Goal: Task Accomplishment & Management: Manage account settings

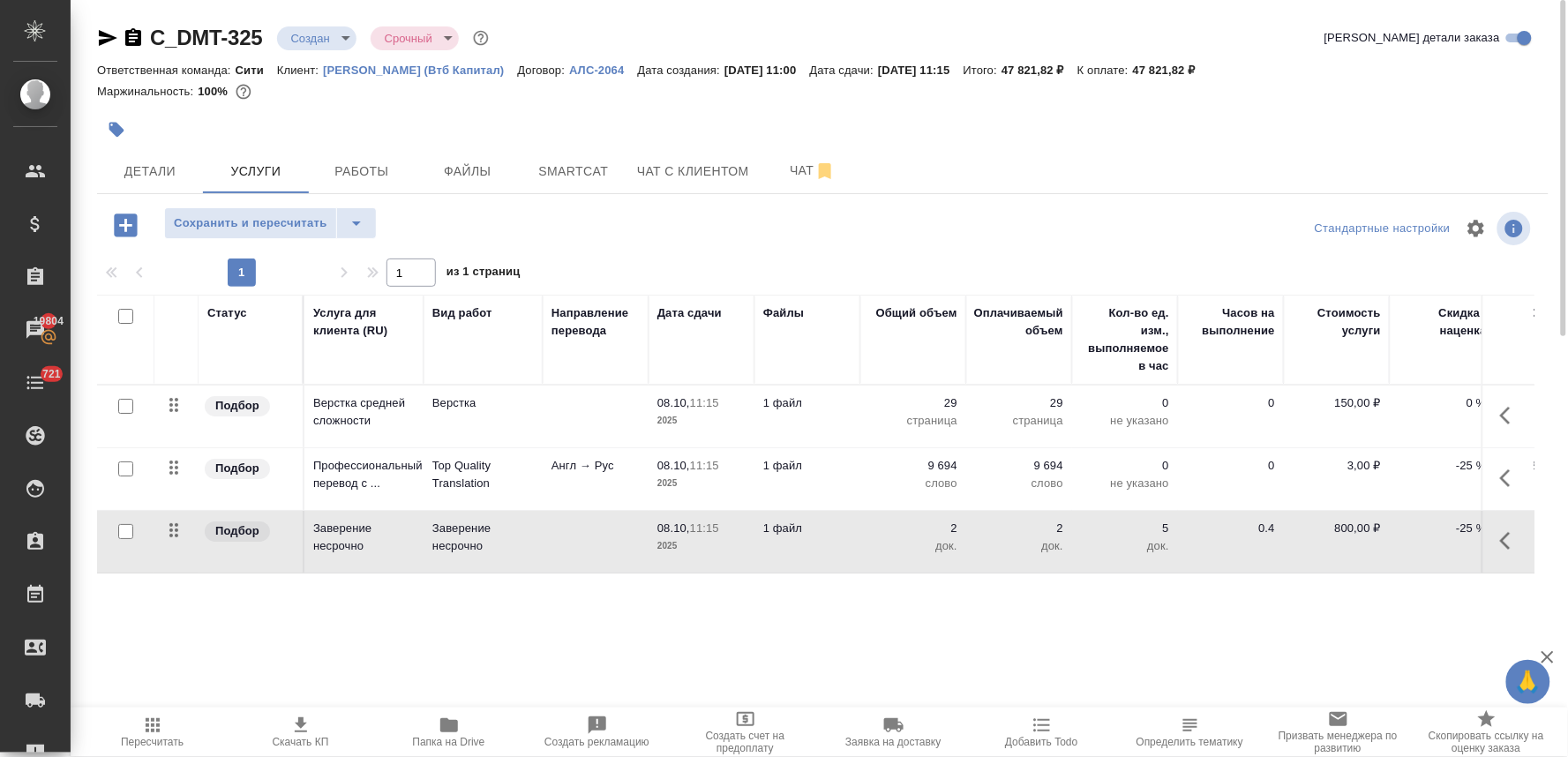
scroll to position [0, 224]
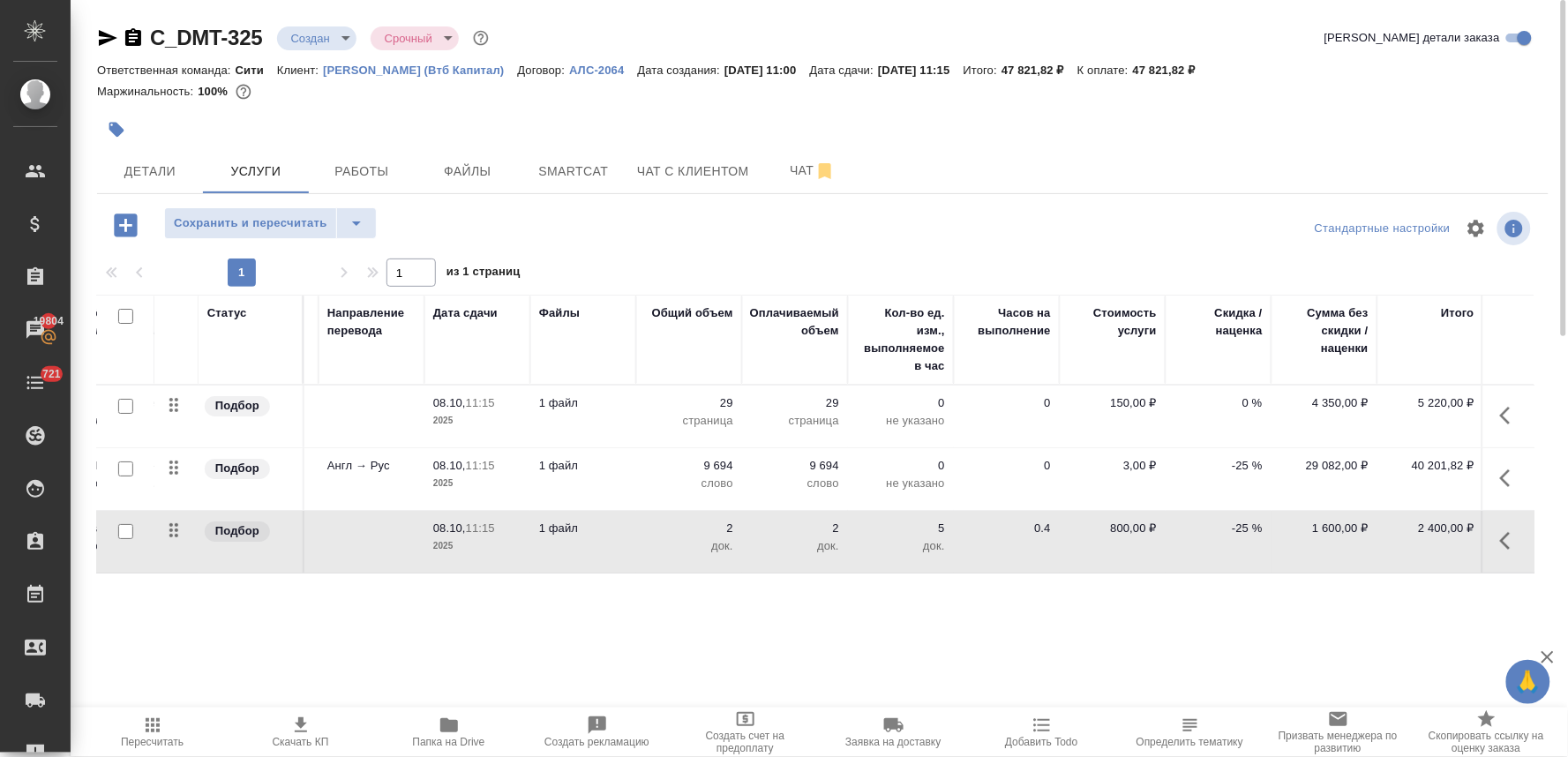
click at [1242, 461] on p "-25 %" at bounding box center [1218, 466] width 89 height 18
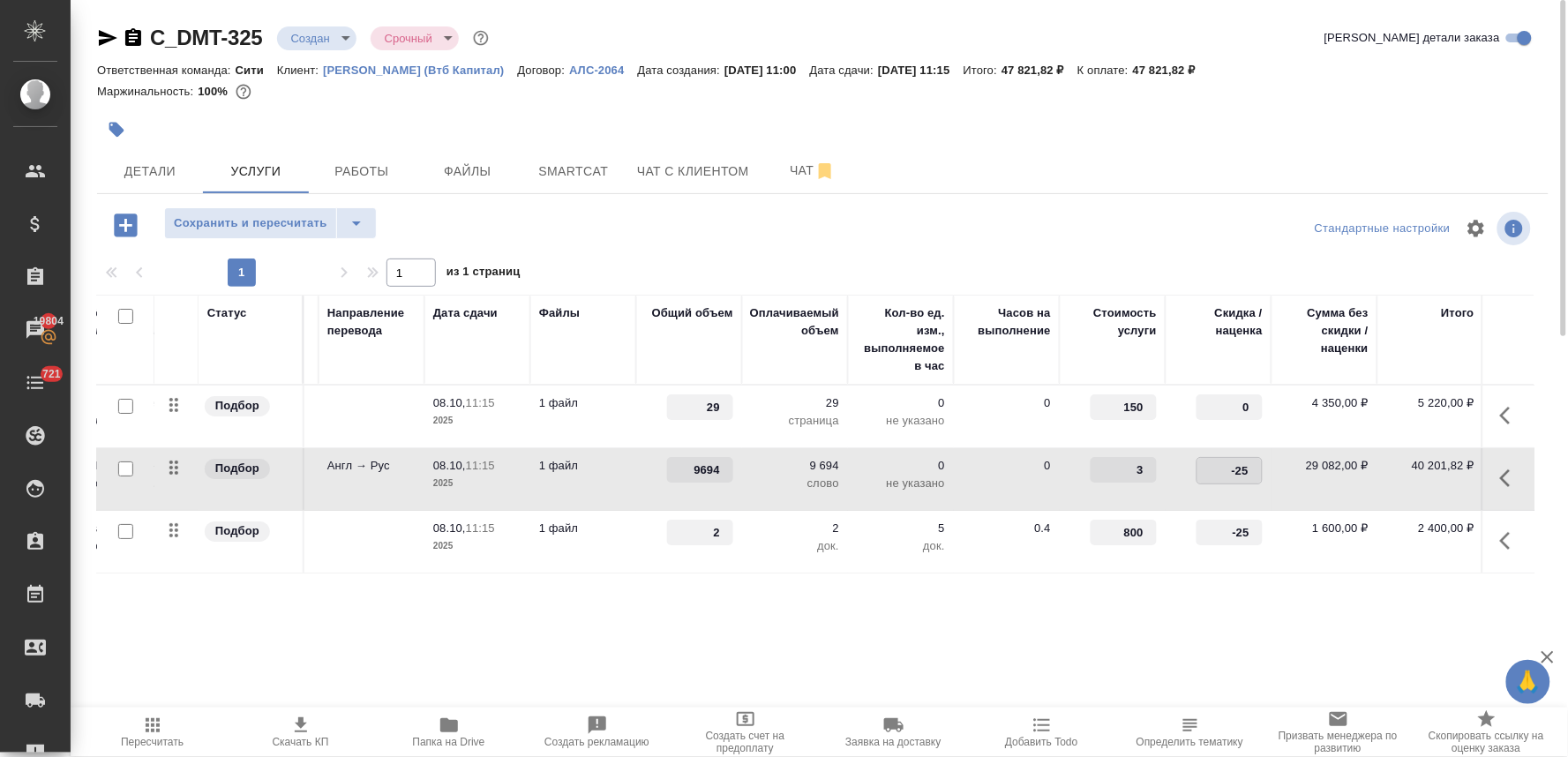
drag, startPoint x: 1217, startPoint y: 470, endPoint x: 1300, endPoint y: 469, distance: 83.0
click at [1299, 469] on tr "Подбор Профессиональный перевод с ... Top Quality Translation Англ → Рус 08.10,…" at bounding box center [704, 480] width 1663 height 62
type input "0"
drag, startPoint x: 1217, startPoint y: 528, endPoint x: 1277, endPoint y: 528, distance: 60.0
click at [1277, 528] on tr "Подбор Заверение несрочно Заверение несрочно 08.10, 11:15 2025 1 файл 2 2 док. …" at bounding box center [704, 542] width 1663 height 62
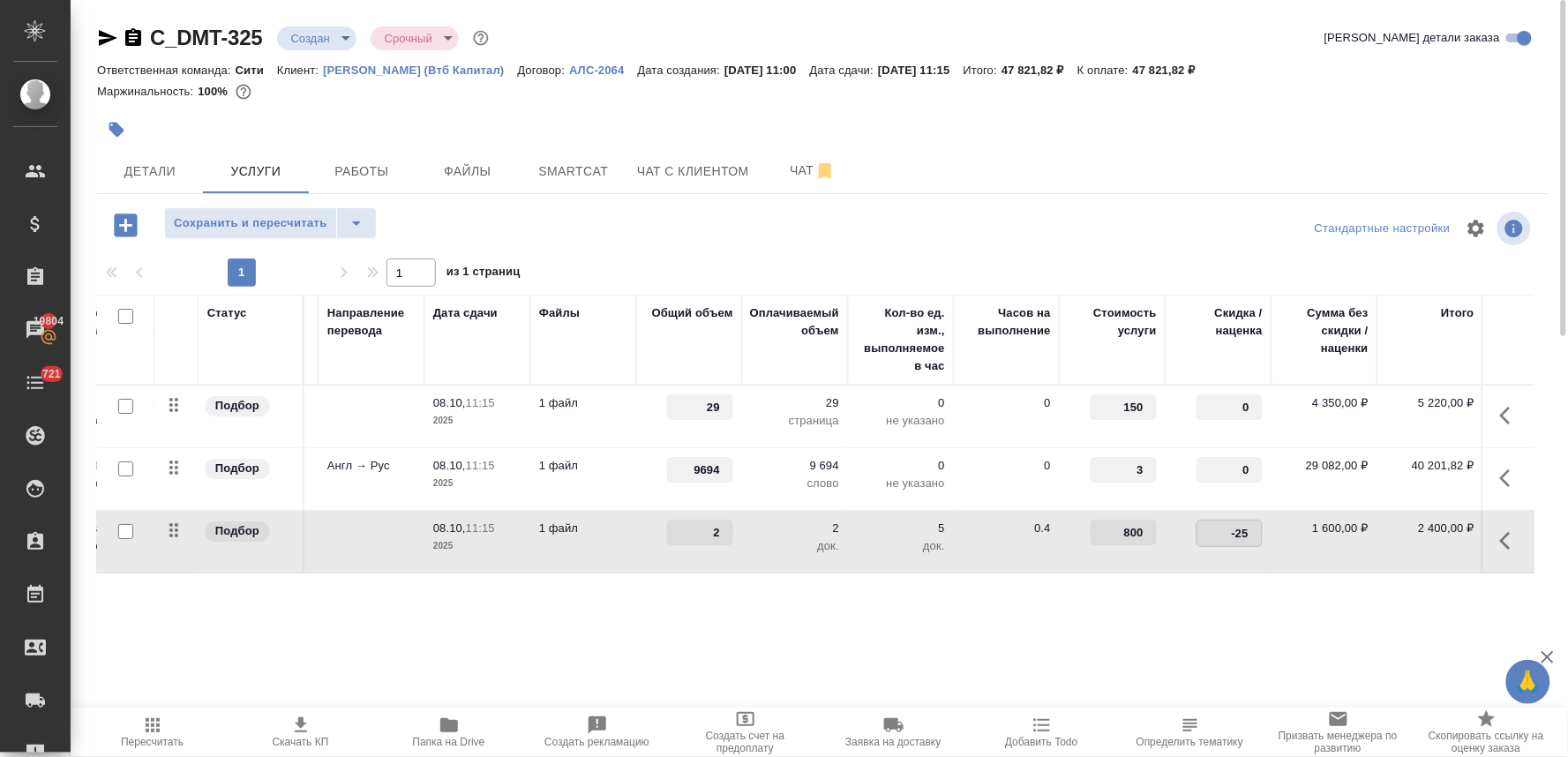
type input "0"
click at [1184, 596] on div "Статус Услуга для клиента (RU) Вид работ Направление перевода Дата сдачи Файлы …" at bounding box center [815, 485] width 1437 height 380
click at [279, 228] on span "Сохранить и пересчитать" at bounding box center [250, 224] width 154 height 21
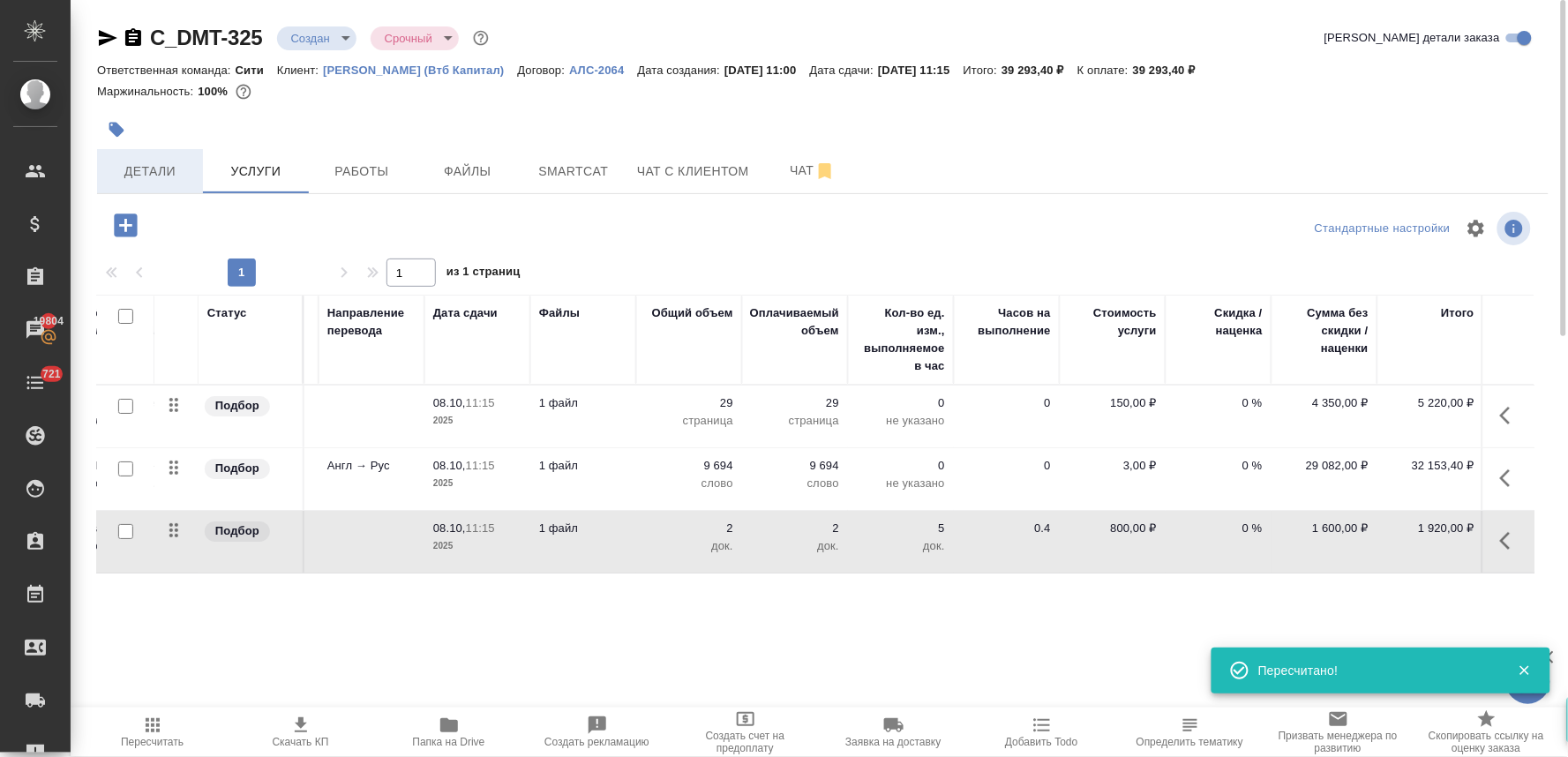
click at [173, 171] on span "Детали" at bounding box center [150, 171] width 85 height 22
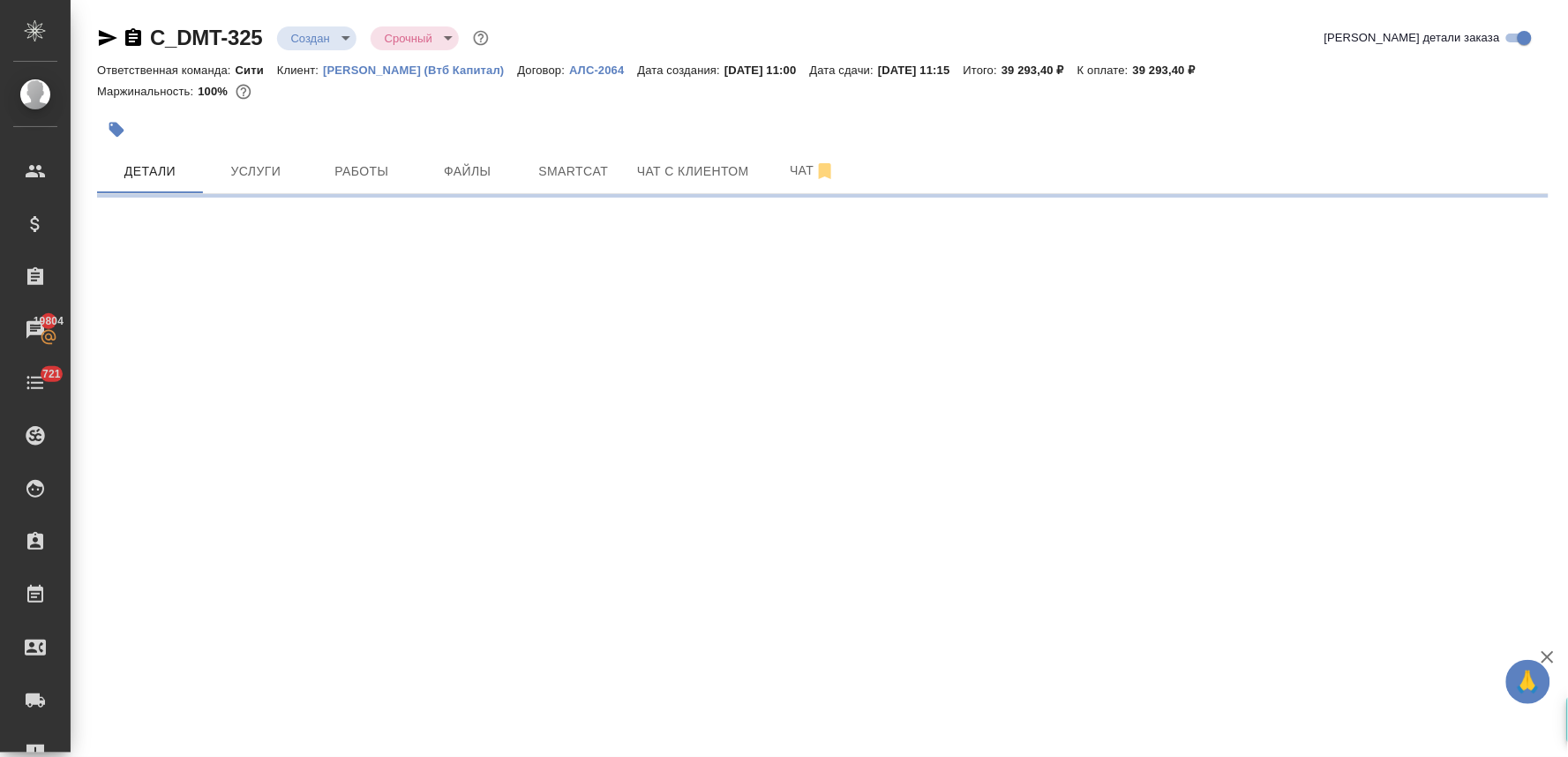
select select "RU"
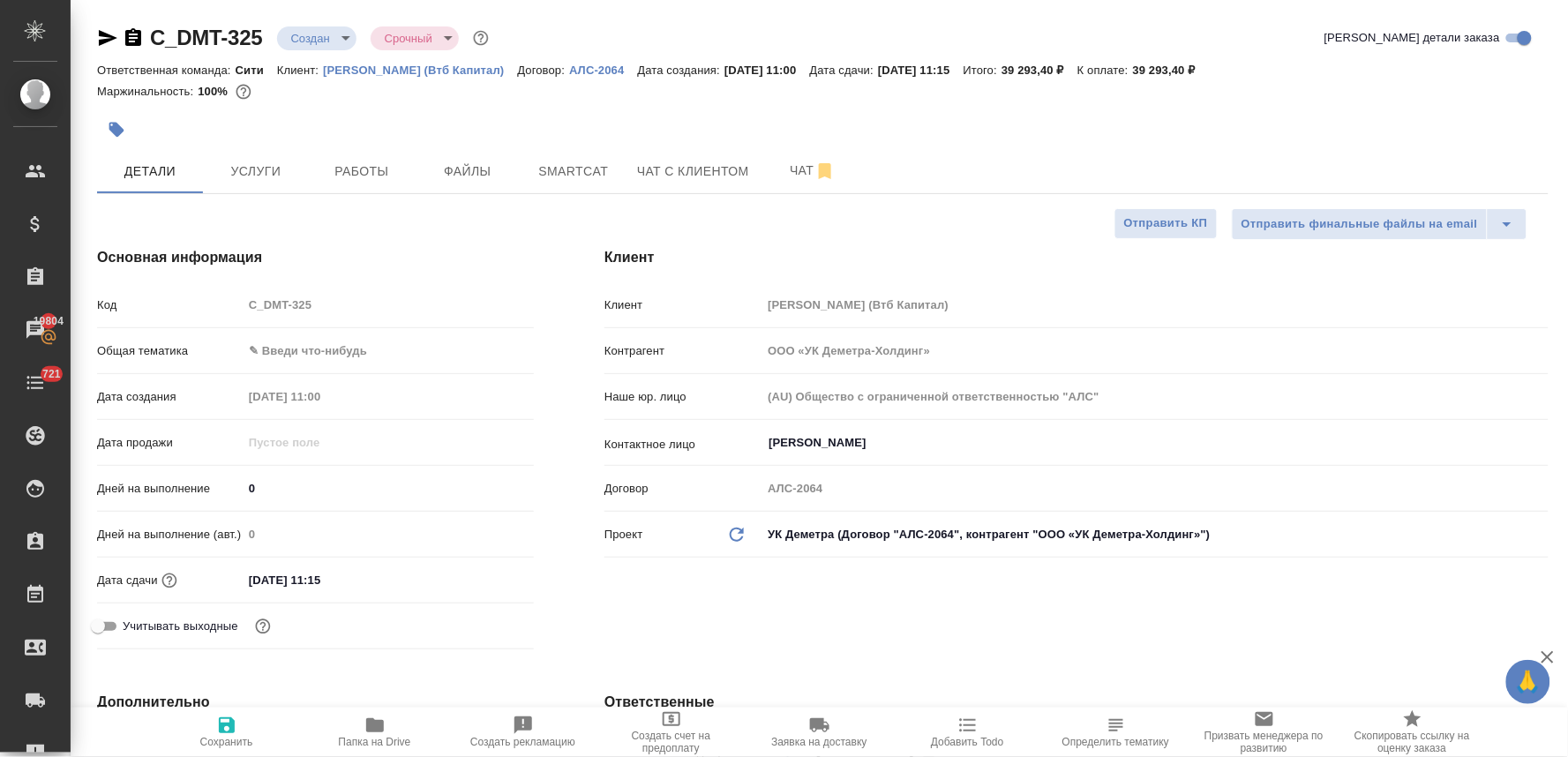
type textarea "x"
click at [300, 353] on body "🙏 .cls-1 fill:#fff; AWATERA Lyamina Nadezhda Клиенты Спецификации Заказы 19804 …" at bounding box center [784, 378] width 1568 height 757
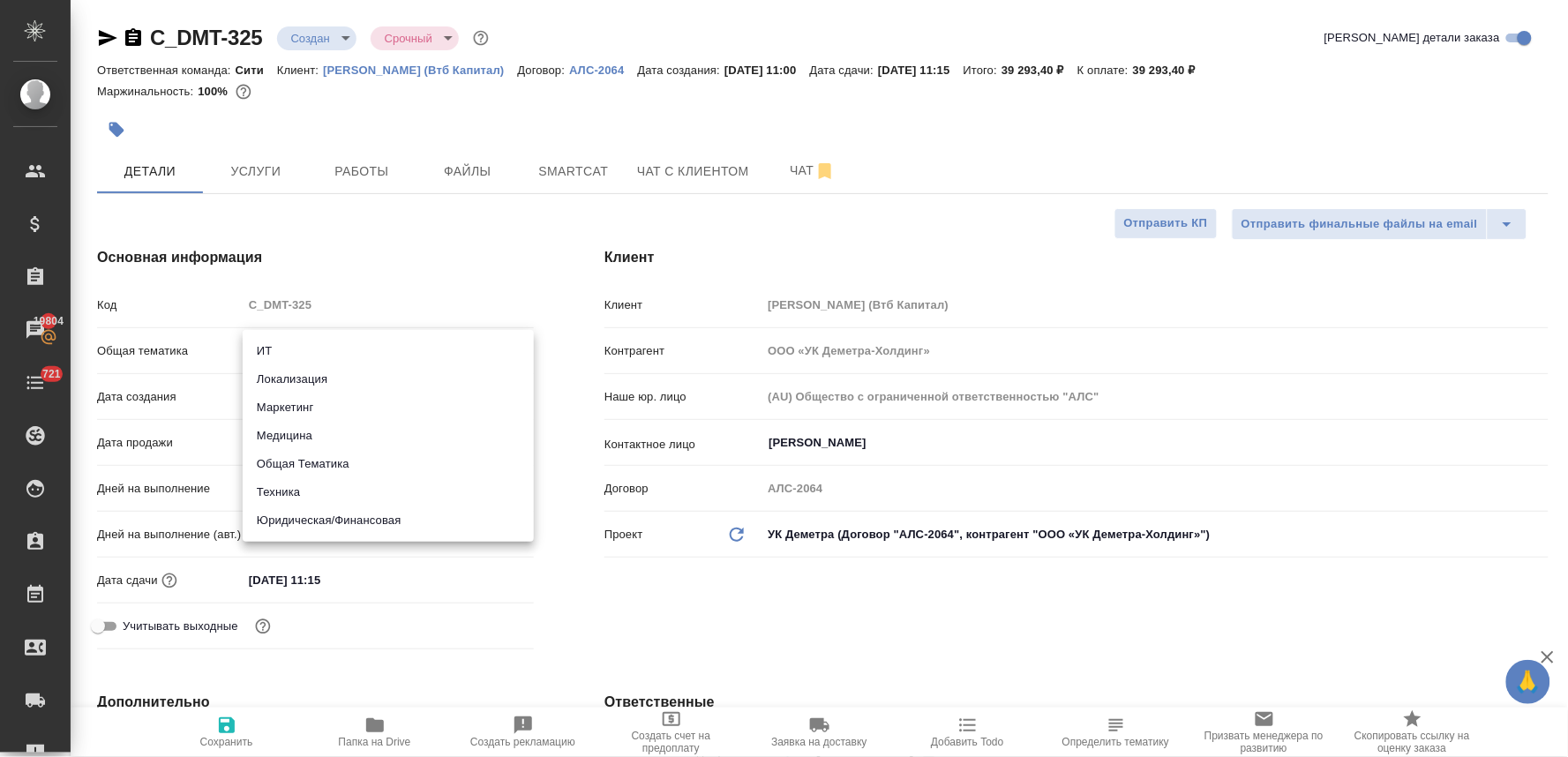
click at [366, 517] on li "Юридическая/Финансовая" at bounding box center [387, 520] width 291 height 28
type input "yr-fn"
type textarea "x"
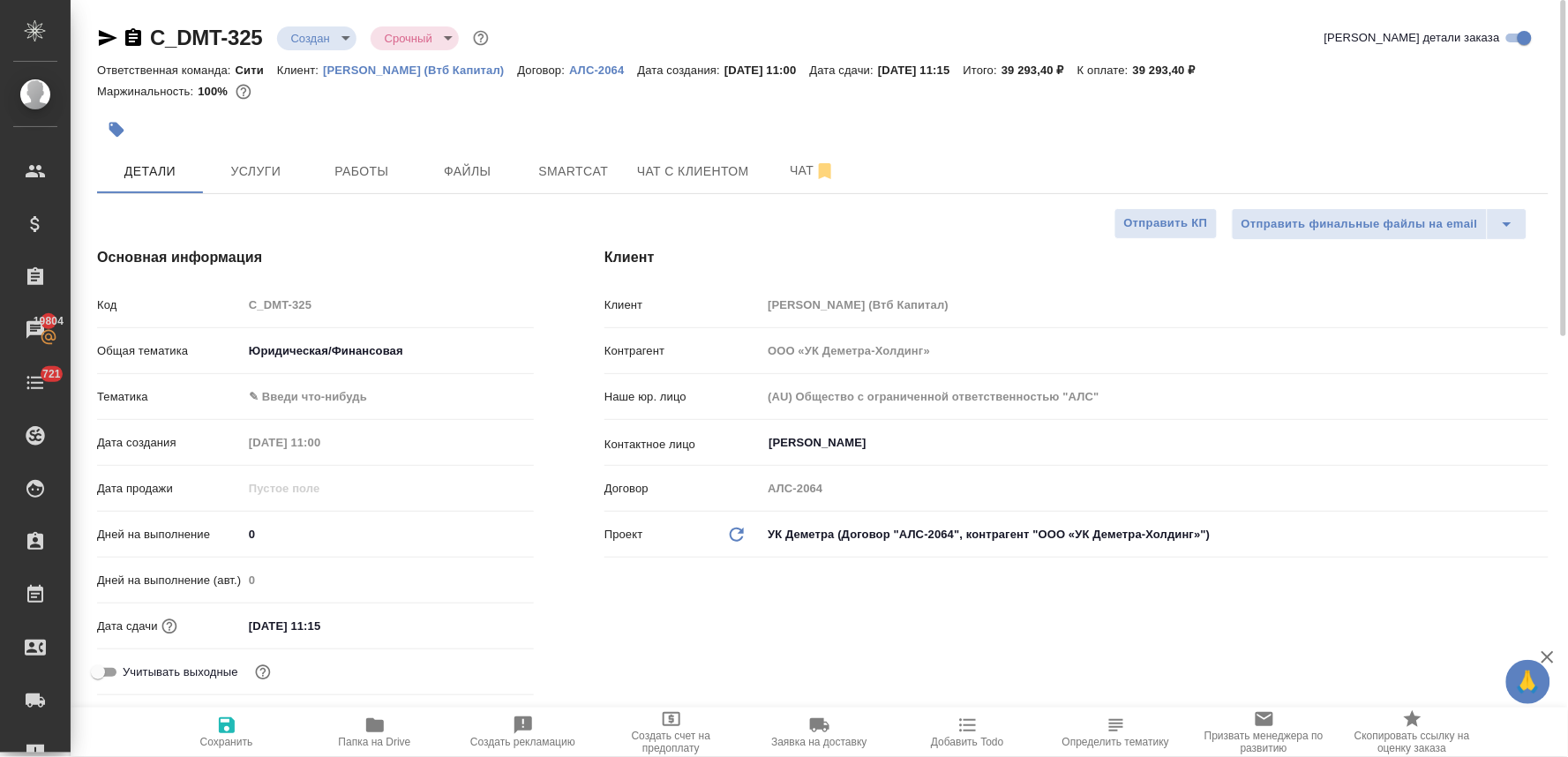
click at [336, 399] on body "🙏 .cls-1 fill:#fff; AWATERA Lyamina Nadezhda Клиенты Спецификации Заказы 19804 …" at bounding box center [784, 378] width 1568 height 757
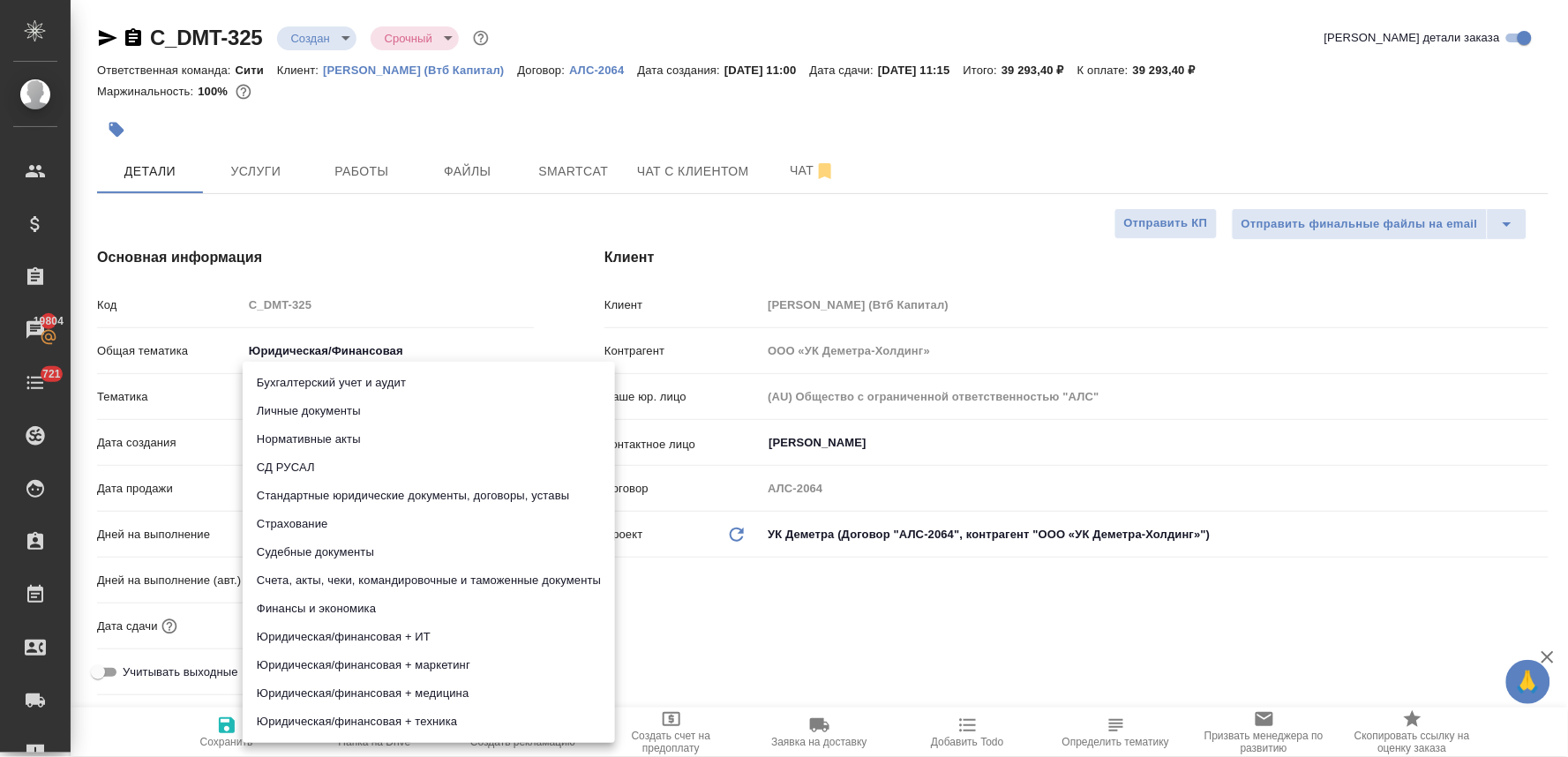
click at [349, 496] on li "Стандартные юридические документы, договоры, уставы" at bounding box center [428, 496] width 372 height 28
type textarea "x"
type input "5f647205b73bc97568ca66bf"
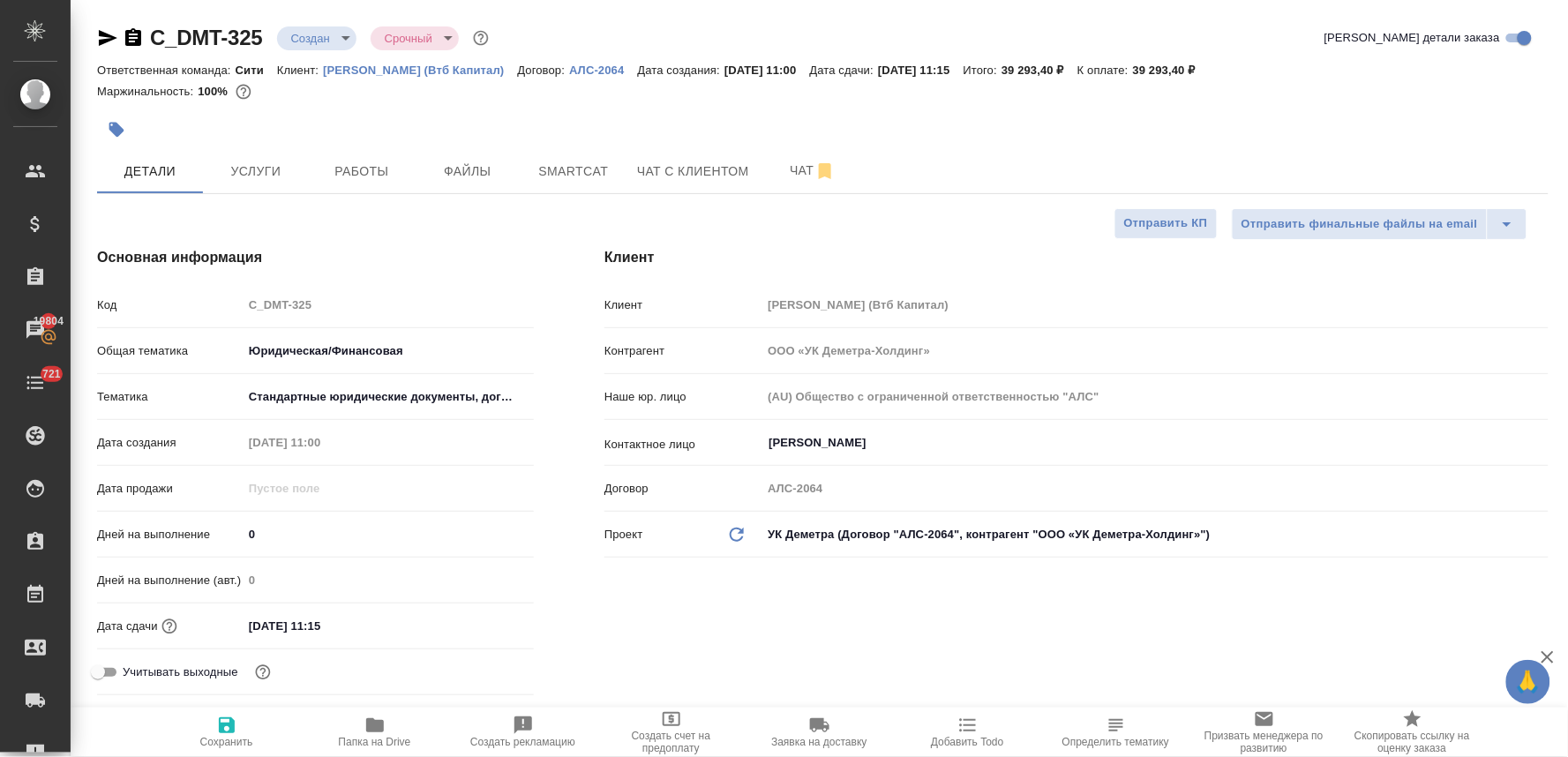
click at [690, 609] on div "Бухгалтерский учет и аудит Личные документы Нормативные акты СД РУСАЛ Стандартн…" at bounding box center [784, 378] width 1568 height 757
click at [341, 630] on input "08.10.2025 11:15" at bounding box center [319, 626] width 155 height 25
click at [488, 627] on icon "button" at bounding box center [482, 625] width 21 height 21
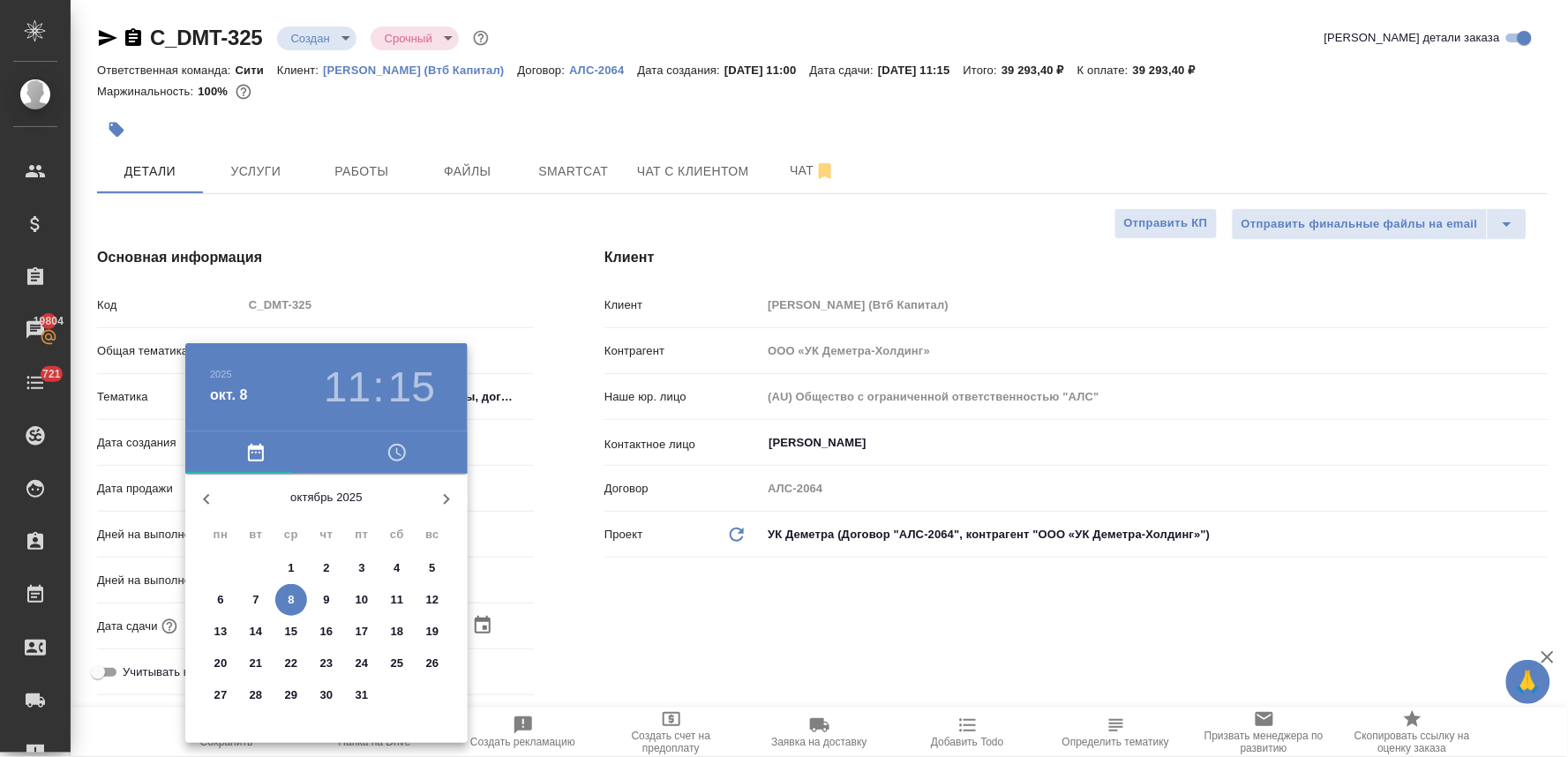
click at [291, 623] on p "15" at bounding box center [291, 632] width 13 height 18
type input "15.10.2025 11:15"
type textarea "x"
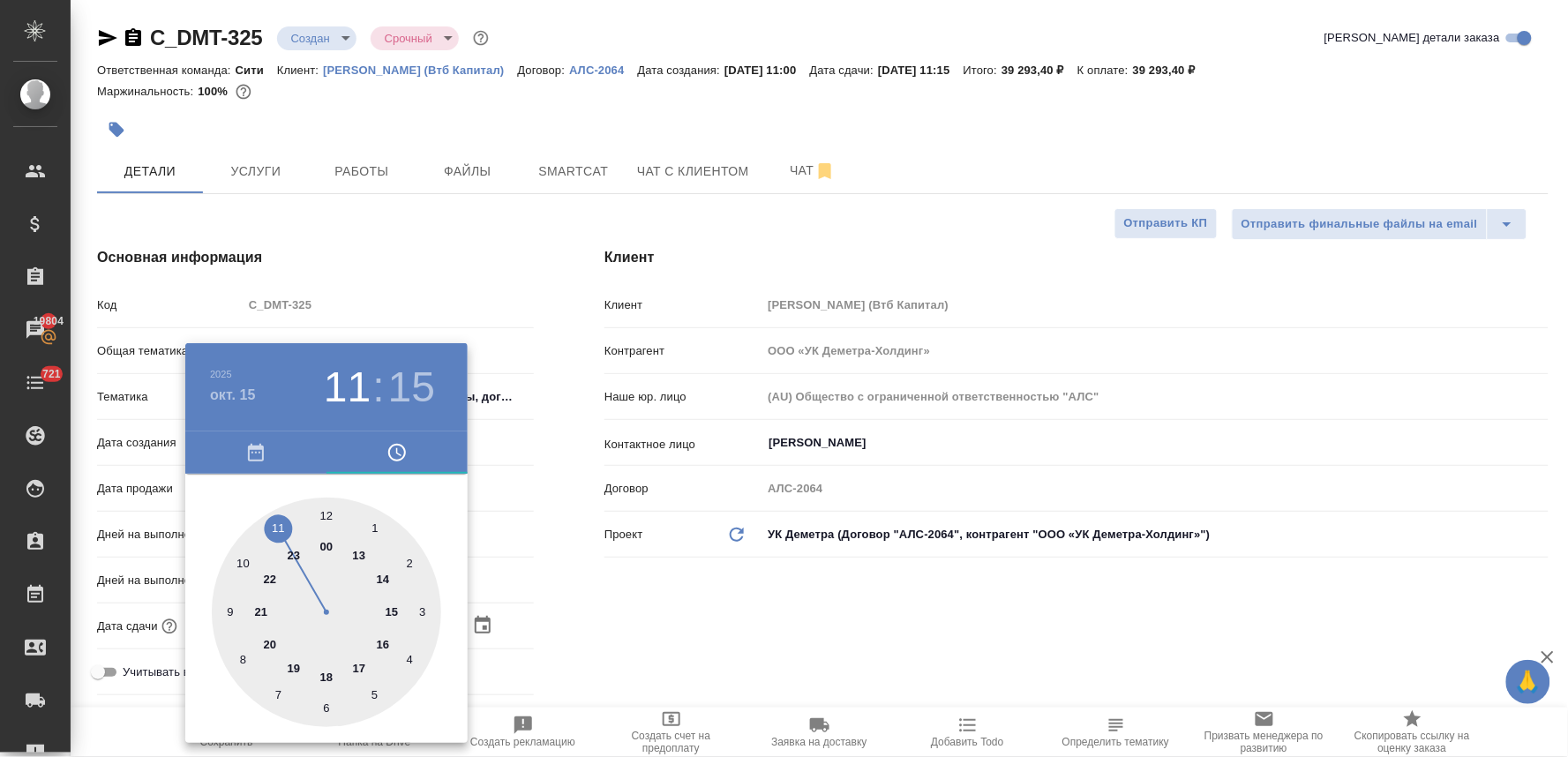
click at [278, 526] on div at bounding box center [326, 612] width 229 height 229
type textarea "x"
click at [326, 514] on div at bounding box center [326, 612] width 229 height 229
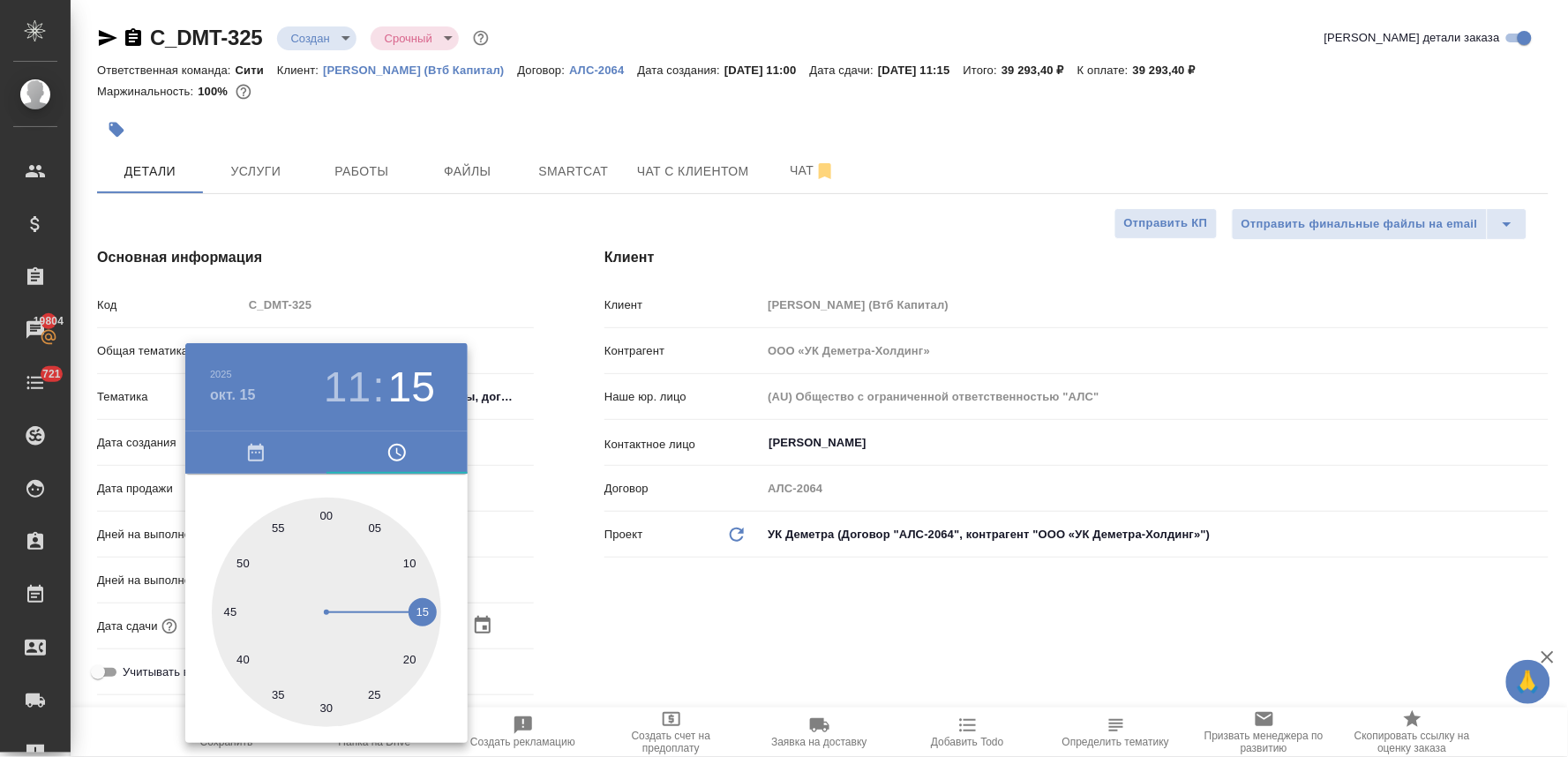
type input "15.10.2025 11:00"
type textarea "x"
click at [678, 580] on div at bounding box center [784, 378] width 1568 height 757
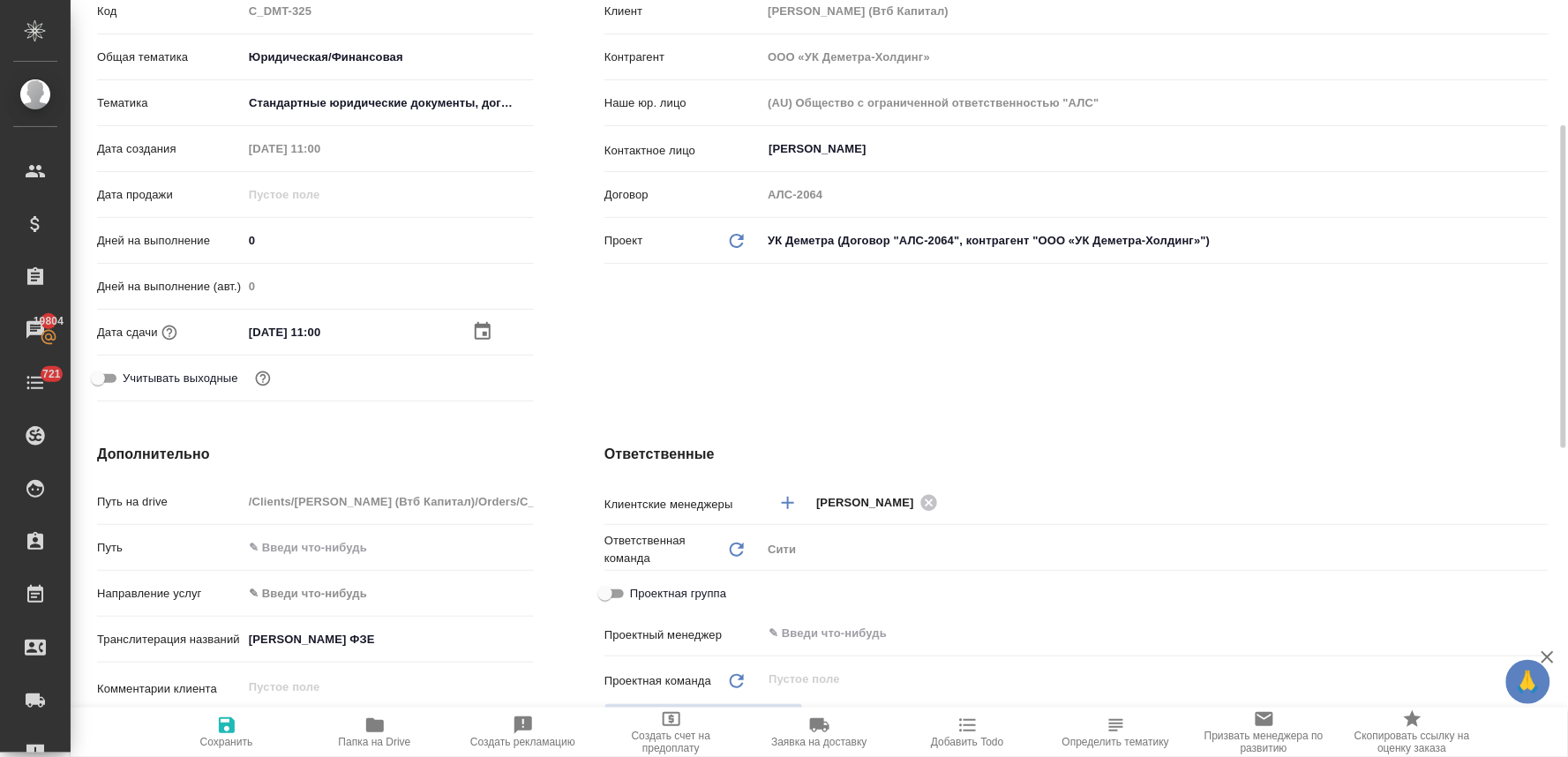
scroll to position [490, 0]
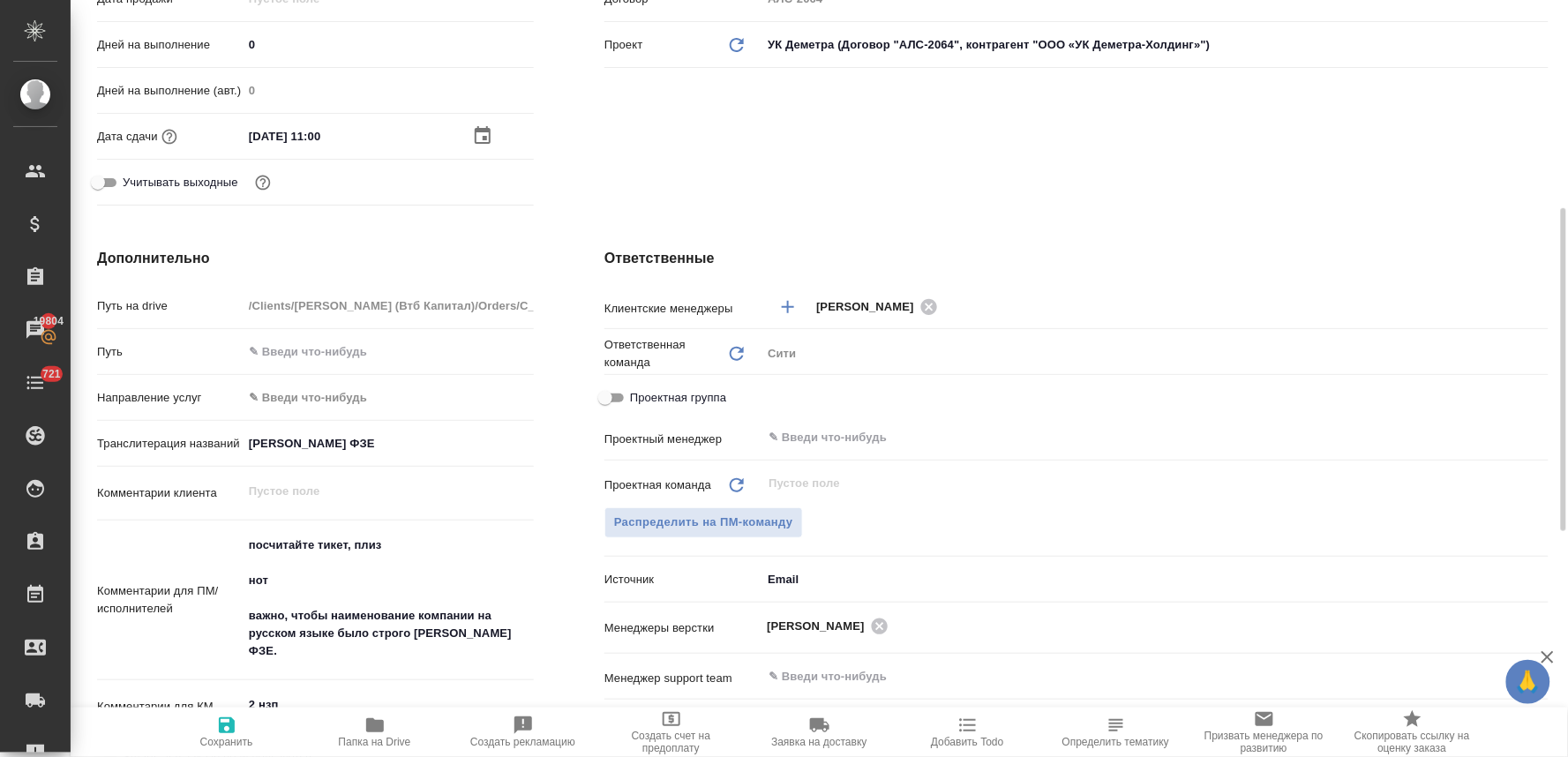
type textarea "x"
drag, startPoint x: 247, startPoint y: 575, endPoint x: 248, endPoint y: 531, distance: 44.0
click at [248, 532] on textarea "посчитайте тикет, плиз нот важно, чтобы наименование компании на русском языке …" at bounding box center [387, 600] width 289 height 136
type textarea "нот важно, чтобы наименование компании на русском языке было строго Понтус Венч…"
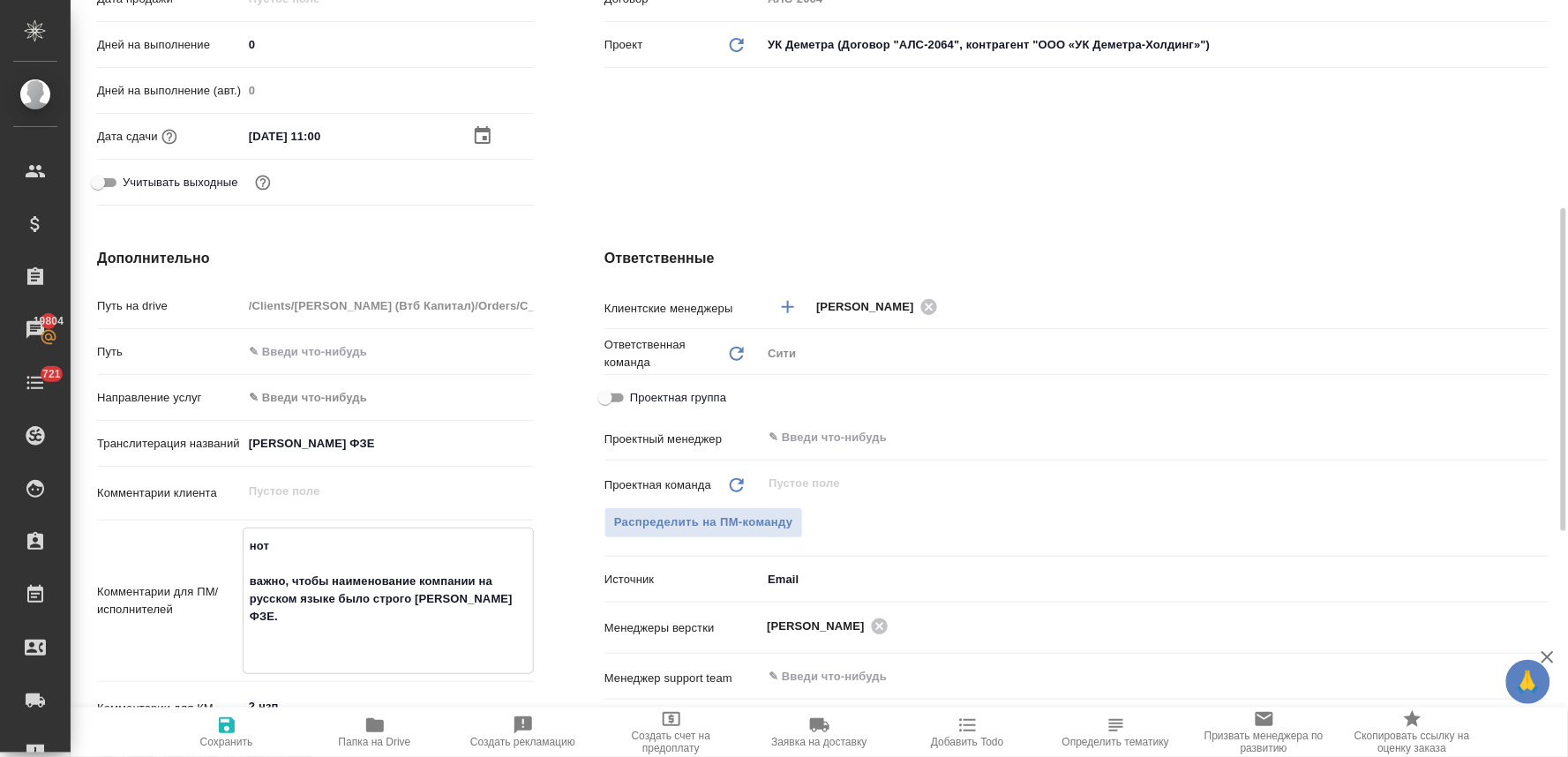
type textarea "x"
type textarea "нот важно, чтобы наименование компании на русском языке было строго Понтус Венч…"
type textarea "x"
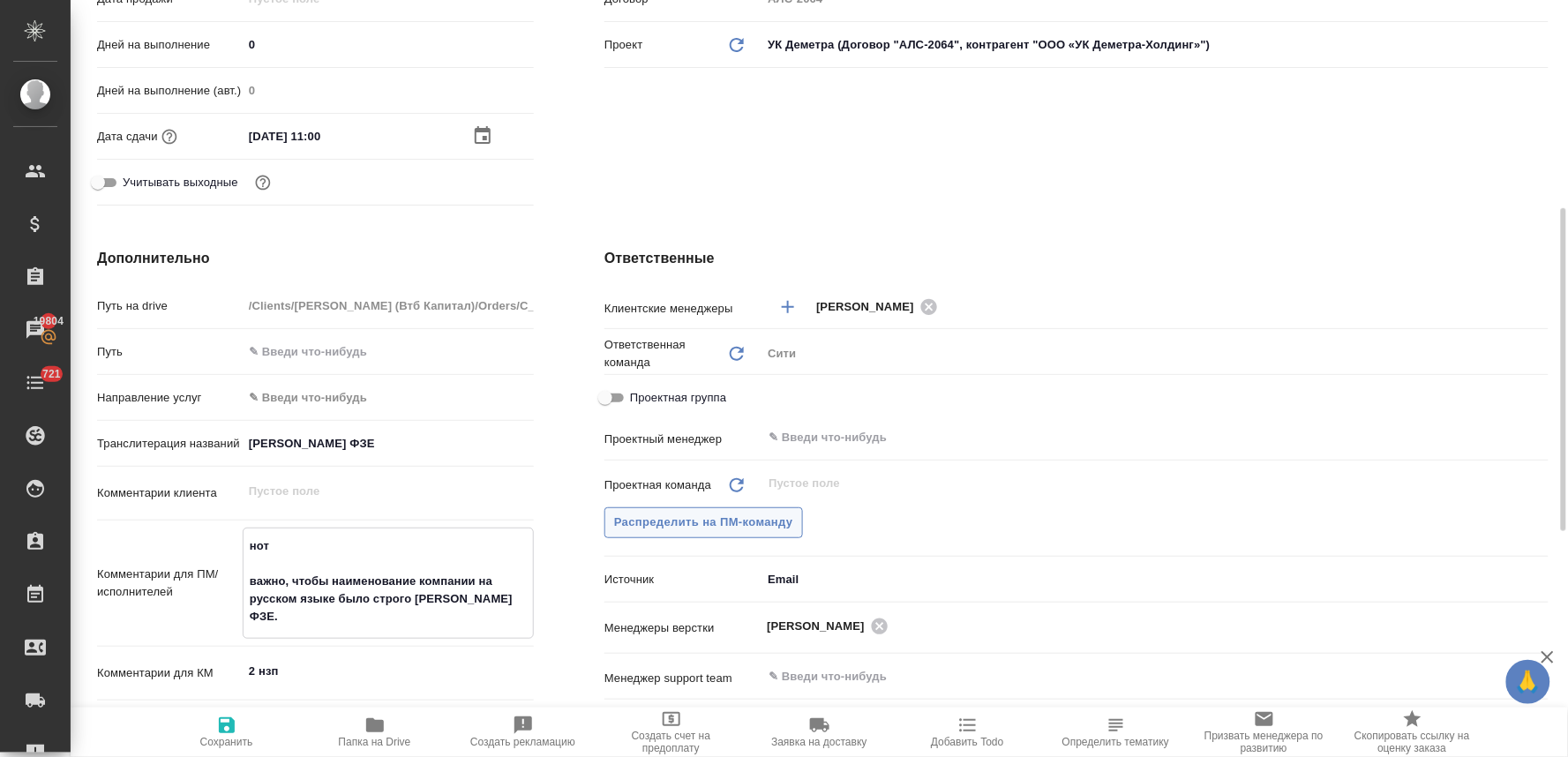
click at [743, 514] on span "Распределить на ПМ-команду" at bounding box center [704, 523] width 179 height 21
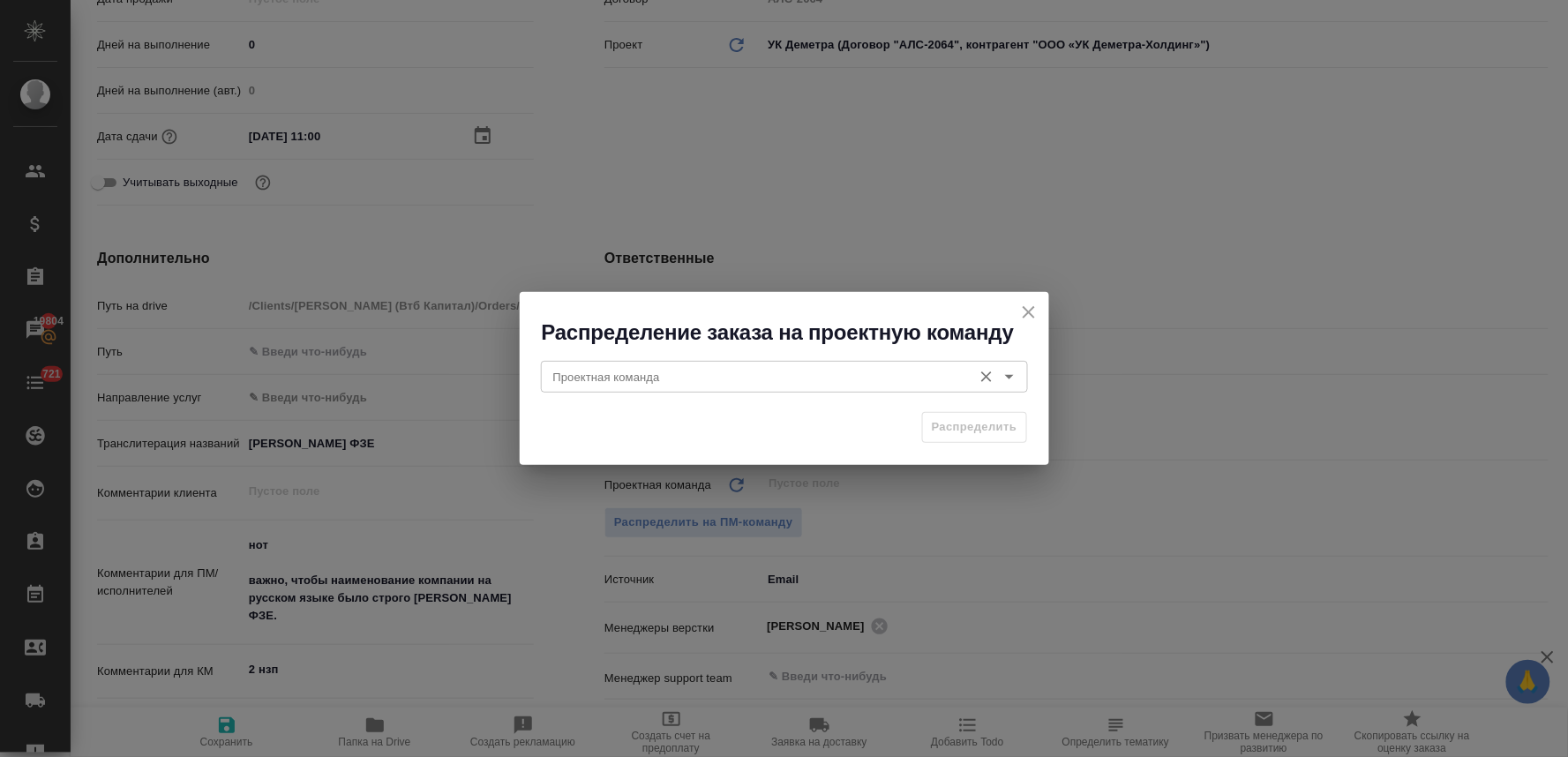
click at [680, 380] on input "Проектная команда" at bounding box center [755, 377] width 417 height 21
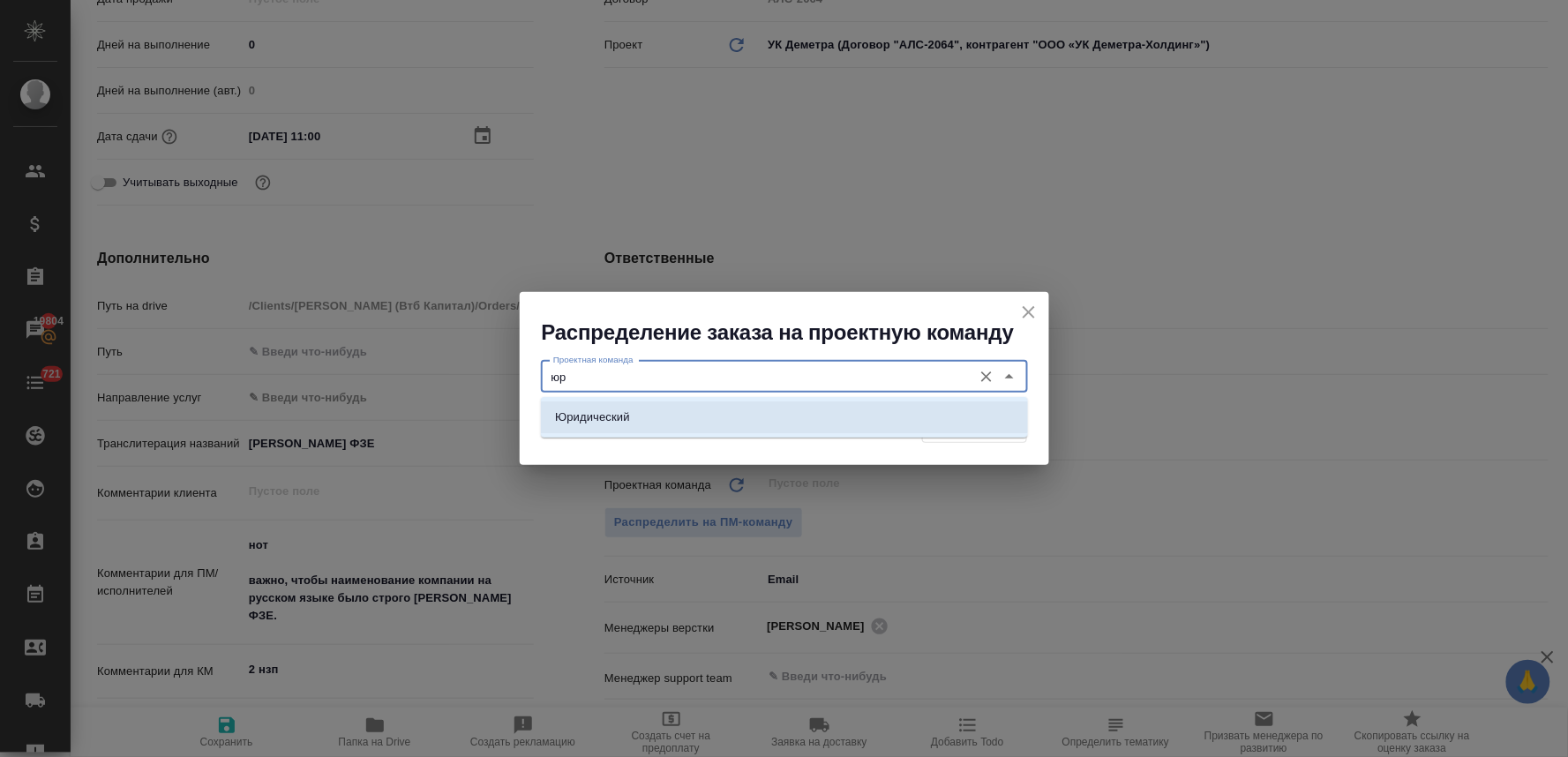
click at [680, 429] on li "Юридический" at bounding box center [784, 418] width 487 height 32
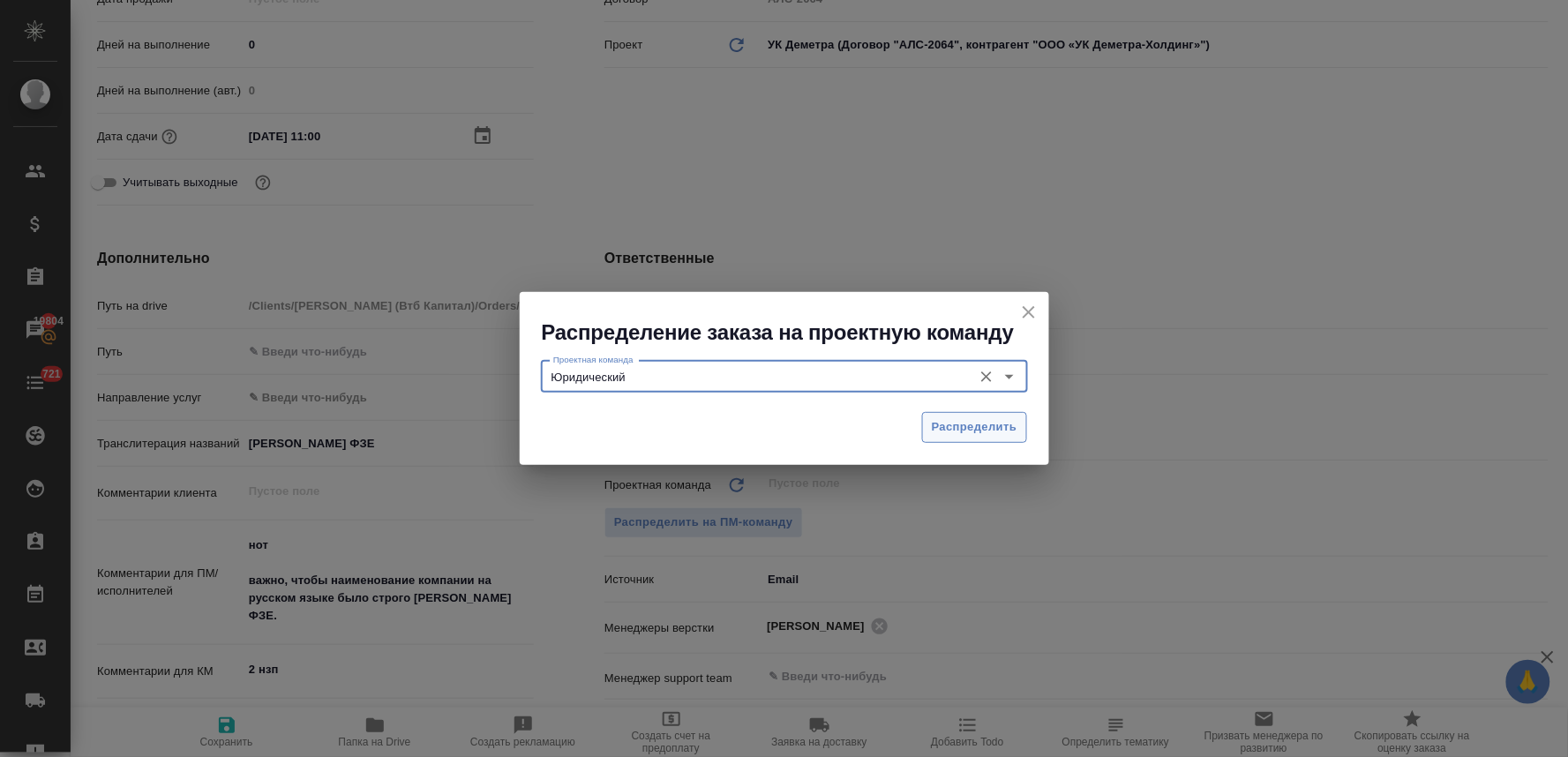
type input "Юридический"
click at [977, 428] on span "Распределить" at bounding box center [974, 428] width 86 height 21
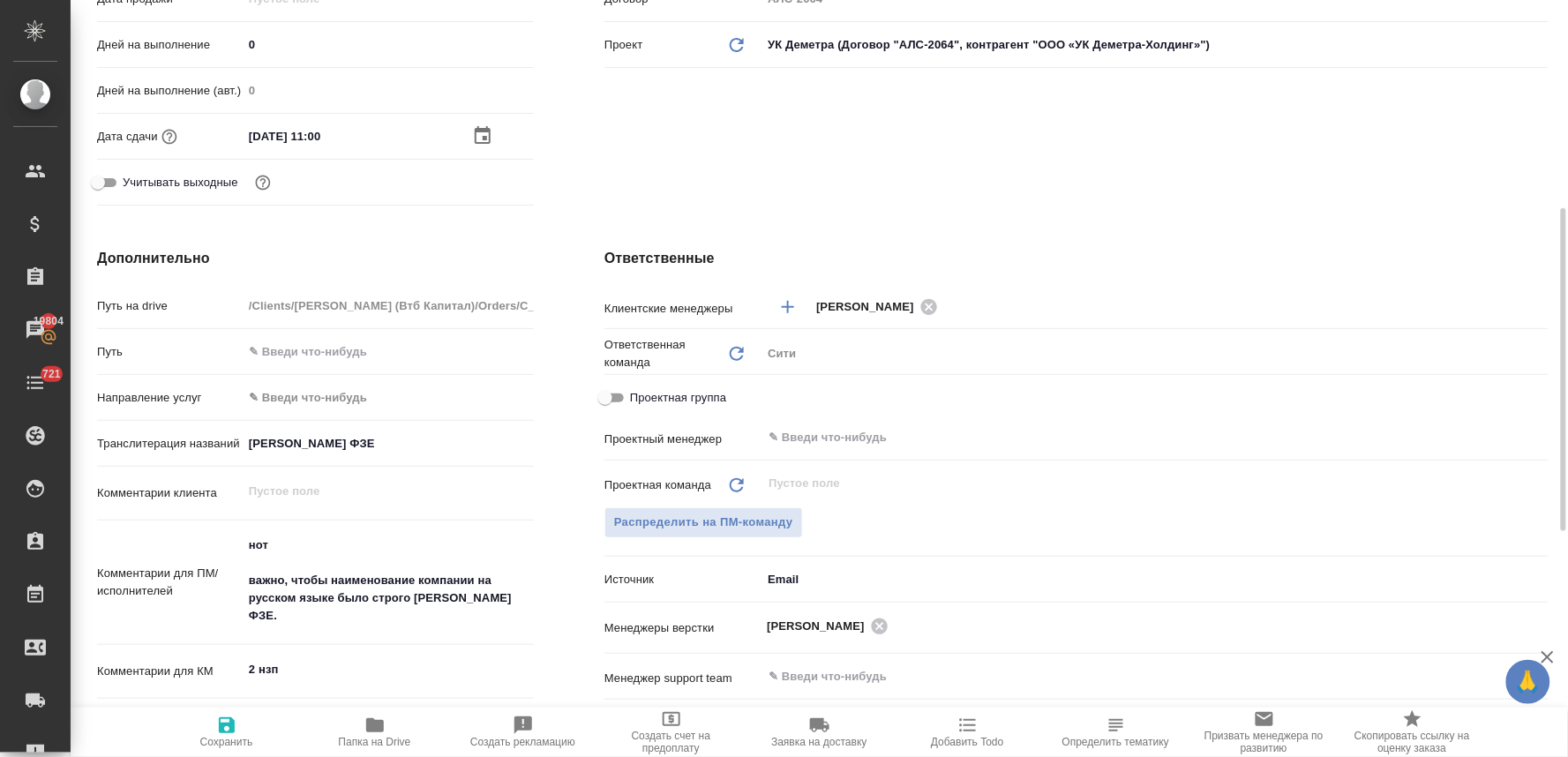
type textarea "x"
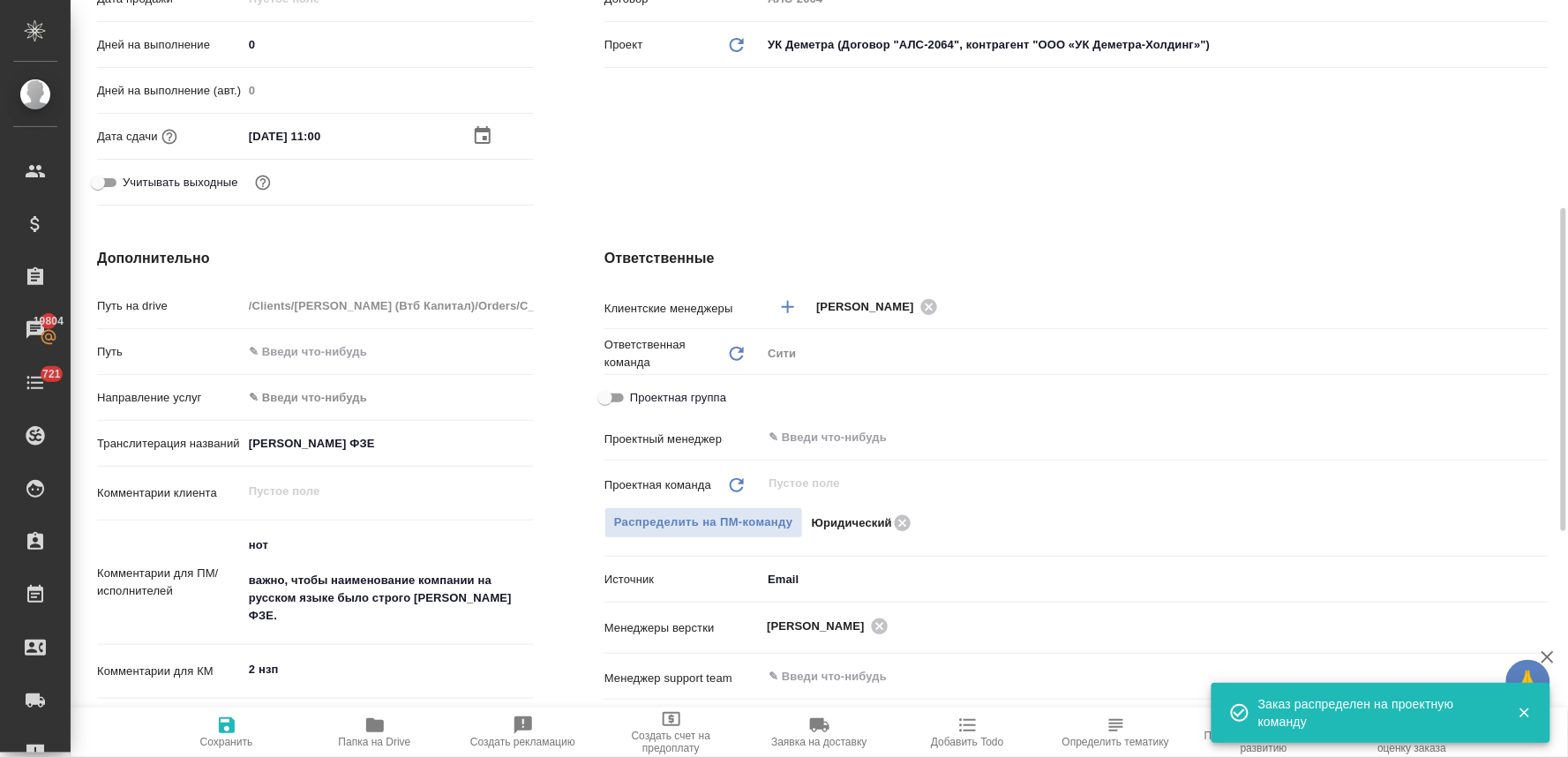
click at [232, 733] on icon "button" at bounding box center [226, 725] width 16 height 16
type textarea "x"
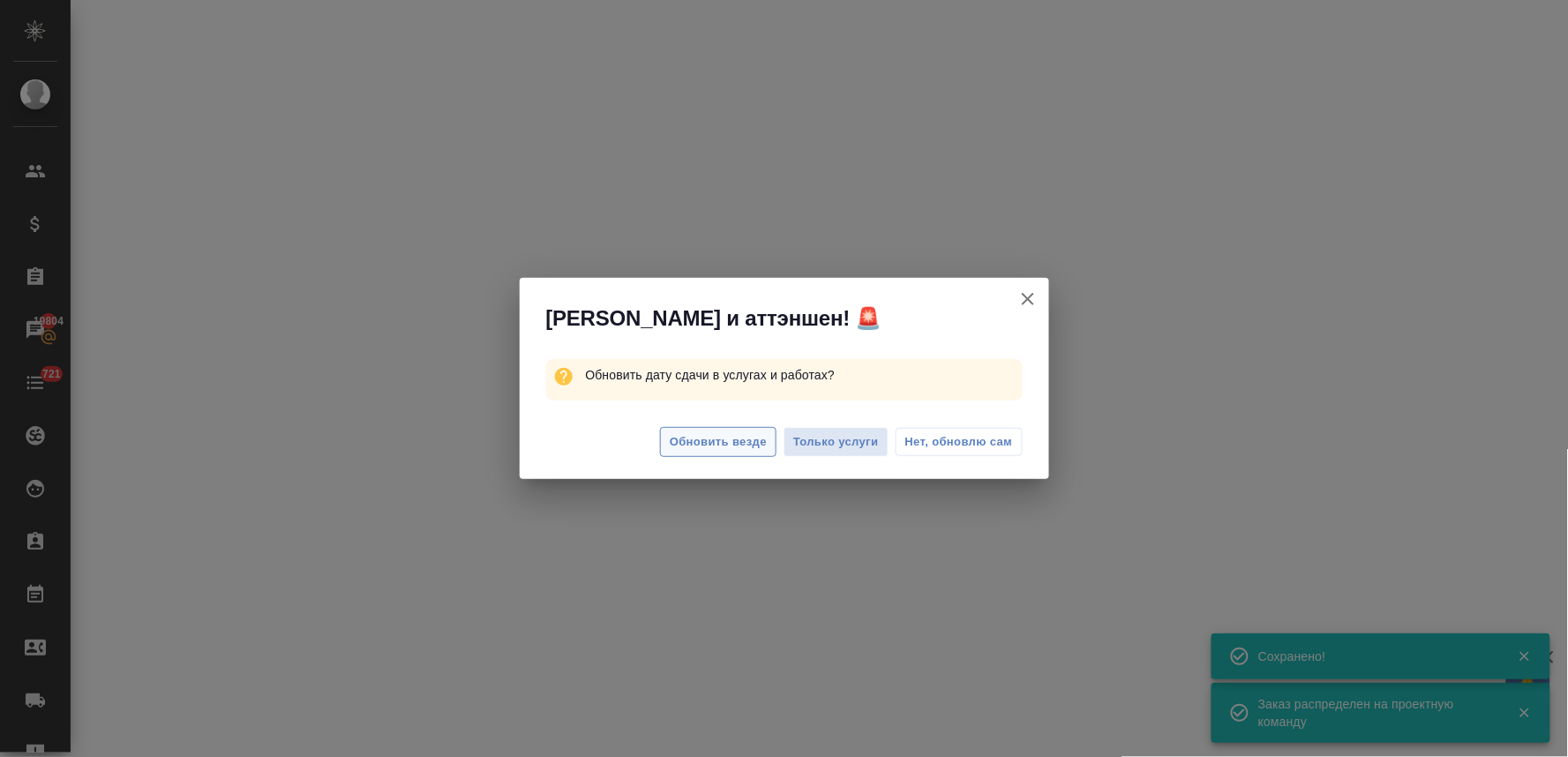
select select "RU"
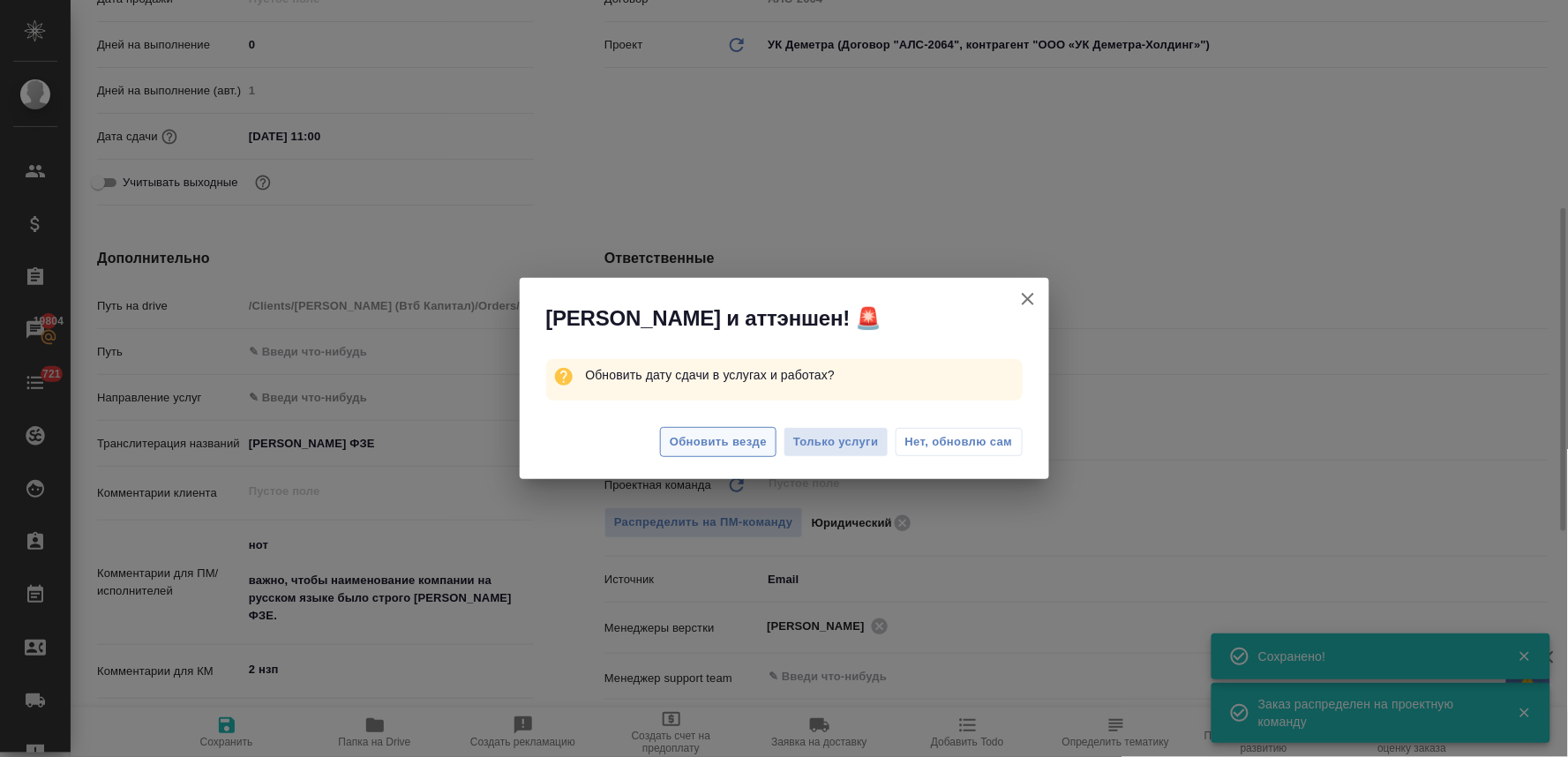
type textarea "x"
click at [719, 446] on span "Обновить везде" at bounding box center [718, 443] width 97 height 21
type textarea "x"
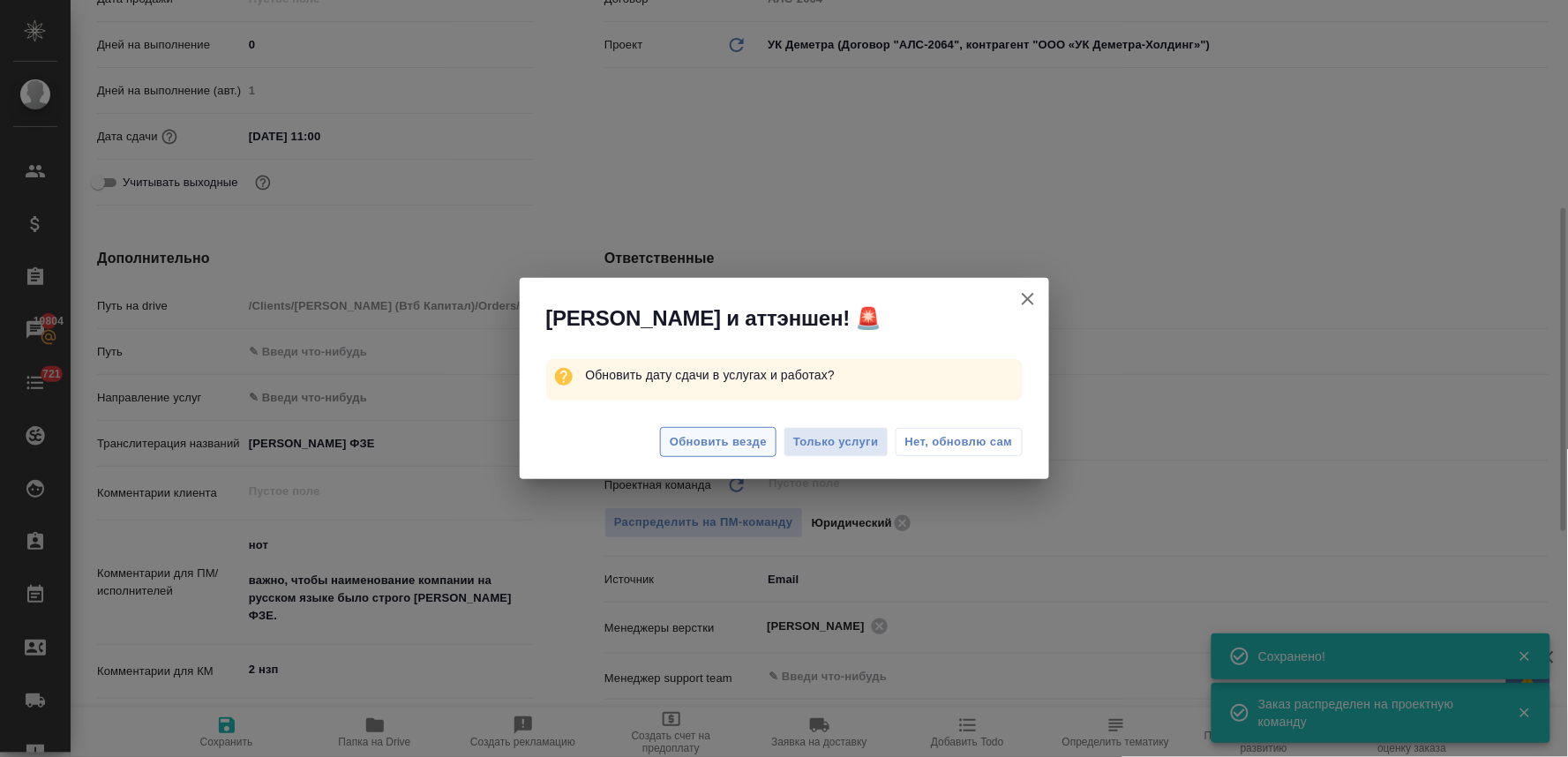
type textarea "x"
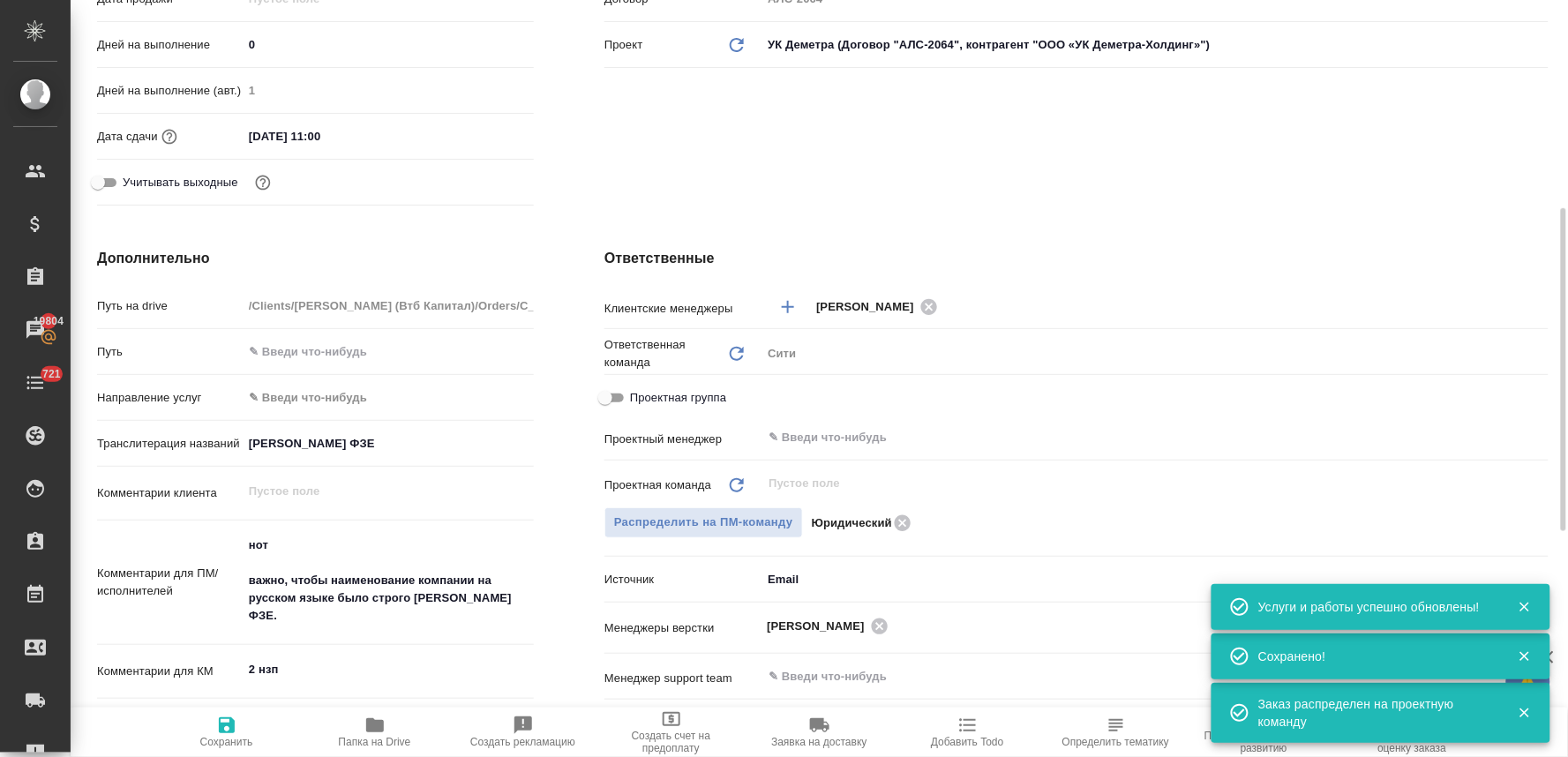
scroll to position [0, 0]
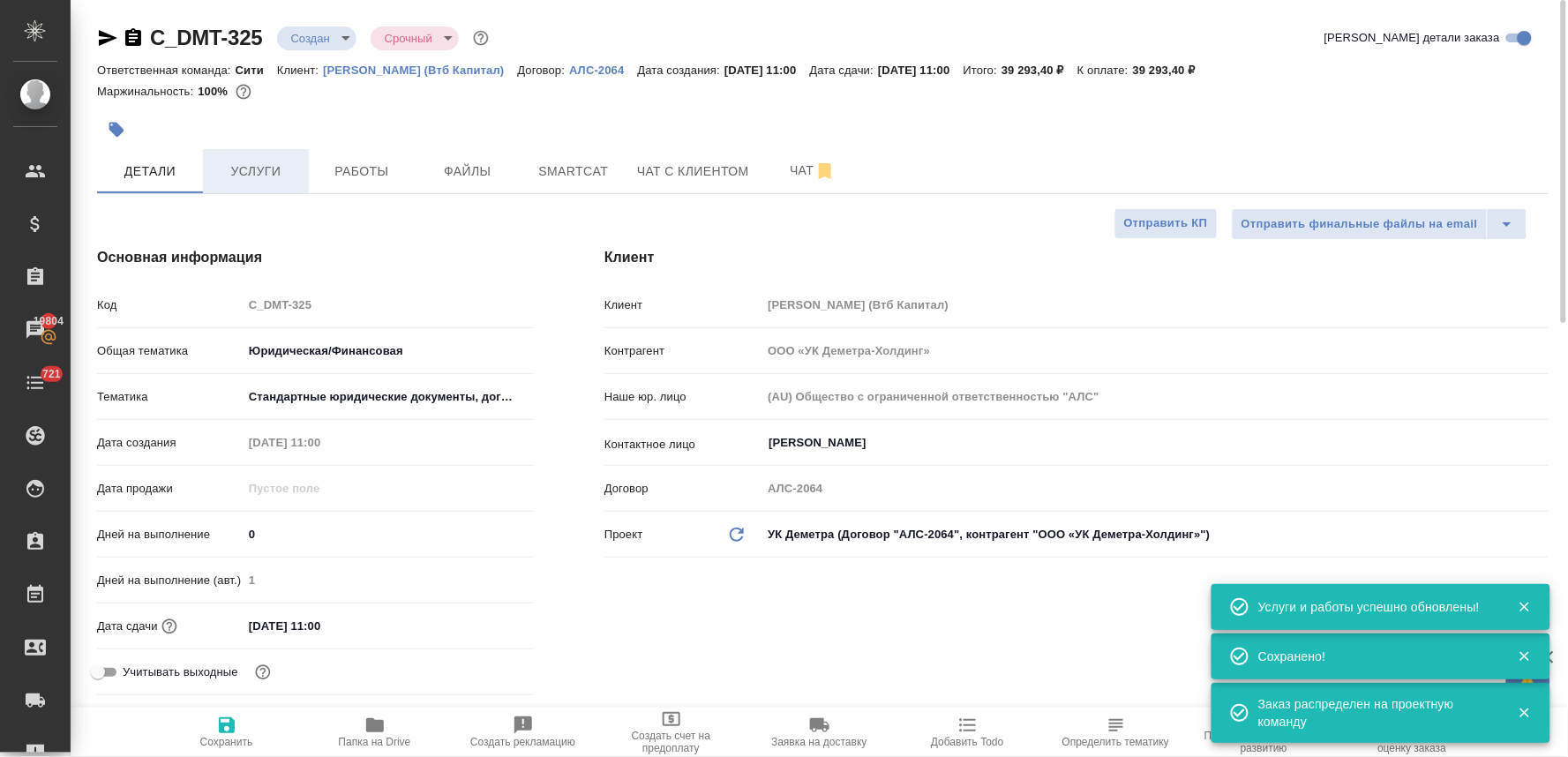
click at [242, 179] on span "Услуги" at bounding box center [256, 171] width 85 height 22
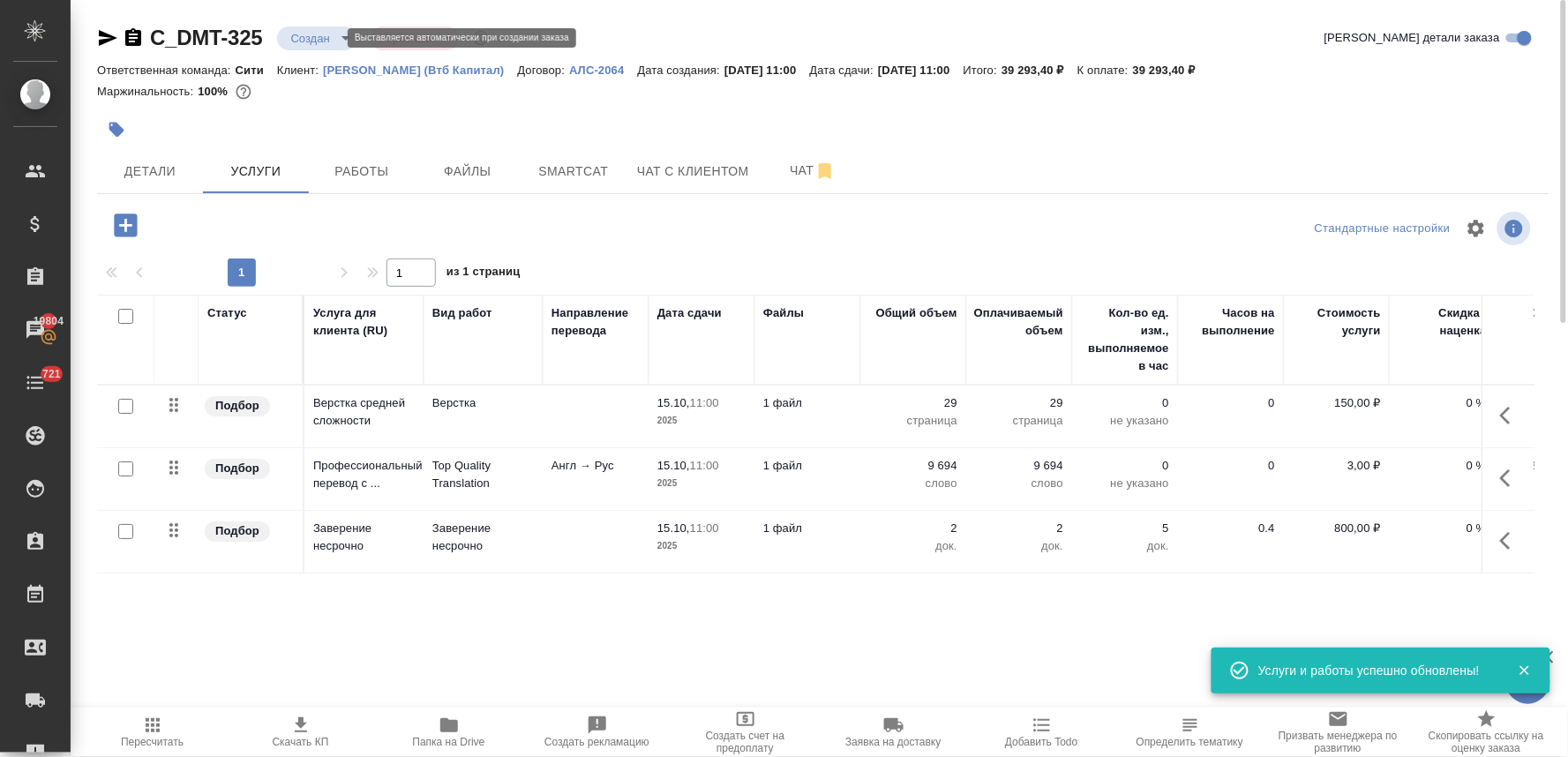
click at [328, 38] on body "🙏 .cls-1 fill:#fff; AWATERA Lyamina Nadezhda Клиенты Спецификации Заказы 19804 …" at bounding box center [784, 378] width 1568 height 757
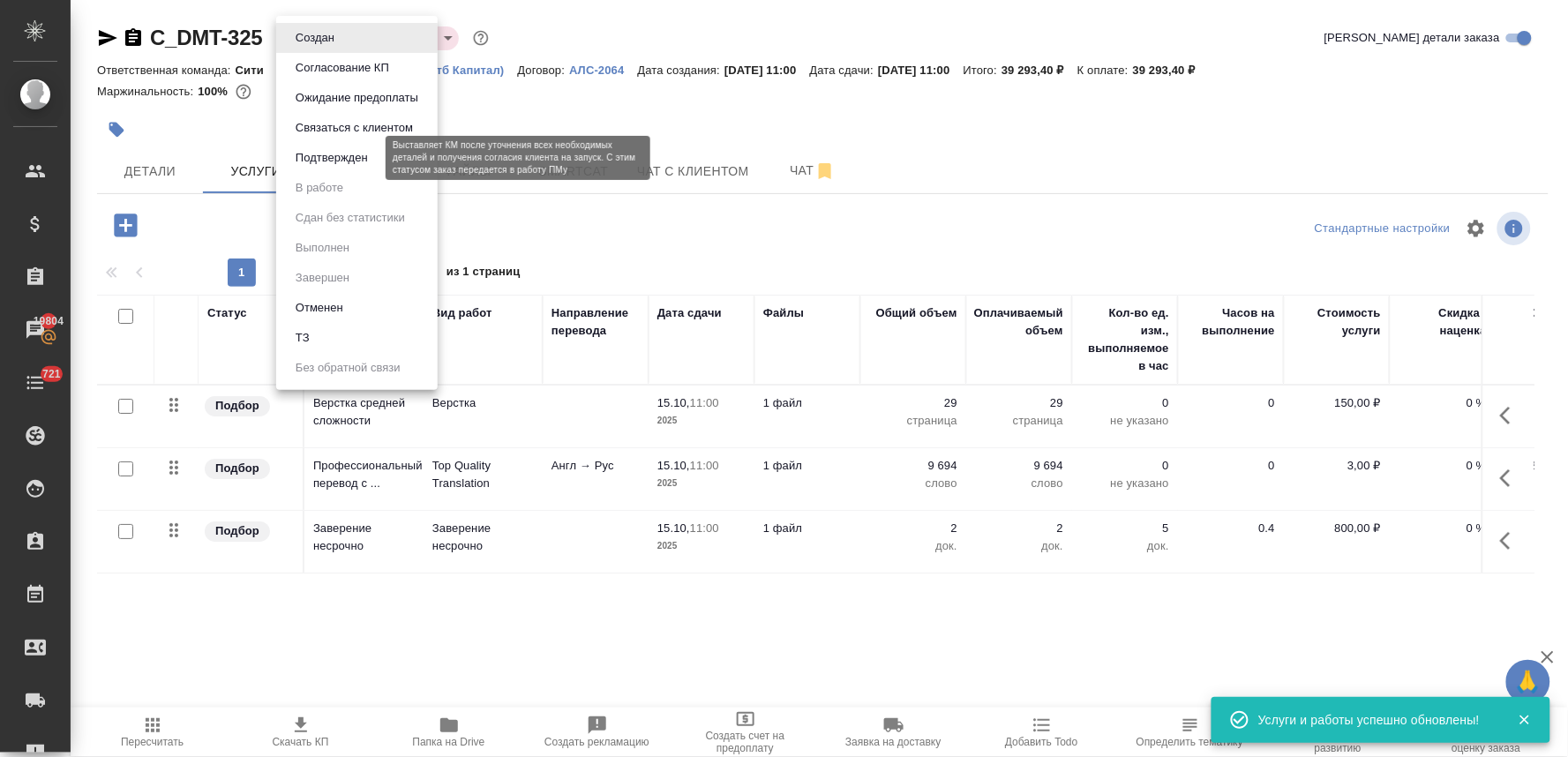
click at [318, 159] on button "Подтвержден" at bounding box center [332, 157] width 83 height 20
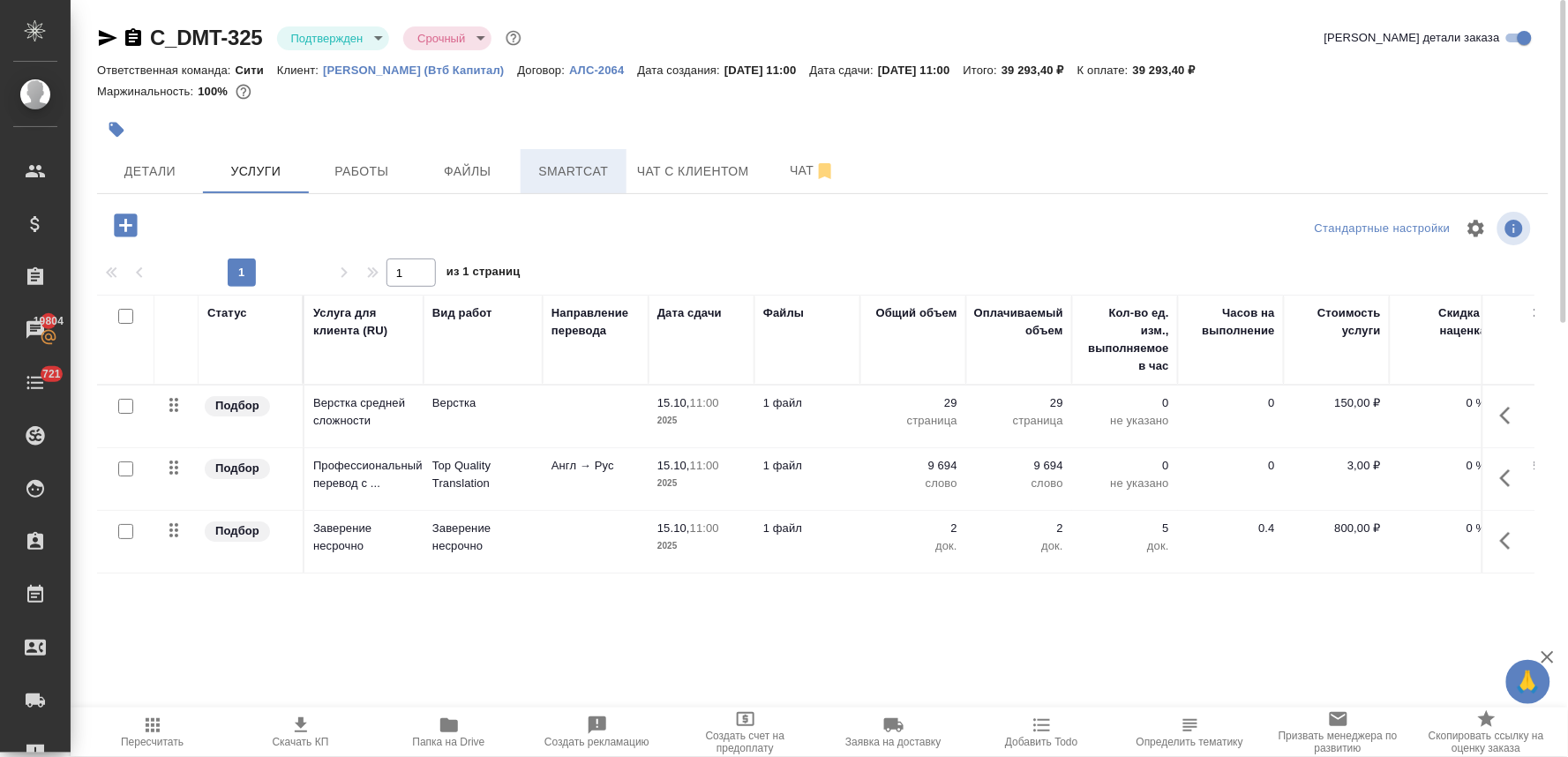
click at [551, 163] on span "Smartcat" at bounding box center [574, 171] width 85 height 22
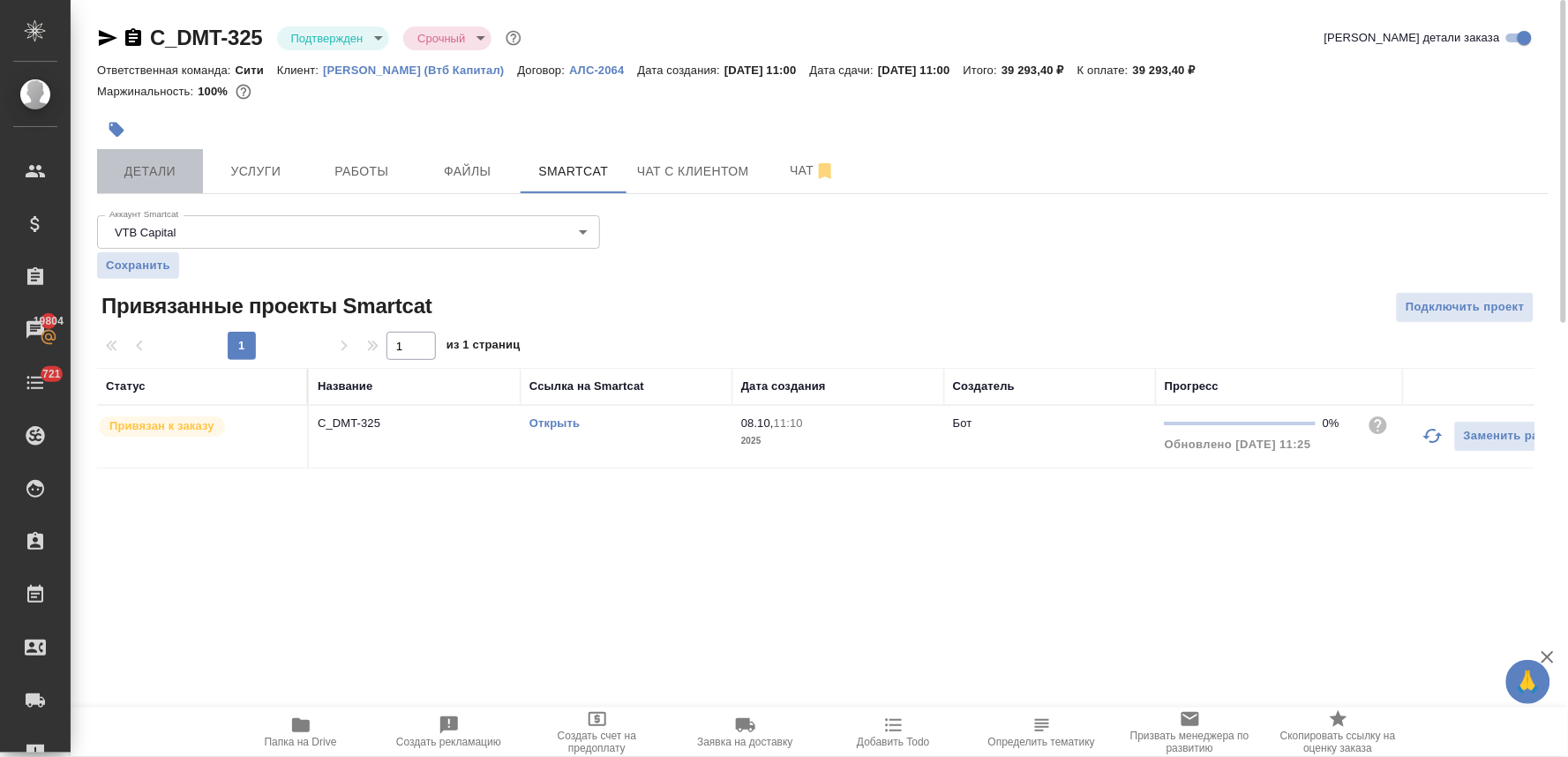
click at [147, 165] on span "Детали" at bounding box center [150, 171] width 85 height 22
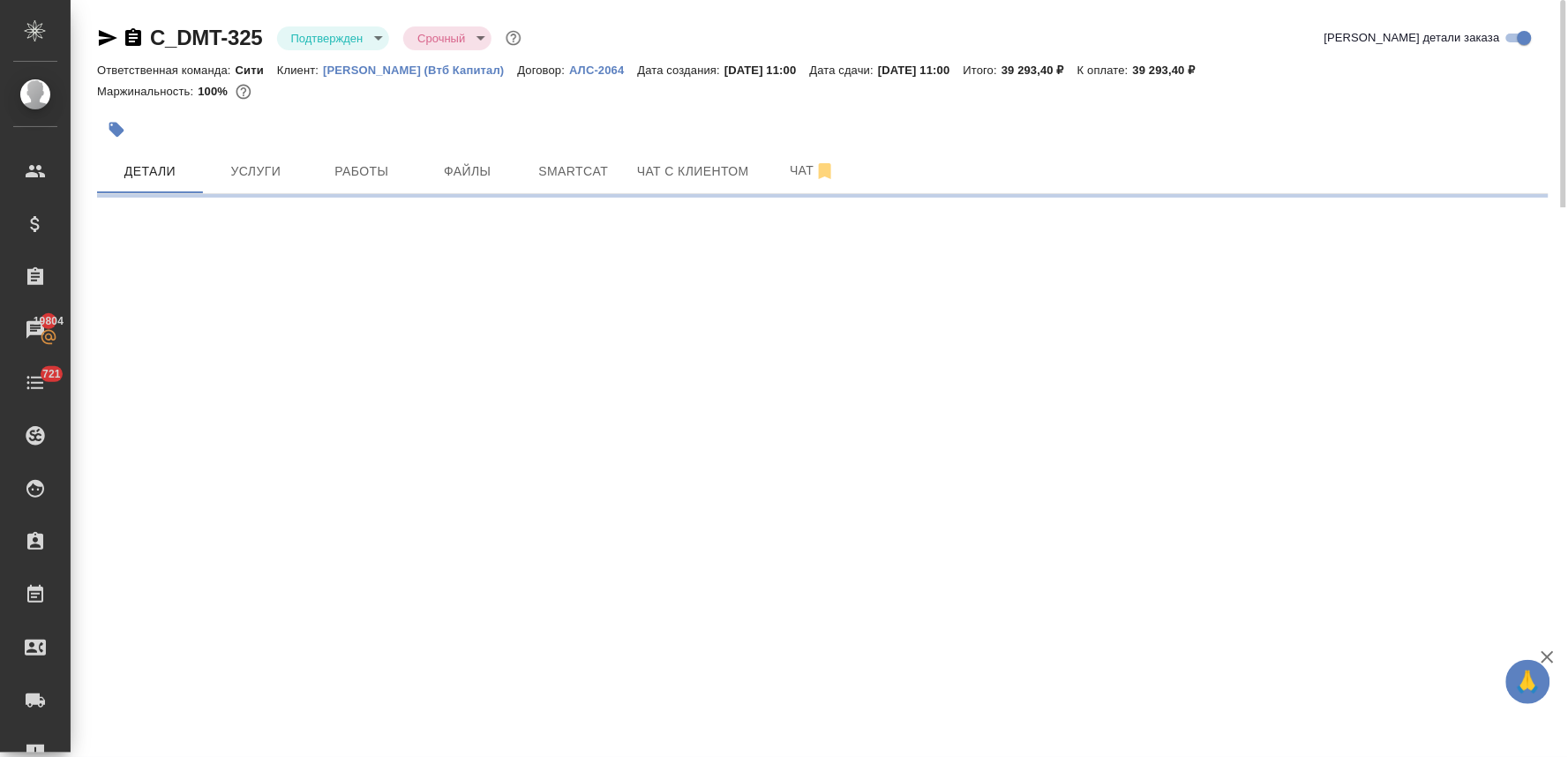
select select "RU"
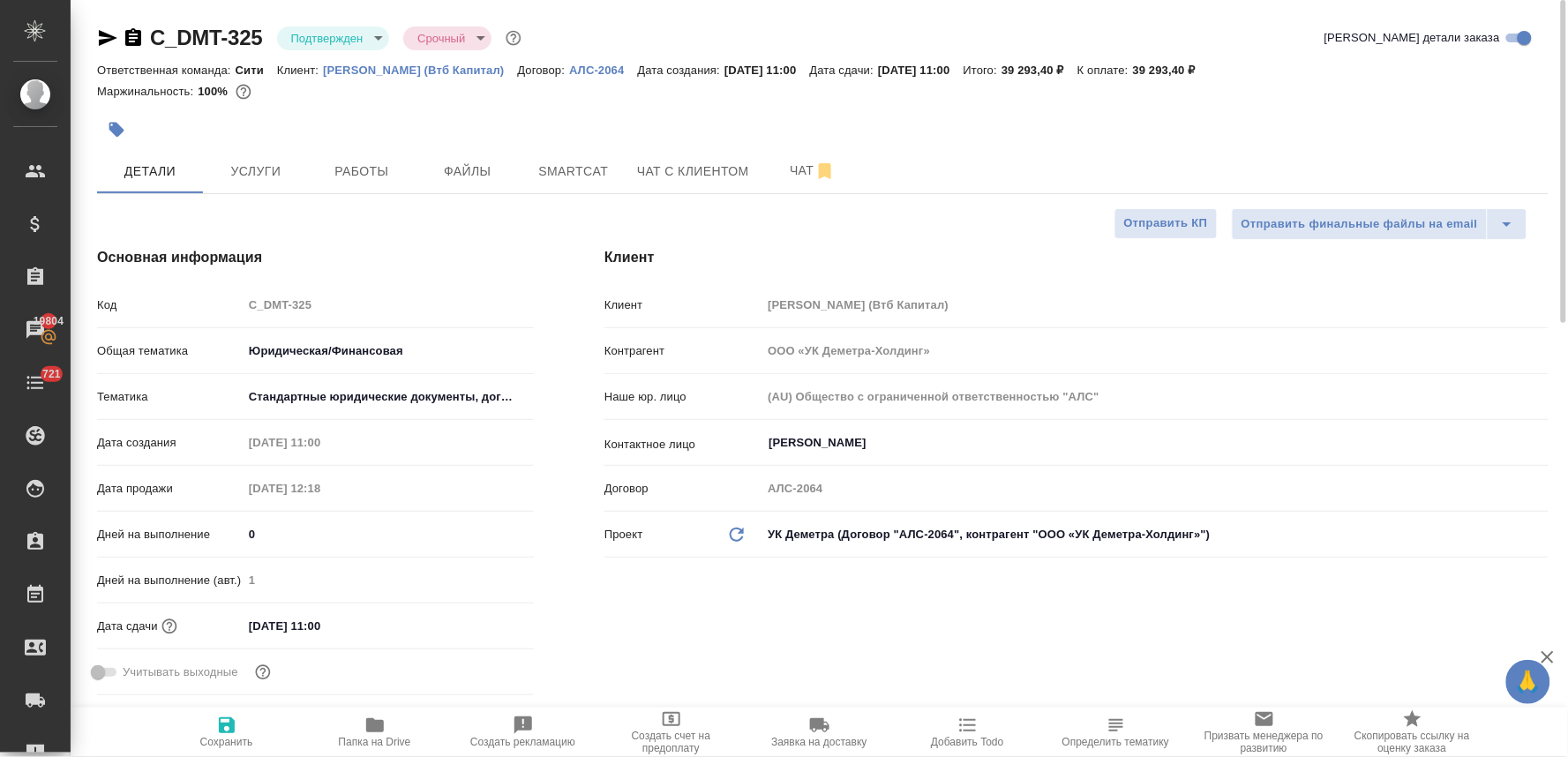
type textarea "x"
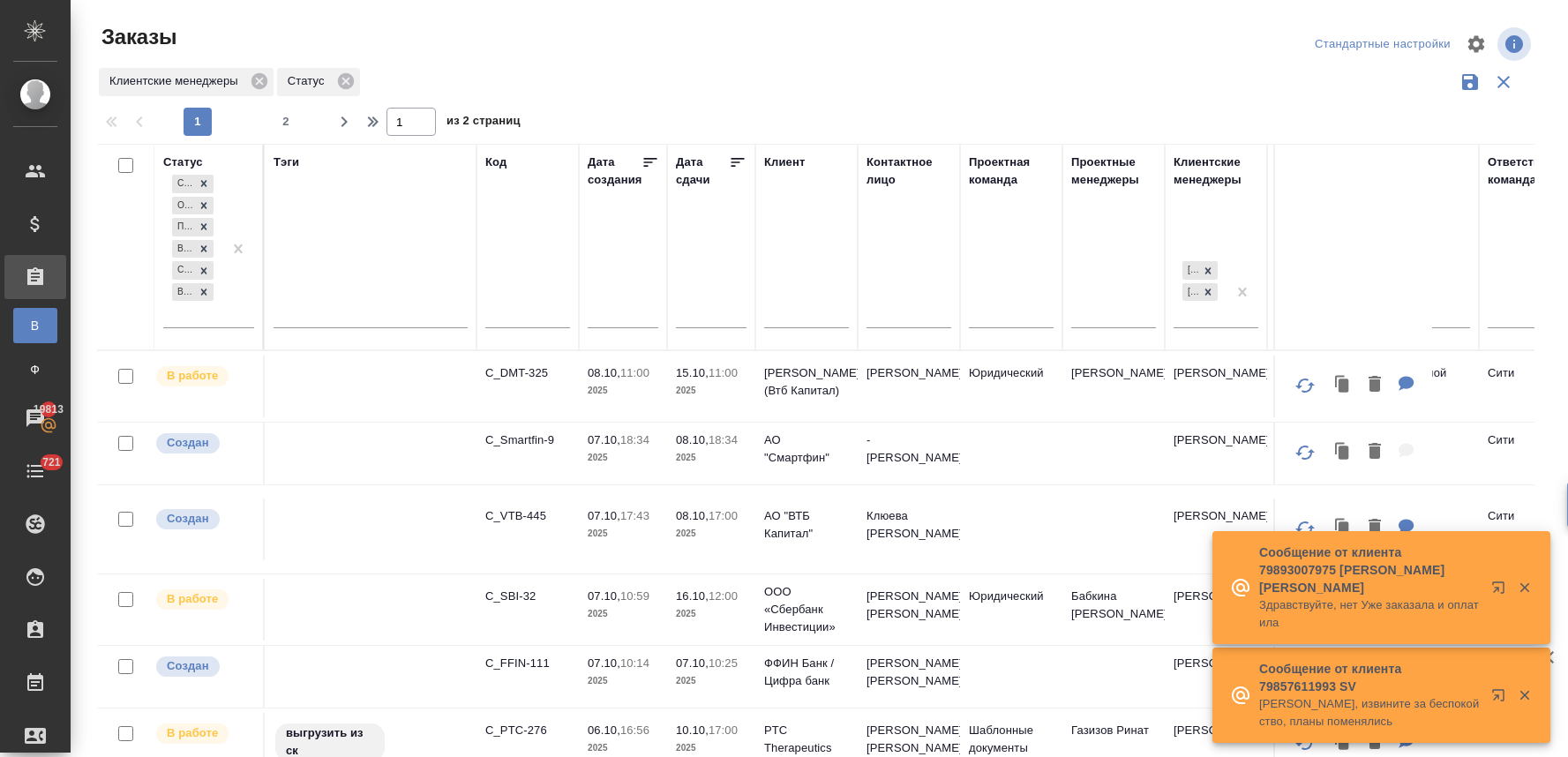
click at [524, 655] on p "C_FFIN-111" at bounding box center [528, 664] width 85 height 18
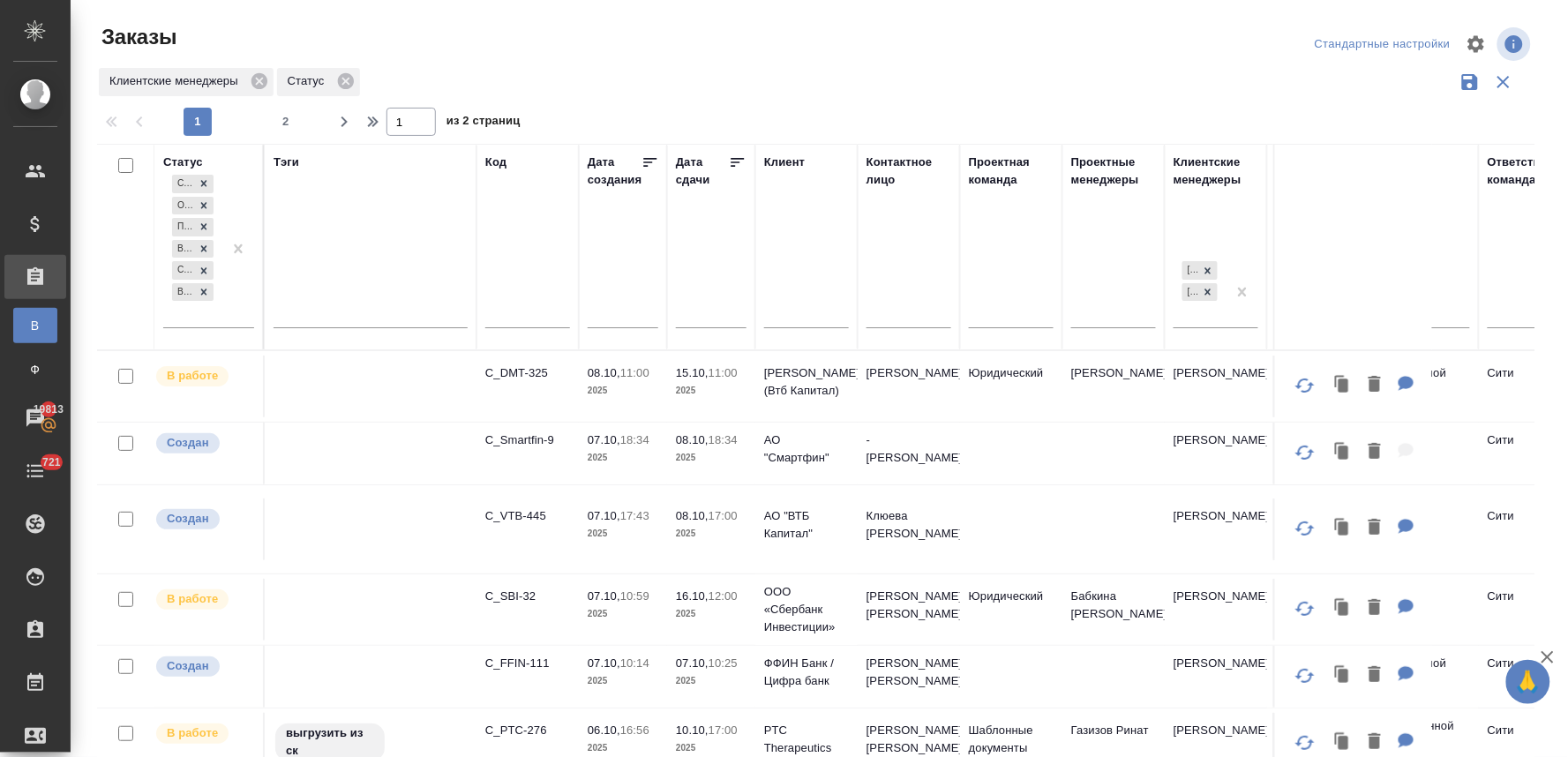
scroll to position [294, 0]
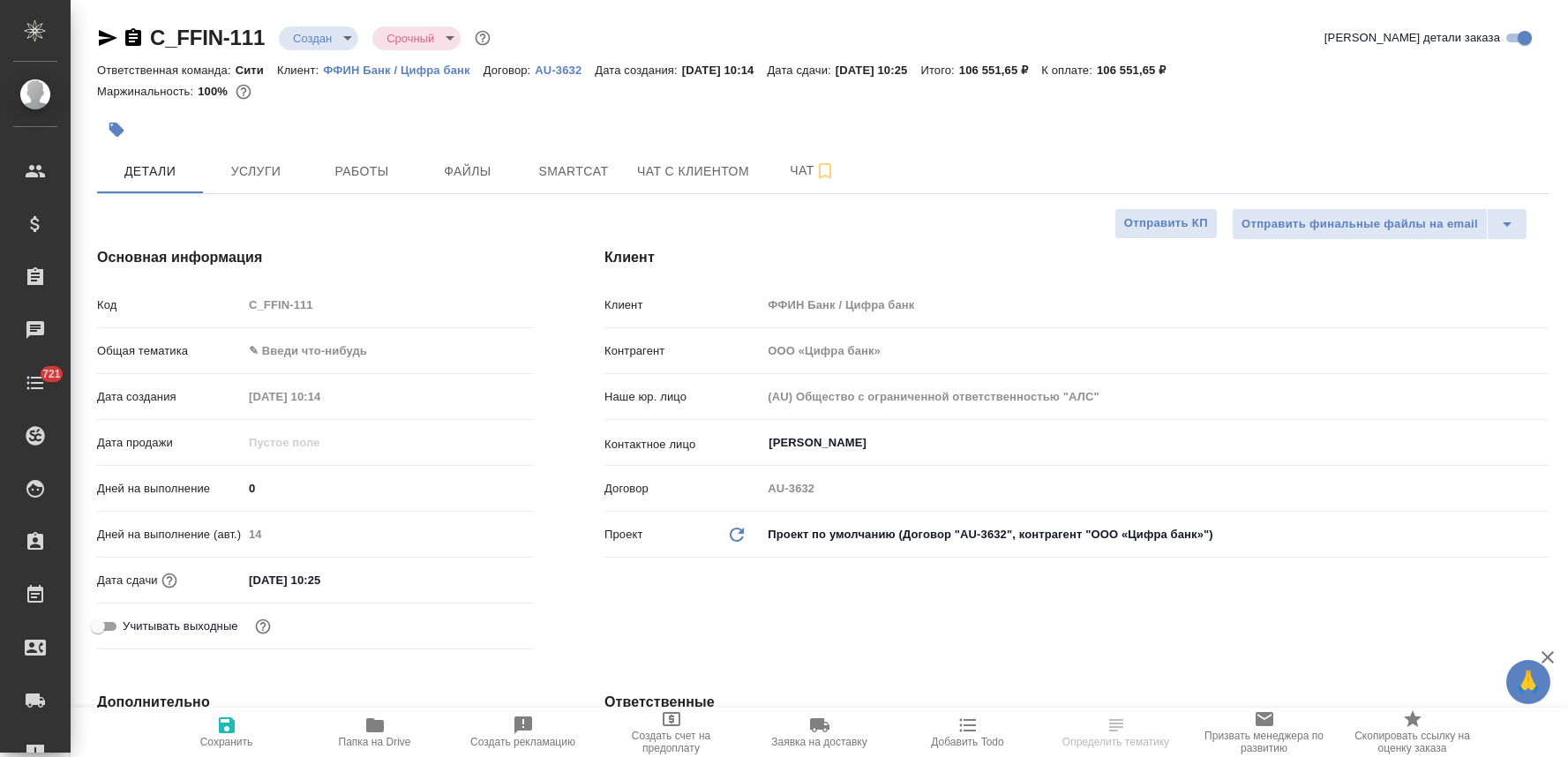
select select "RU"
click at [260, 164] on span "Услуги" at bounding box center [256, 171] width 85 height 22
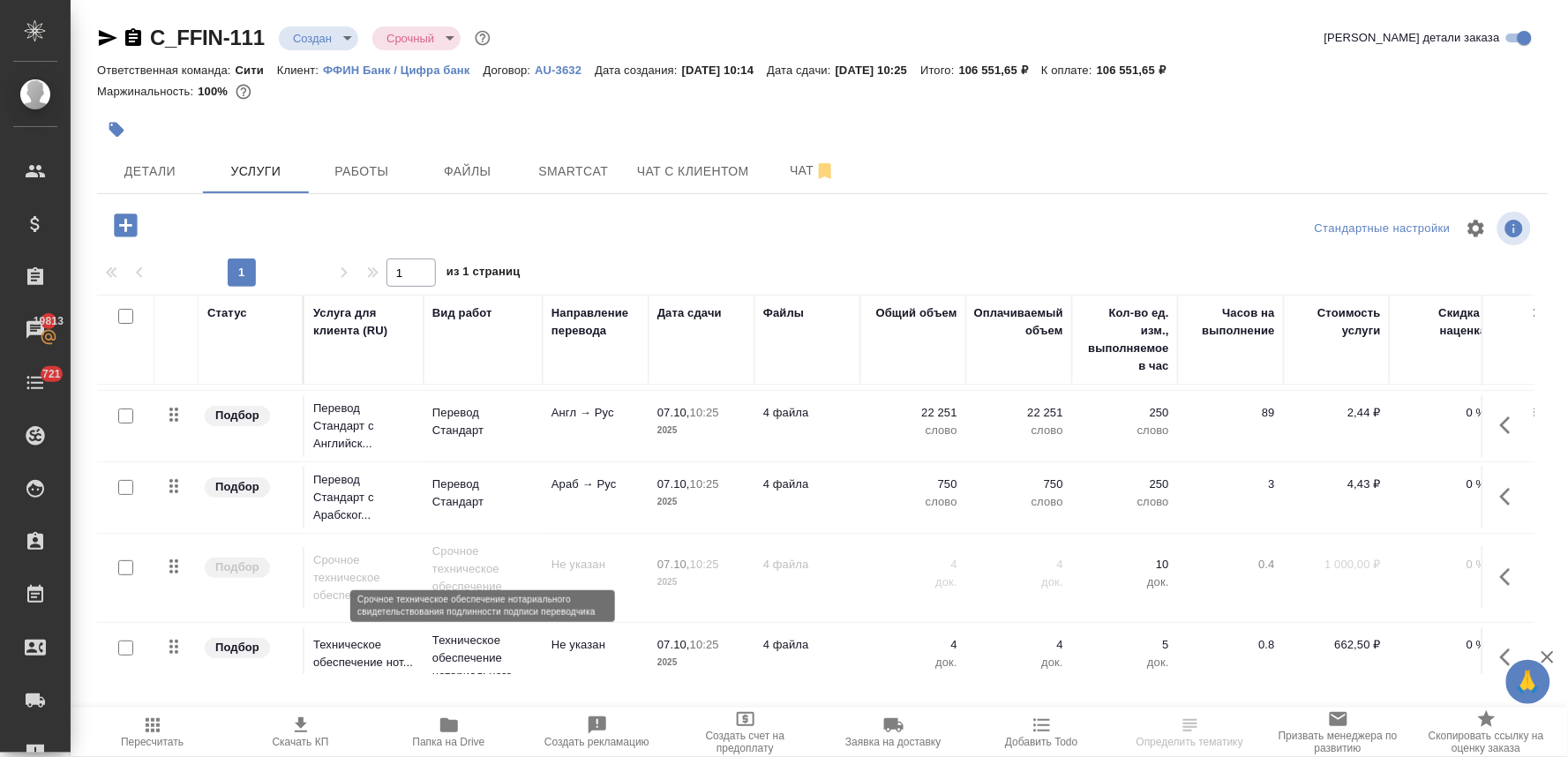
scroll to position [102, 0]
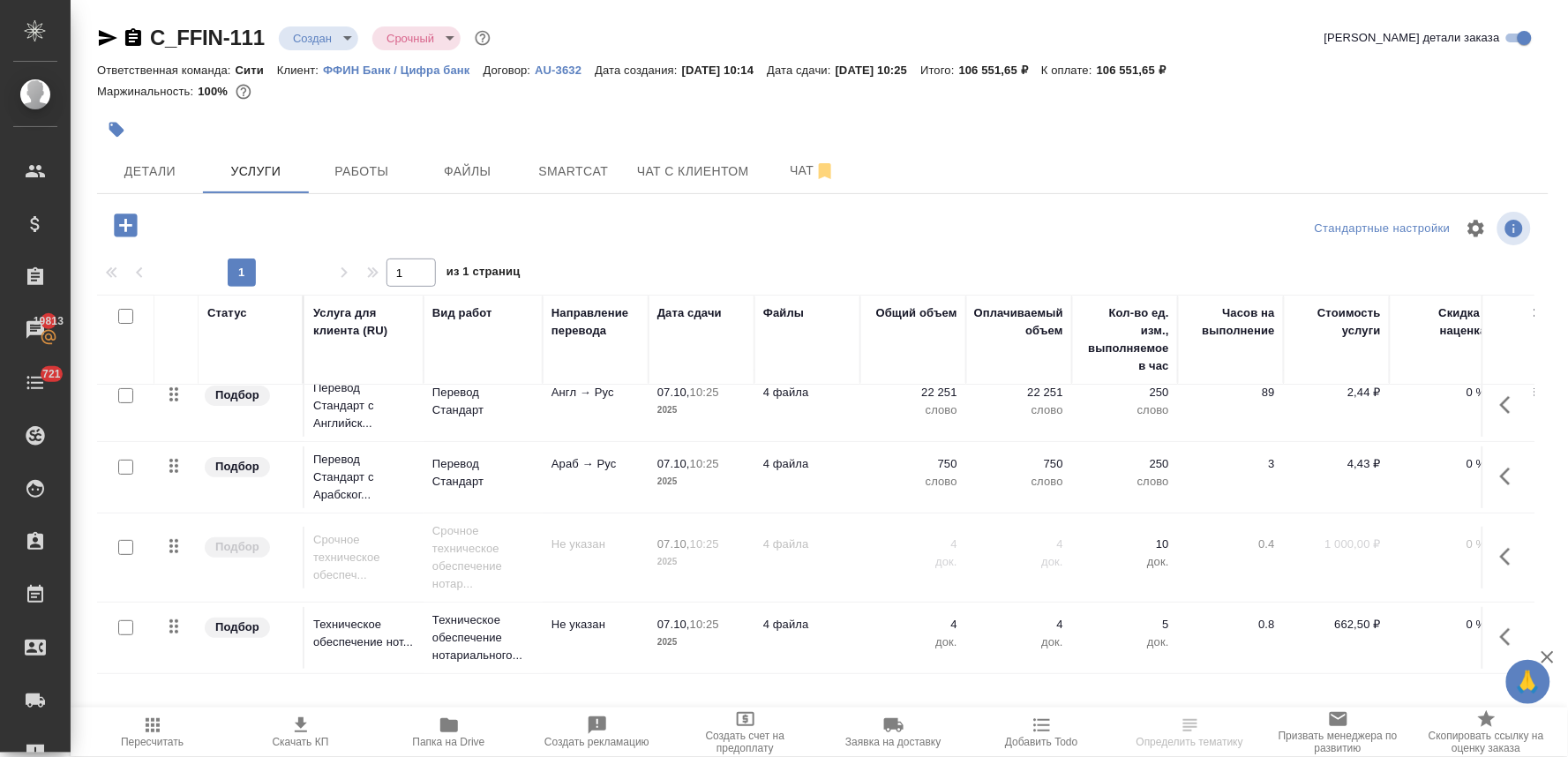
click at [122, 540] on input "checkbox" at bounding box center [125, 548] width 15 height 15
checkbox input "true"
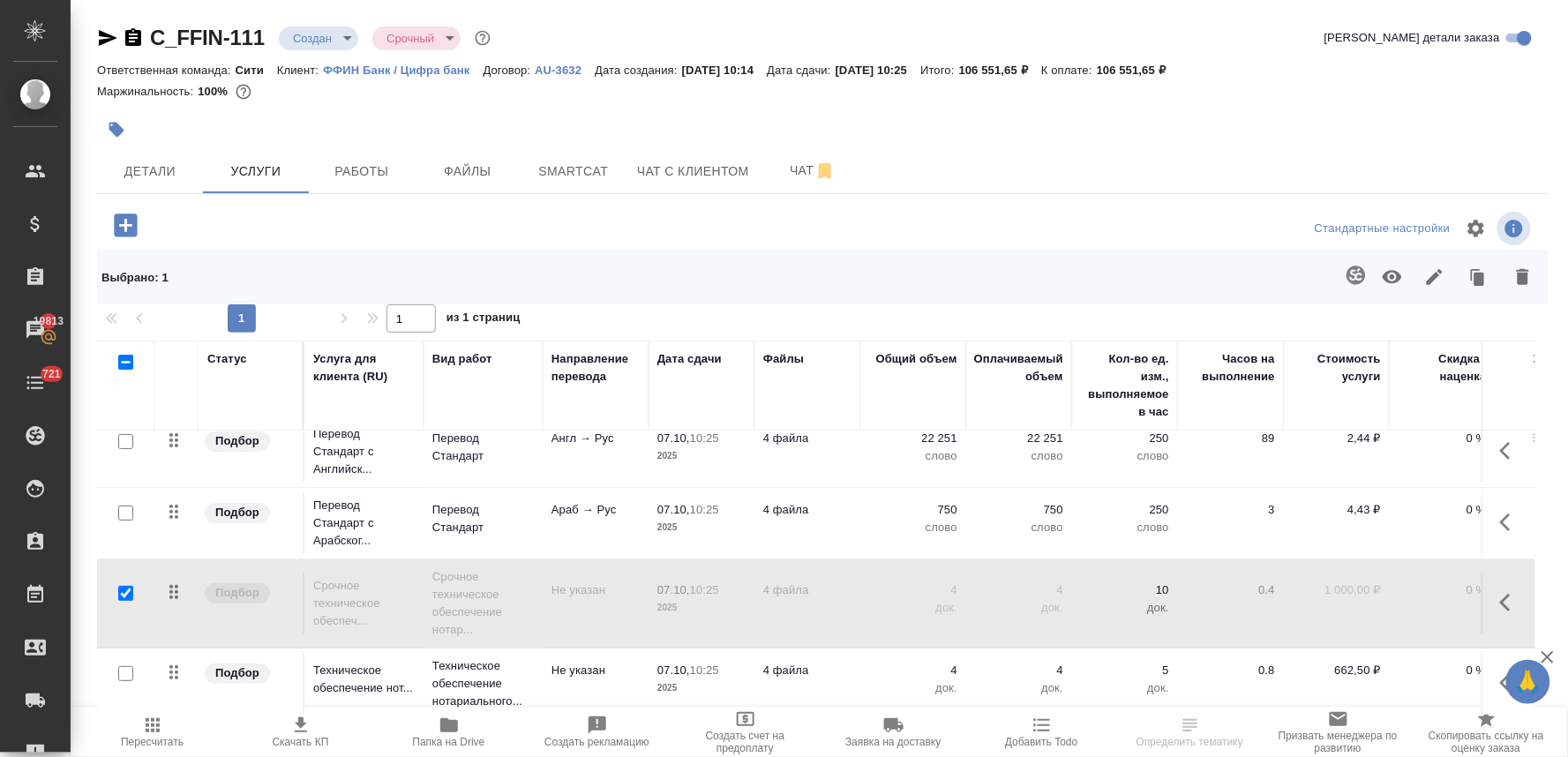
click at [128, 666] on input "checkbox" at bounding box center [125, 674] width 15 height 15
checkbox input "true"
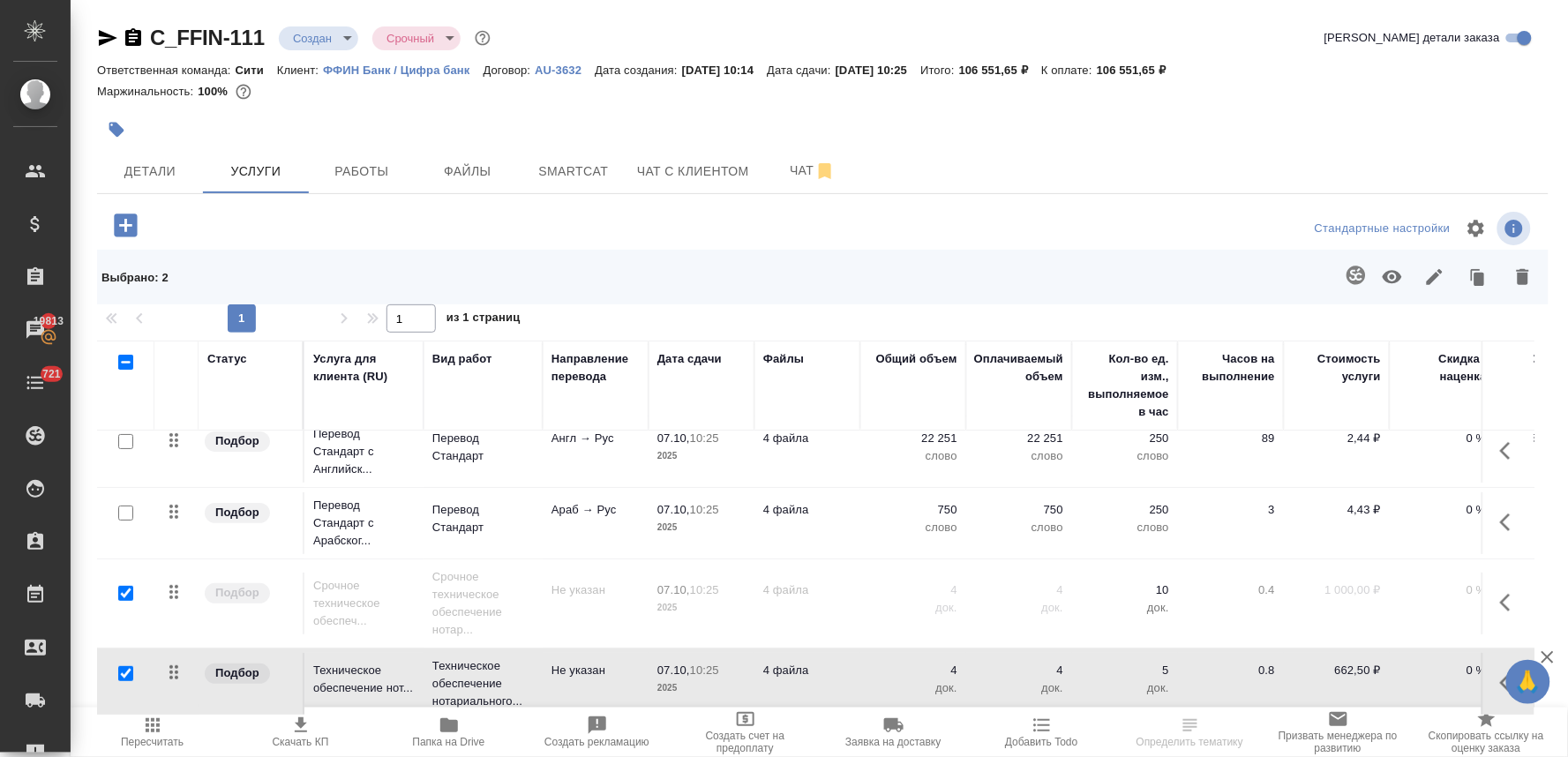
click at [1528, 277] on icon "button" at bounding box center [1523, 277] width 21 height 21
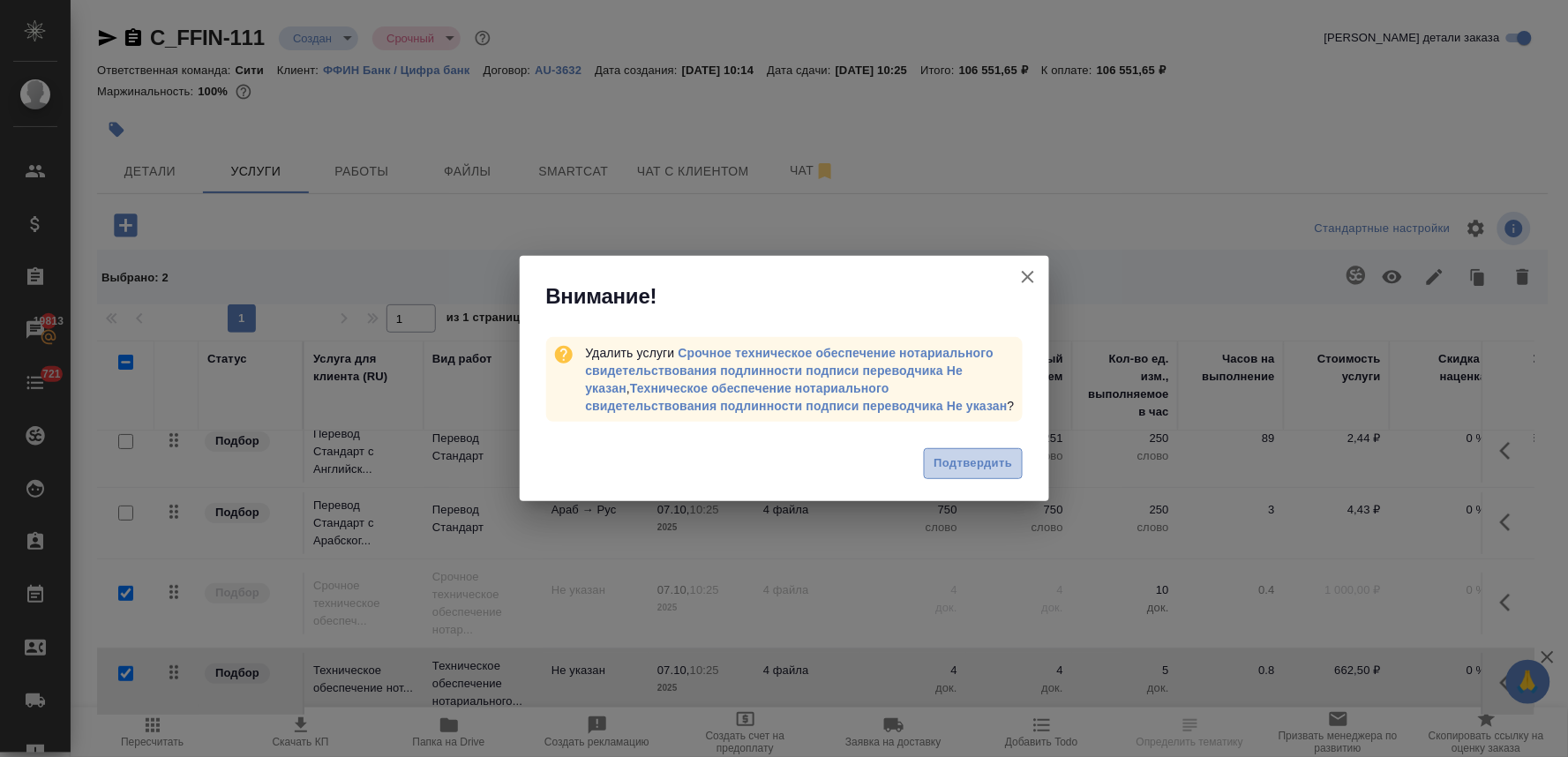
click at [968, 462] on span "Подтвердить" at bounding box center [972, 464] width 78 height 21
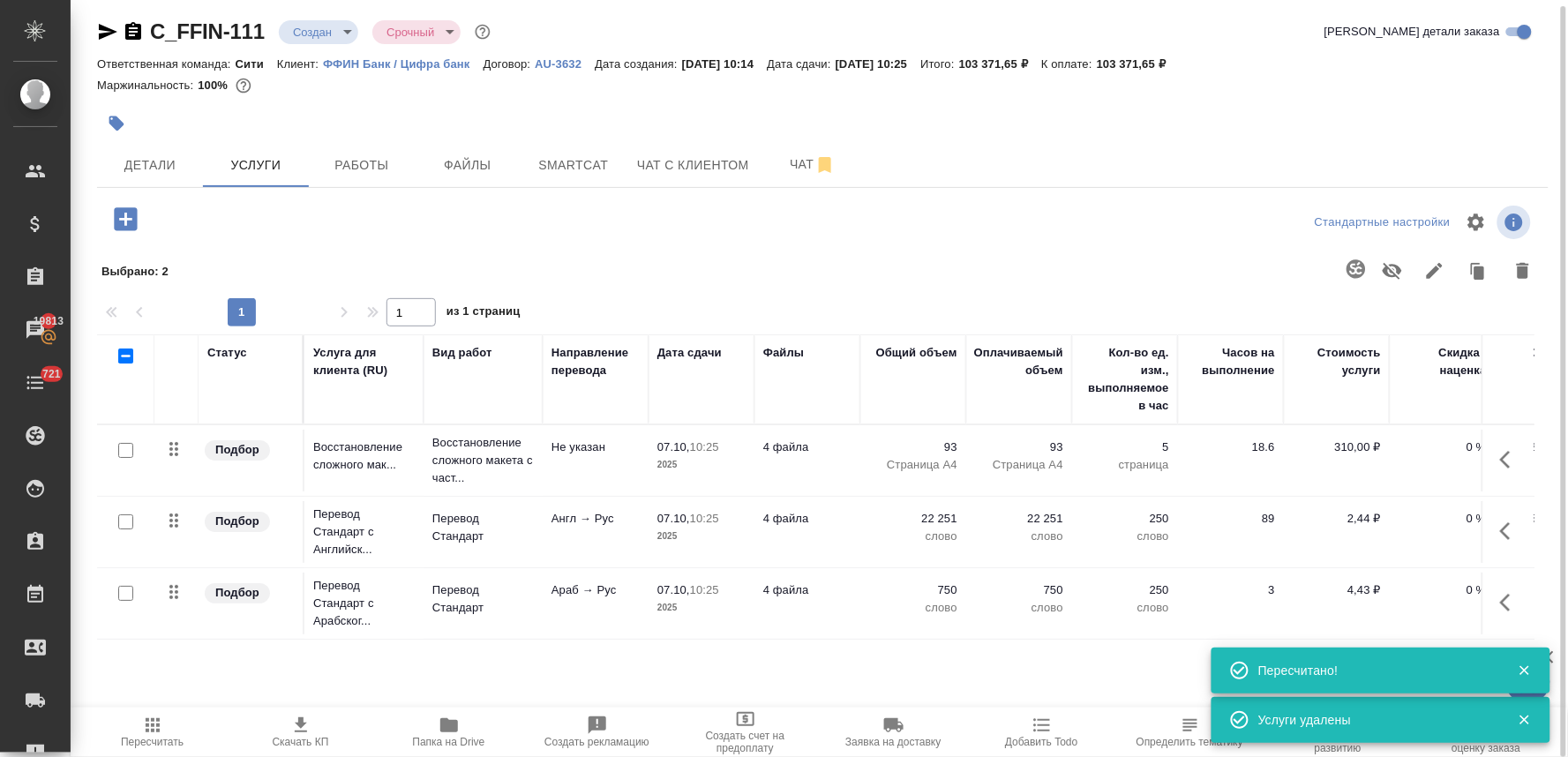
scroll to position [0, 224]
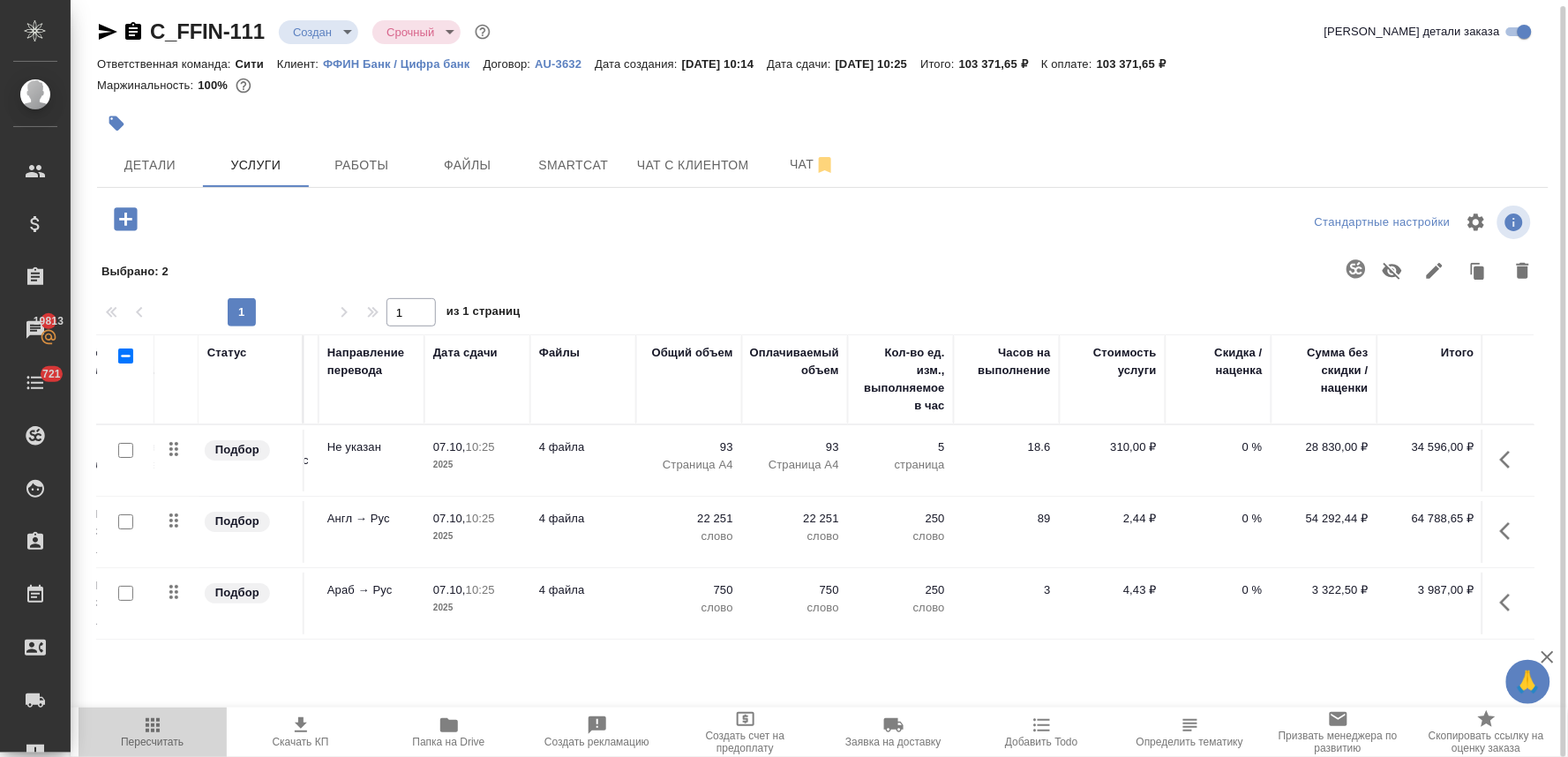
click at [148, 726] on icon "button" at bounding box center [152, 725] width 14 height 14
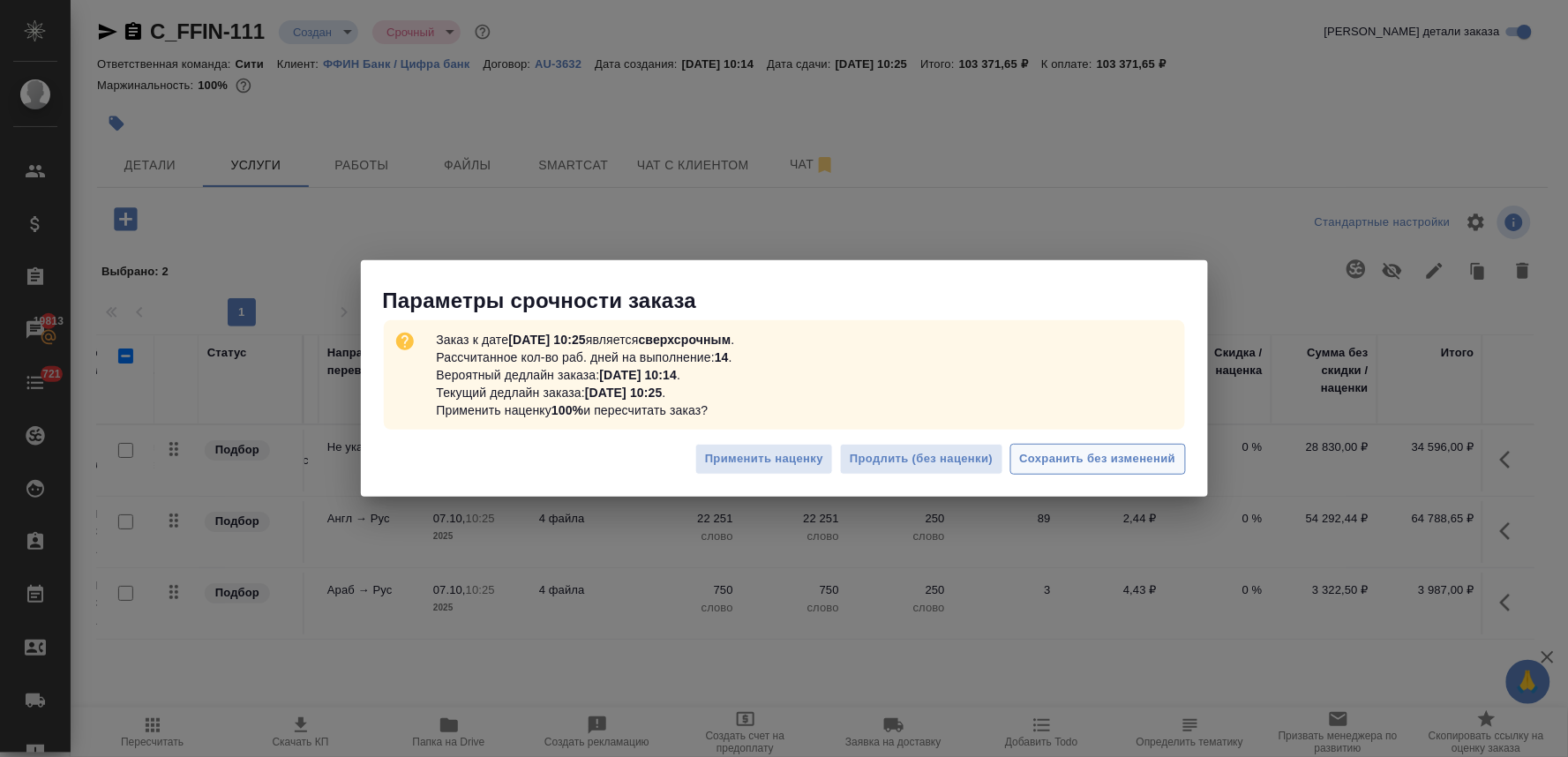
click at [1113, 455] on span "Сохранить без изменений" at bounding box center [1098, 460] width 156 height 21
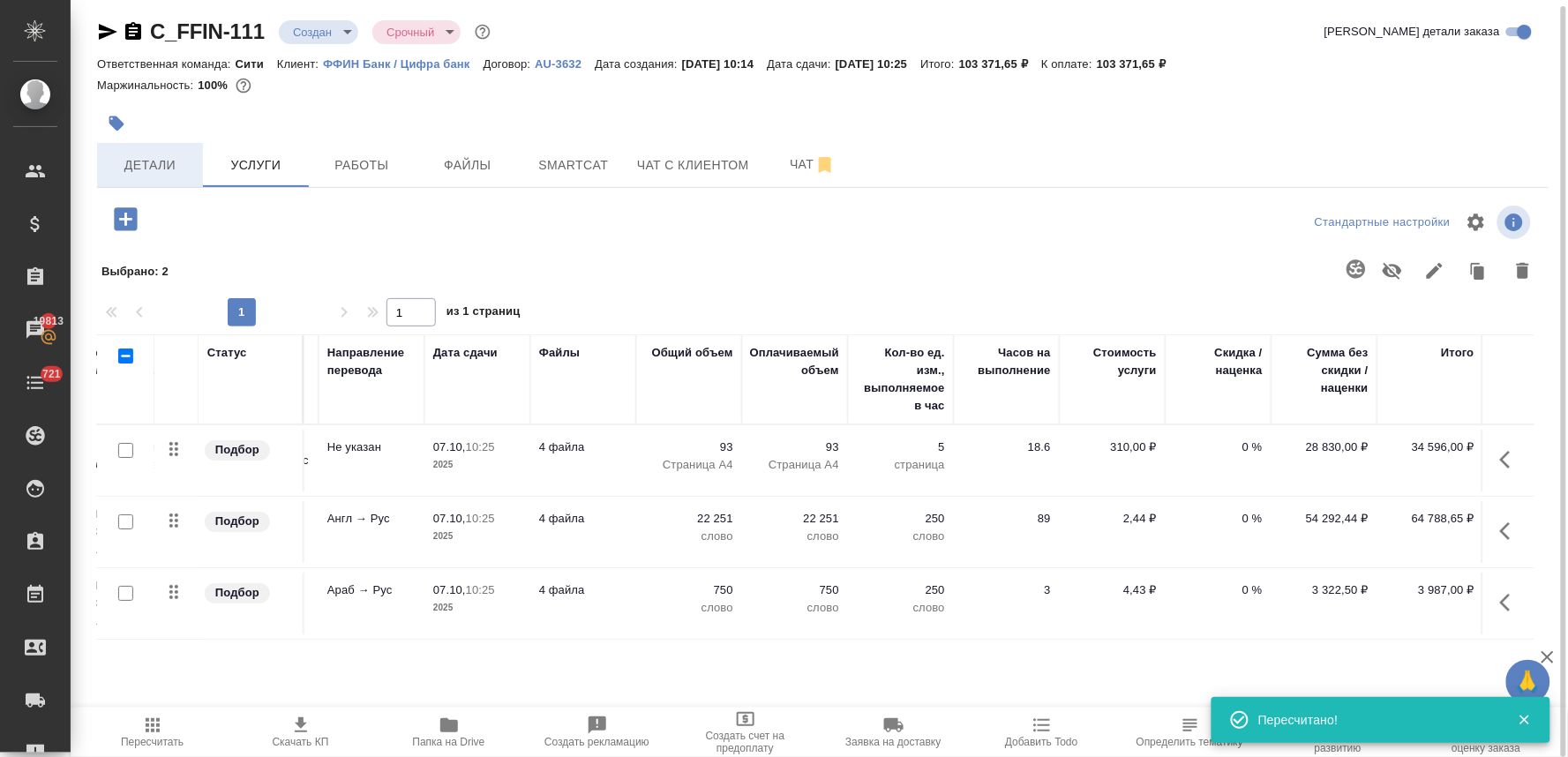
click at [113, 184] on button "Детали" at bounding box center [150, 165] width 106 height 44
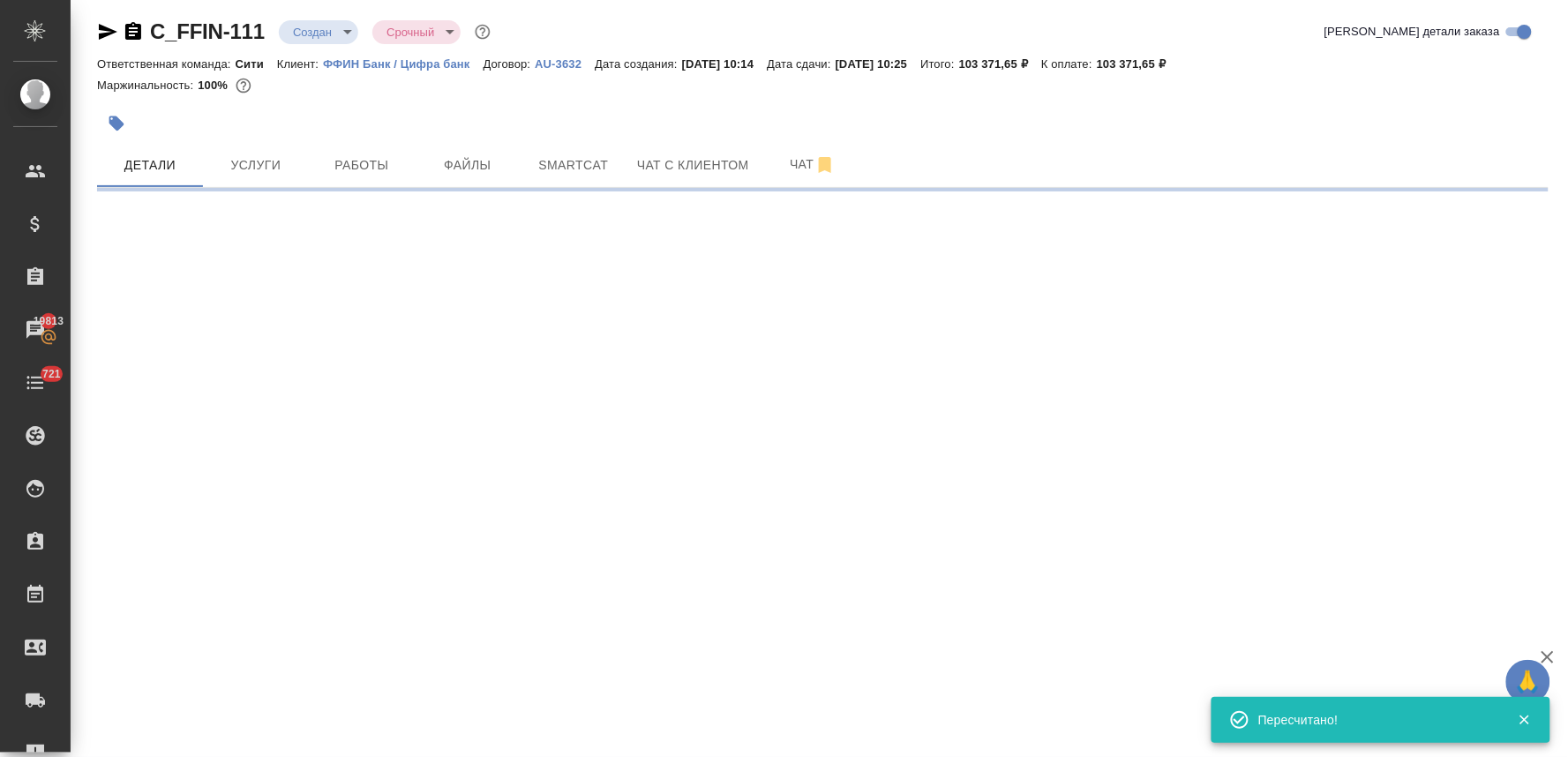
select select "RU"
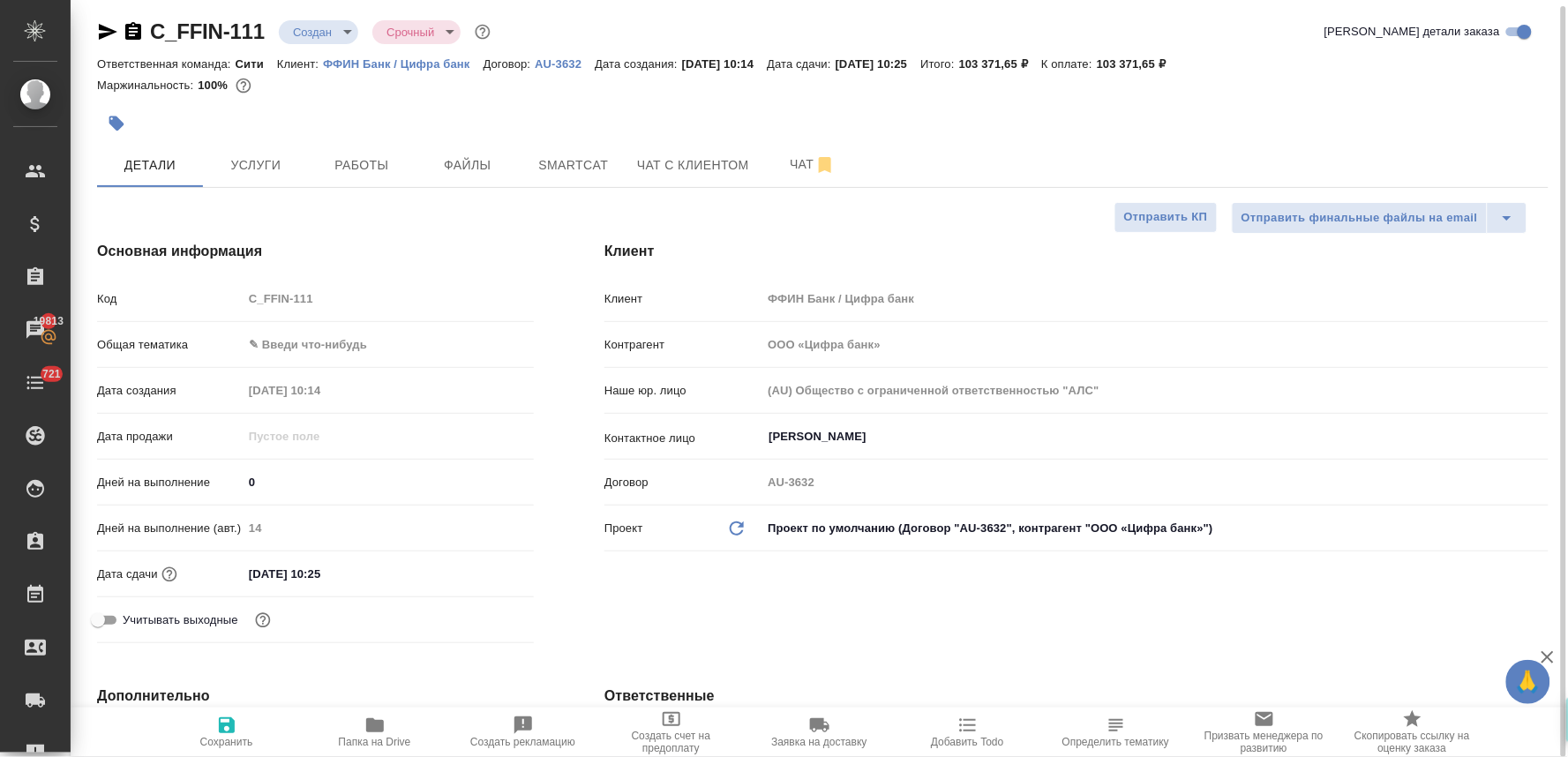
type textarea "x"
click at [270, 340] on body "🙏 .cls-1 fill:#fff; AWATERA Lyamina Nadezhda Клиенты Спецификации Заказы 19813 …" at bounding box center [784, 378] width 1568 height 757
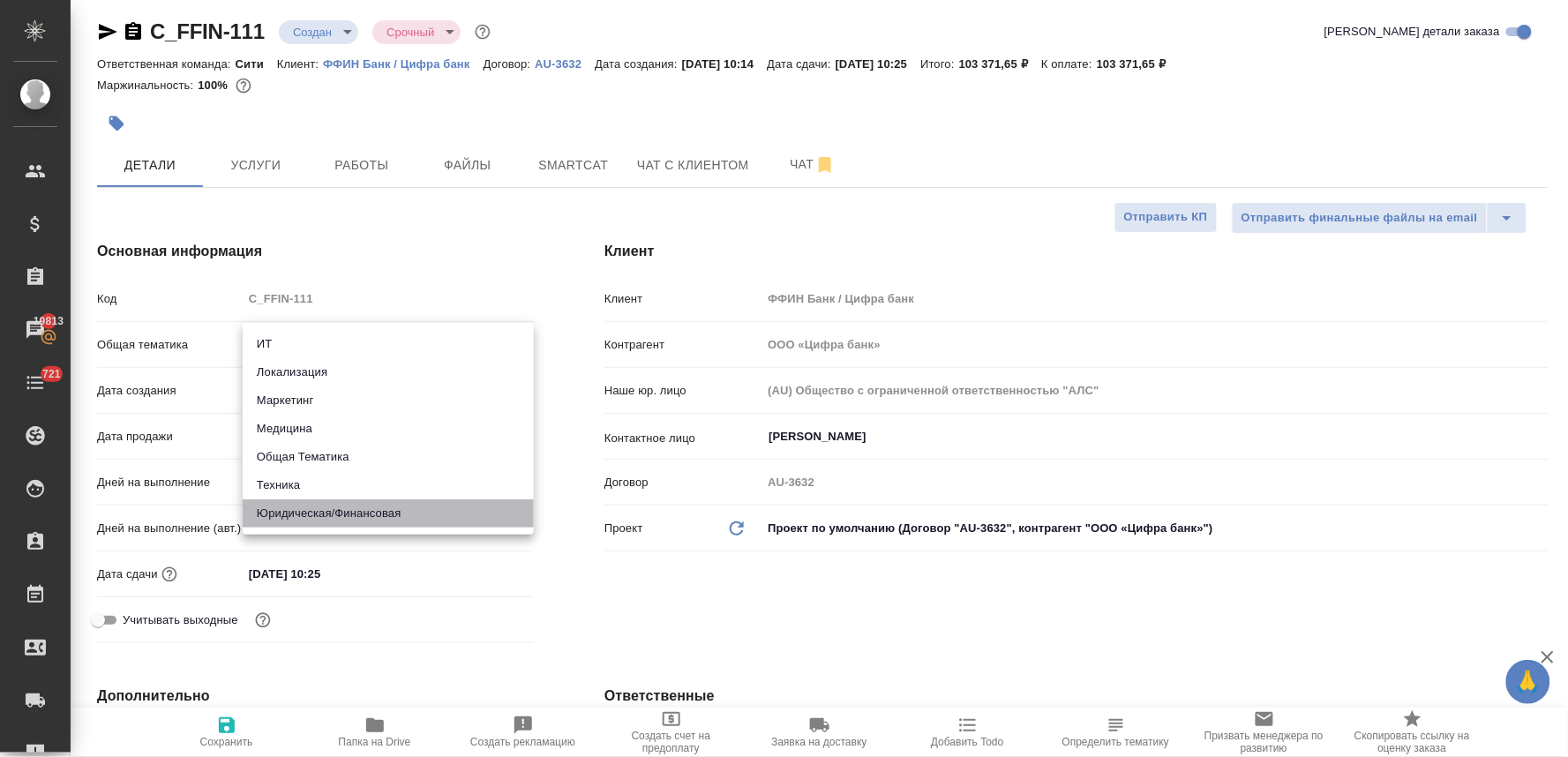
drag, startPoint x: 368, startPoint y: 504, endPoint x: 364, endPoint y: 482, distance: 22.4
click at [368, 504] on li "Юридическая/Финансовая" at bounding box center [387, 514] width 291 height 28
type input "yr-fn"
type textarea "x"
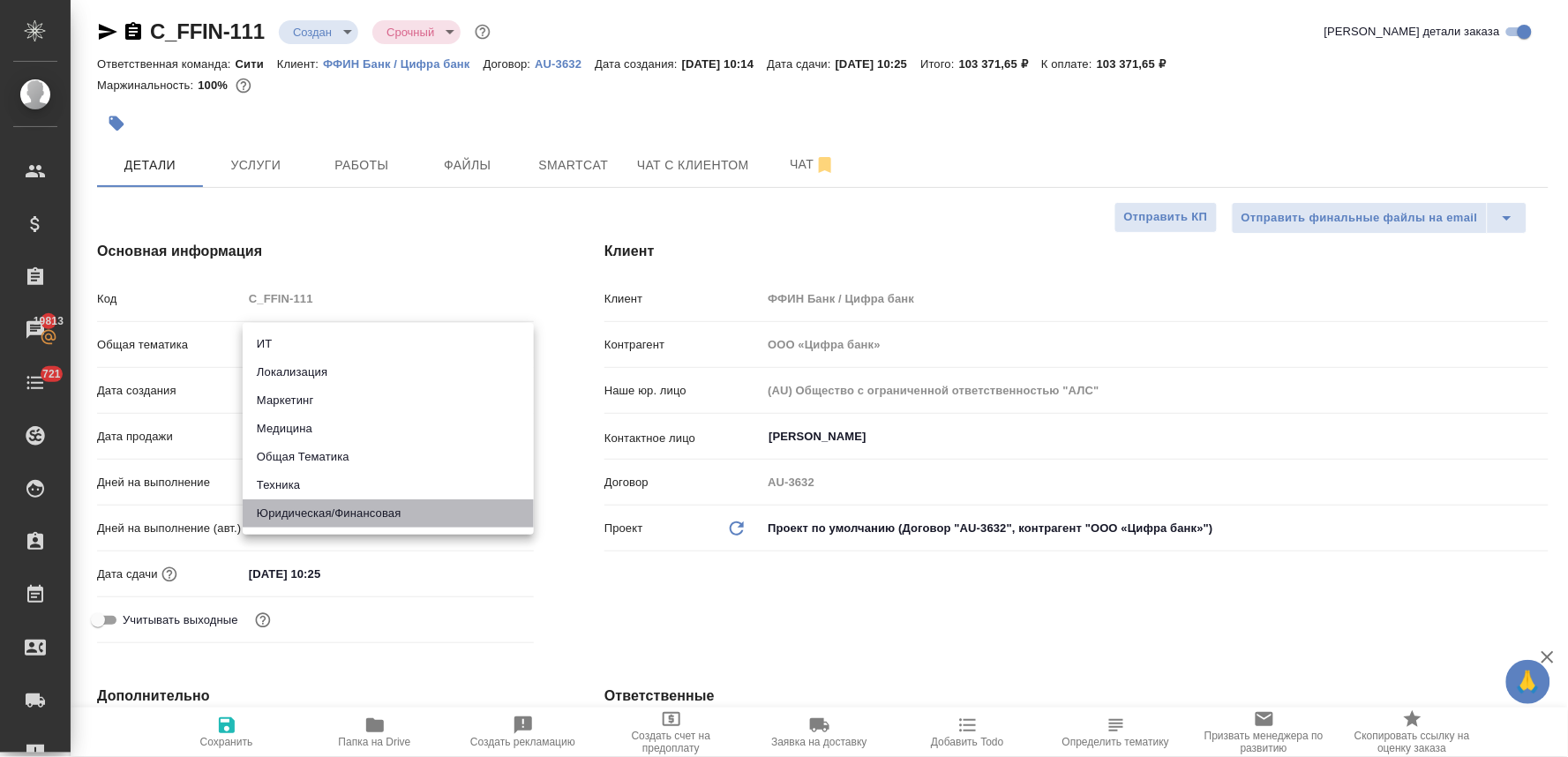
type textarea "x"
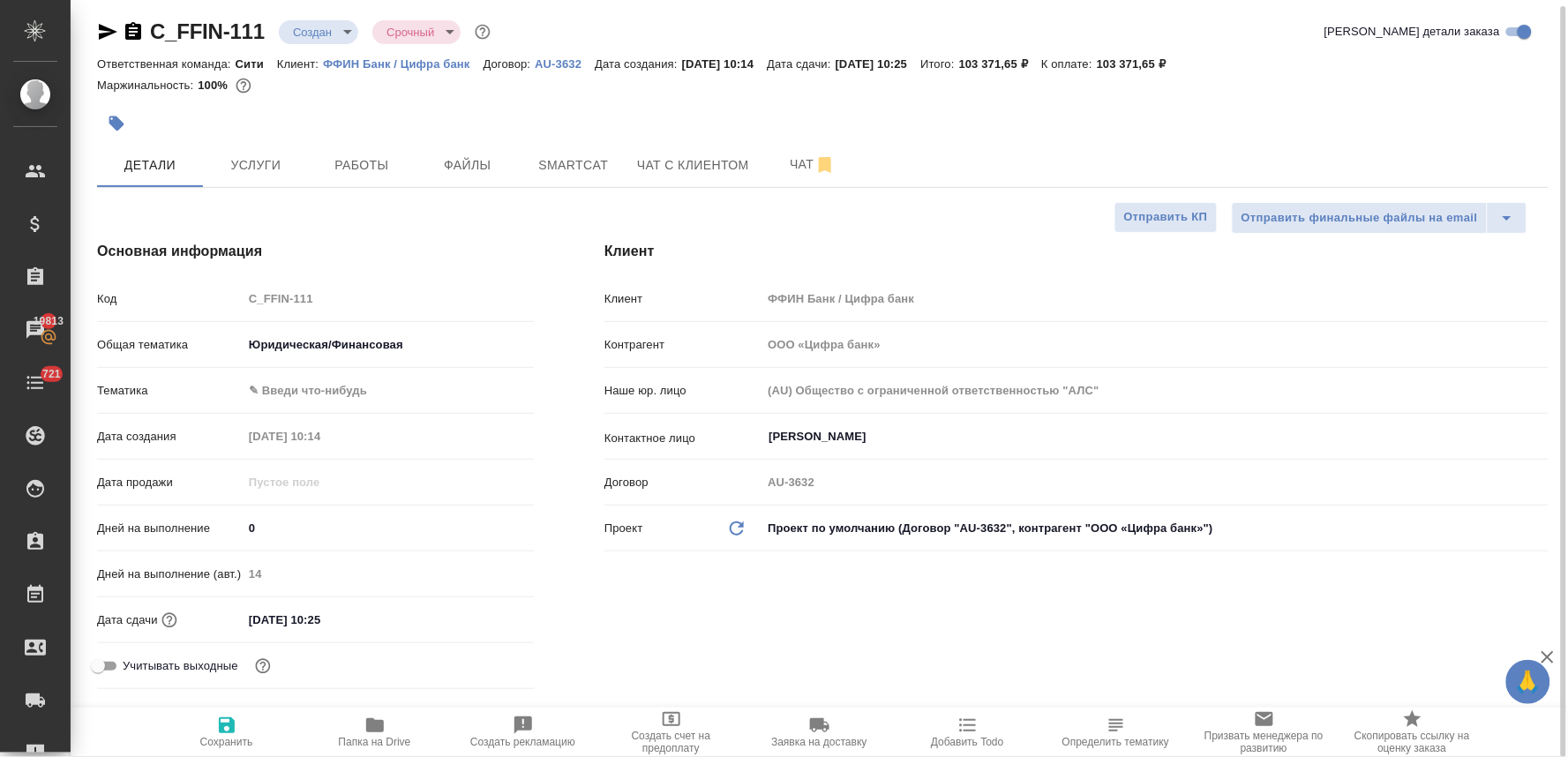
click at [331, 399] on body "🙏 .cls-1 fill:#fff; AWATERA Lyamina Nadezhda Клиенты Спецификации Заказы 19813 …" at bounding box center [784, 378] width 1568 height 757
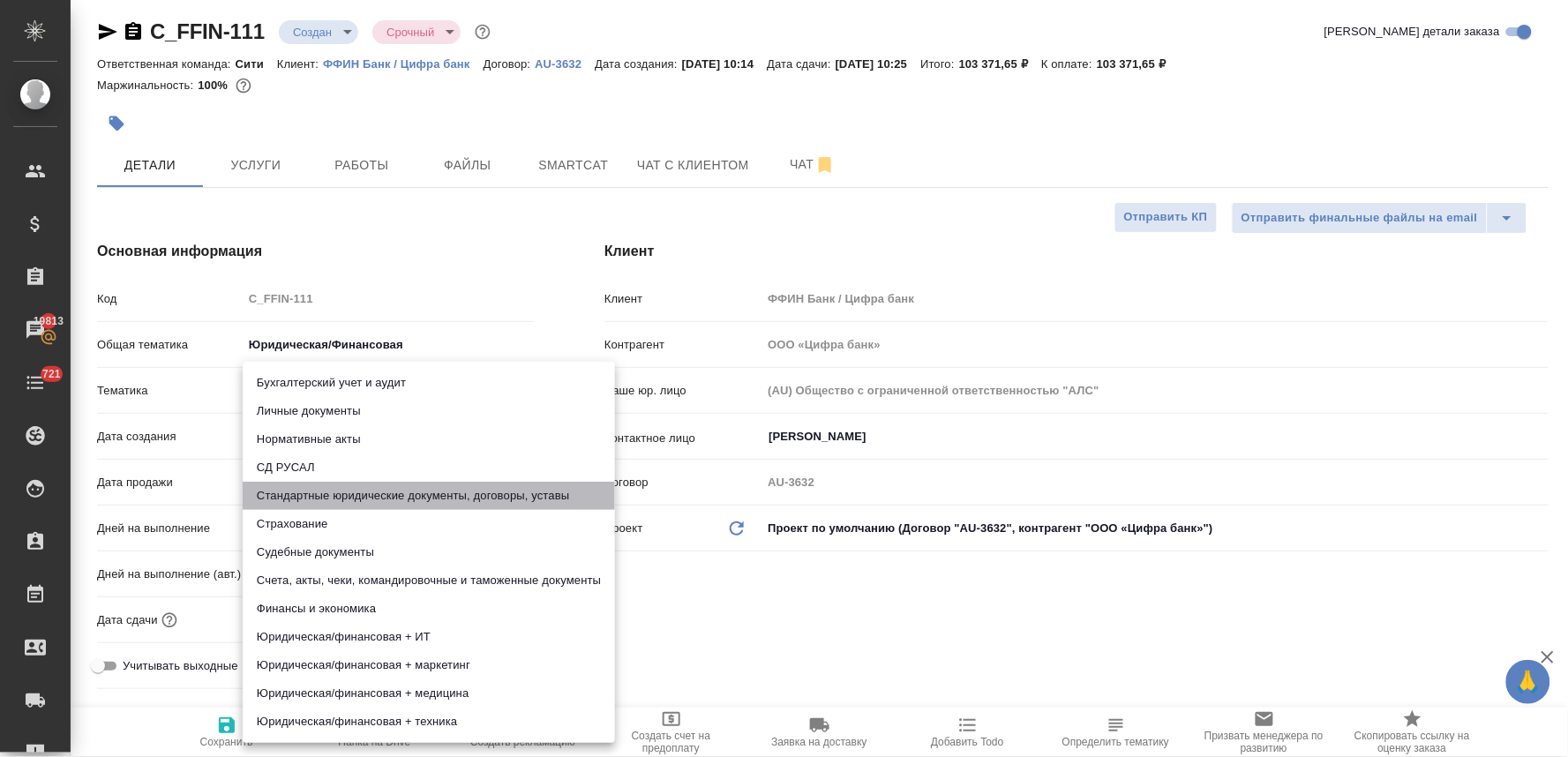
click at [347, 489] on li "Стандартные юридические документы, договоры, уставы" at bounding box center [428, 496] width 372 height 28
type textarea "x"
type input "5f647205b73bc97568ca66bf"
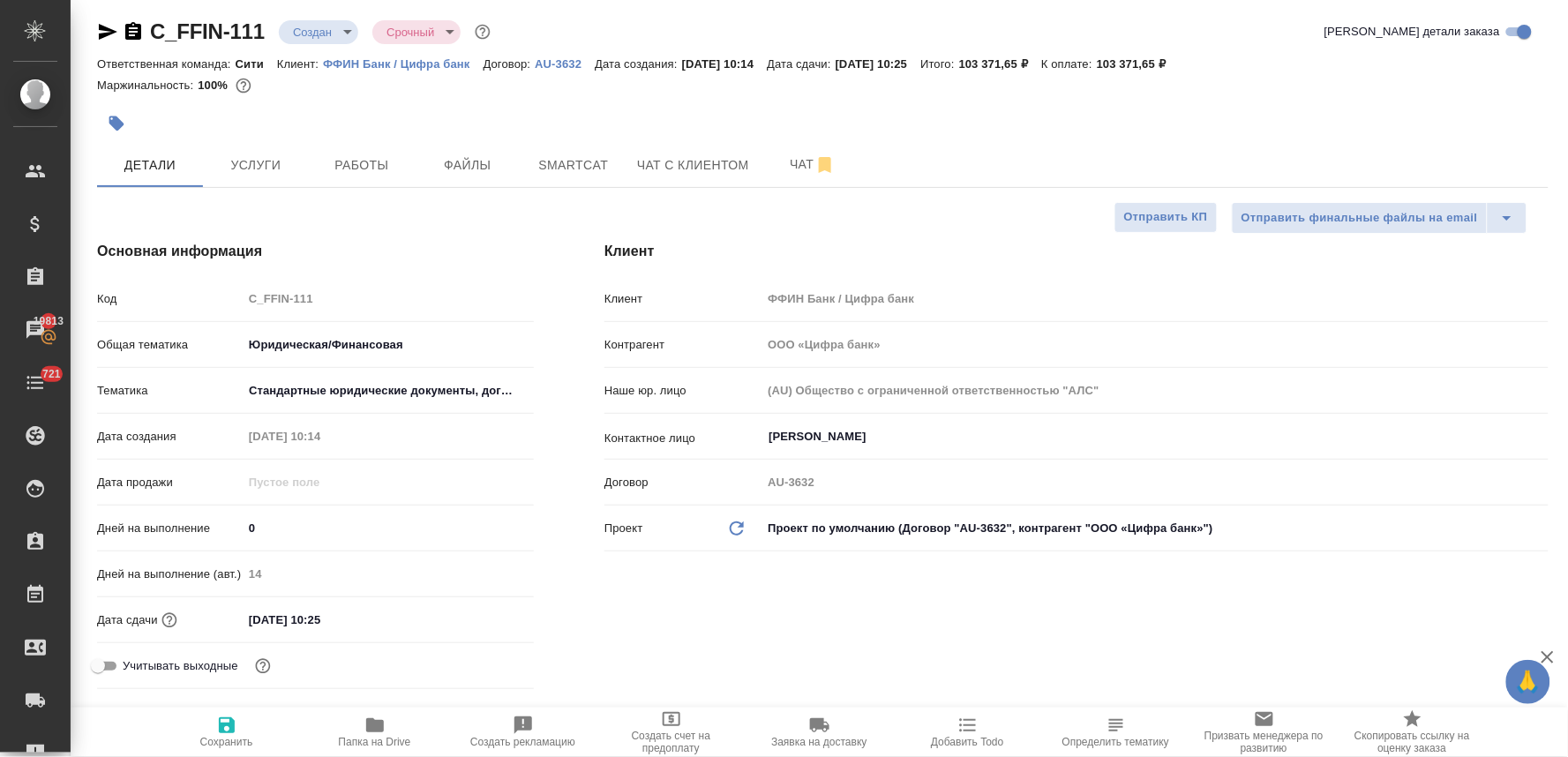
click at [380, 618] on input "07.10.2025 10:25" at bounding box center [319, 619] width 155 height 25
click at [482, 614] on icon "button" at bounding box center [482, 618] width 16 height 18
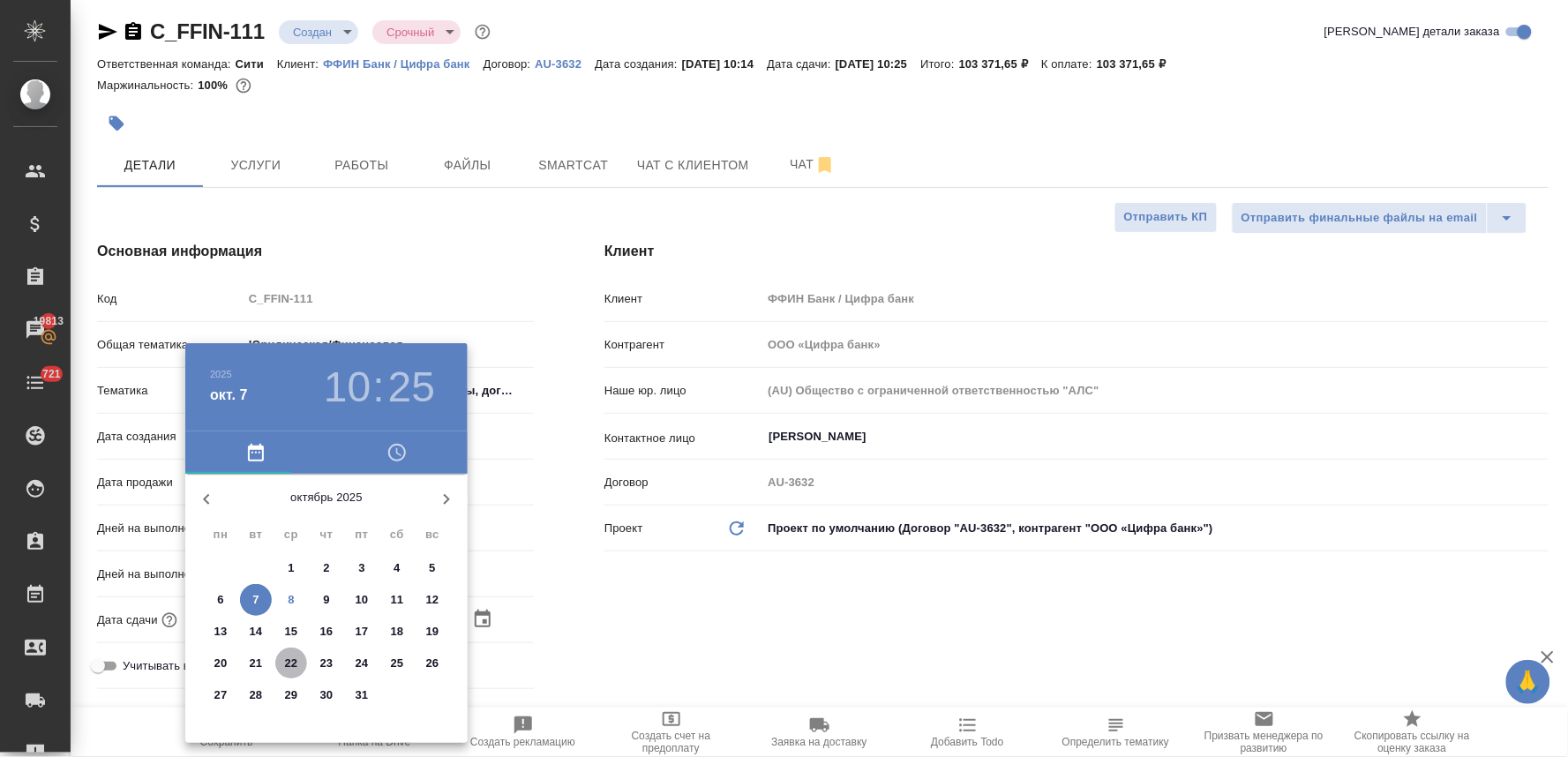
click at [291, 657] on p "22" at bounding box center [291, 664] width 13 height 18
type input "22.10.2025 10:25"
type textarea "x"
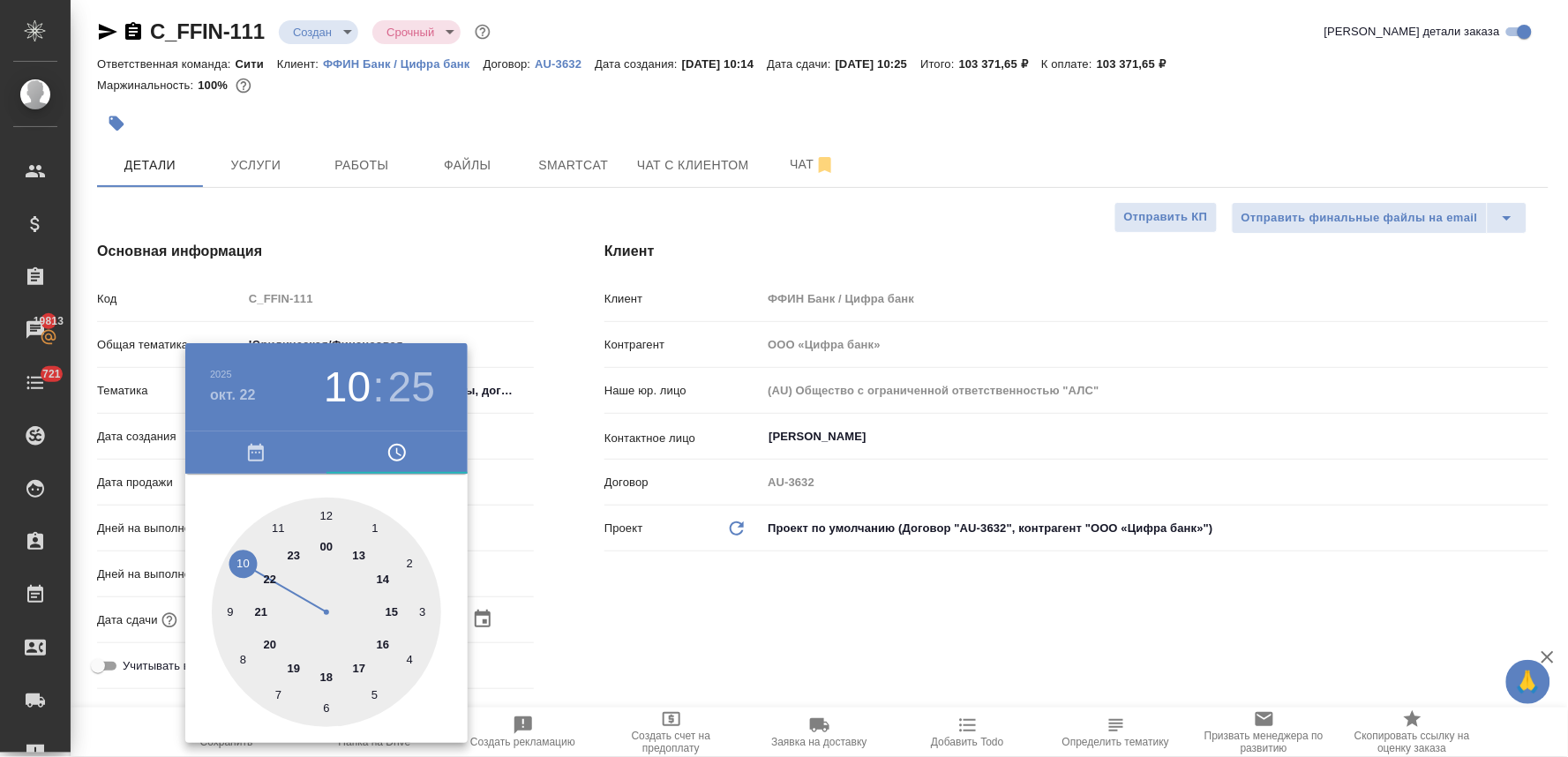
click at [328, 509] on div at bounding box center [326, 612] width 229 height 229
type input "22.10.2025 12:25"
type textarea "x"
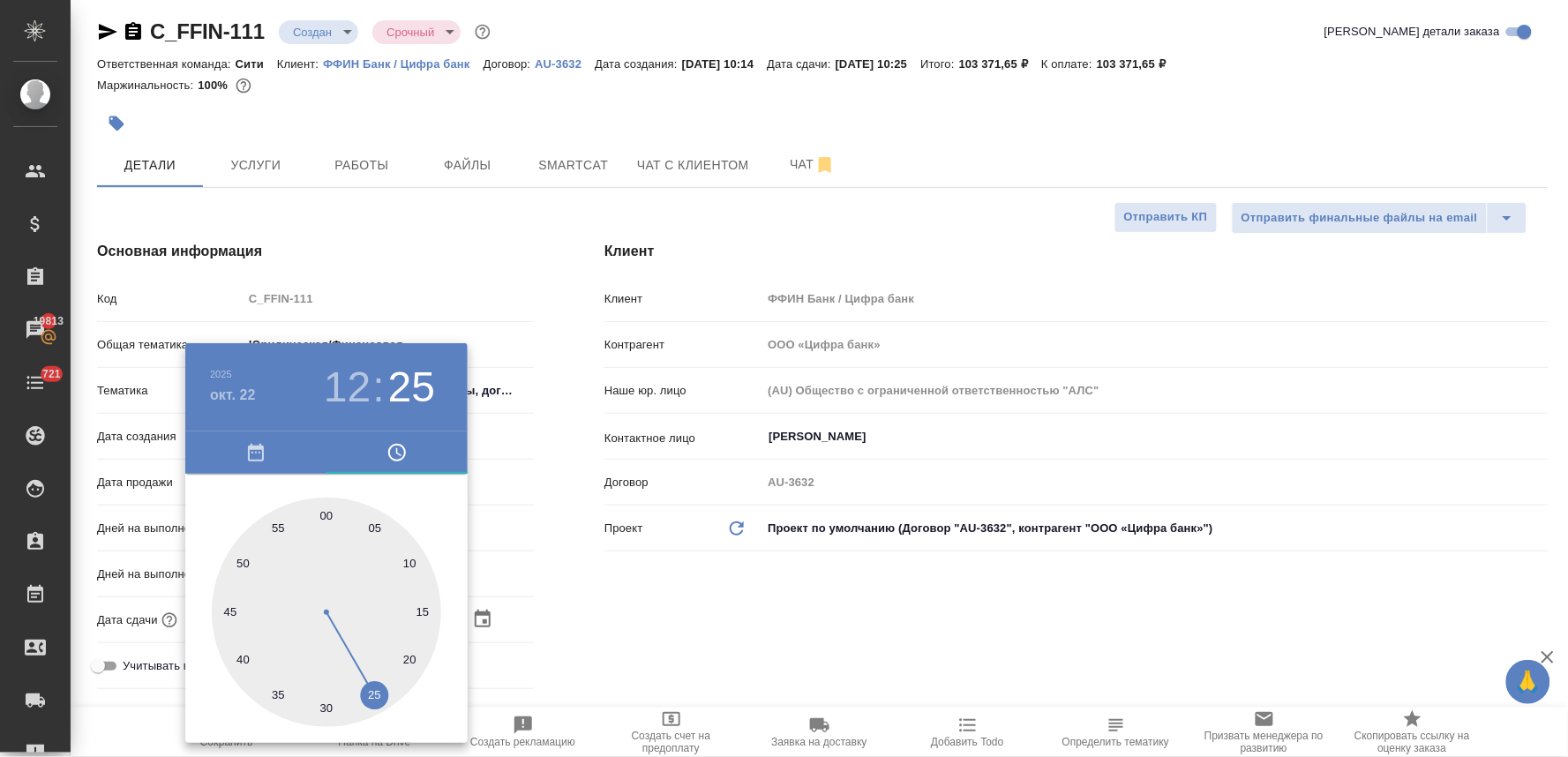
click at [328, 509] on div at bounding box center [326, 612] width 229 height 229
type input "22.10.2025 12:00"
type textarea "x"
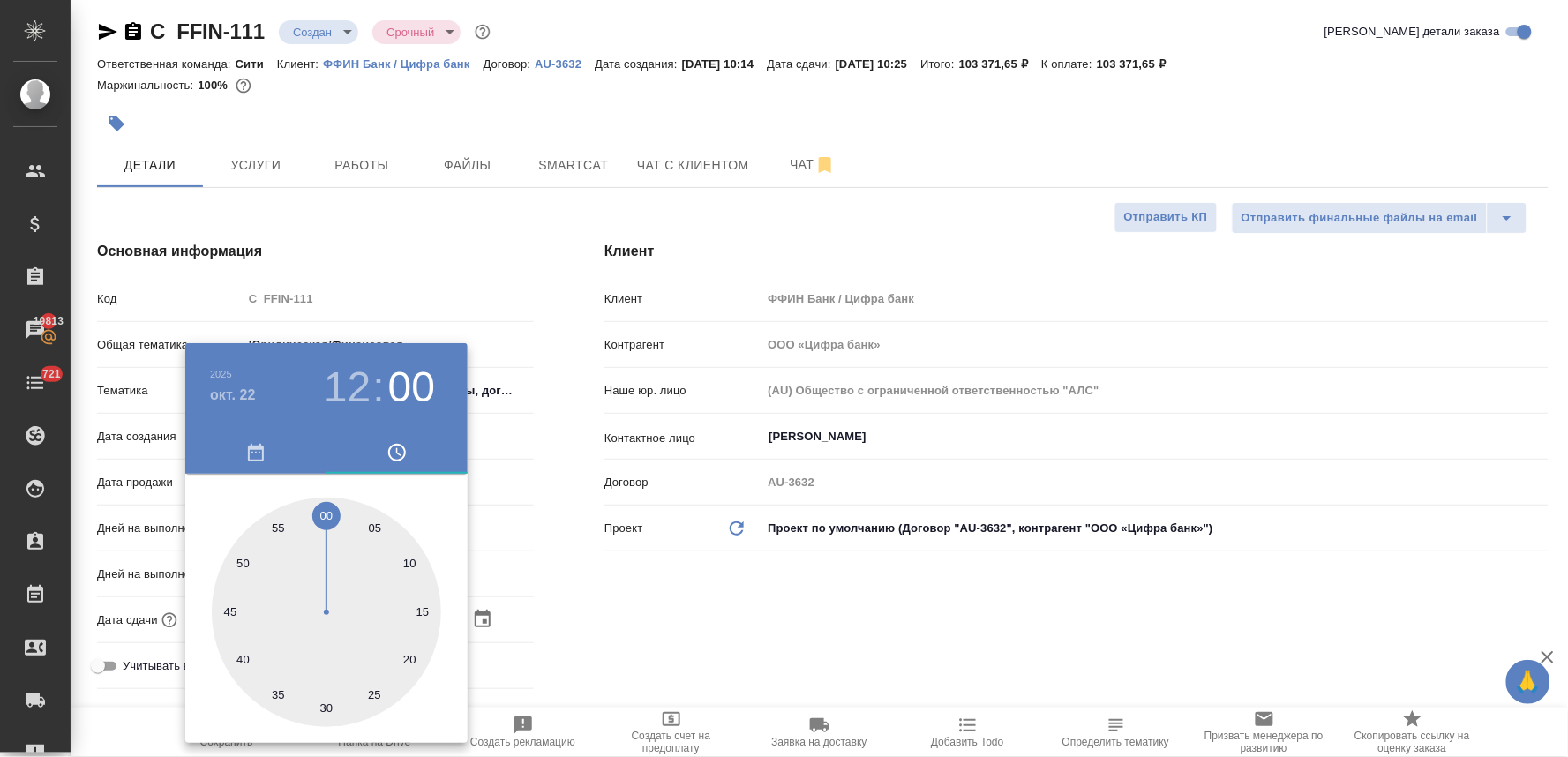
click at [640, 588] on div at bounding box center [784, 378] width 1568 height 757
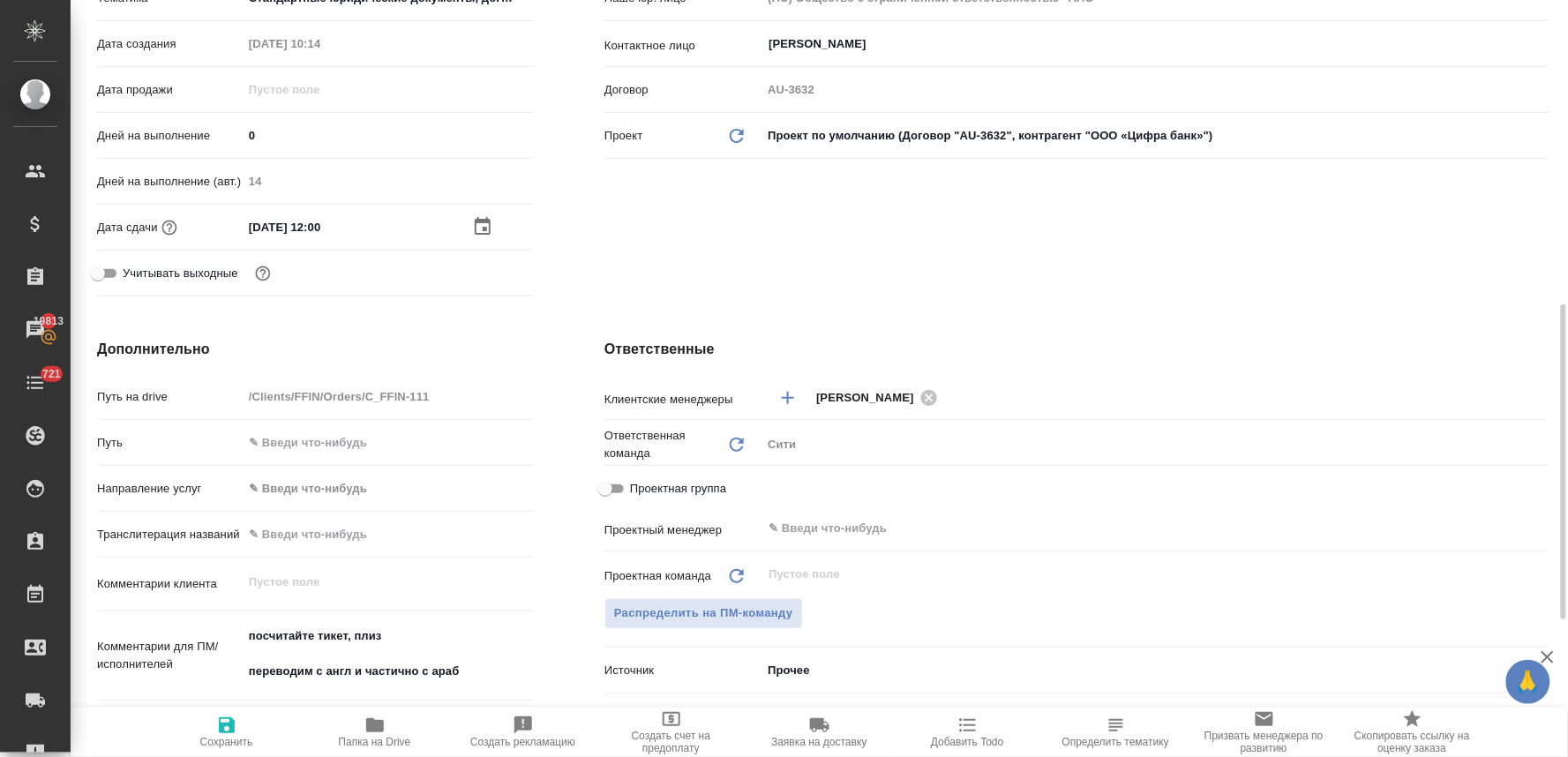
scroll to position [595, 0]
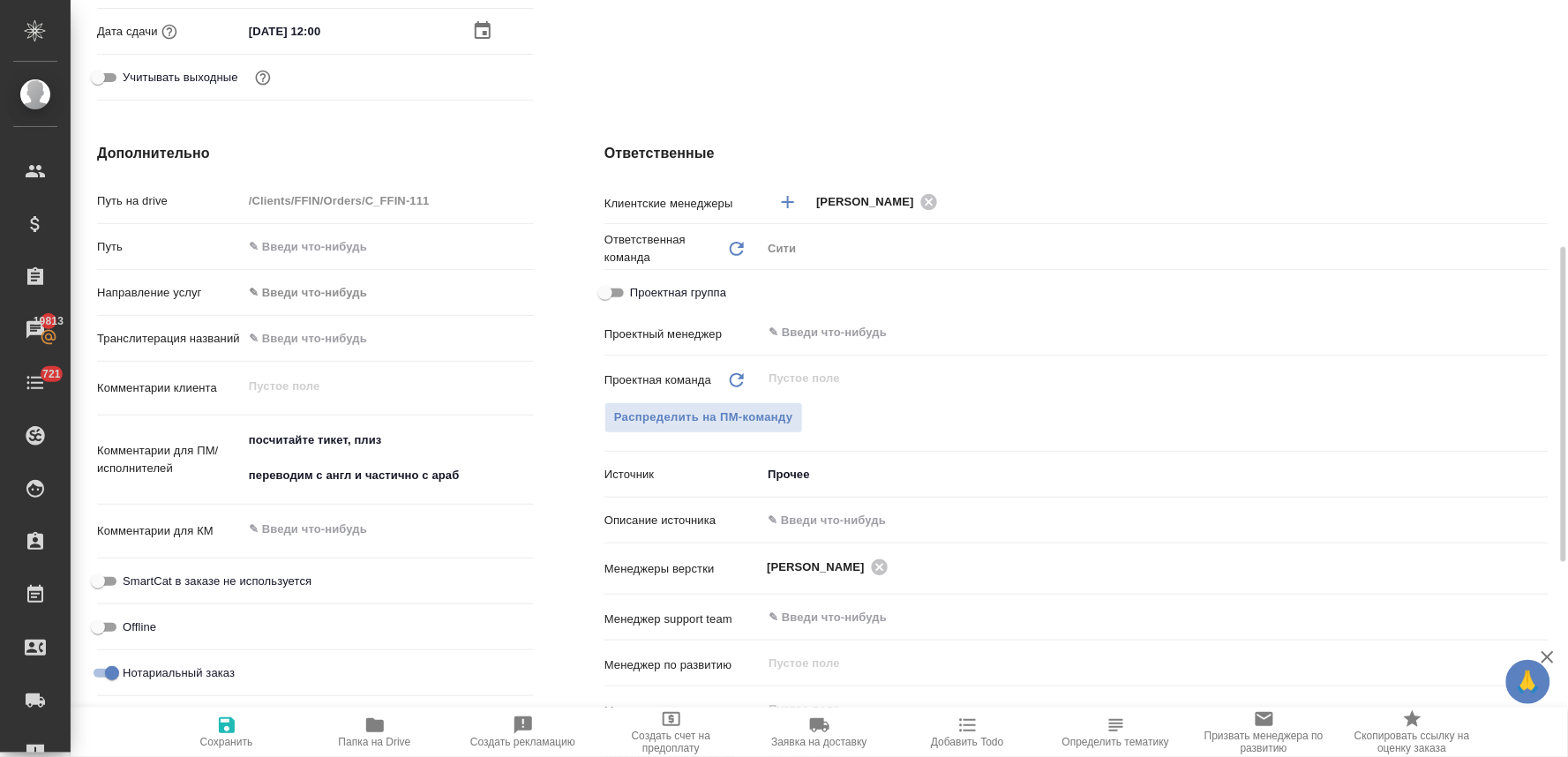
type textarea "x"
drag, startPoint x: 247, startPoint y: 472, endPoint x: 225, endPoint y: 415, distance: 61.1
click at [225, 415] on div "Путь на drive /Clients/FFIN/Orders/C_FFIN-111 Путь Направление услуг ✎ Введи чт…" at bounding box center [315, 445] width 436 height 519
type textarea "переводим с англ и частично с араб"
type textarea "x"
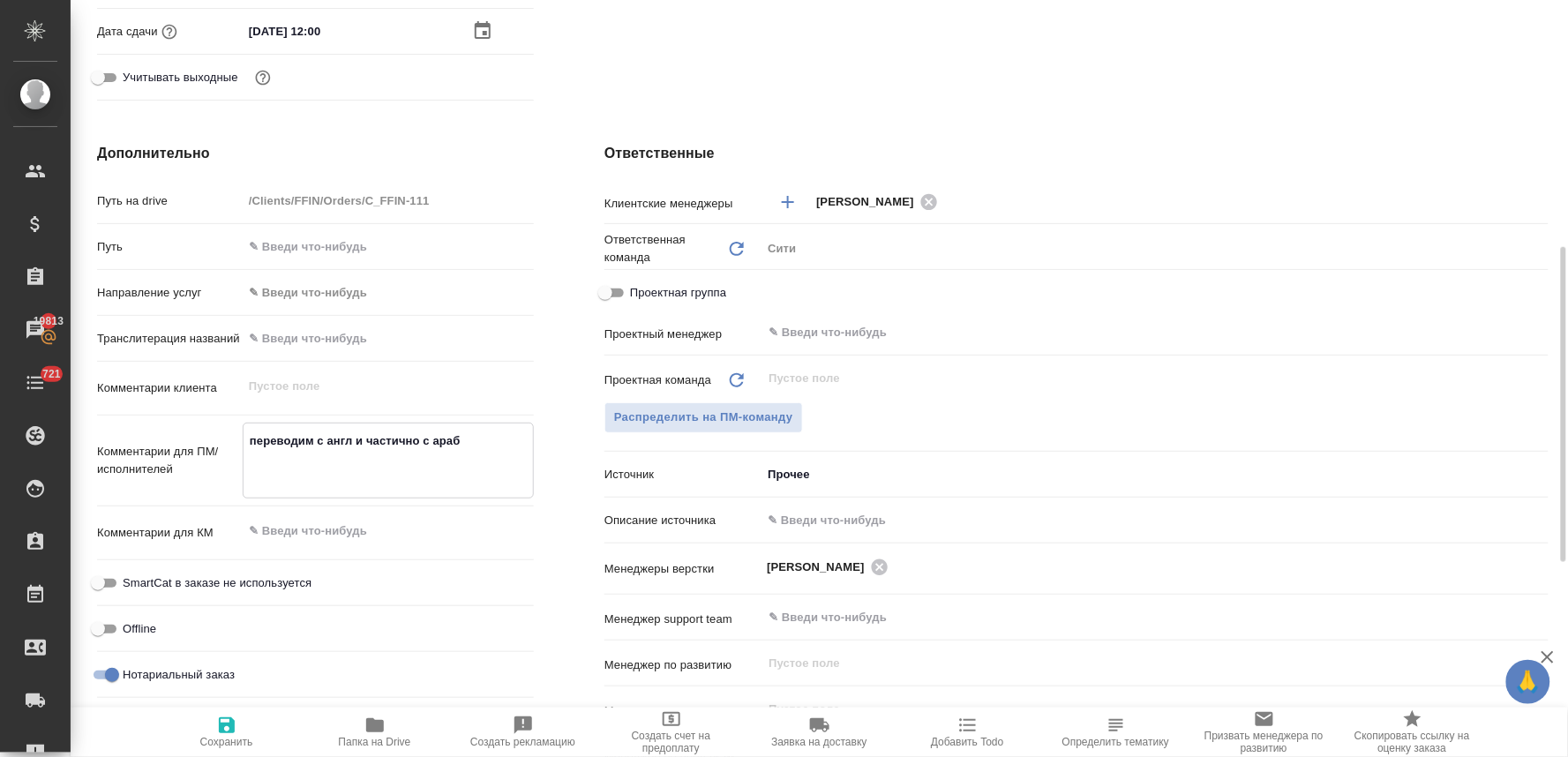
type textarea "x"
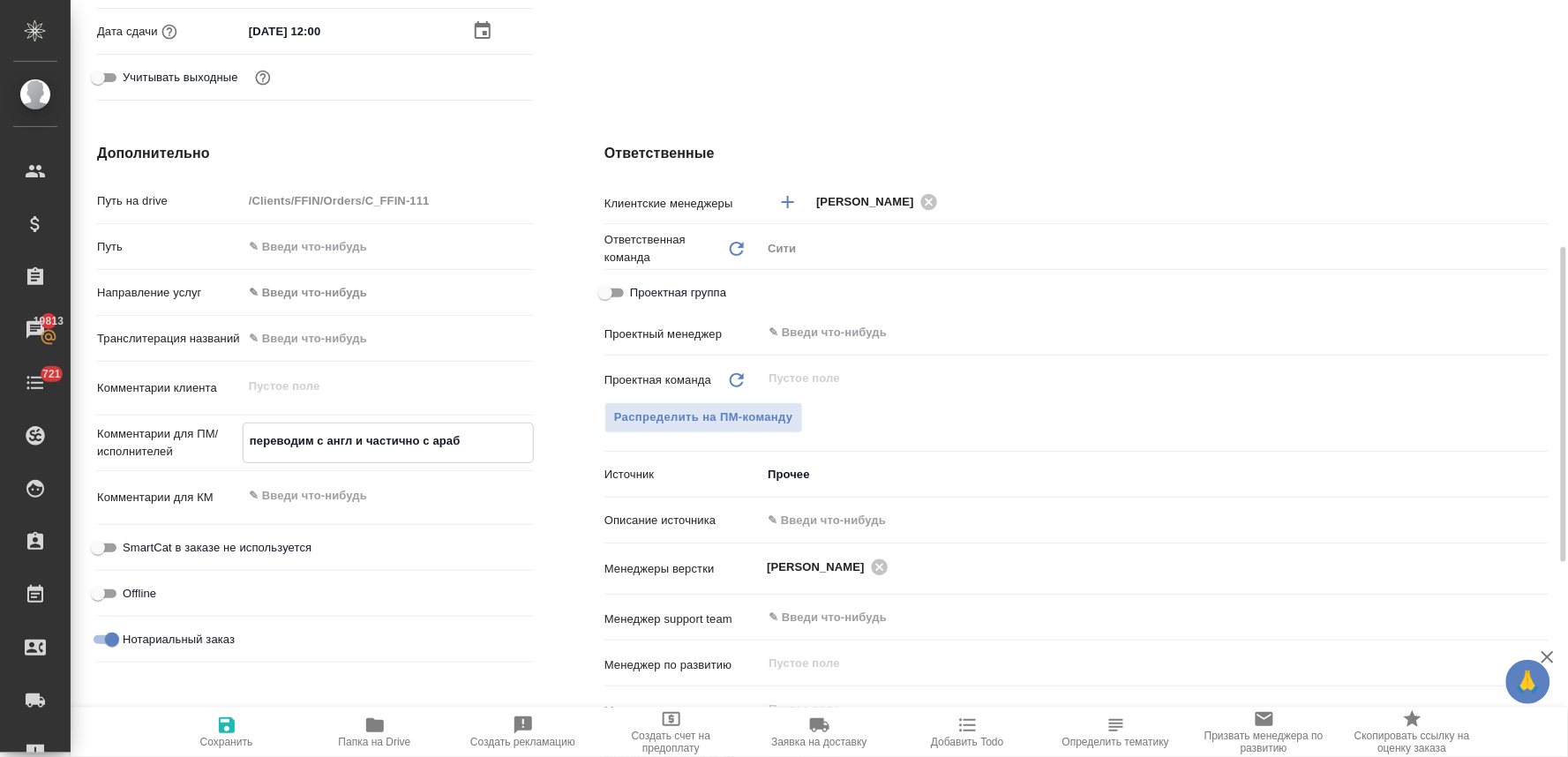
type textarea "переводим с англ и частично с араб"
type textarea "x"
click at [806, 475] on body "🙏 .cls-1 fill:#fff; AWATERA Lyamina Nadezhda Клиенты Спецификации Заказы 19813 …" at bounding box center [784, 378] width 1568 height 757
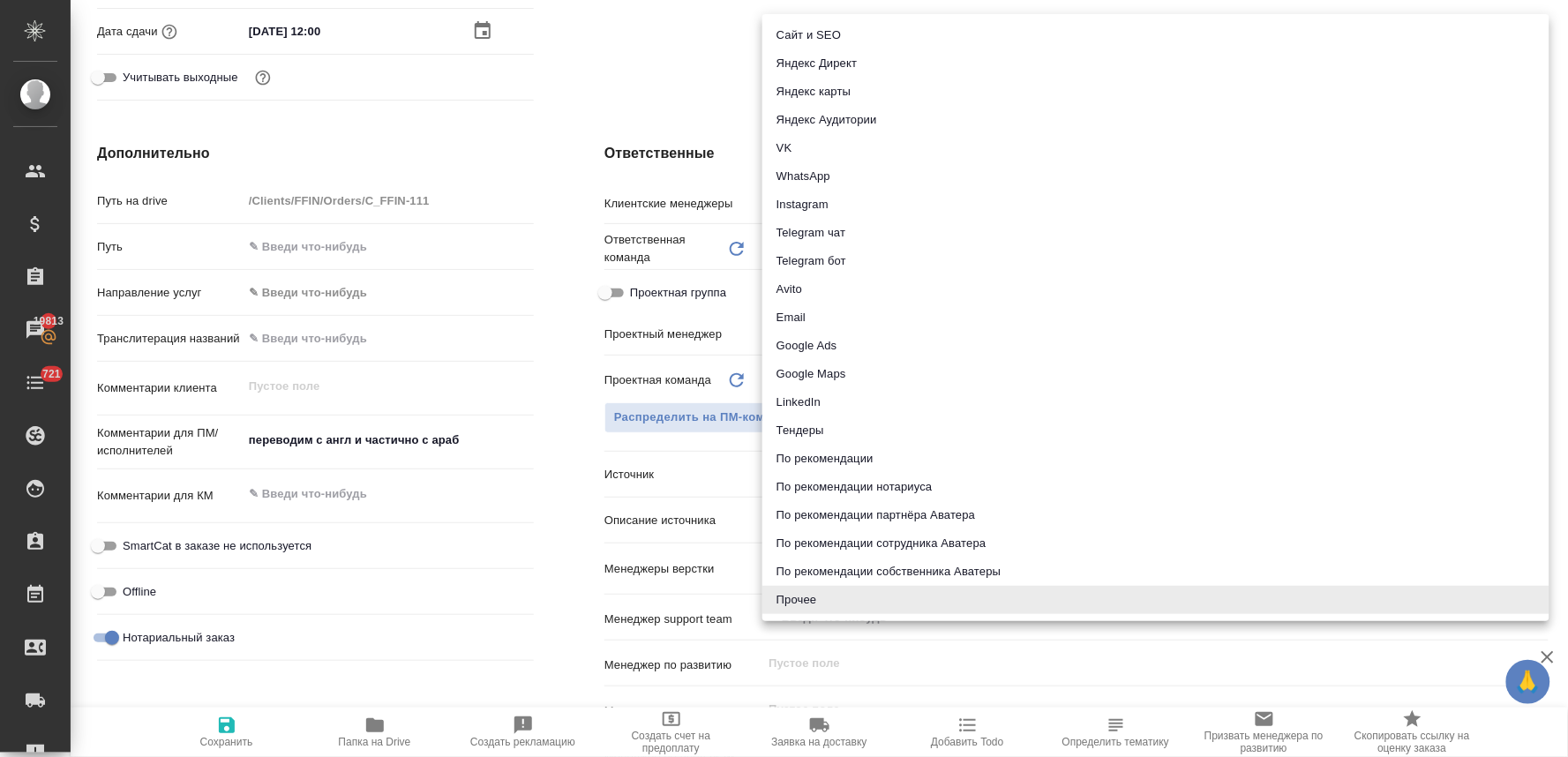
click at [804, 309] on li "Email" at bounding box center [1155, 318] width 787 height 28
type textarea "x"
type input "emailAds"
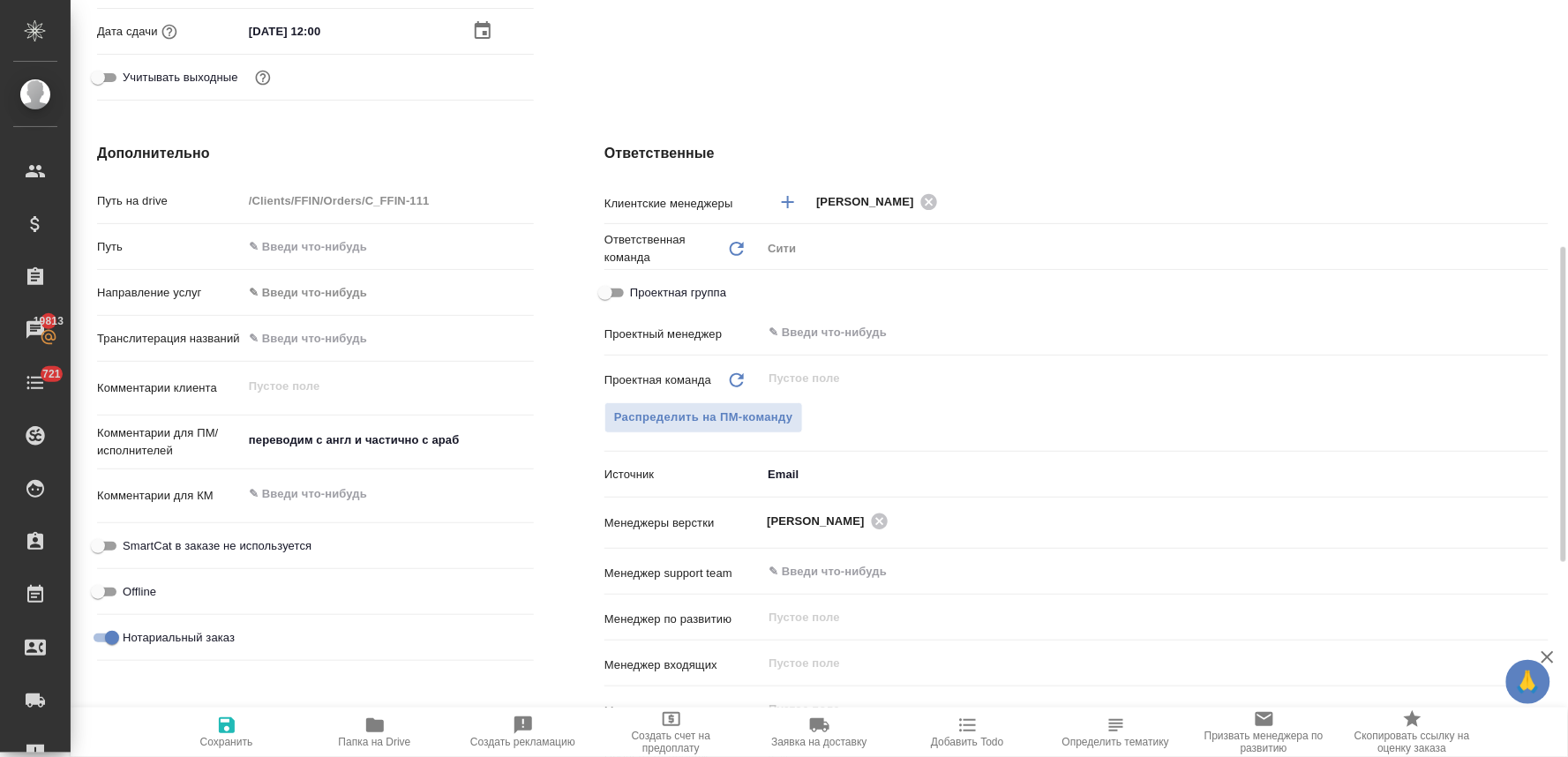
click at [218, 734] on icon "button" at bounding box center [226, 725] width 21 height 21
type textarea "x"
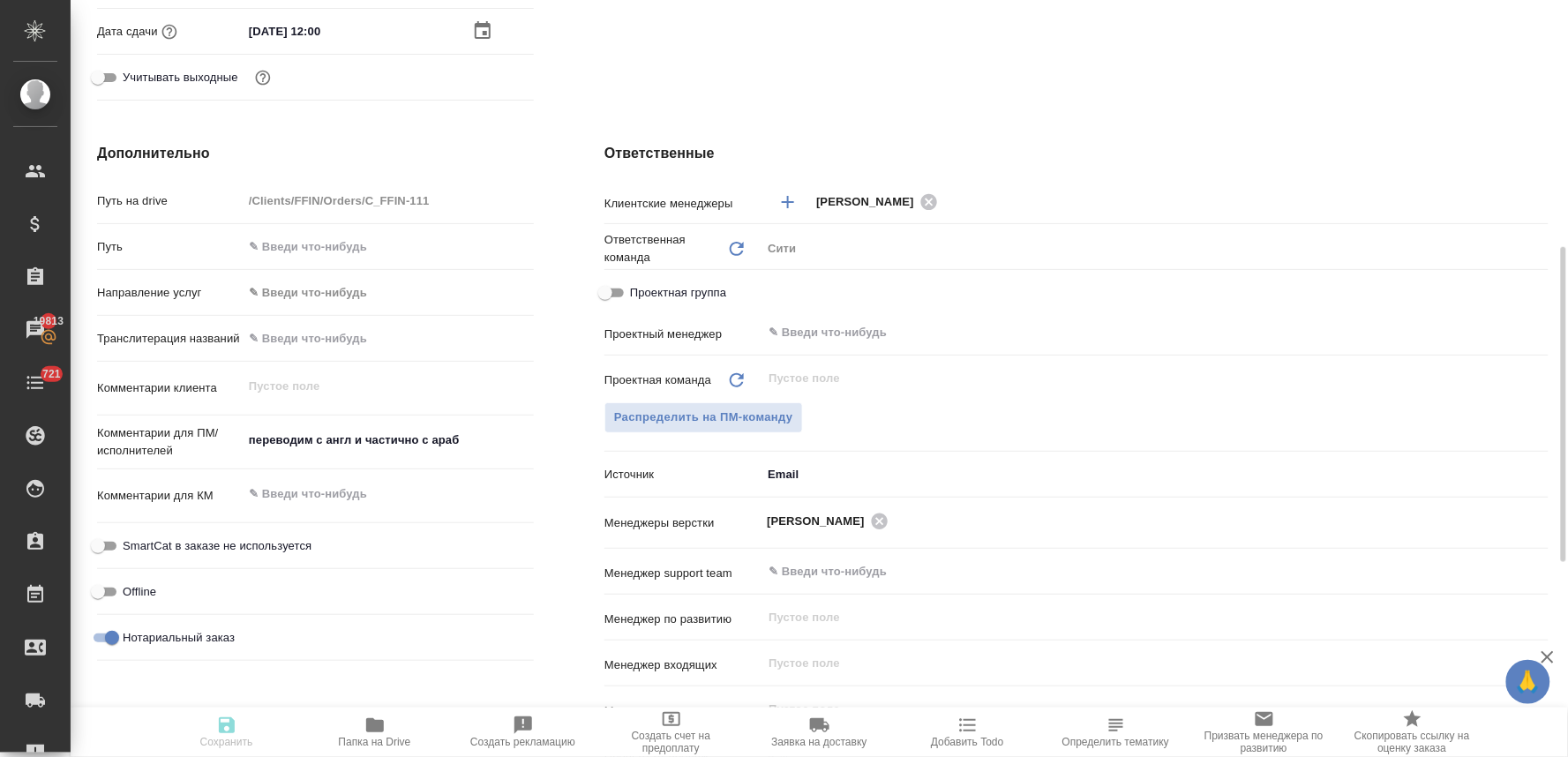
type textarea "x"
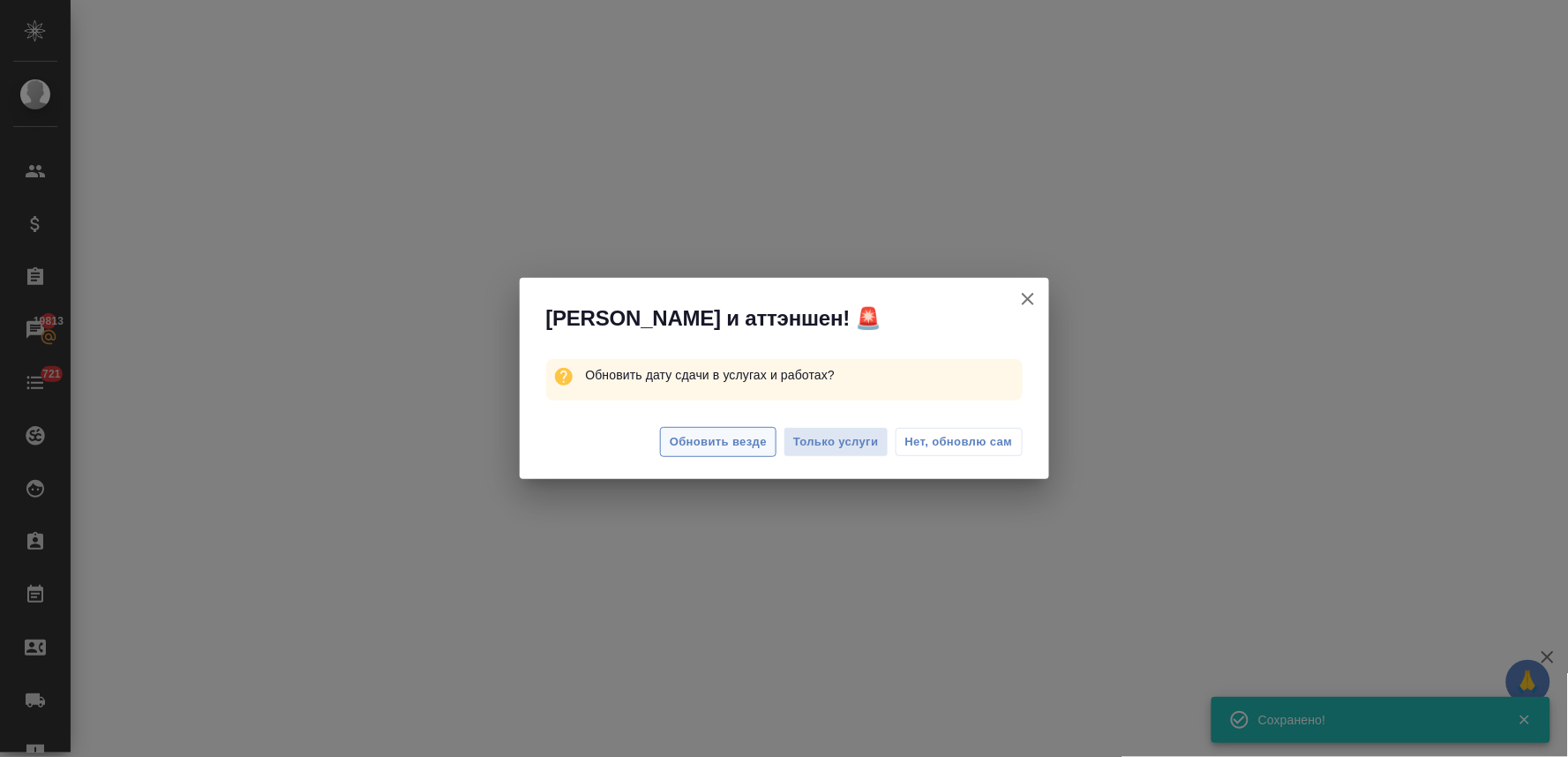
select select "RU"
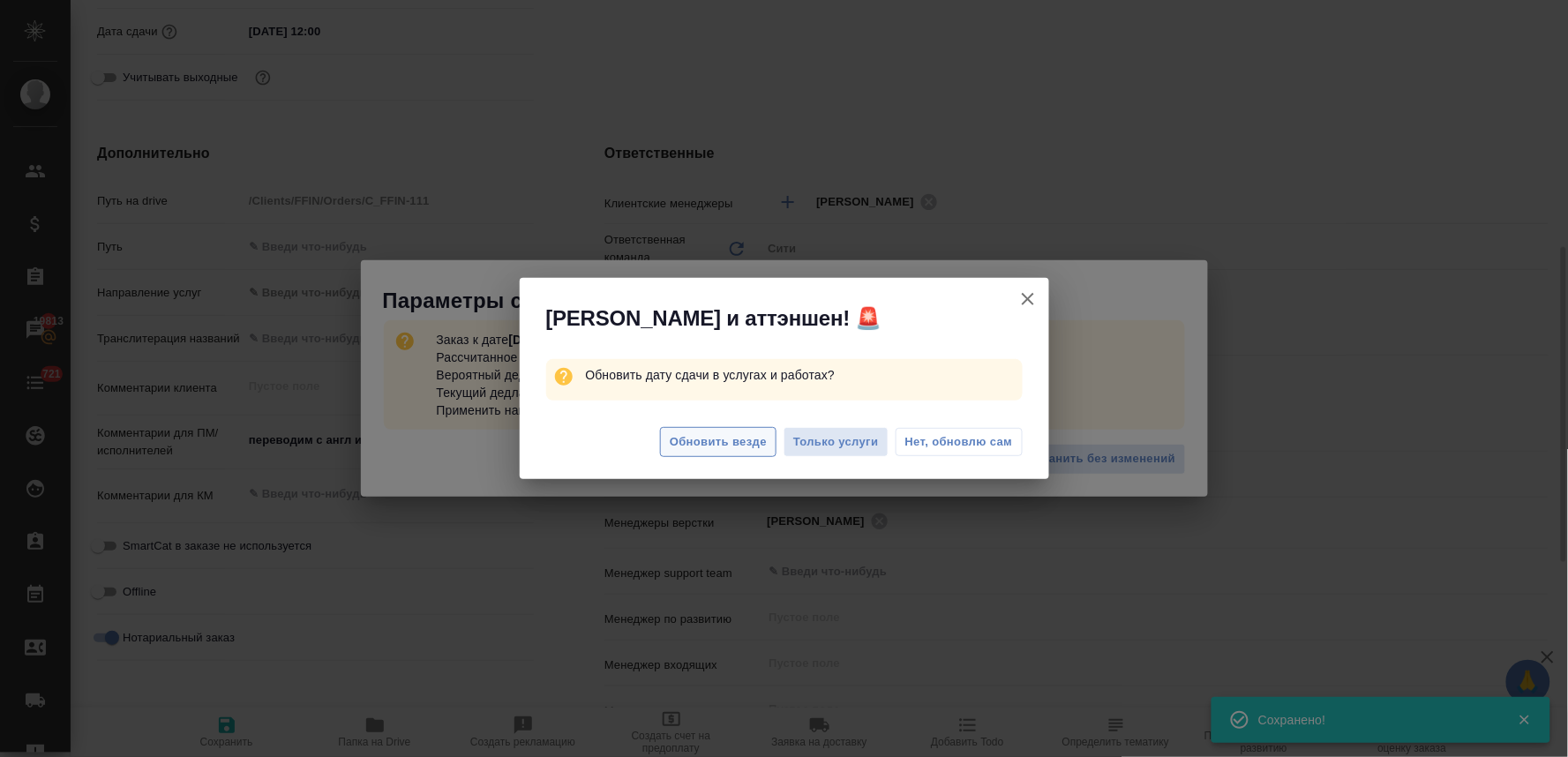
click at [724, 441] on span "Обновить везде" at bounding box center [718, 443] width 97 height 21
type textarea "x"
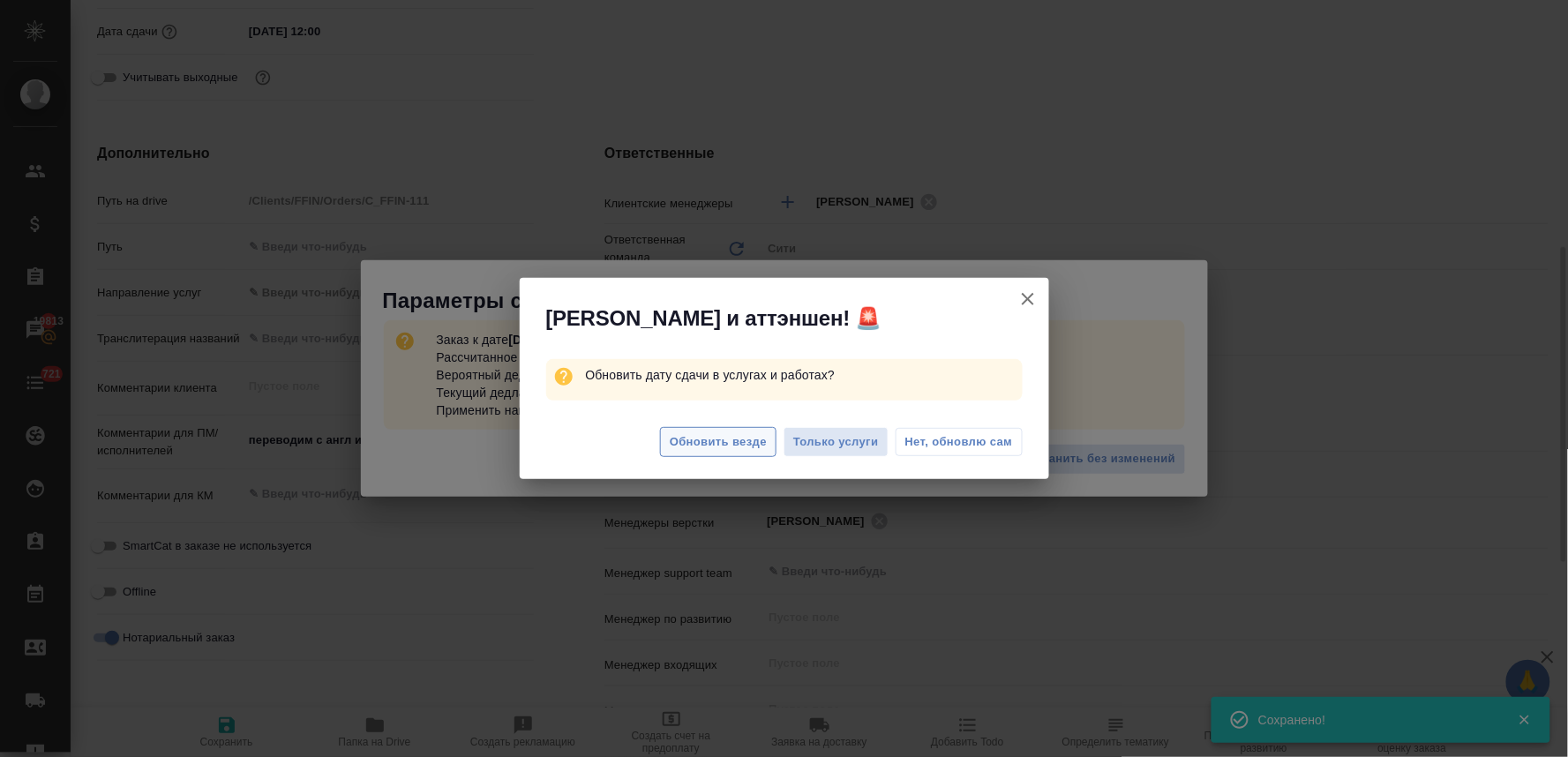
type textarea "x"
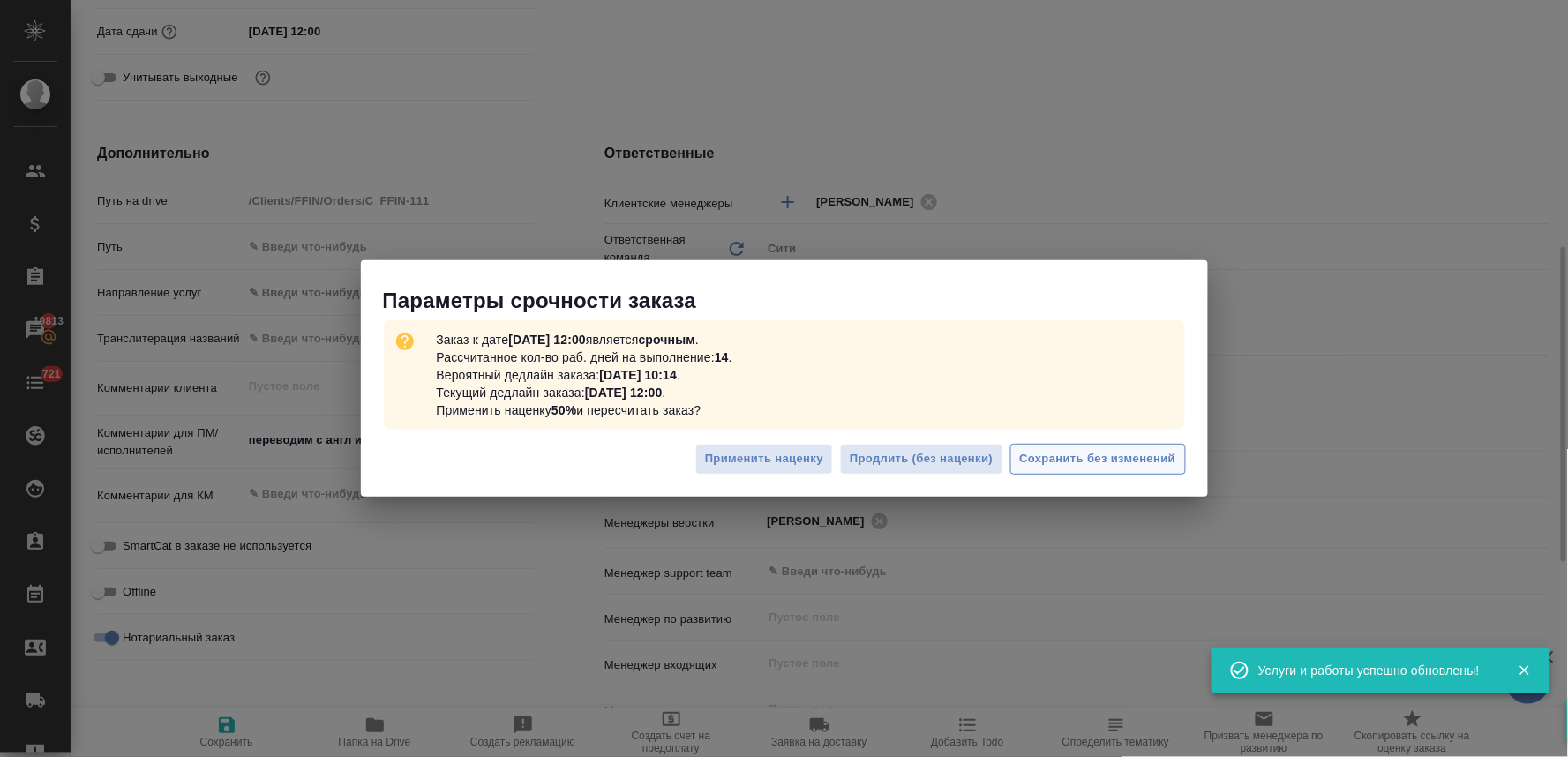
click at [1149, 462] on span "Сохранить без изменений" at bounding box center [1098, 460] width 156 height 21
type textarea "x"
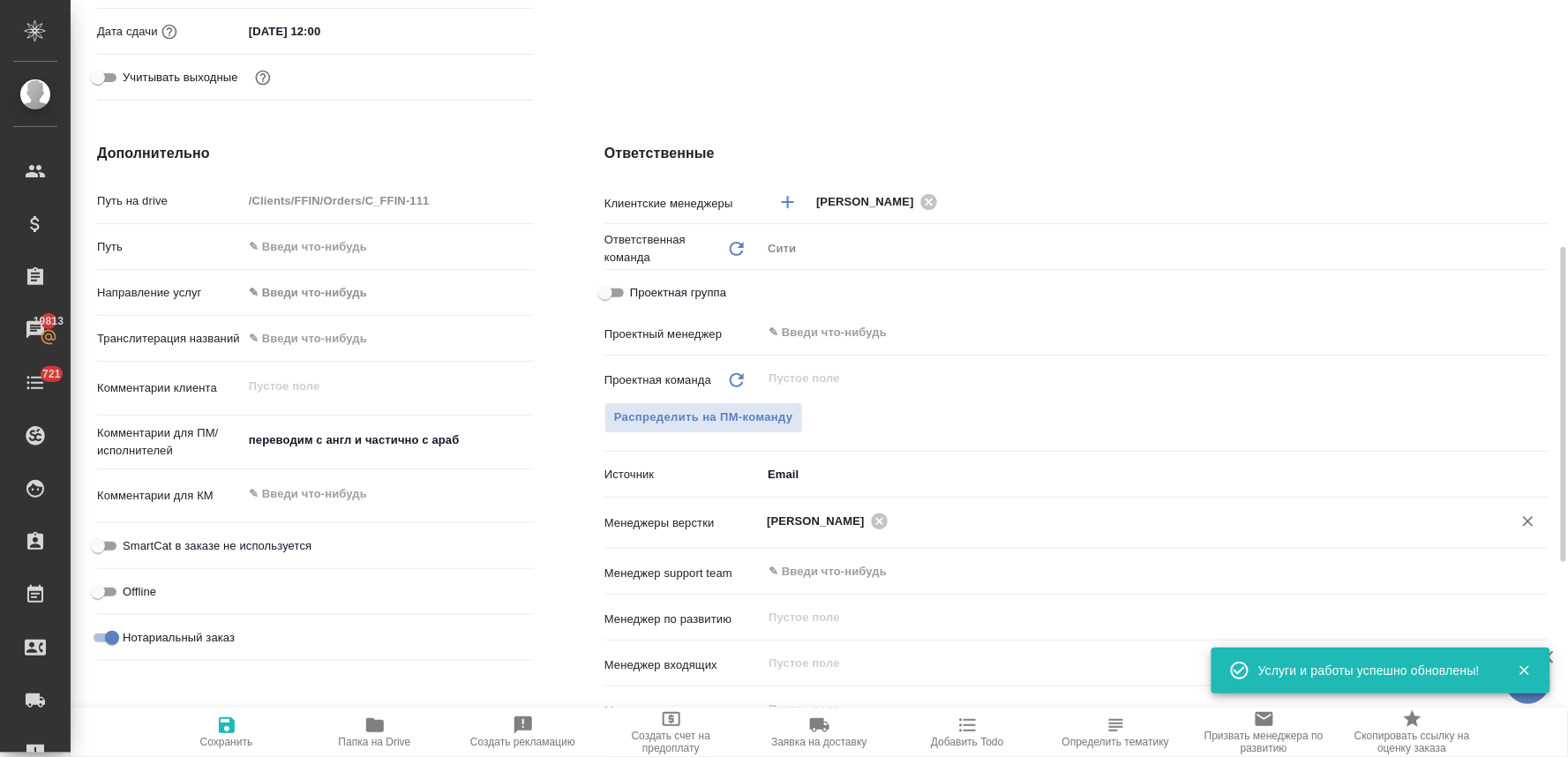
type textarea "x"
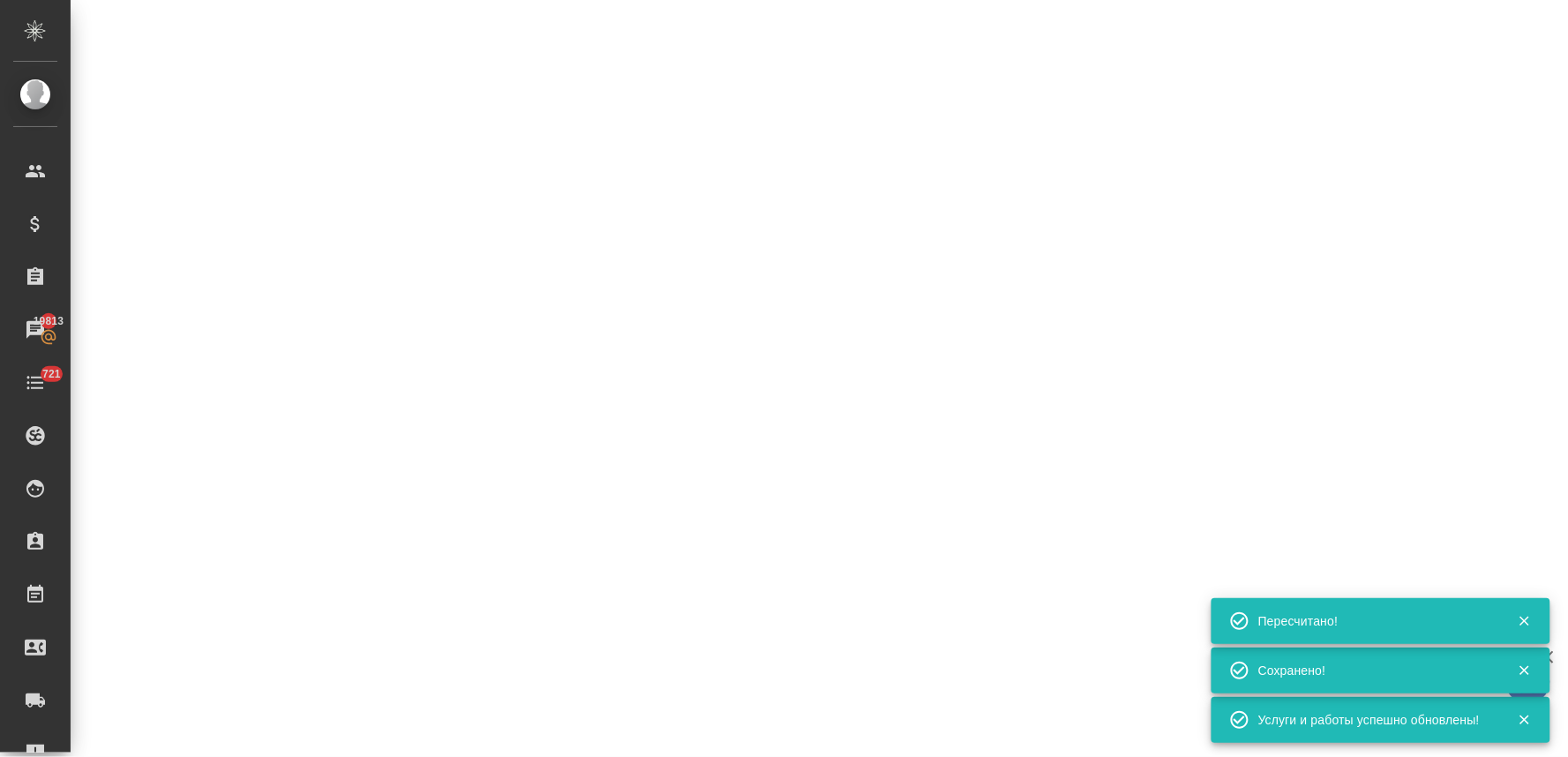
select select "RU"
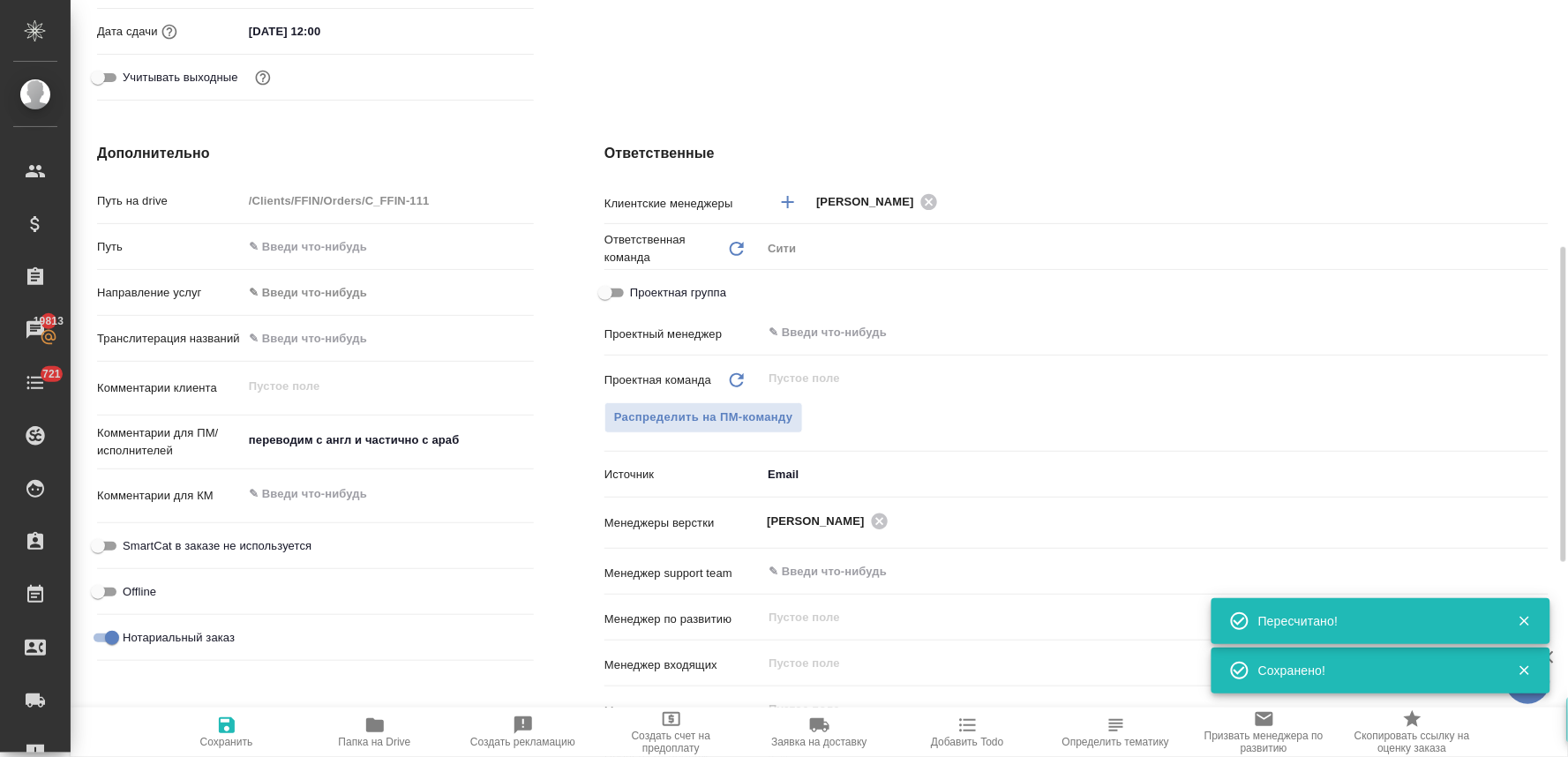
type textarea "x"
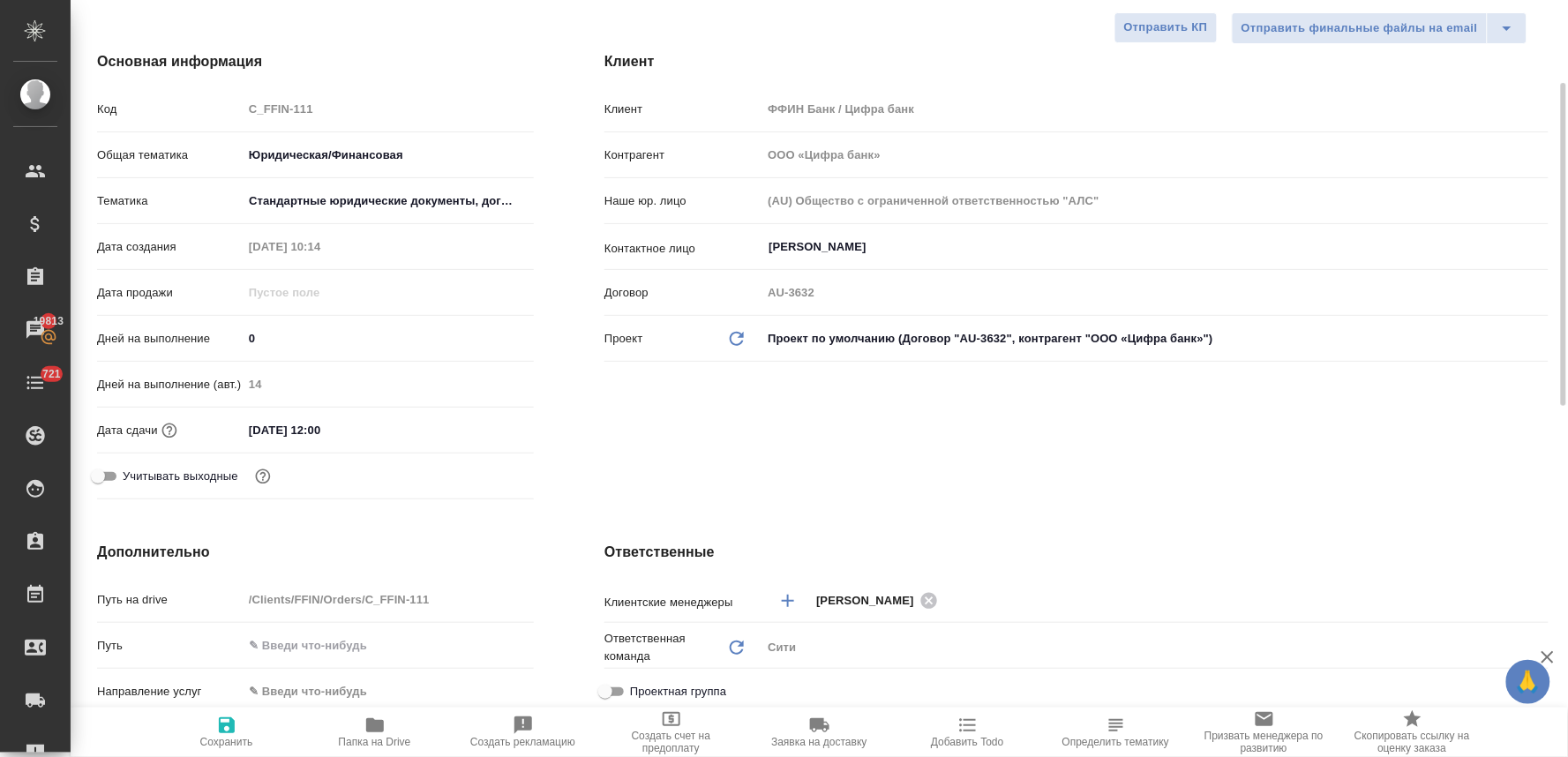
scroll to position [0, 0]
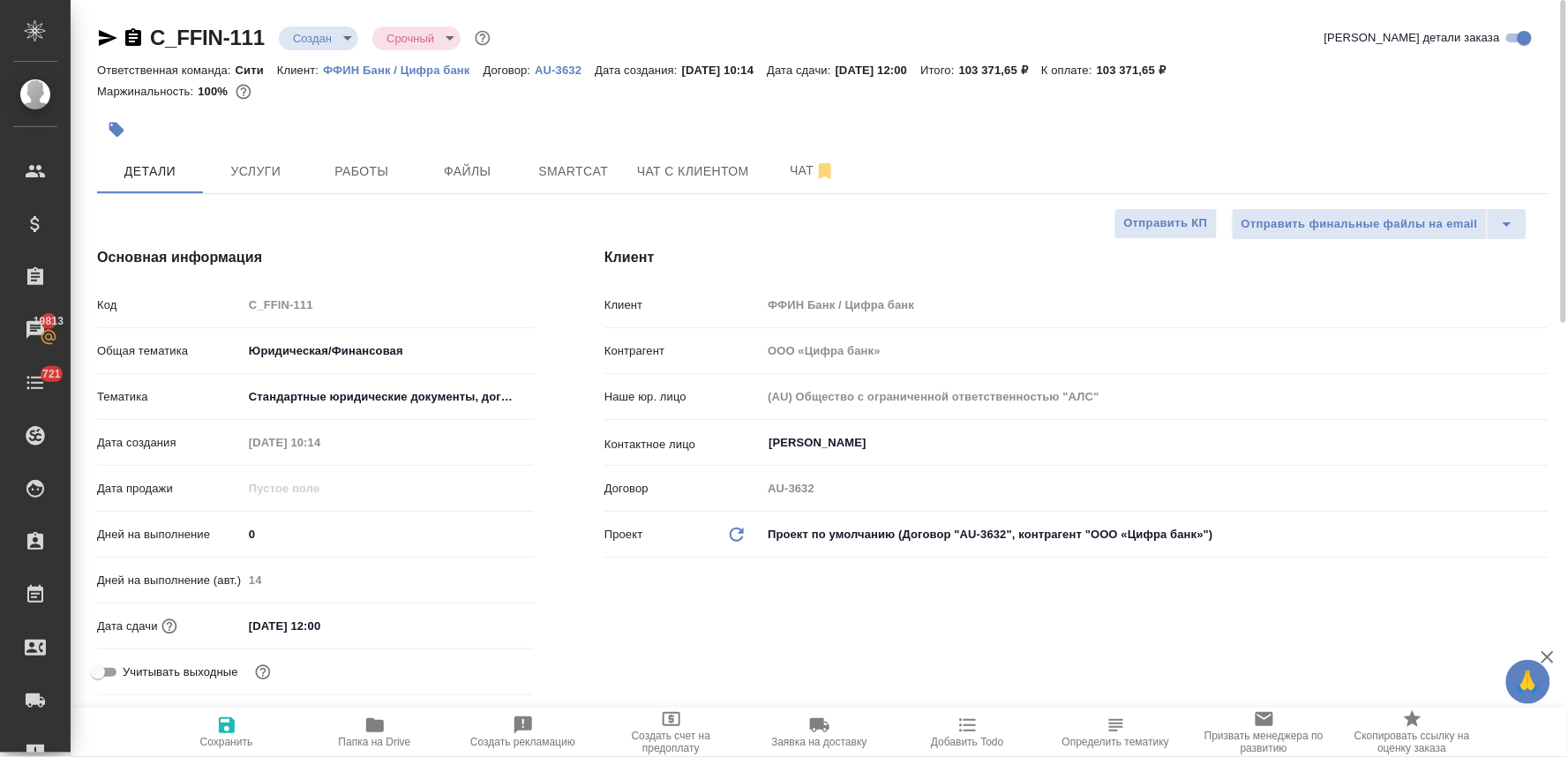
click at [302, 26] on body "🙏 .cls-1 fill:#fff; AWATERA Lyamina Nadezhda Клиенты Спецификации Заказы 19813 …" at bounding box center [784, 378] width 1568 height 757
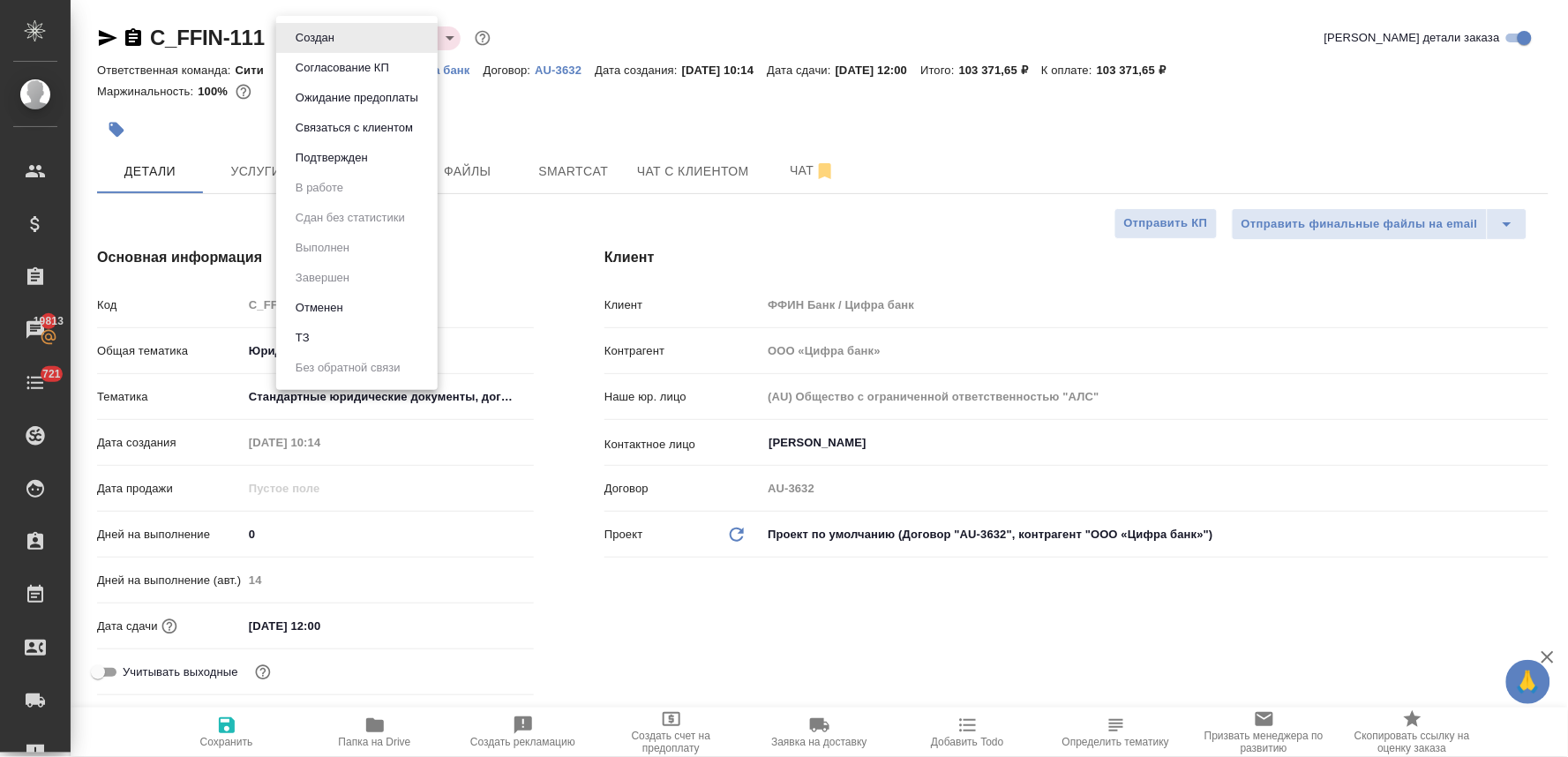
click at [346, 169] on li "Подтвержден" at bounding box center [356, 158] width 161 height 30
type textarea "x"
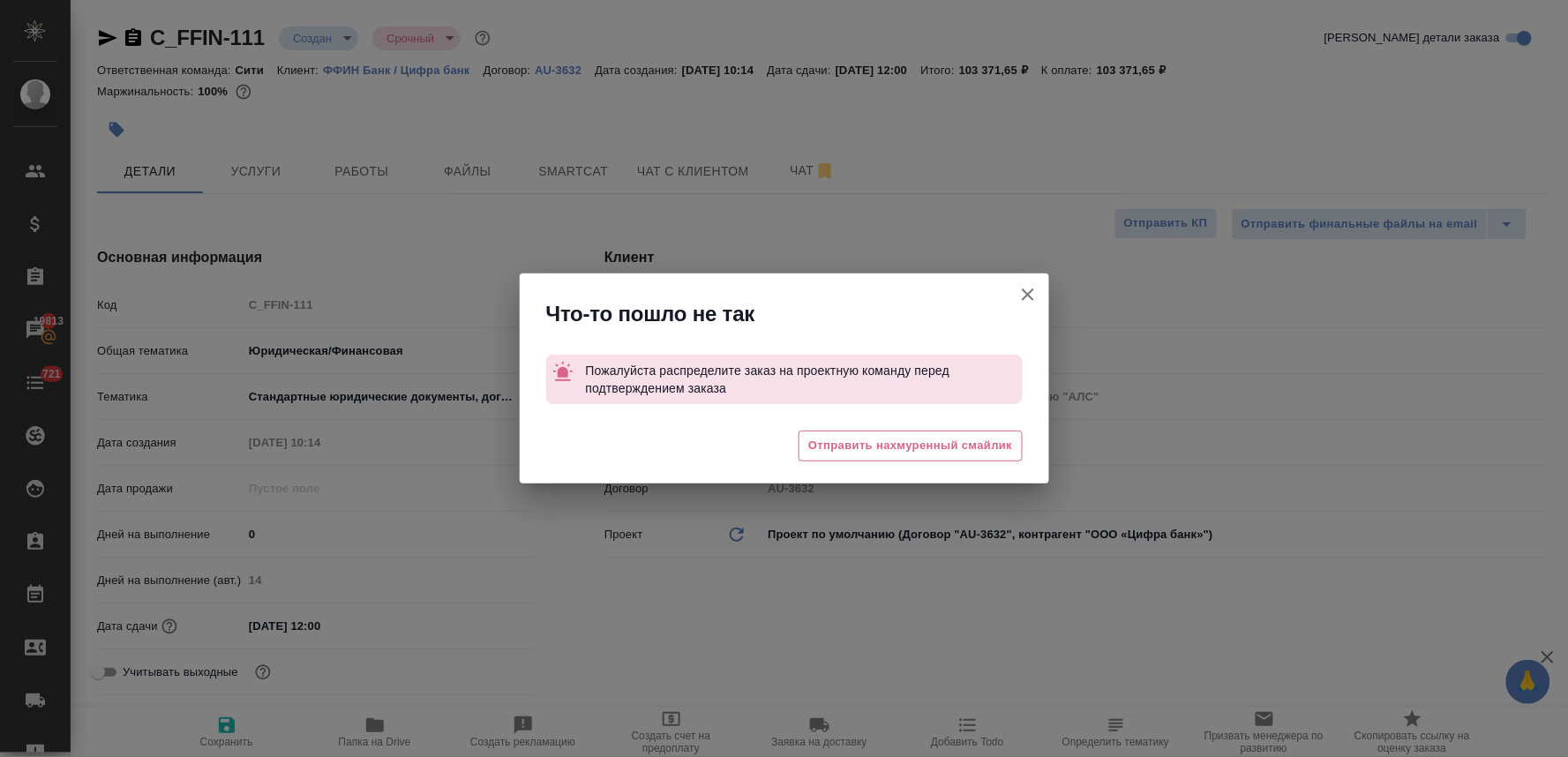
click at [1021, 288] on icon "button" at bounding box center [1027, 294] width 21 height 21
type textarea "x"
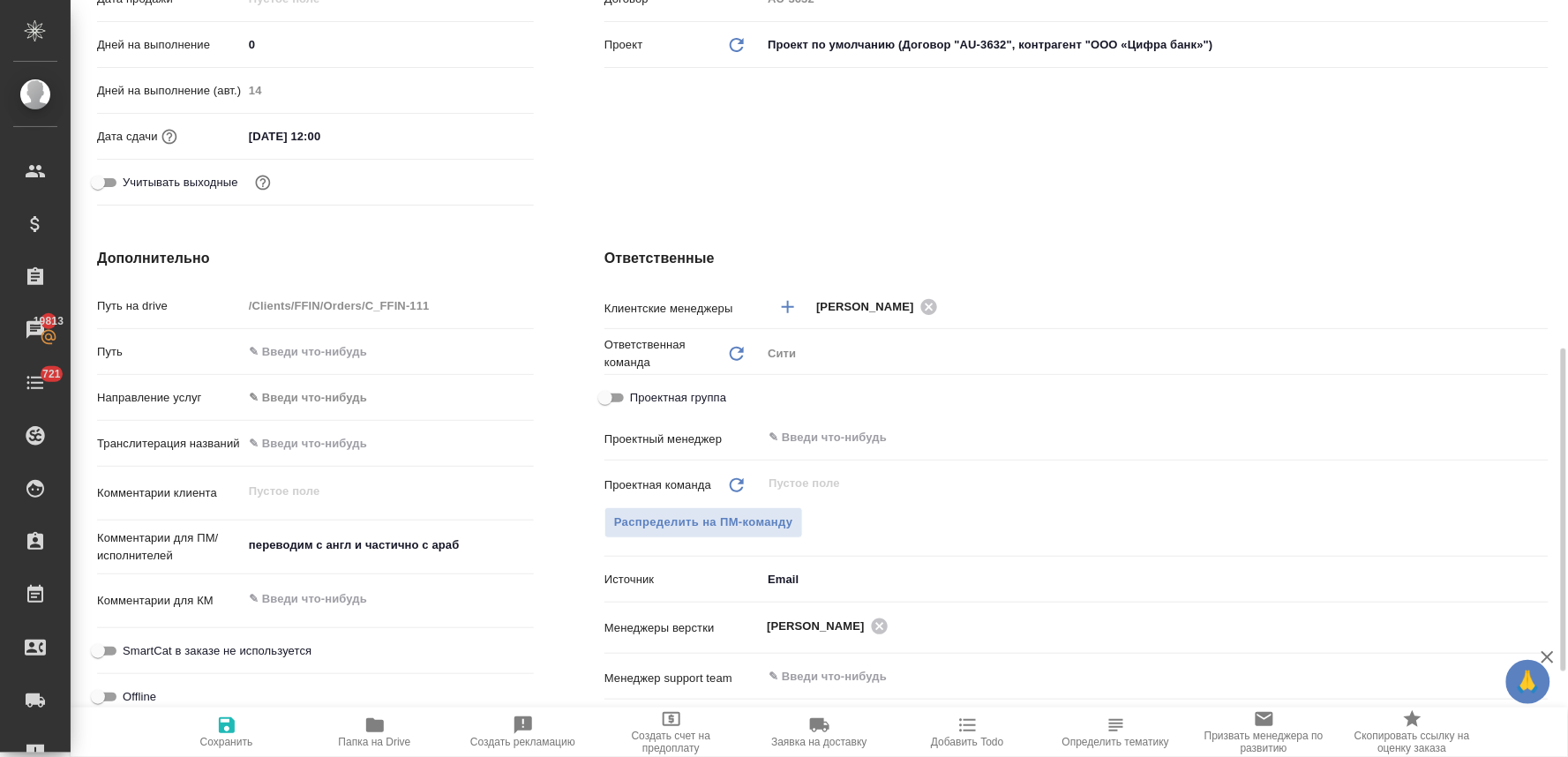
scroll to position [783, 0]
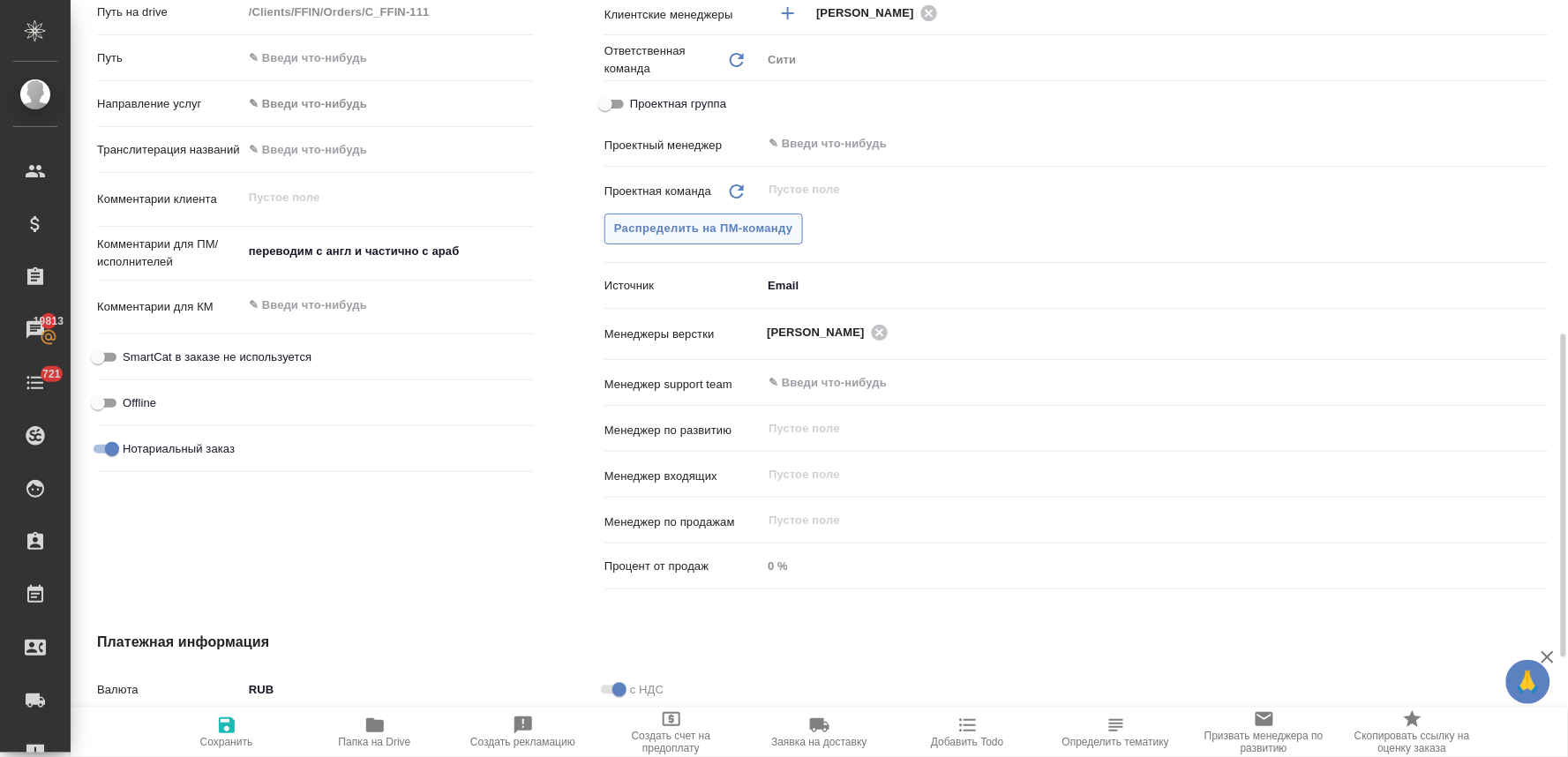
click at [708, 226] on span "Распределить на ПМ-команду" at bounding box center [704, 229] width 179 height 21
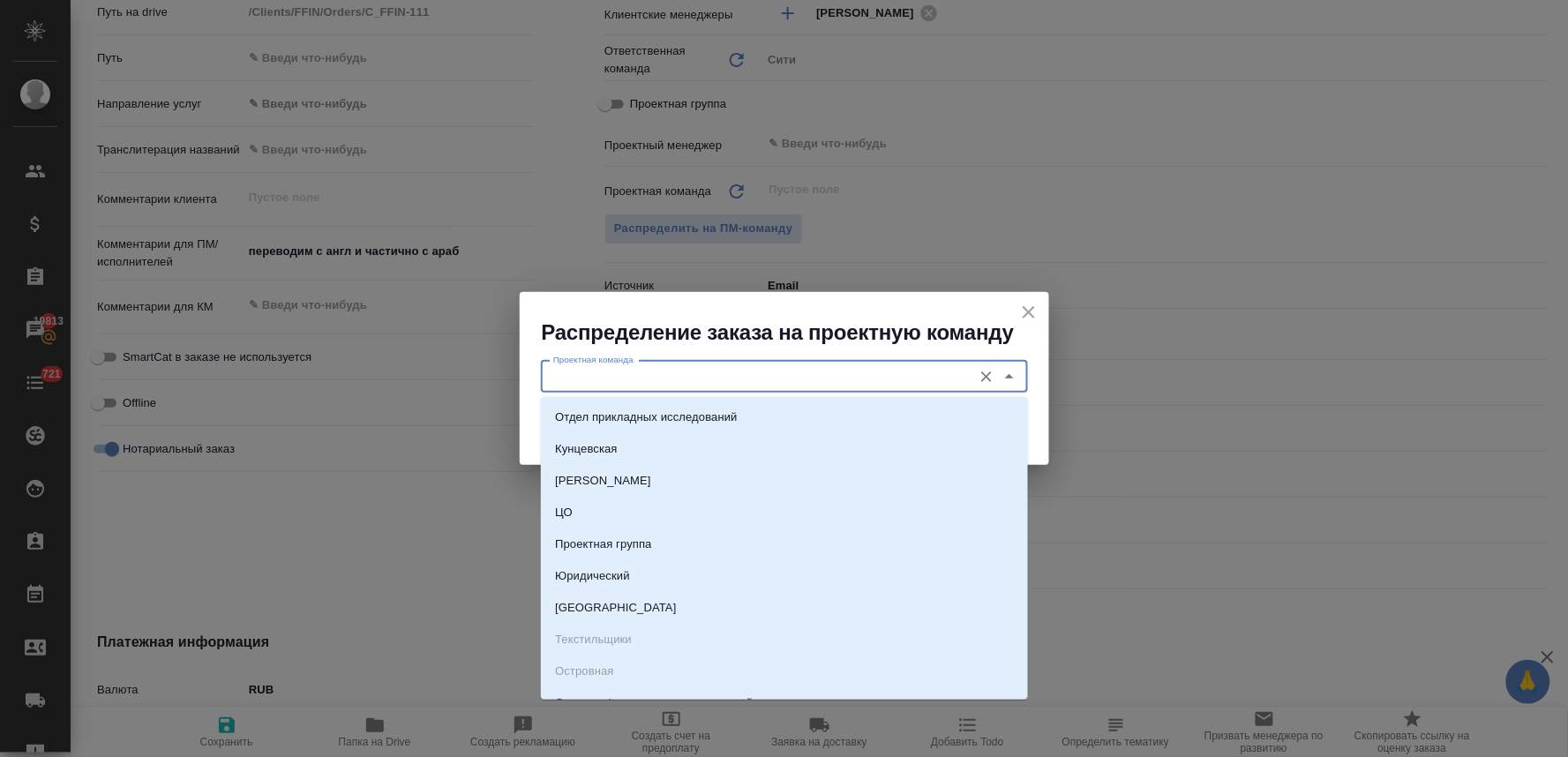
click at [647, 381] on input "Проектная команда" at bounding box center [755, 377] width 417 height 21
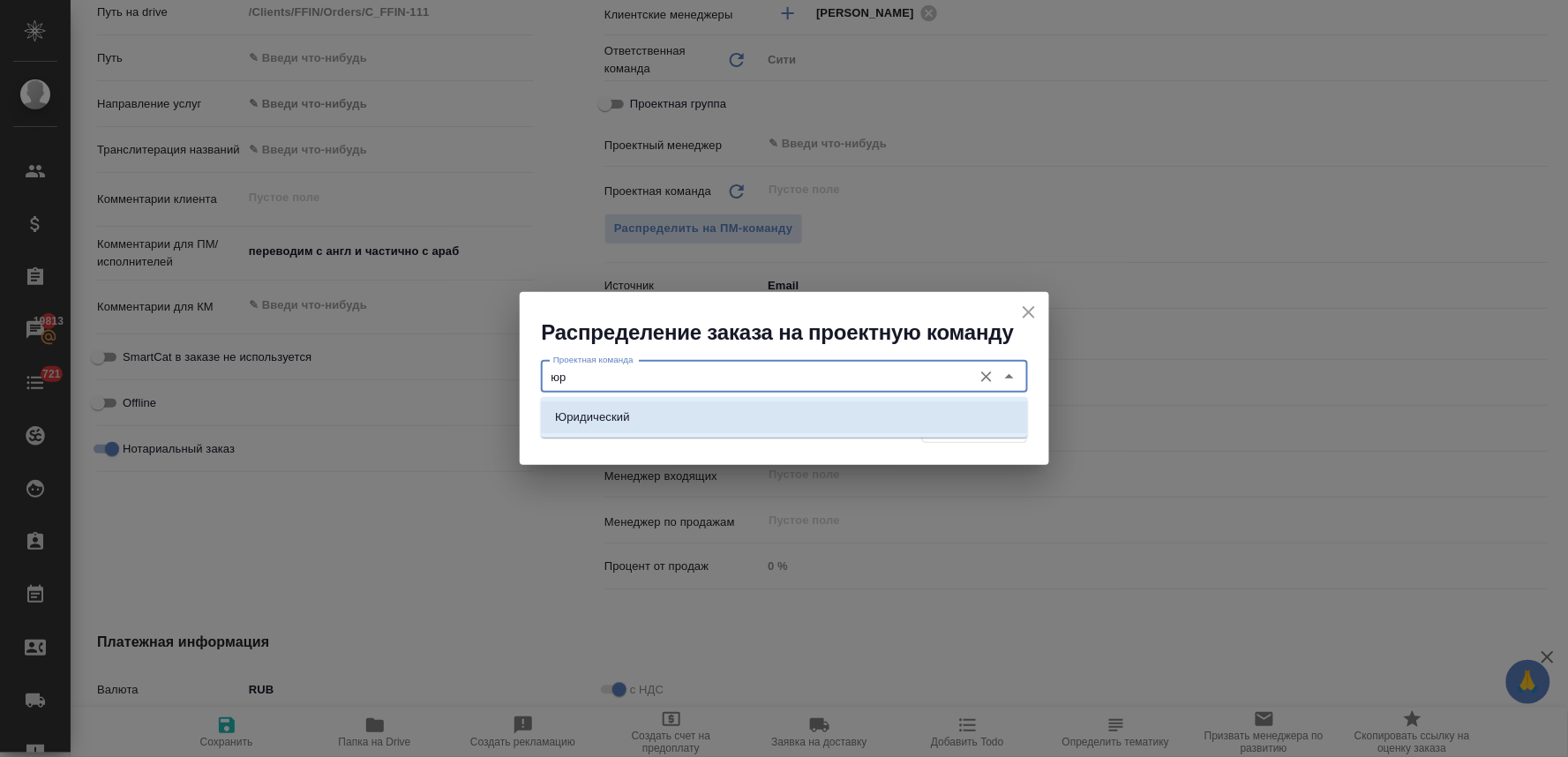
click at [653, 421] on li "Юридический" at bounding box center [784, 418] width 487 height 32
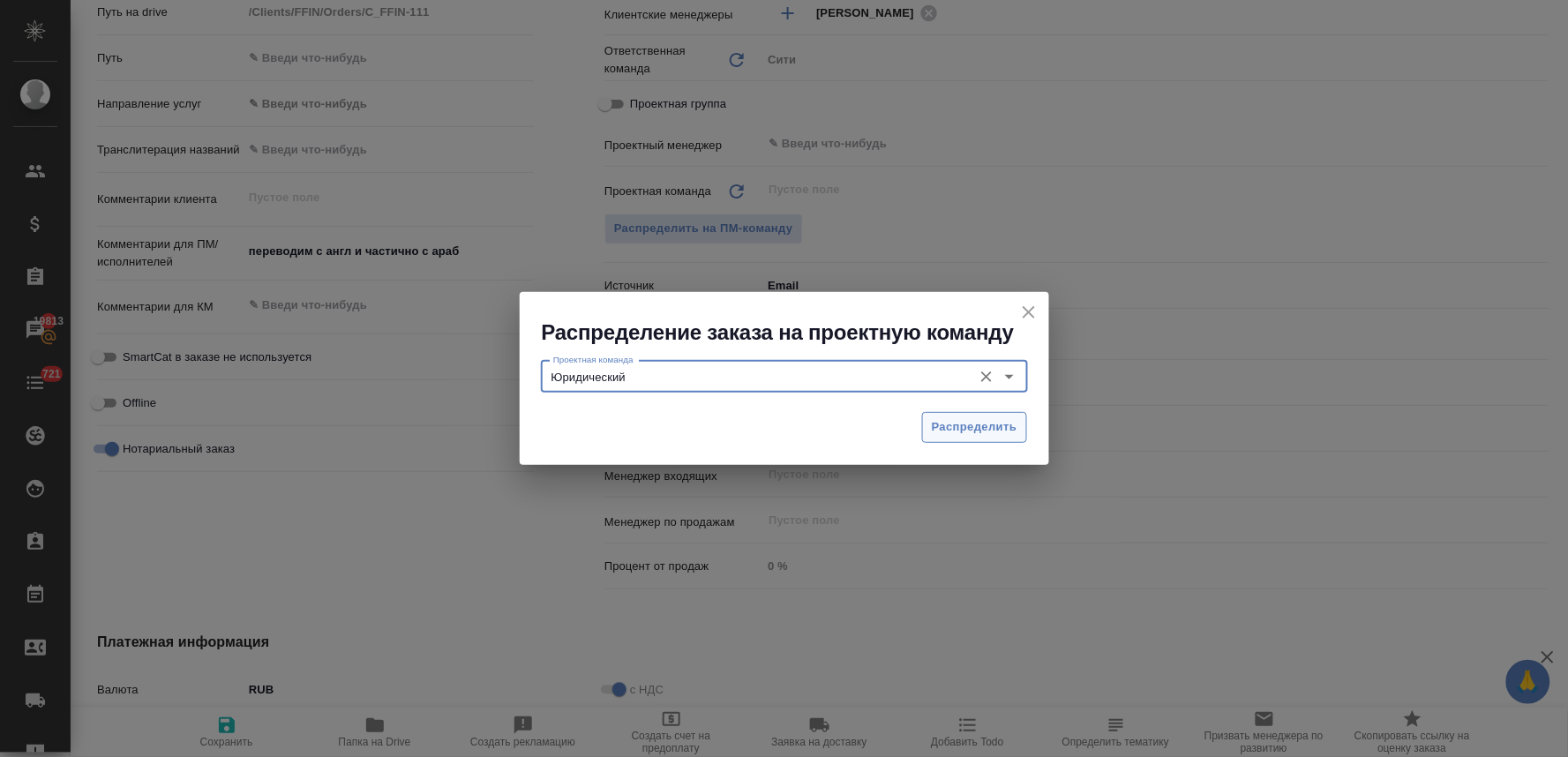
type input "Юридический"
click at [991, 424] on span "Распределить" at bounding box center [974, 428] width 86 height 21
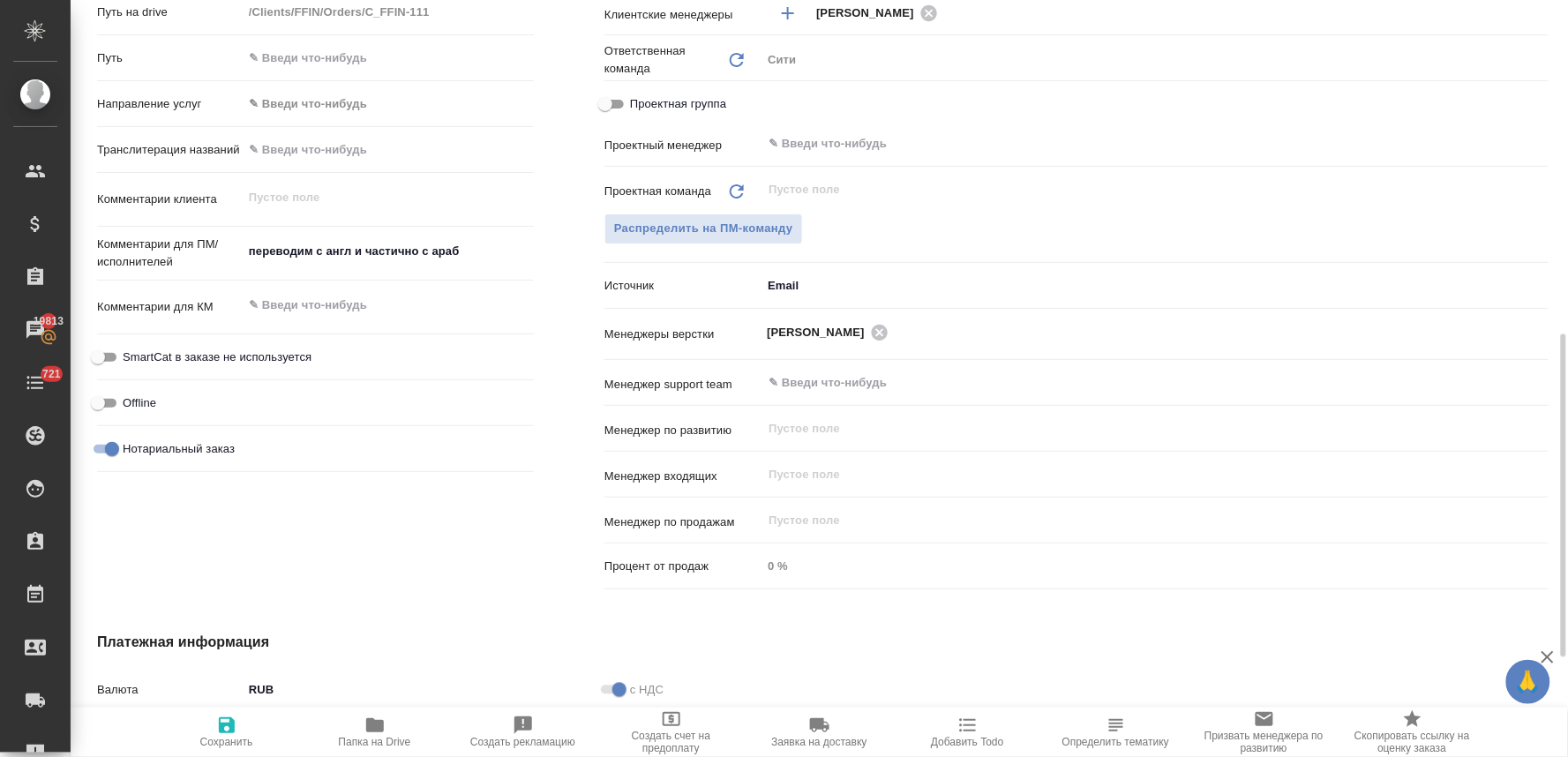
type textarea "x"
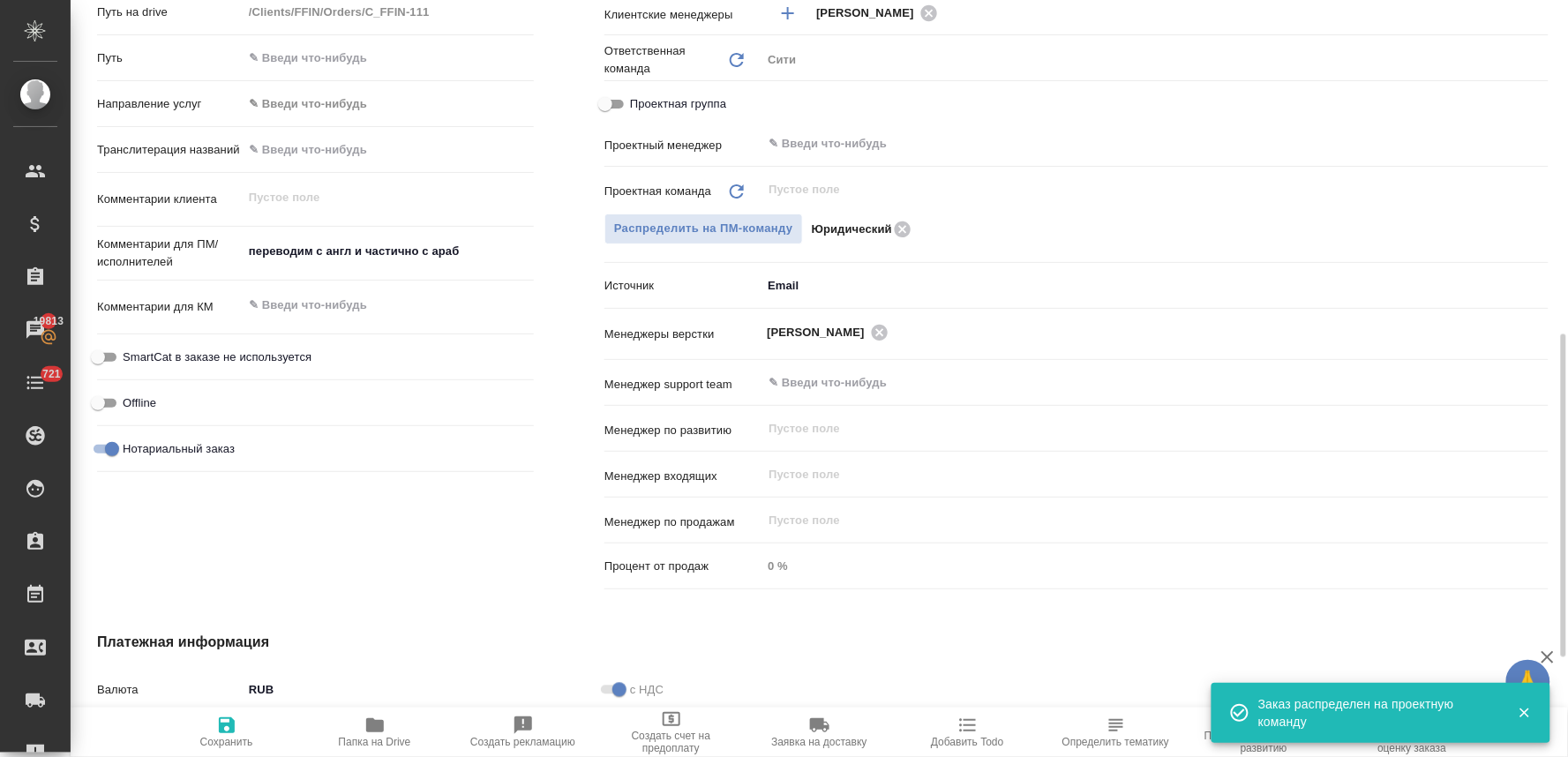
click at [220, 727] on icon "button" at bounding box center [226, 725] width 16 height 16
type textarea "x"
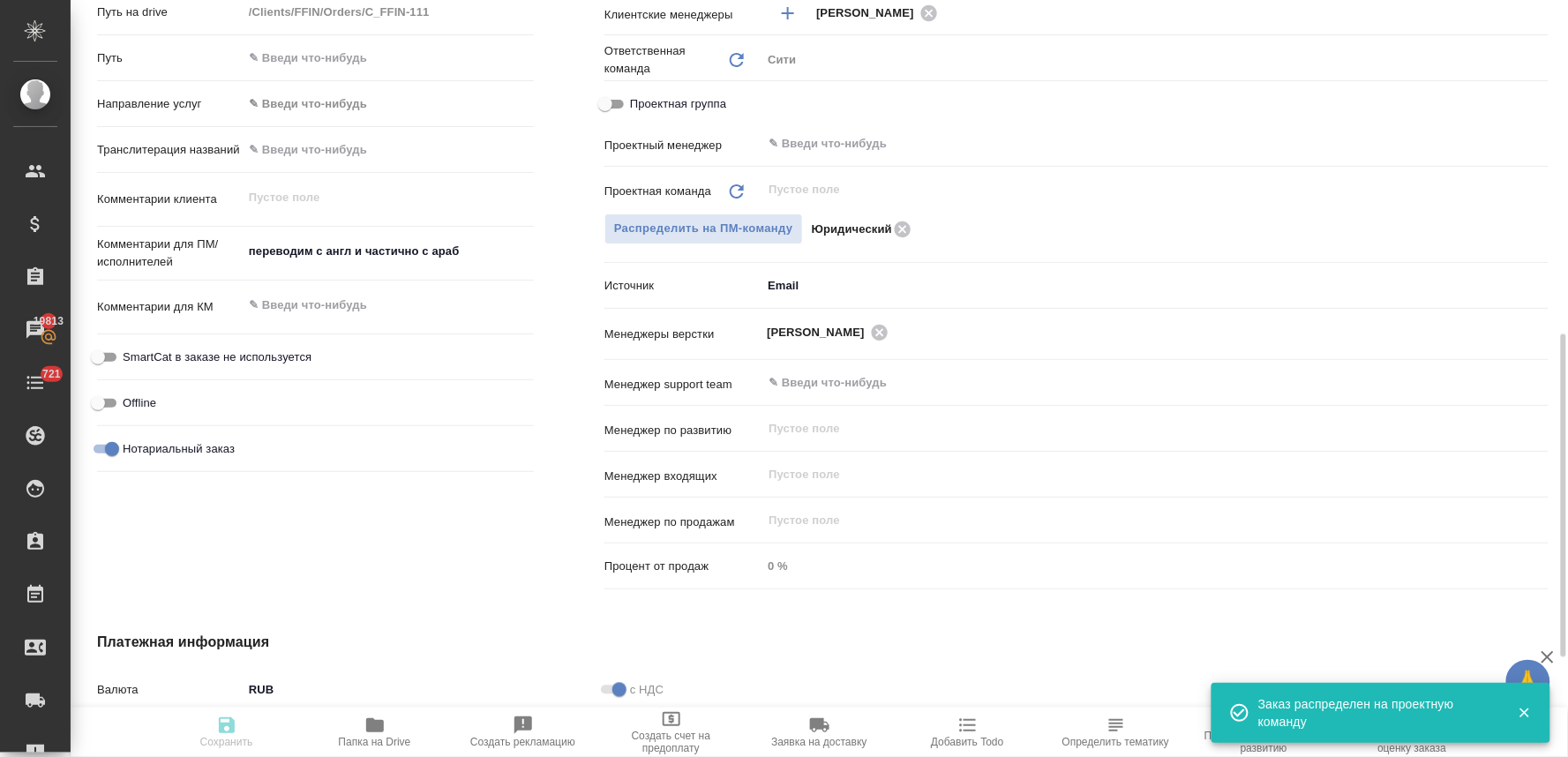
type textarea "x"
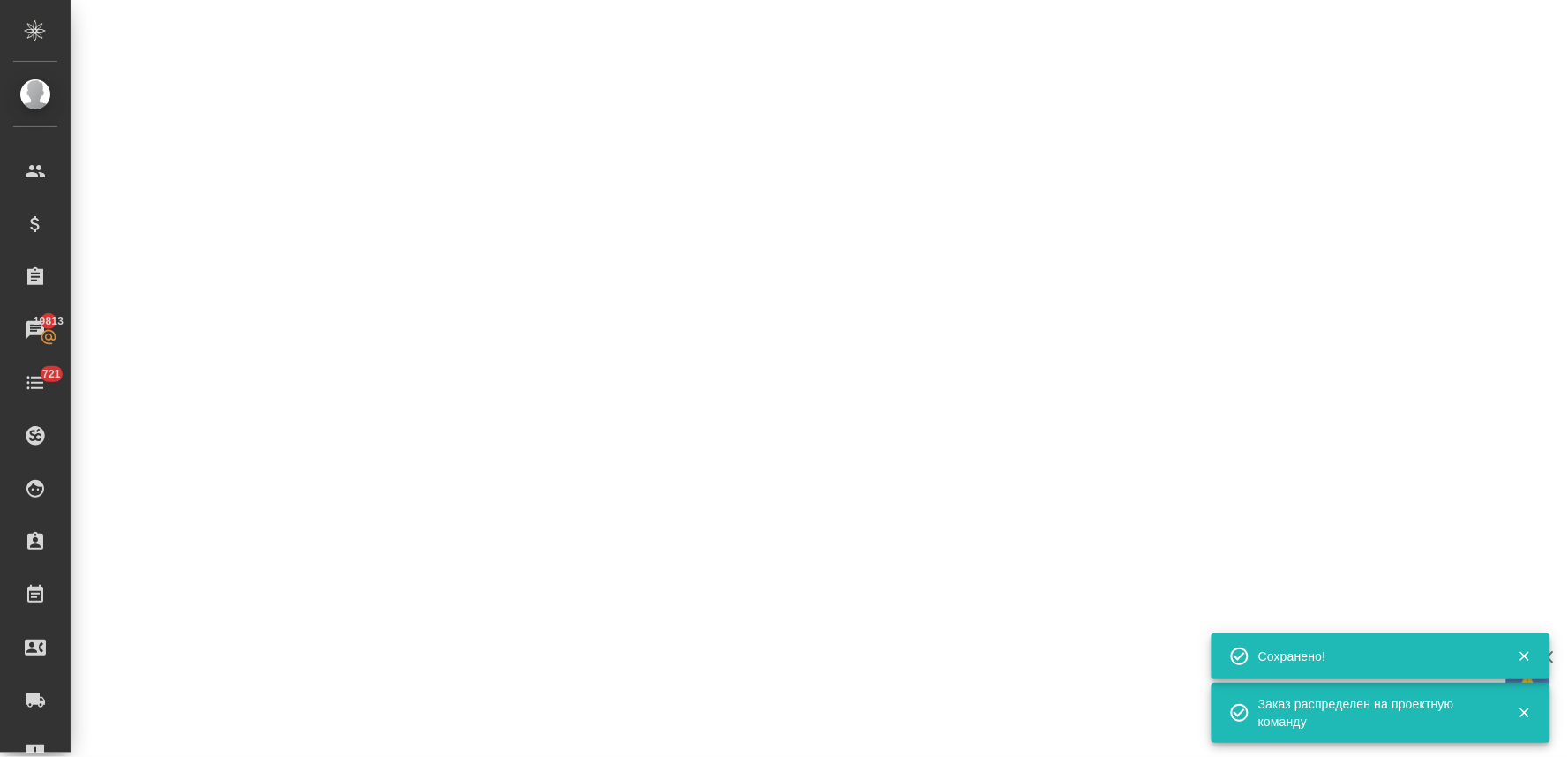
select select "RU"
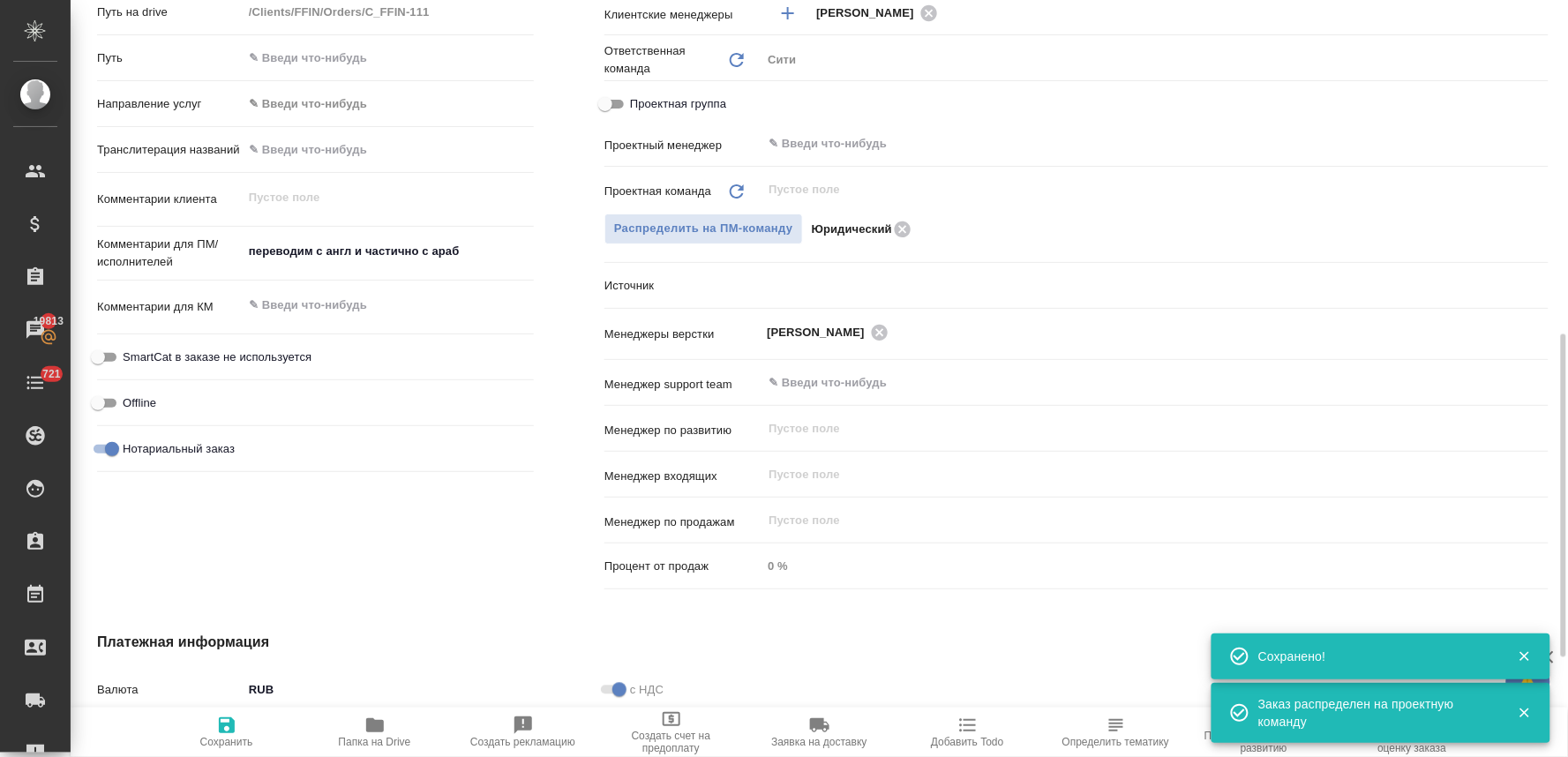
type textarea "x"
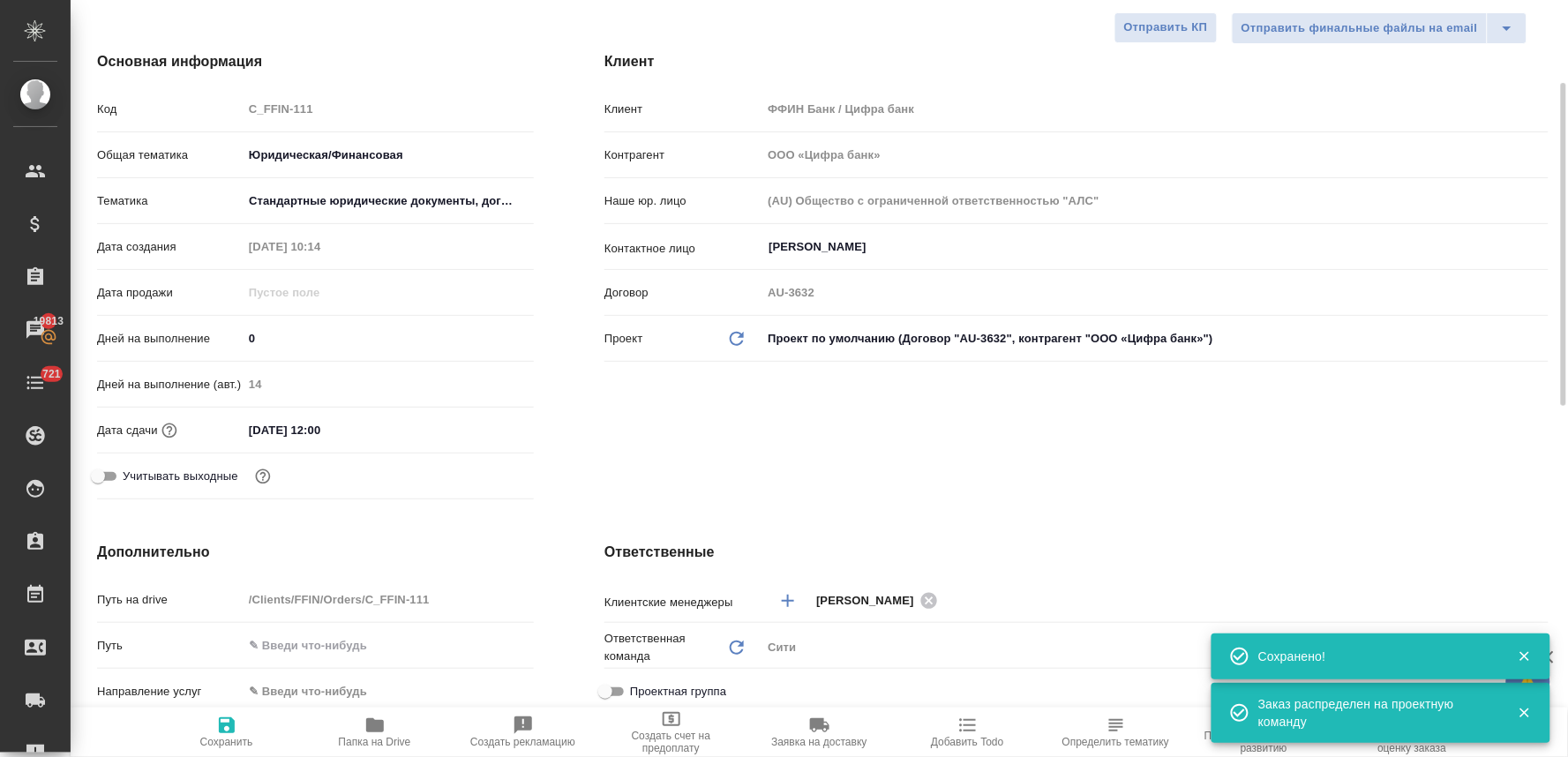
scroll to position [0, 0]
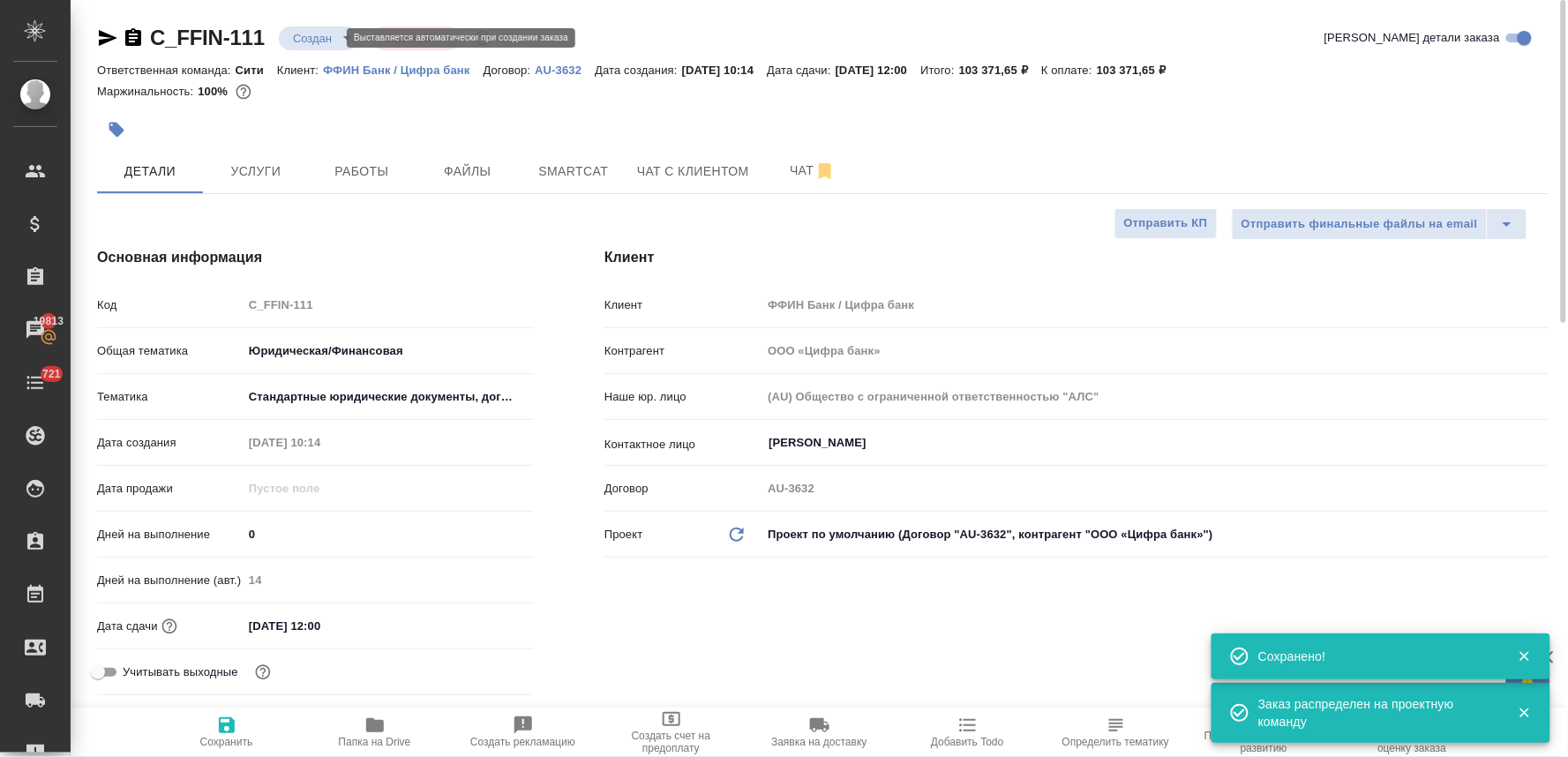
click at [307, 39] on body "🙏 .cls-1 fill:#fff; AWATERA Lyamina Nadezhda Клиенты Спецификации Заказы 19813 …" at bounding box center [784, 378] width 1568 height 757
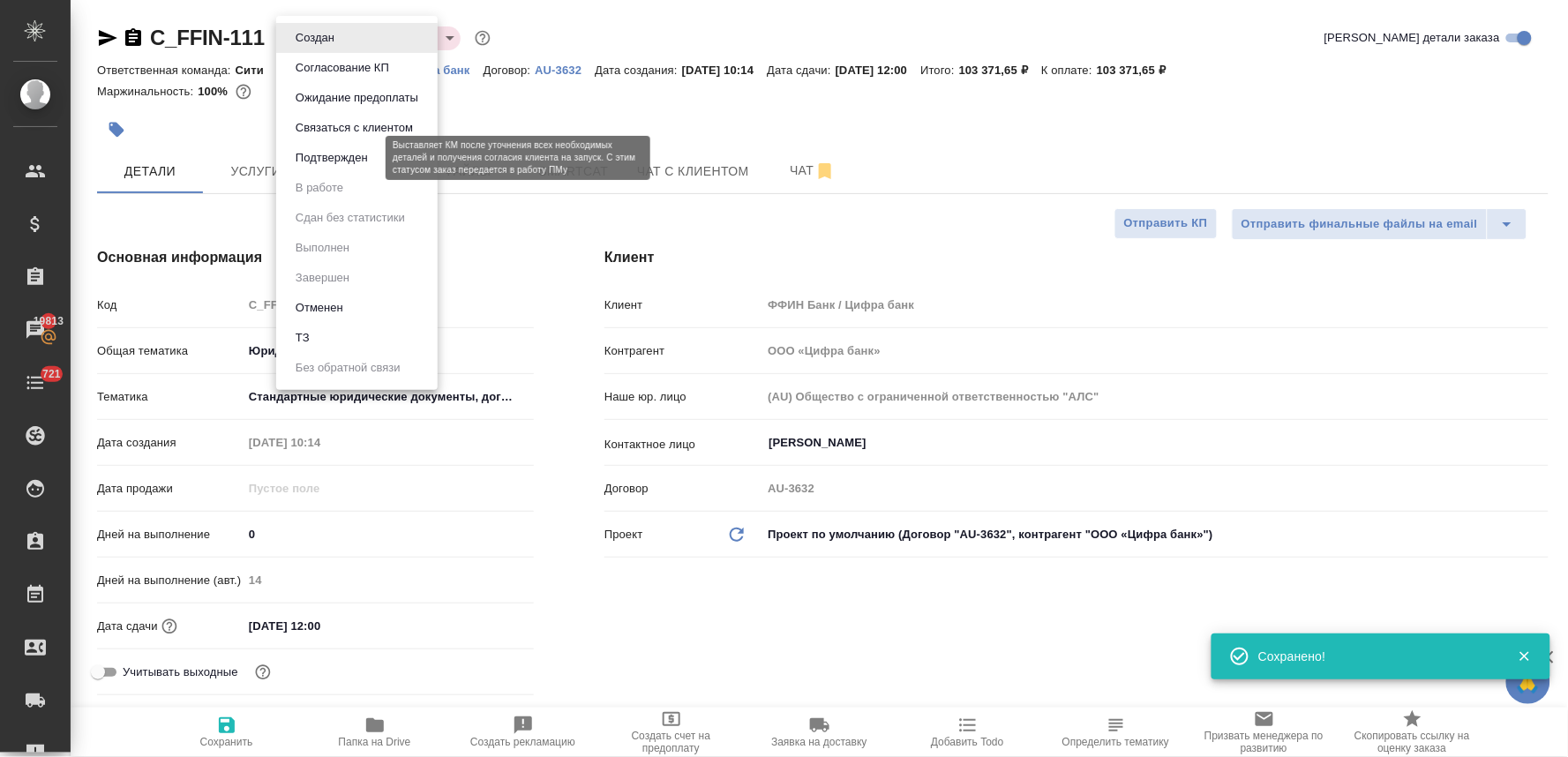
click at [325, 159] on button "Подтвержден" at bounding box center [332, 157] width 83 height 20
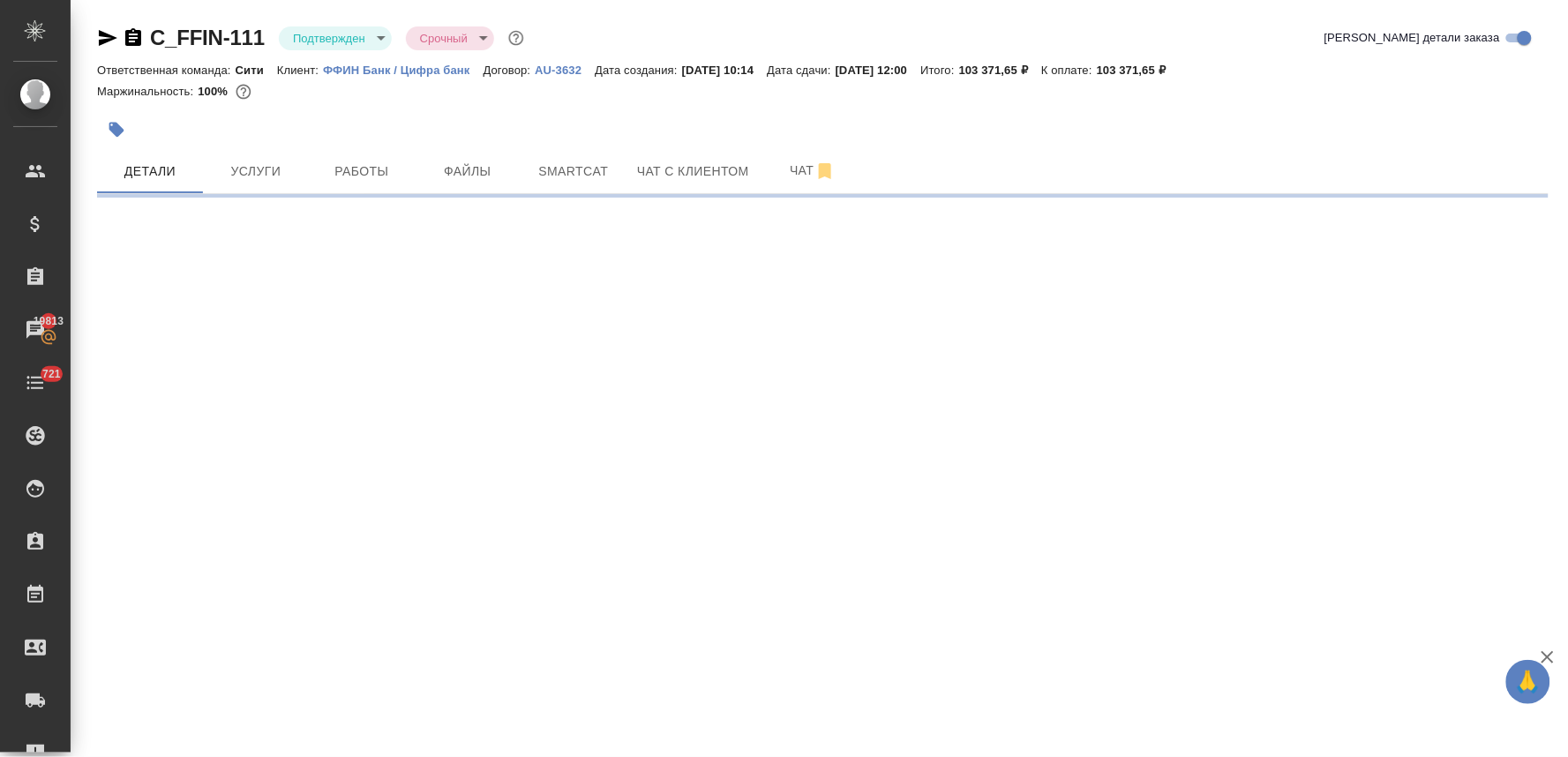
select select "RU"
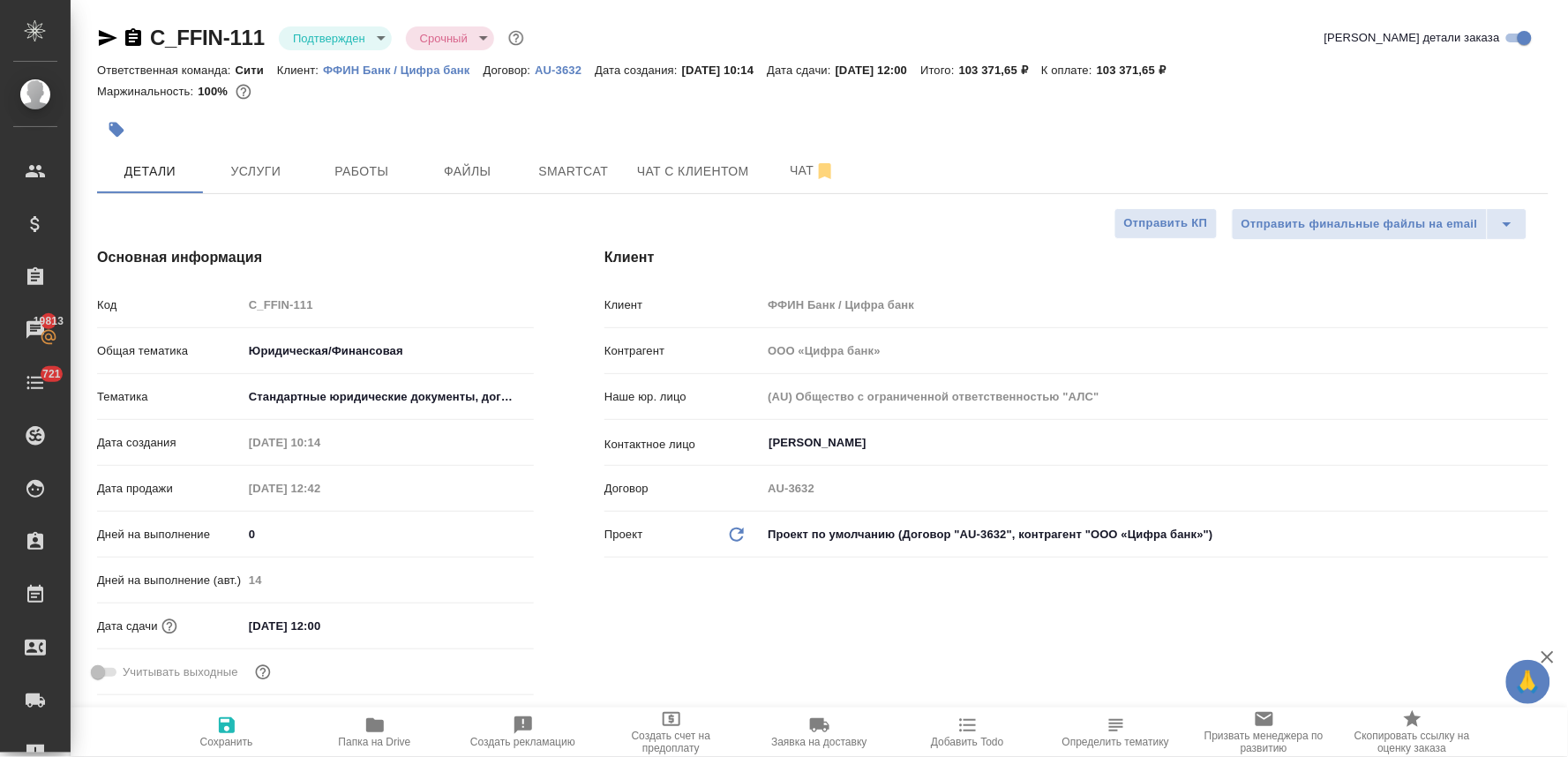
type textarea "x"
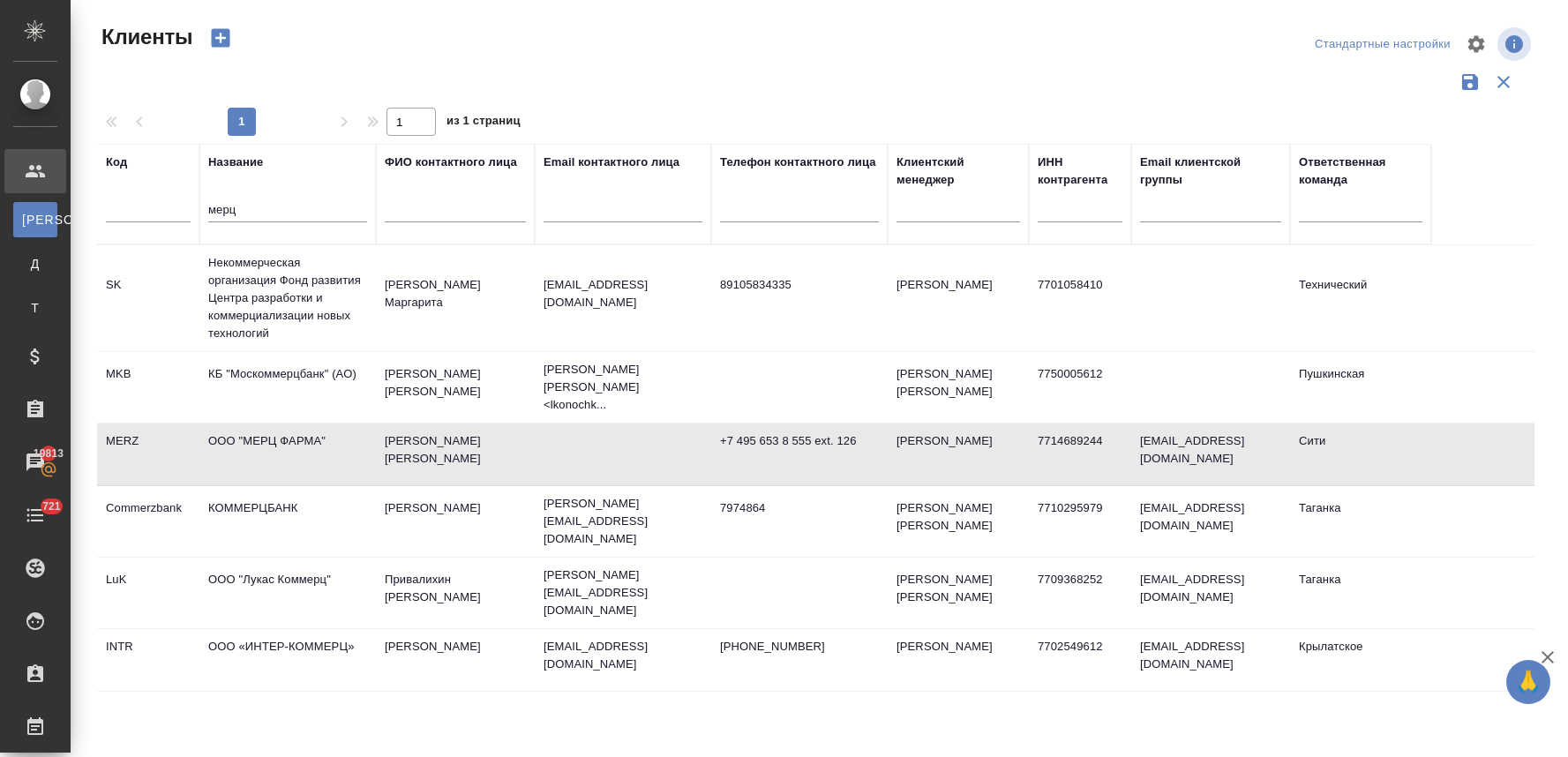
select select "RU"
drag, startPoint x: 249, startPoint y: 208, endPoint x: 187, endPoint y: 210, distance: 62.0
click at [188, 210] on tr "Код Название мерц ФИО контактного лица Email контактного лица Телефон контактно…" at bounding box center [764, 194] width 1334 height 101
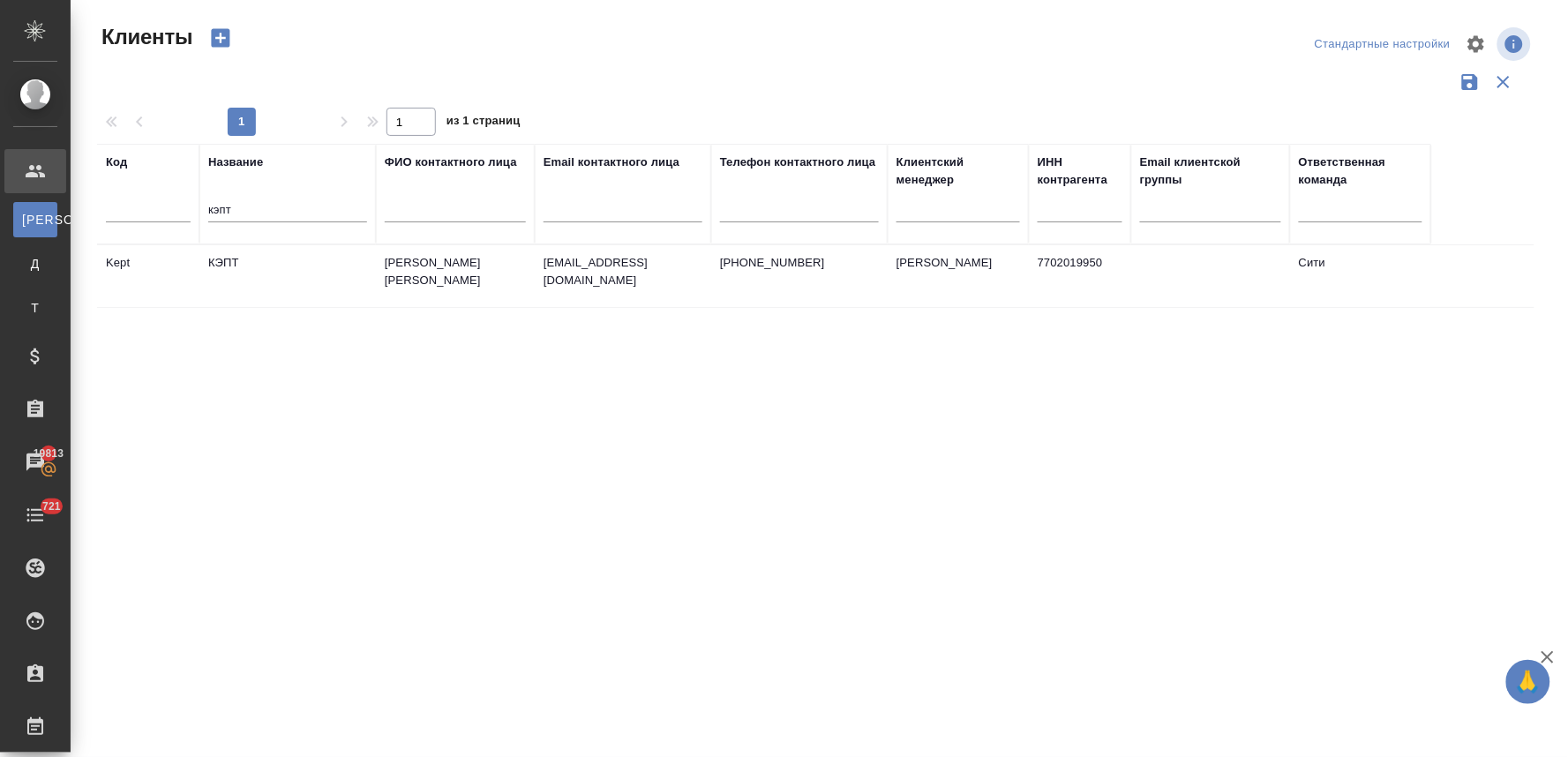
click at [225, 269] on td "КЭПТ" at bounding box center [287, 276] width 176 height 62
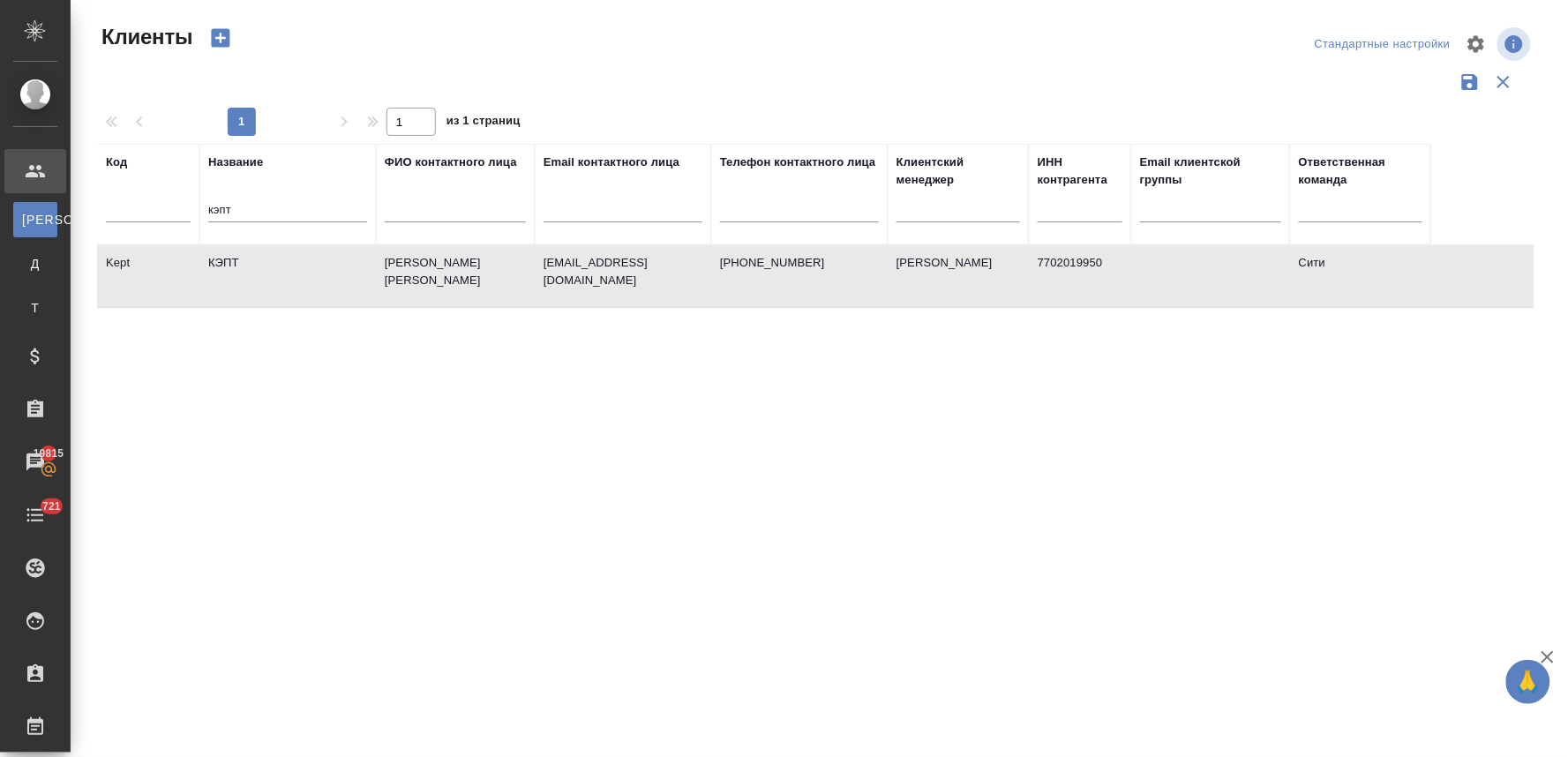
drag, startPoint x: 215, startPoint y: 209, endPoint x: 162, endPoint y: 209, distance: 53.0
click at [162, 209] on tr "Код Название кэпт ФИО контактного лица Email контактного лица Телефон контактно…" at bounding box center [764, 194] width 1334 height 101
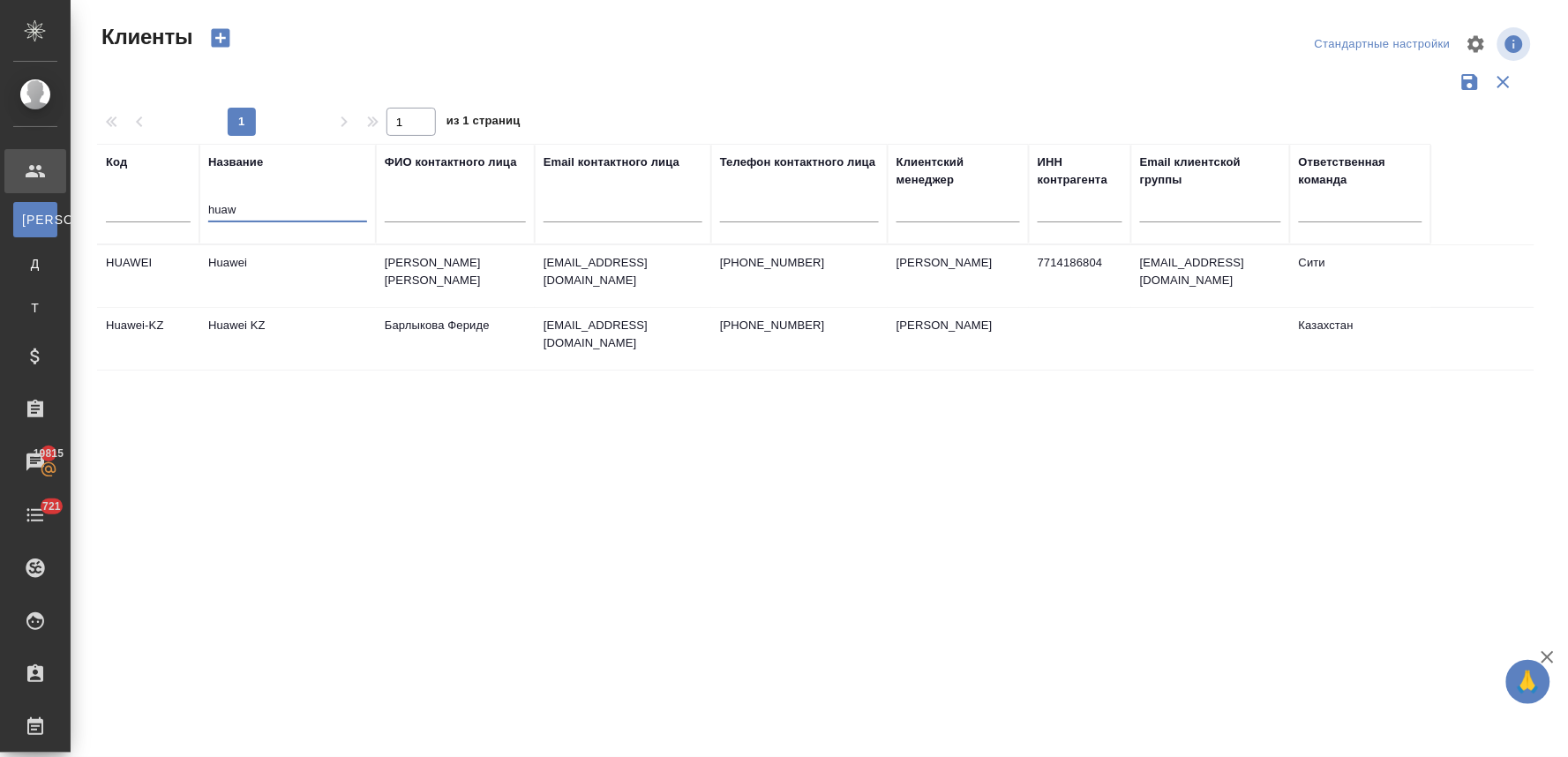
type input "huaw"
click at [228, 265] on td "Huawei" at bounding box center [287, 276] width 176 height 62
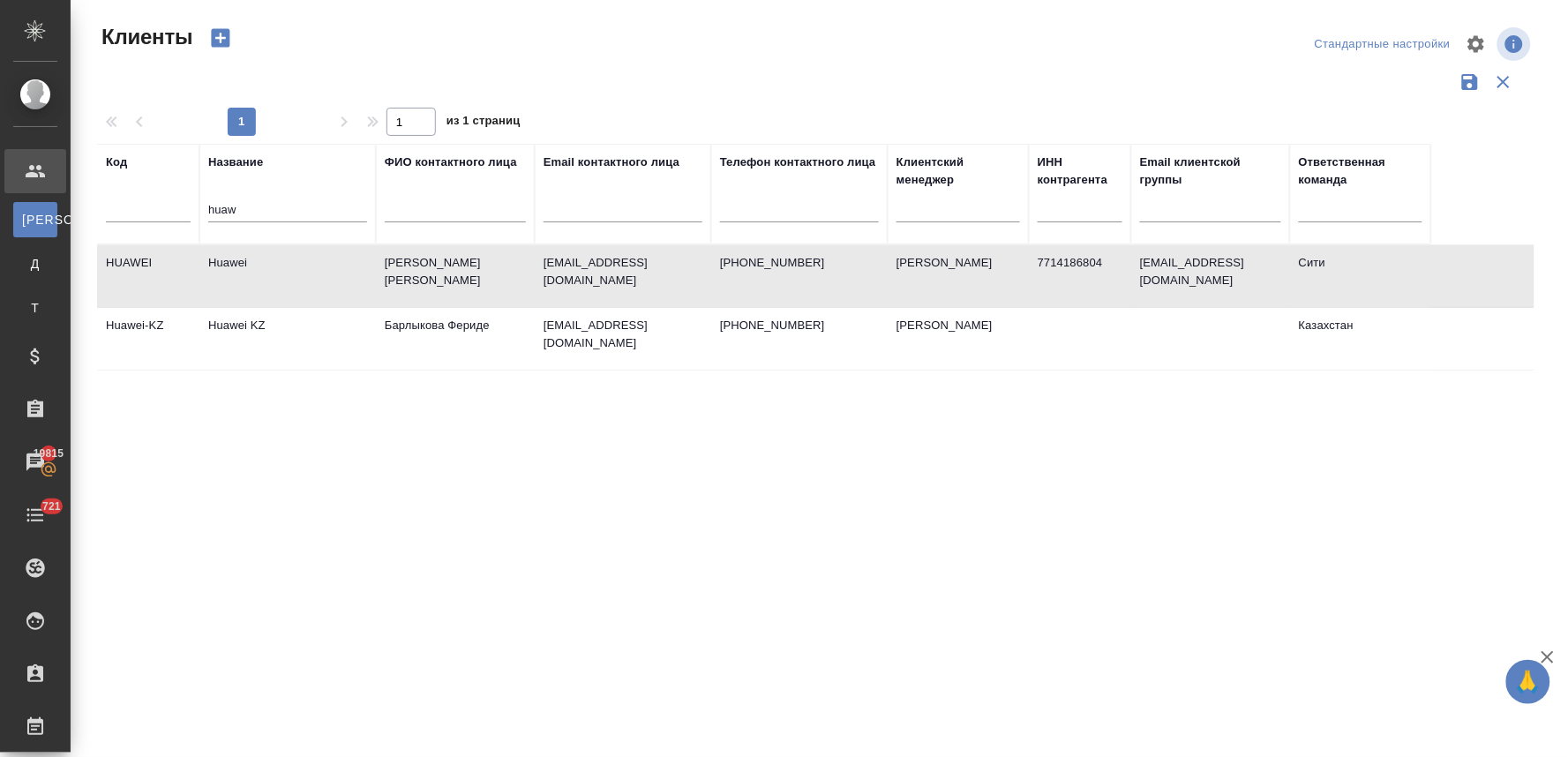
click at [228, 265] on td "Huawei" at bounding box center [287, 276] width 176 height 62
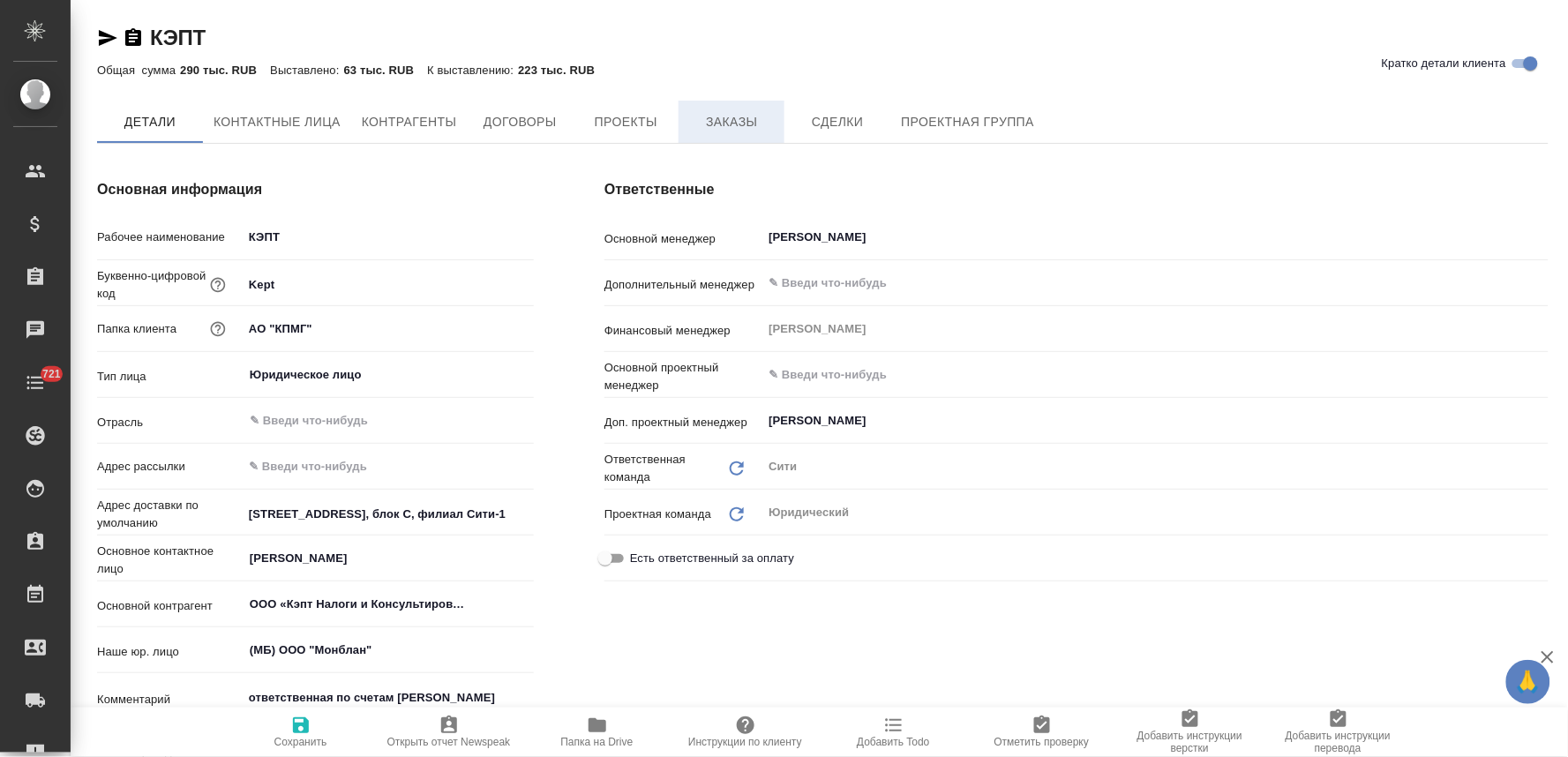
click at [741, 117] on span "Заказы" at bounding box center [731, 122] width 85 height 22
type textarea "x"
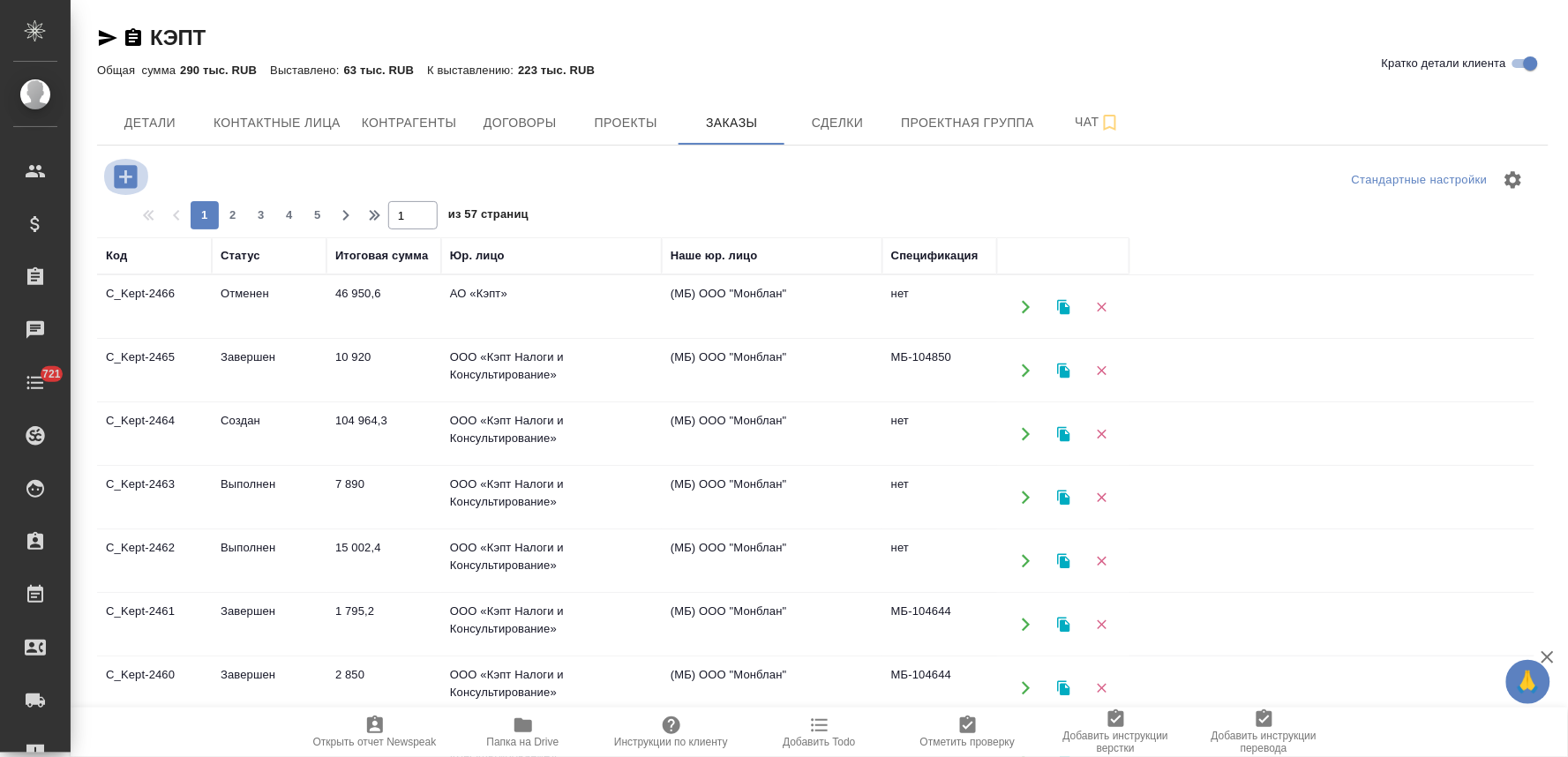
click at [119, 178] on icon "button" at bounding box center [125, 176] width 23 height 23
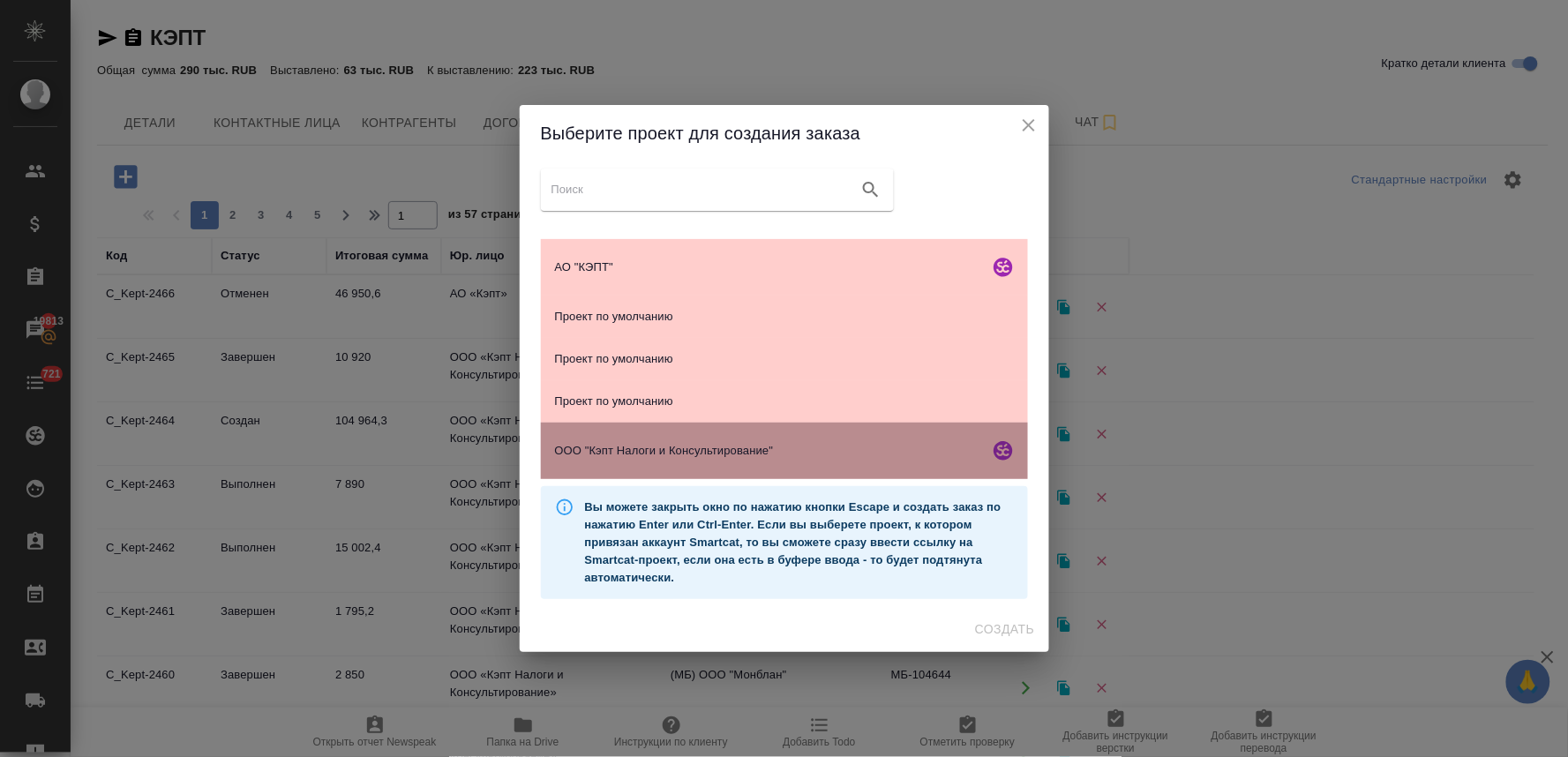
click at [659, 455] on span "ООО "Кэпт Налоги и Консультирование"" at bounding box center [768, 451] width 427 height 18
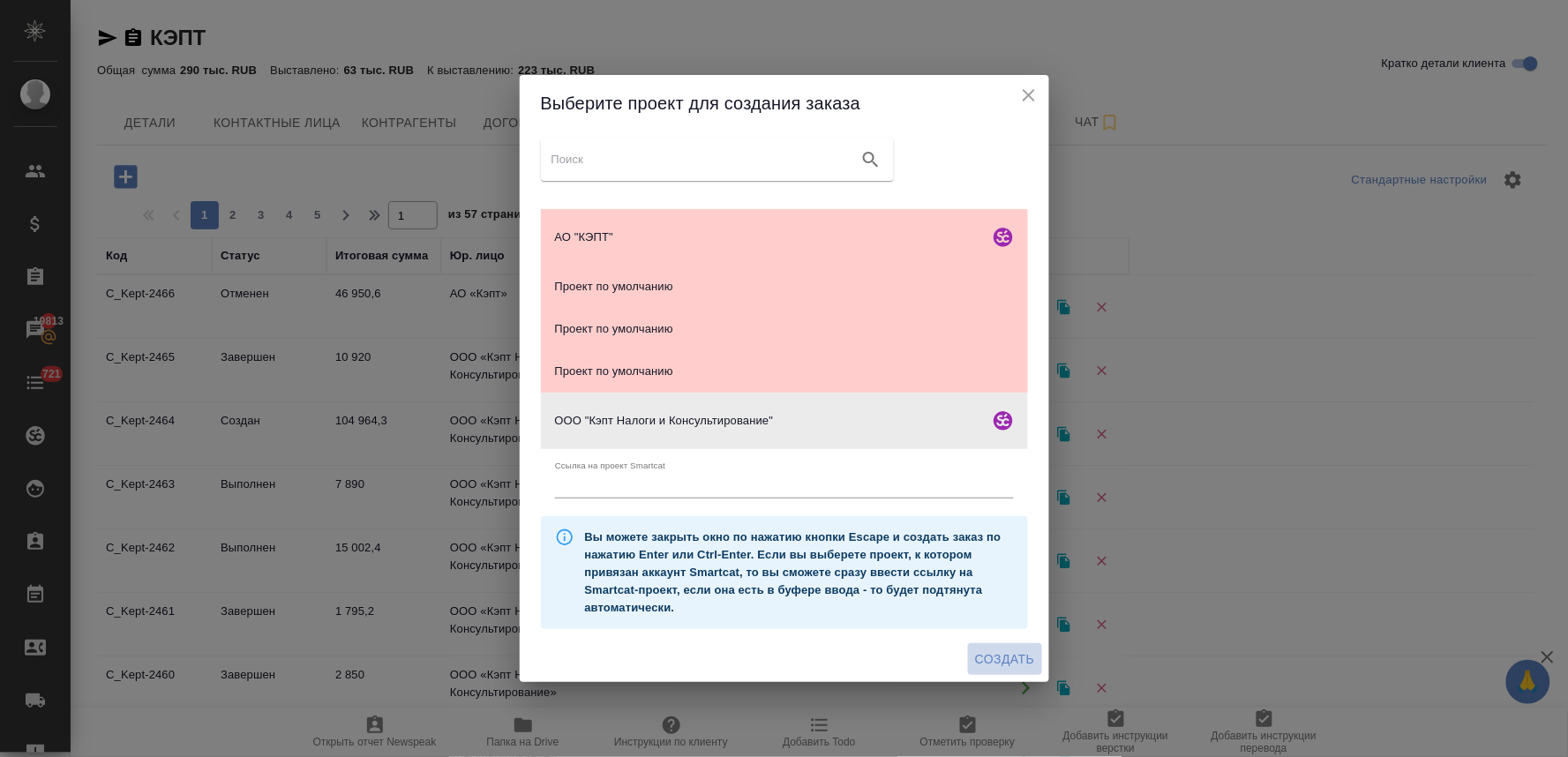
click at [1008, 666] on span "Создать" at bounding box center [1004, 659] width 59 height 22
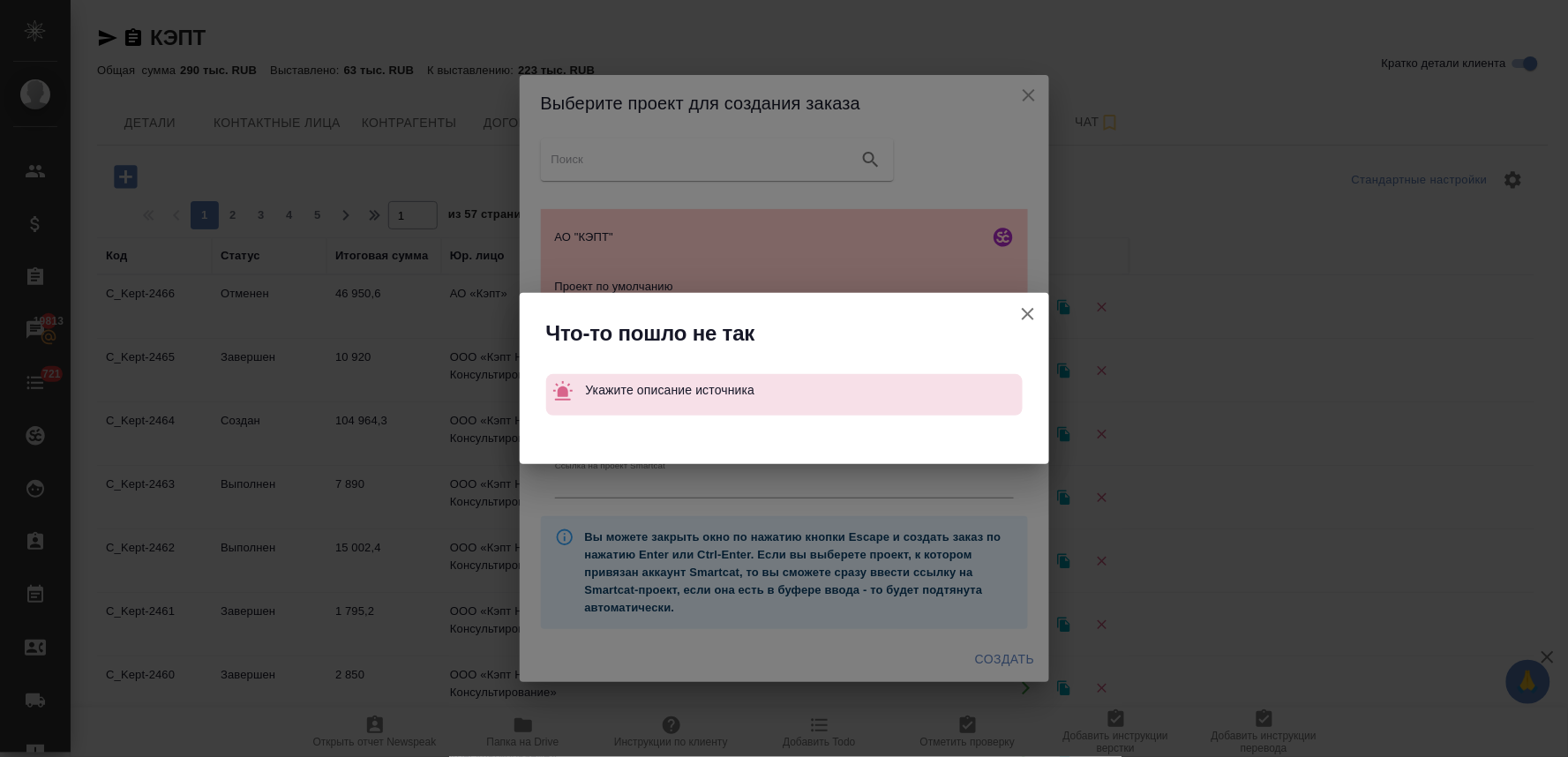
click at [1034, 312] on icon "button" at bounding box center [1027, 314] width 21 height 21
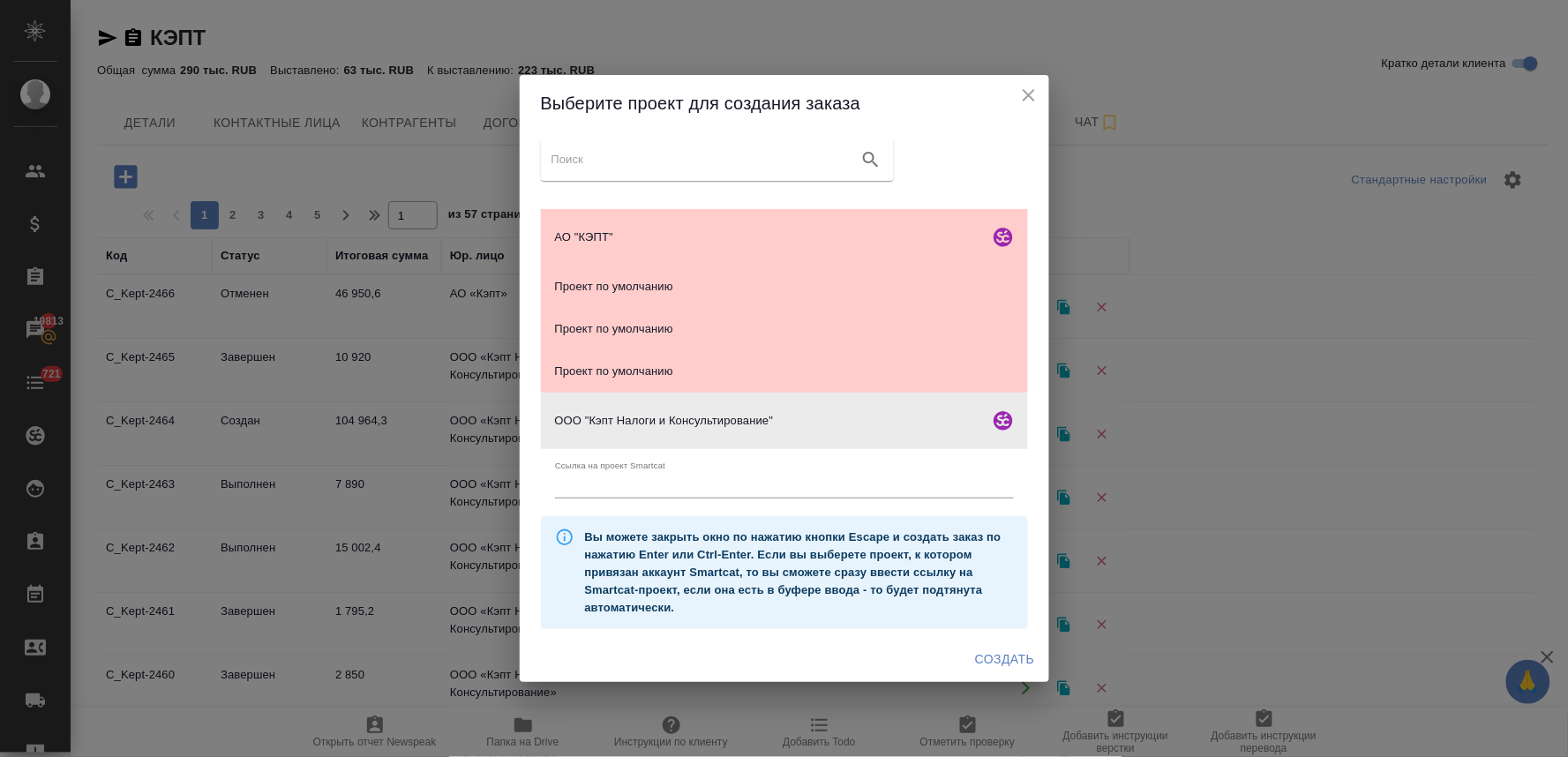
click at [1033, 91] on icon "close" at bounding box center [1028, 95] width 21 height 21
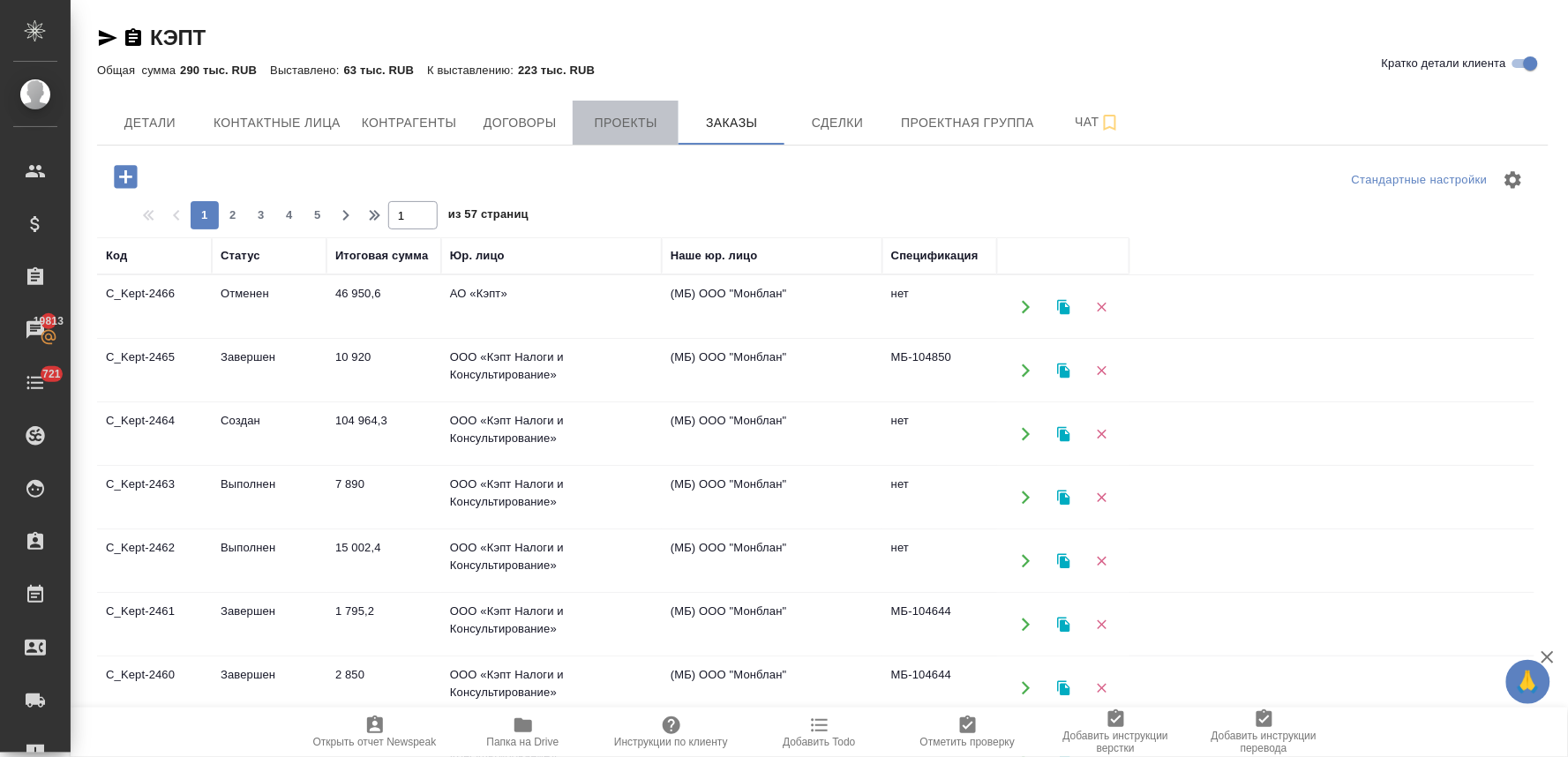
click at [637, 130] on span "Проекты" at bounding box center [626, 123] width 85 height 22
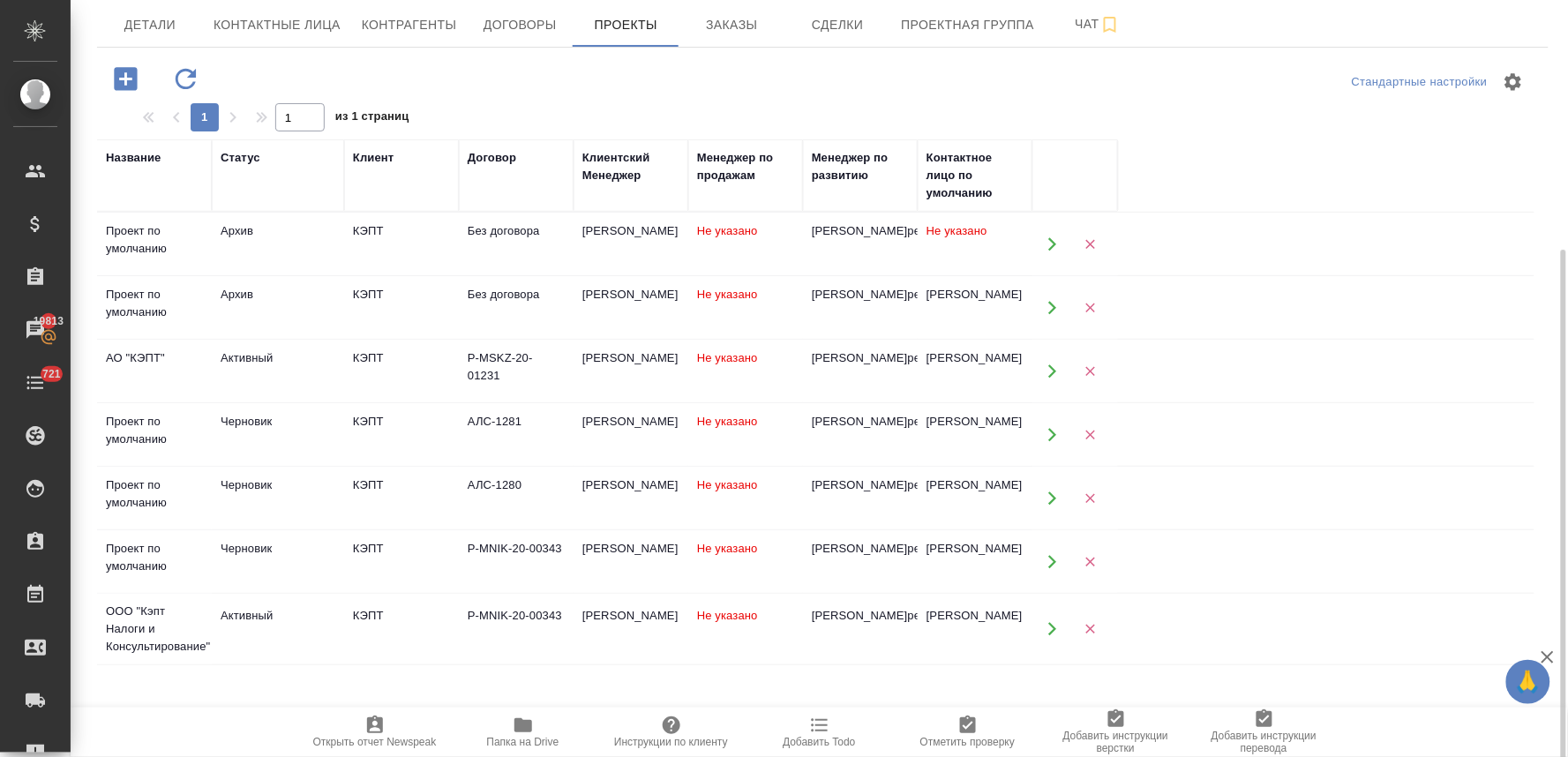
scroll to position [222, 0]
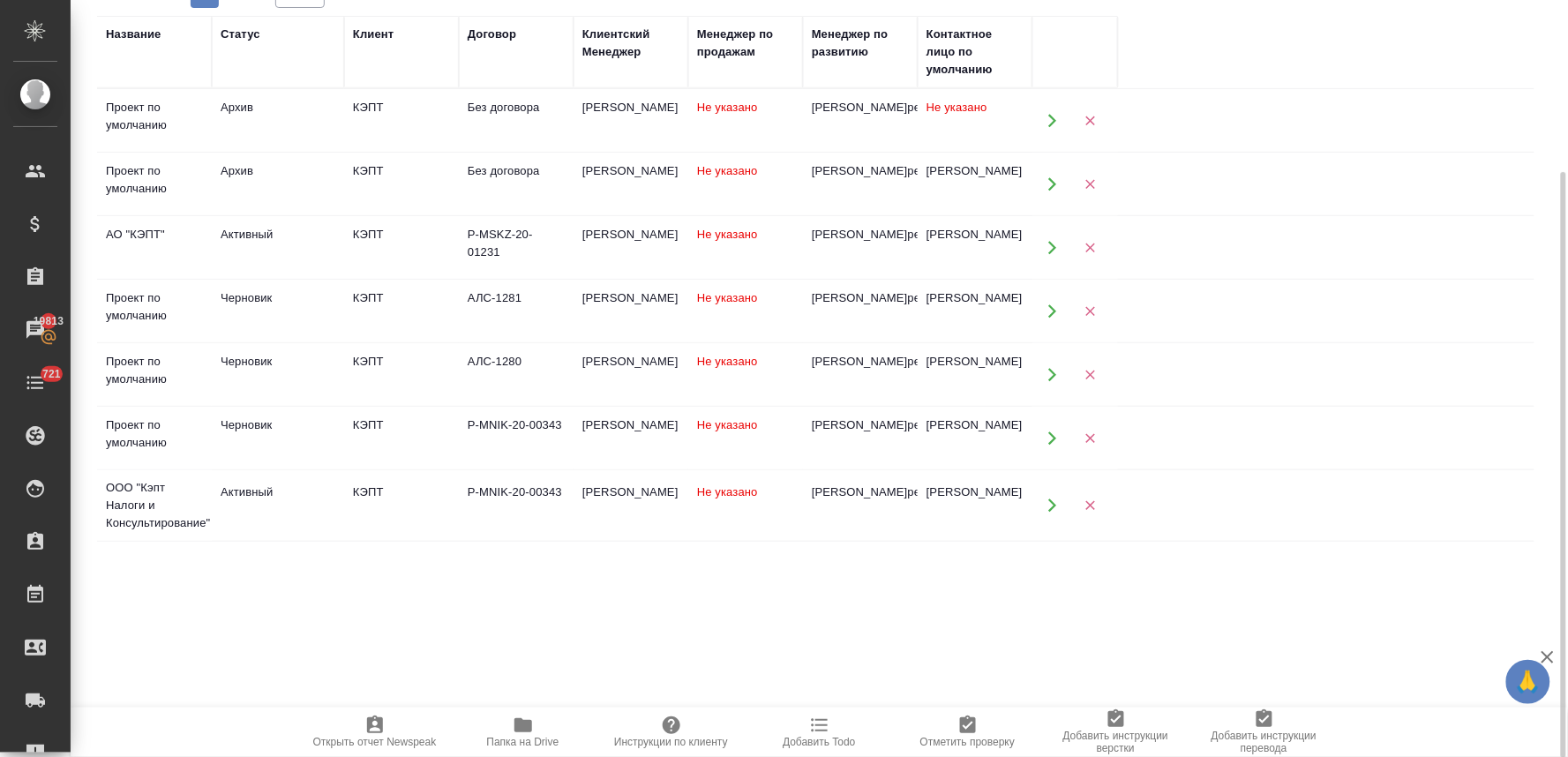
click at [252, 502] on div "Активный" at bounding box center [278, 492] width 115 height 18
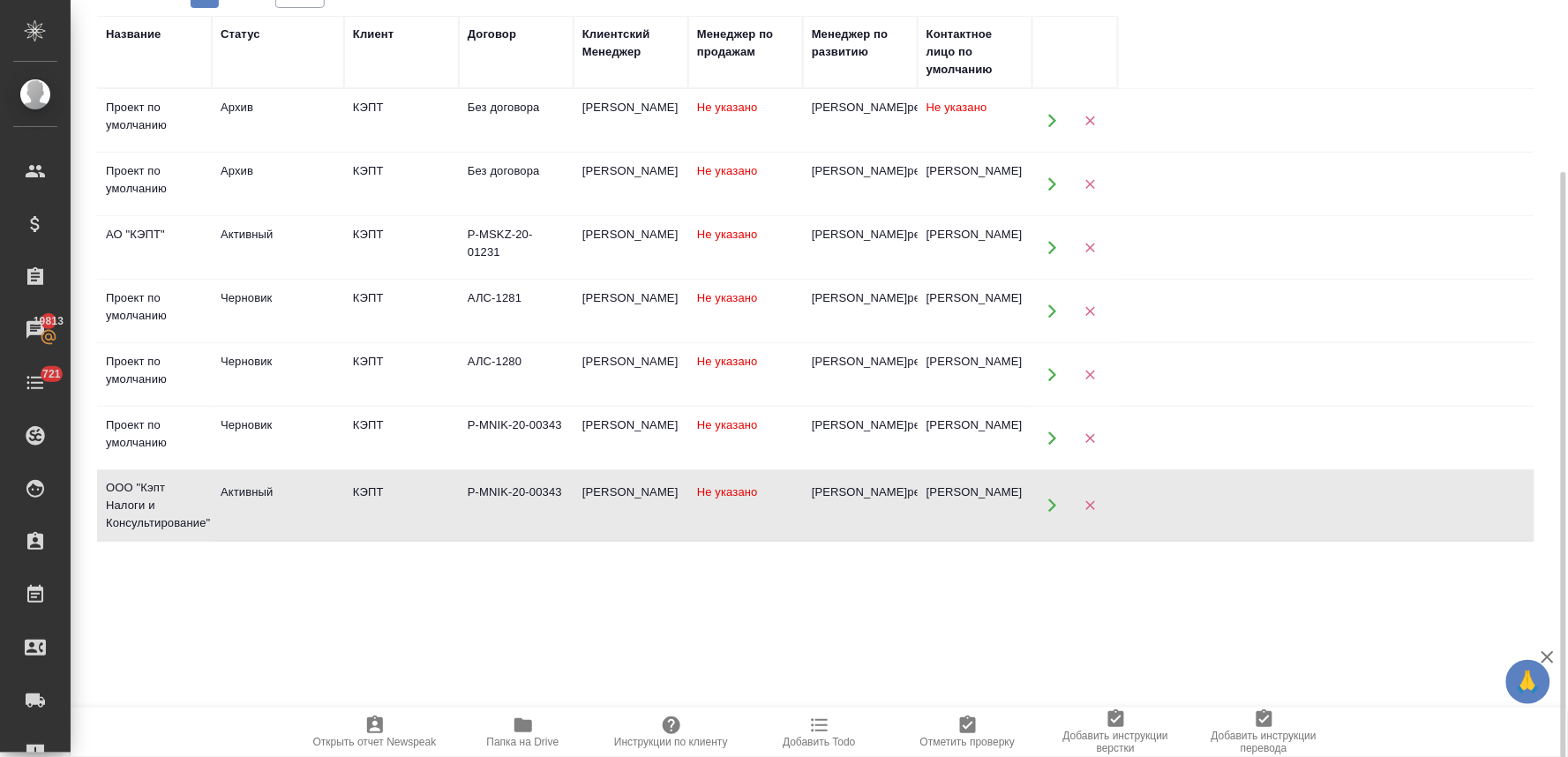
click at [252, 502] on div "Активный" at bounding box center [278, 492] width 115 height 18
click at [226, 243] on div "Активный" at bounding box center [278, 235] width 115 height 18
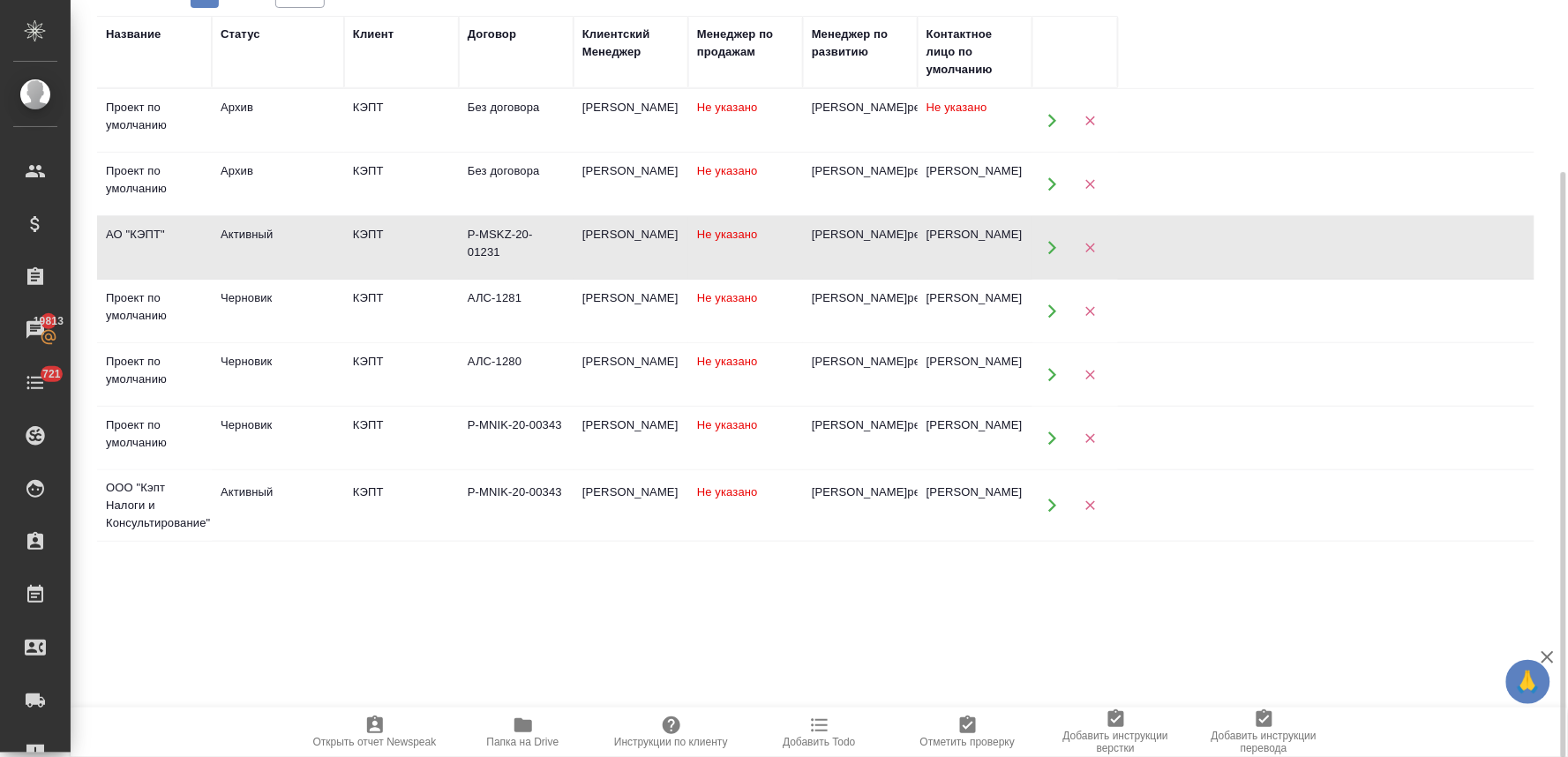
click at [226, 243] on div "Активный" at bounding box center [278, 235] width 115 height 18
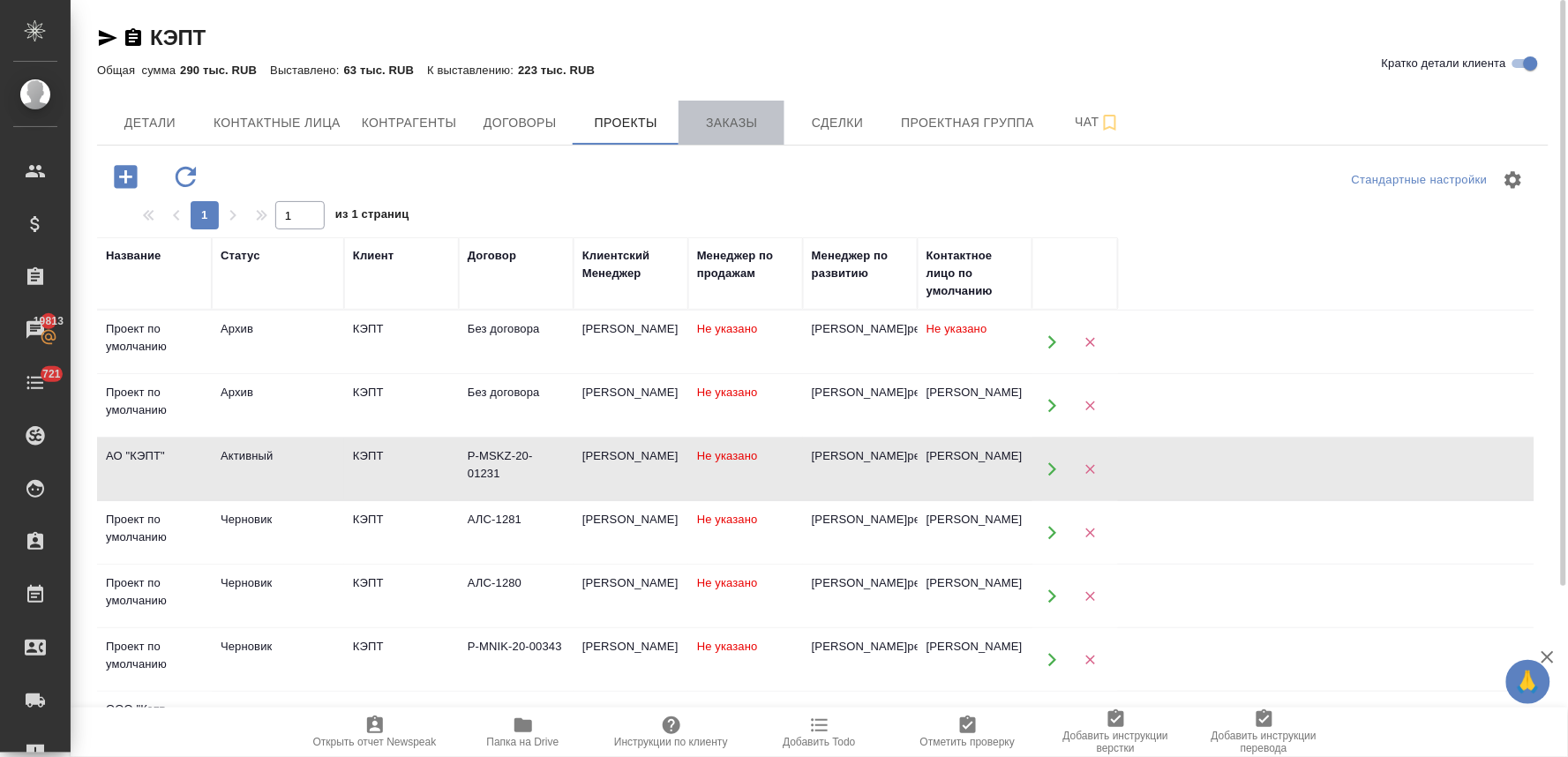
click at [719, 113] on span "Заказы" at bounding box center [731, 123] width 85 height 22
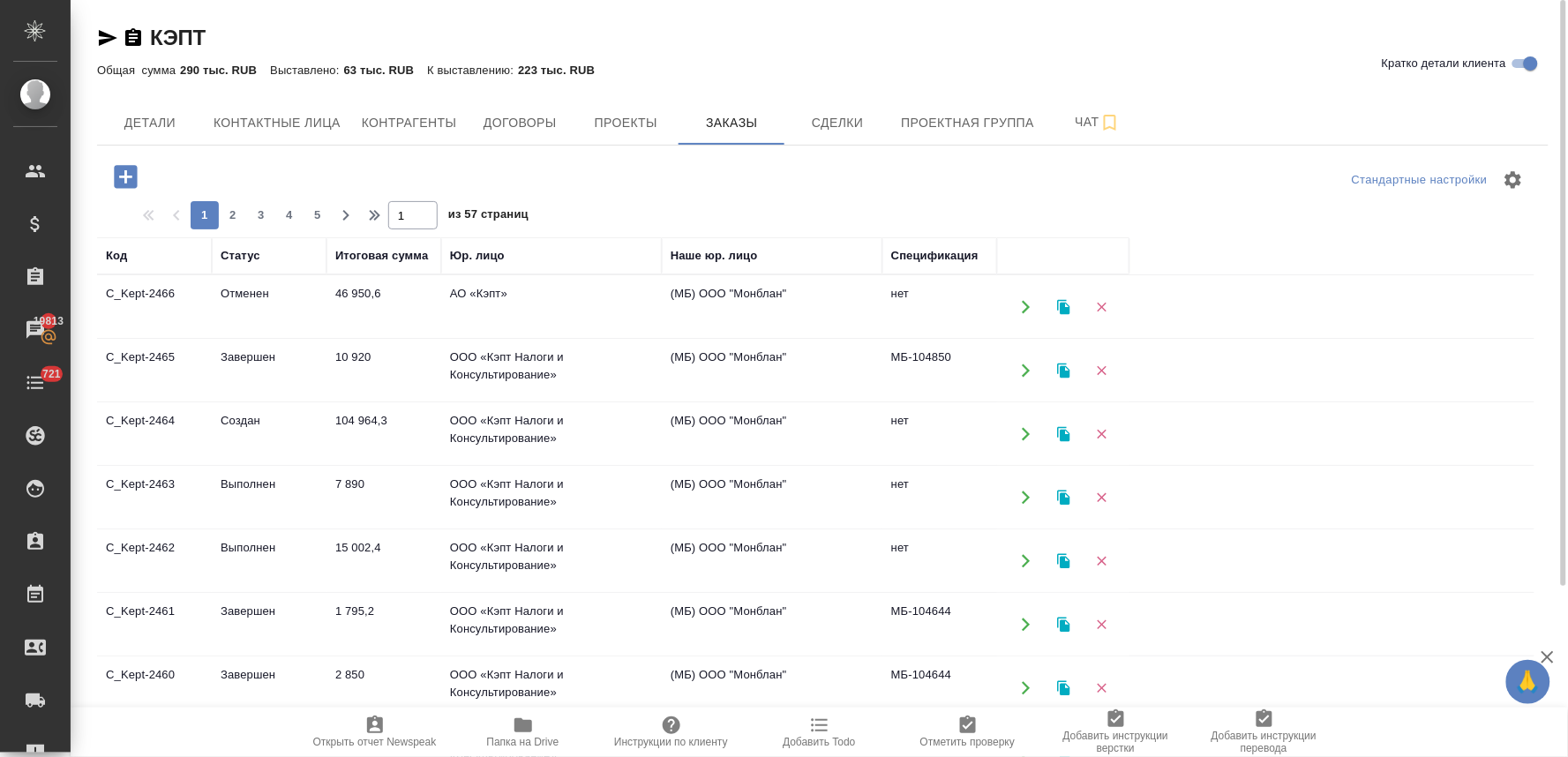
click at [127, 186] on icon "button" at bounding box center [125, 176] width 23 height 23
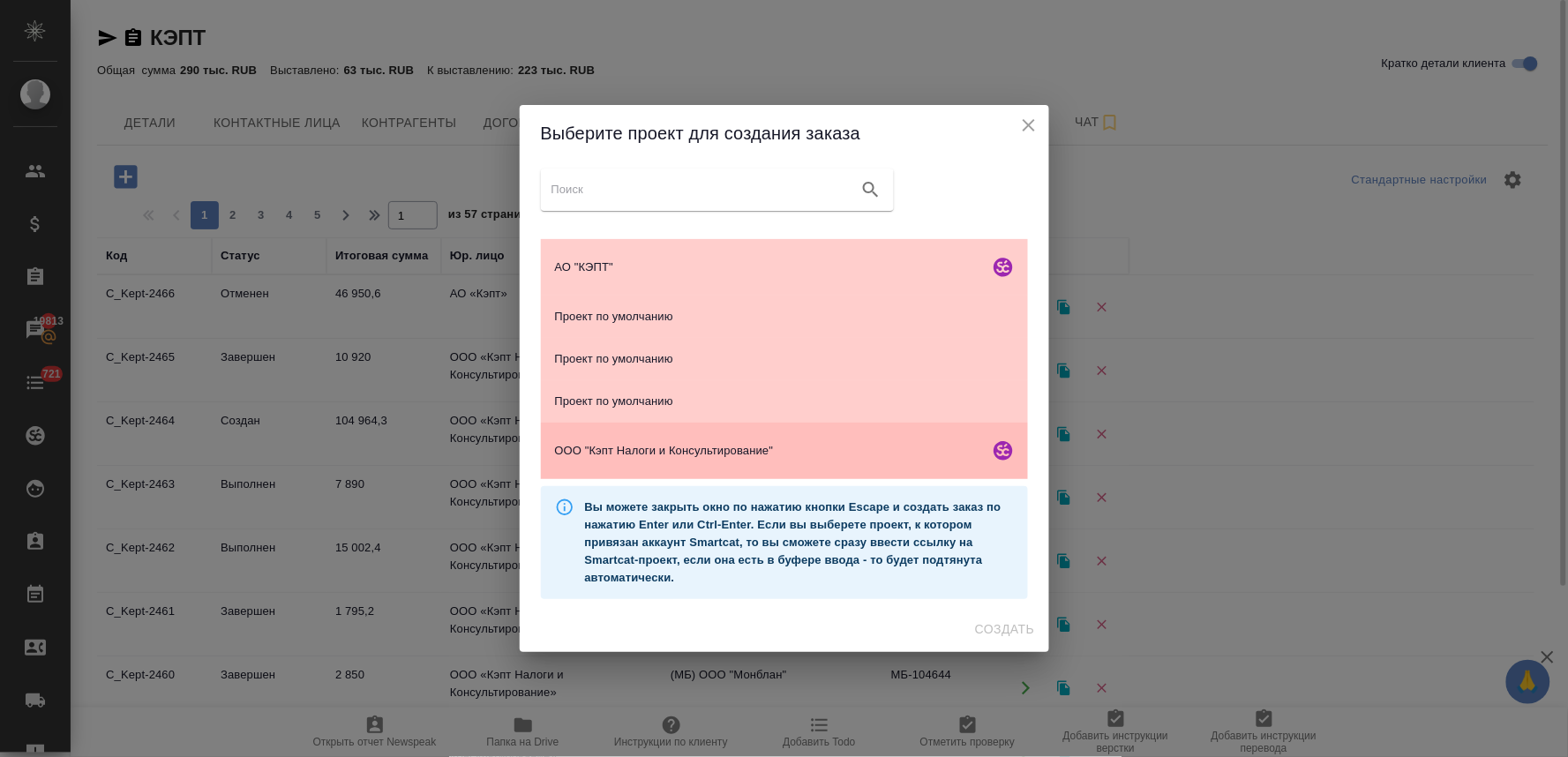
click at [707, 461] on div "ООО "Кэпт Налоги и Консультирование"" at bounding box center [784, 451] width 487 height 57
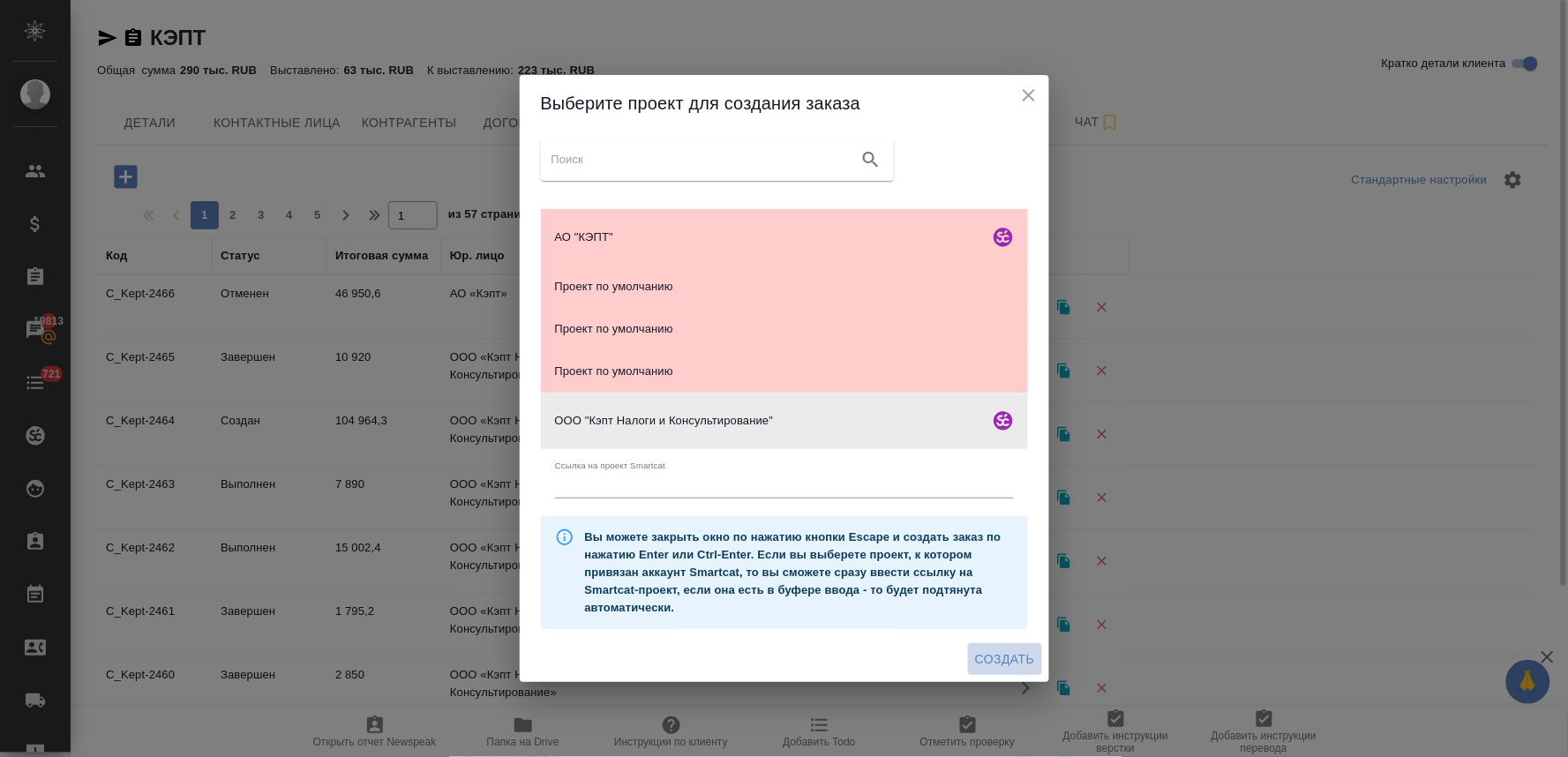
click at [1006, 653] on span "Создать" at bounding box center [1004, 659] width 59 height 22
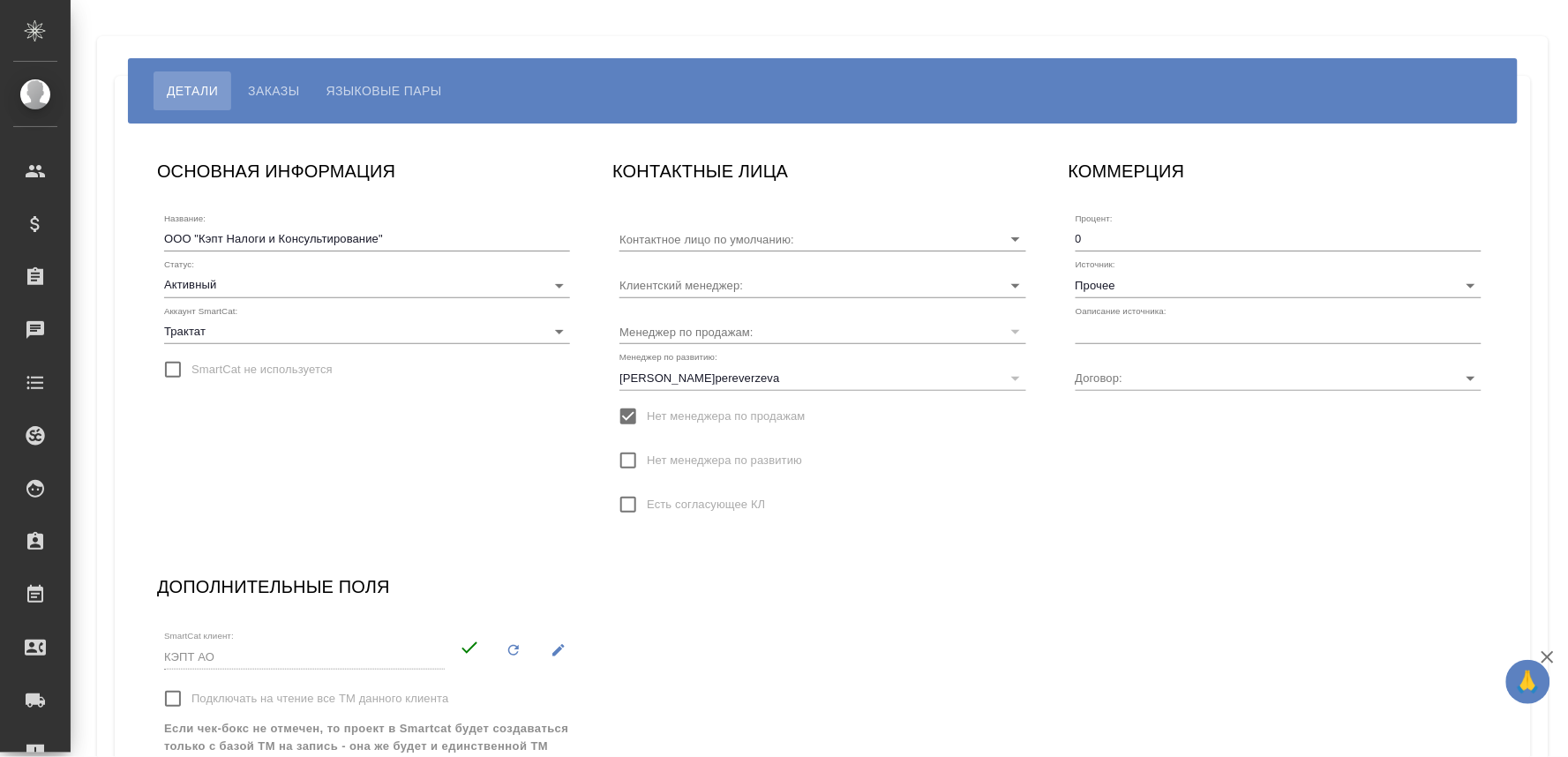
type input "P-MNIK-20-00343"
type input "[PERSON_NAME]"
click at [1104, 284] on input "Прочее" at bounding box center [1250, 284] width 350 height 24
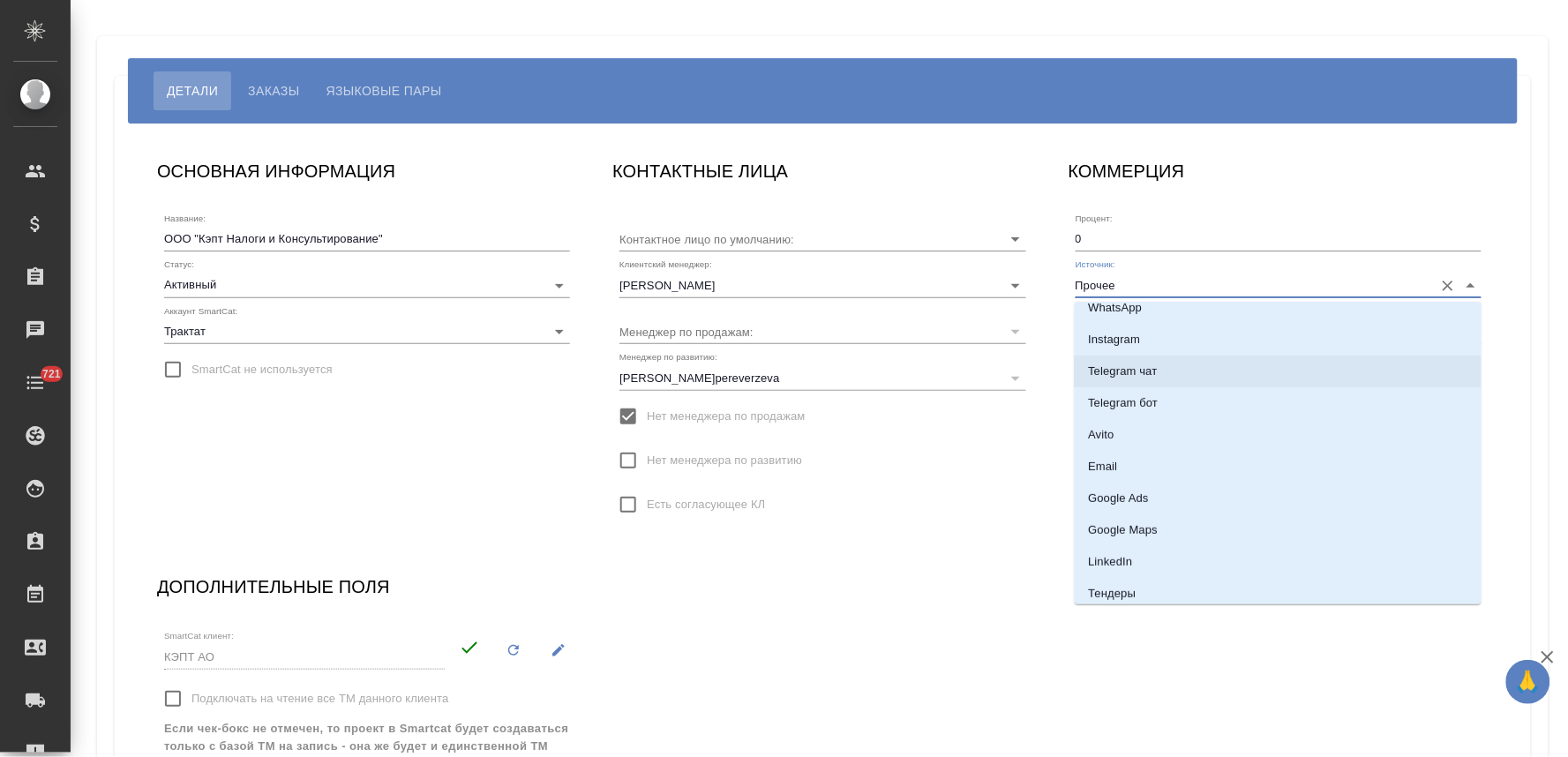
scroll to position [196, 0]
click at [1098, 442] on p "Email" at bounding box center [1102, 444] width 29 height 18
type input "Email"
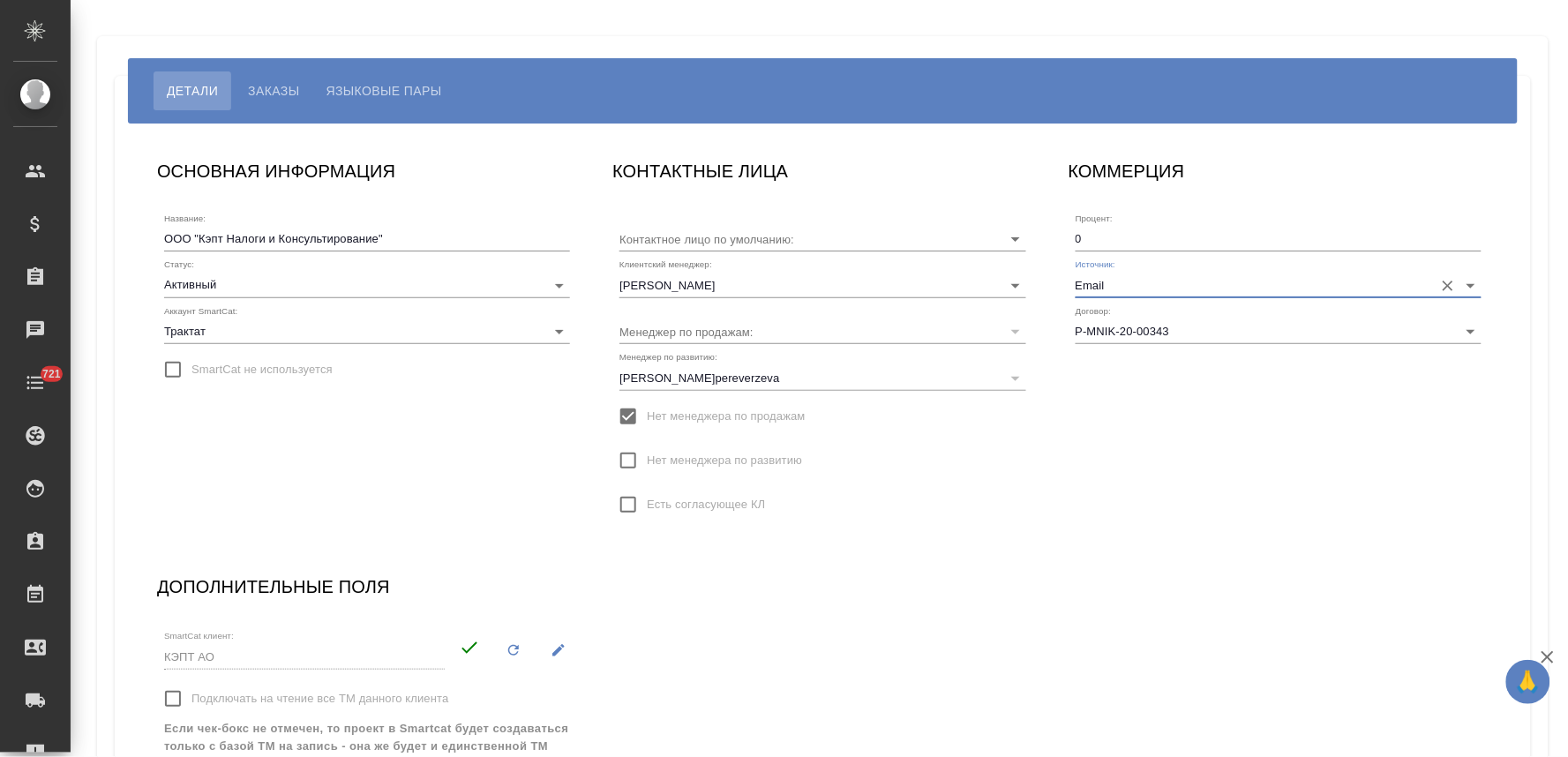
click at [1007, 556] on div "ОСНОВНАЯ ИНФОРМАЦИЯ Название: ООО "Кэпт Налоги и Консультирование" Статус: Акти…" at bounding box center [823, 487] width 1366 height 697
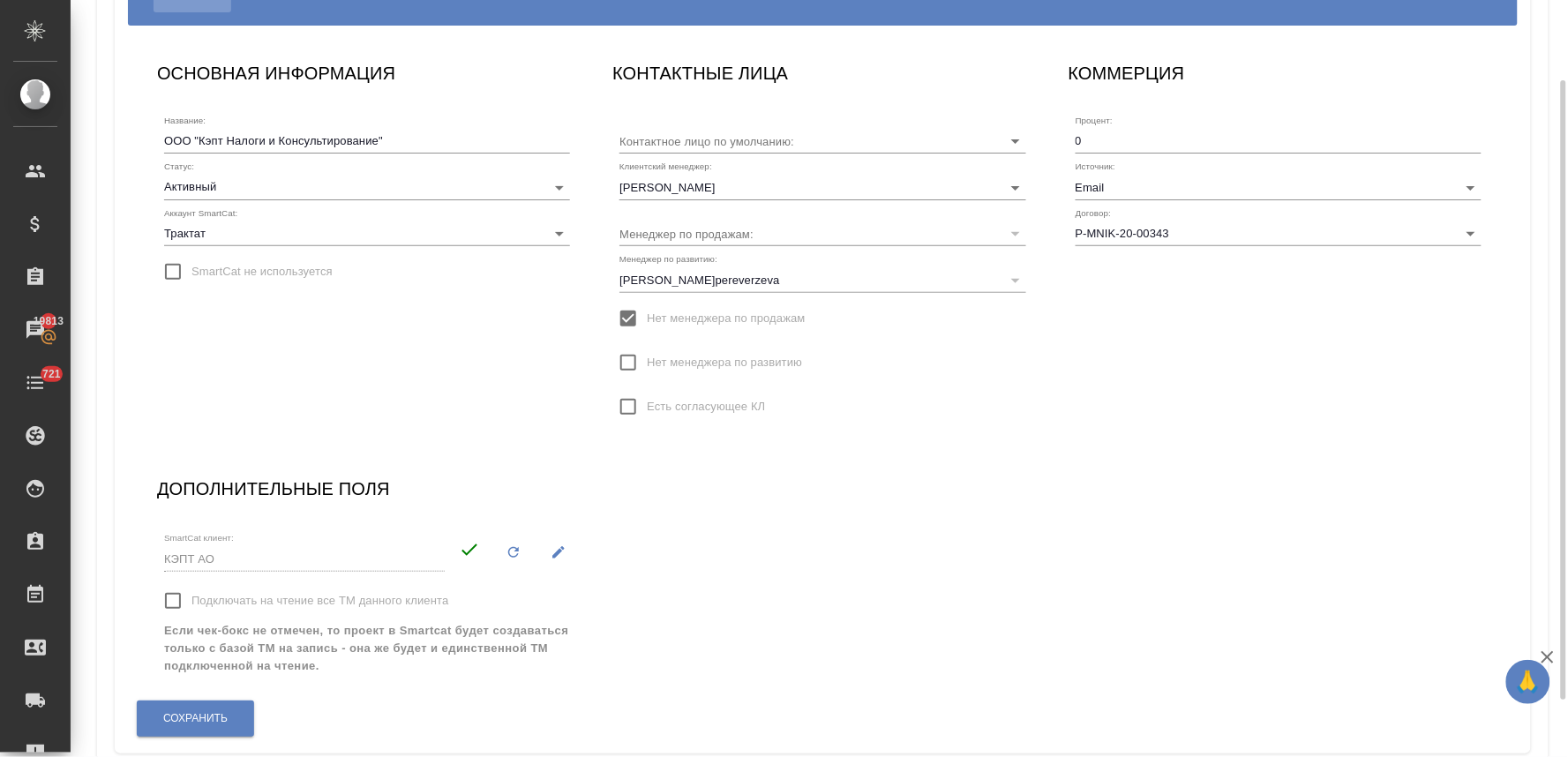
scroll to position [169, 0]
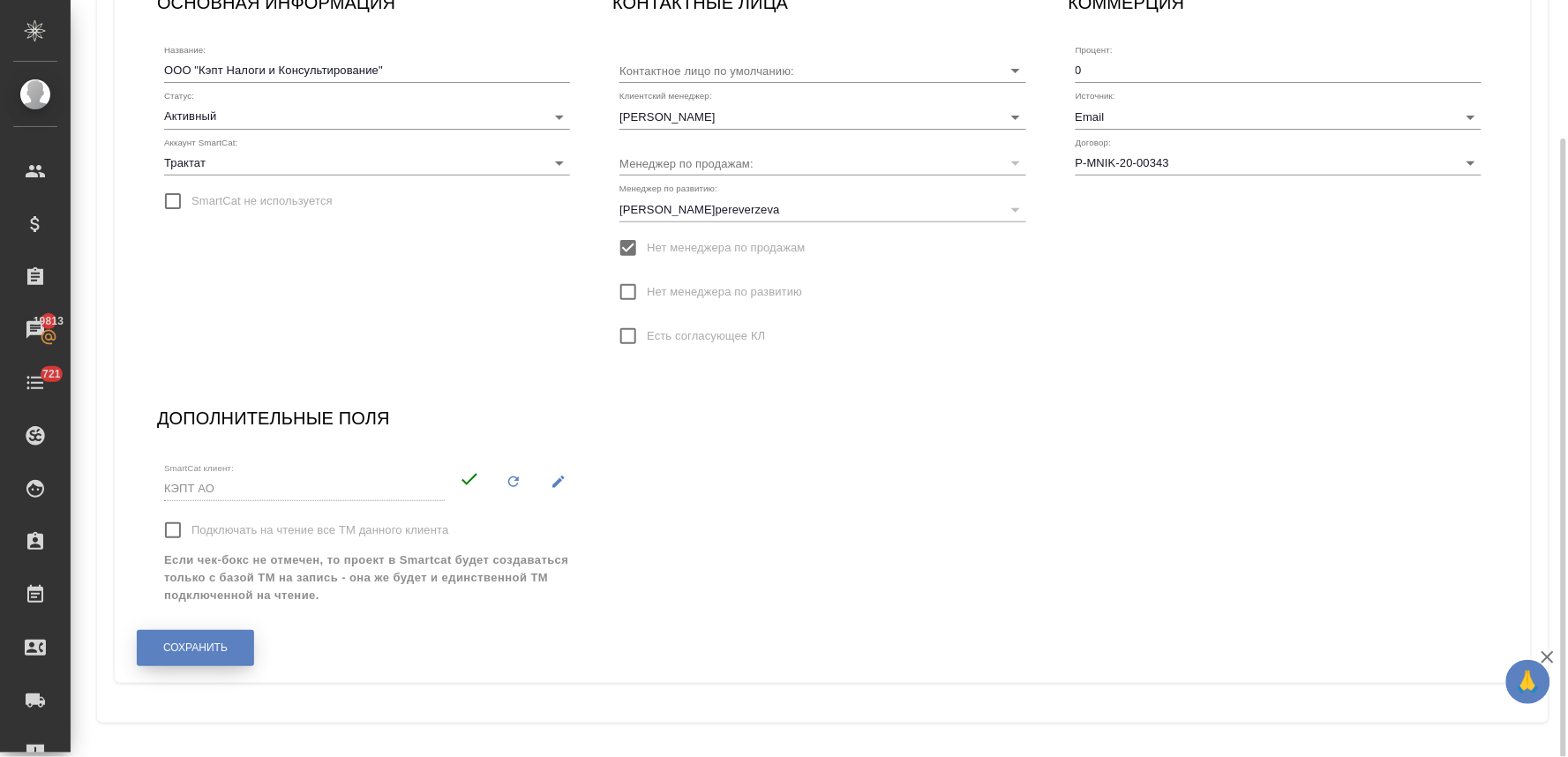
click at [195, 656] on button "Сохранить" at bounding box center [195, 648] width 118 height 36
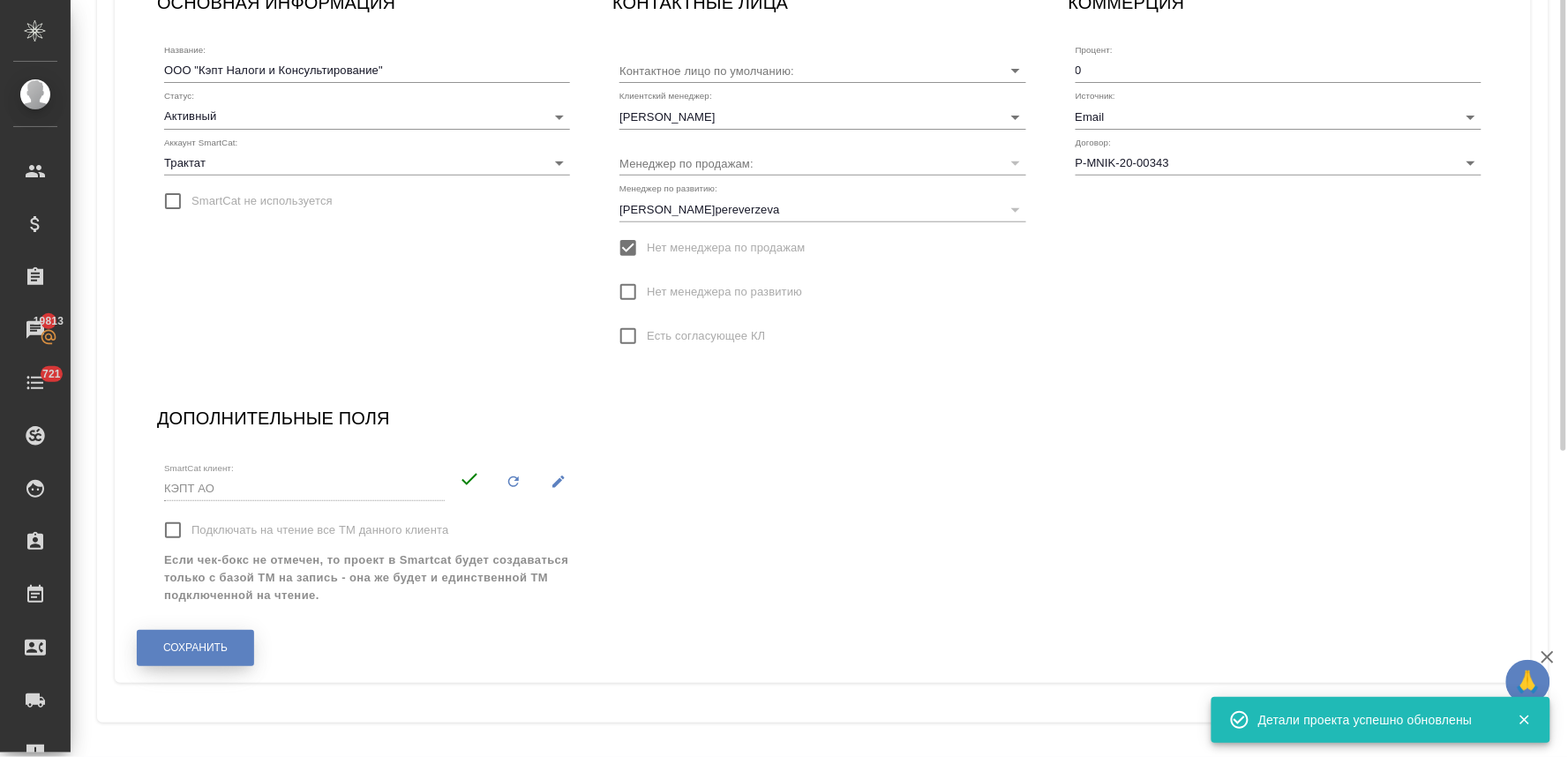
scroll to position [0, 0]
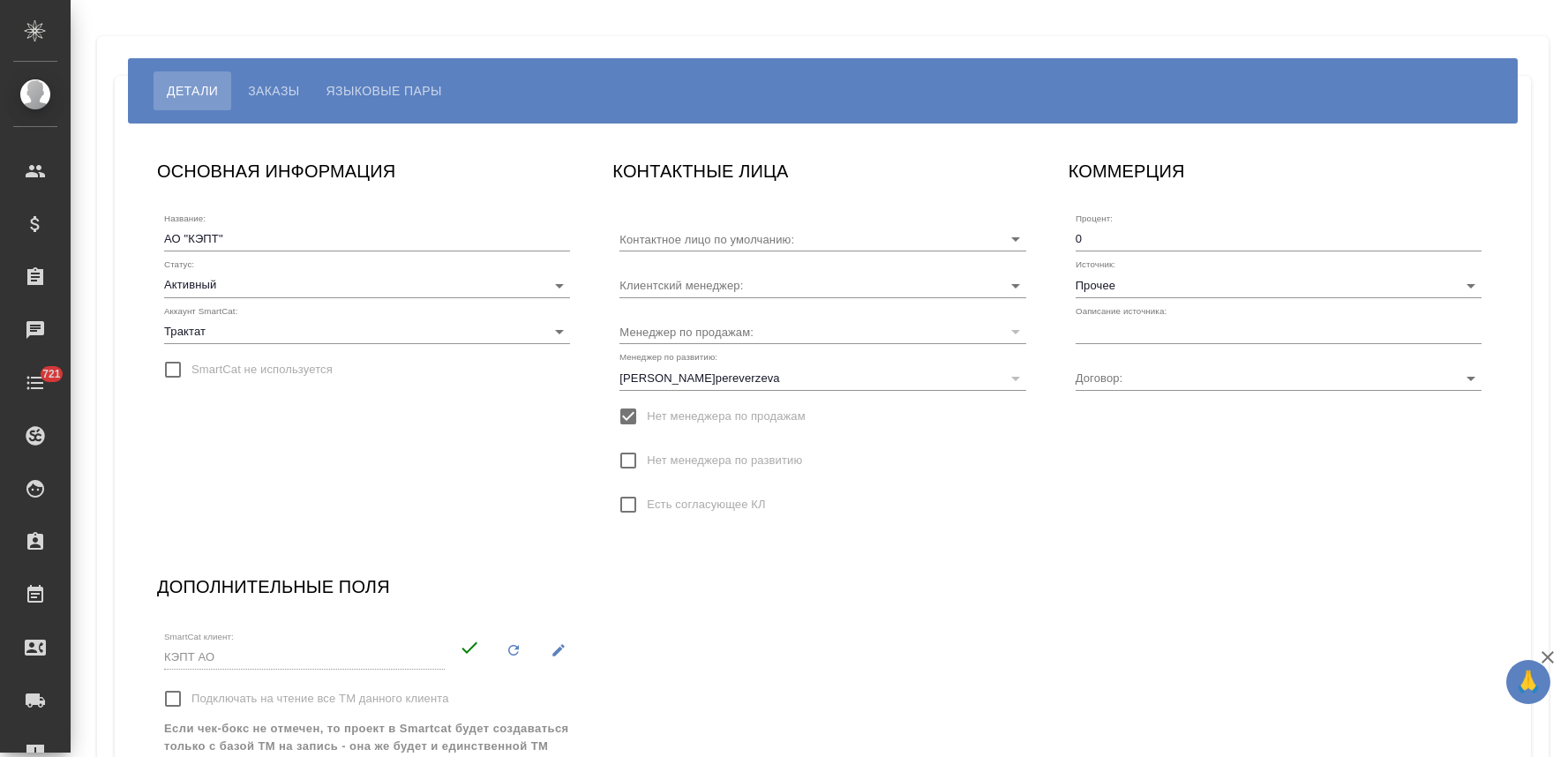
type input "P-MSKZ-20-01231"
type input "Горцева Мария"
click at [1155, 284] on input "Прочее" at bounding box center [1250, 284] width 350 height 24
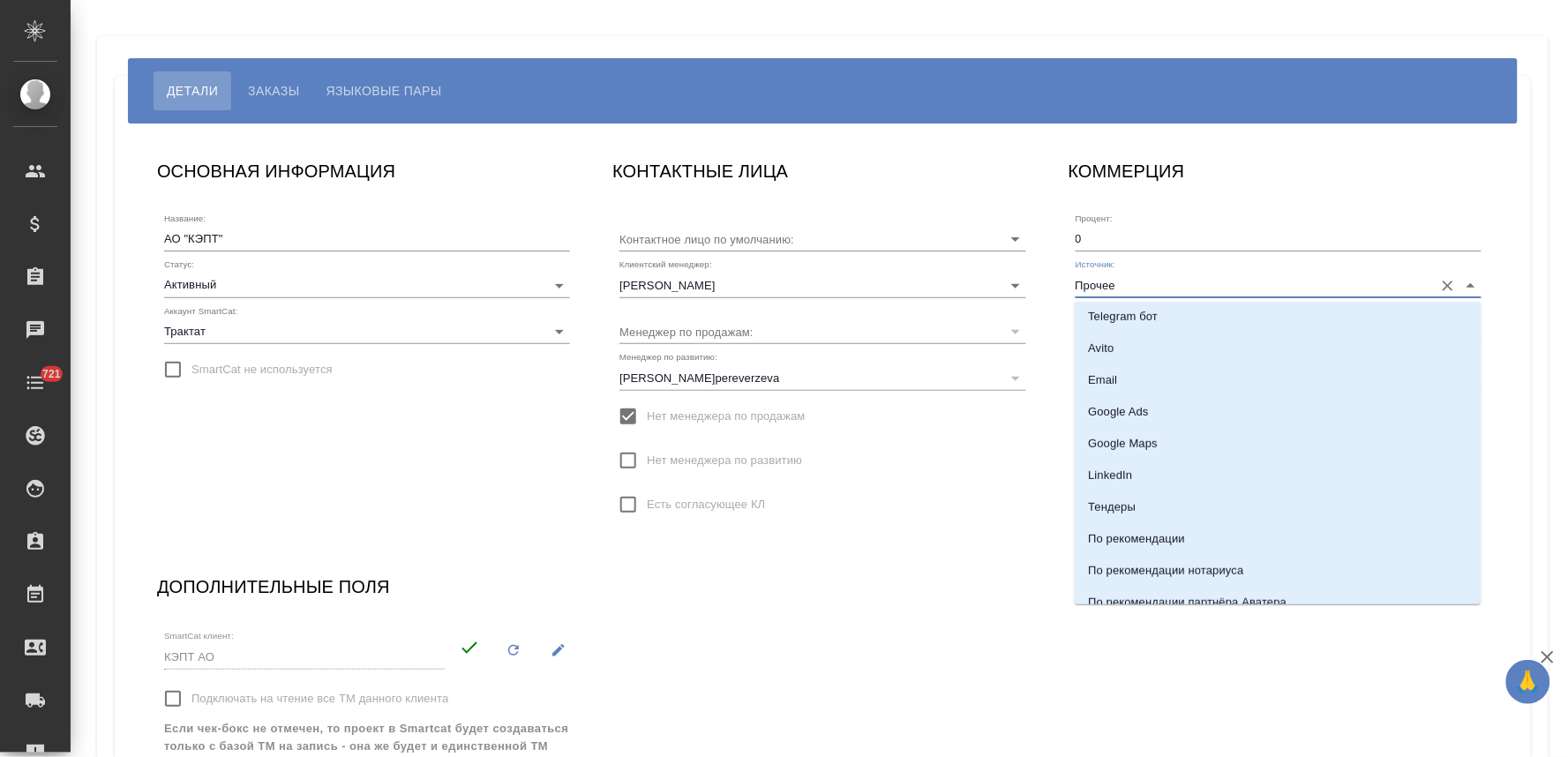
scroll to position [294, 0]
click at [1127, 338] on li "Email" at bounding box center [1278, 346] width 407 height 32
type input "Email"
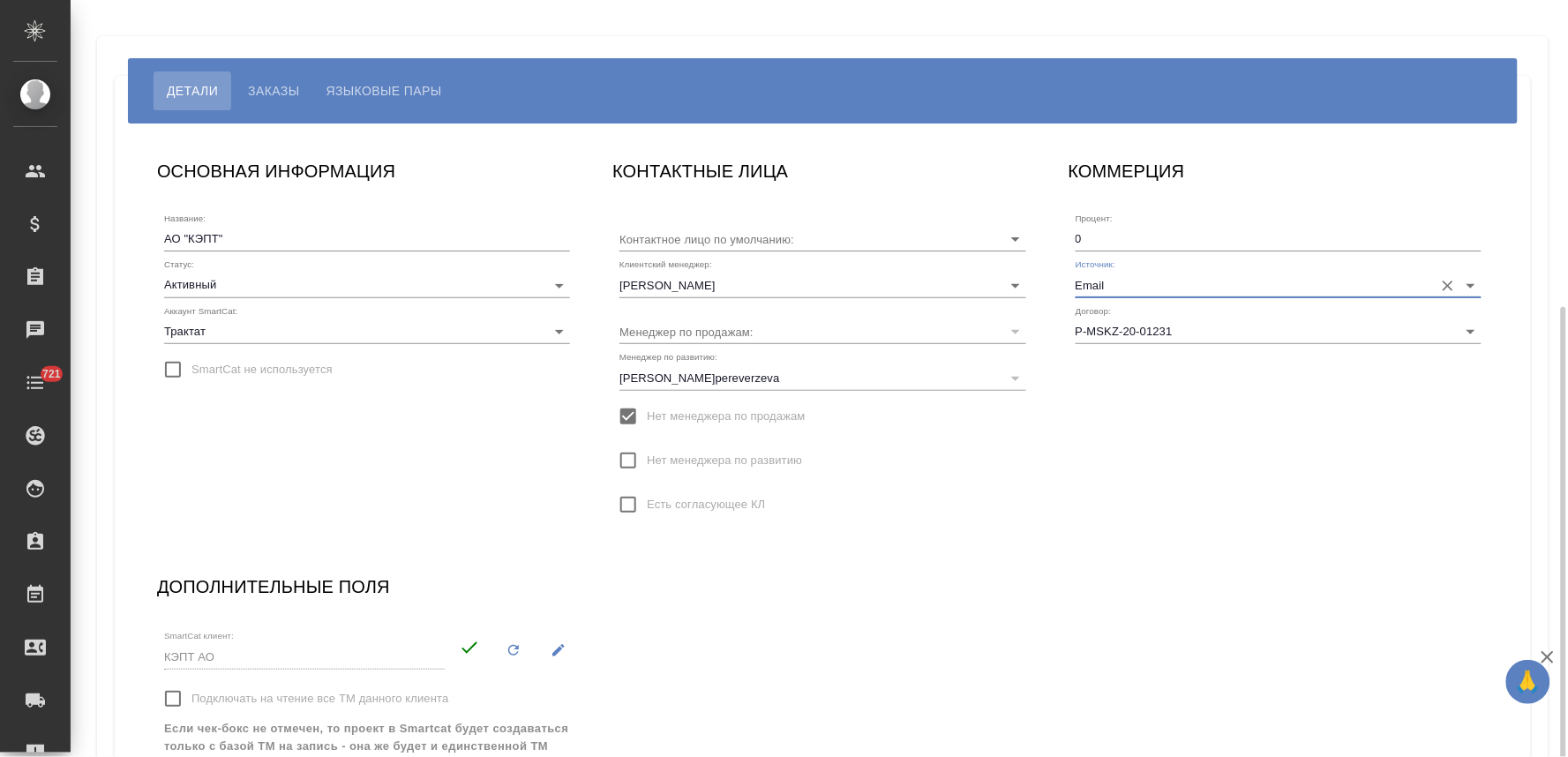
scroll to position [169, 0]
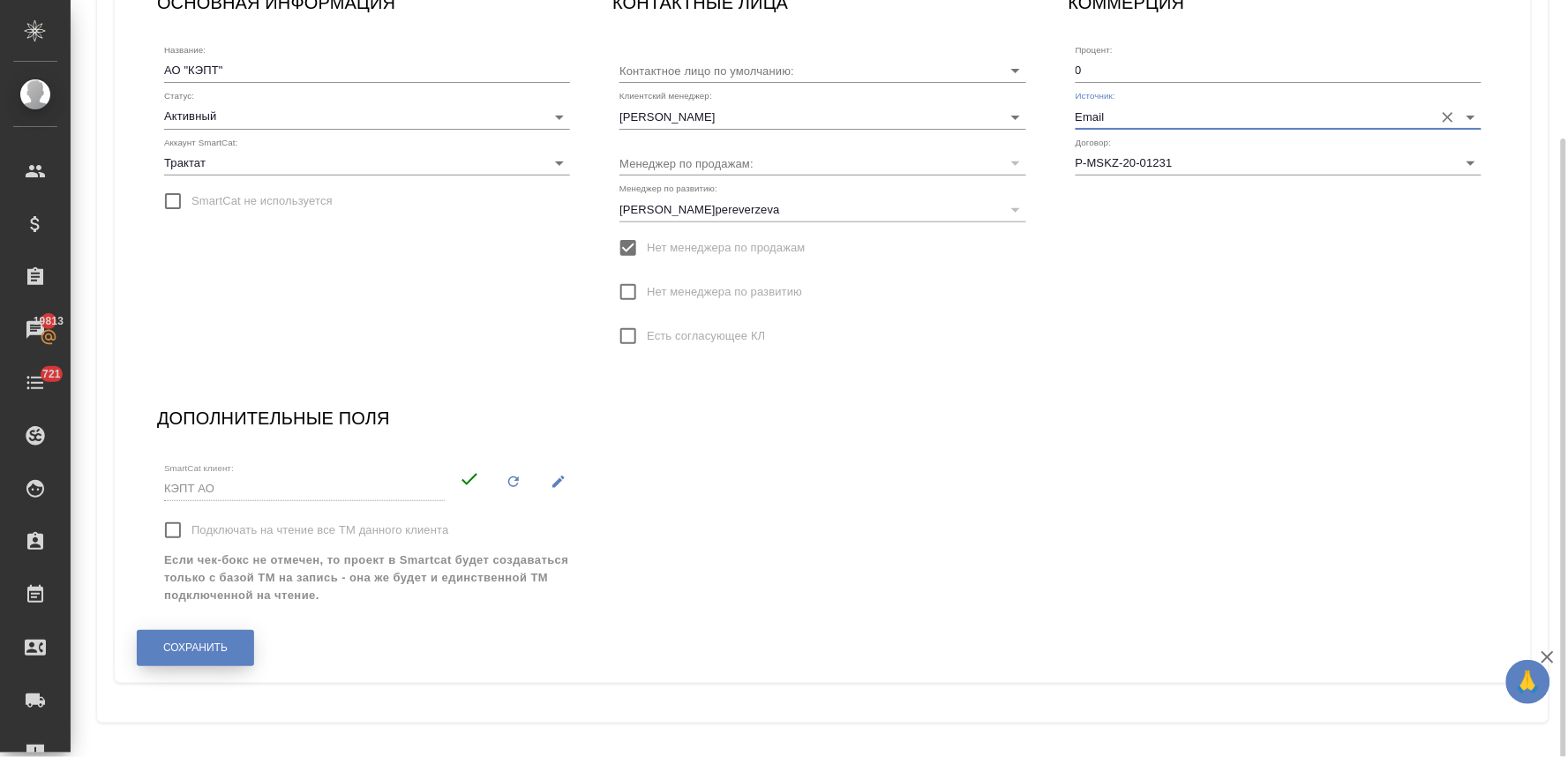
click at [214, 659] on button "Сохранить" at bounding box center [195, 648] width 118 height 36
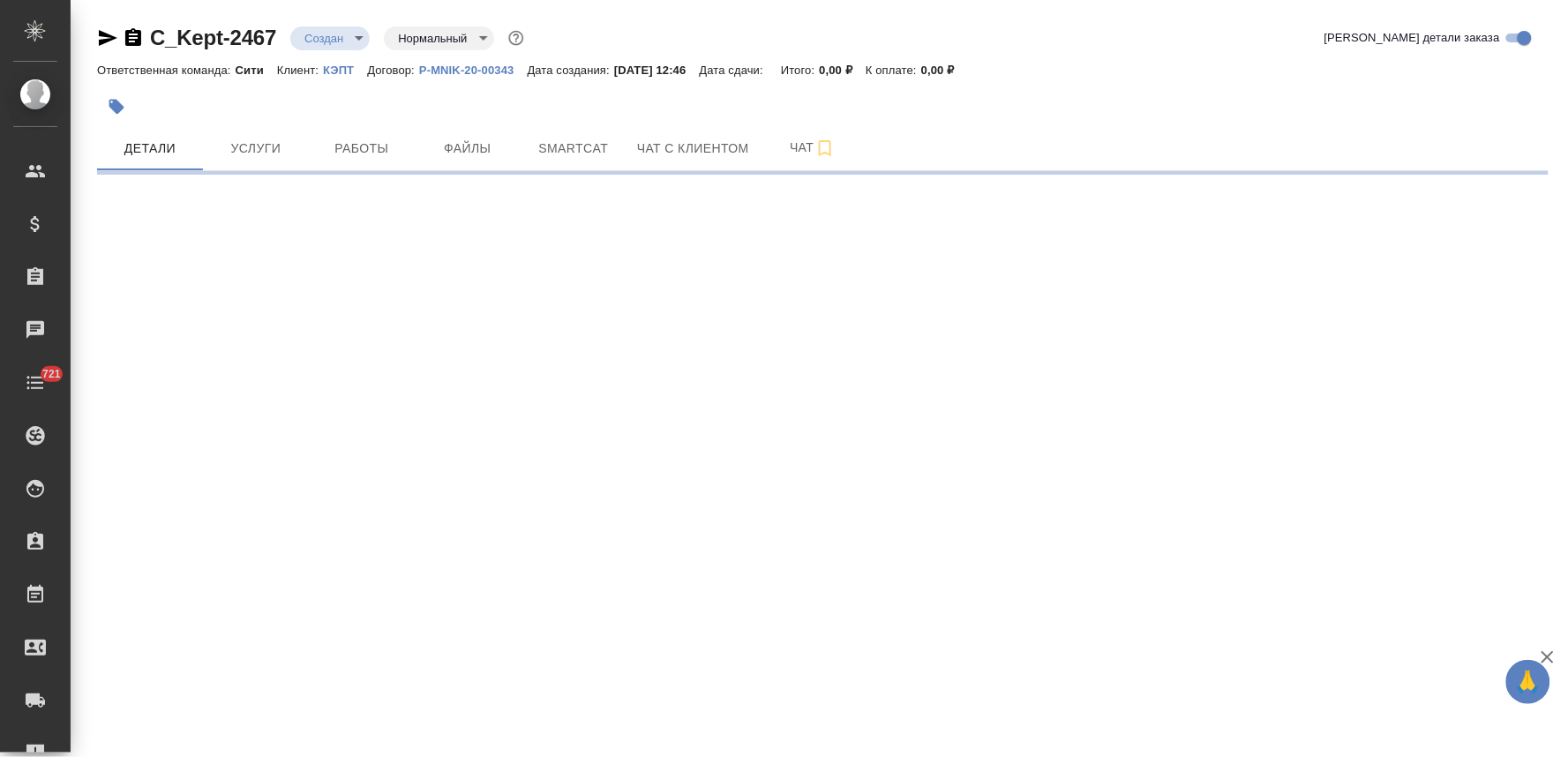
select select "RU"
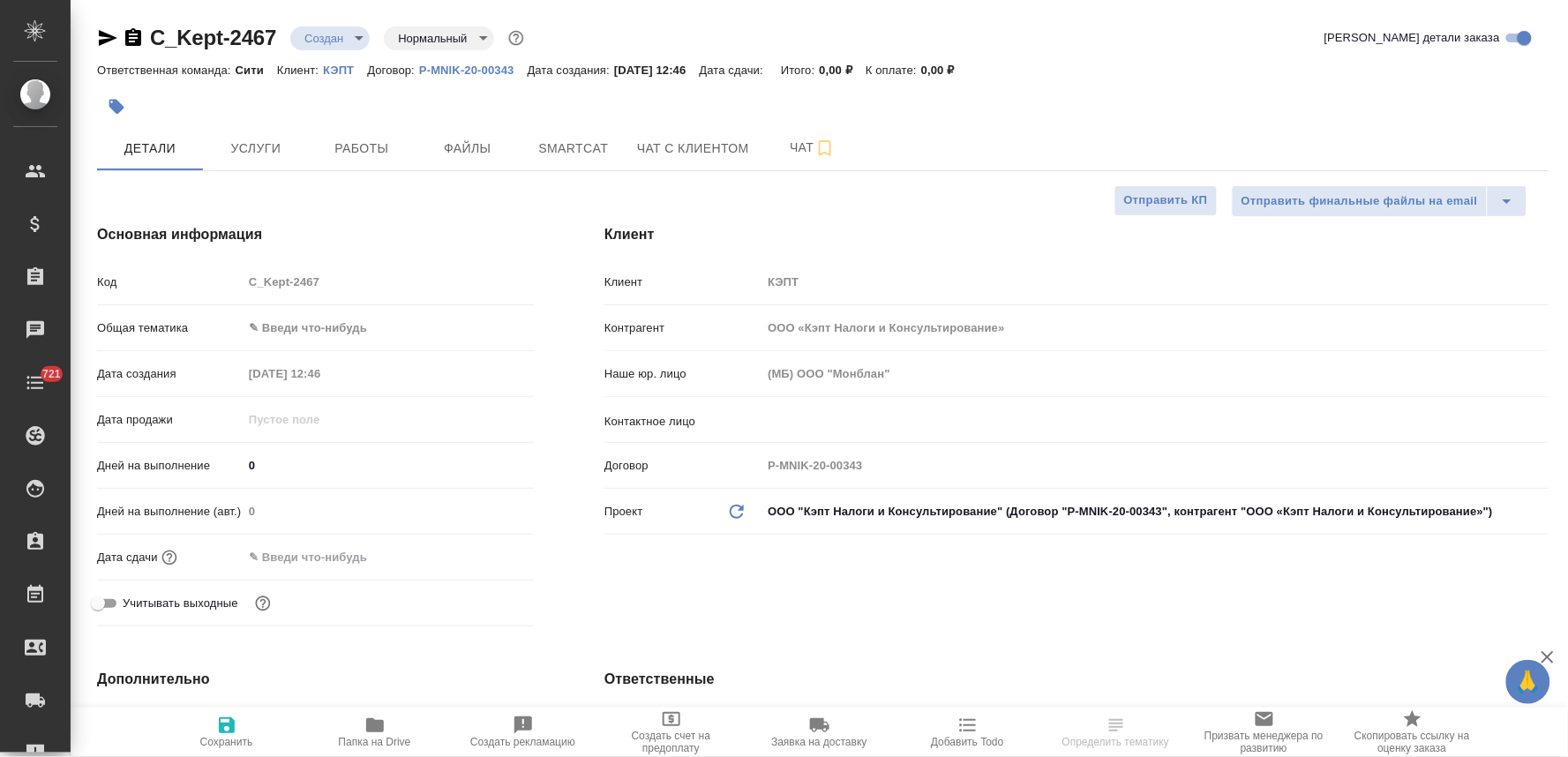
type textarea "x"
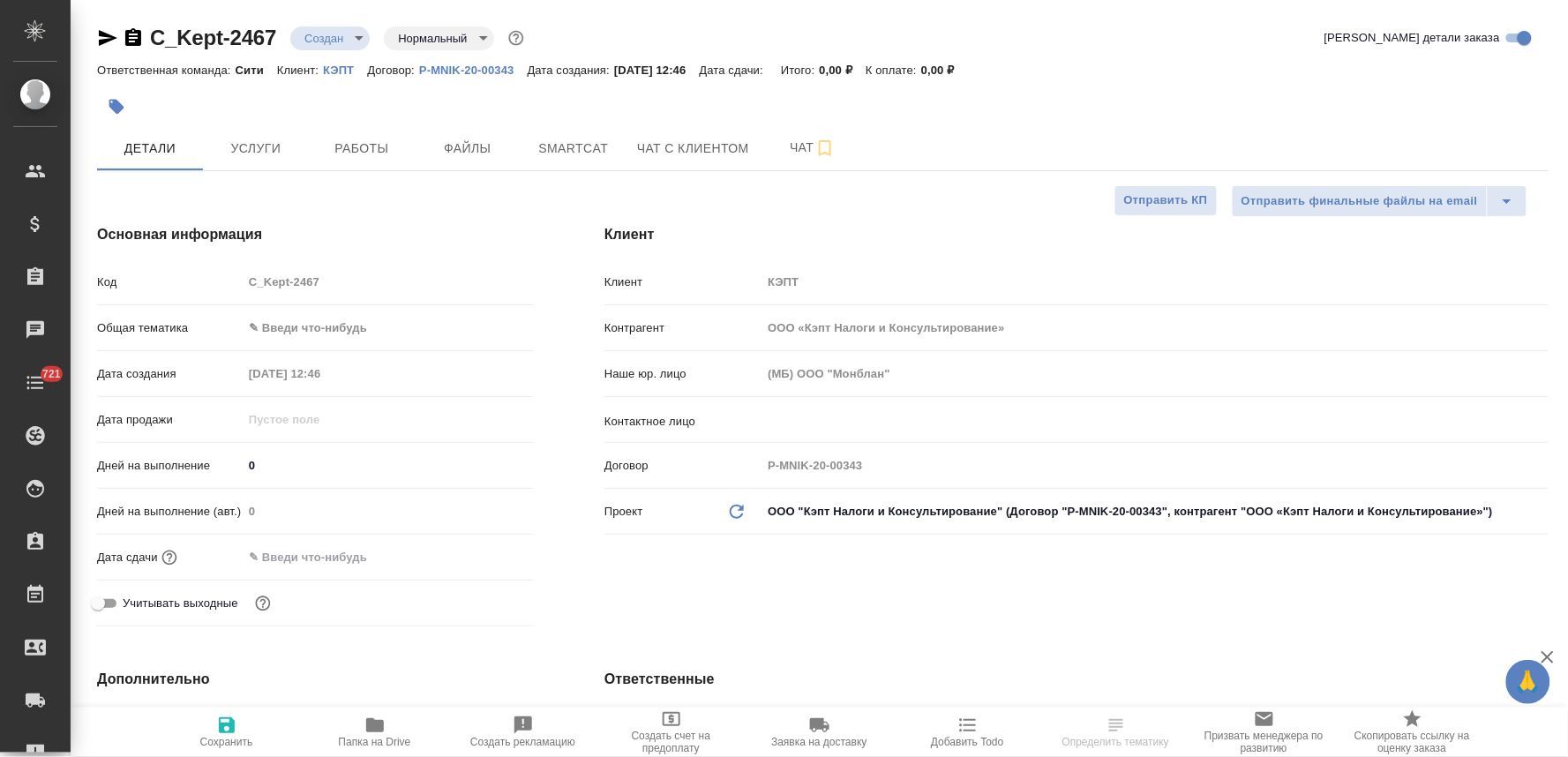
type textarea "x"
click at [352, 558] on input "text" at bounding box center [320, 557] width 155 height 25
click at [489, 560] on icon "button" at bounding box center [482, 555] width 16 height 18
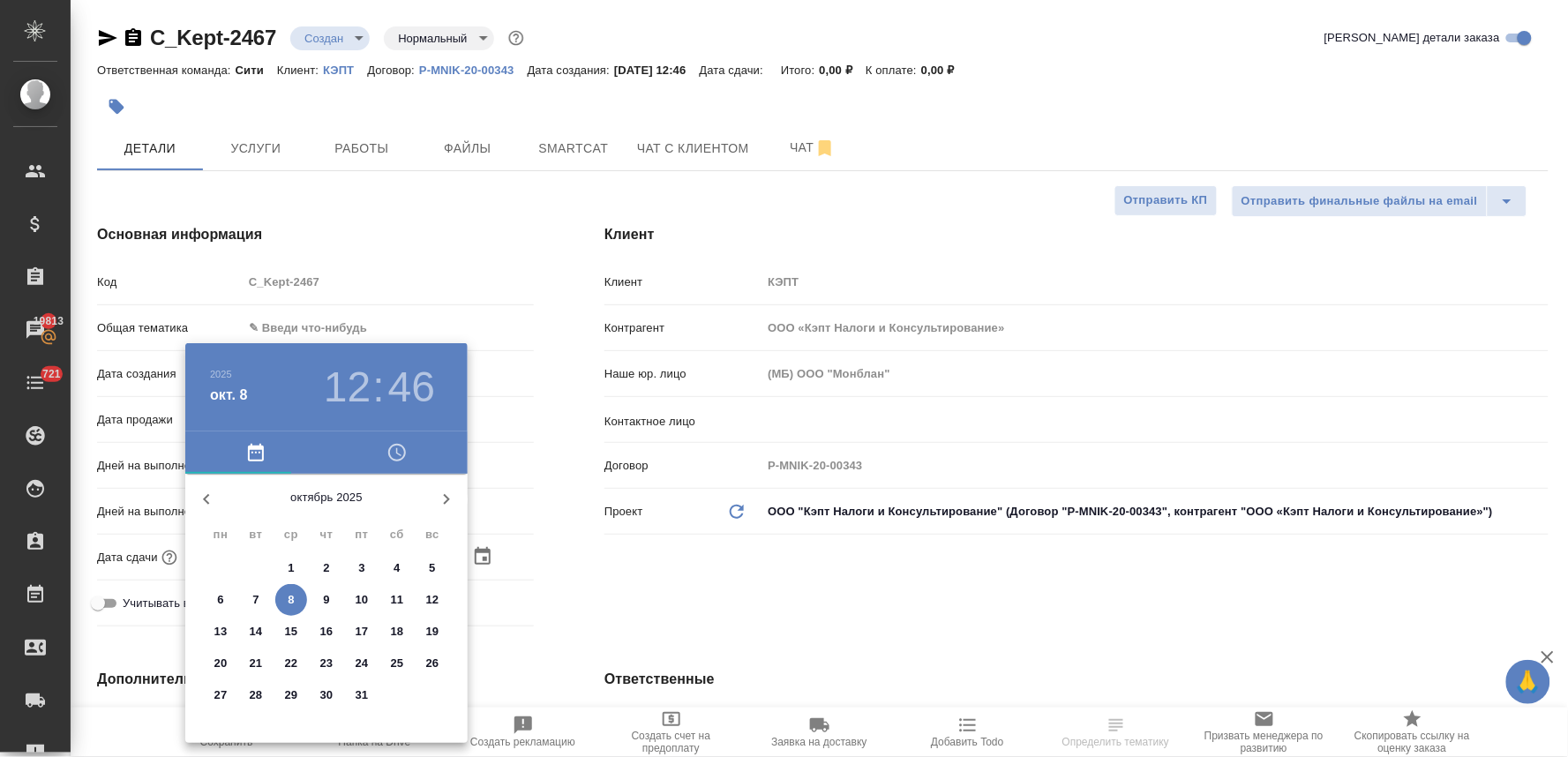
click at [334, 595] on span "9" at bounding box center [327, 600] width 32 height 18
type input "[DATE] 12:46"
type textarea "x"
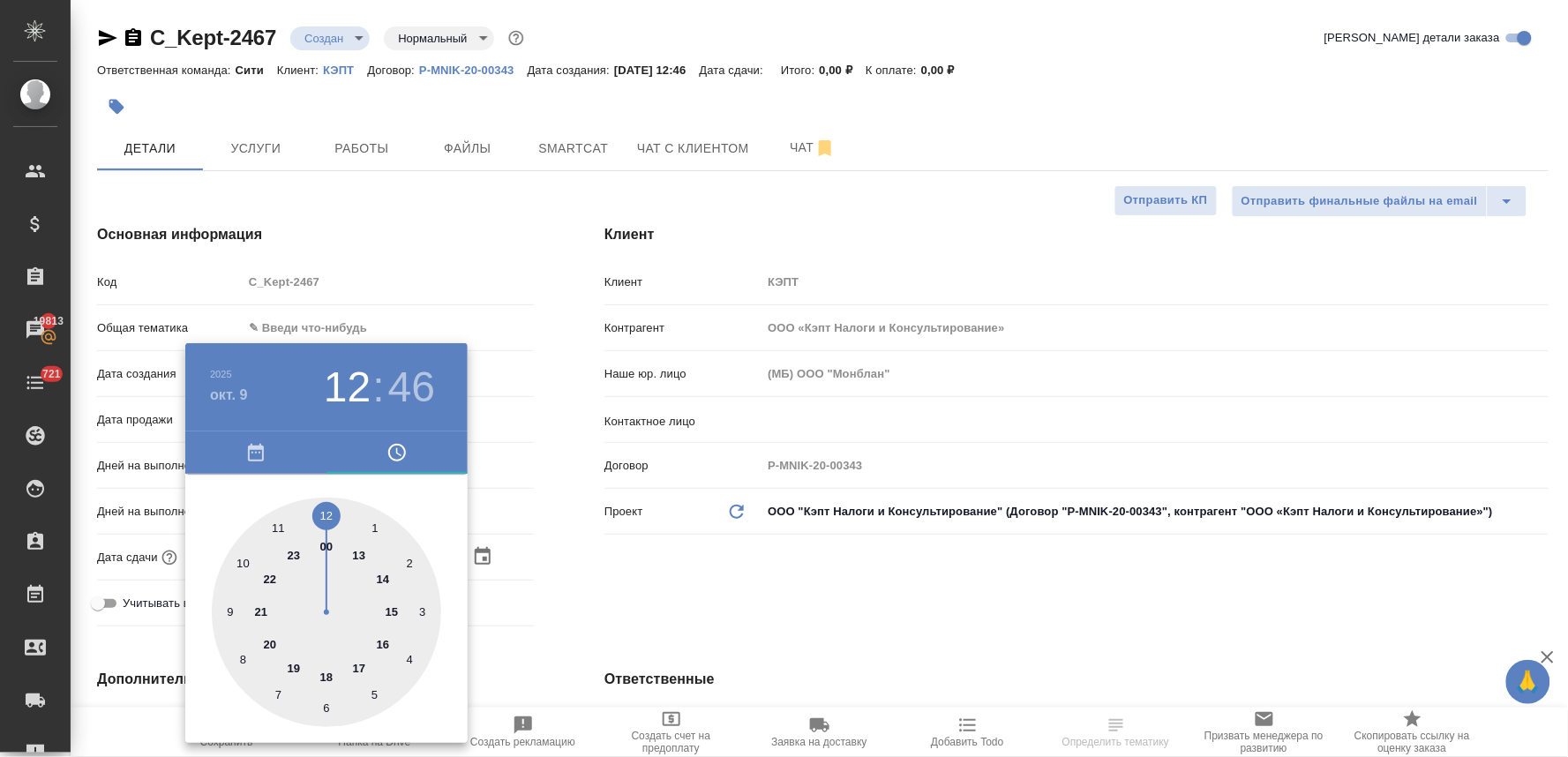
click at [598, 575] on div at bounding box center [784, 378] width 1568 height 757
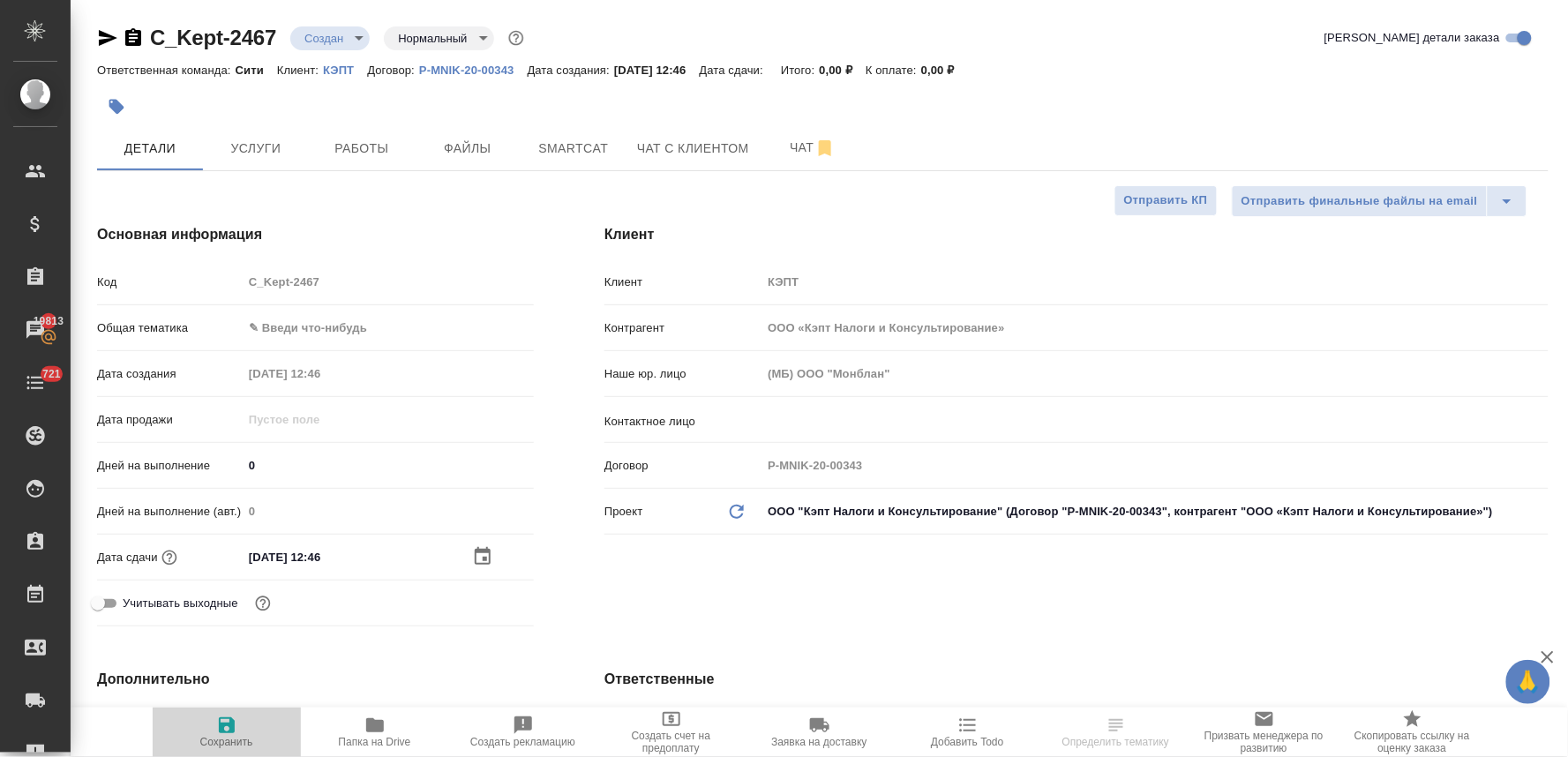
click at [235, 728] on icon "button" at bounding box center [226, 725] width 21 height 21
type textarea "x"
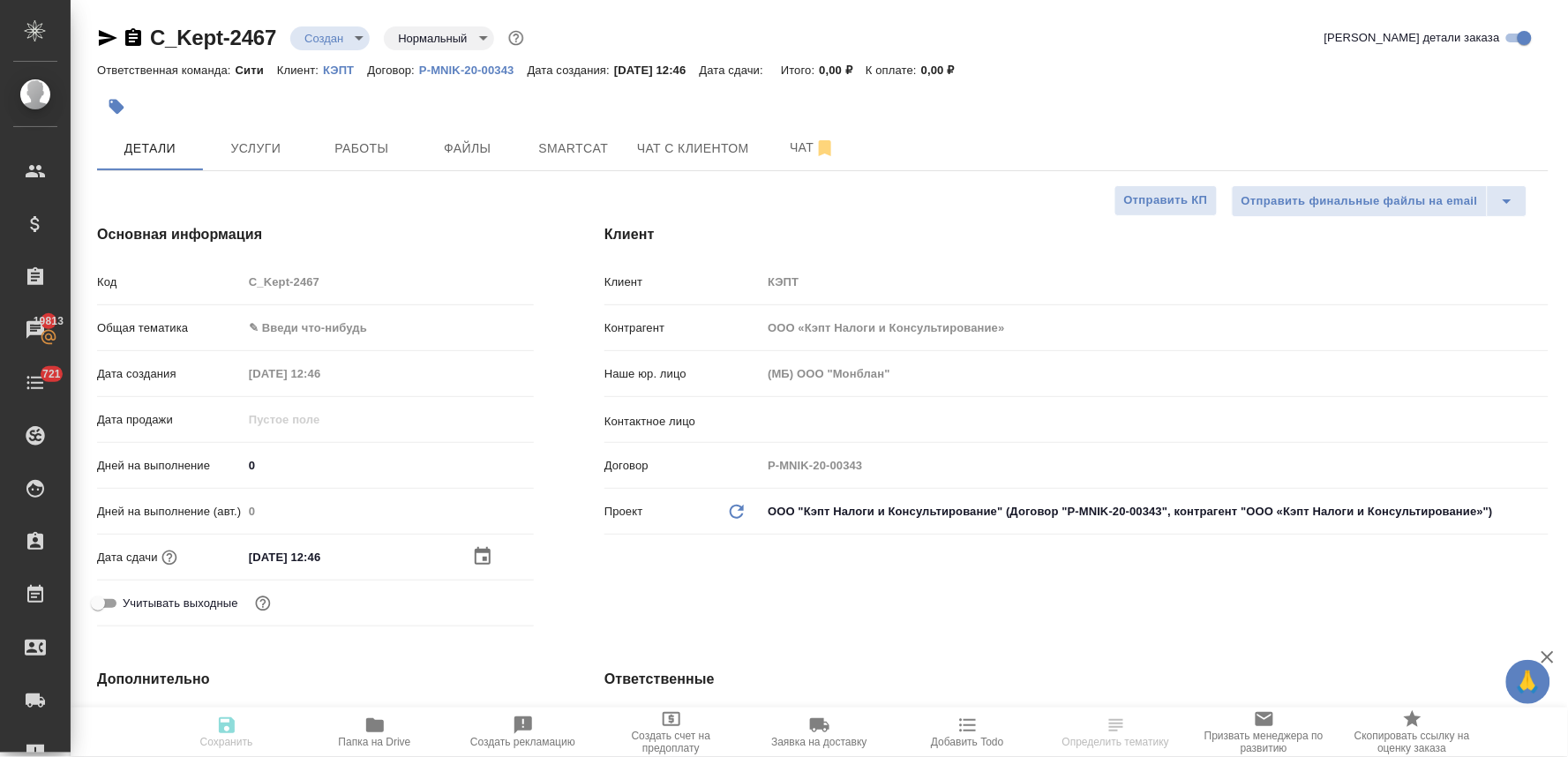
type textarea "x"
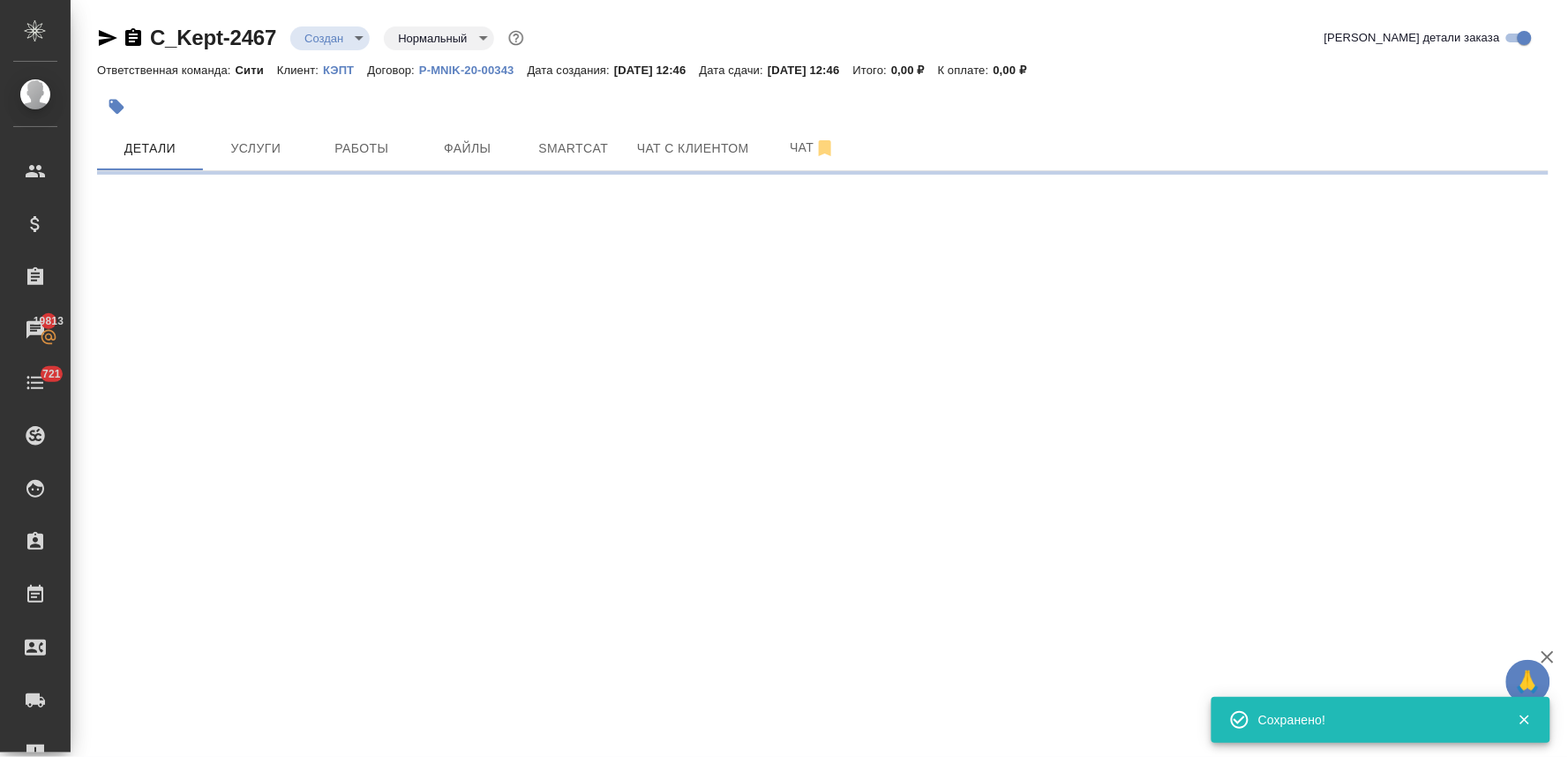
select select "RU"
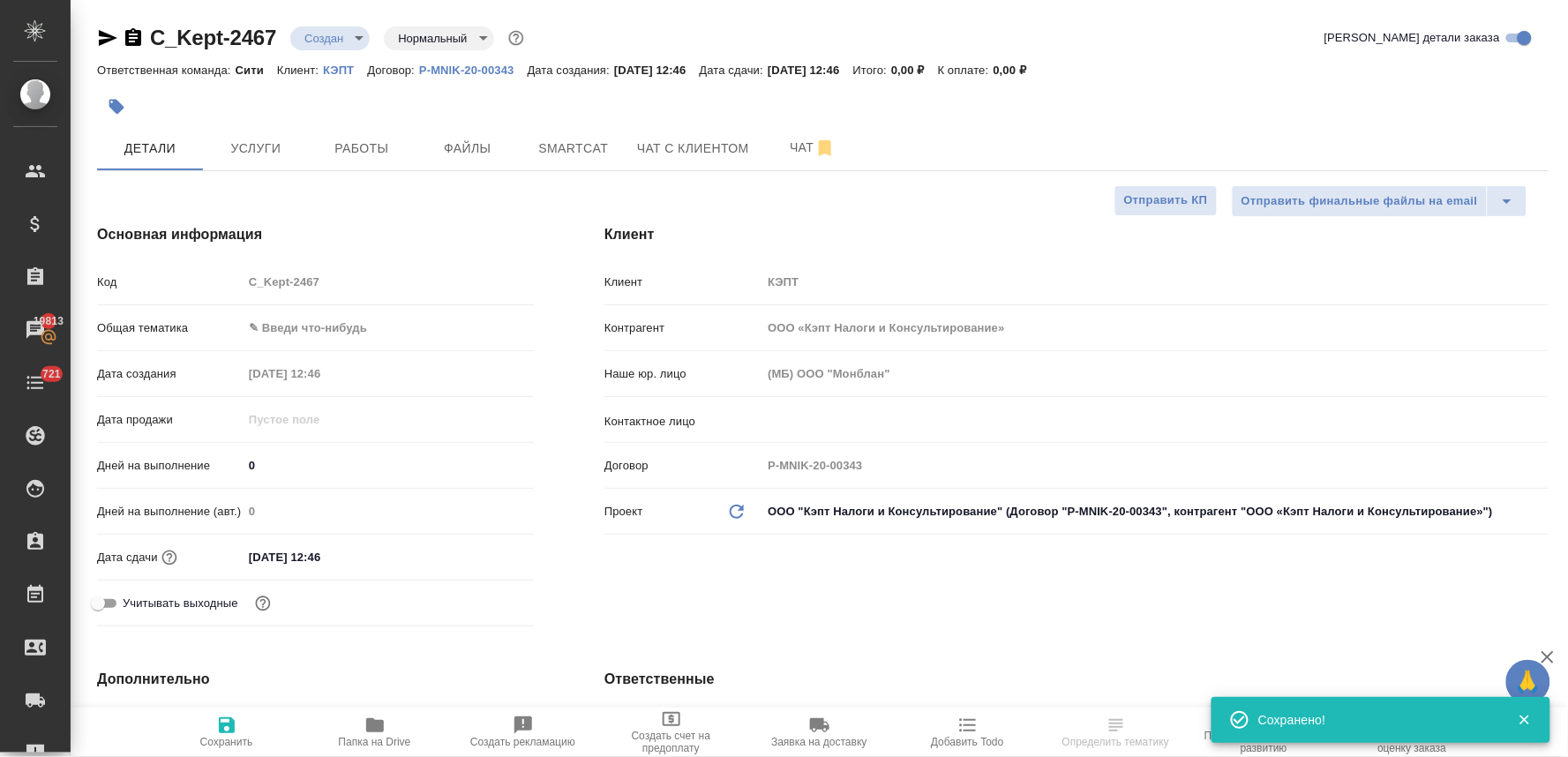
type textarea "x"
click at [219, 291] on div "Код C_Kept-2467" at bounding box center [315, 282] width 436 height 31
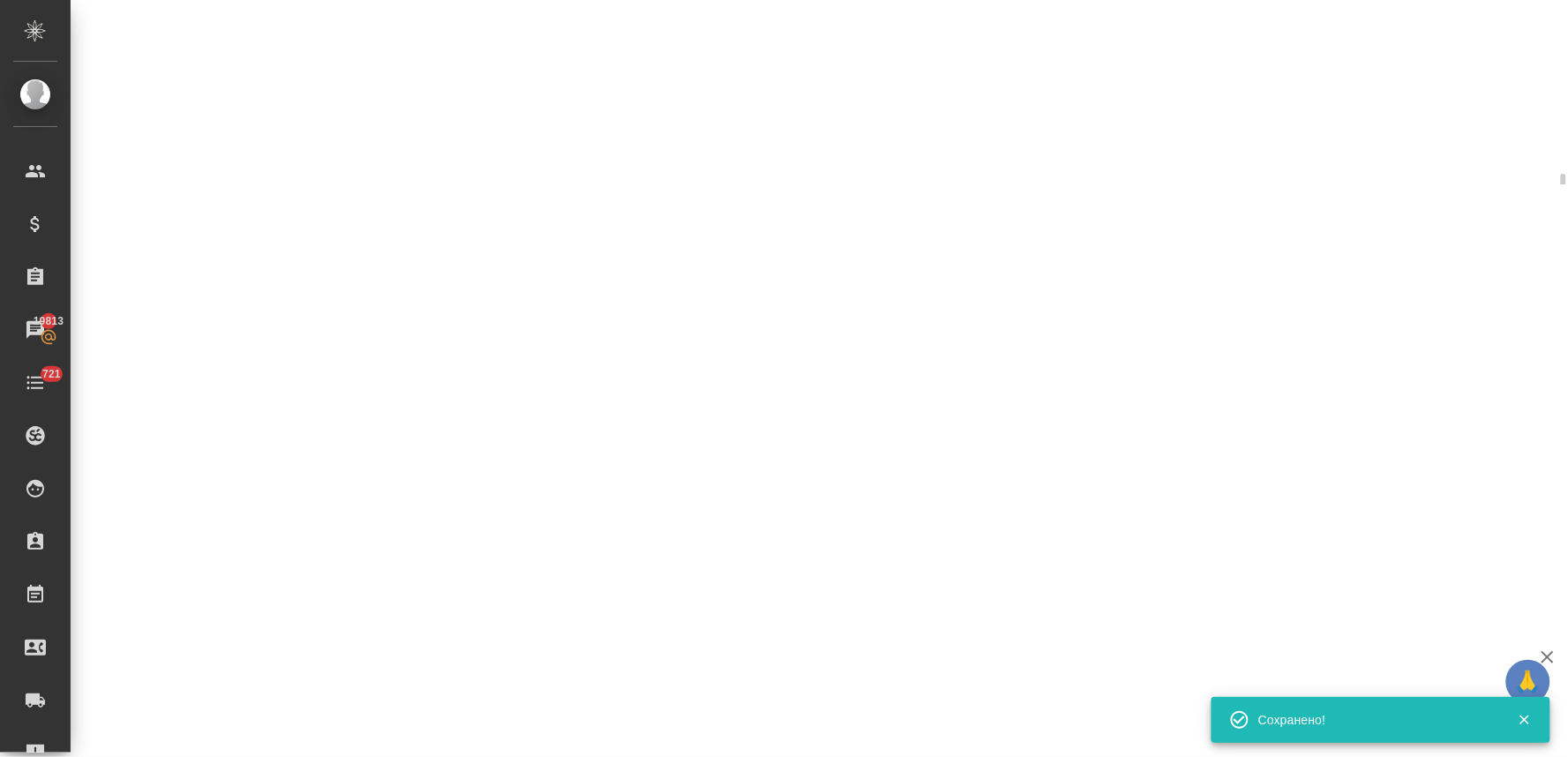
select select "RU"
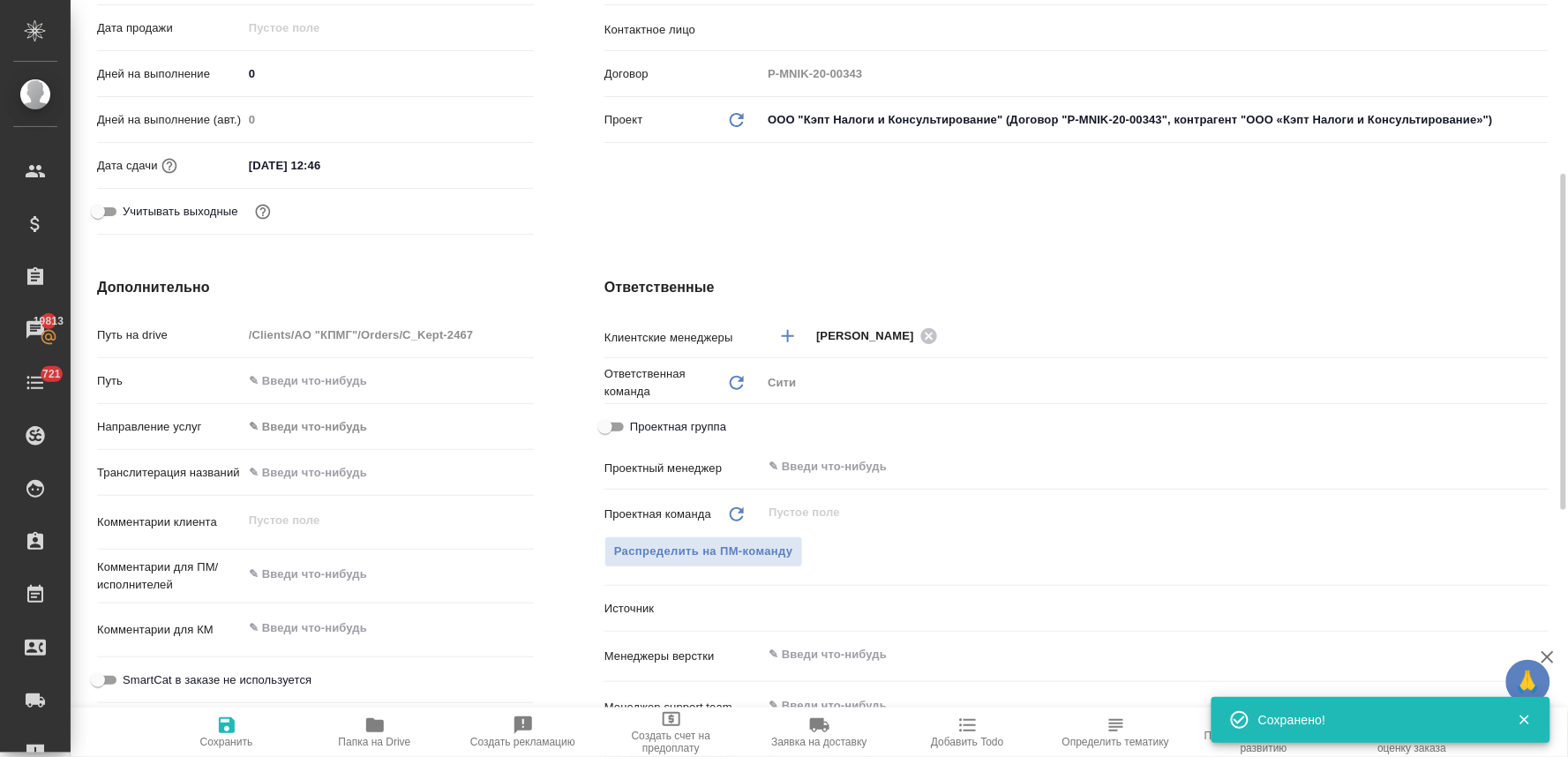
type textarea "x"
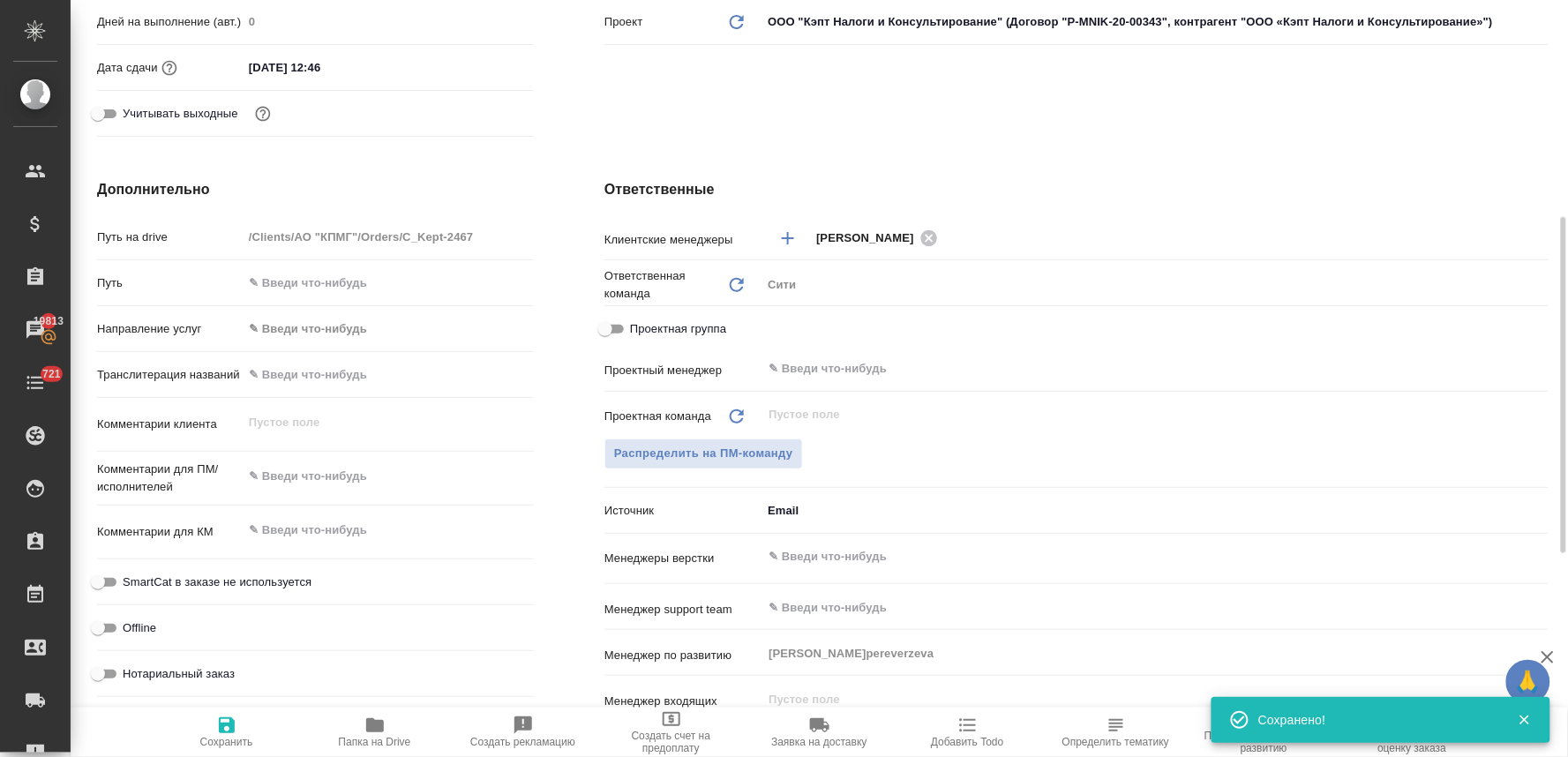
type textarea "x"
click at [305, 466] on textarea at bounding box center [387, 477] width 291 height 30
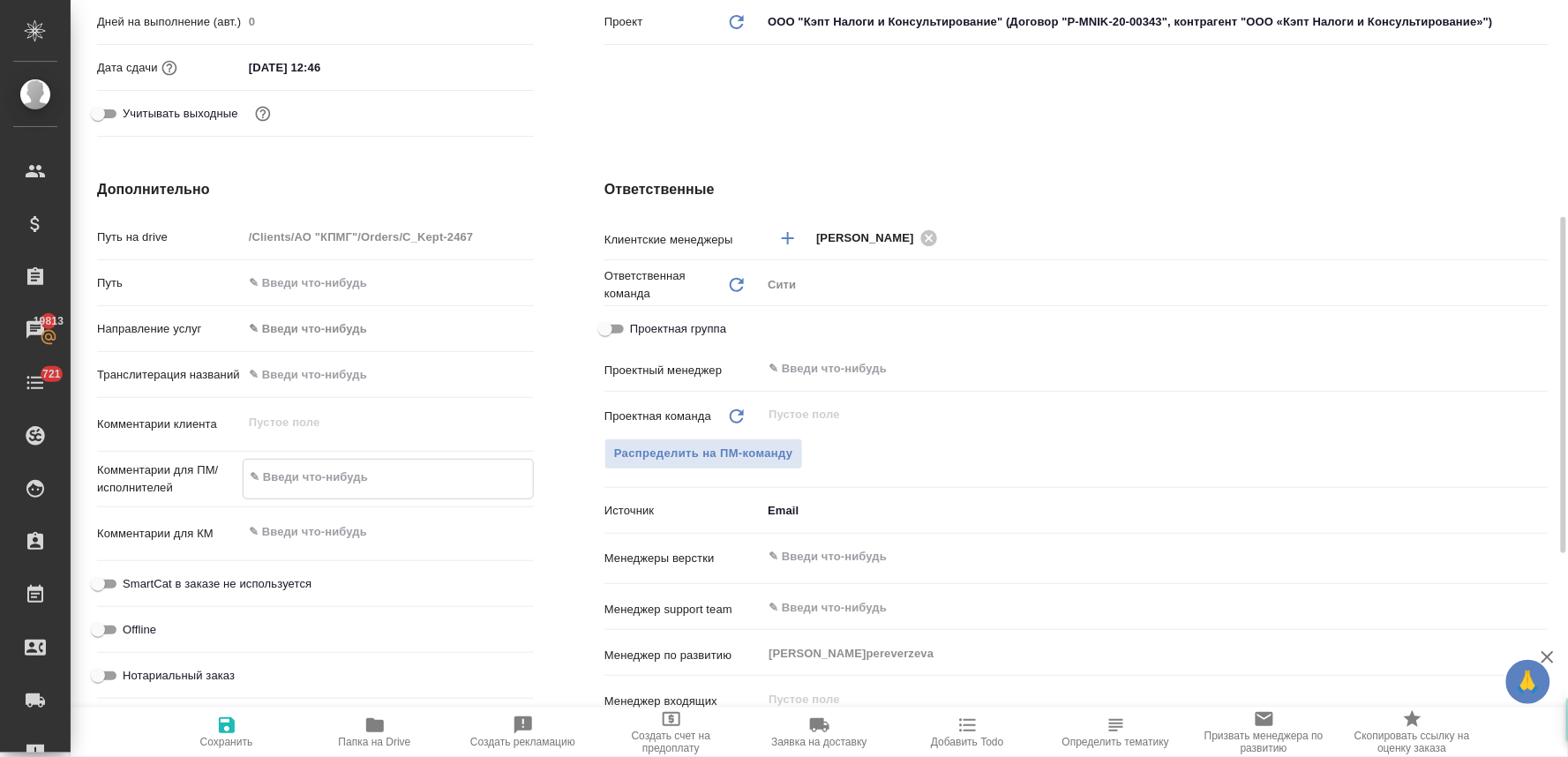
type textarea "x"
type textarea "п"
type textarea "x"
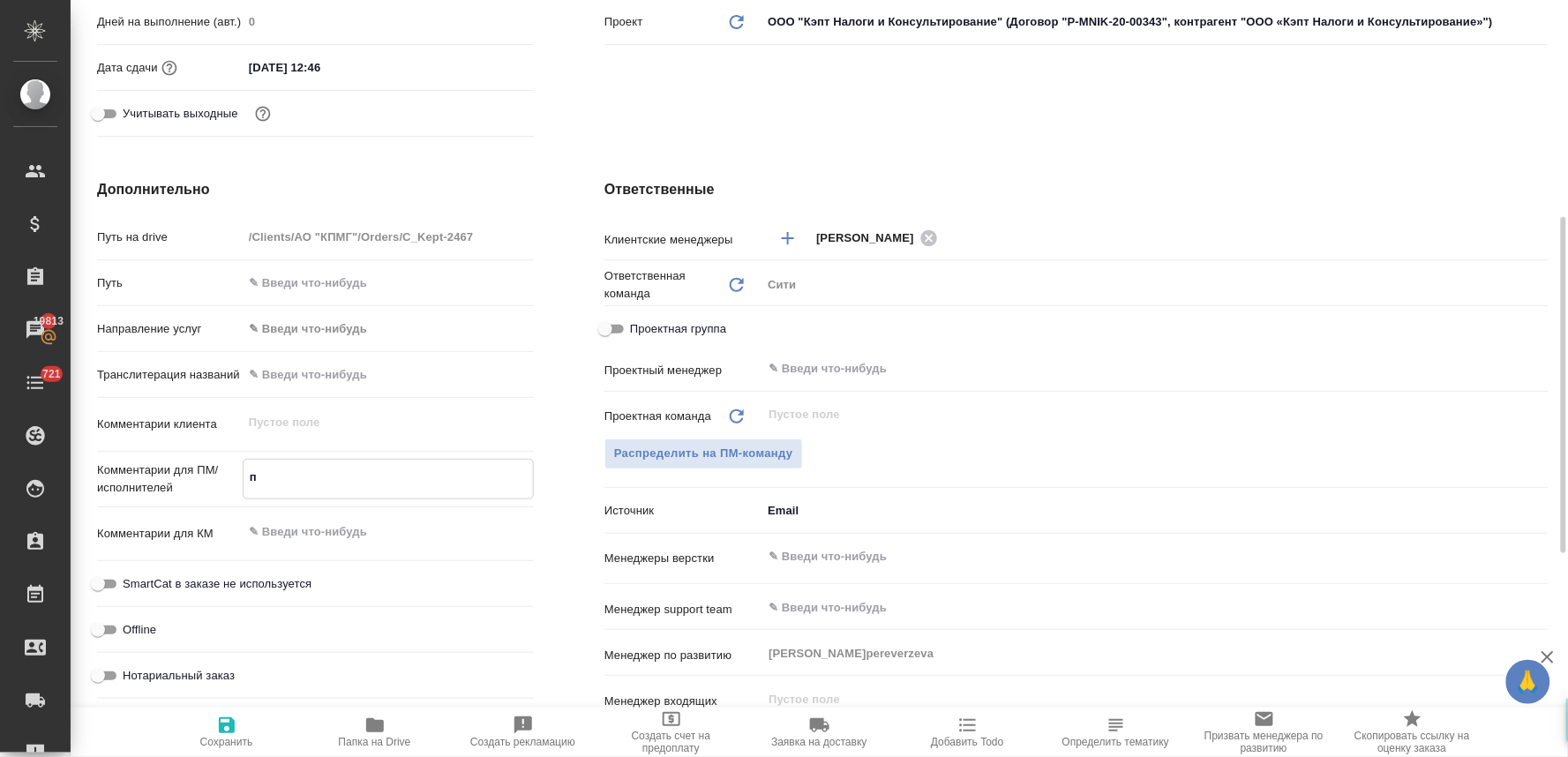
type textarea "по"
type textarea "x"
type textarea "пос"
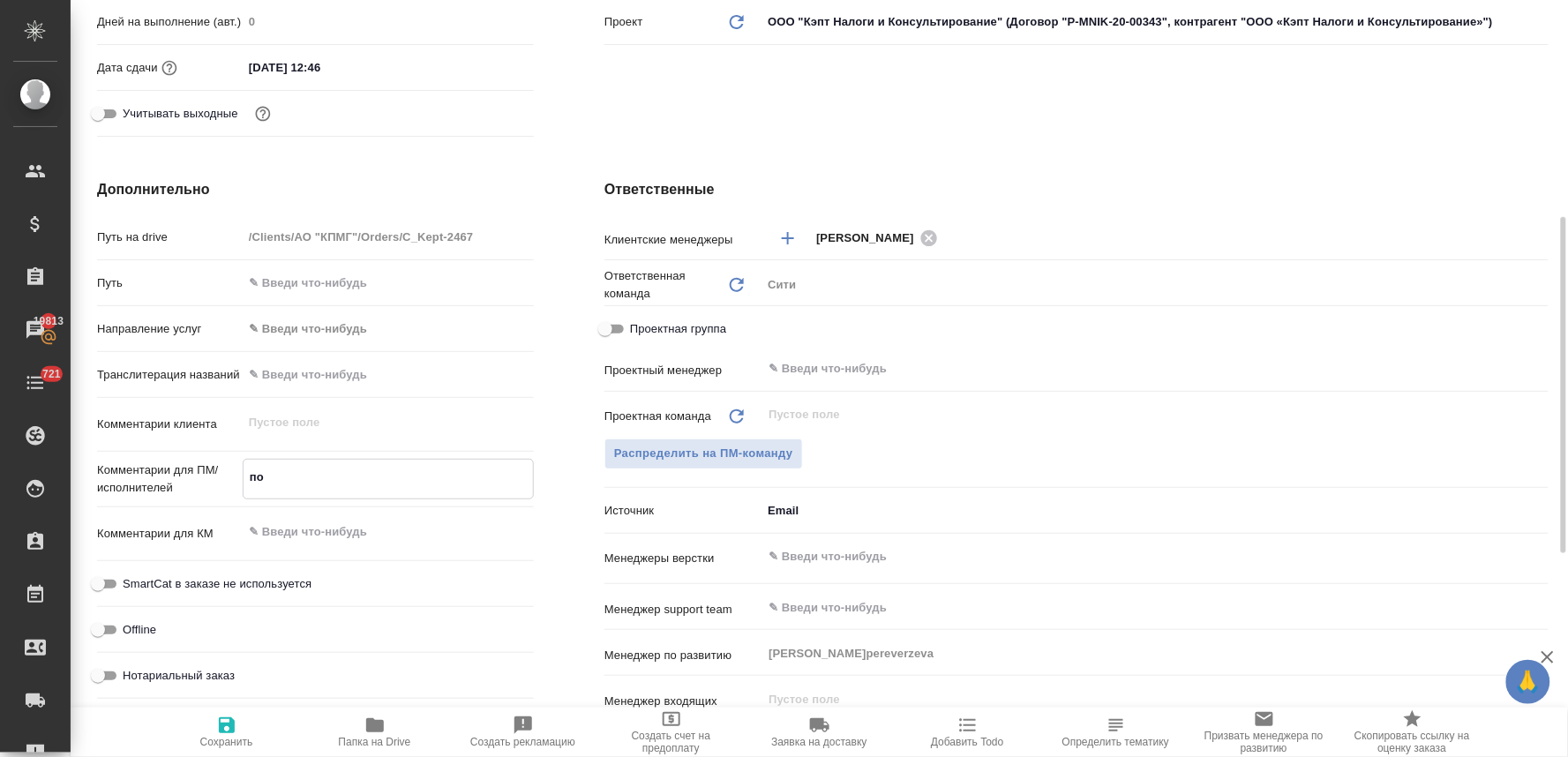
type textarea "x"
type textarea "посч"
type textarea "x"
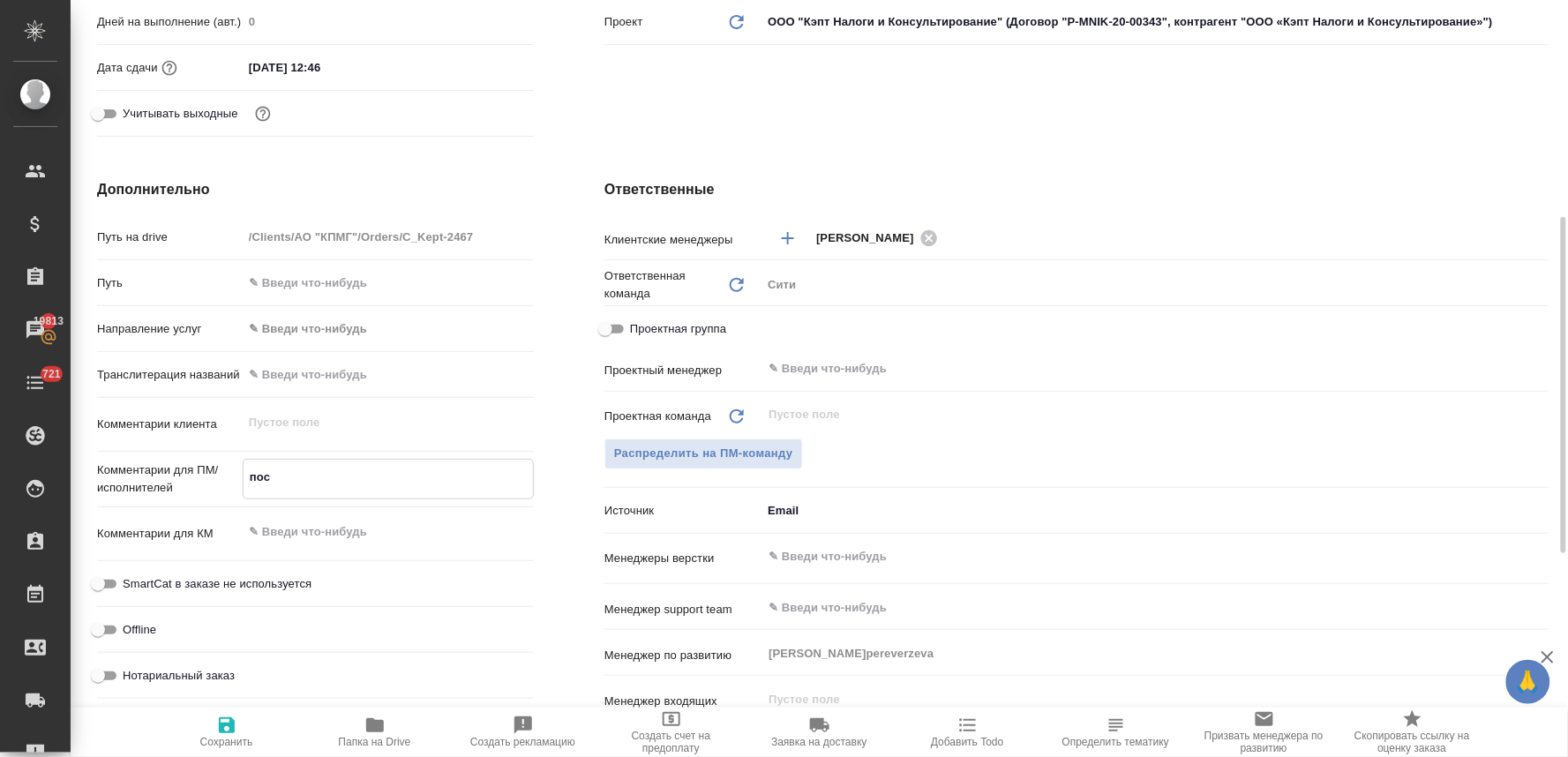
type textarea "x"
type textarea "посчи"
type textarea "x"
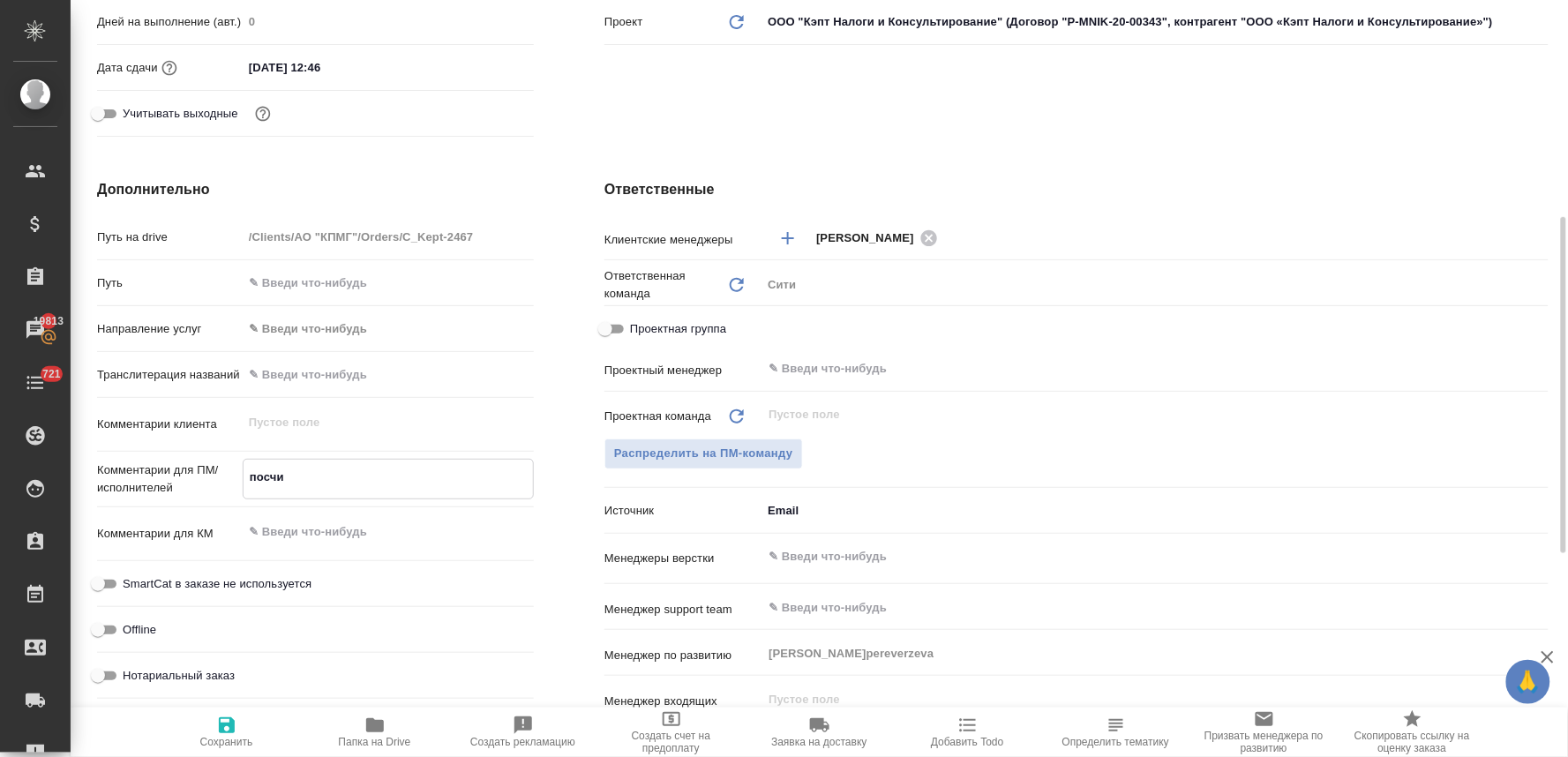
type textarea "посчит"
type textarea "x"
type textarea "посчита"
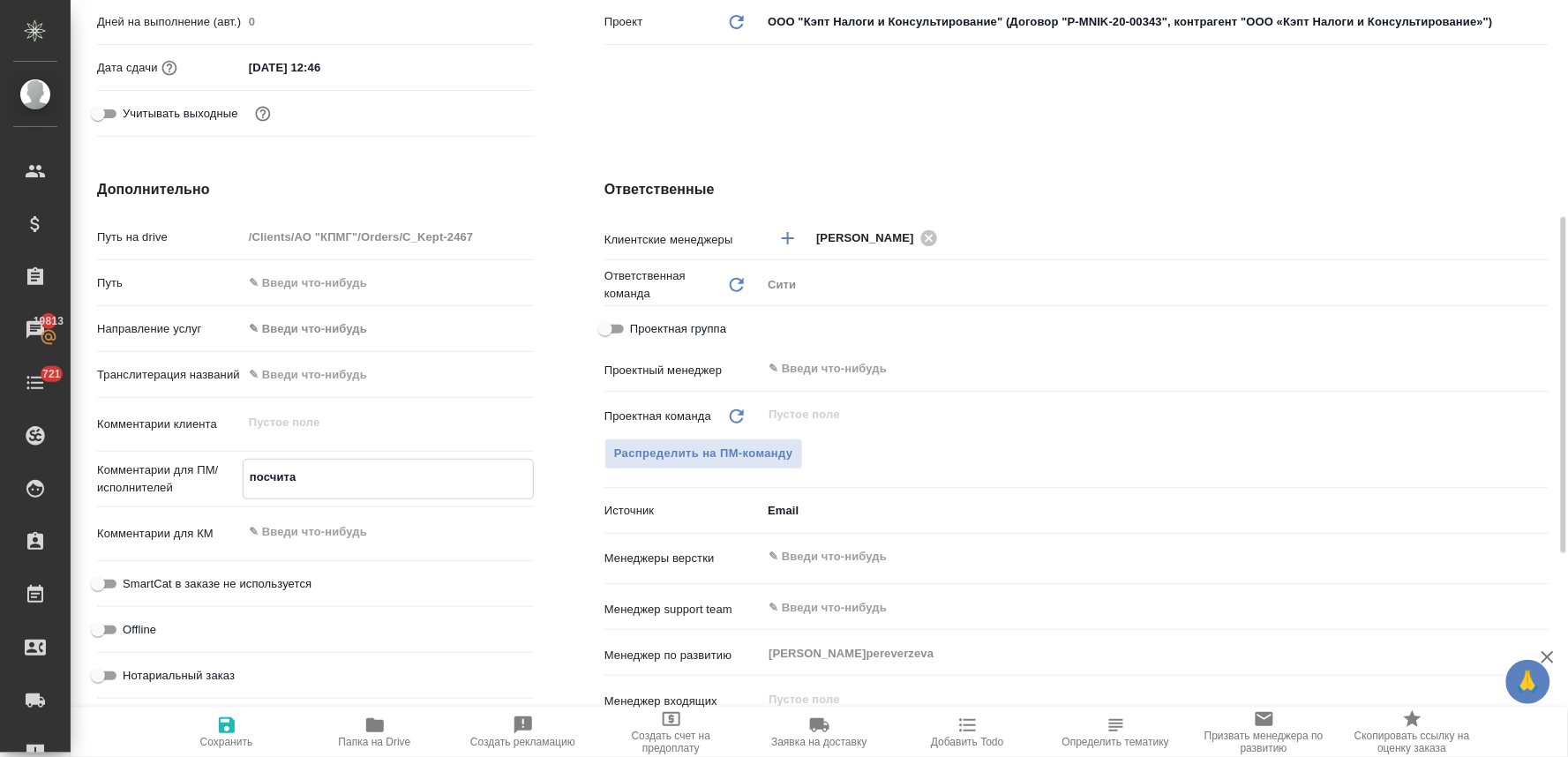
type textarea "x"
type textarea "посчитай"
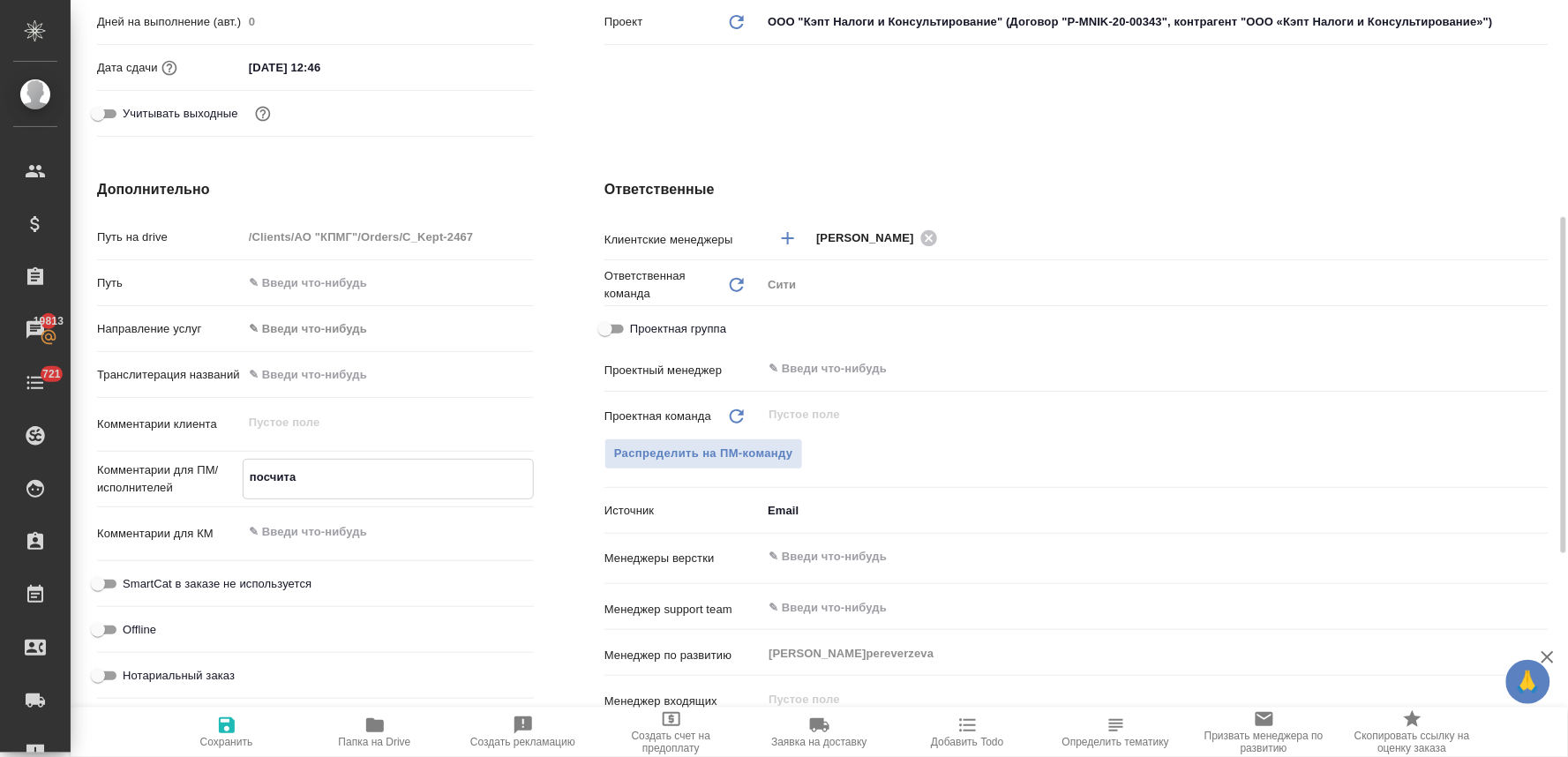
type textarea "x"
type textarea "посчитайт"
type textarea "x"
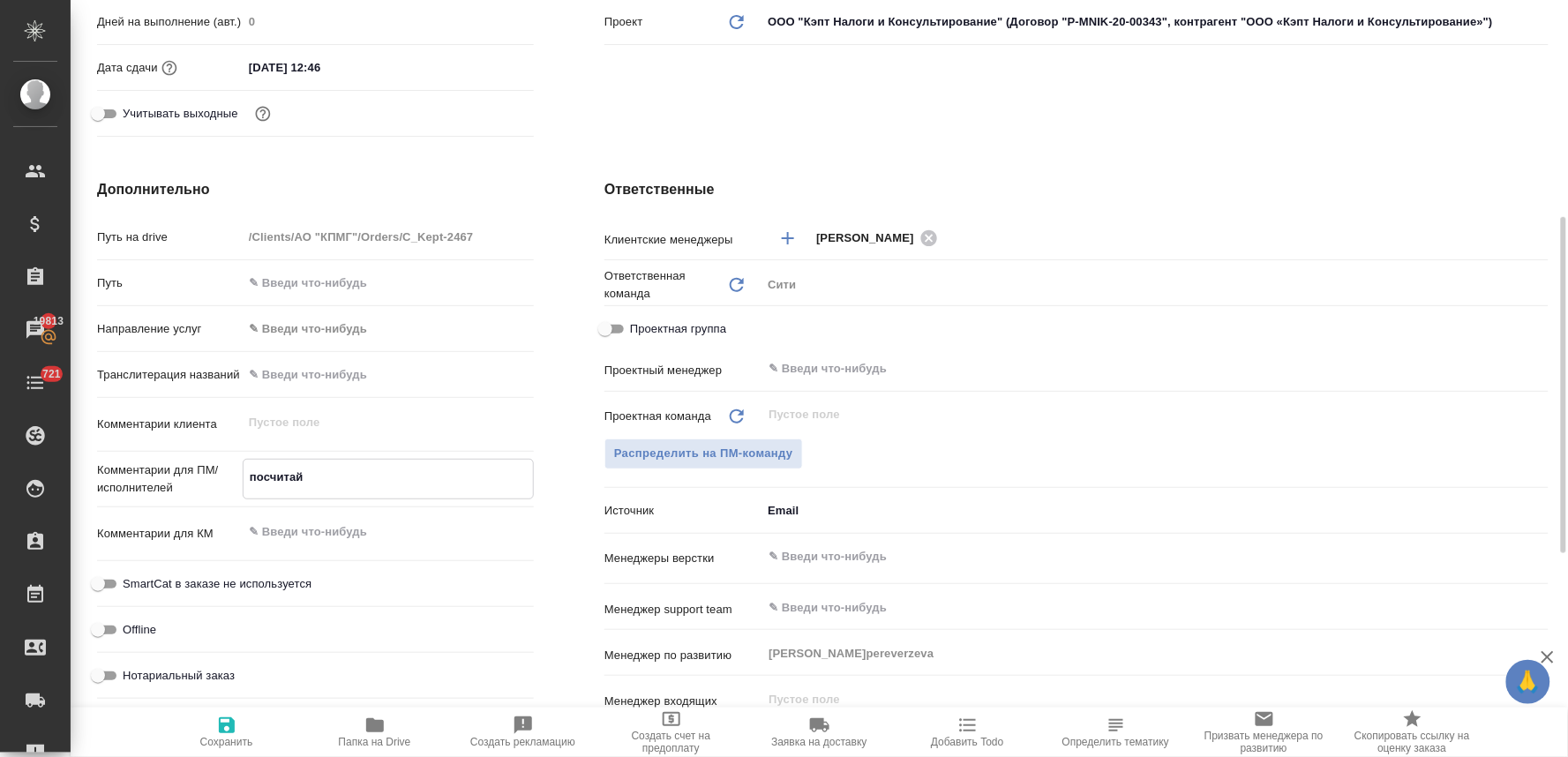
type textarea "x"
type textarea "посчитайте"
type textarea "x"
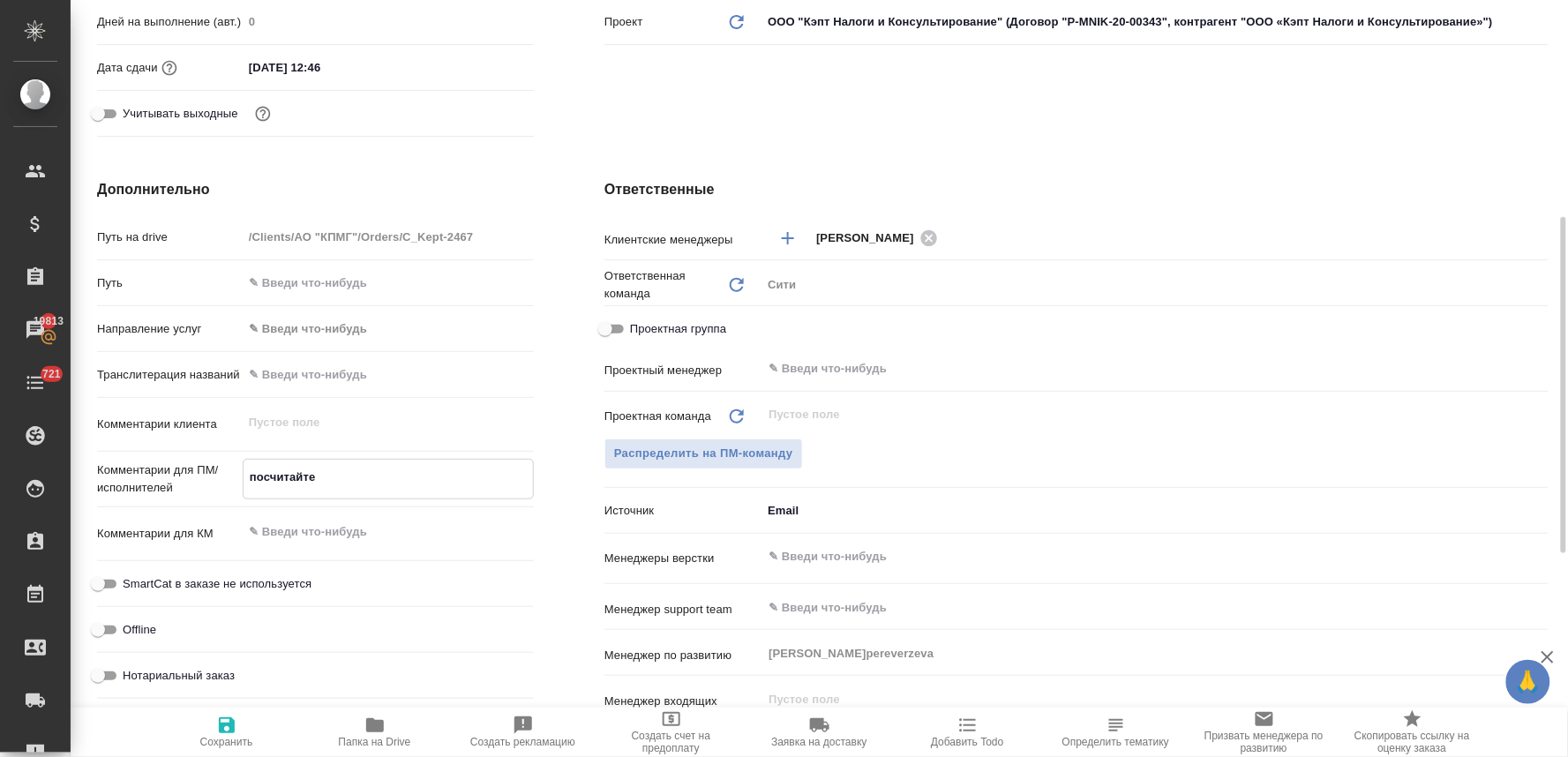
type textarea "x"
type textarea "посчитайте"
type textarea "x"
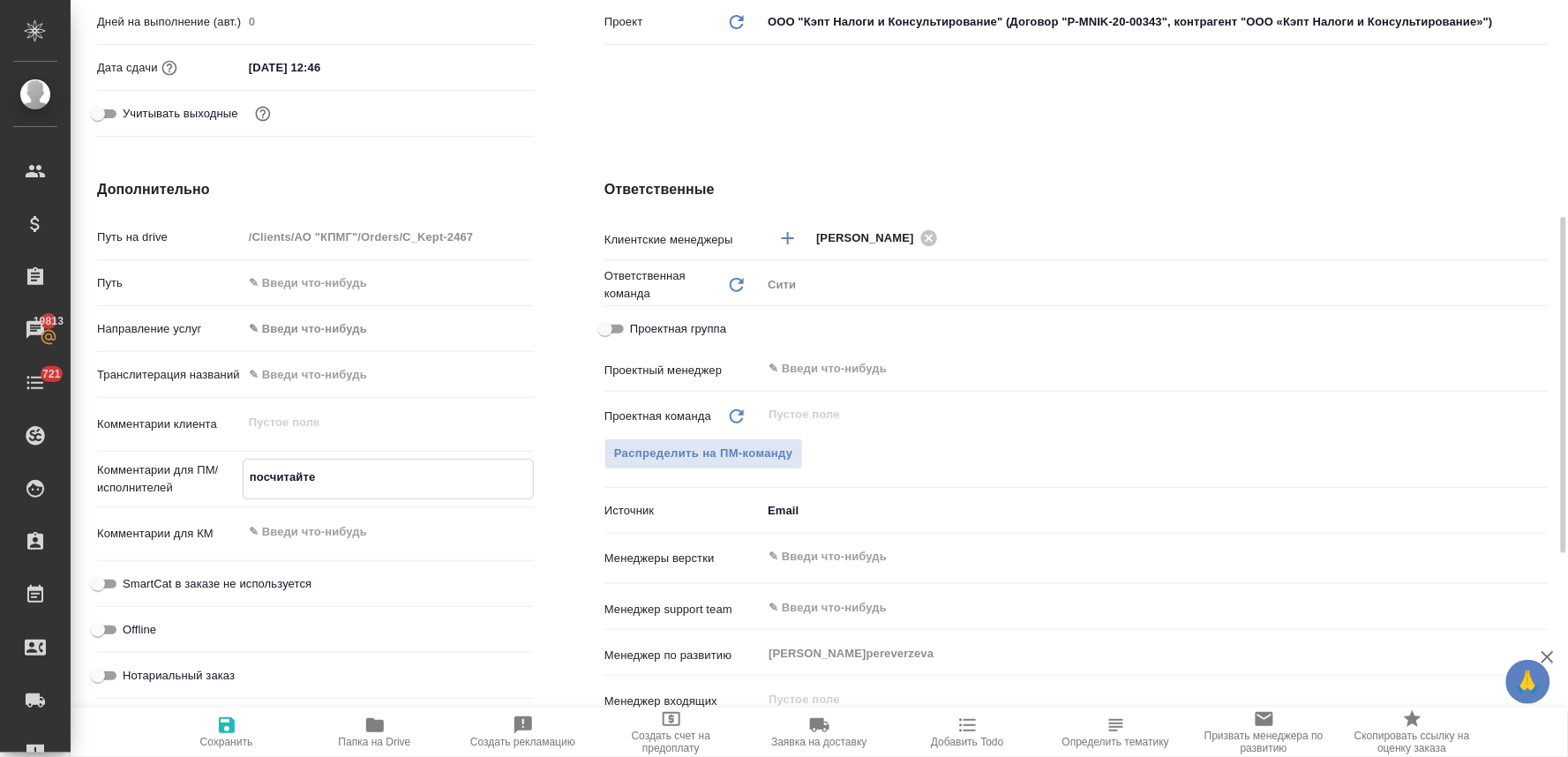
type textarea "посчитайте т"
type textarea "x"
type textarea "посчитайте ти"
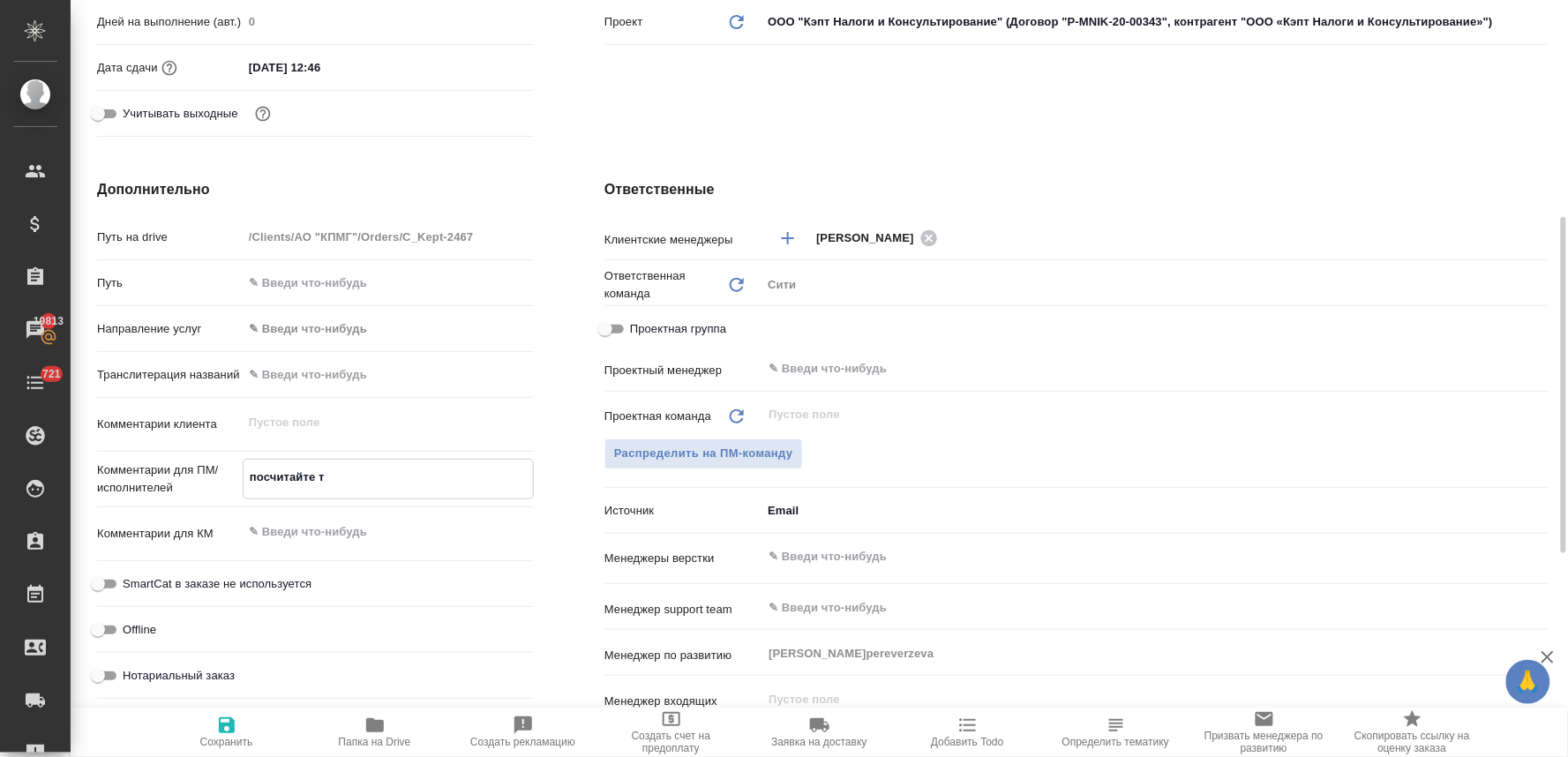
type textarea "x"
type textarea "посчитайте тик"
type textarea "x"
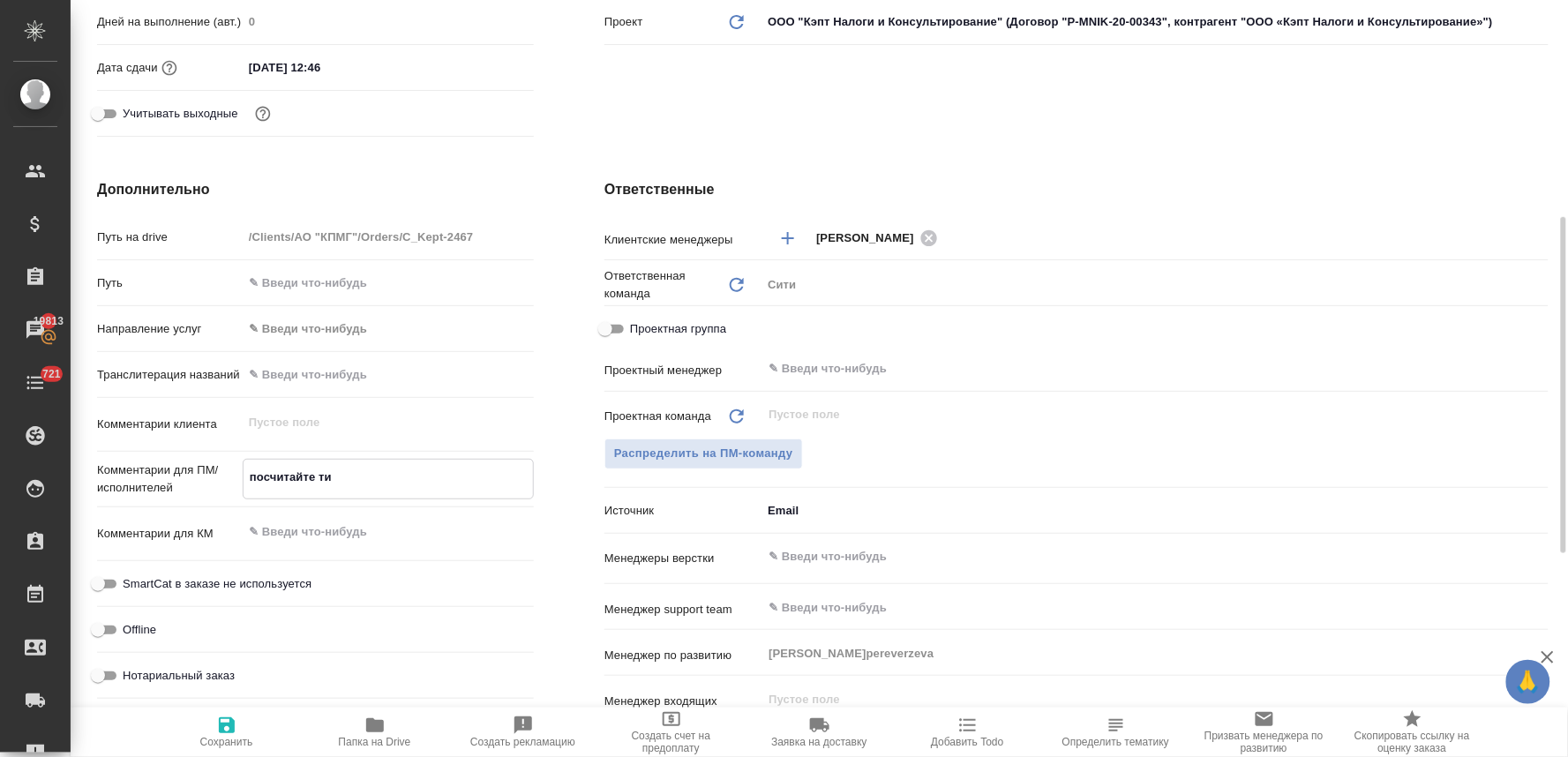
type textarea "x"
type textarea "посчитайте тике"
type textarea "x"
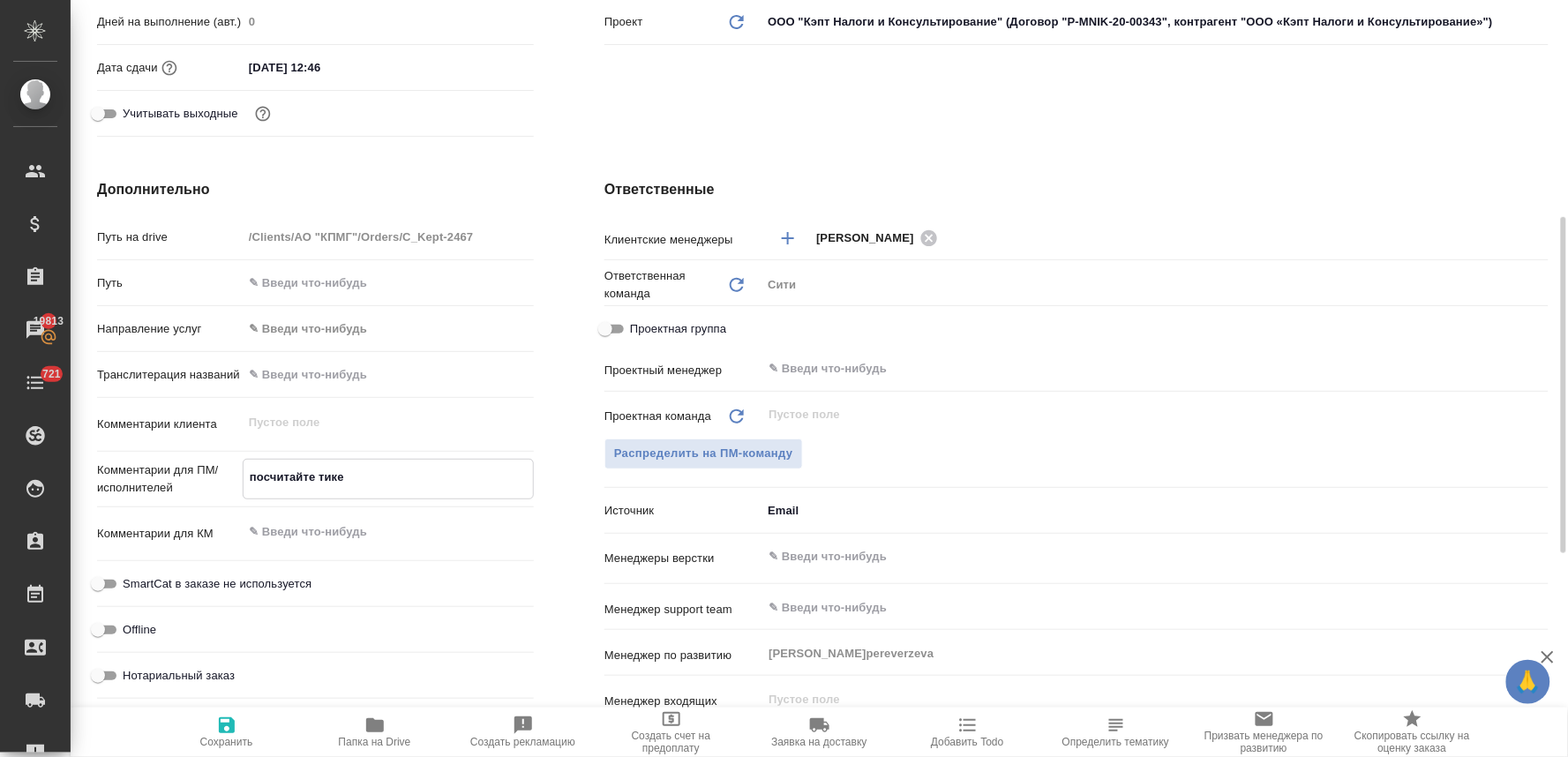
type textarea "x"
type textarea "посчитайте тикет"
type textarea "x"
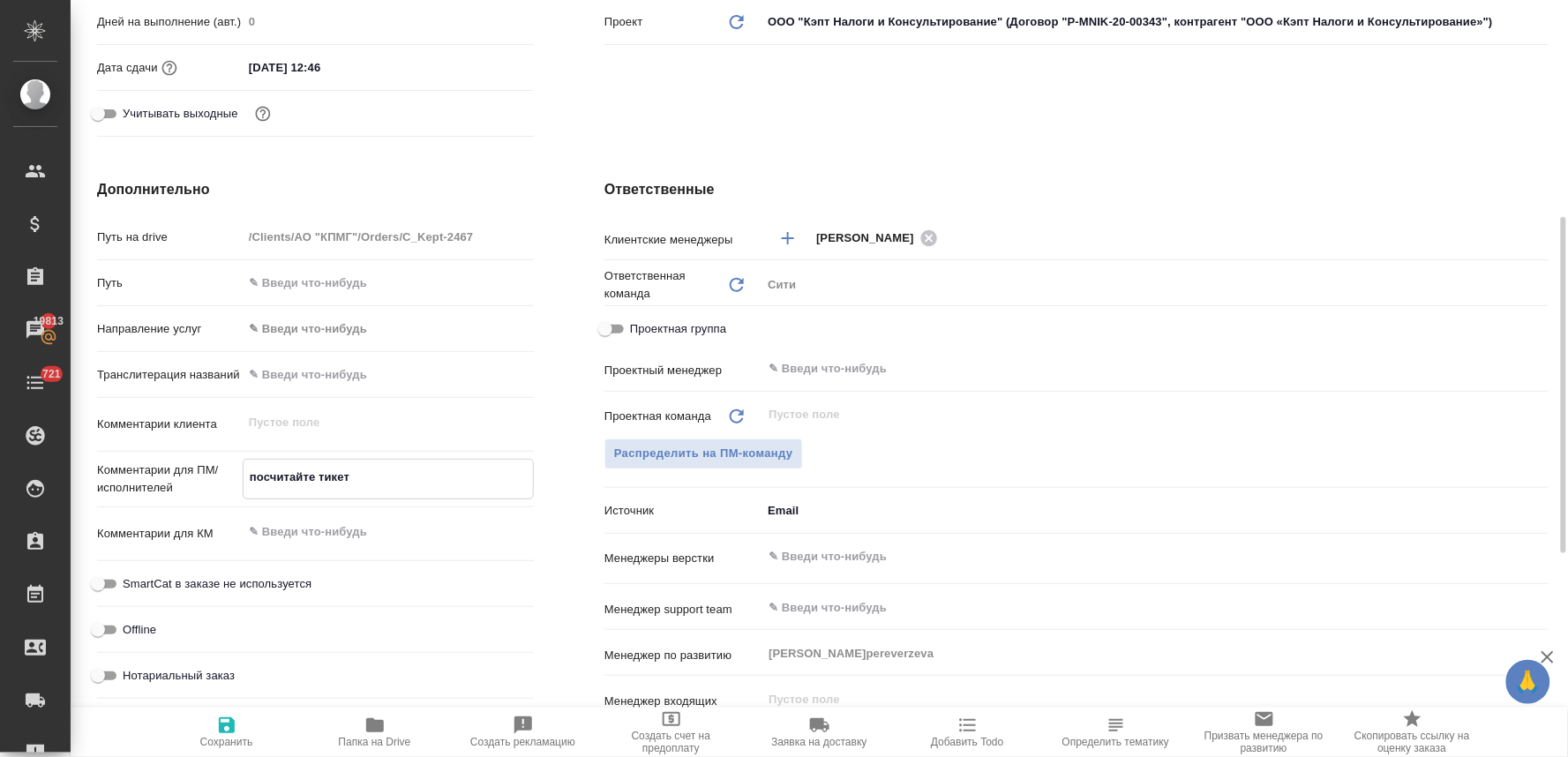
type textarea "посчитайте тикет,"
type textarea "x"
type textarea "посчитайте тикет,"
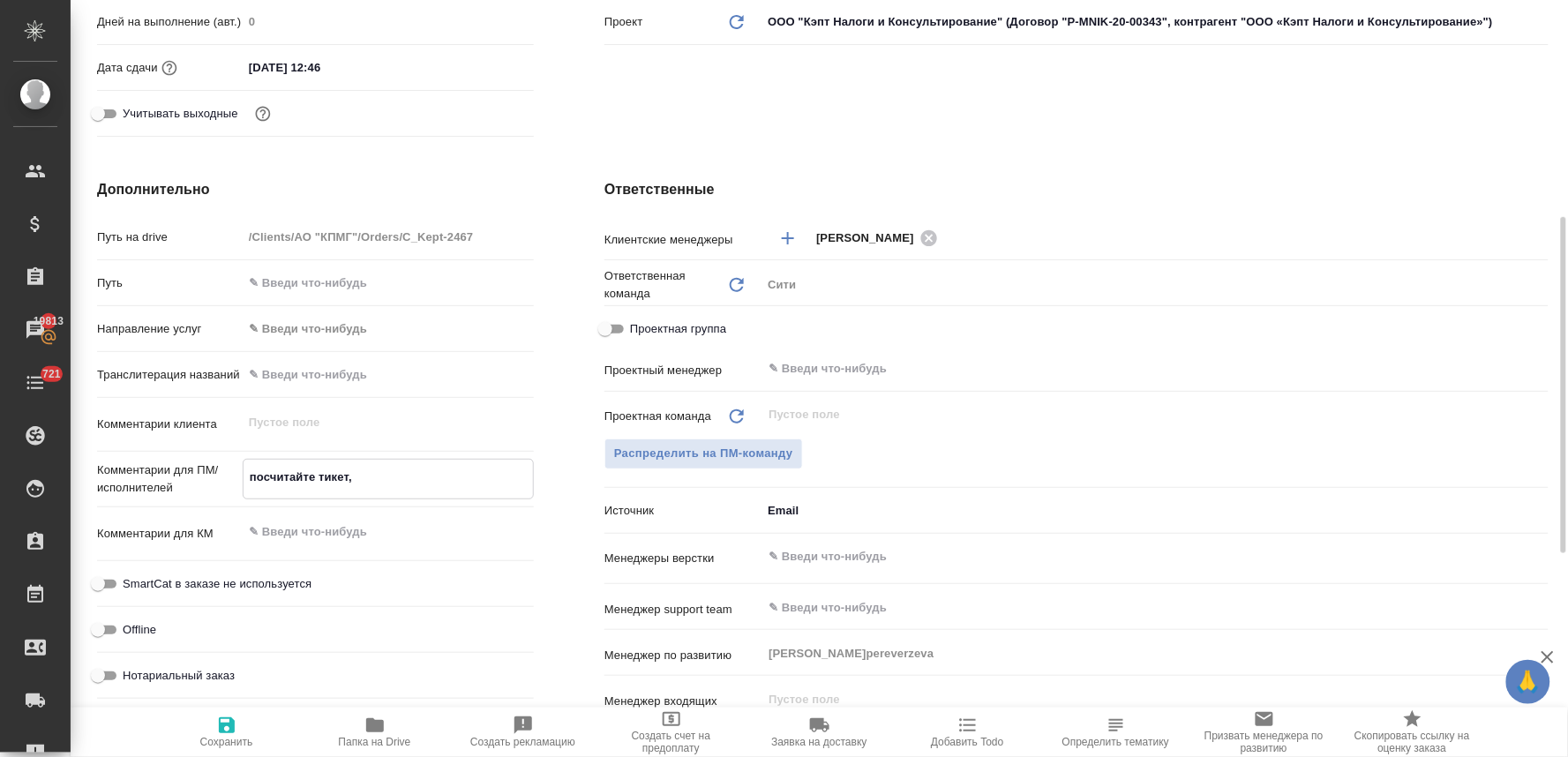
type textarea "x"
type textarea "посчитайте тикет, п"
type textarea "x"
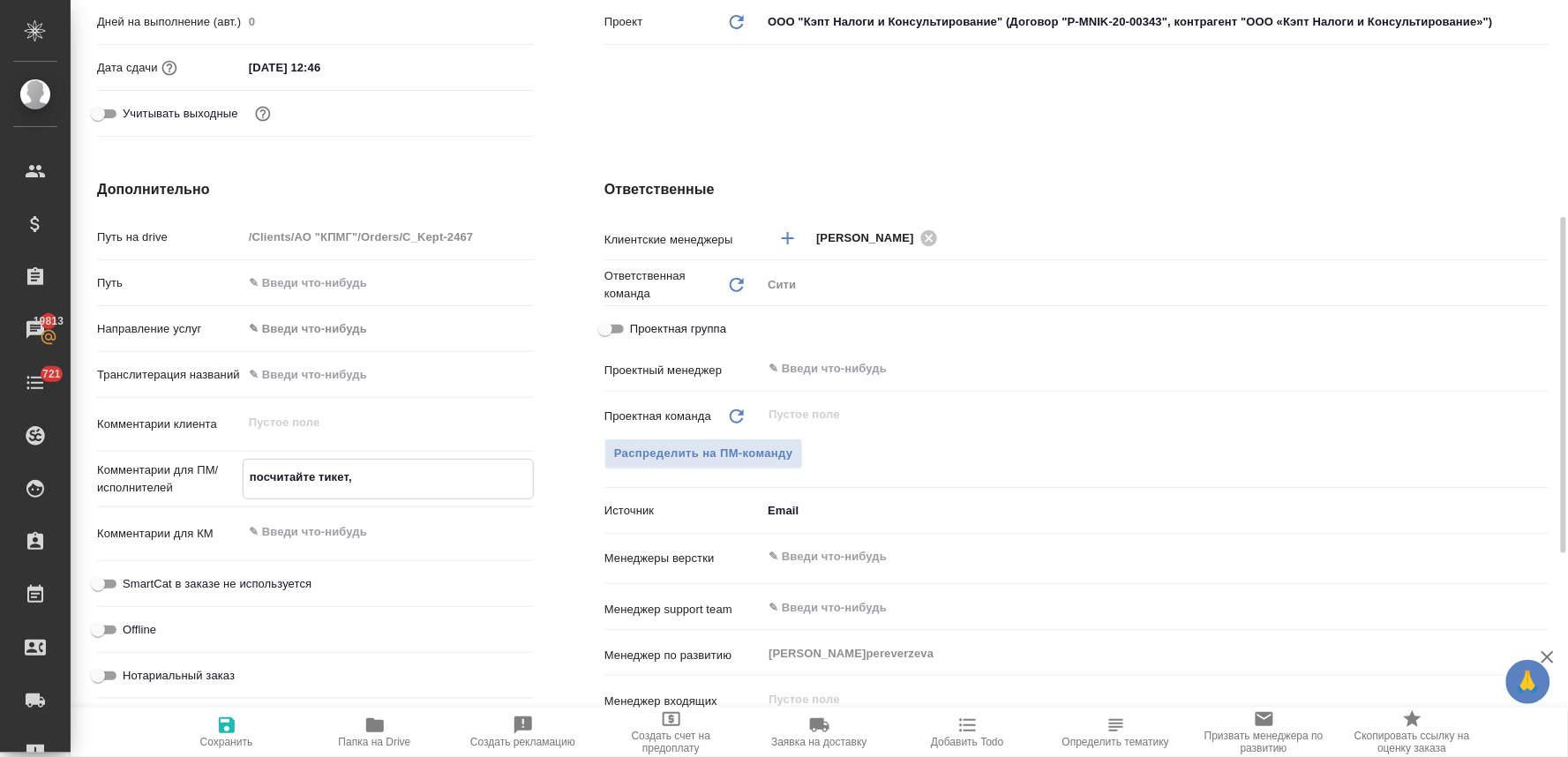
type textarea "x"
type textarea "посчитайте тикет, пл"
type textarea "x"
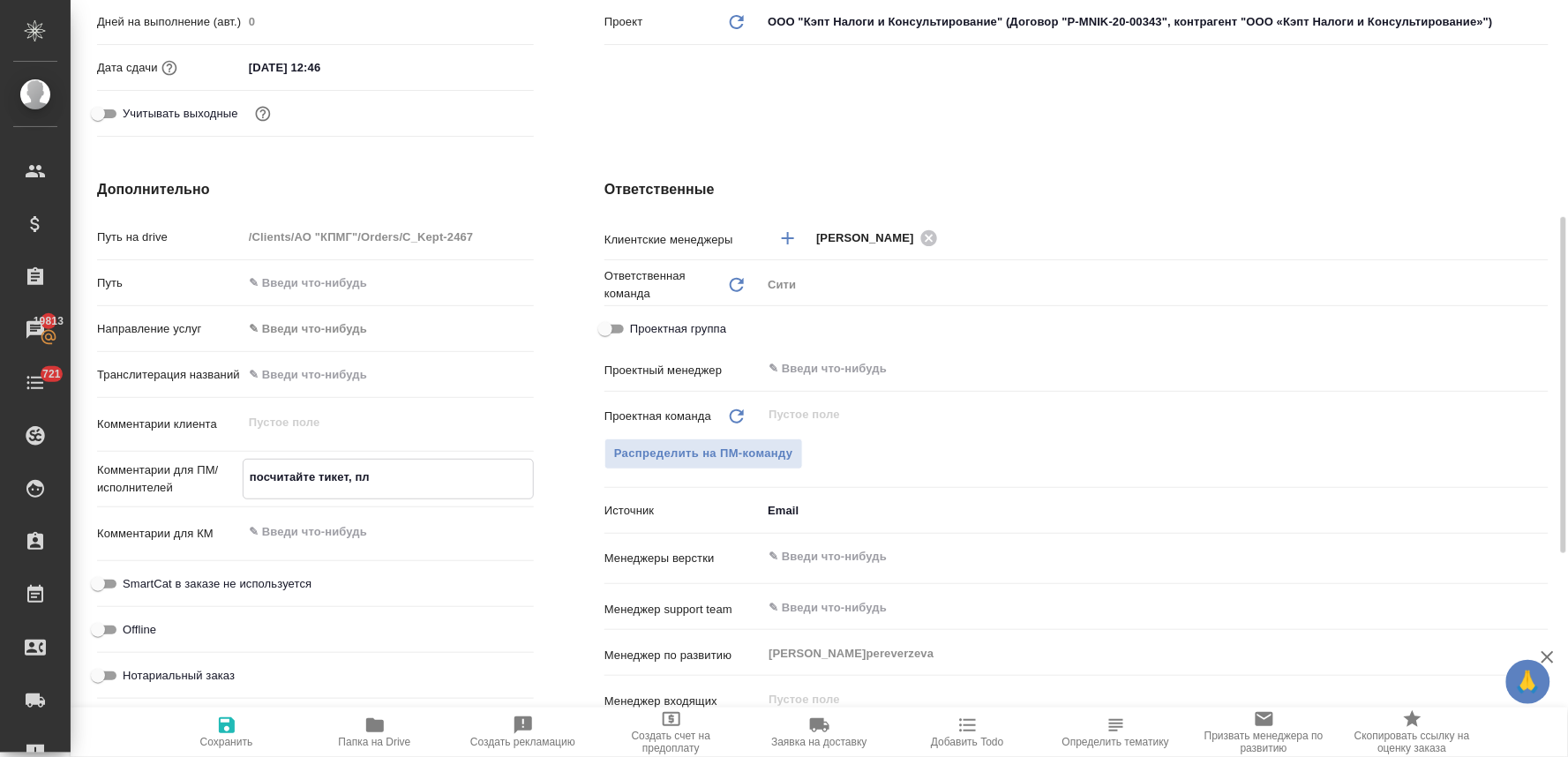
type textarea "x"
type textarea "посчитайте тикет, пли"
type textarea "x"
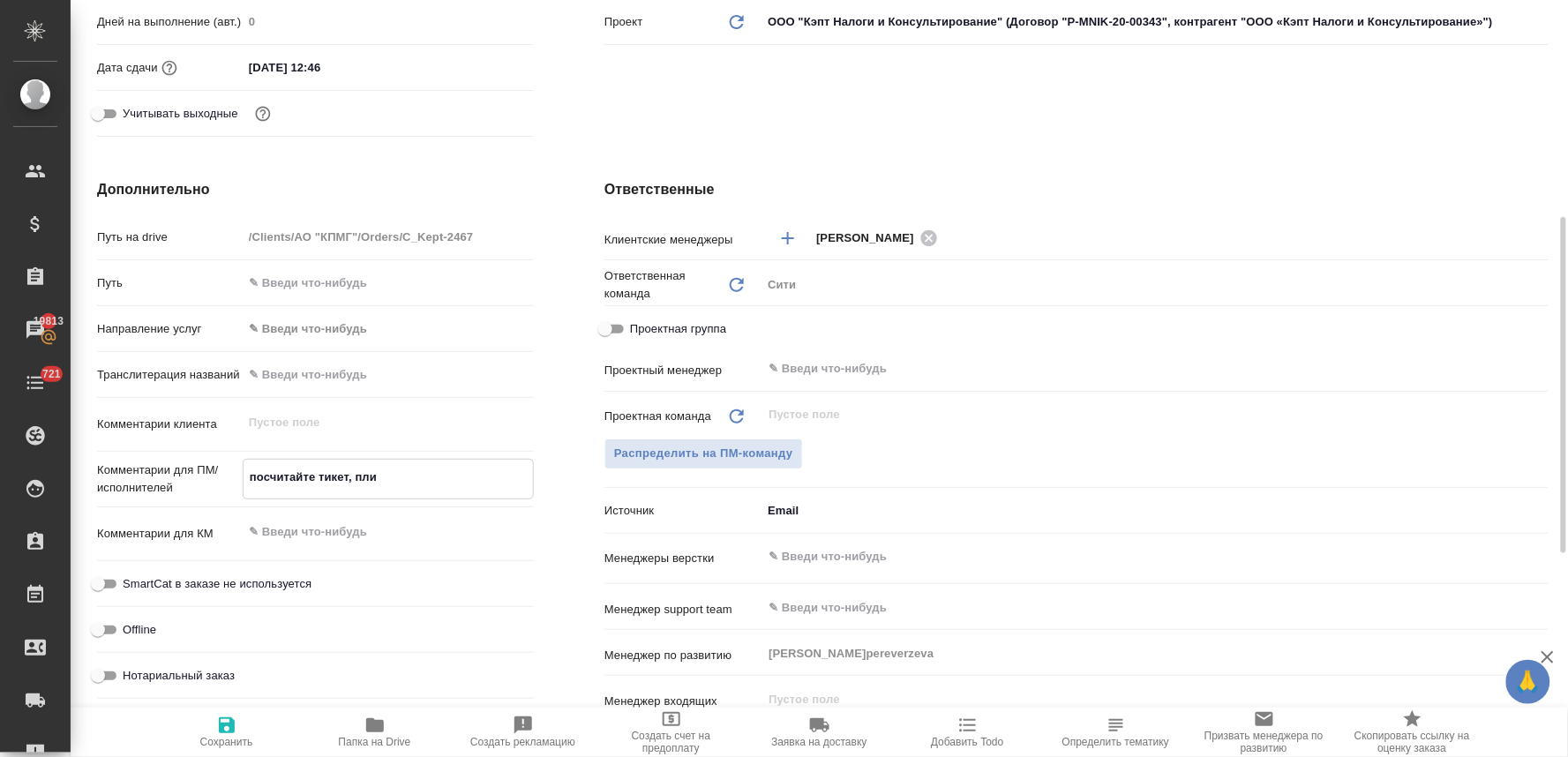
type textarea "посчитайте тикет, плиз"
type textarea "x"
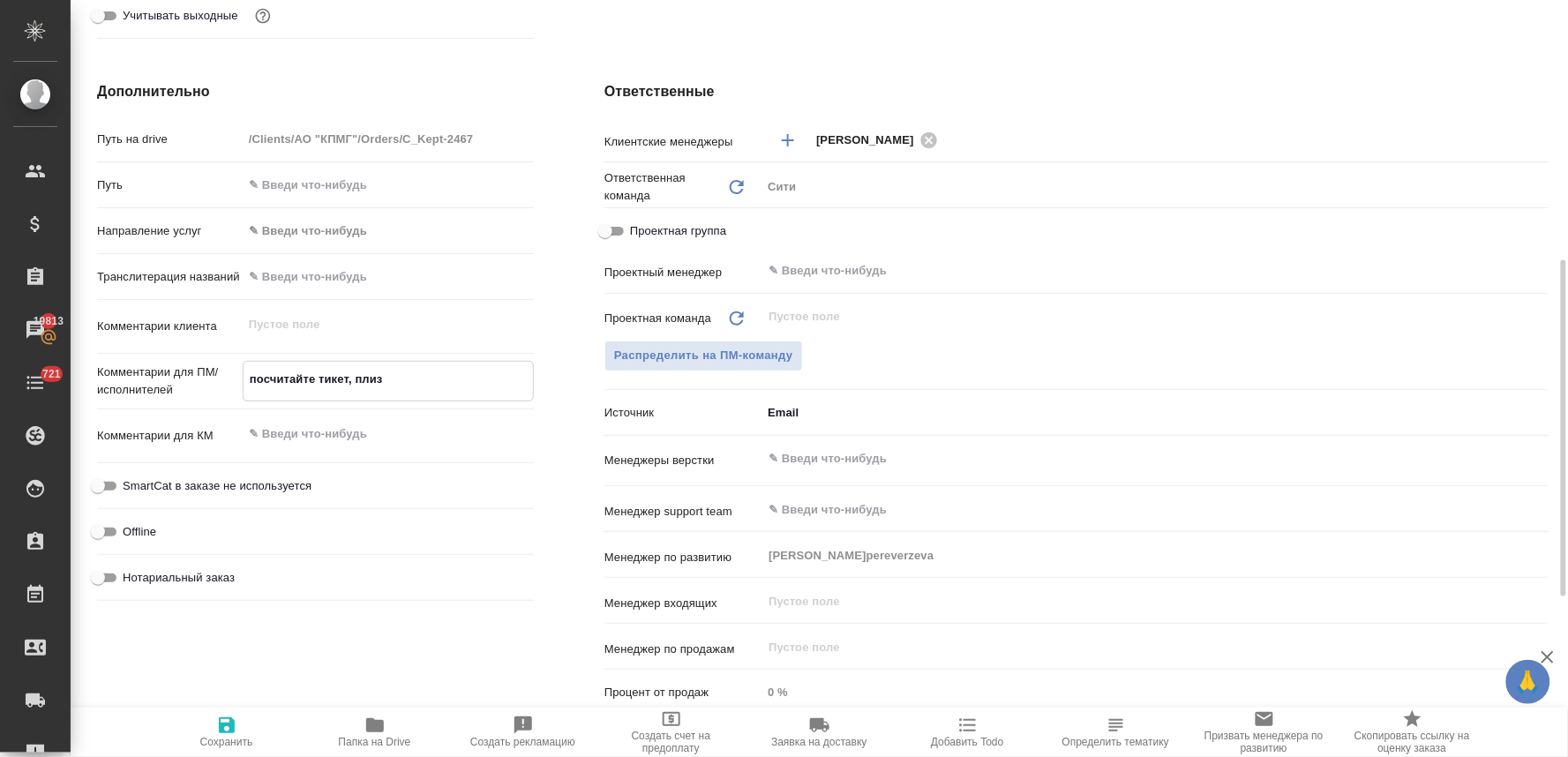
type textarea "посчитайте тикет, плиз"
click at [834, 463] on input "text" at bounding box center [1125, 459] width 717 height 21
type textarea "x"
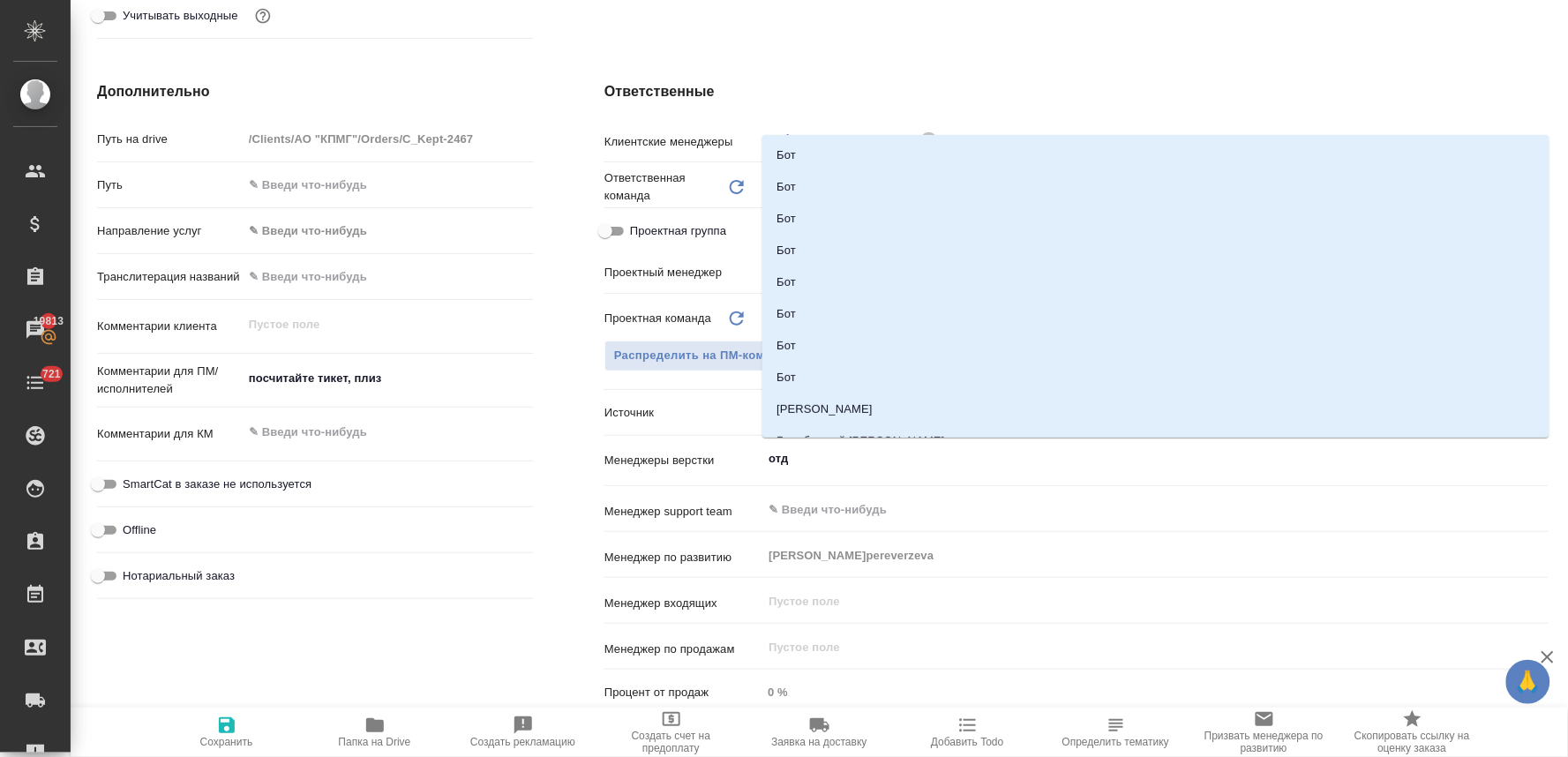
type input "отде"
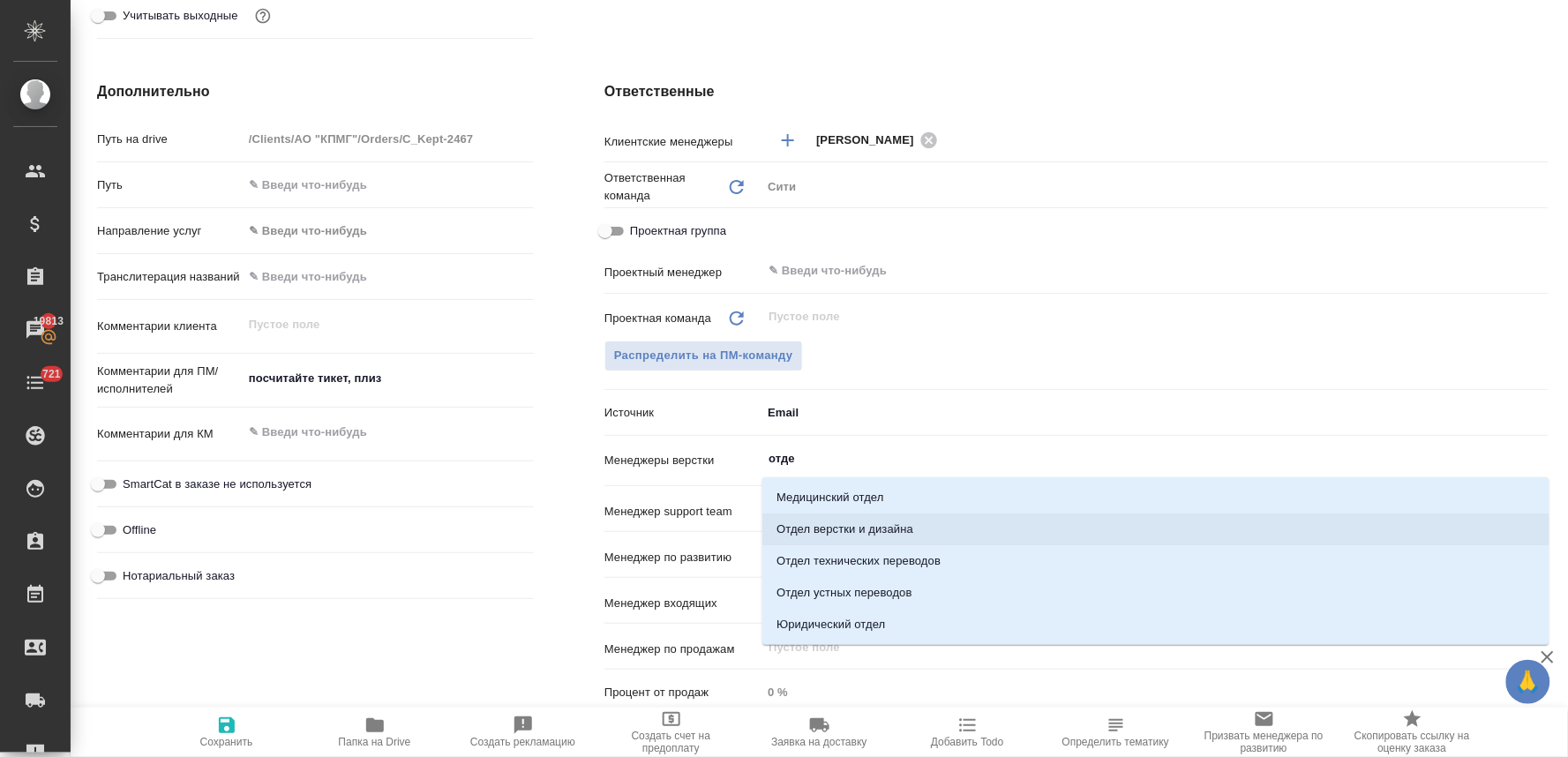
click at [889, 534] on li "Отдел верстки и дизайна" at bounding box center [1155, 530] width 787 height 32
type textarea "x"
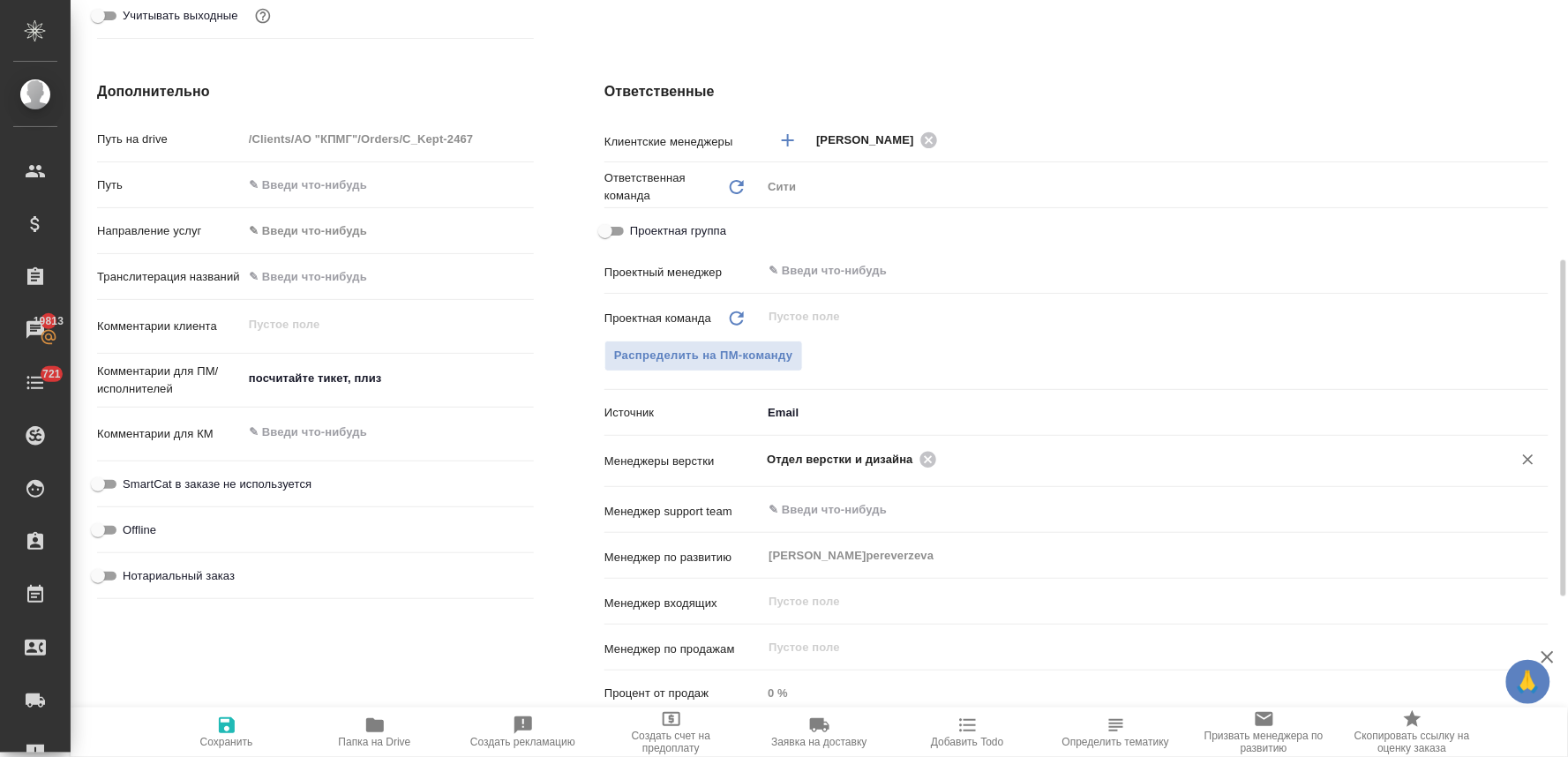
click at [227, 733] on icon "button" at bounding box center [226, 725] width 16 height 16
type textarea "x"
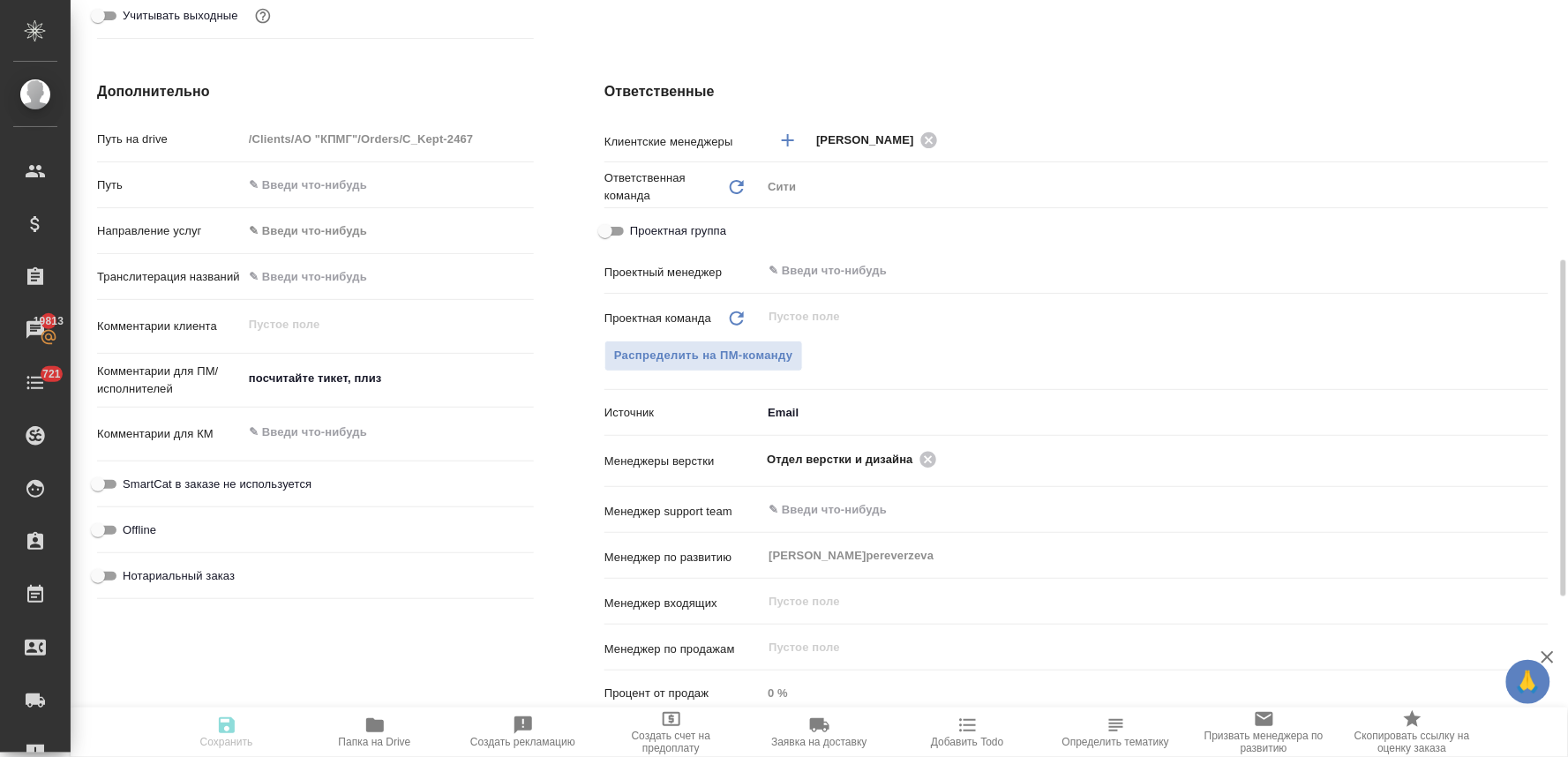
type textarea "x"
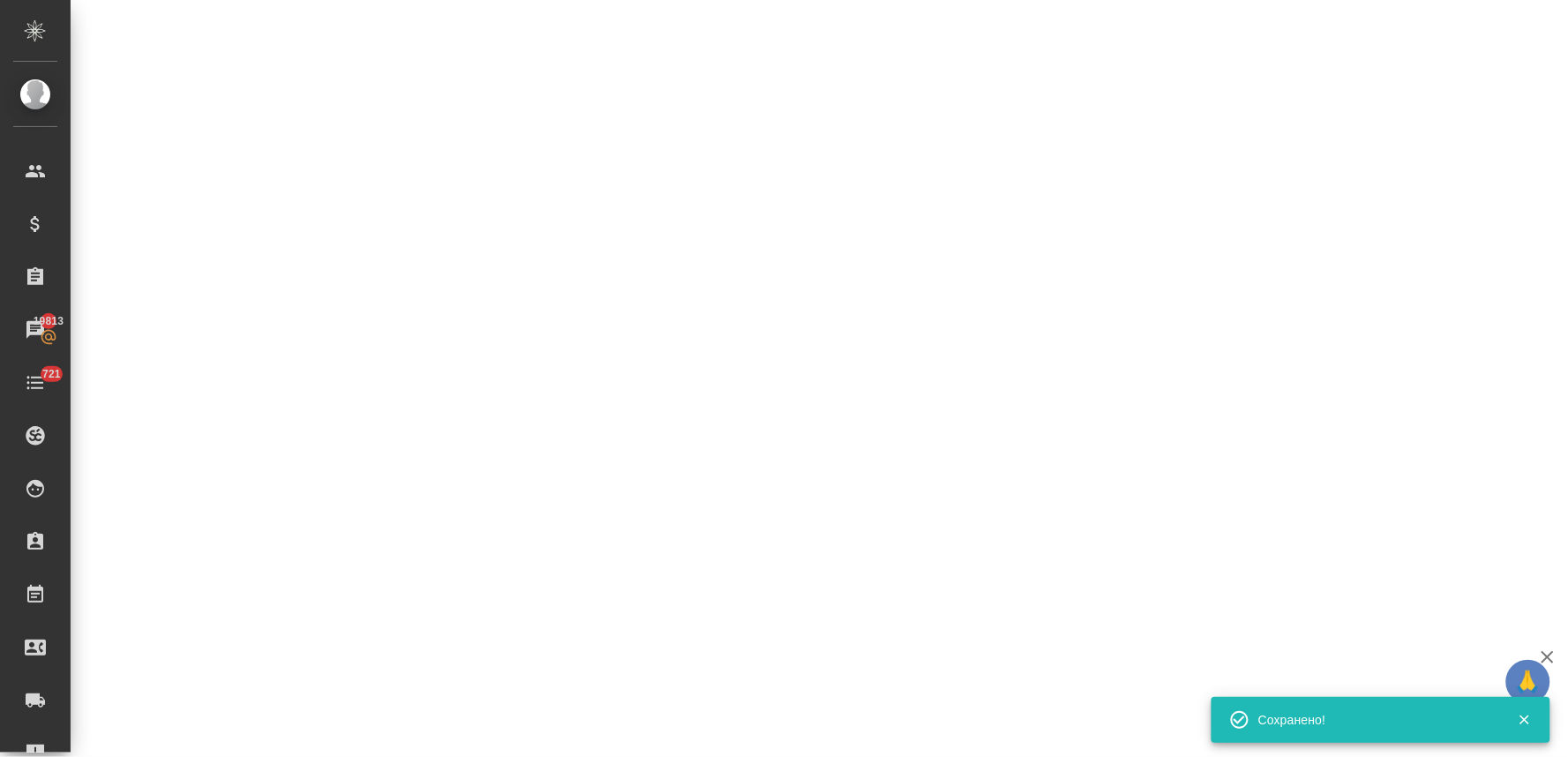
select select "RU"
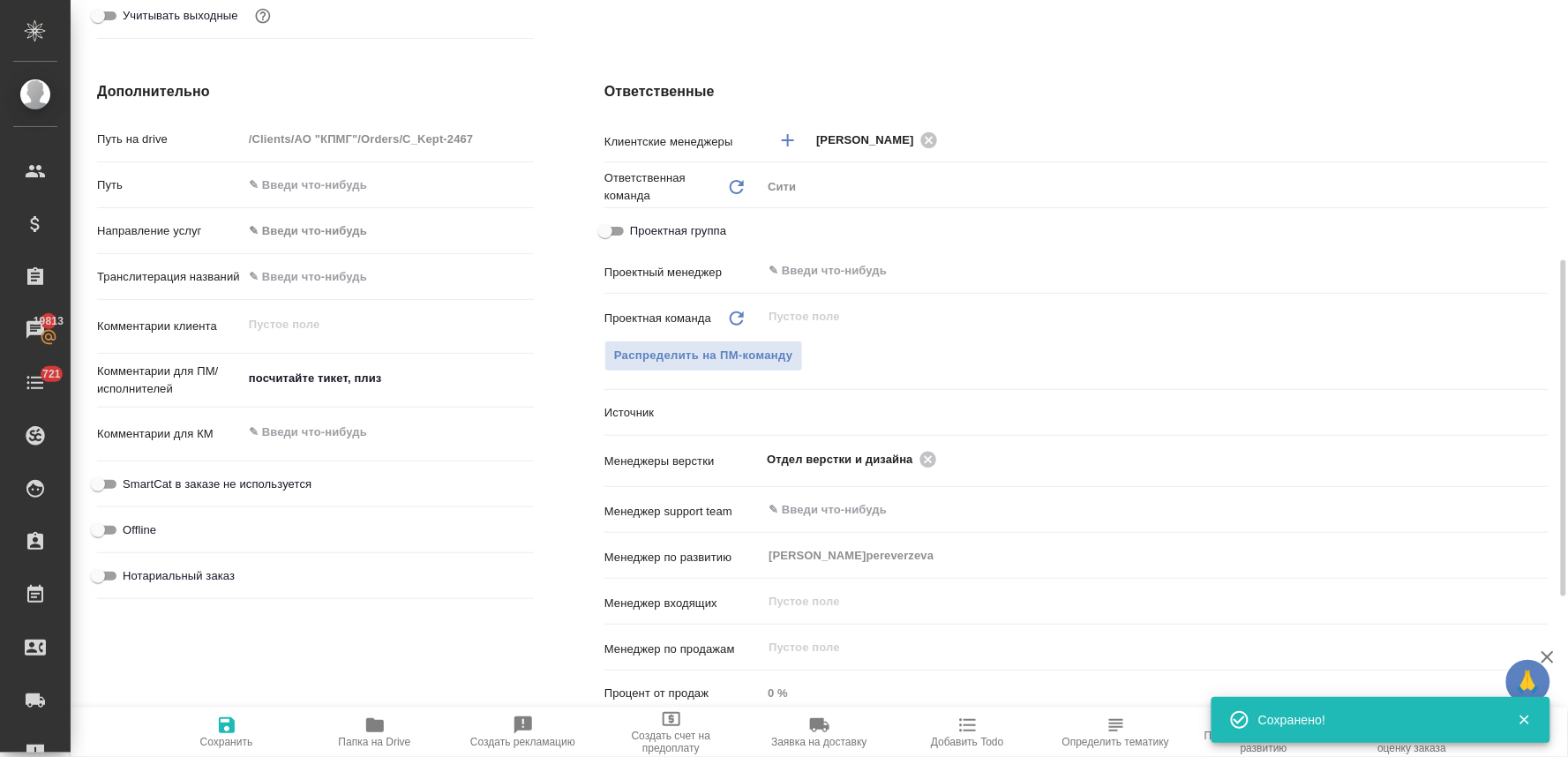
type textarea "x"
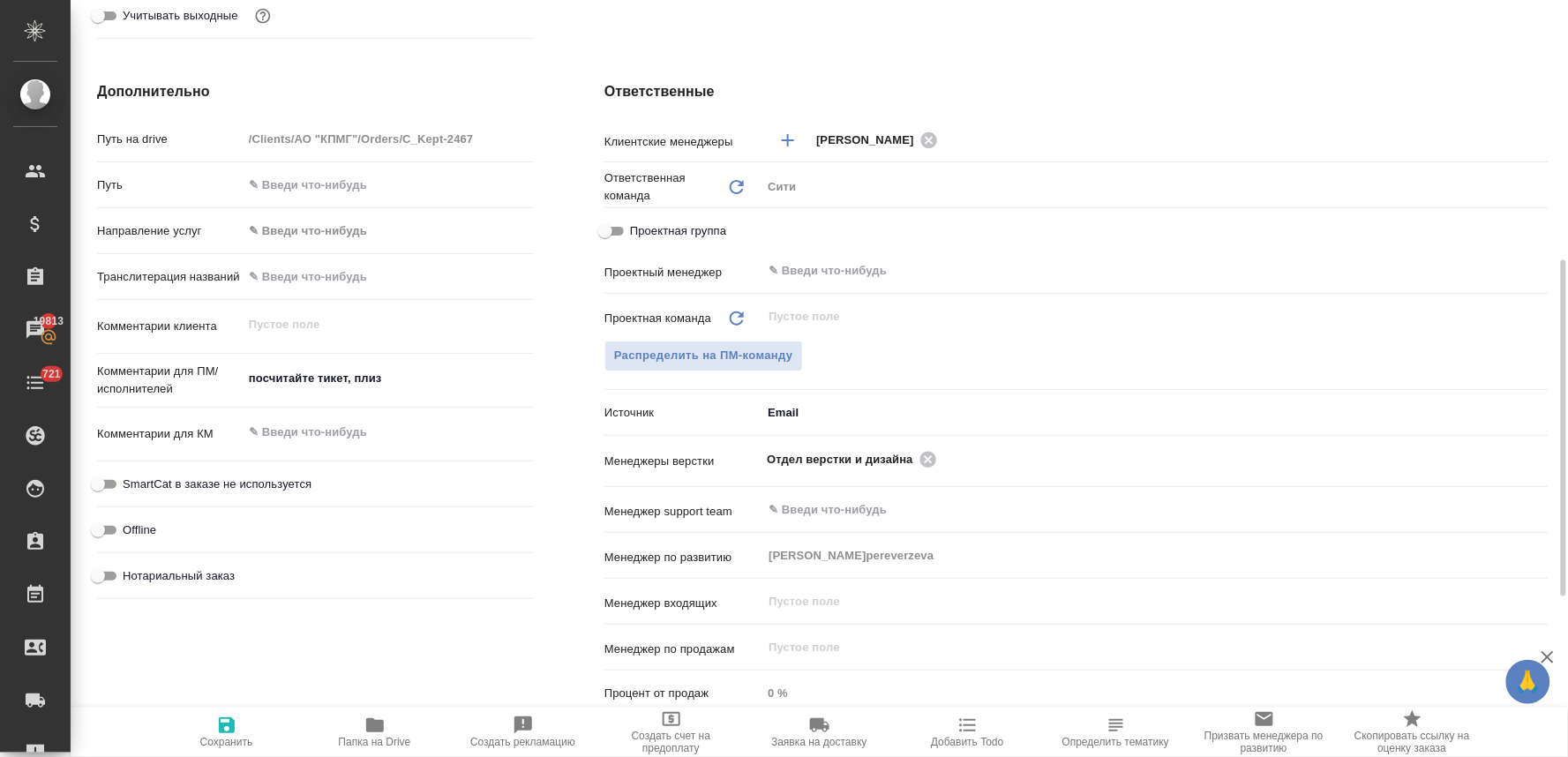
click at [408, 68] on div "Дополнительно Путь на drive /Clients/АО "КПМГ"/Orders/C_Kept-2467 Путь Направле…" at bounding box center [316, 403] width 507 height 713
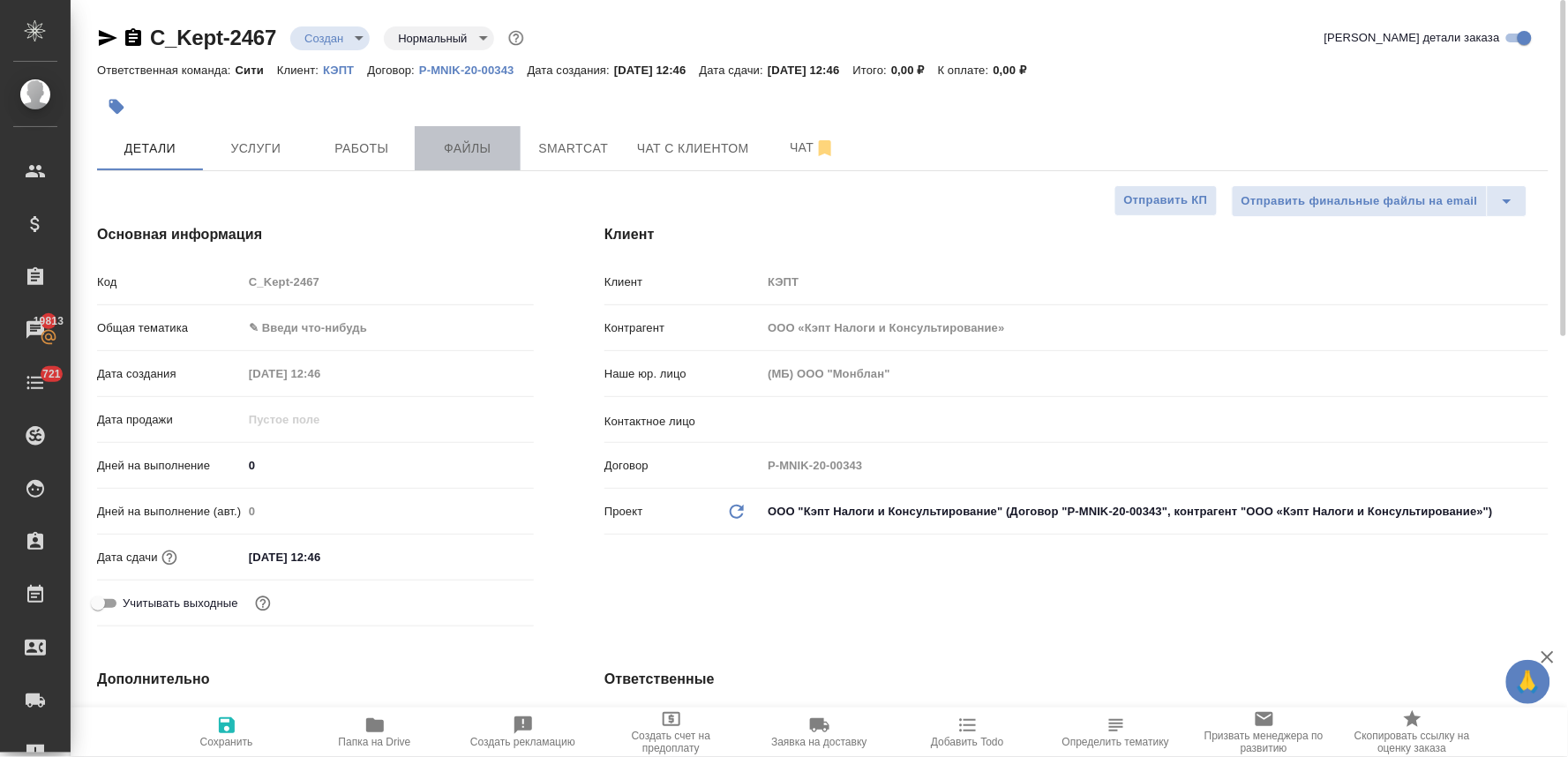
click at [467, 148] on span "Файлы" at bounding box center [467, 148] width 85 height 22
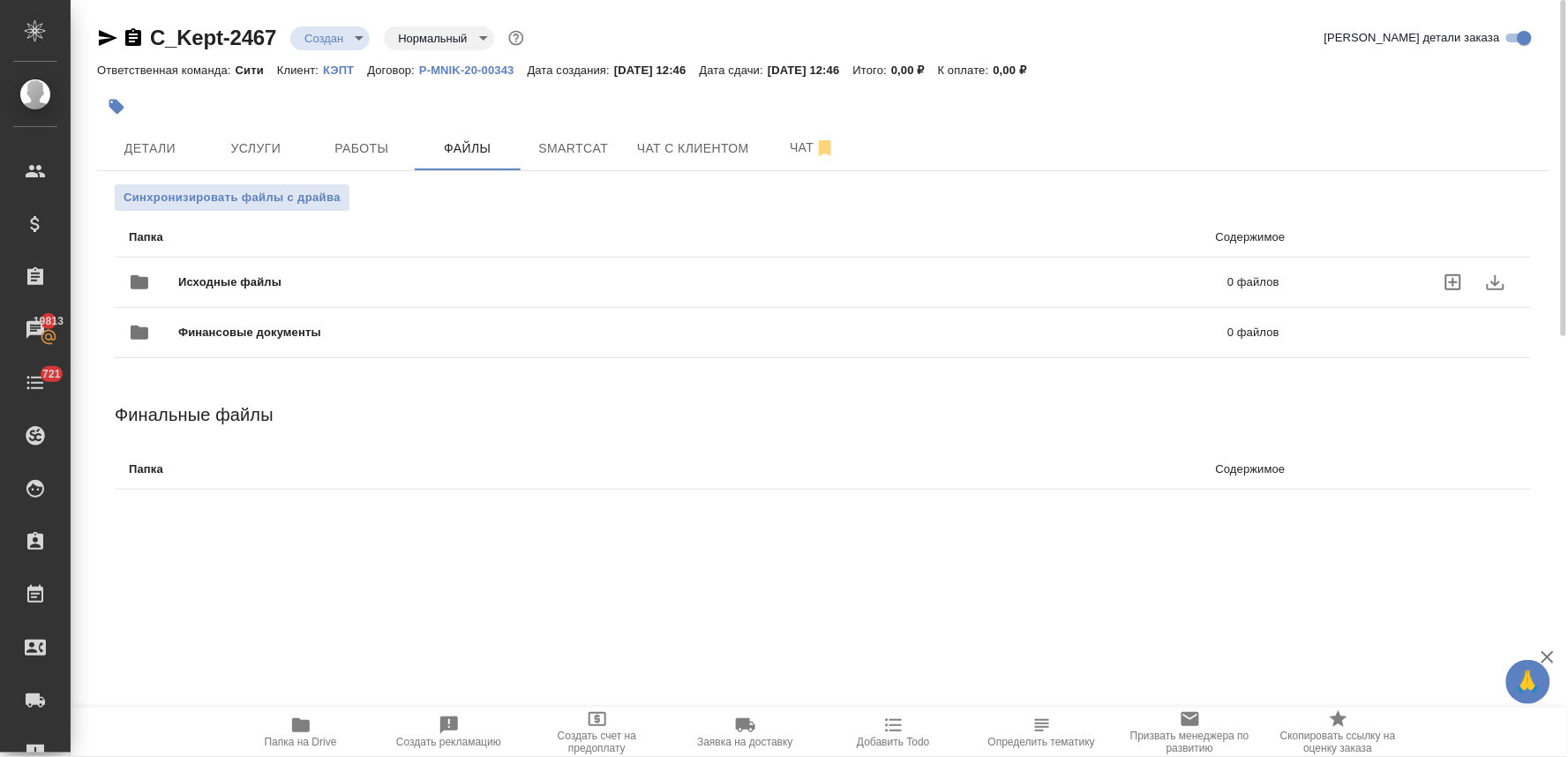
click at [1450, 284] on icon "uploadFiles" at bounding box center [1453, 282] width 21 height 21
click at [0, 0] on input "uploadFiles" at bounding box center [0, 0] width 0 height 0
click at [170, 144] on span "Детали" at bounding box center [150, 148] width 85 height 22
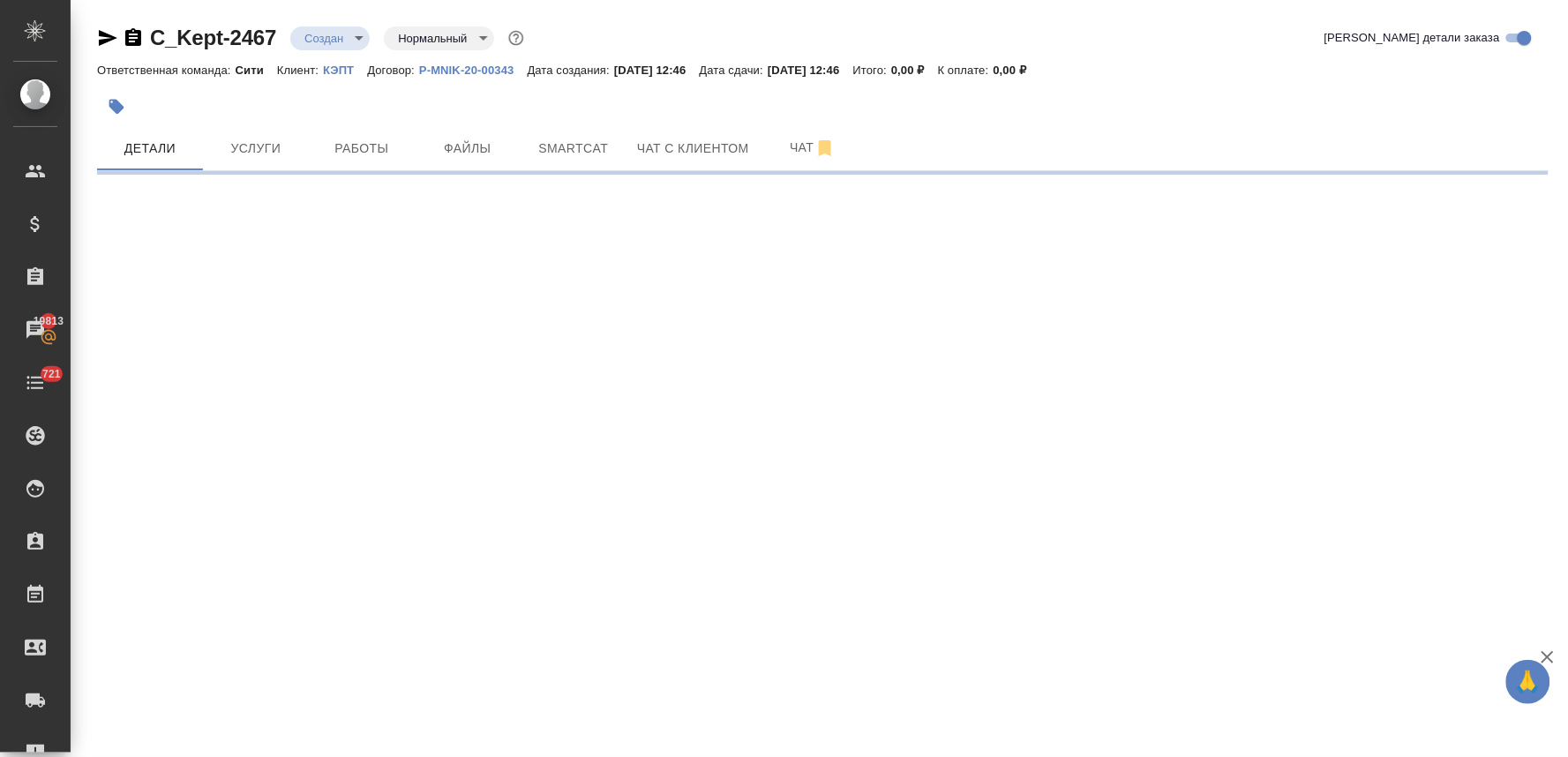
select select "RU"
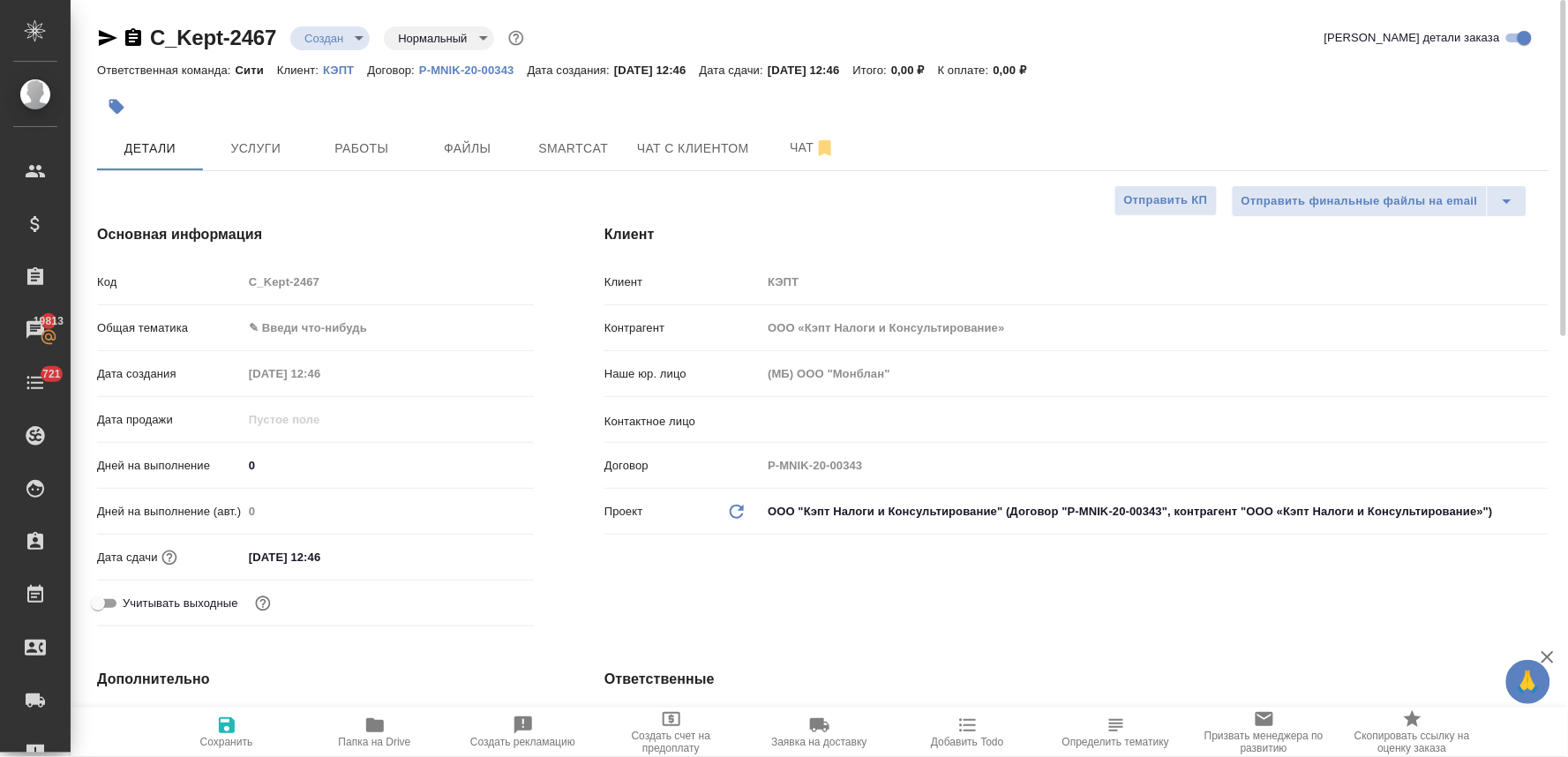
type textarea "x"
click at [360, 552] on input "09.10.2025 12:46" at bounding box center [320, 557] width 155 height 25
click at [478, 553] on icon "button" at bounding box center [482, 556] width 21 height 21
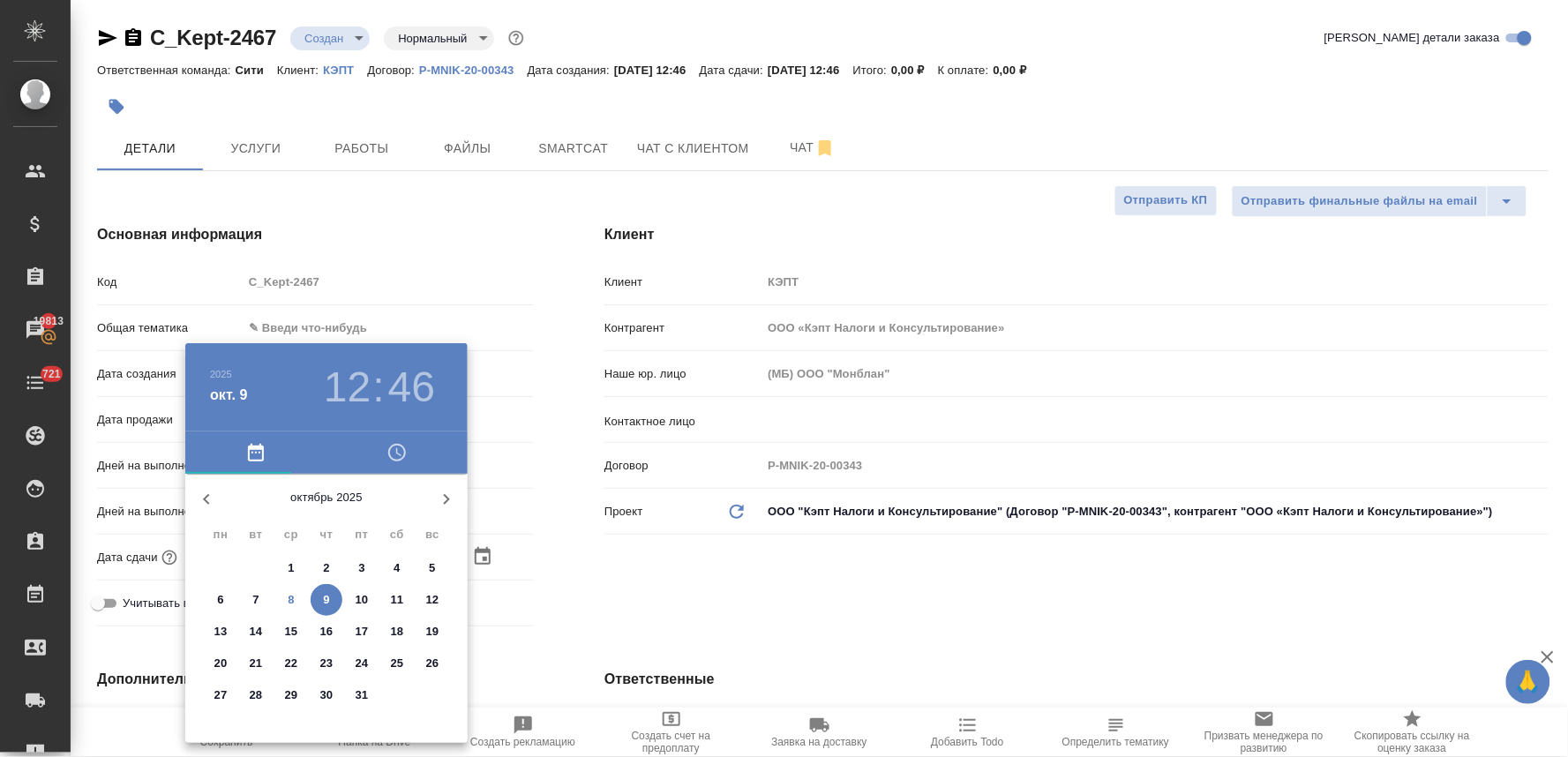
click at [287, 602] on p "8" at bounding box center [290, 600] width 7 height 18
type input "08.10.2025 12:46"
type textarea "x"
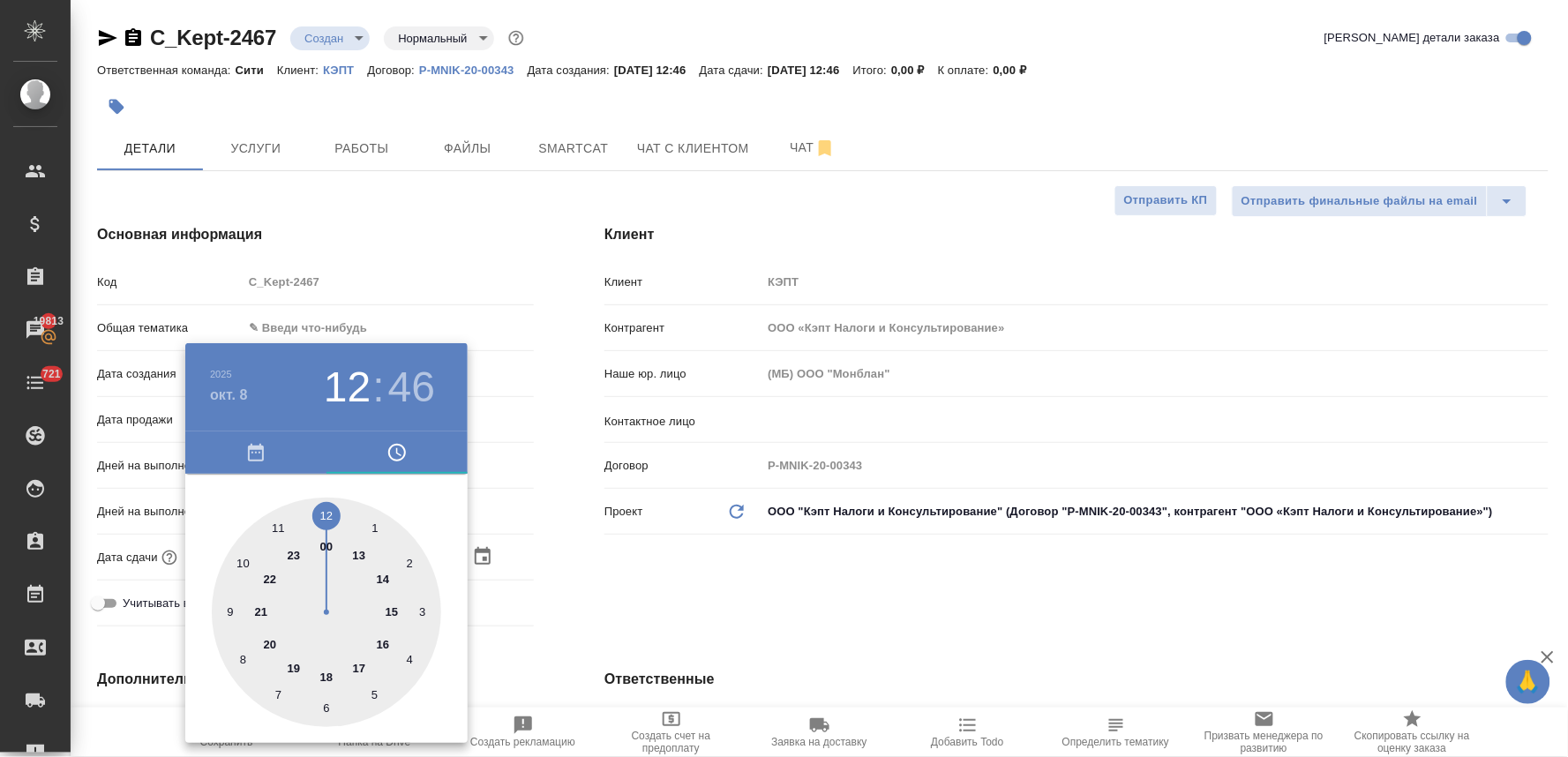
type textarea "x"
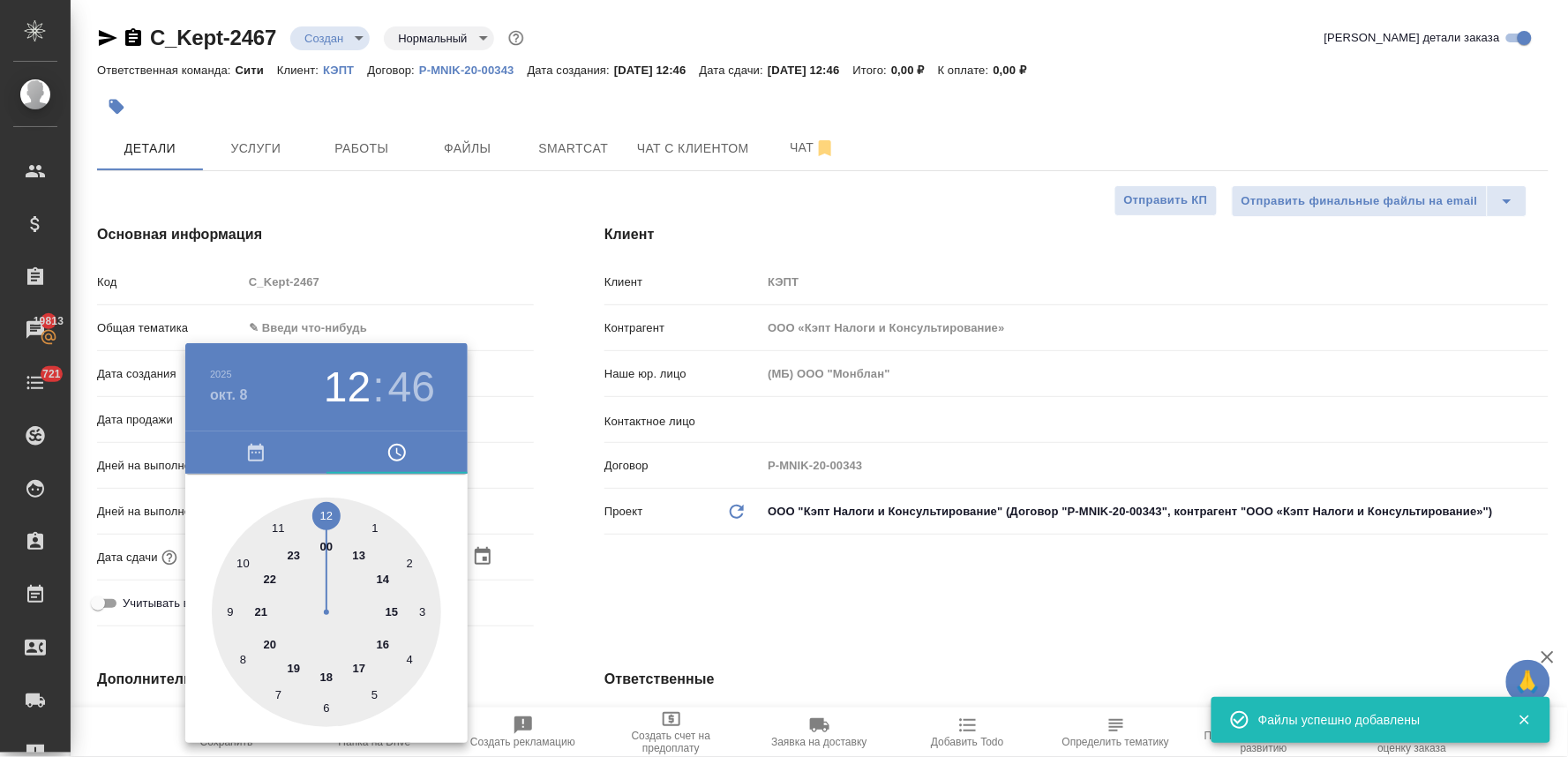
click at [360, 554] on div at bounding box center [326, 612] width 229 height 229
type input "08.10.2025 13:46"
type textarea "x"
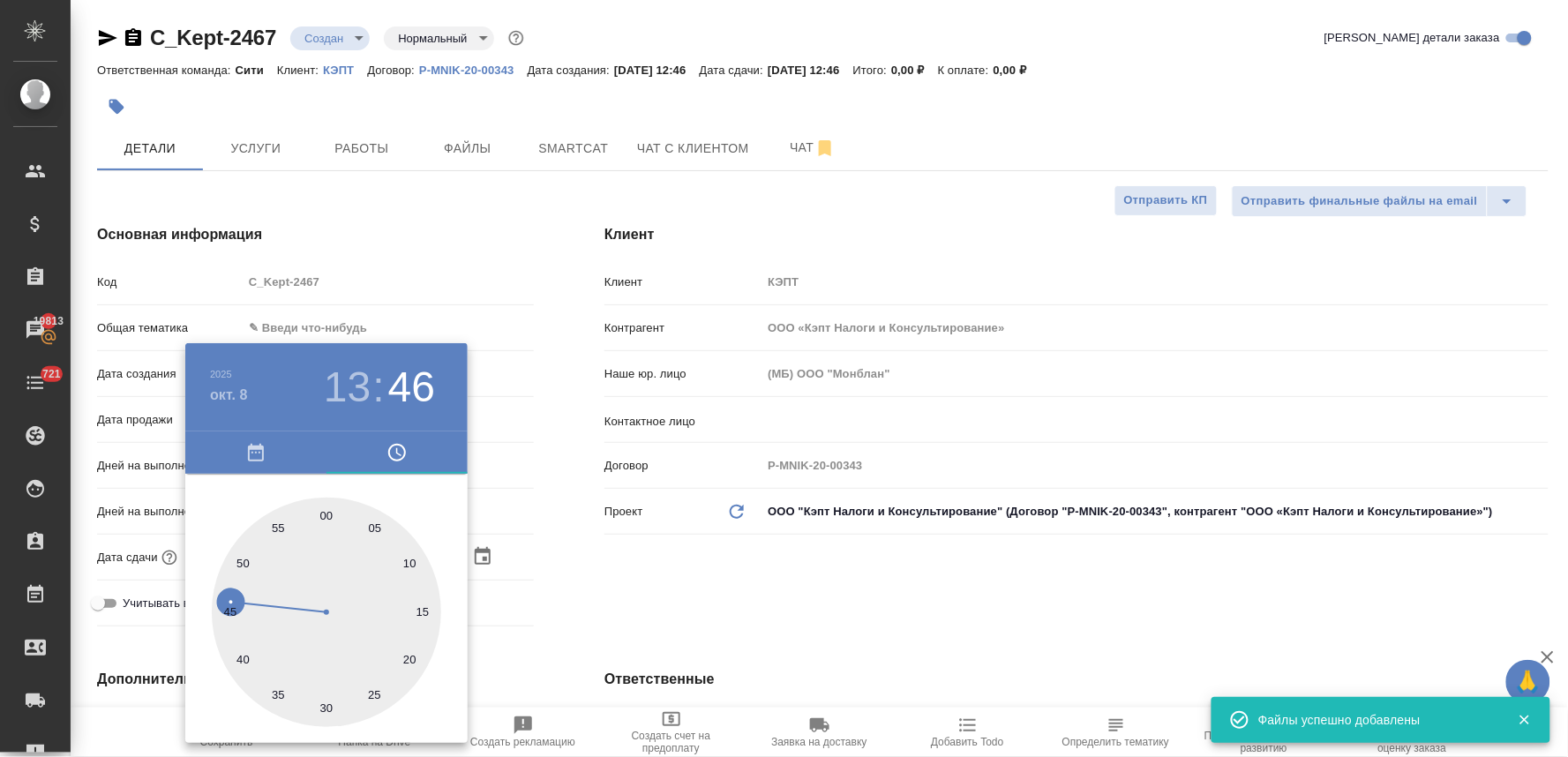
click at [375, 526] on div at bounding box center [326, 612] width 229 height 229
type input "08.10.2025 13:05"
type textarea "x"
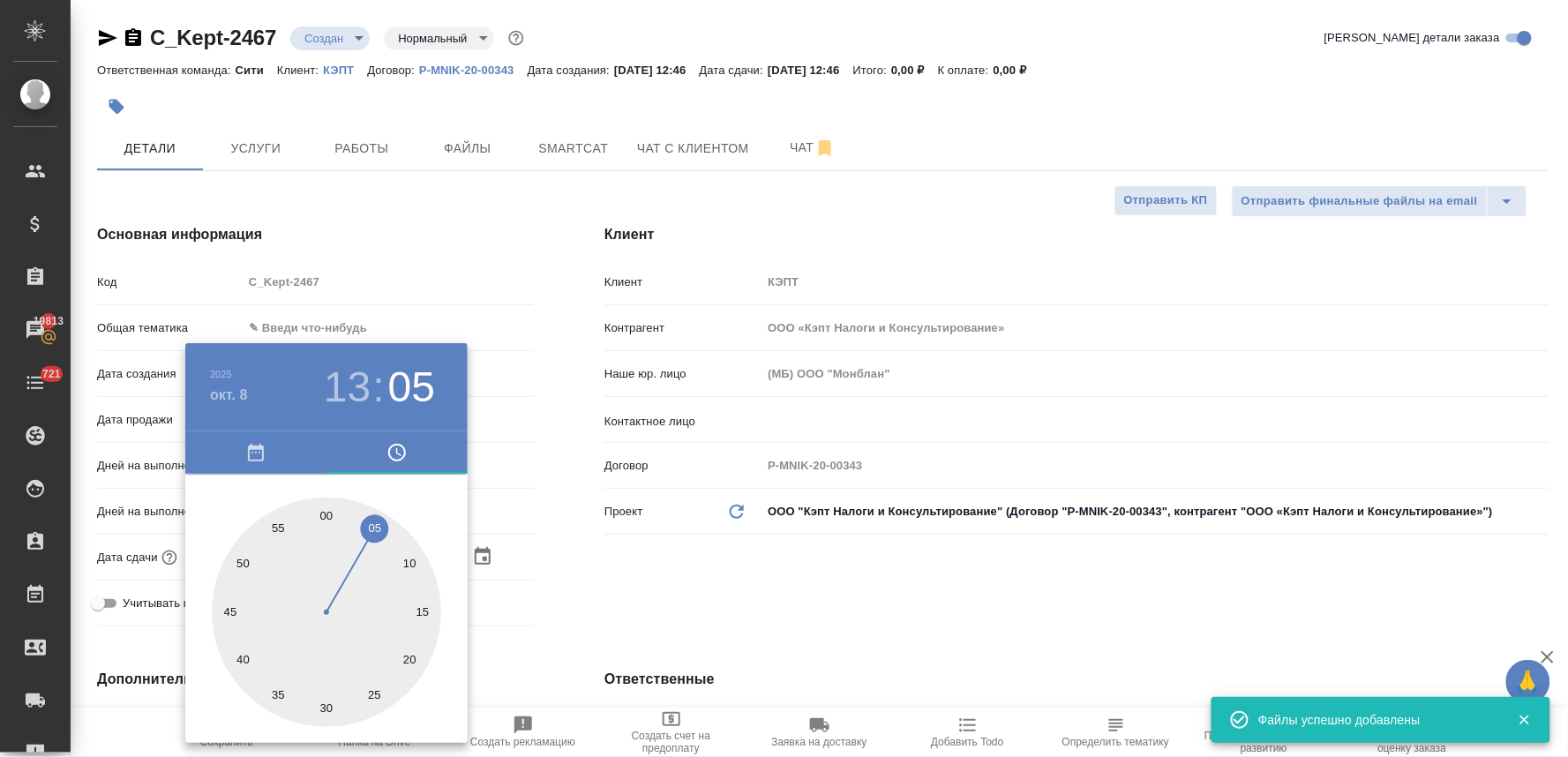
drag, startPoint x: 667, startPoint y: 560, endPoint x: 434, endPoint y: 644, distance: 247.7
click at [658, 560] on div at bounding box center [784, 378] width 1568 height 757
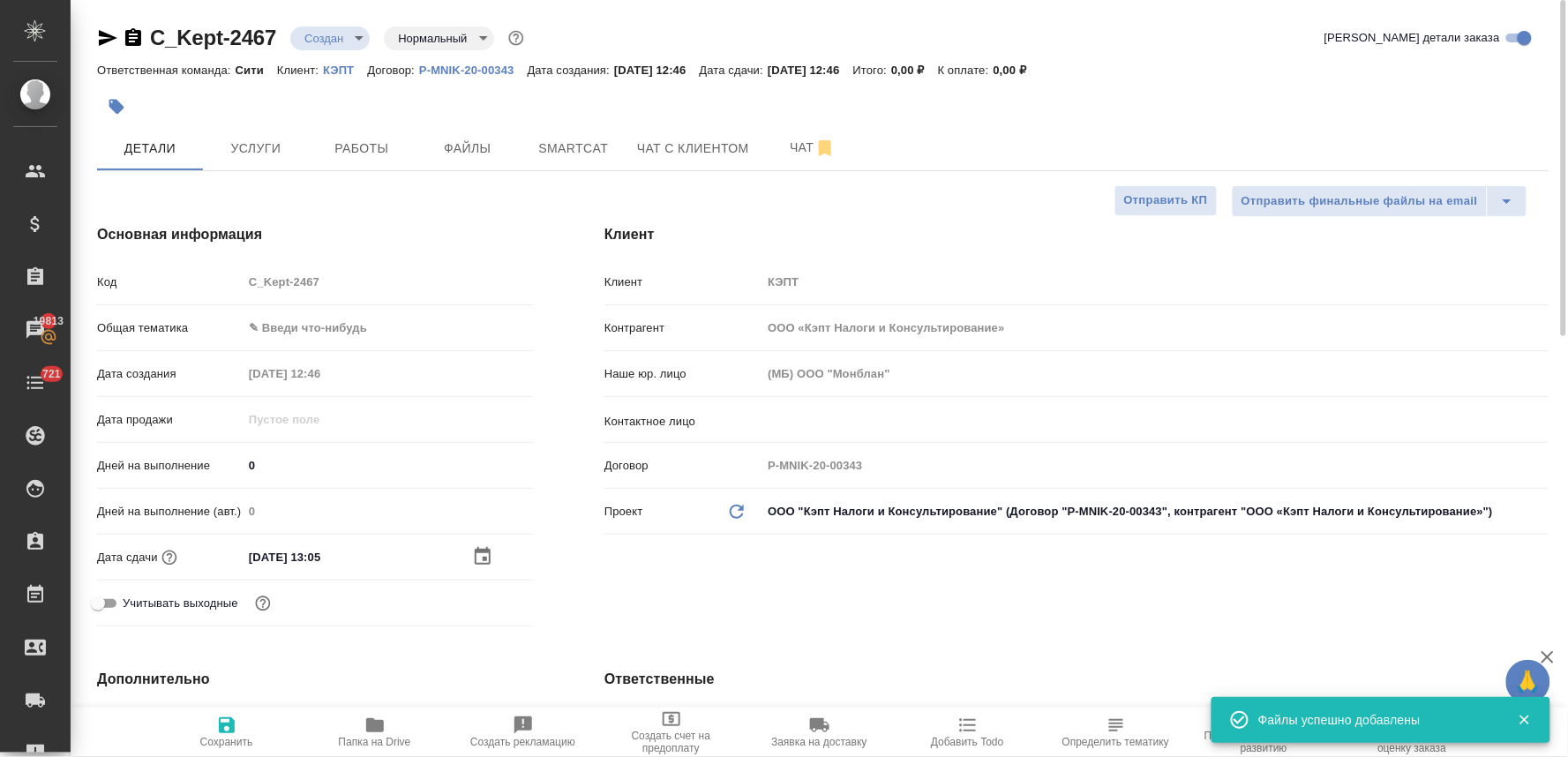
click at [206, 741] on span "Сохранить" at bounding box center [227, 742] width 53 height 12
type textarea "x"
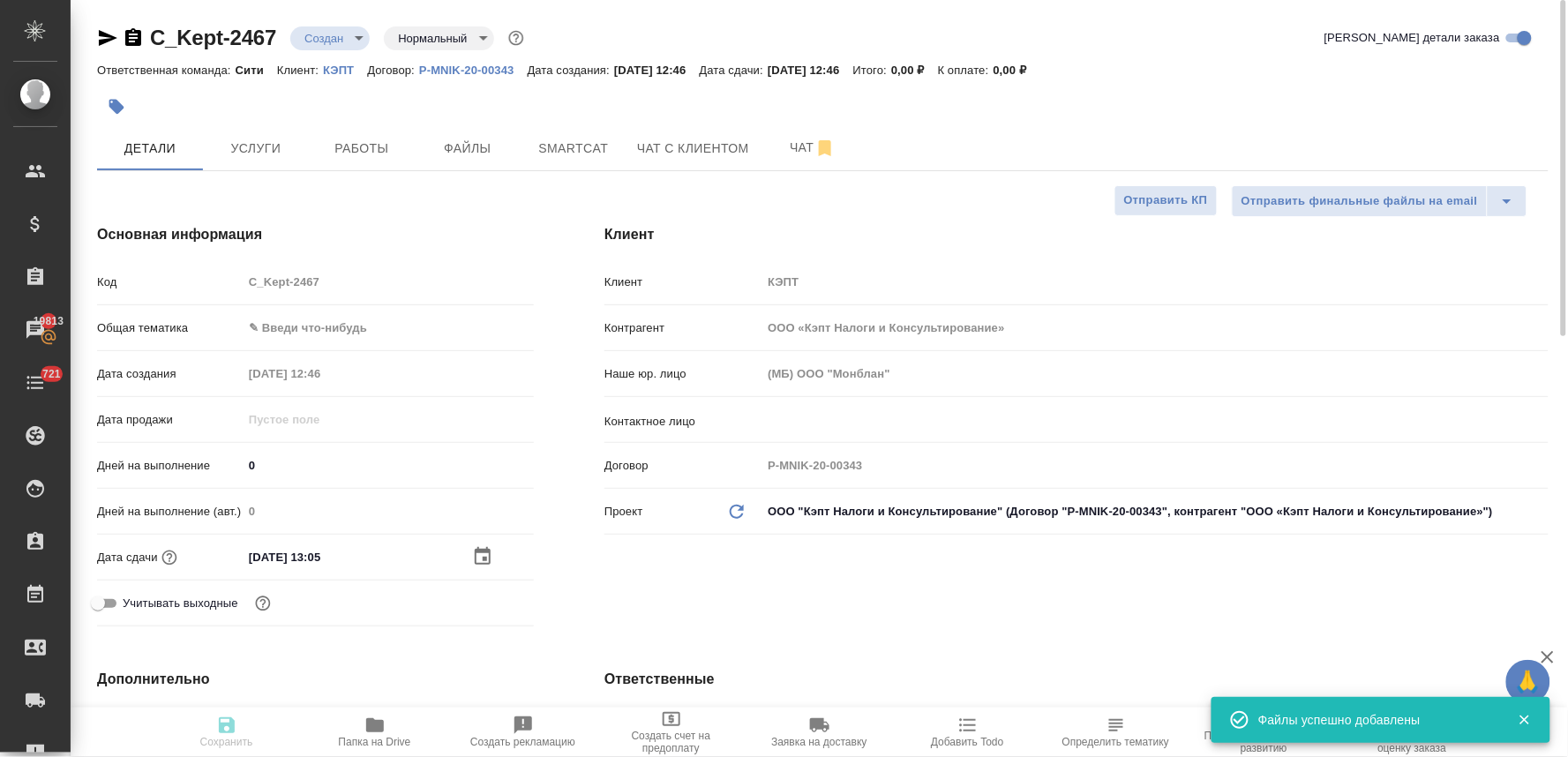
type textarea "x"
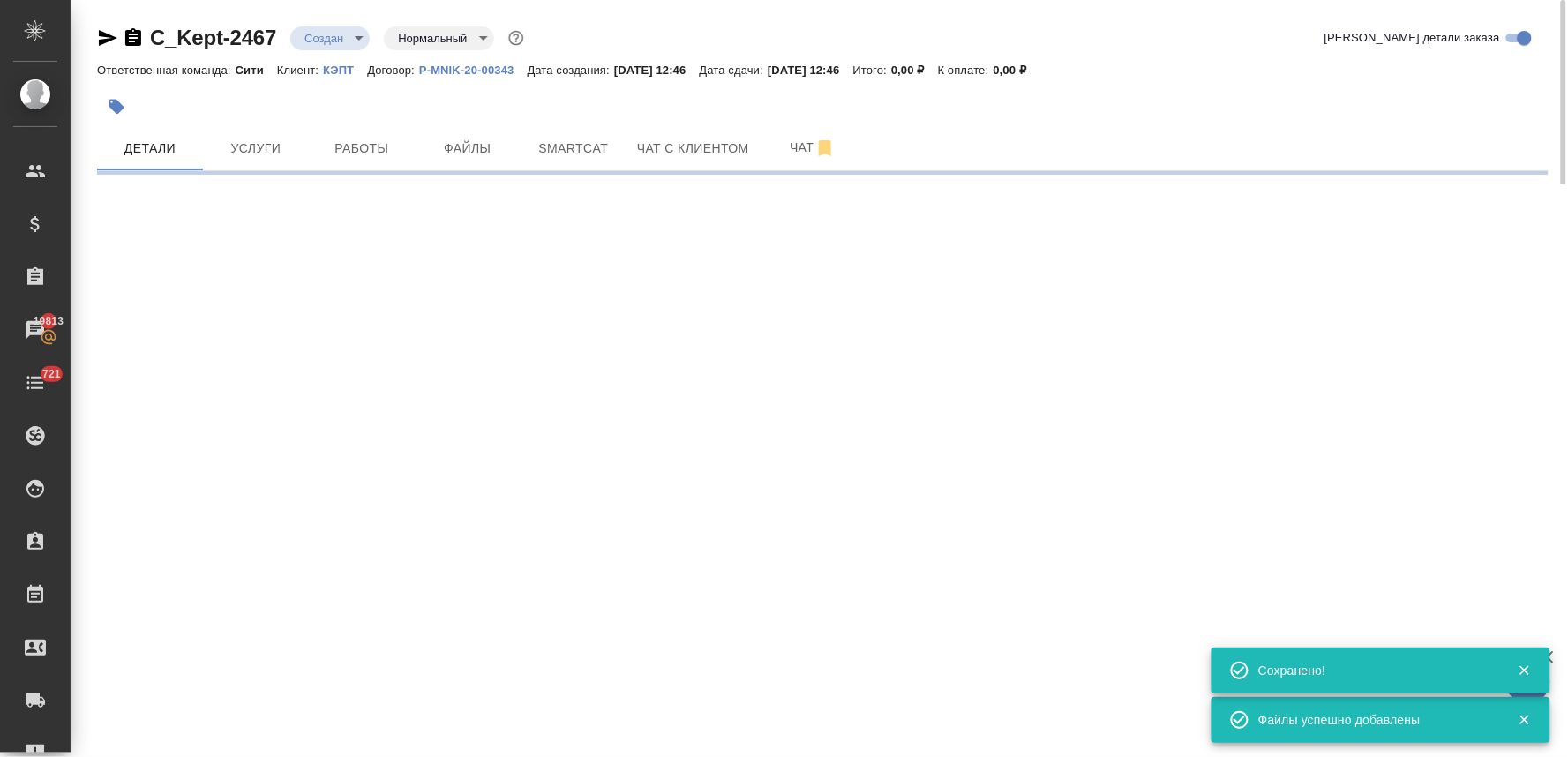
select select "RU"
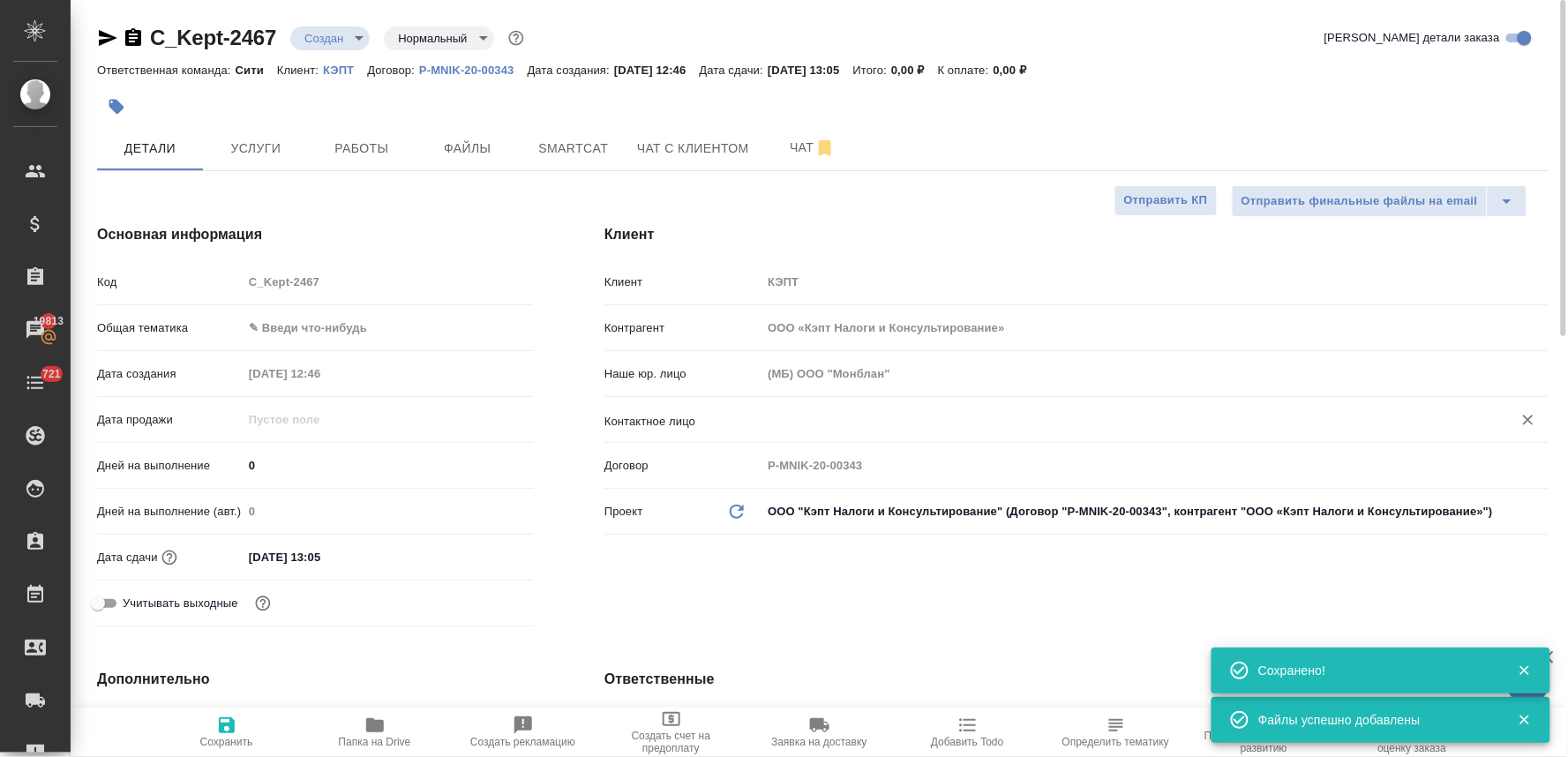
type textarea "x"
click at [349, 35] on body "🙏 .cls-1 fill:#fff; AWATERA Lyamina Nadezhda Клиенты Спецификации Заказы 19813 …" at bounding box center [784, 378] width 1568 height 757
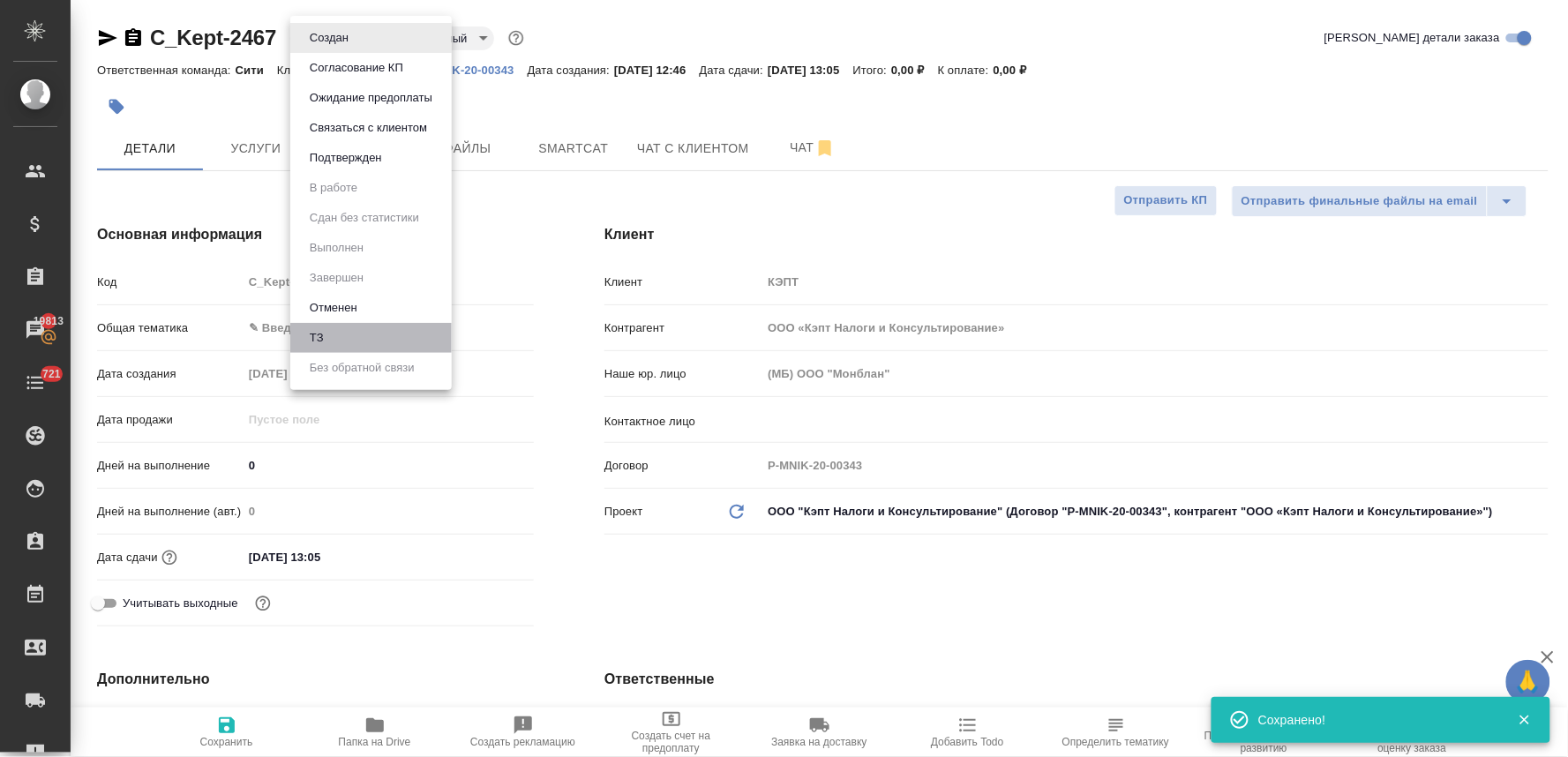
click at [349, 341] on li "ТЗ" at bounding box center [370, 338] width 161 height 30
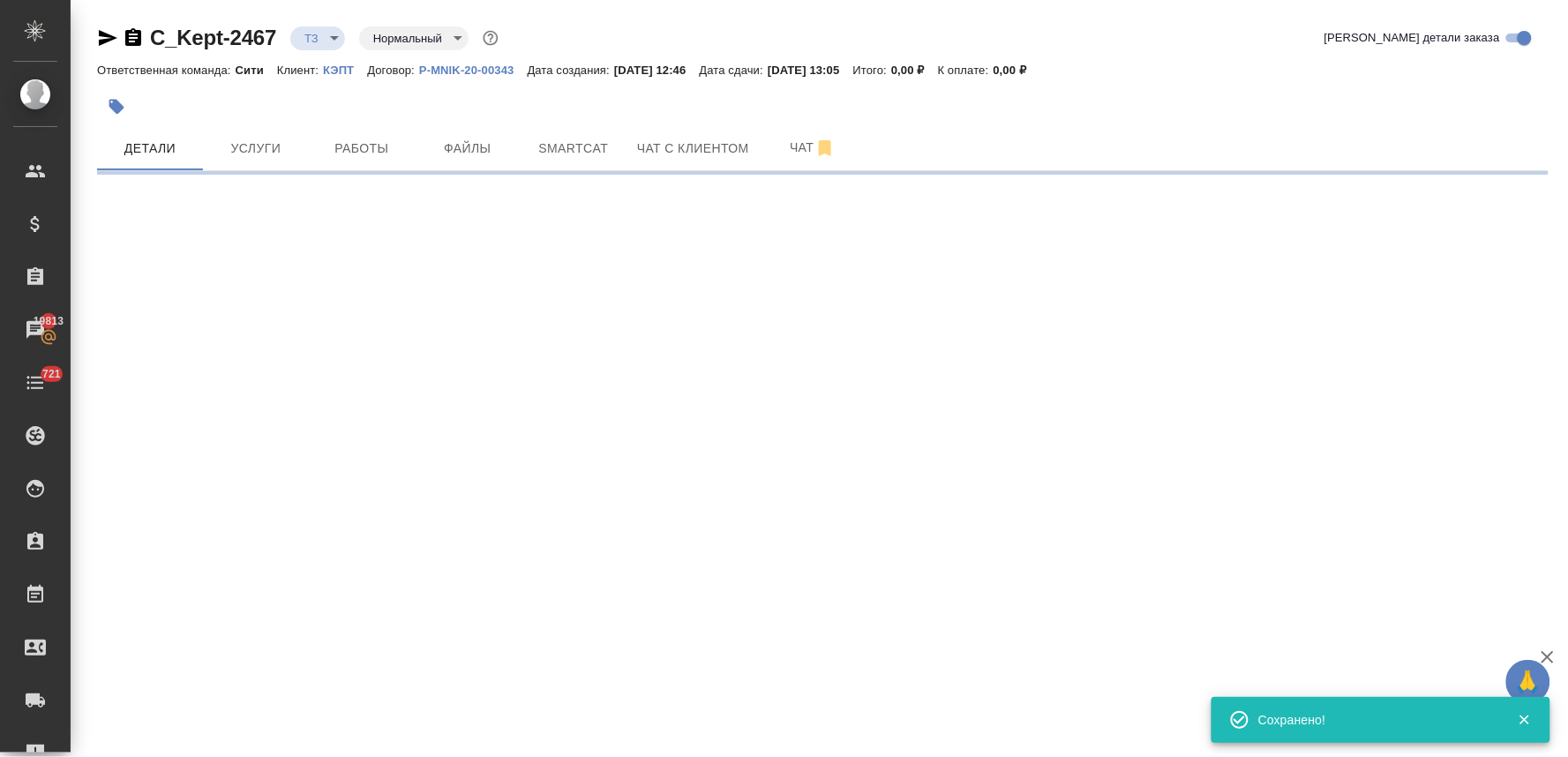
select select "RU"
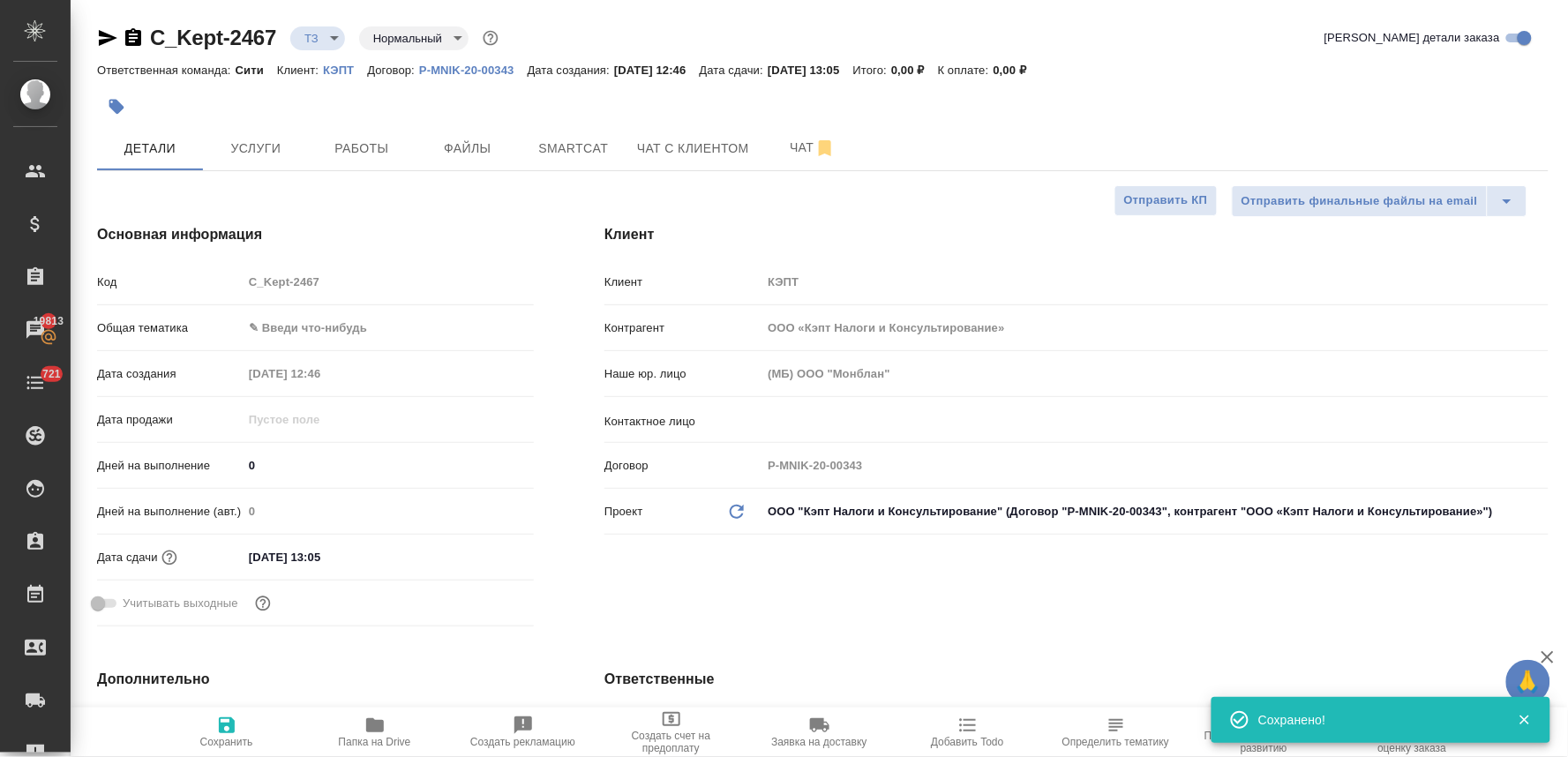
type textarea "x"
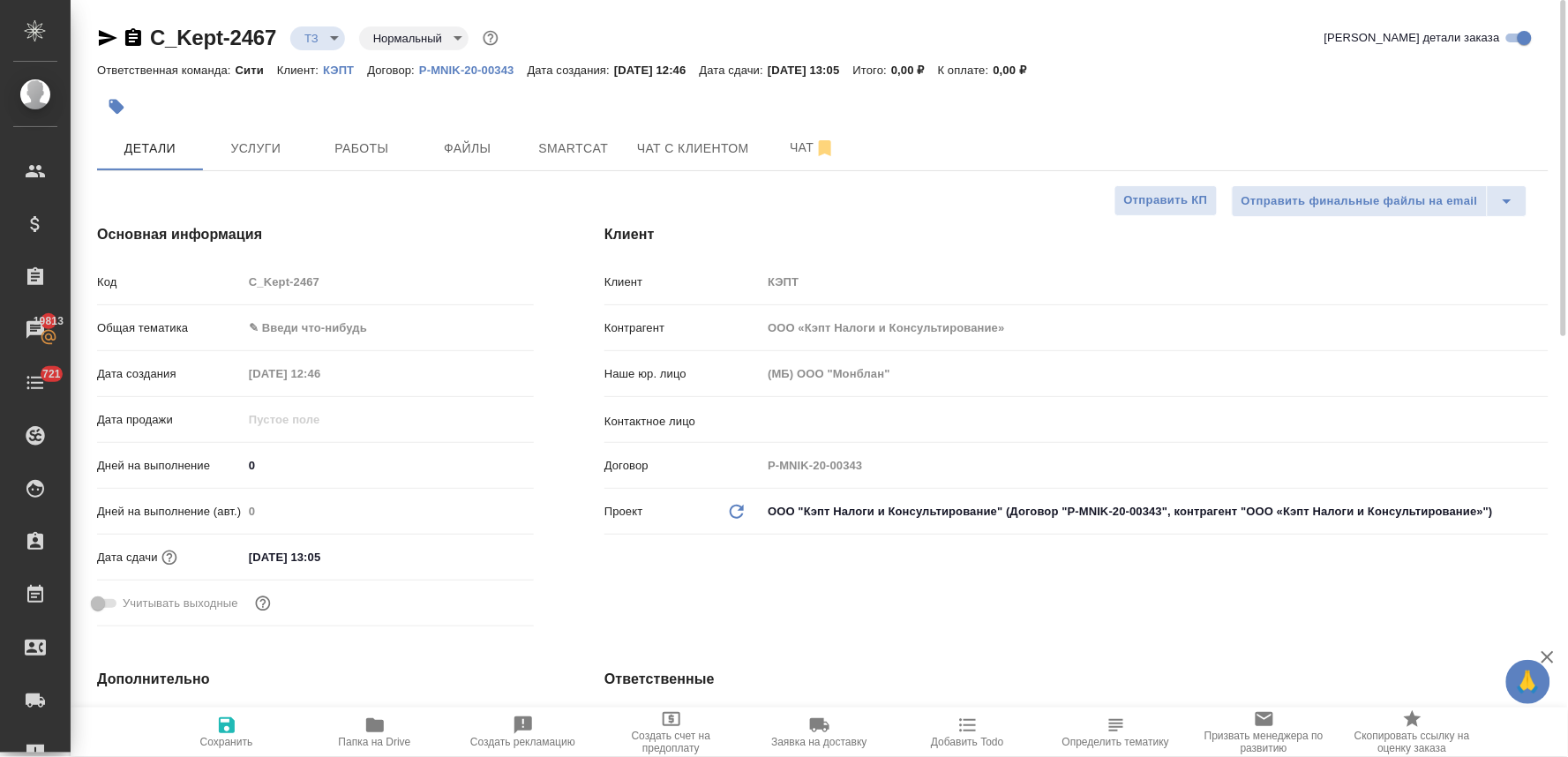
click at [224, 295] on div "Код C_Kept-2467" at bounding box center [315, 282] width 436 height 31
type textarea "x"
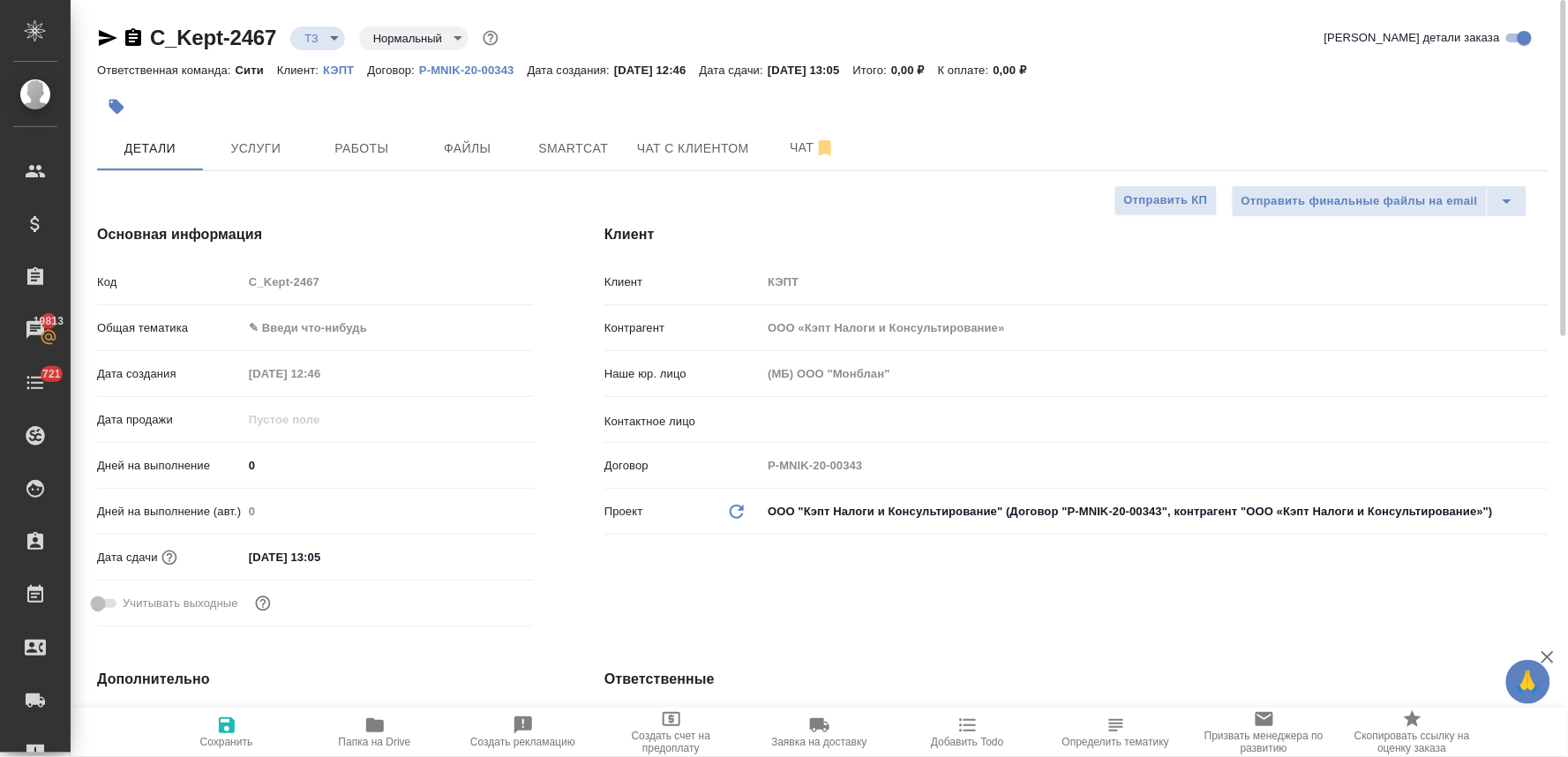
type textarea "x"
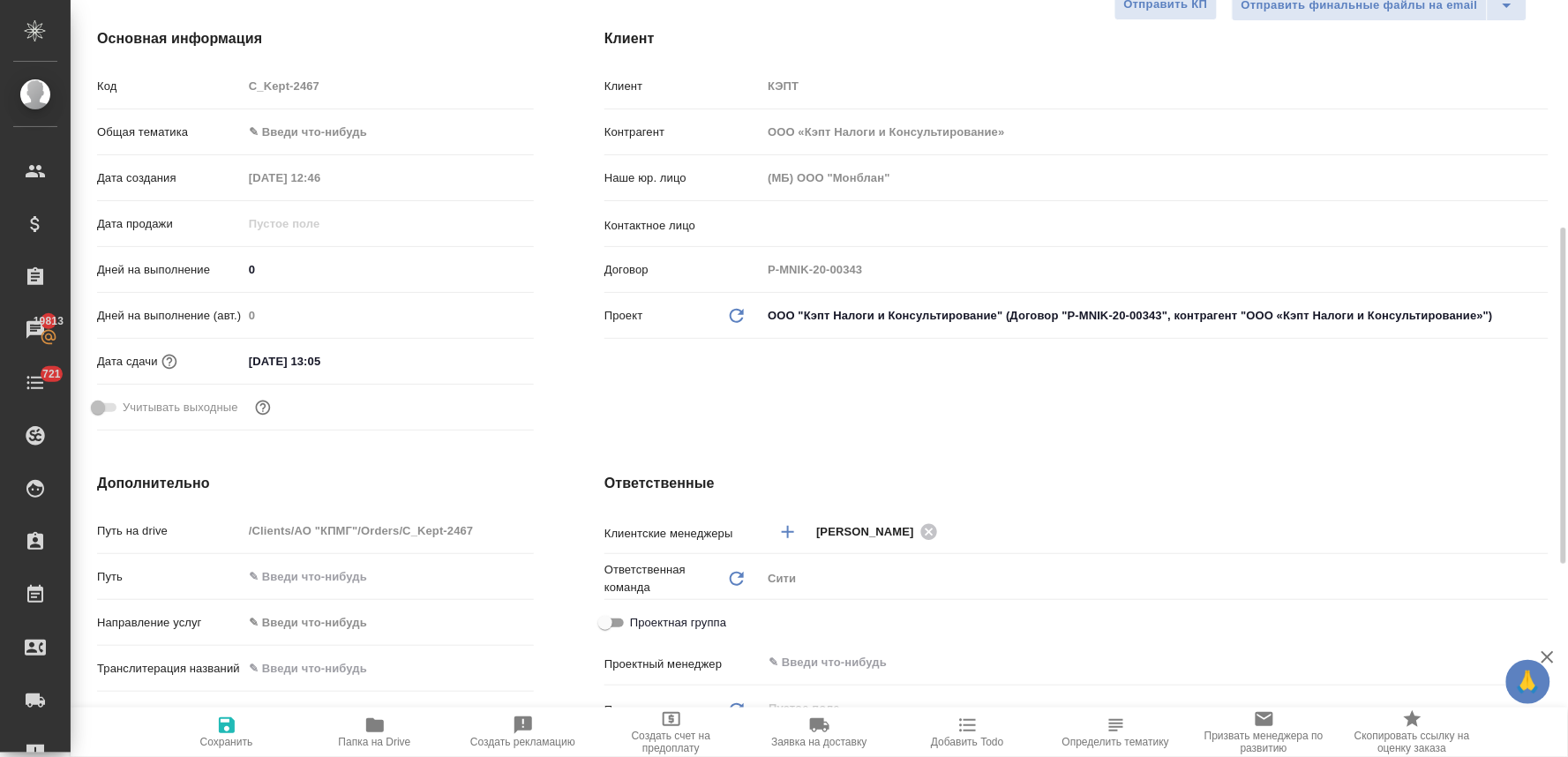
scroll to position [392, 0]
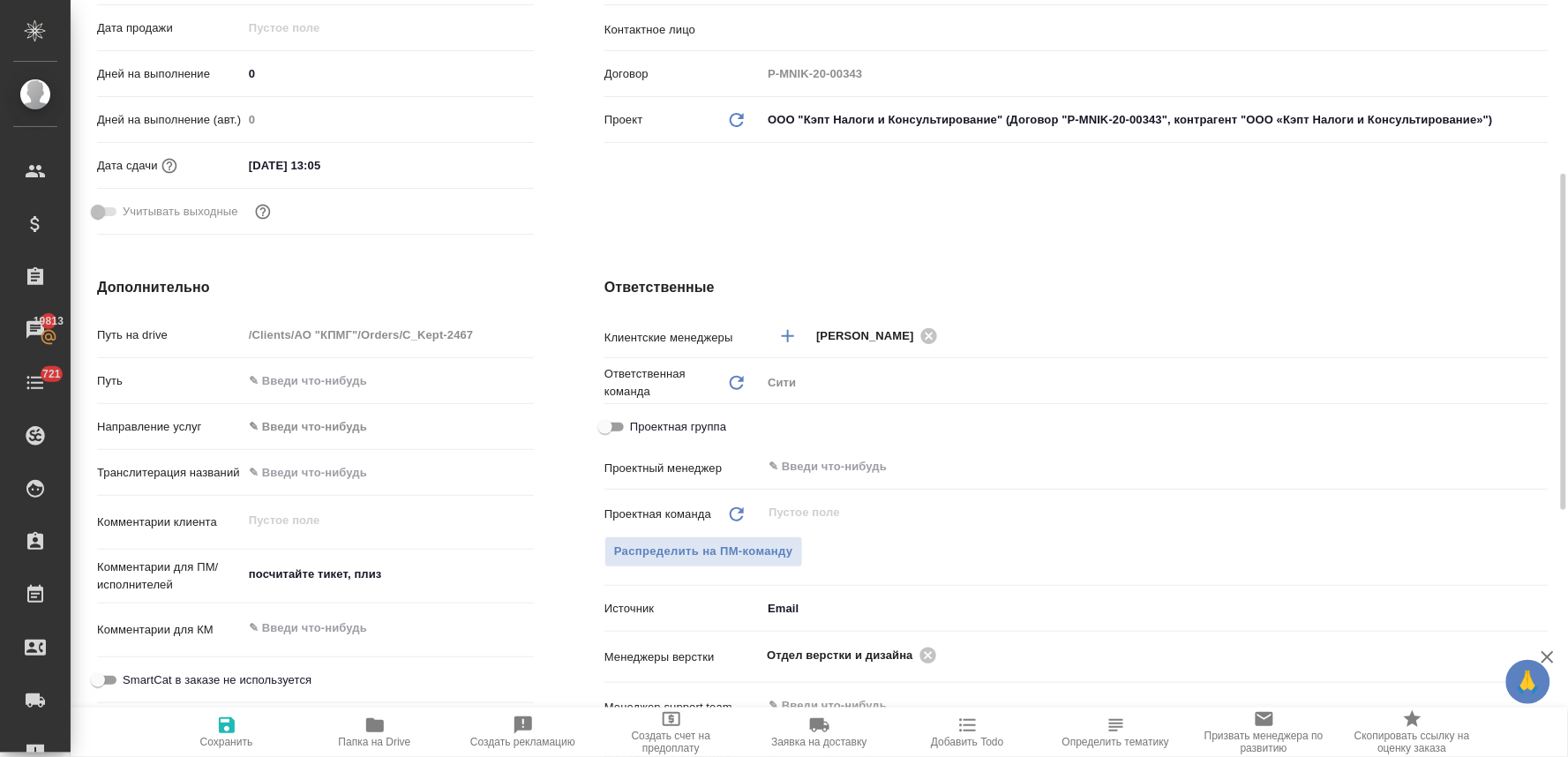
type textarea "x"
click at [400, 574] on textarea "посчитайте тикет, плиз" at bounding box center [387, 575] width 291 height 30
type textarea "посчитайте тикет, плиз"
type textarea "x"
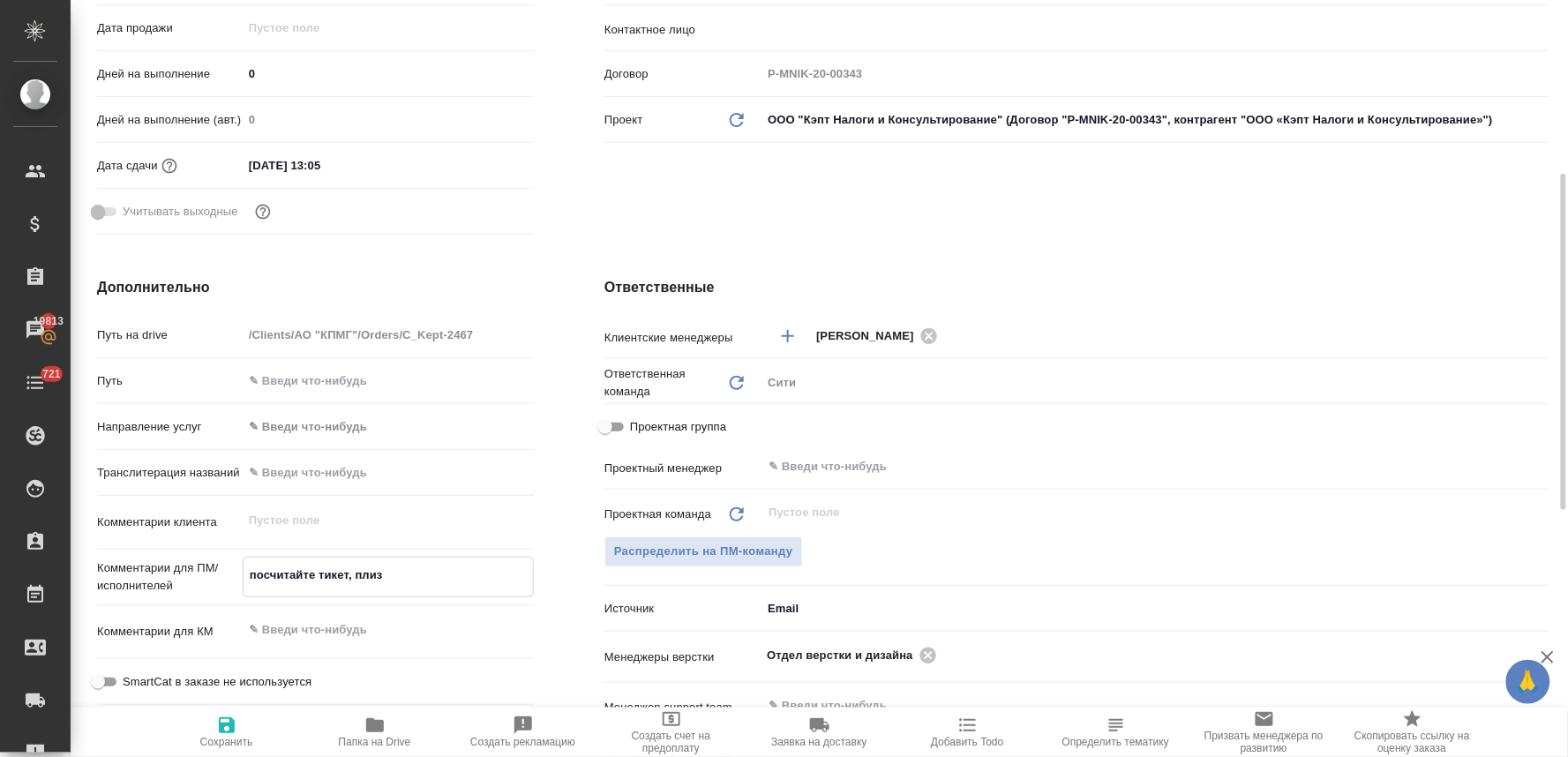
type textarea "x"
type textarea "посчитайте тикет, плиз"
type textarea "x"
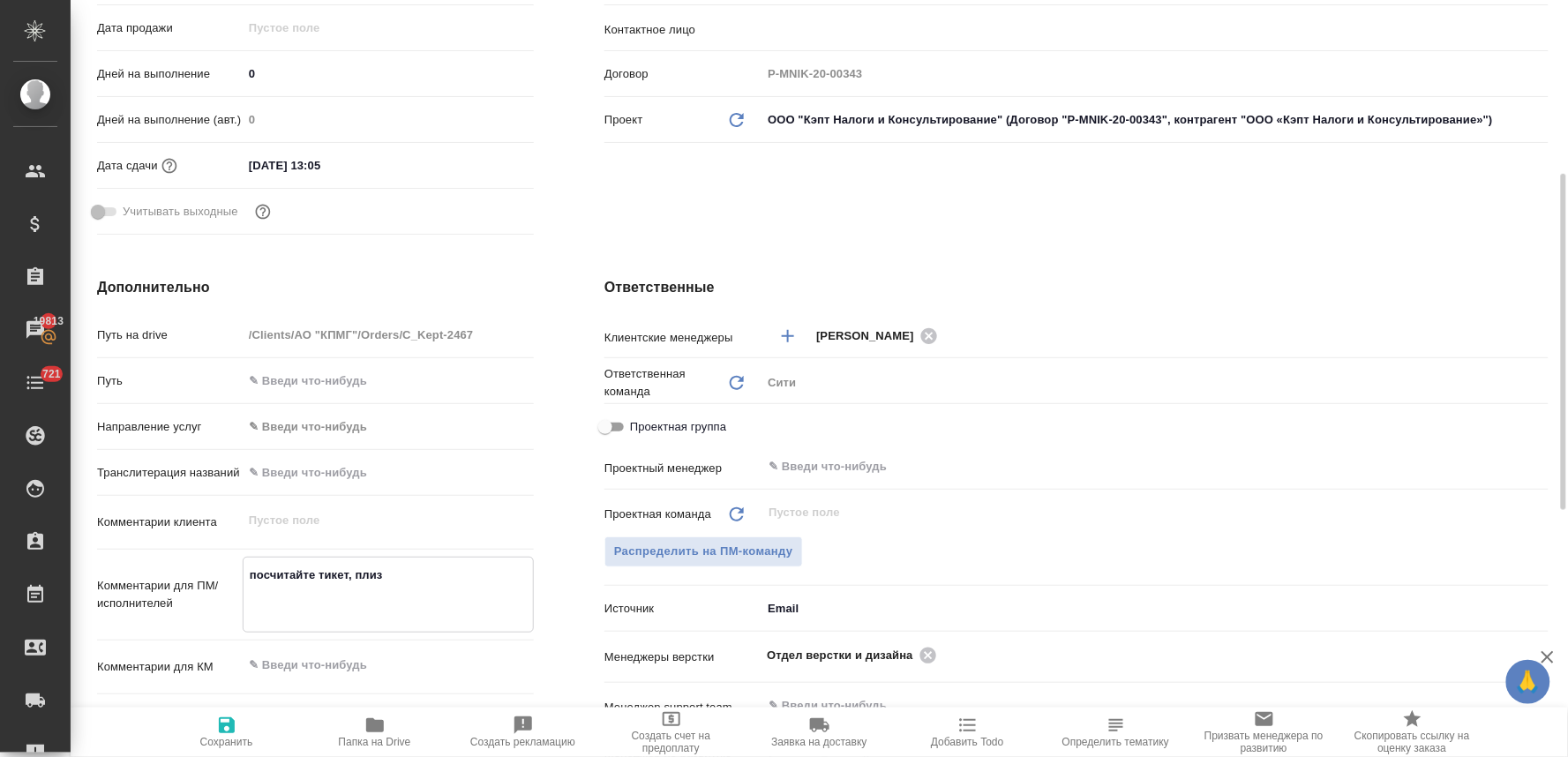
type textarea "посчитайте тикет, плиз б"
type textarea "x"
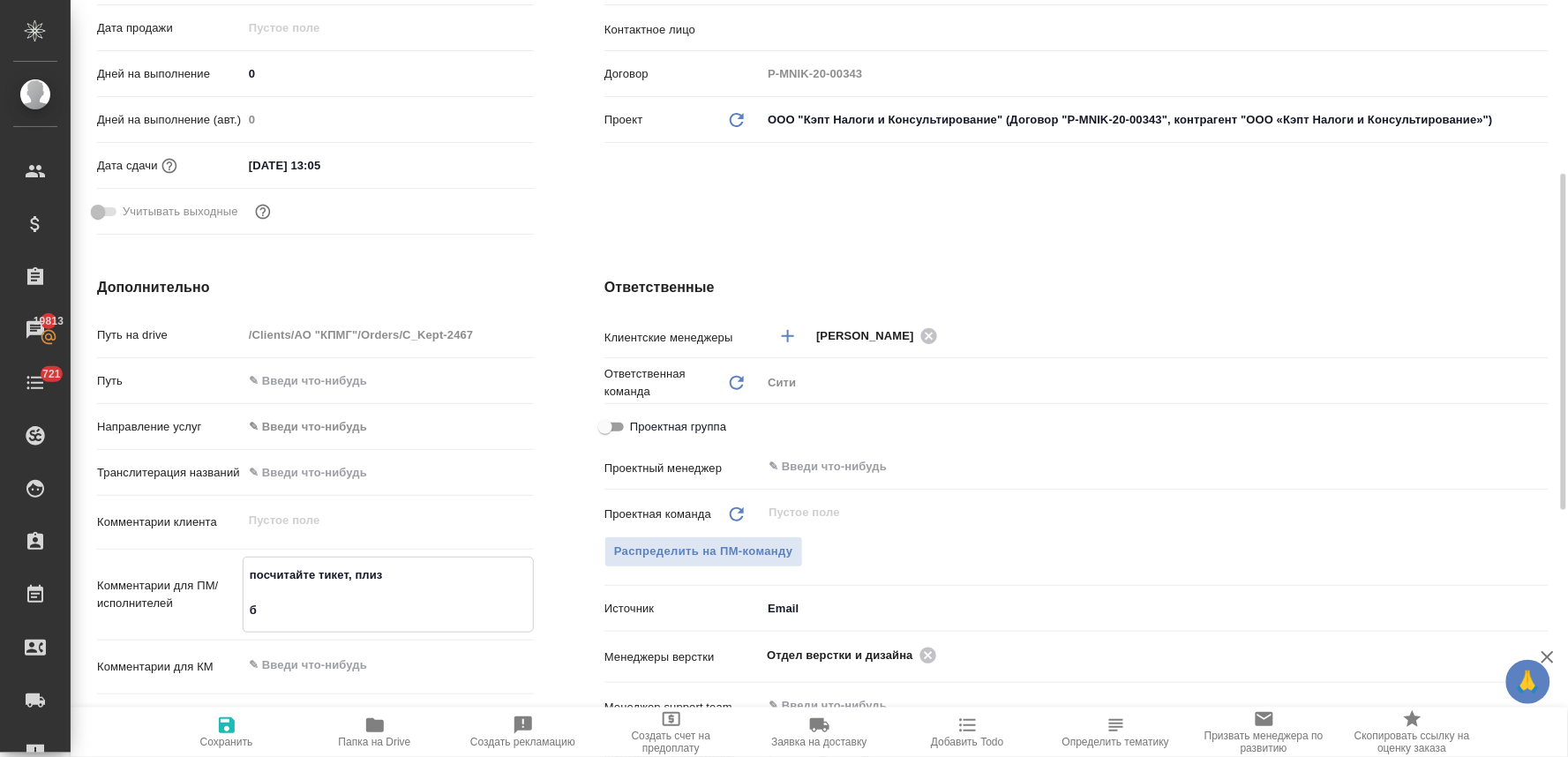
type textarea "посчитайте тикет, плиз бу"
type textarea "x"
type textarea "посчитайте тикет, плиз буд"
type textarea "x"
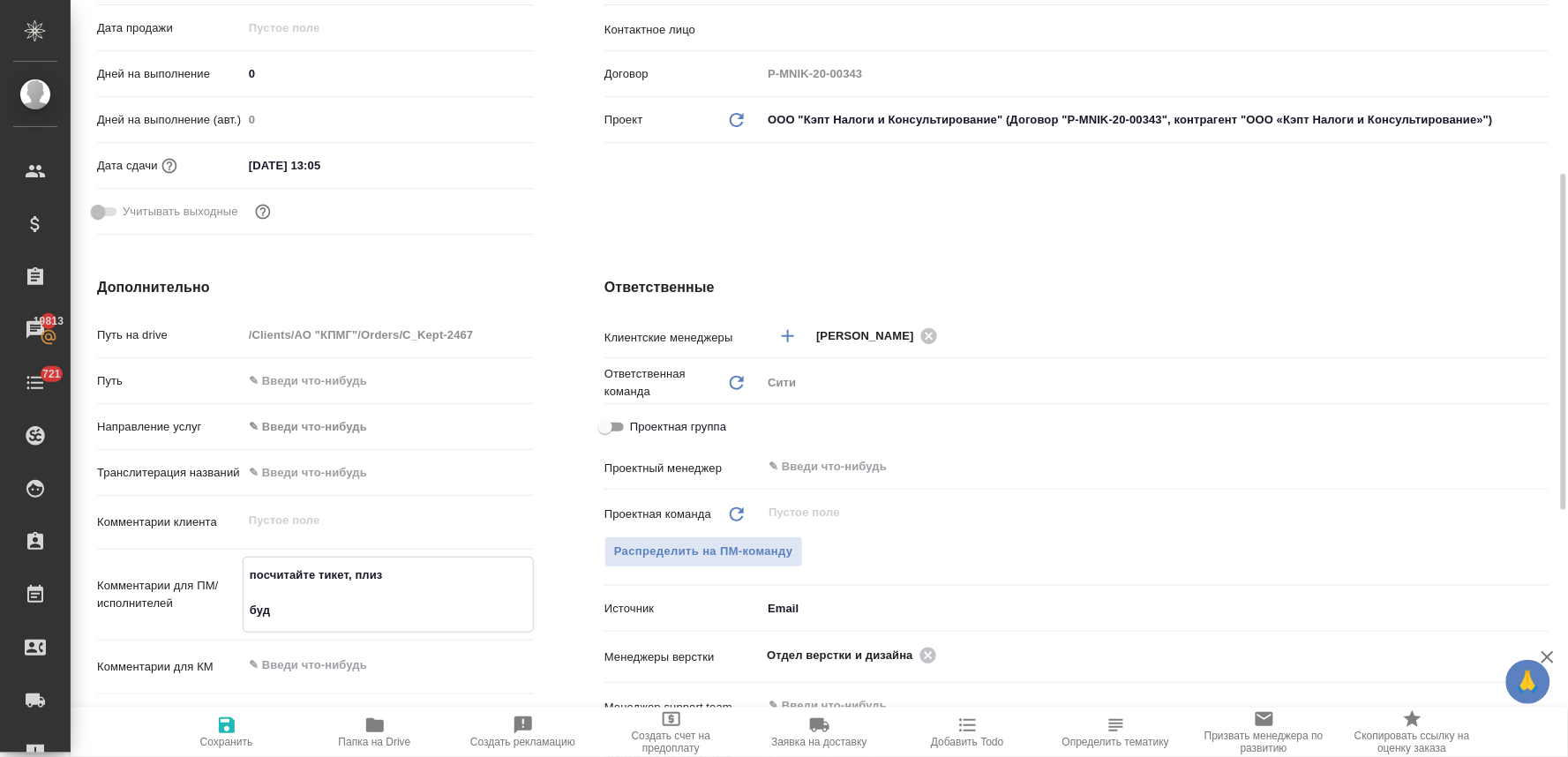
type textarea "x"
type textarea "посчитайте тикет, плиз буде"
type textarea "x"
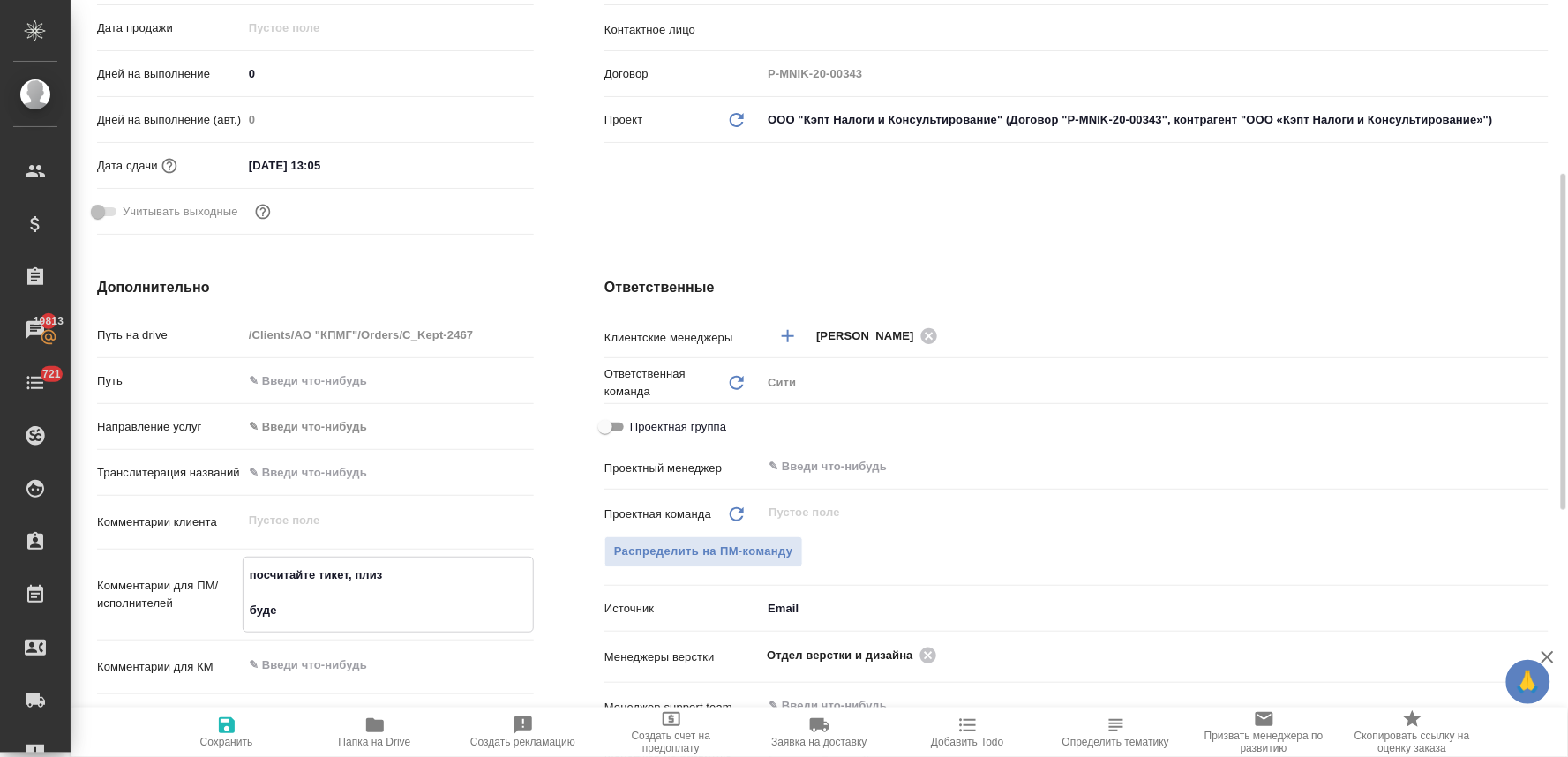
type textarea "x"
type textarea "посчитайте тикет, плиз будем"
type textarea "x"
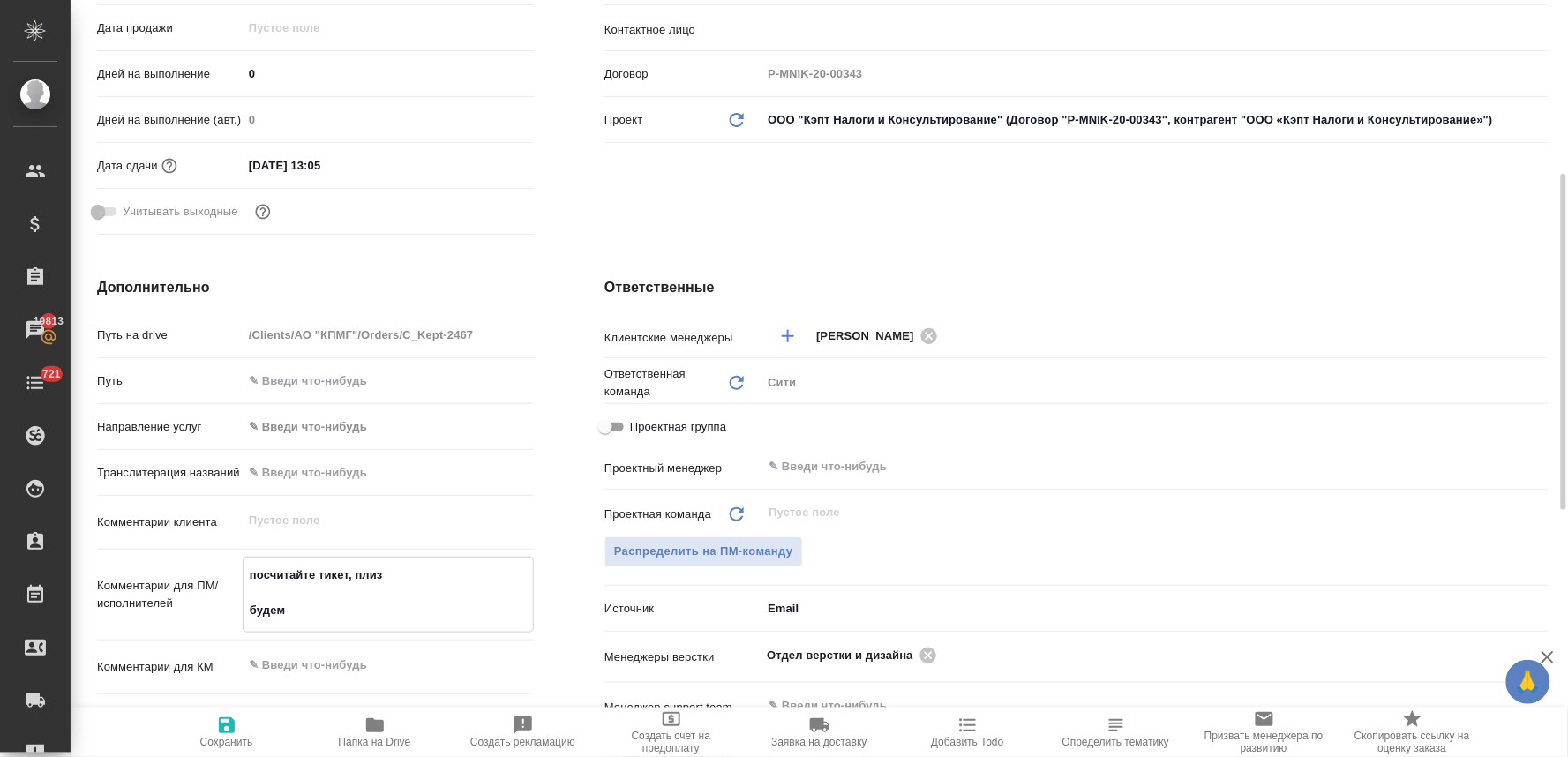
type textarea "x"
click at [227, 739] on span "Сохранить" at bounding box center [227, 742] width 53 height 12
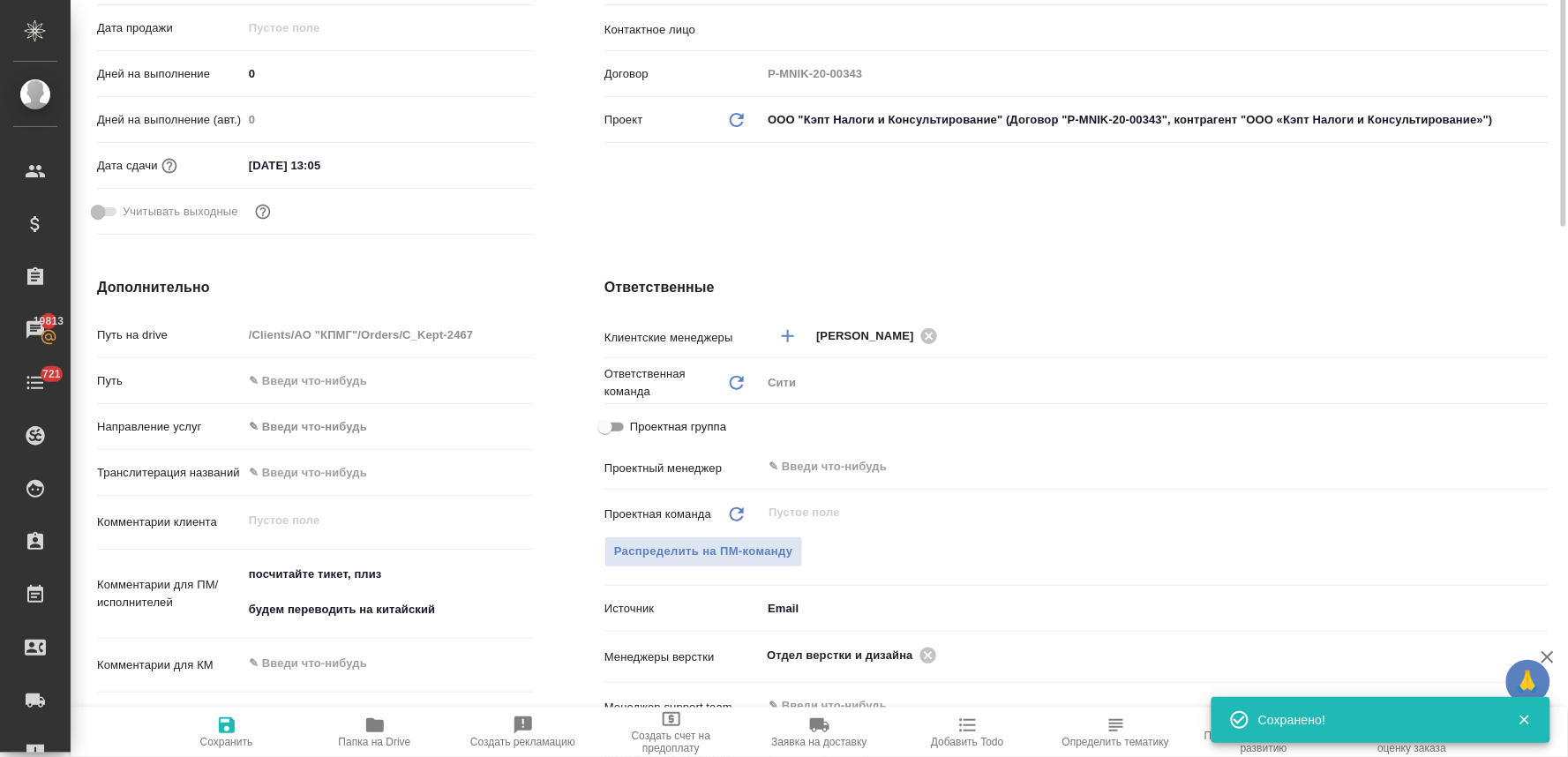
scroll to position [0, 0]
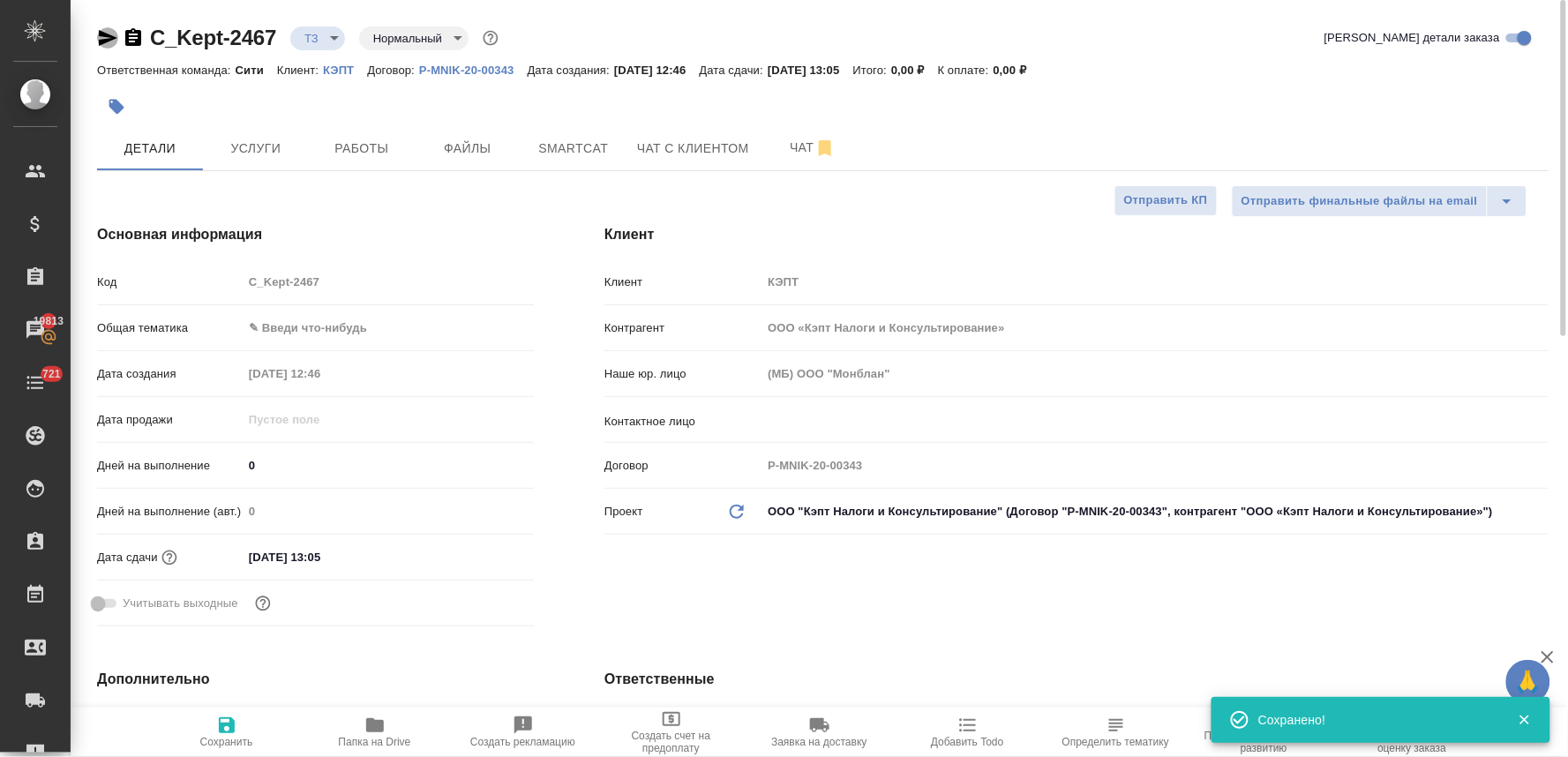
click at [100, 37] on icon "button" at bounding box center [107, 38] width 21 height 21
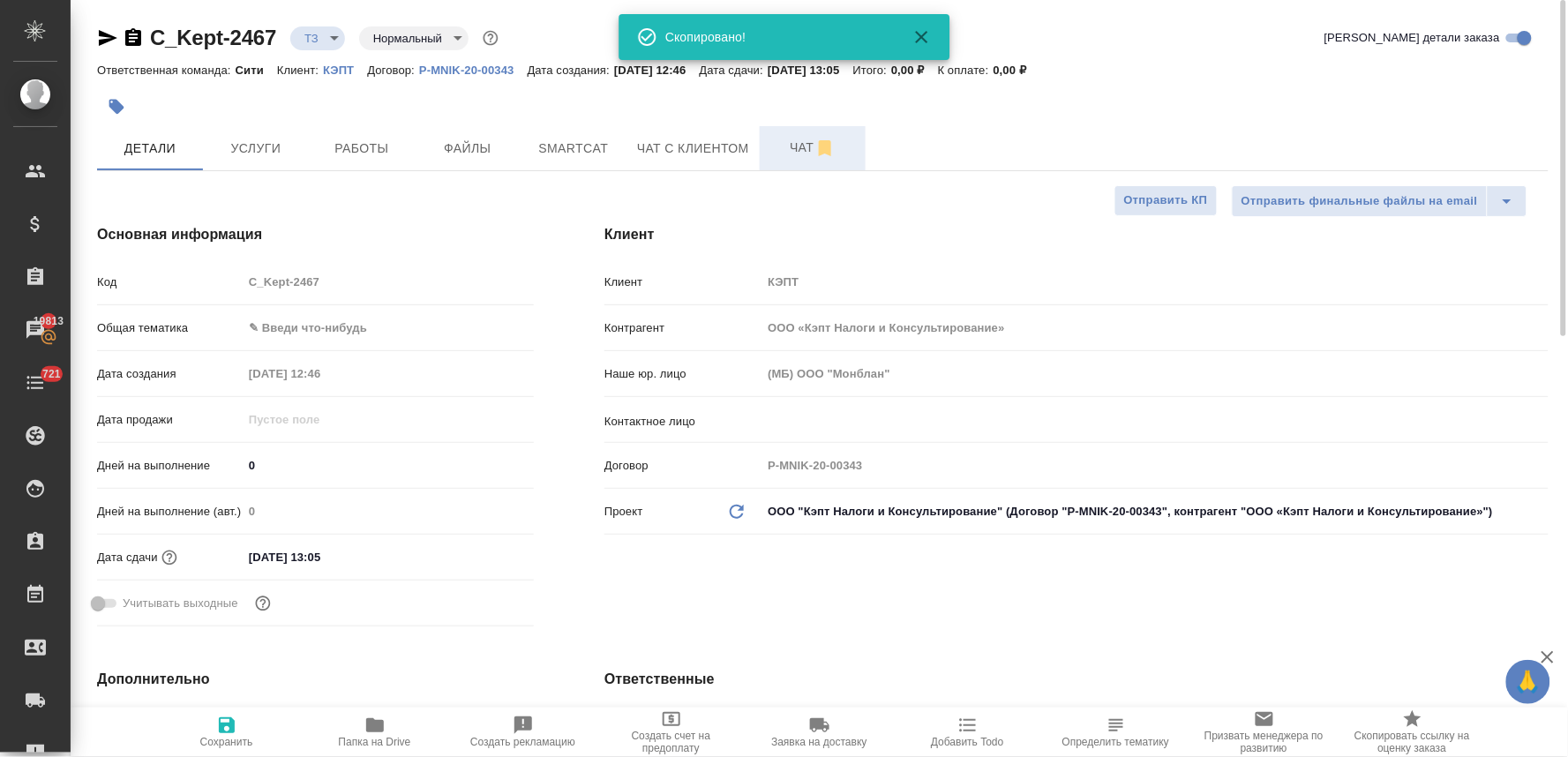
click at [781, 152] on span "Чат" at bounding box center [812, 147] width 85 height 22
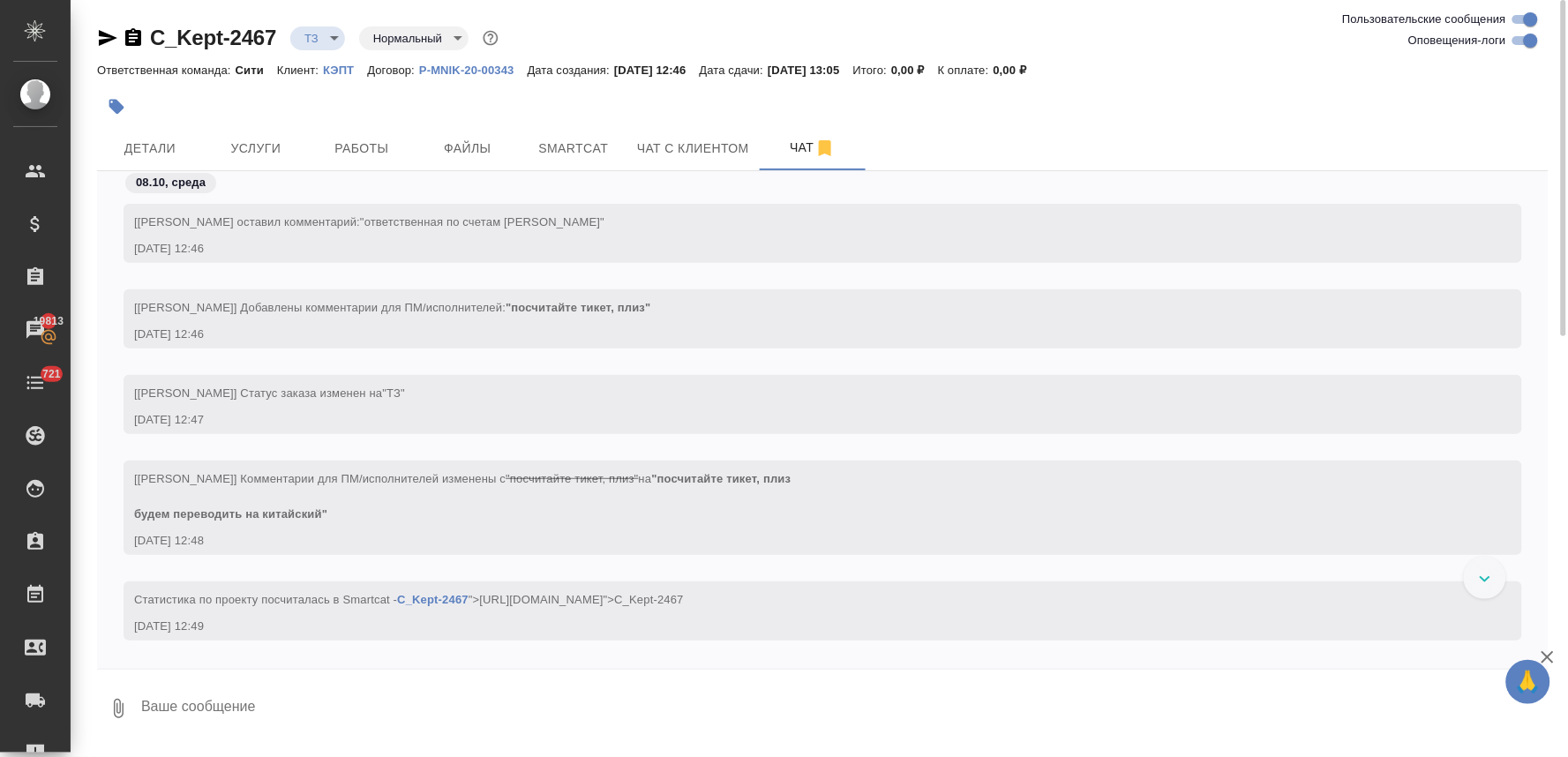
scroll to position [24, 0]
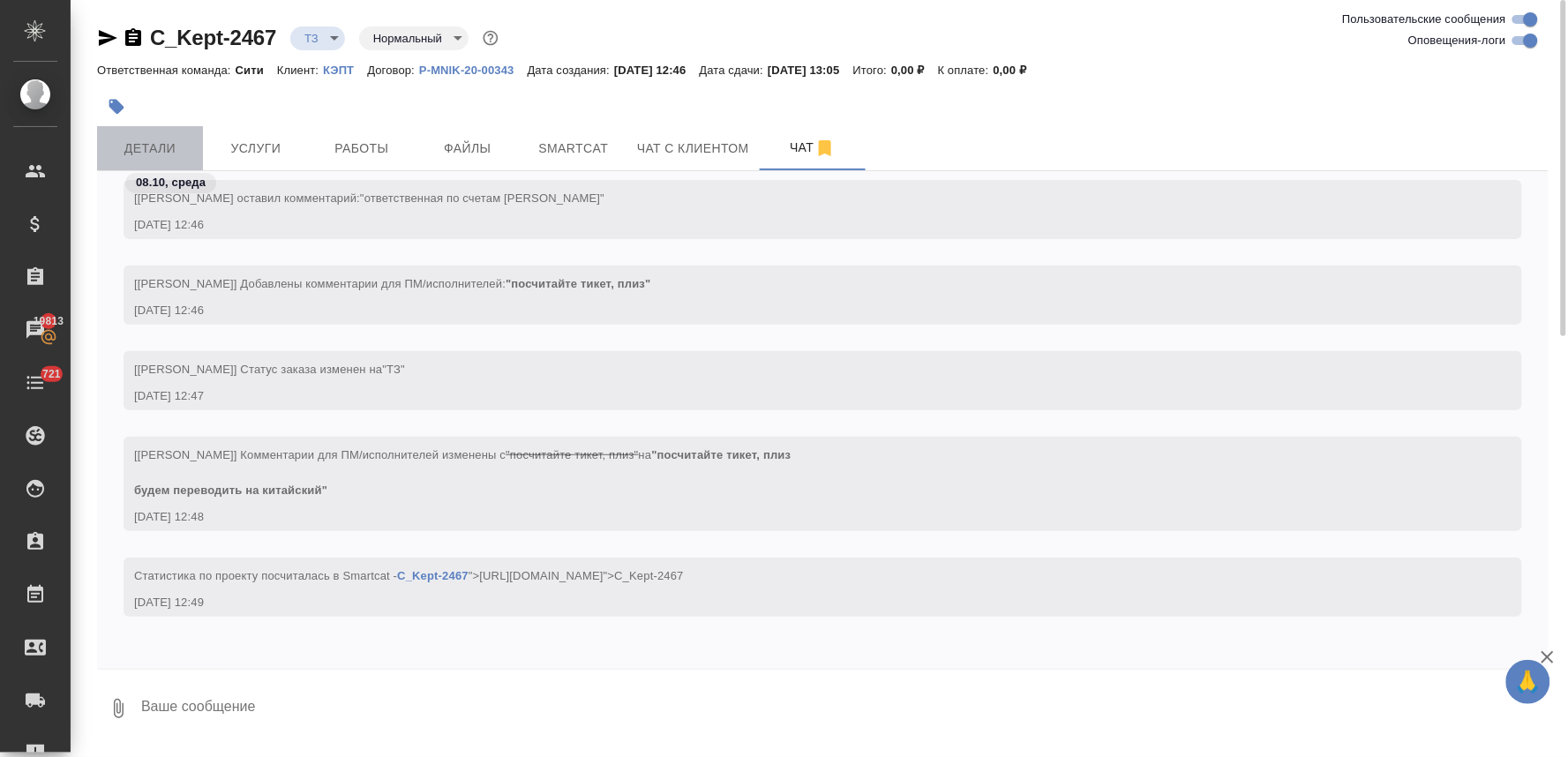
click at [144, 129] on button "Детали" at bounding box center [150, 148] width 106 height 44
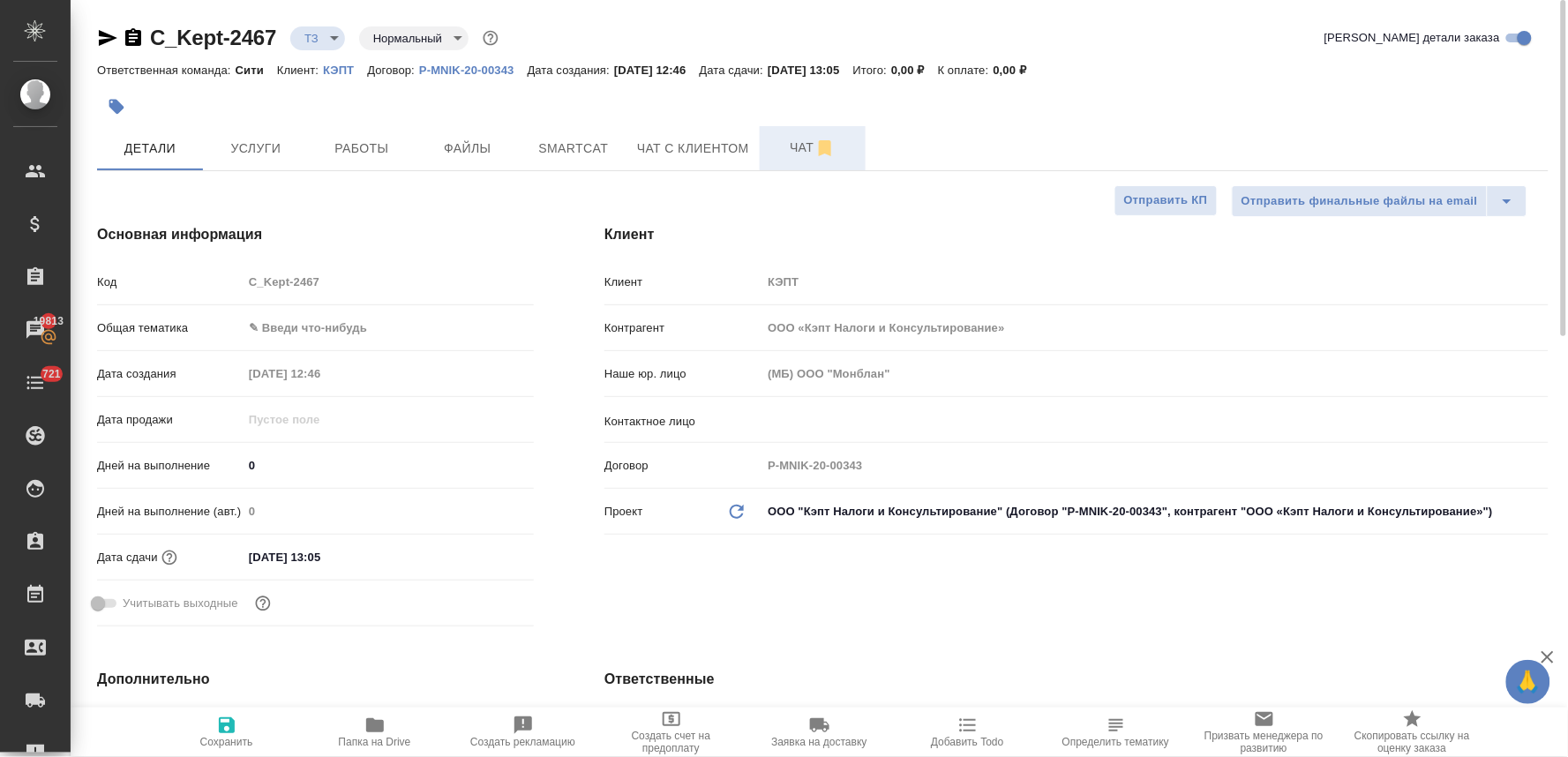
click at [795, 139] on span "Чат" at bounding box center [812, 147] width 85 height 22
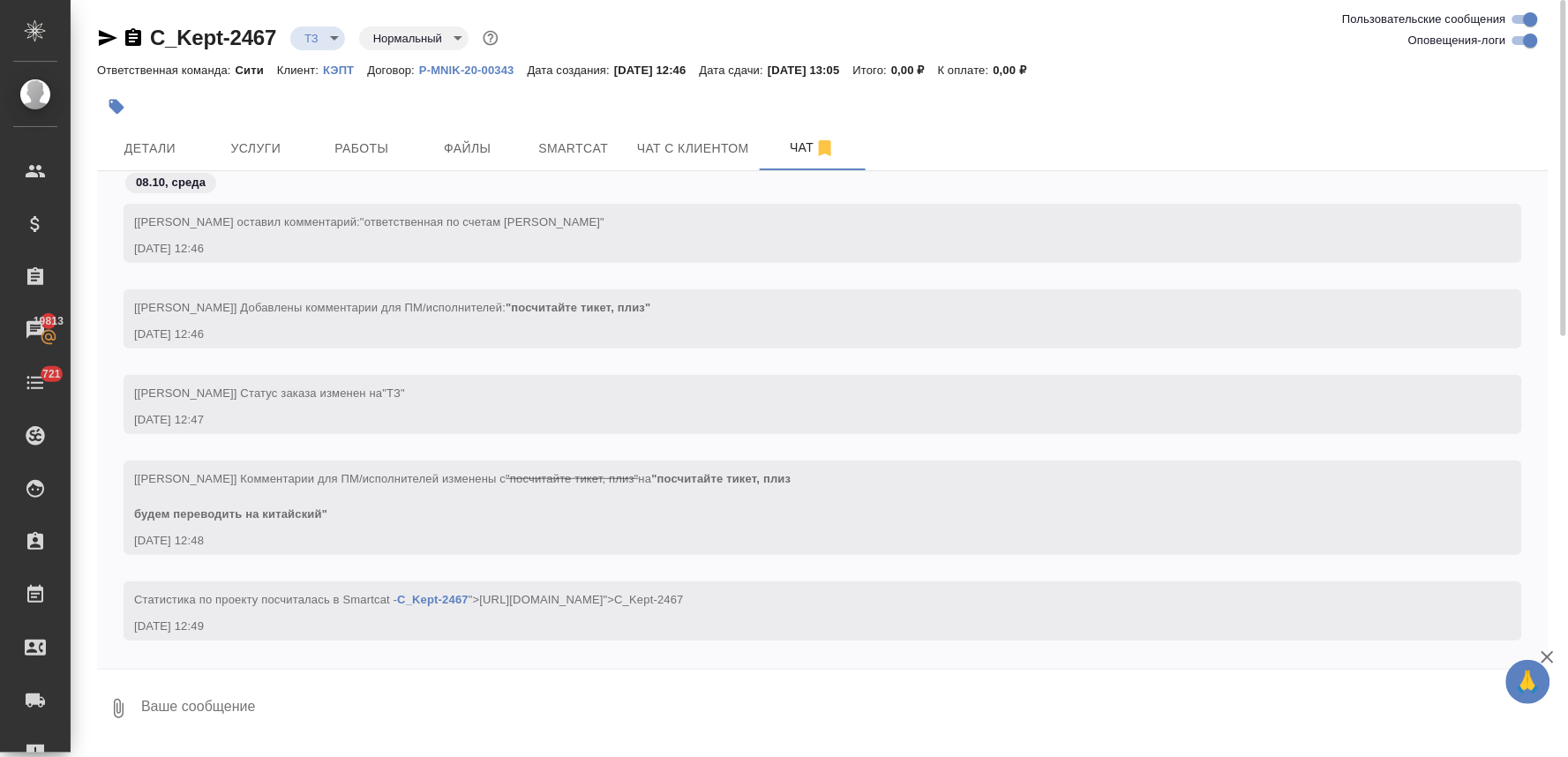
scroll to position [24, 0]
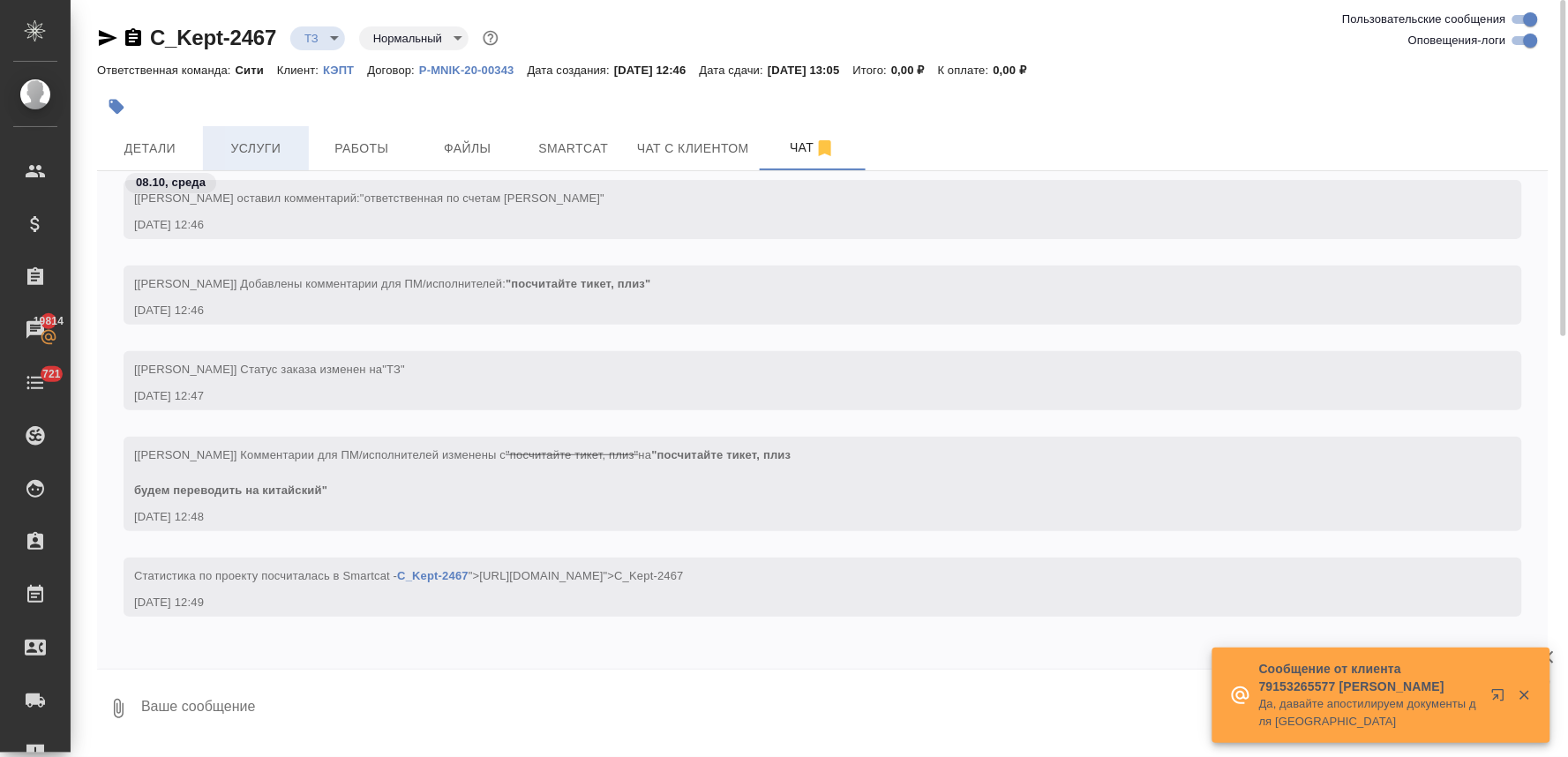
click at [250, 147] on span "Услуги" at bounding box center [256, 148] width 85 height 22
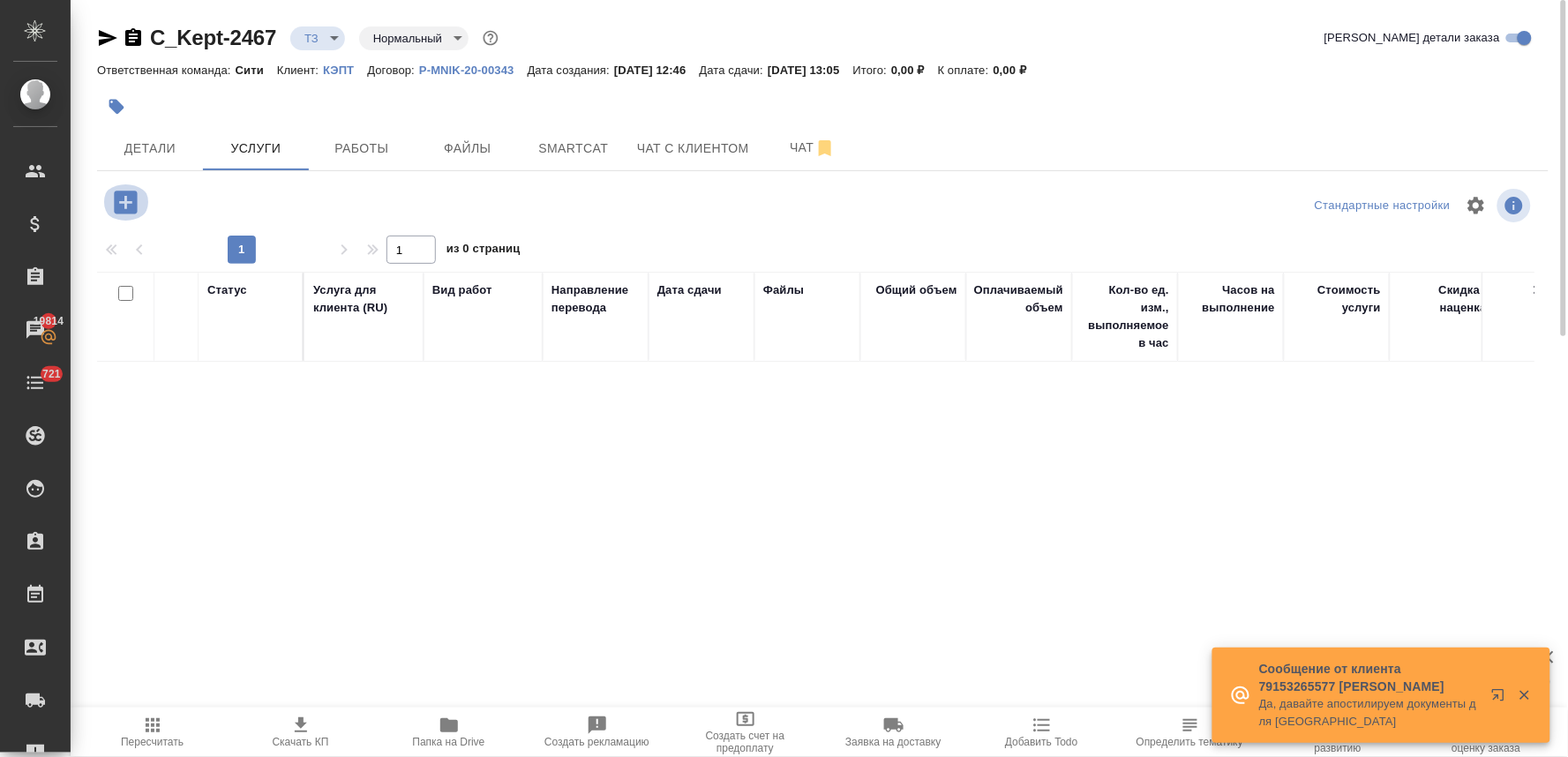
click at [123, 206] on icon "button" at bounding box center [125, 202] width 23 height 23
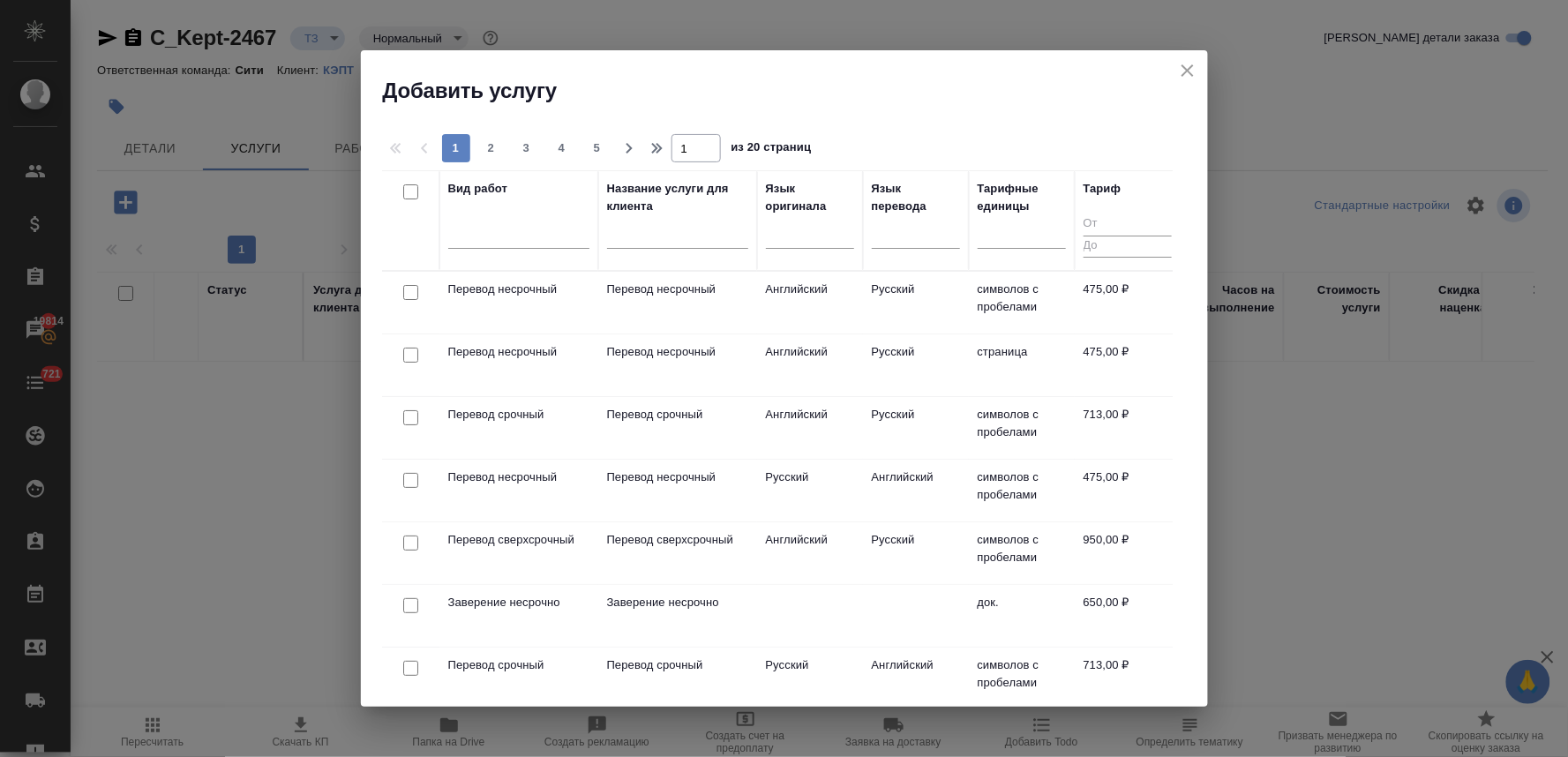
click at [408, 289] on input "checkbox" at bounding box center [411, 292] width 15 height 15
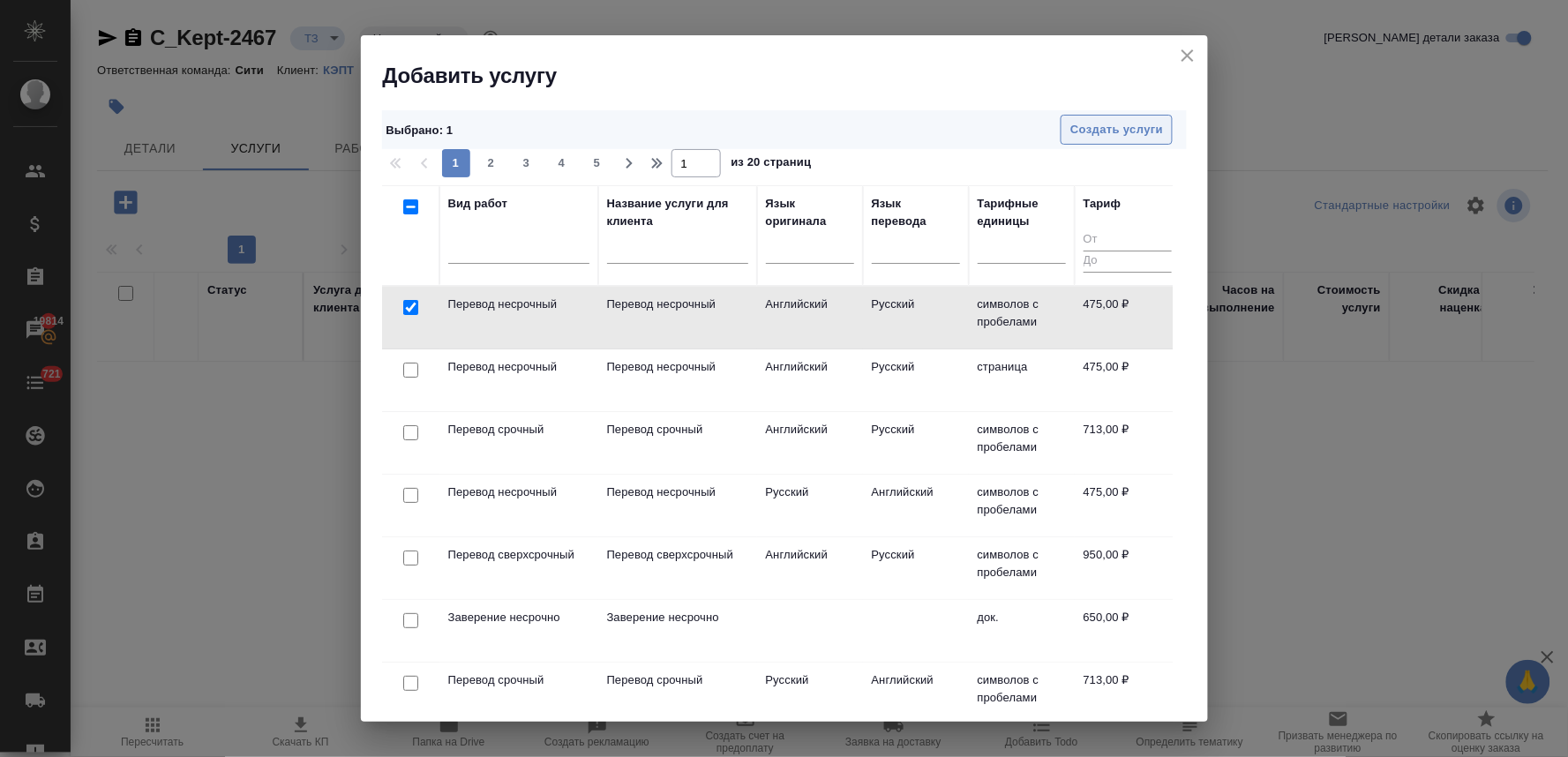
click at [1106, 125] on span "Создать услуги" at bounding box center [1117, 130] width 92 height 21
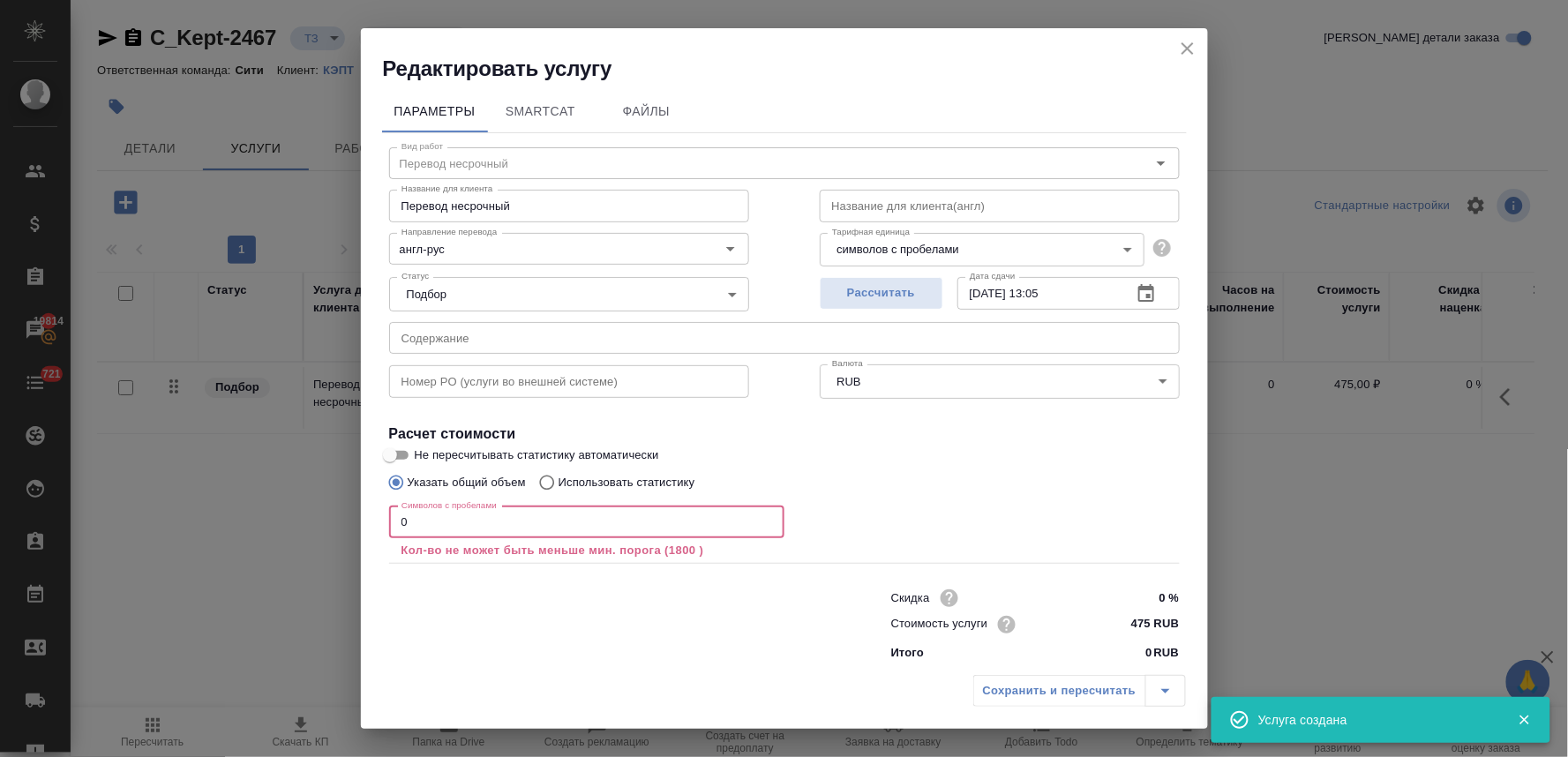
drag, startPoint x: 412, startPoint y: 527, endPoint x: 311, endPoint y: 525, distance: 101.0
click at [312, 526] on div "Редактировать услугу Параметры SmartCat Файлы Вид работ Перевод несрочный Вид р…" at bounding box center [784, 378] width 1568 height 757
paste input "2567"
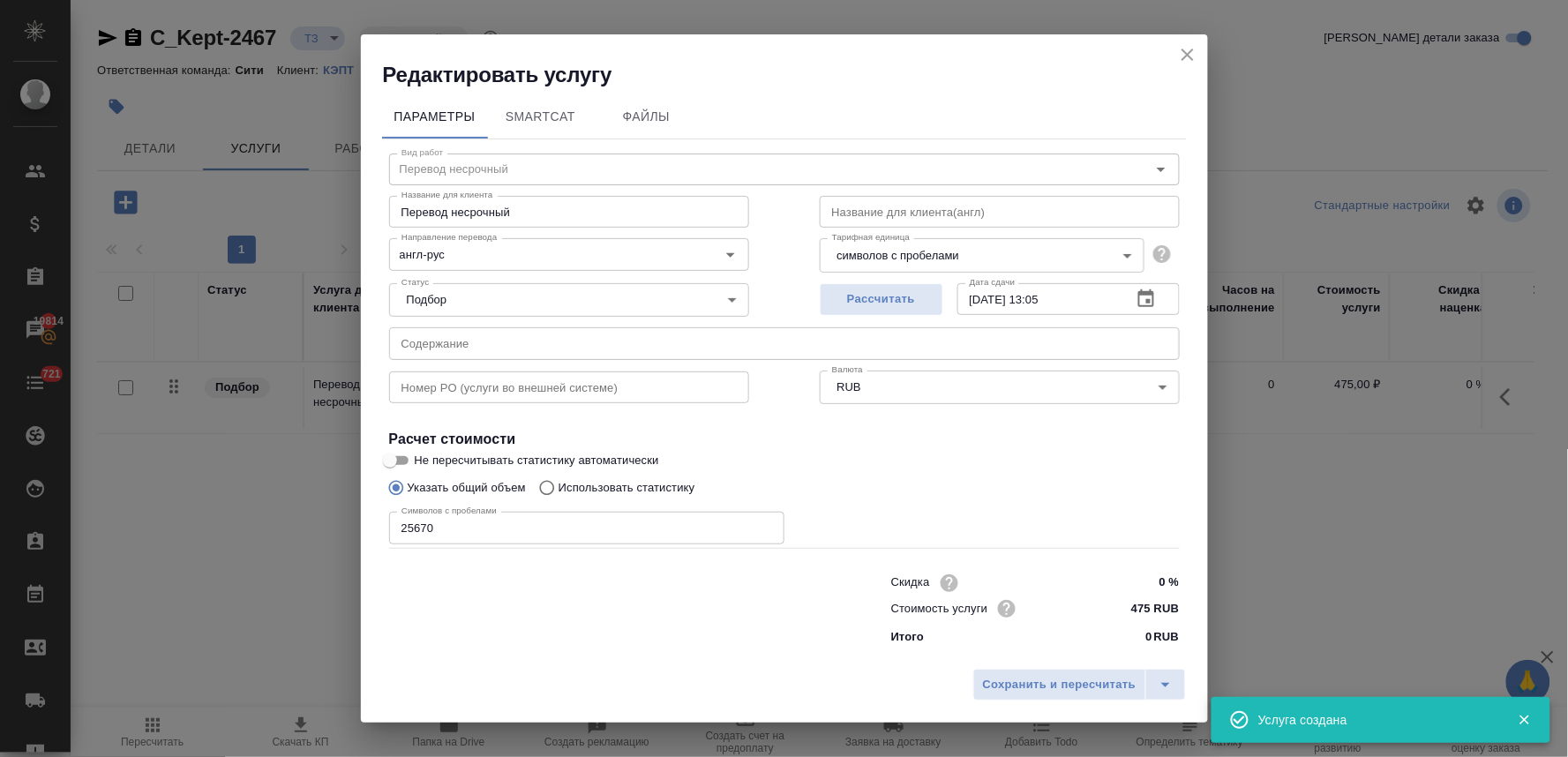
click at [643, 613] on div at bounding box center [604, 608] width 502 height 71
click at [517, 340] on input "text" at bounding box center [784, 343] width 791 height 32
paste input "KZ TENET Services in Kazakhstan v2"
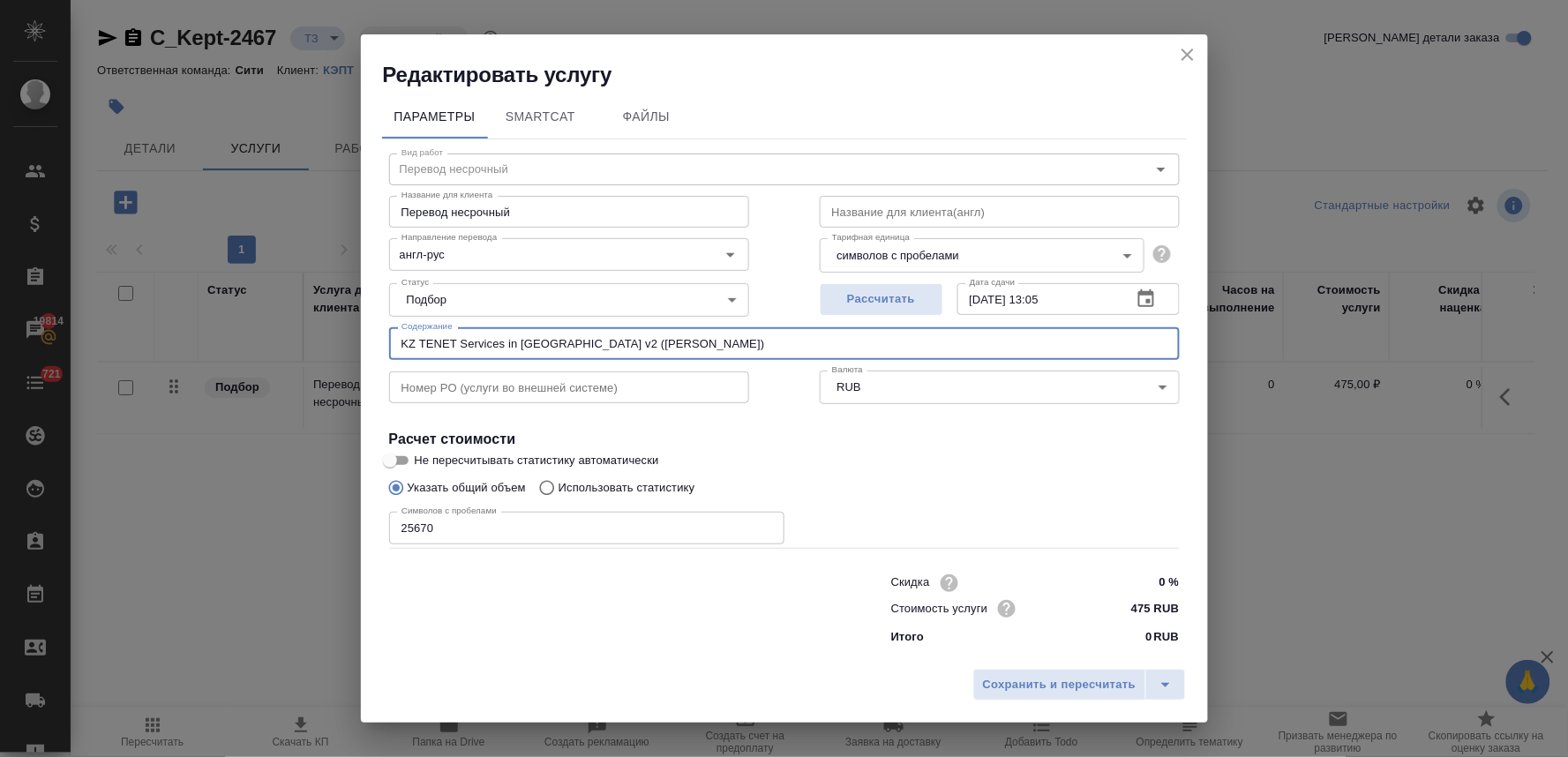
drag, startPoint x: 748, startPoint y: 345, endPoint x: 178, endPoint y: 332, distance: 570.1
click at [205, 332] on div "Редактировать услугу Параметры SmartCat Файлы Вид работ Перевод несрочный Вид р…" at bounding box center [784, 378] width 1568 height 757
click at [1030, 683] on span "Сохранить и пересчитать" at bounding box center [1059, 685] width 154 height 21
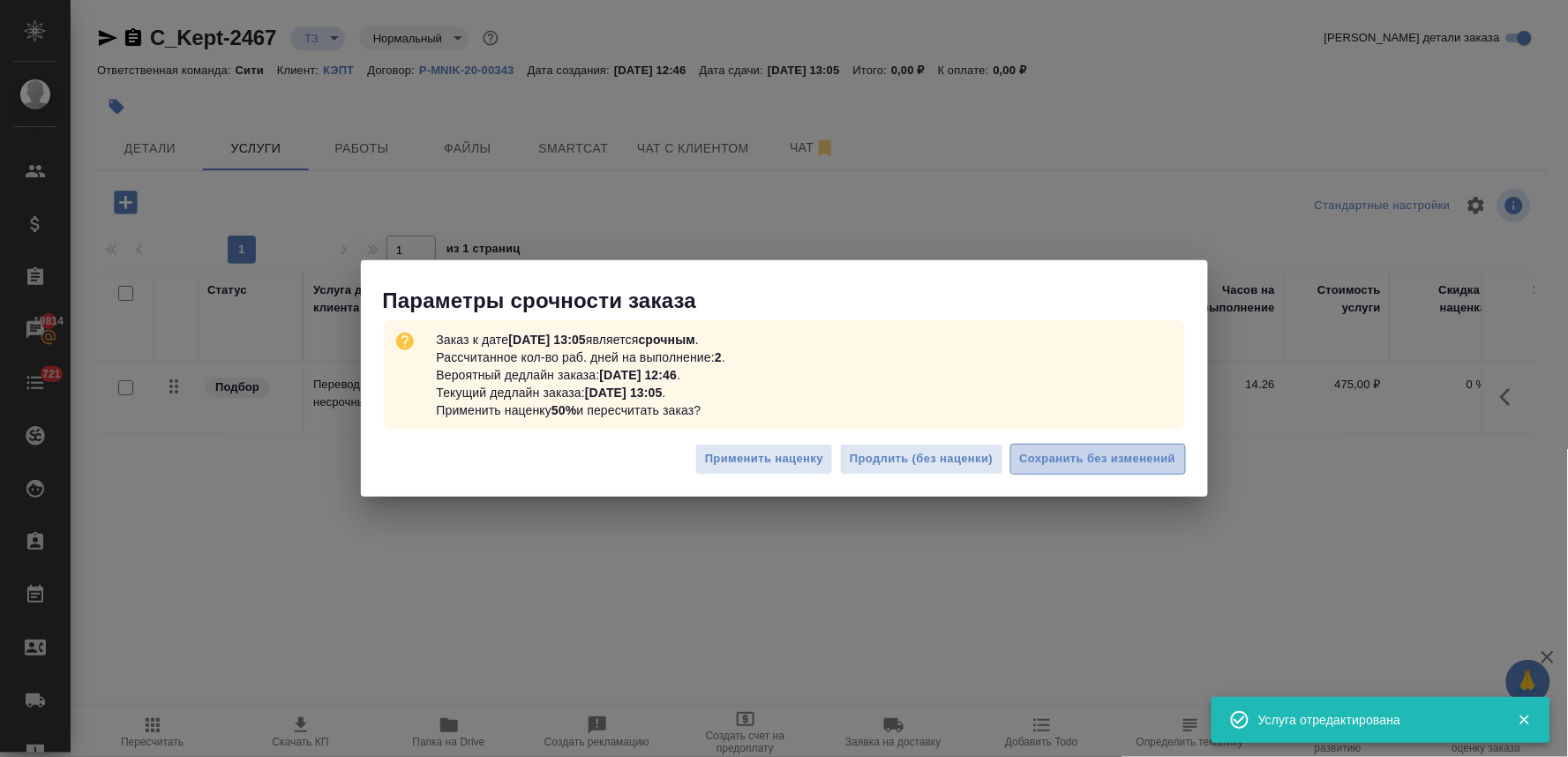
click at [1140, 446] on button "Сохранить без изменений" at bounding box center [1098, 459] width 175 height 31
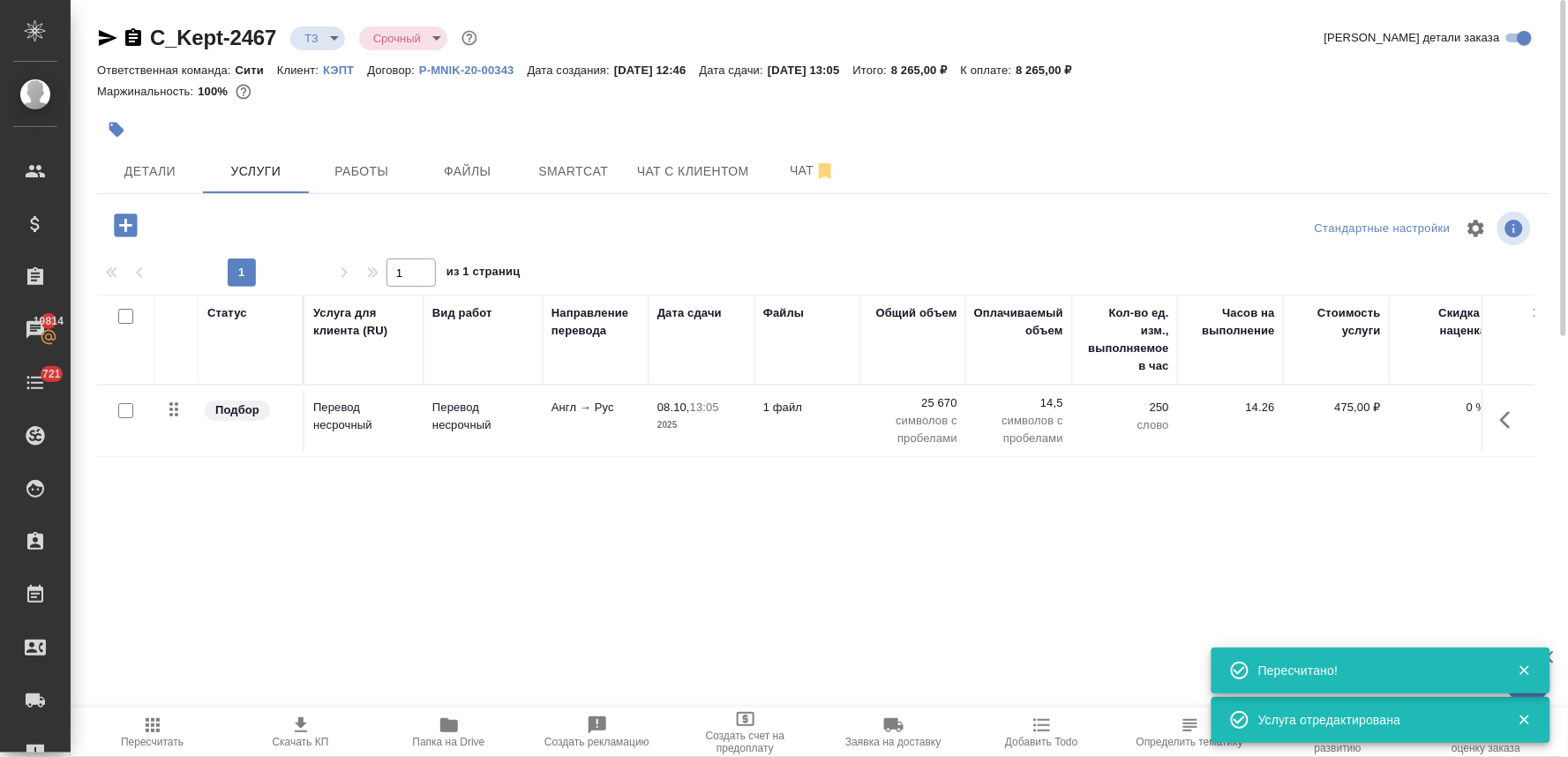
click at [126, 224] on icon "button" at bounding box center [125, 225] width 31 height 31
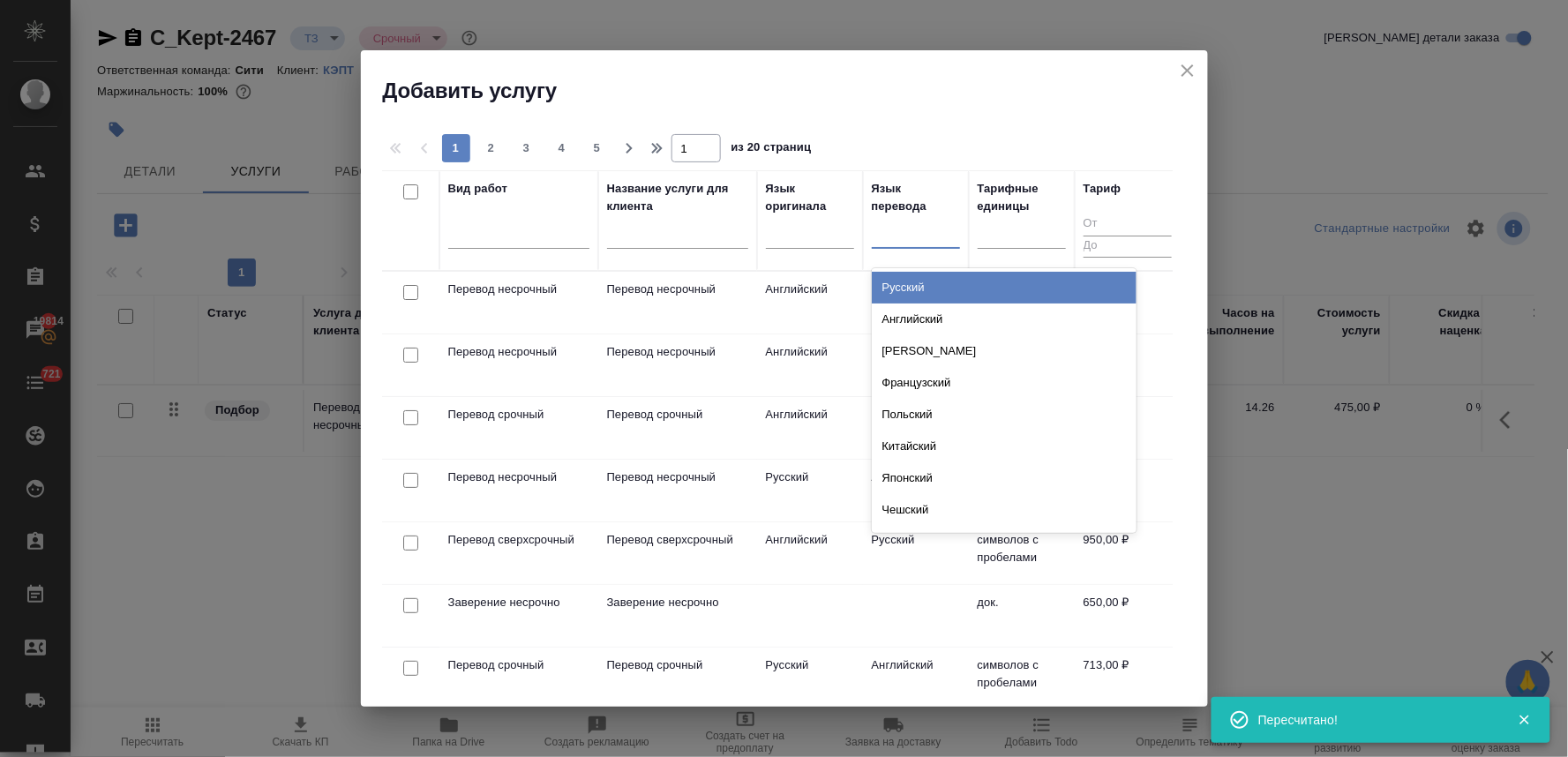
click at [880, 228] on input "text" at bounding box center [881, 230] width 2 height 12
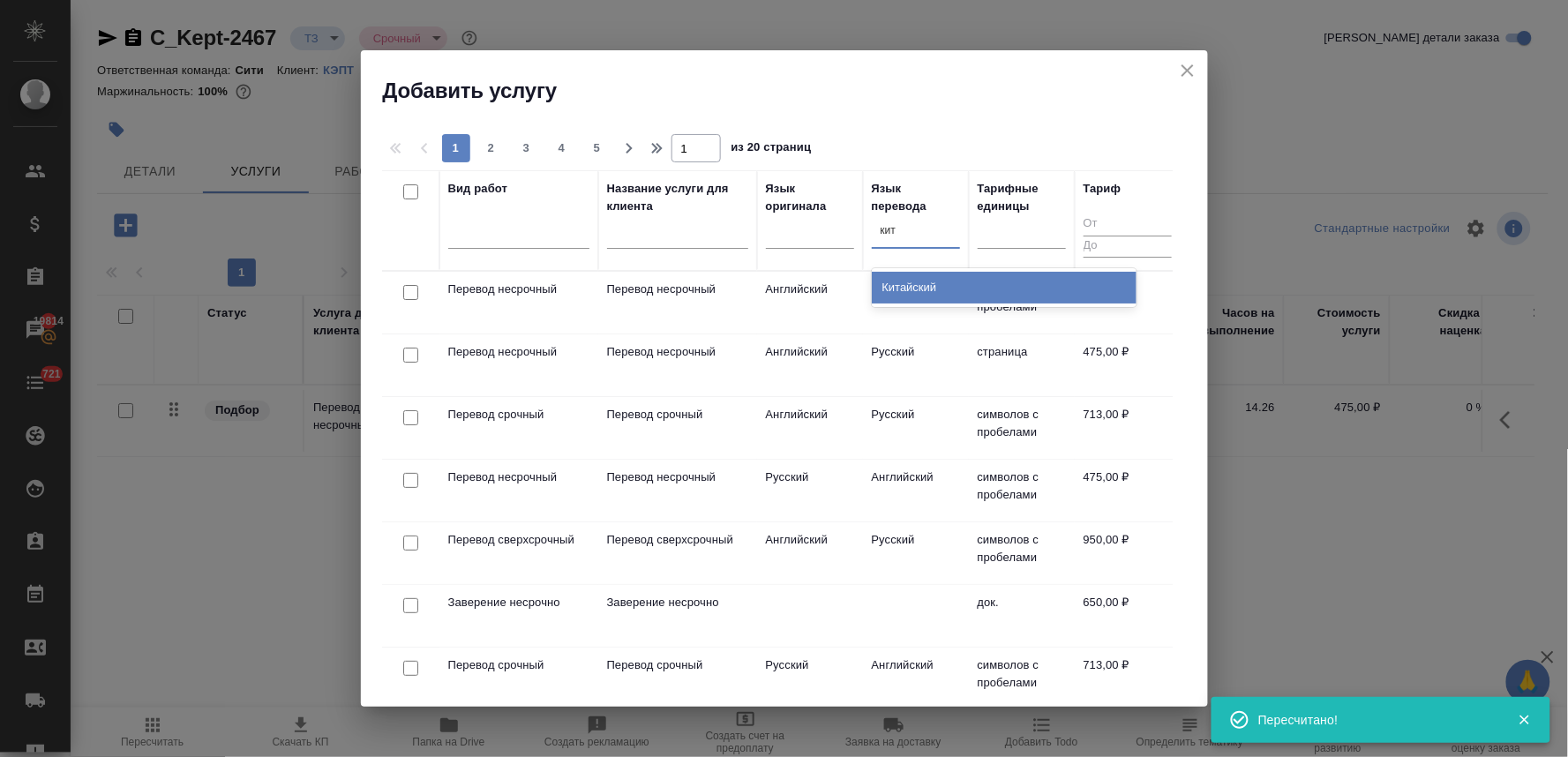
click at [901, 284] on div "Китайский" at bounding box center [1004, 288] width 265 height 32
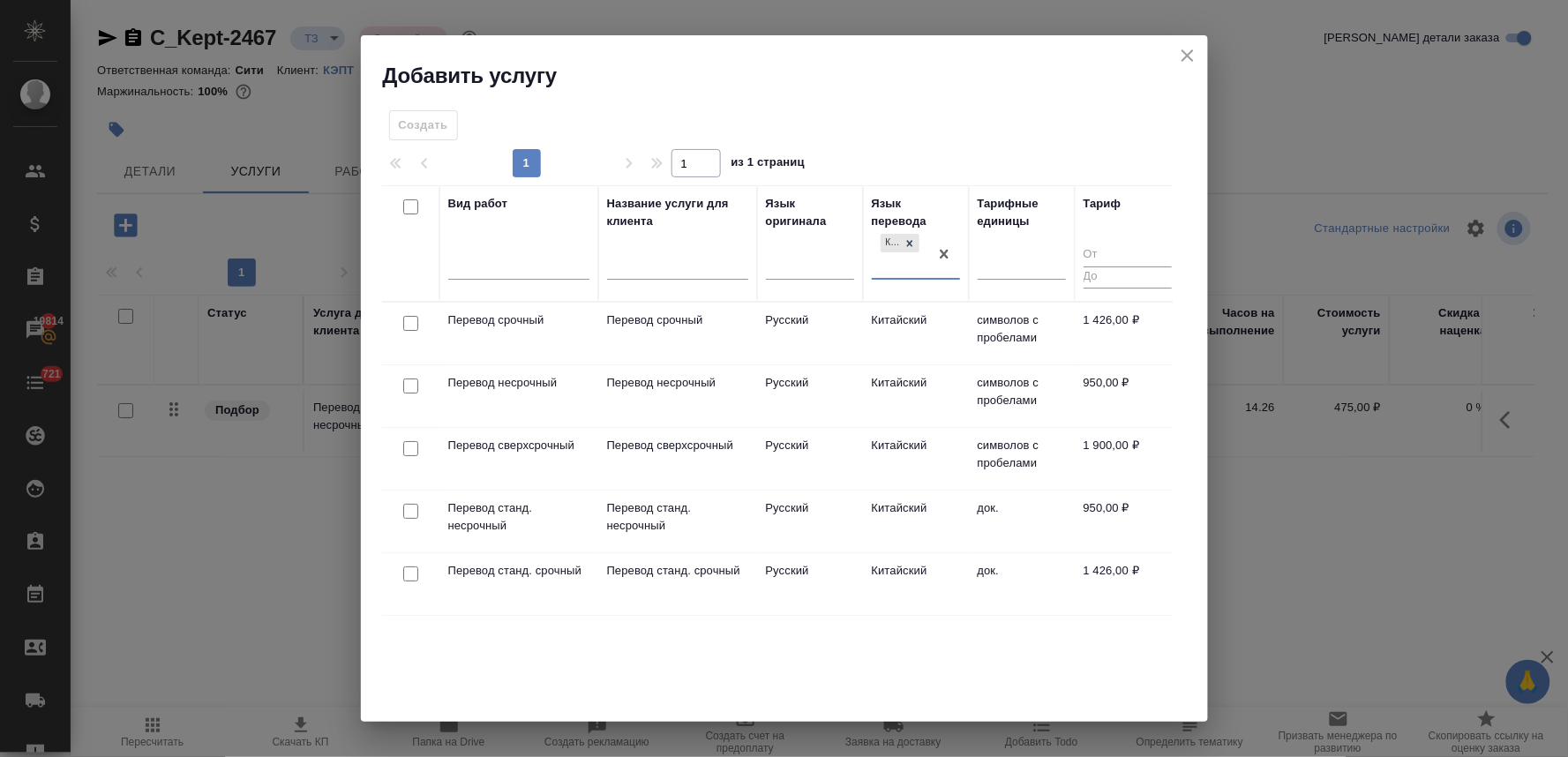
click at [409, 386] on input "checkbox" at bounding box center [411, 387] width 15 height 15
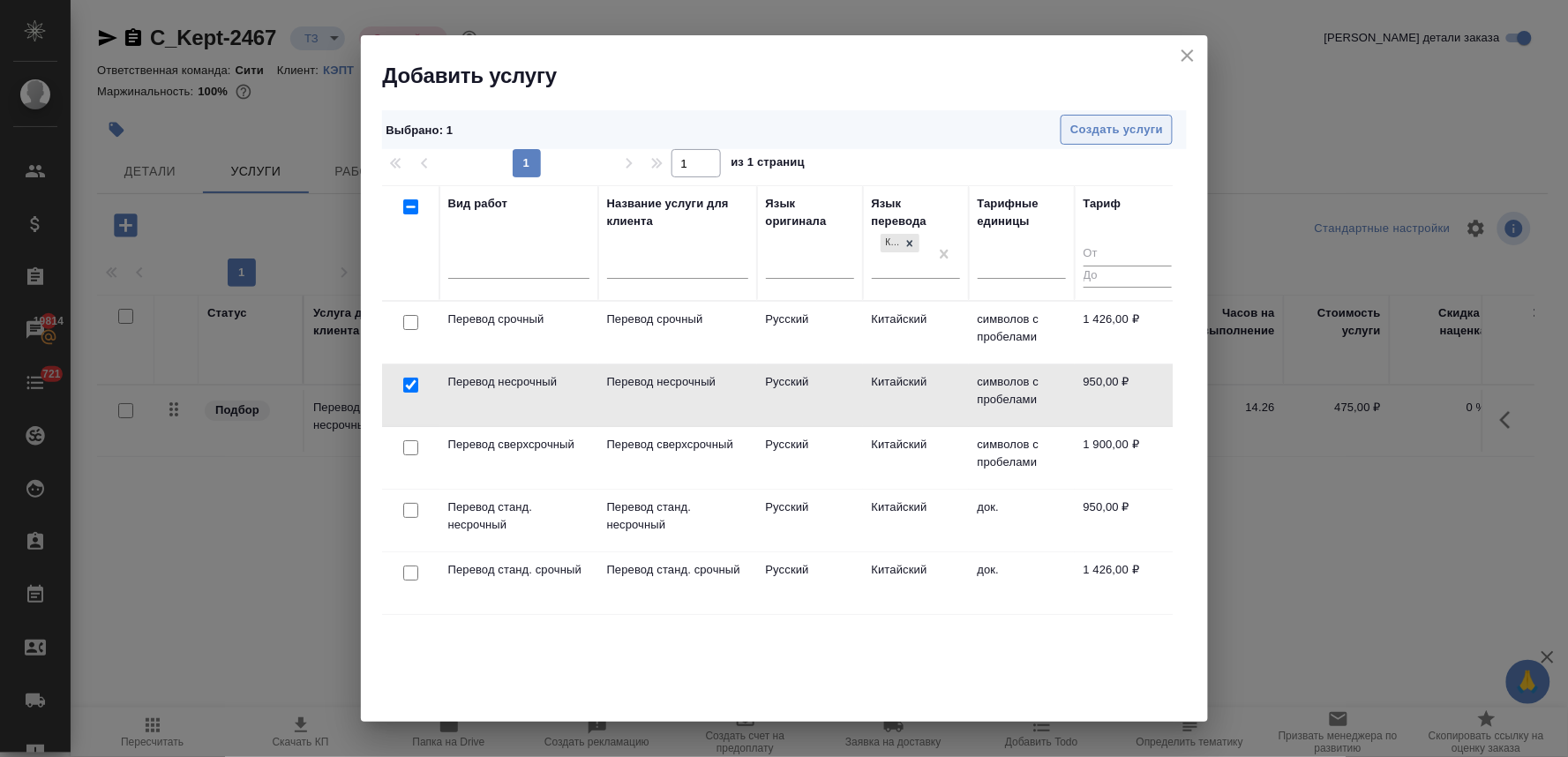
click at [1145, 131] on span "Создать услуги" at bounding box center [1117, 130] width 92 height 21
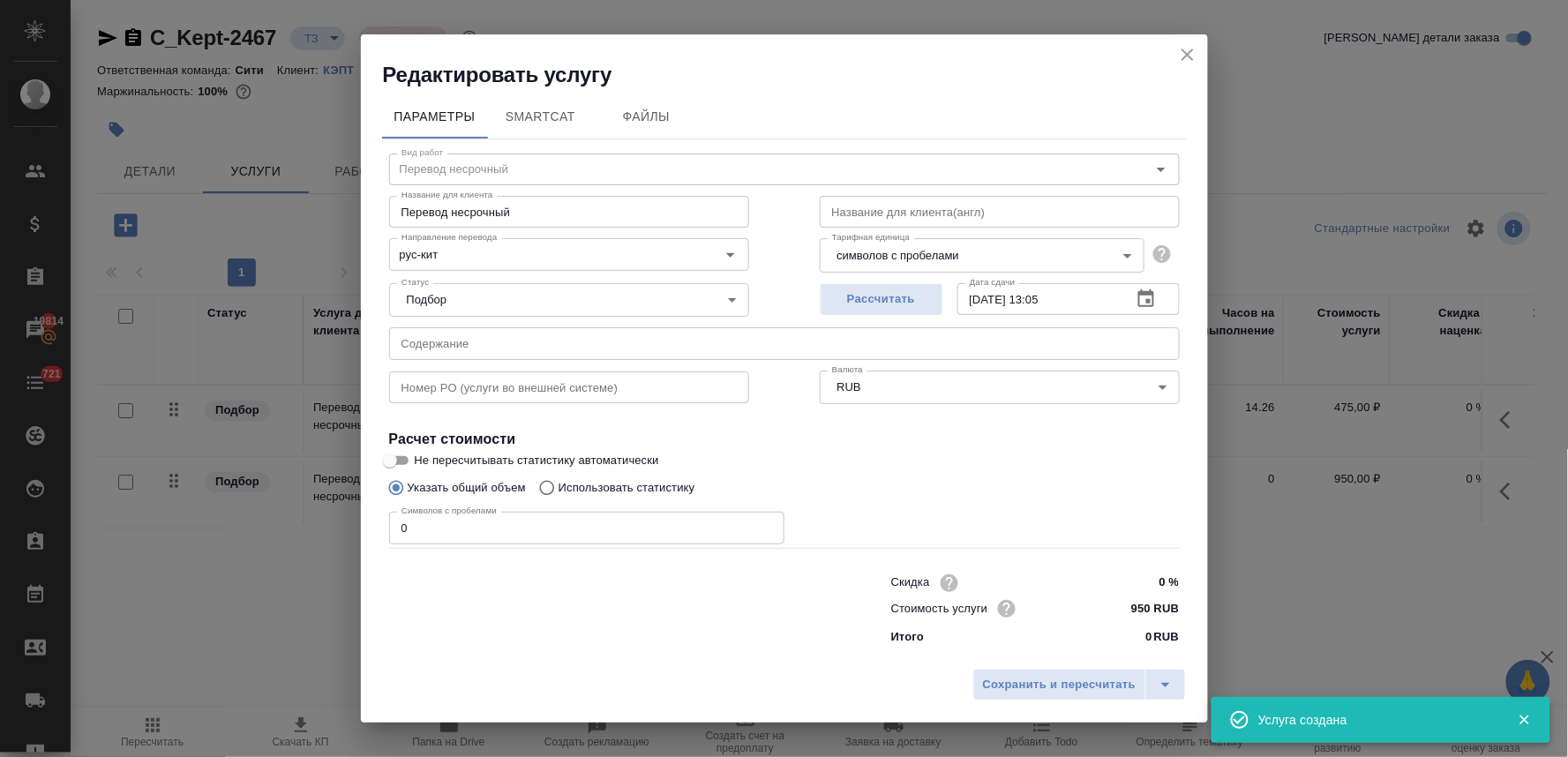
click at [489, 341] on input "text" at bounding box center [784, 343] width 791 height 32
paste input "KZ TENET Services in Kazakhstan v2 (Виктория Басистая)"
drag, startPoint x: 425, startPoint y: 521, endPoint x: 320, endPoint y: 512, distance: 105.4
click at [322, 513] on div "Редактировать услугу Параметры SmartCat Файлы Вид работ Перевод несрочный Вид р…" at bounding box center [784, 378] width 1568 height 757
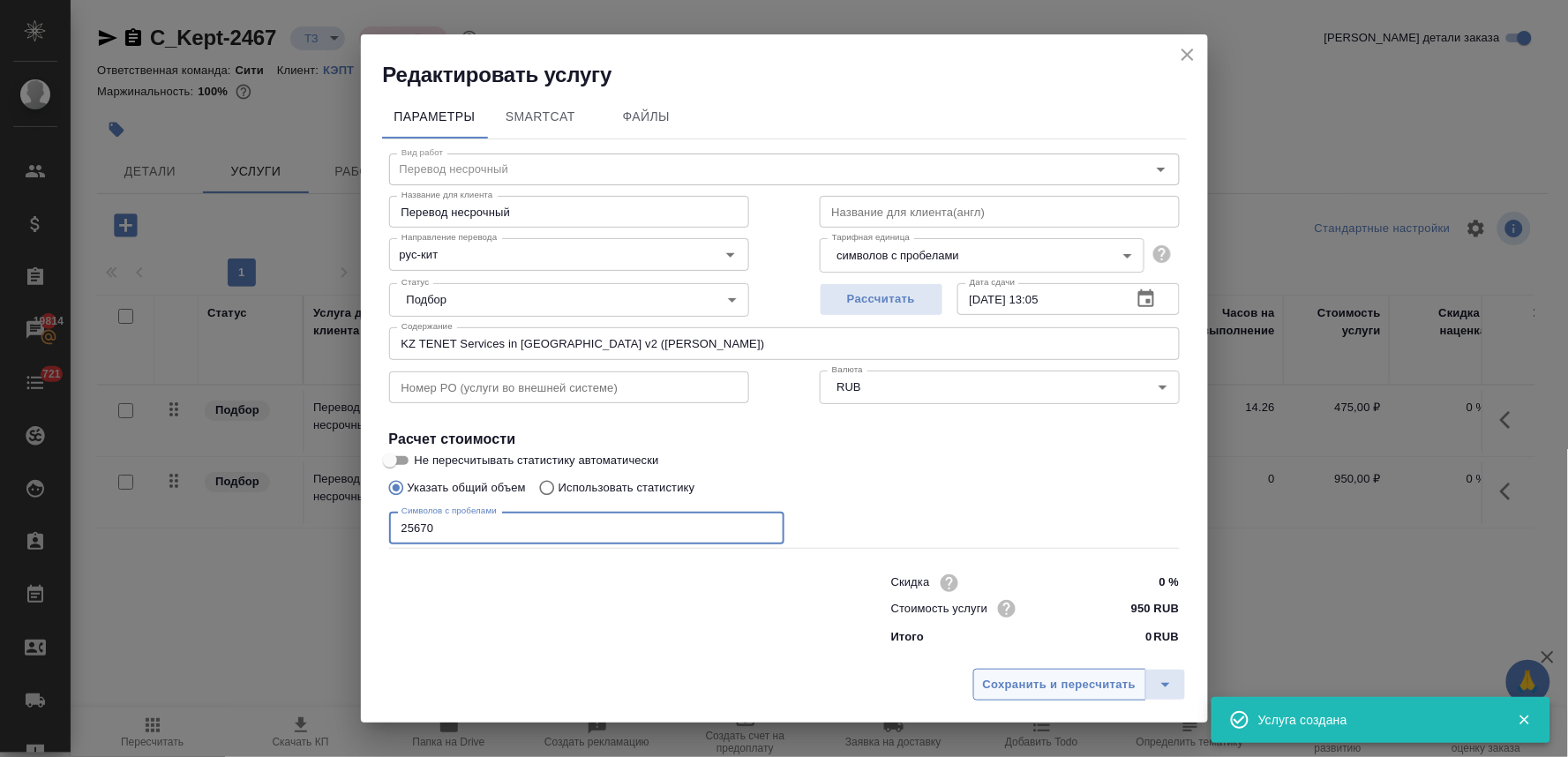
click at [1055, 695] on span "Сохранить и пересчитать" at bounding box center [1059, 685] width 154 height 21
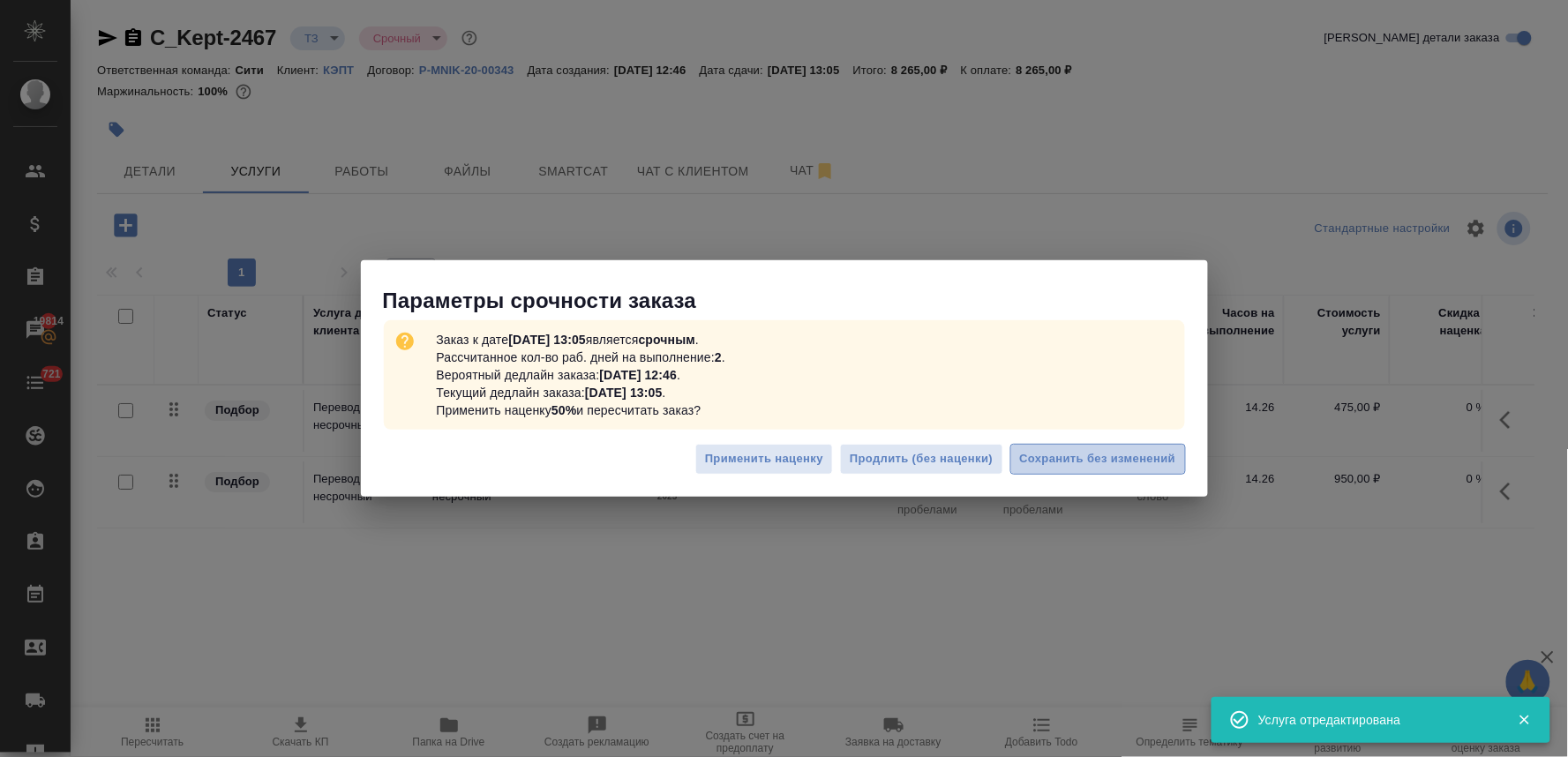
click at [1142, 446] on button "Сохранить без изменений" at bounding box center [1098, 459] width 175 height 31
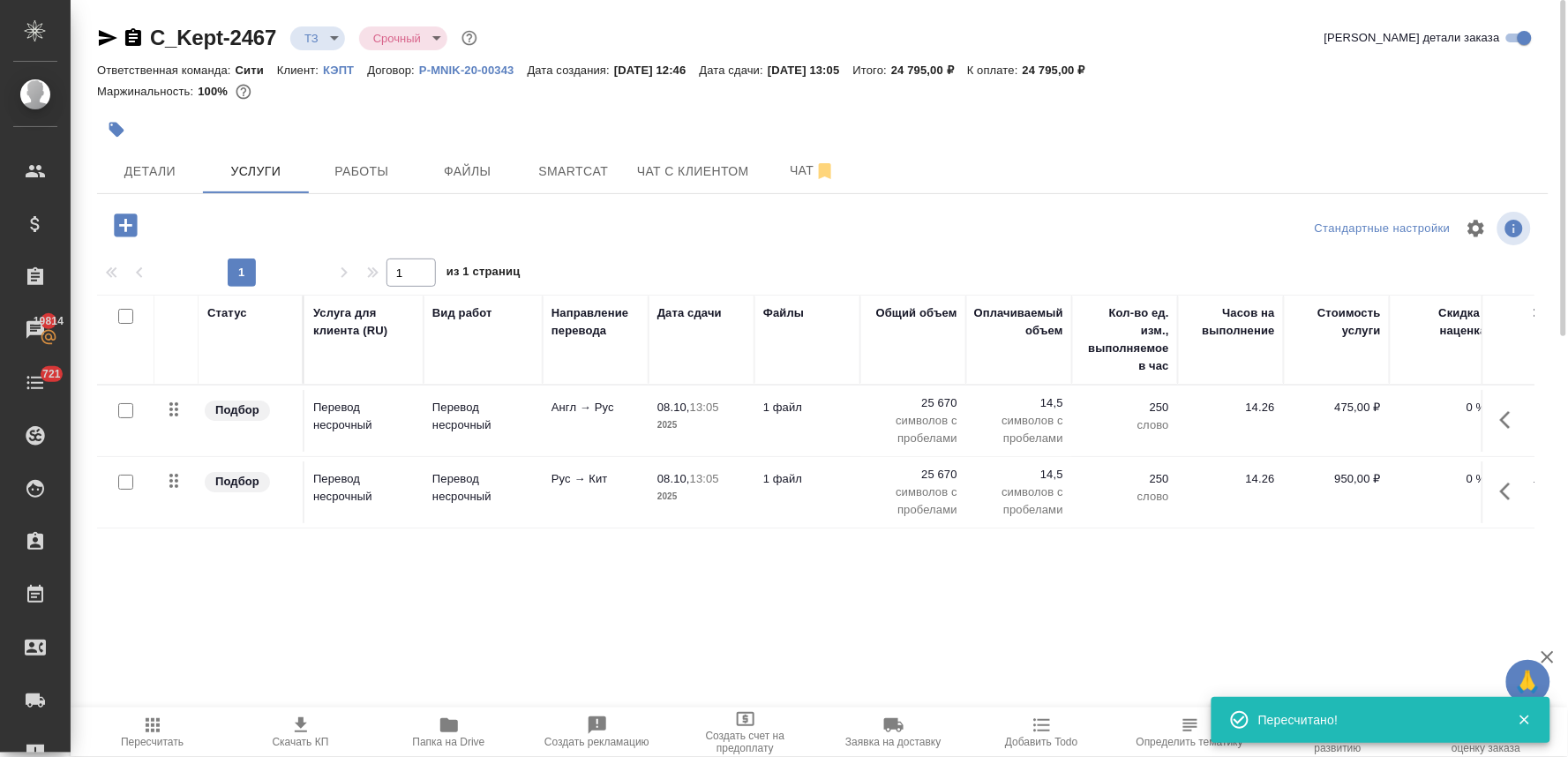
click at [124, 216] on icon "button" at bounding box center [125, 225] width 23 height 23
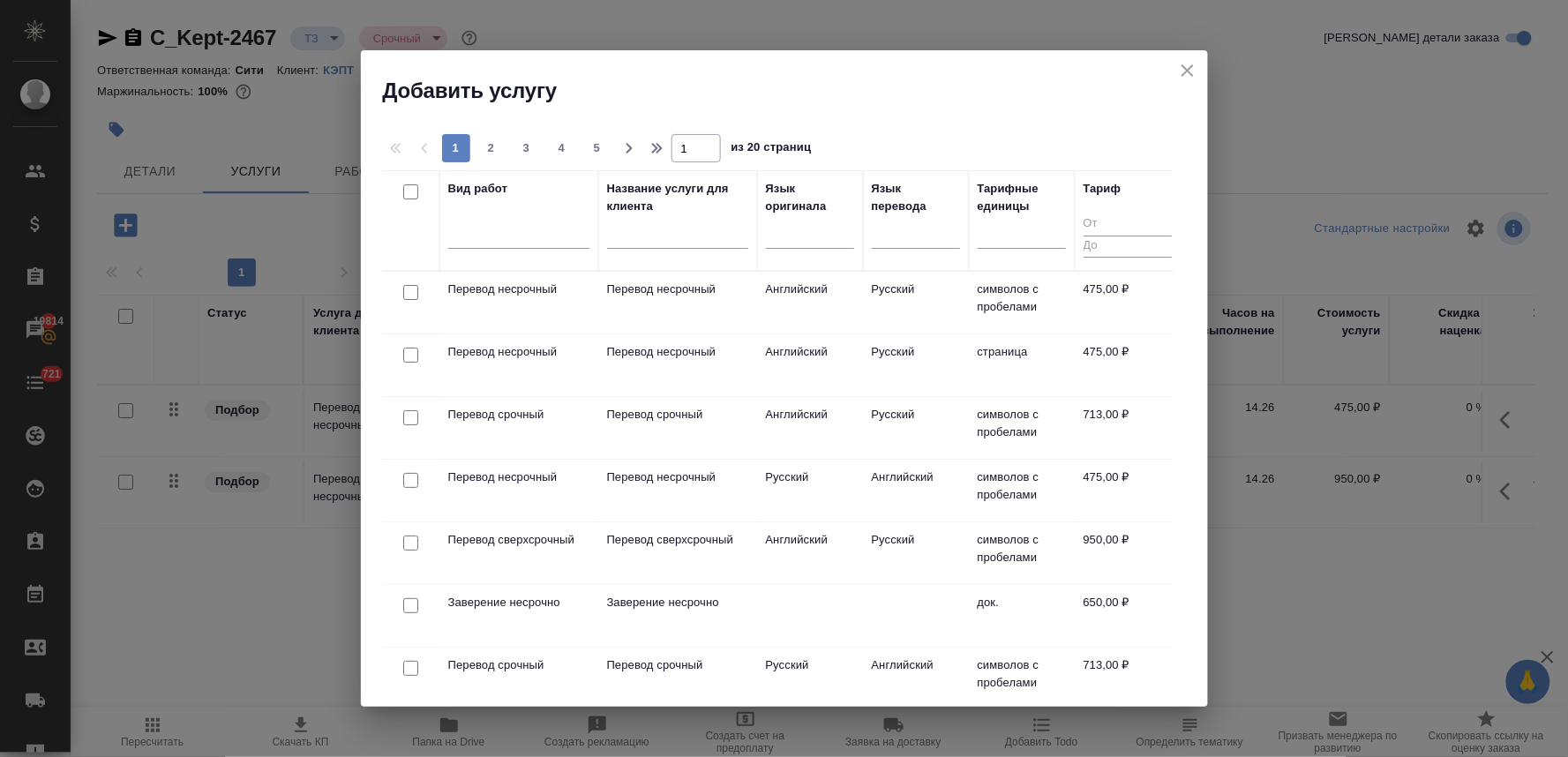
click at [407, 420] on input "checkbox" at bounding box center [411, 418] width 15 height 15
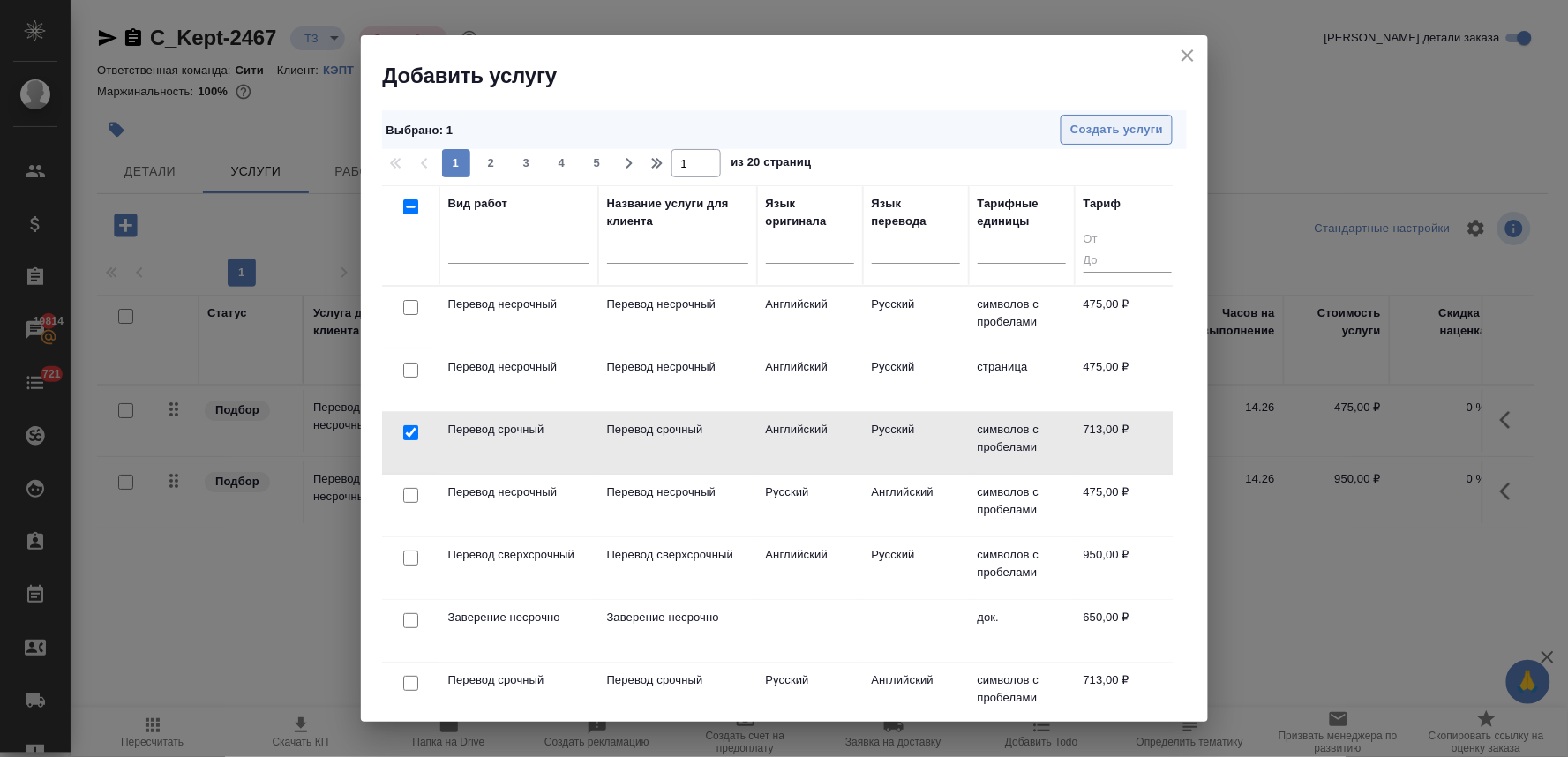
click at [1103, 126] on span "Создать услуги" at bounding box center [1117, 130] width 92 height 21
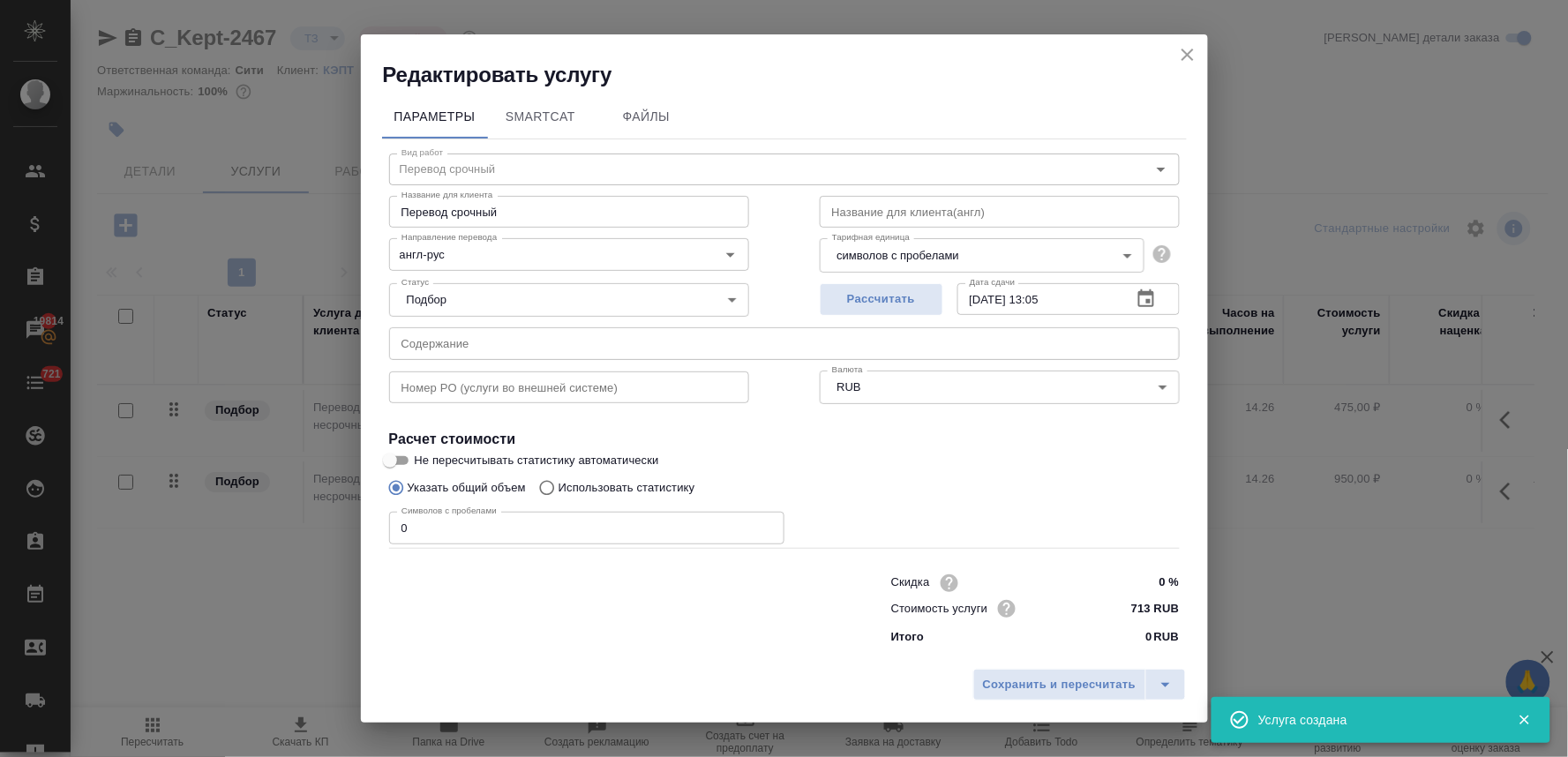
click at [459, 331] on input "text" at bounding box center [784, 343] width 791 height 32
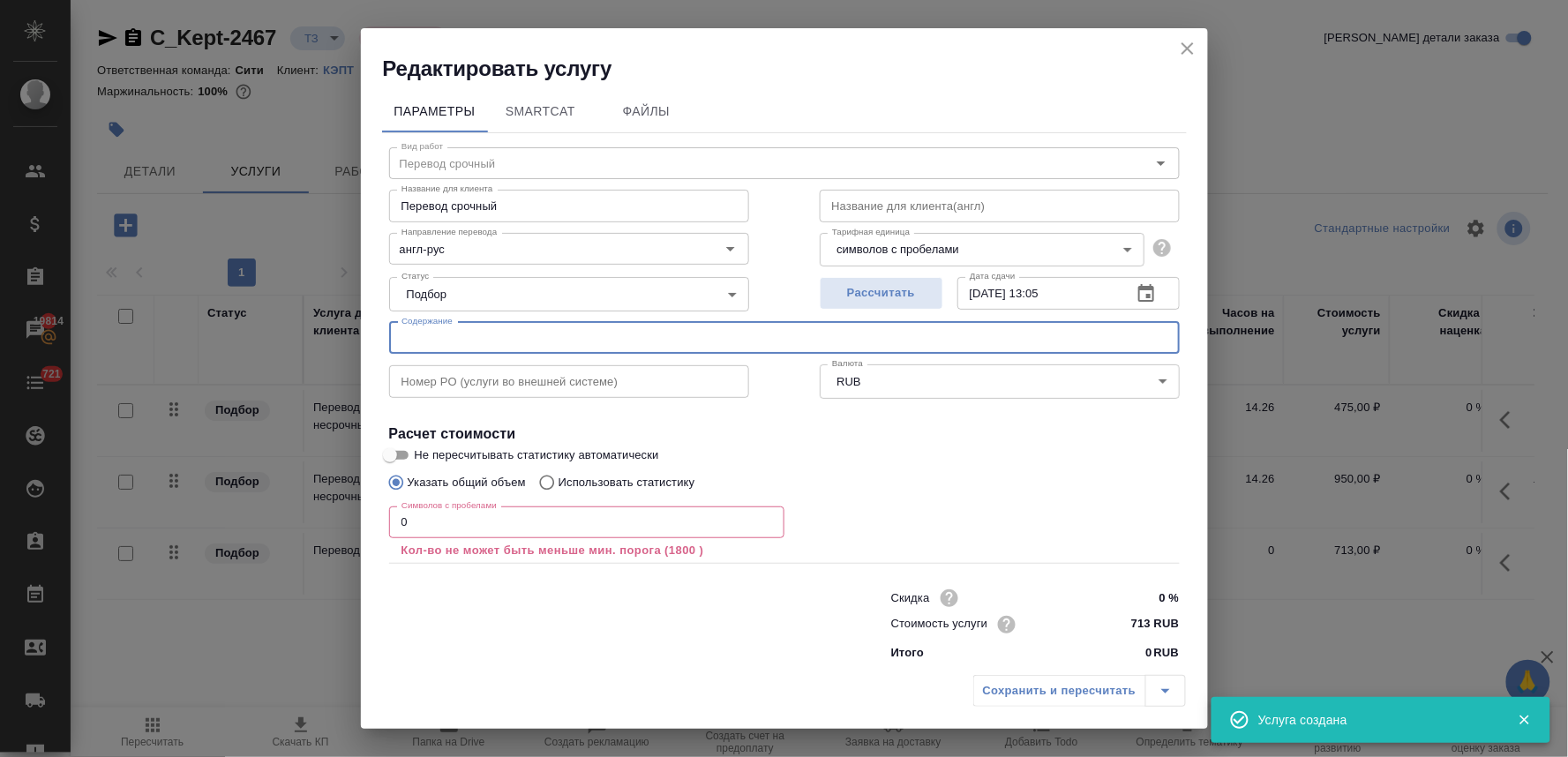
paste input "KZ TENET Services in Kazakhstan v2 (Виктория Басистая)"
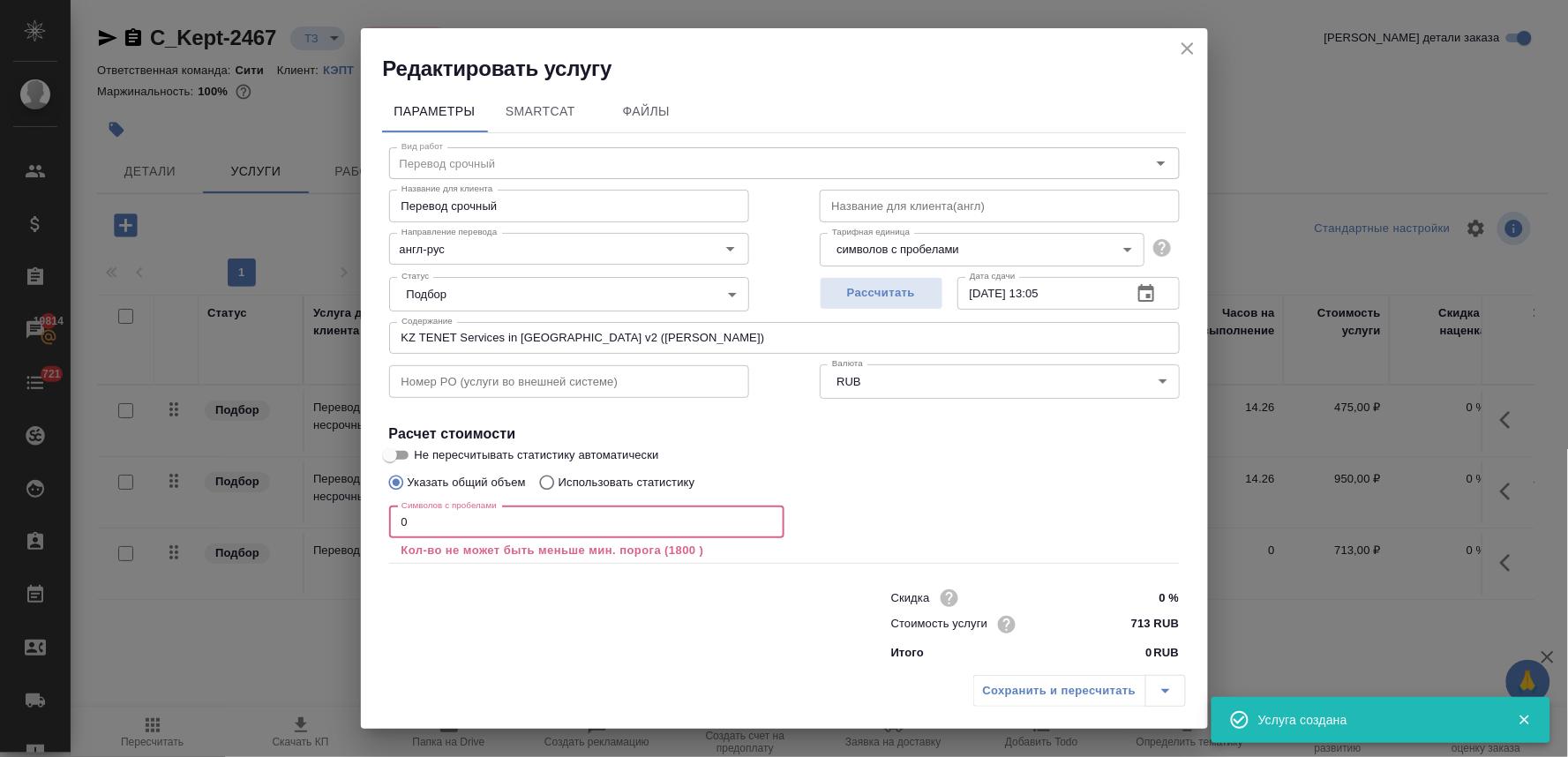
drag, startPoint x: 415, startPoint y: 517, endPoint x: 318, endPoint y: 522, distance: 97.1
click at [323, 524] on div "Редактировать услугу Параметры SmartCat Файлы Вид работ Перевод срочный Вид раб…" at bounding box center [784, 378] width 1568 height 757
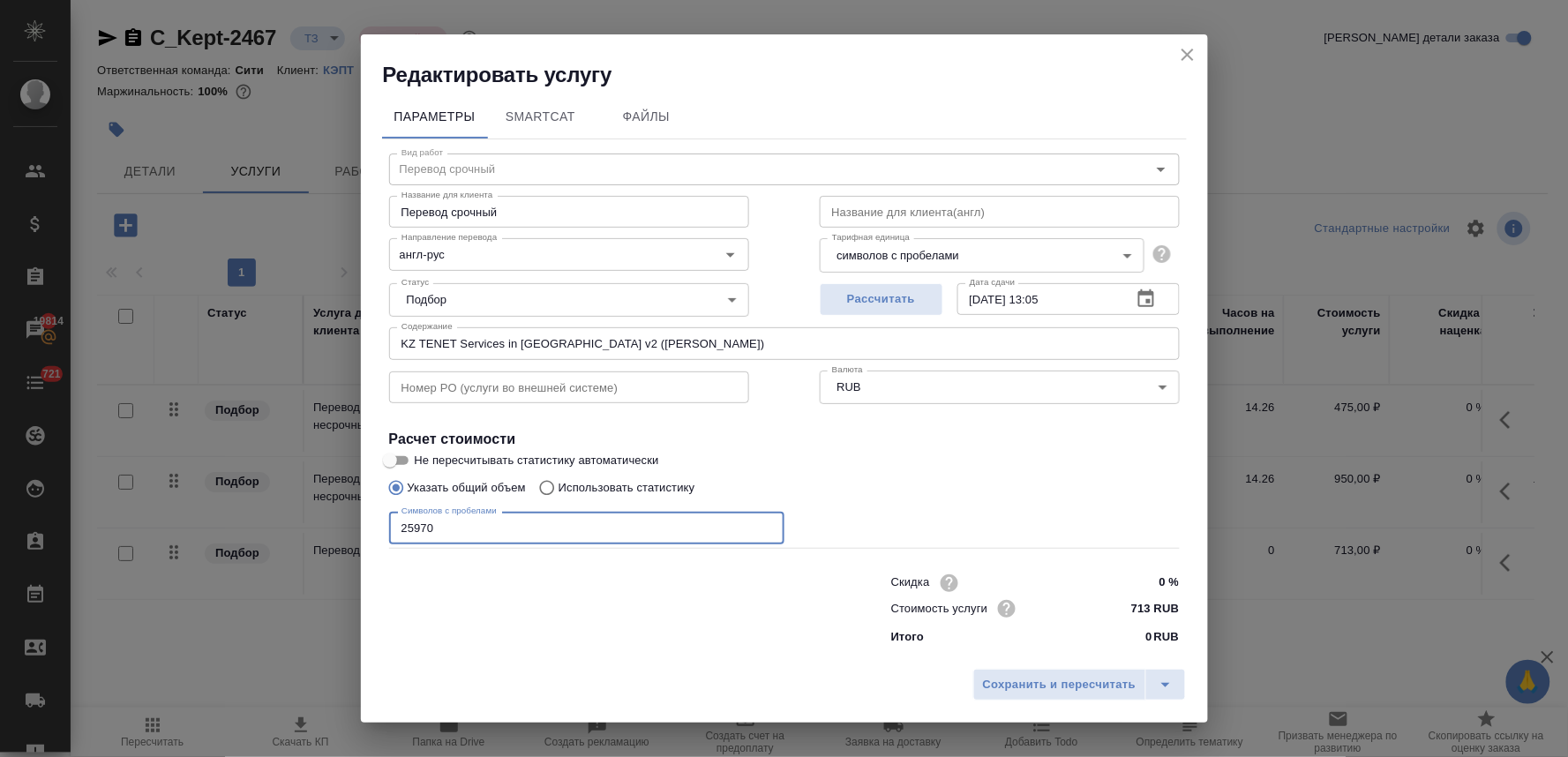
click at [418, 518] on input "25970" at bounding box center [586, 528] width 395 height 32
click at [1065, 675] on span "Сохранить и пересчитать" at bounding box center [1059, 685] width 154 height 21
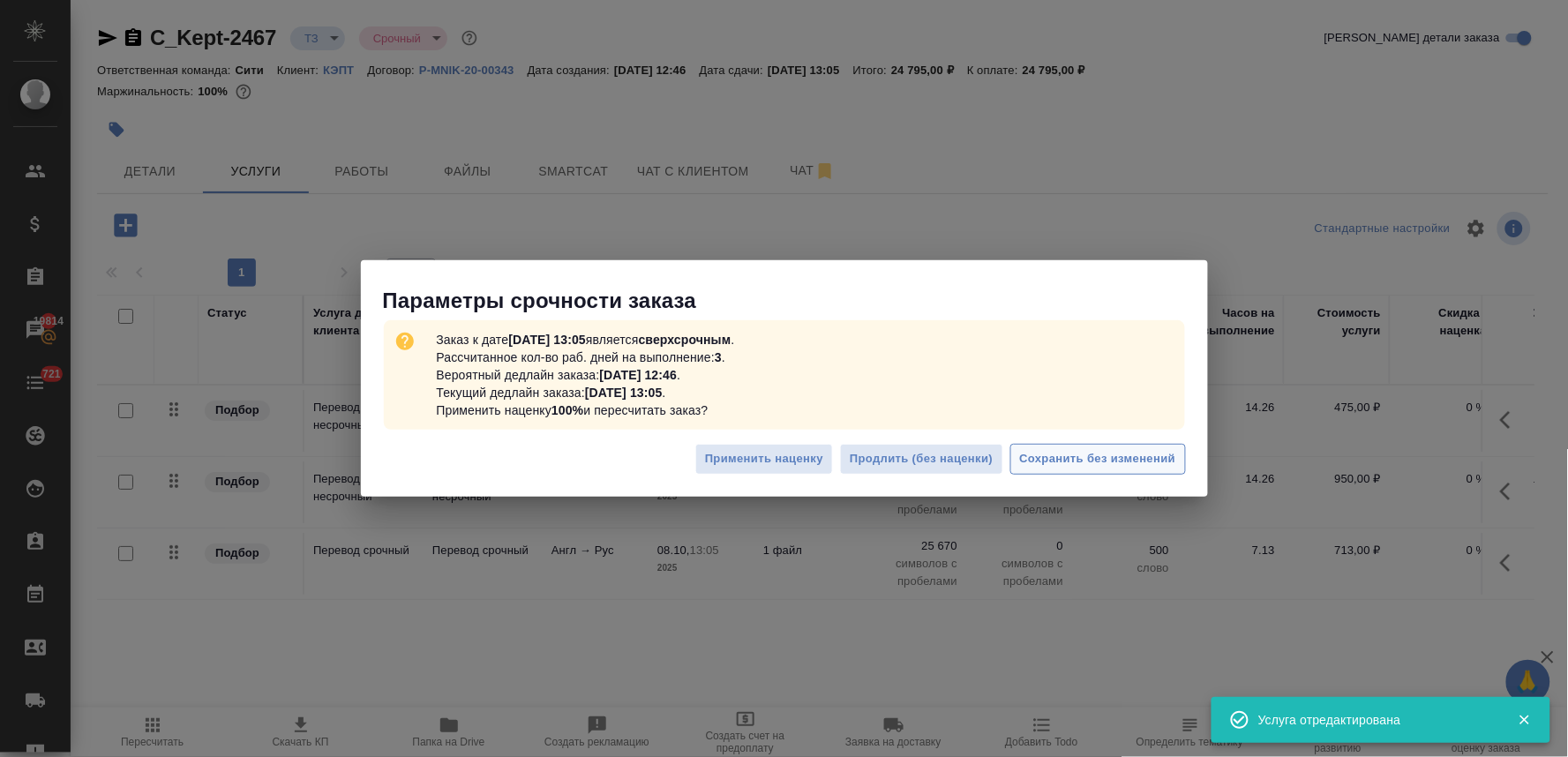
click at [1083, 454] on span "Сохранить без изменений" at bounding box center [1098, 460] width 156 height 21
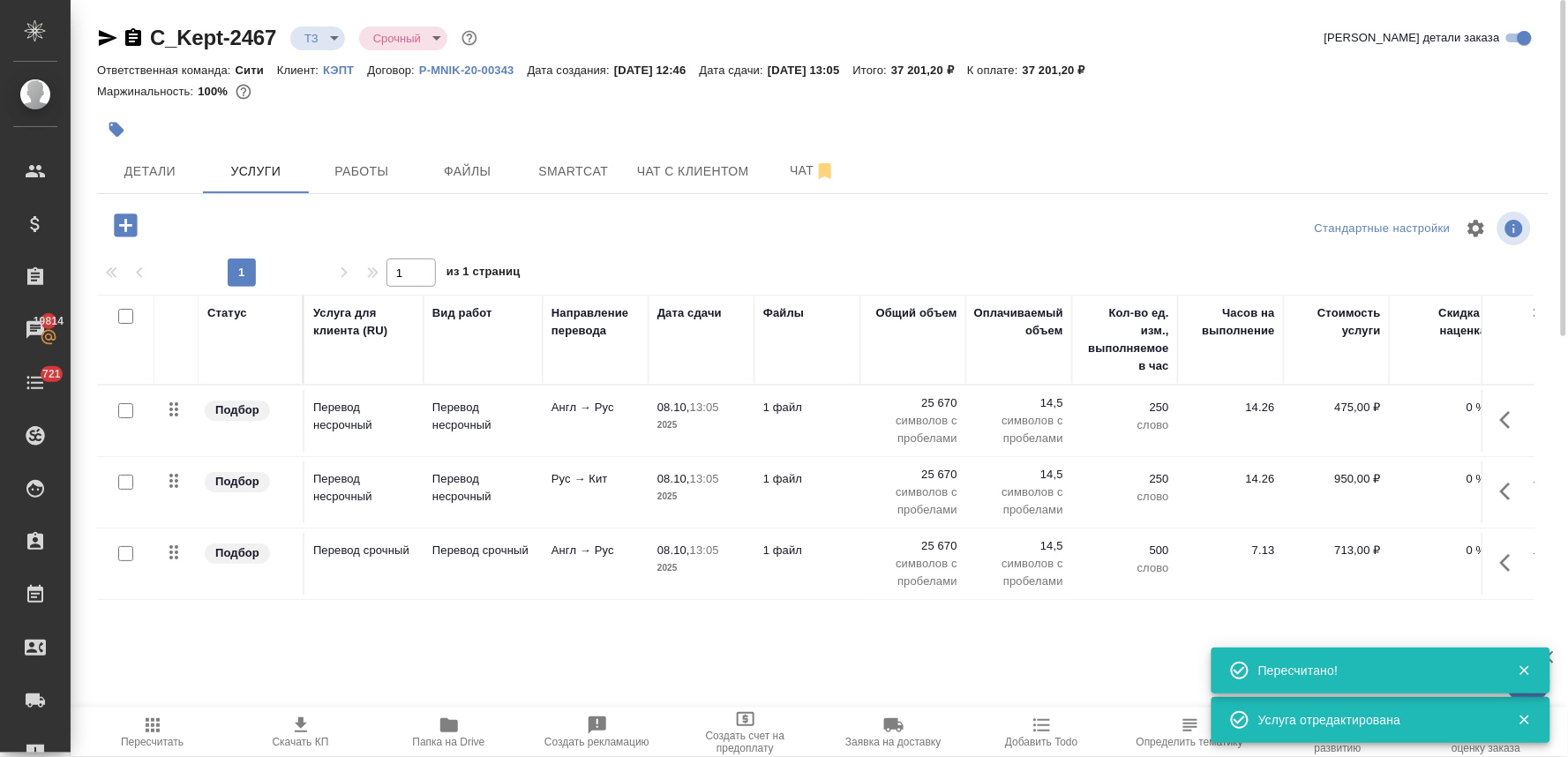
click at [120, 223] on icon "button" at bounding box center [125, 225] width 23 height 23
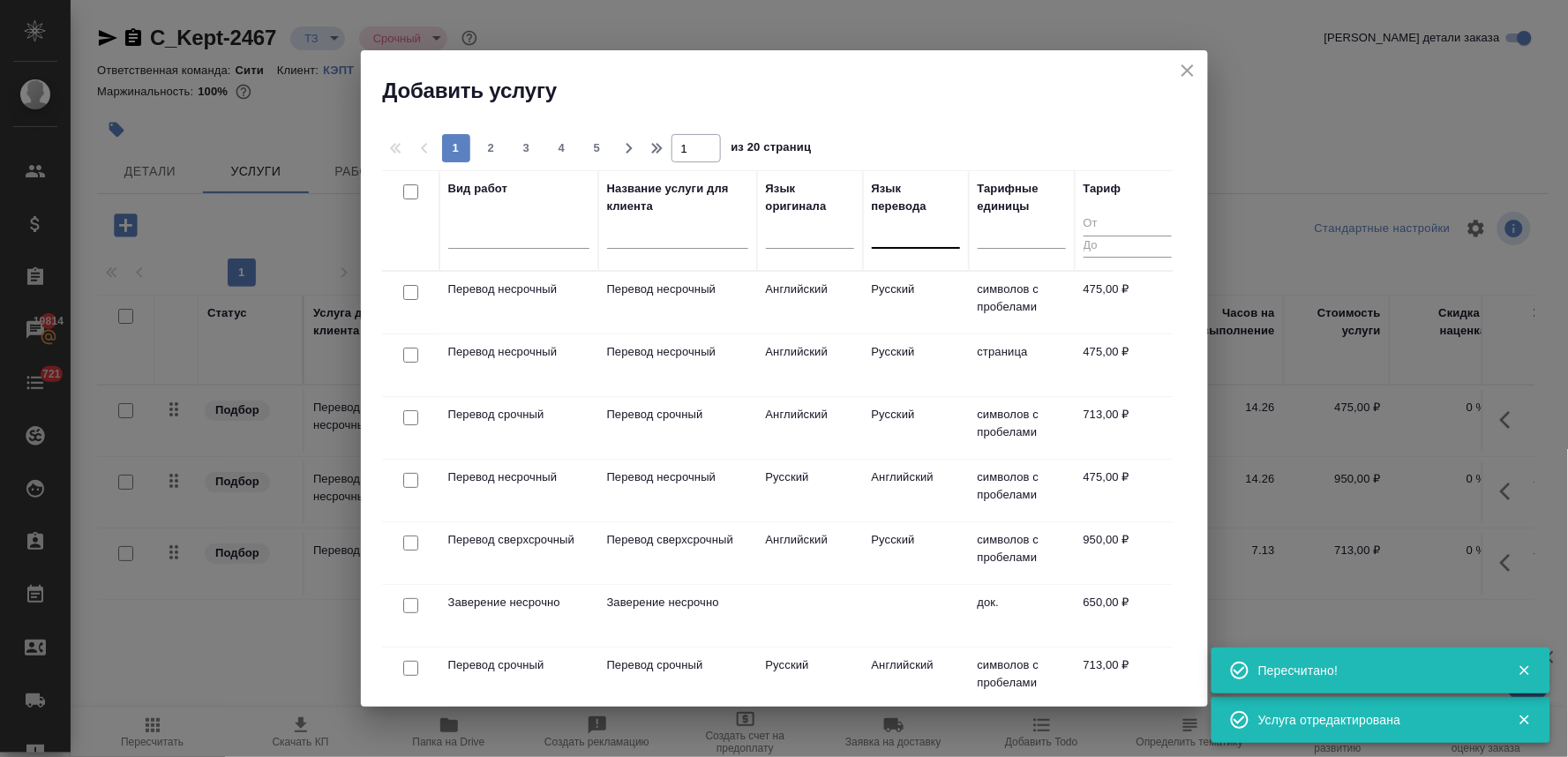
click at [902, 236] on div at bounding box center [916, 230] width 89 height 25
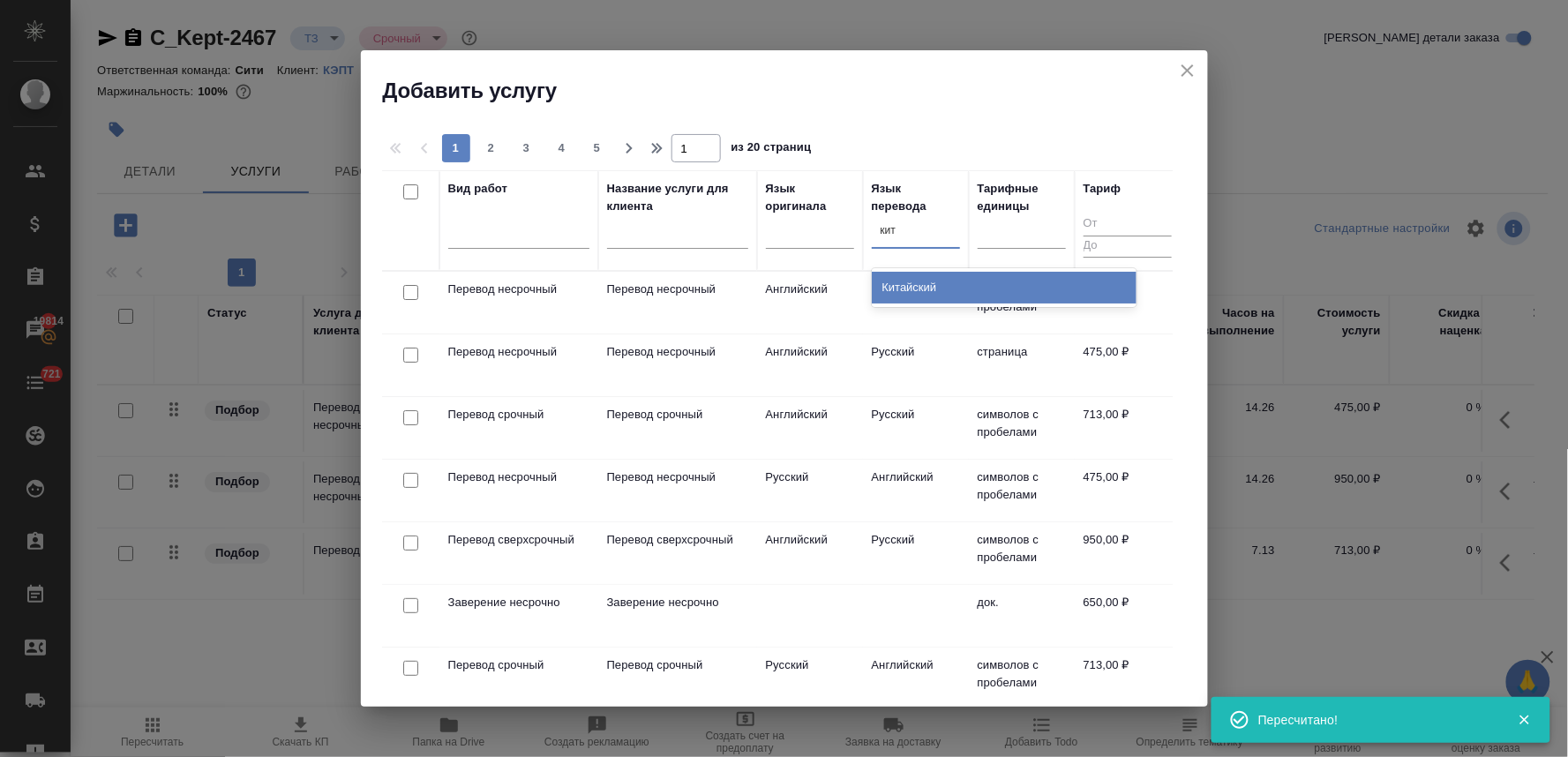
click at [894, 287] on div "Китайский" at bounding box center [1004, 288] width 265 height 32
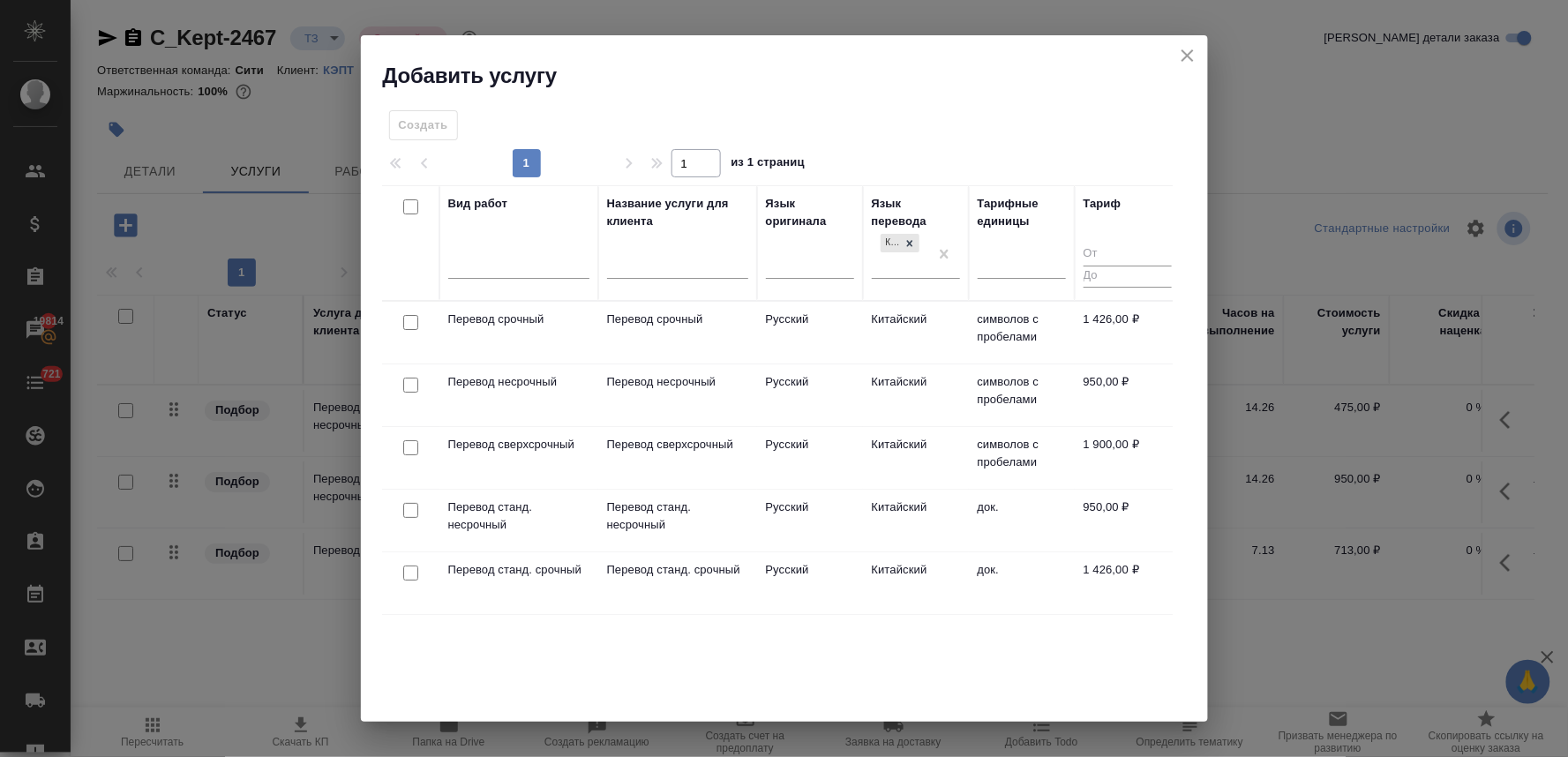
click at [410, 322] on input "checkbox" at bounding box center [411, 322] width 15 height 15
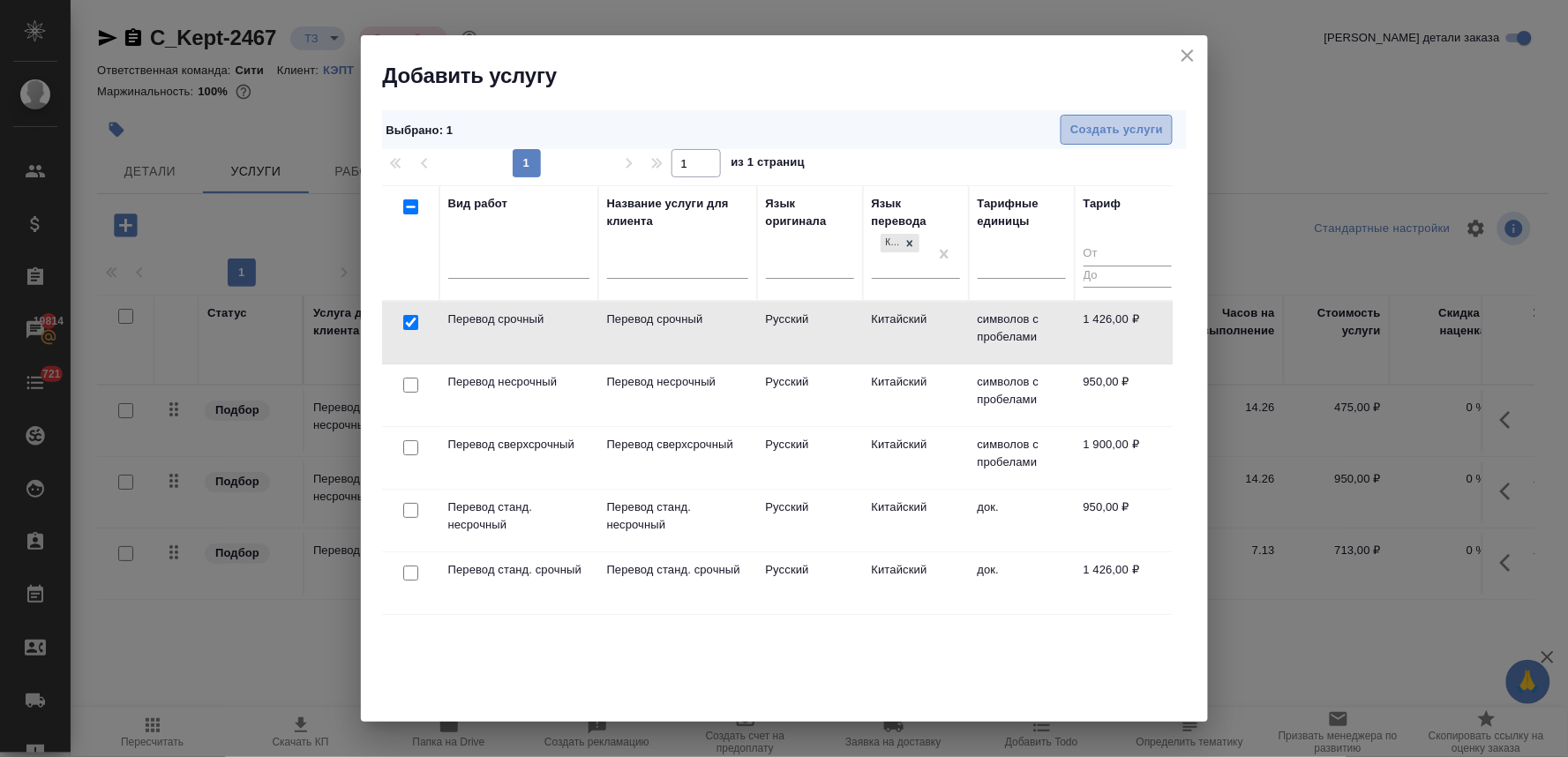
click at [1119, 130] on span "Создать услуги" at bounding box center [1117, 130] width 92 height 21
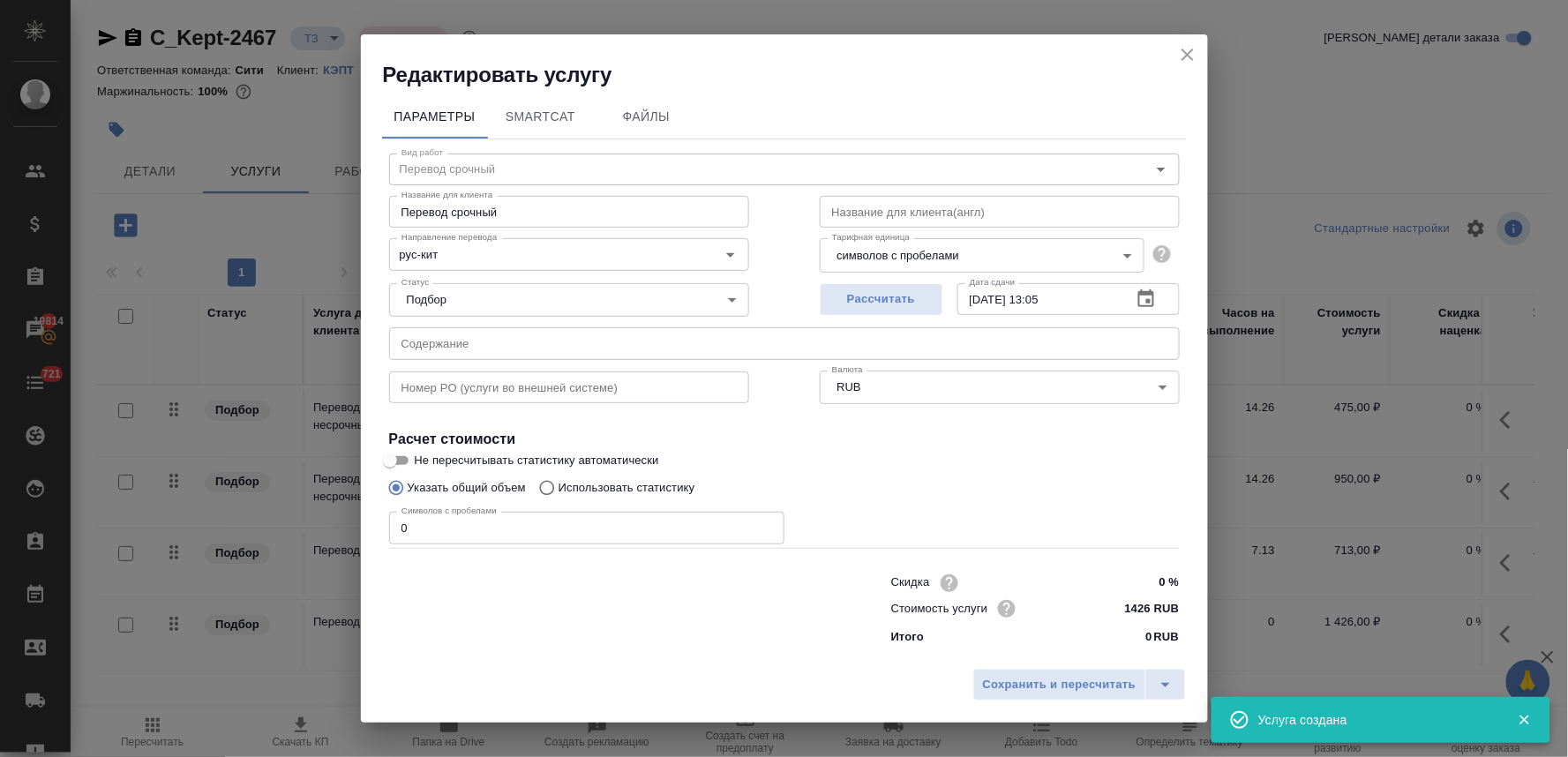
click at [579, 333] on input "text" at bounding box center [784, 343] width 791 height 32
paste input "KZ TENET Services in Kazakhstan v2 (Виктория Басистая)"
drag, startPoint x: 337, startPoint y: 538, endPoint x: 260, endPoint y: 538, distance: 77.0
click at [260, 538] on div "Редактировать услугу Параметры SmartCat Файлы Вид работ Перевод срочный Вид раб…" at bounding box center [784, 378] width 1568 height 757
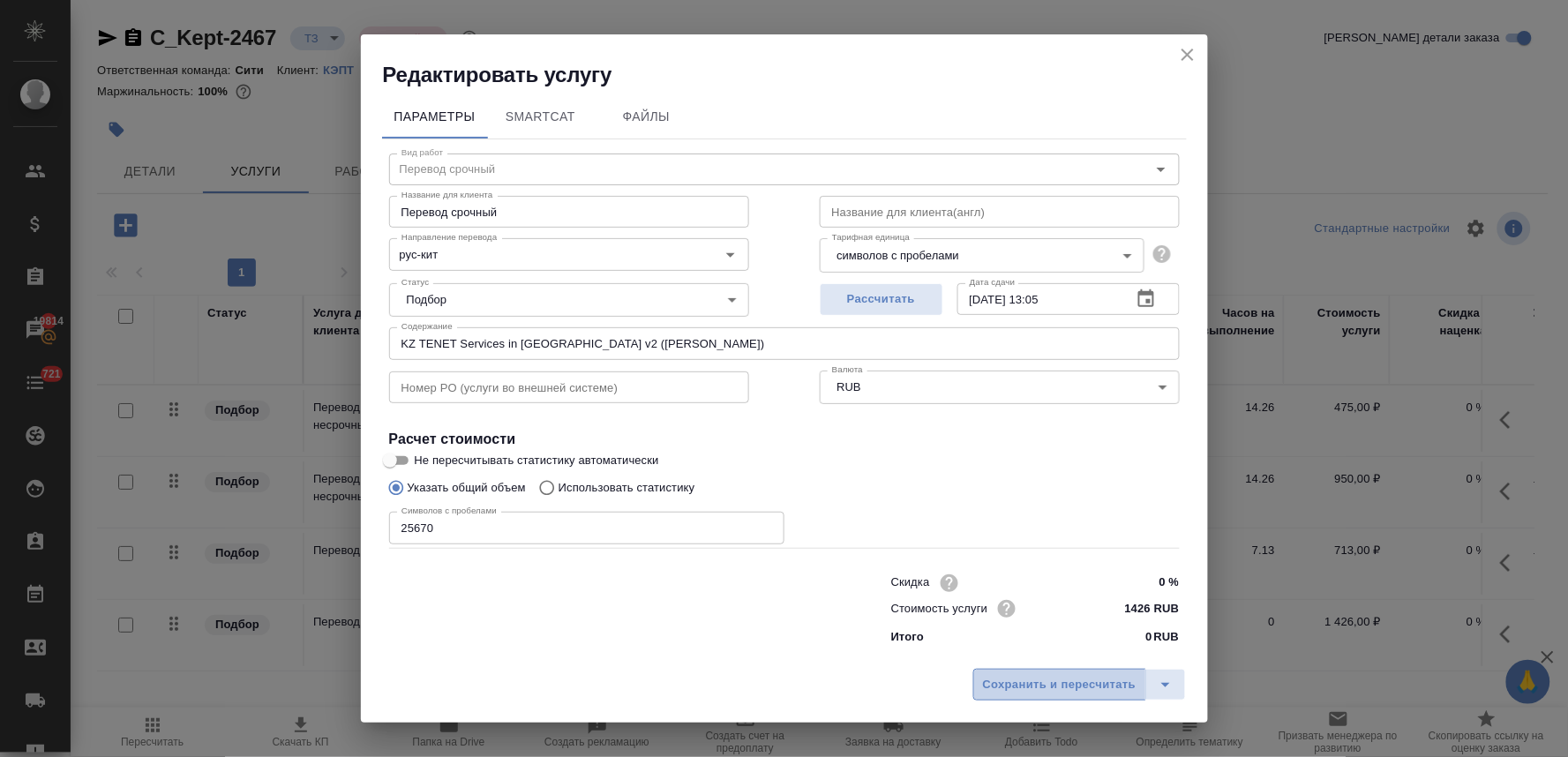
click at [1059, 686] on span "Сохранить и пересчитать" at bounding box center [1059, 685] width 154 height 21
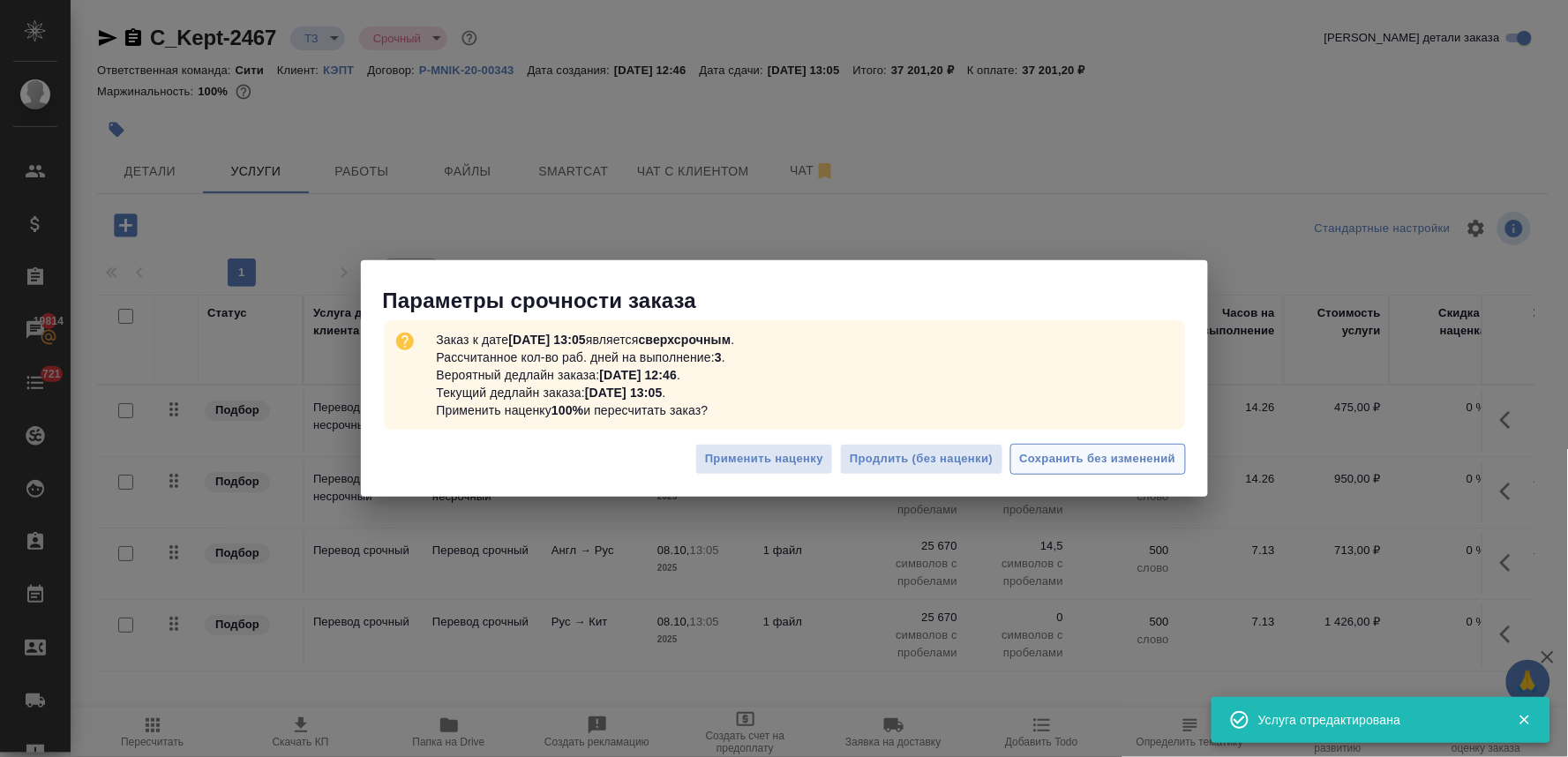
click at [1059, 455] on span "Сохранить без изменений" at bounding box center [1098, 460] width 156 height 21
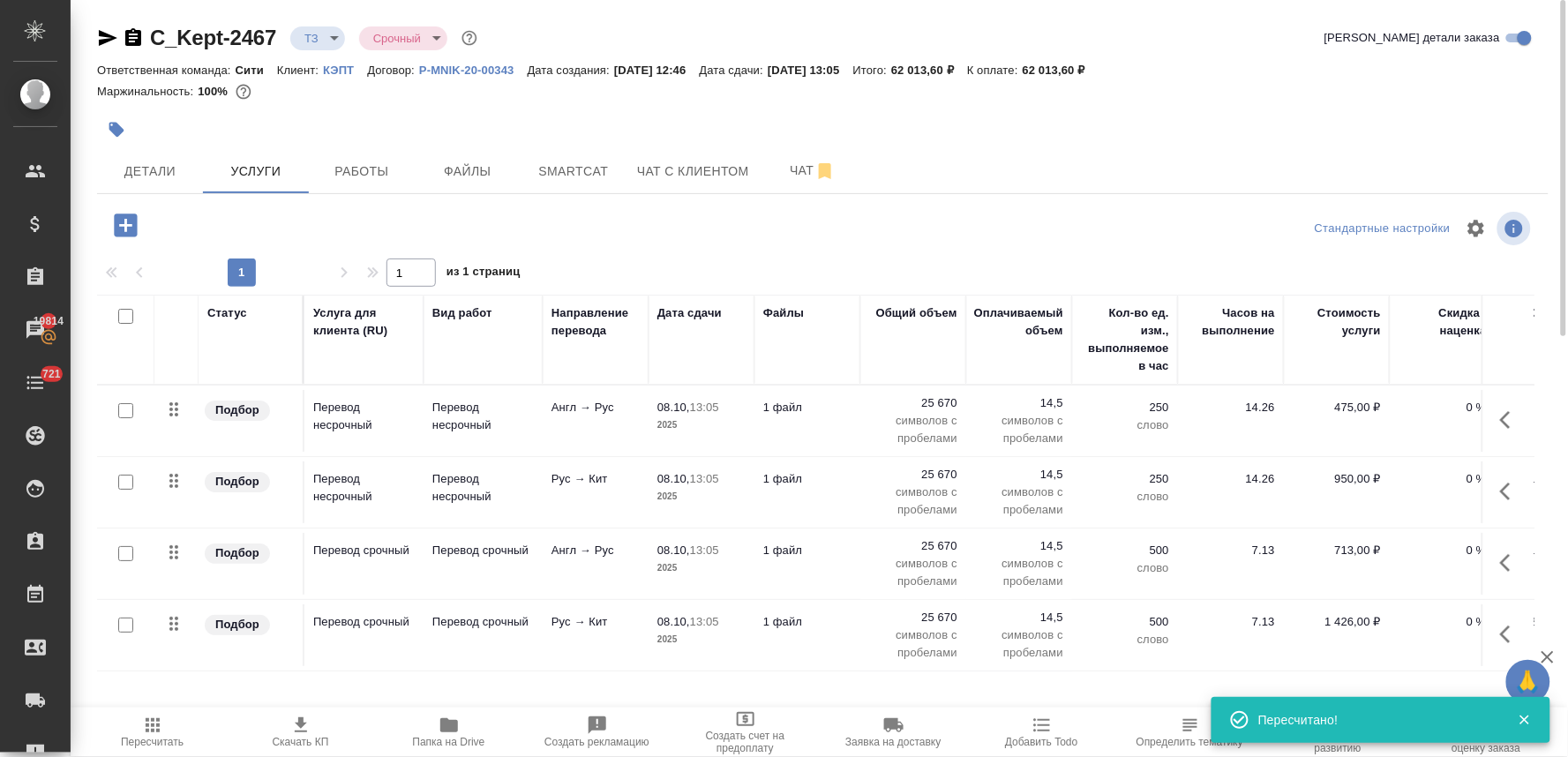
click at [125, 551] on input "checkbox" at bounding box center [125, 554] width 15 height 15
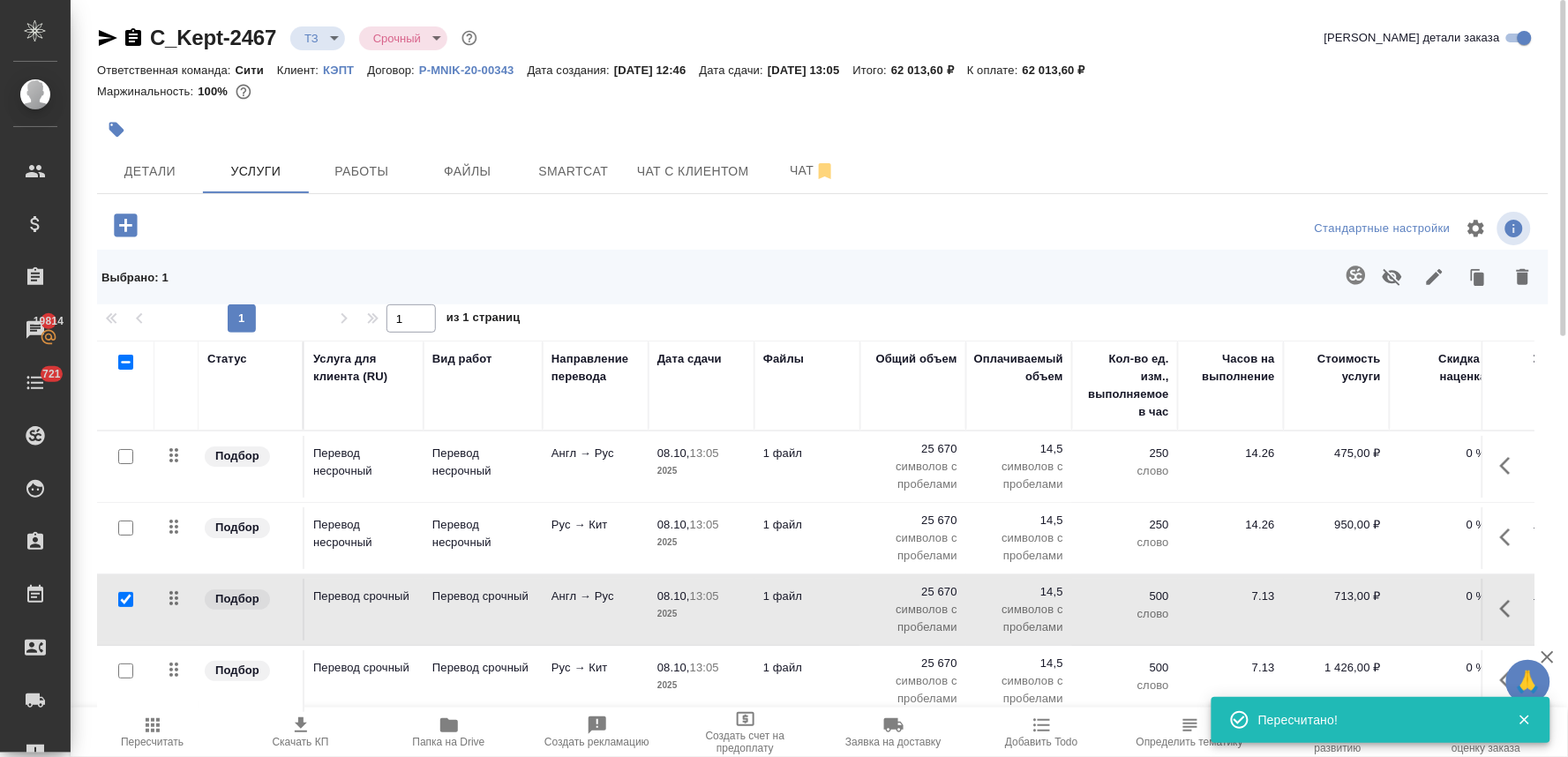
click at [127, 672] on input "checkbox" at bounding box center [125, 671] width 15 height 15
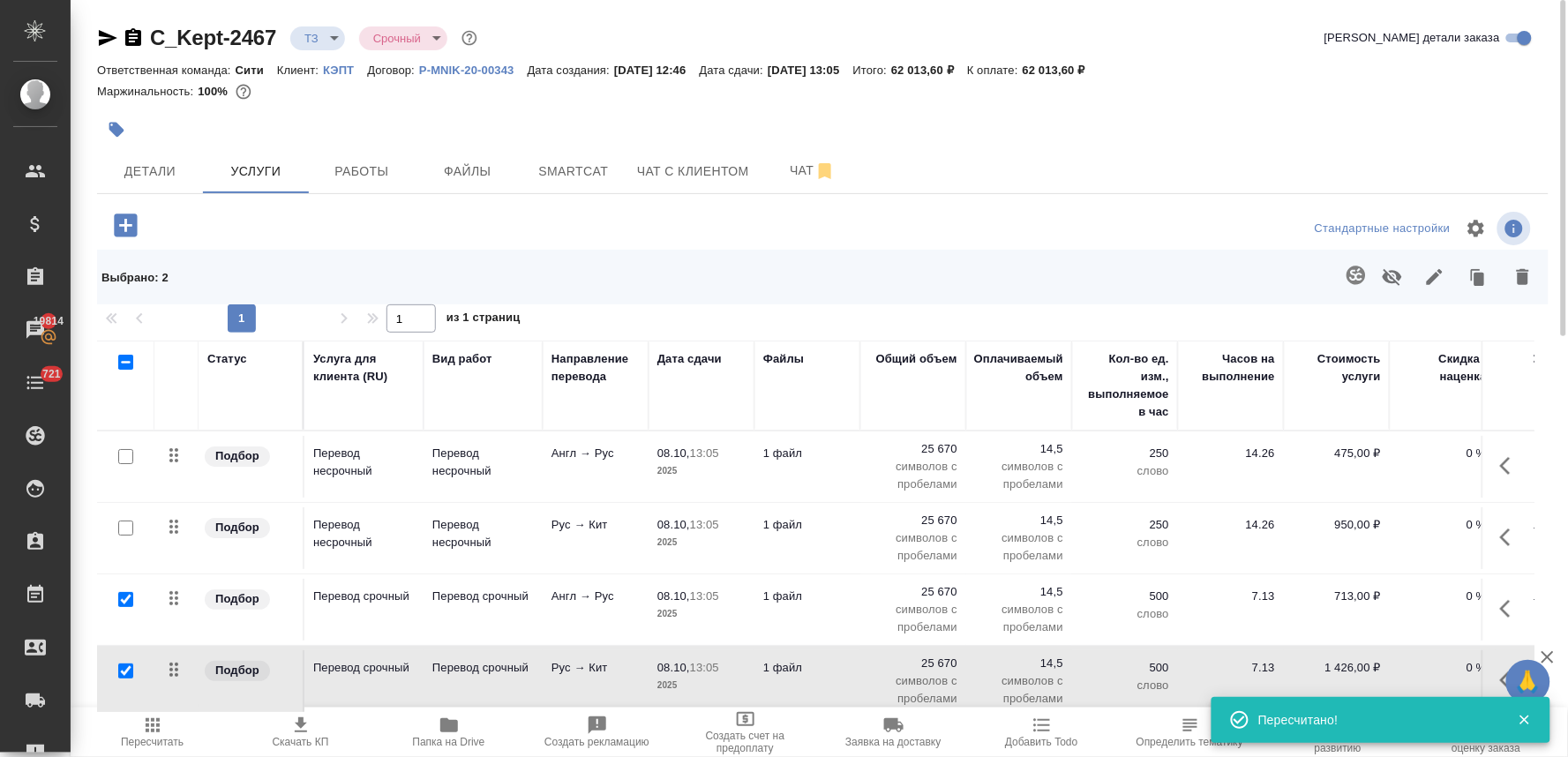
click at [1396, 270] on icon "button" at bounding box center [1392, 277] width 21 height 21
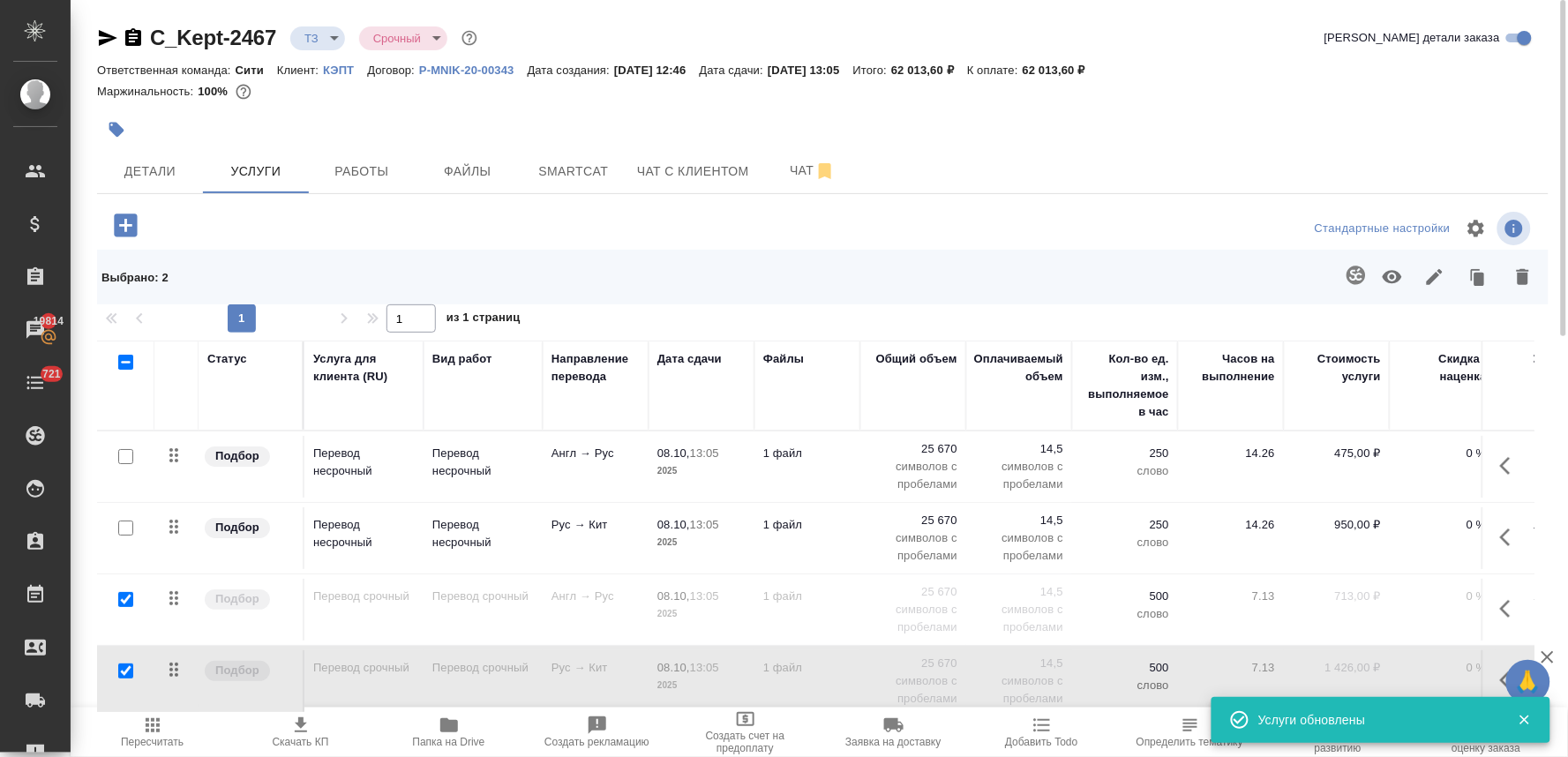
click at [154, 732] on icon "button" at bounding box center [152, 725] width 14 height 14
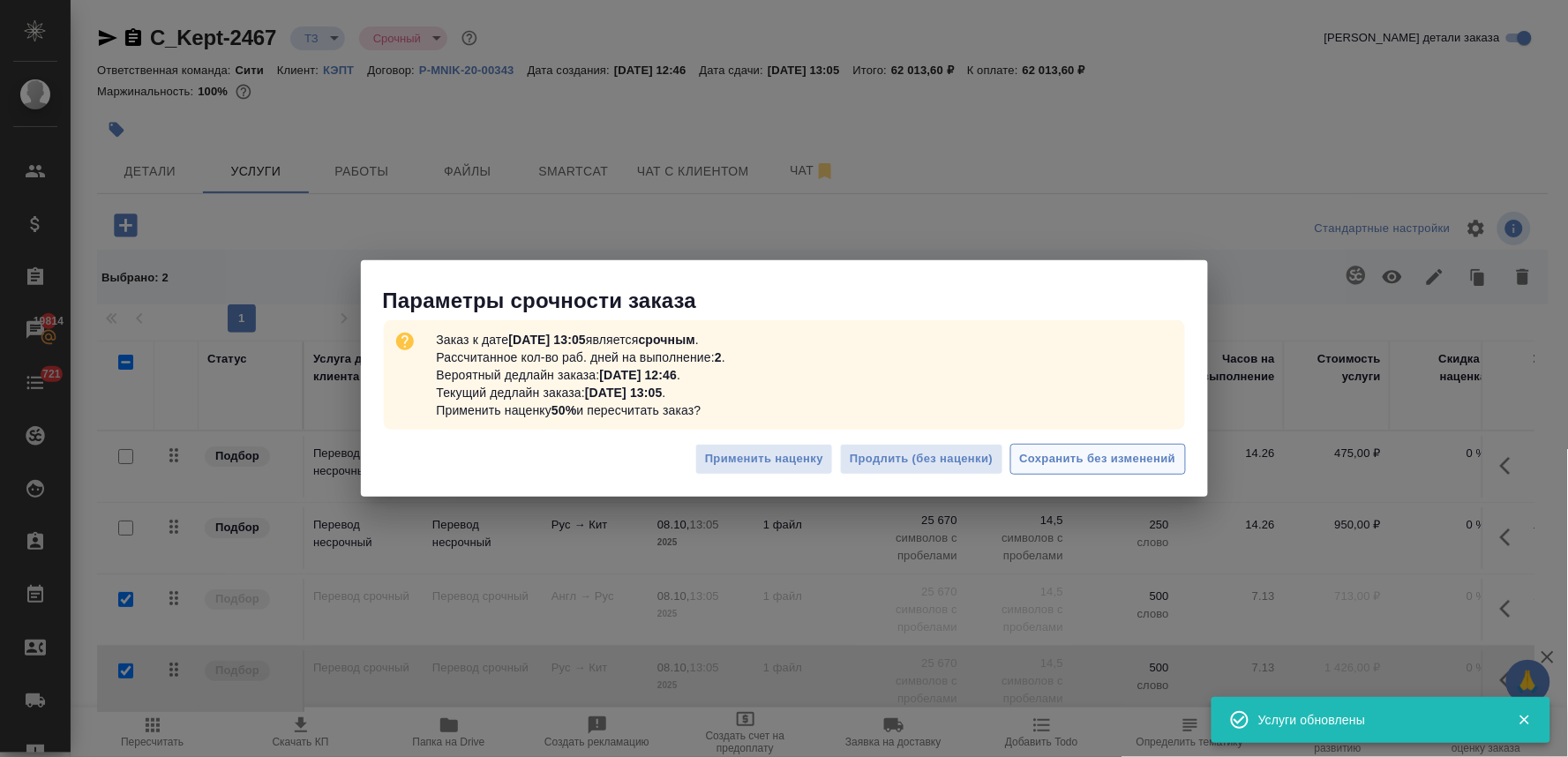
click at [1061, 469] on span "Сохранить без изменений" at bounding box center [1098, 460] width 156 height 21
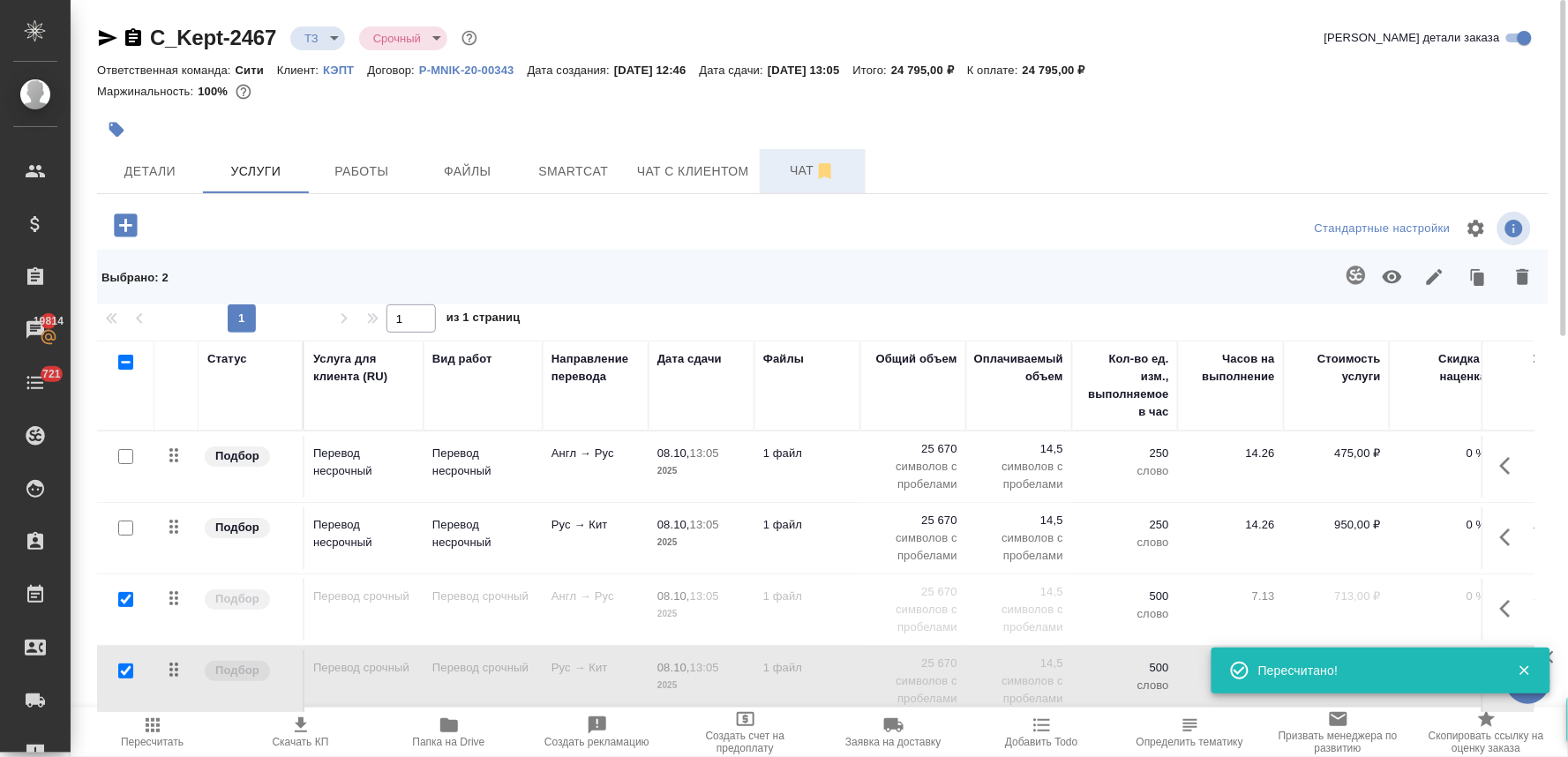
click at [781, 174] on span "Чат" at bounding box center [812, 170] width 85 height 22
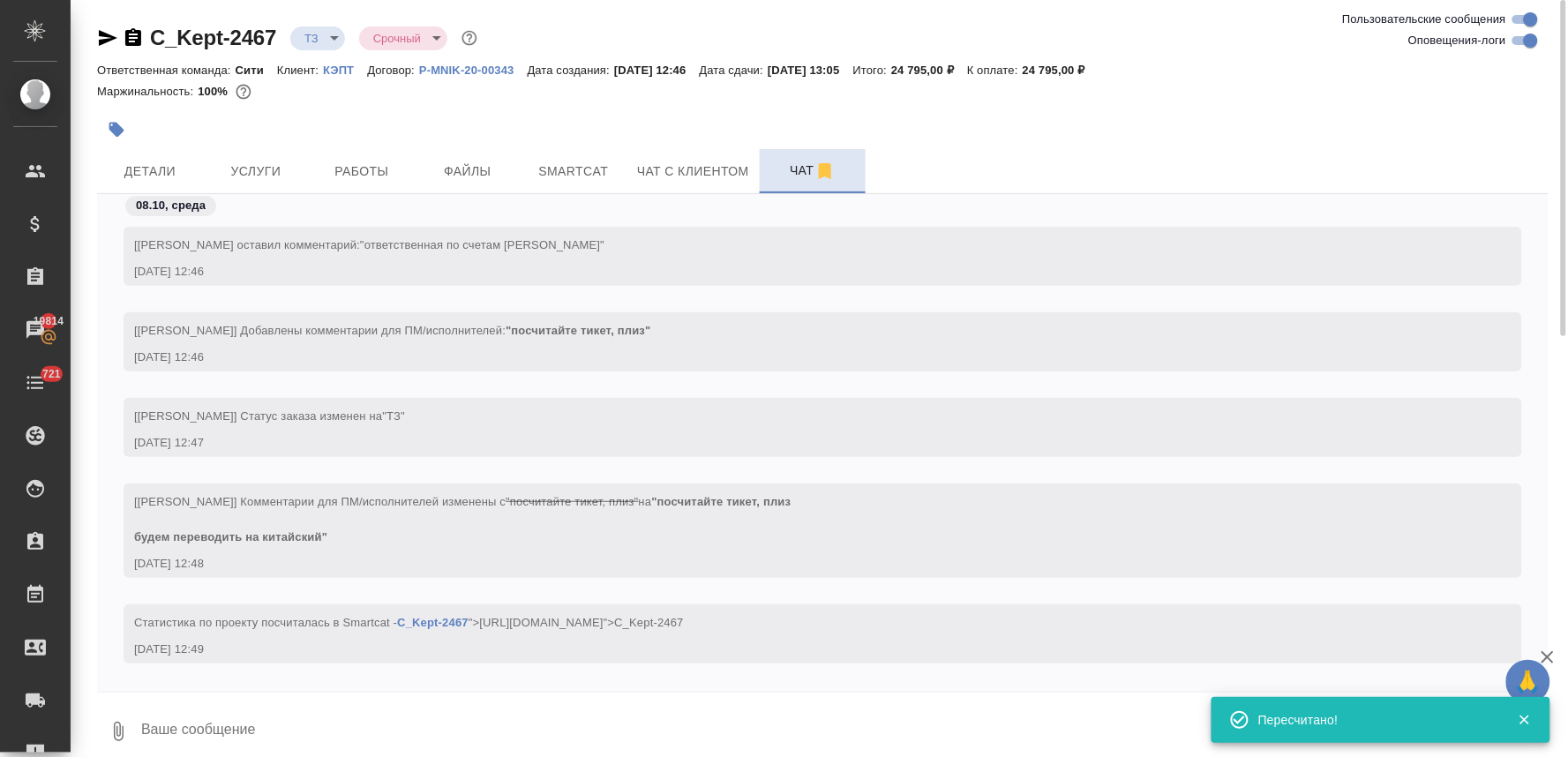
scroll to position [24, 0]
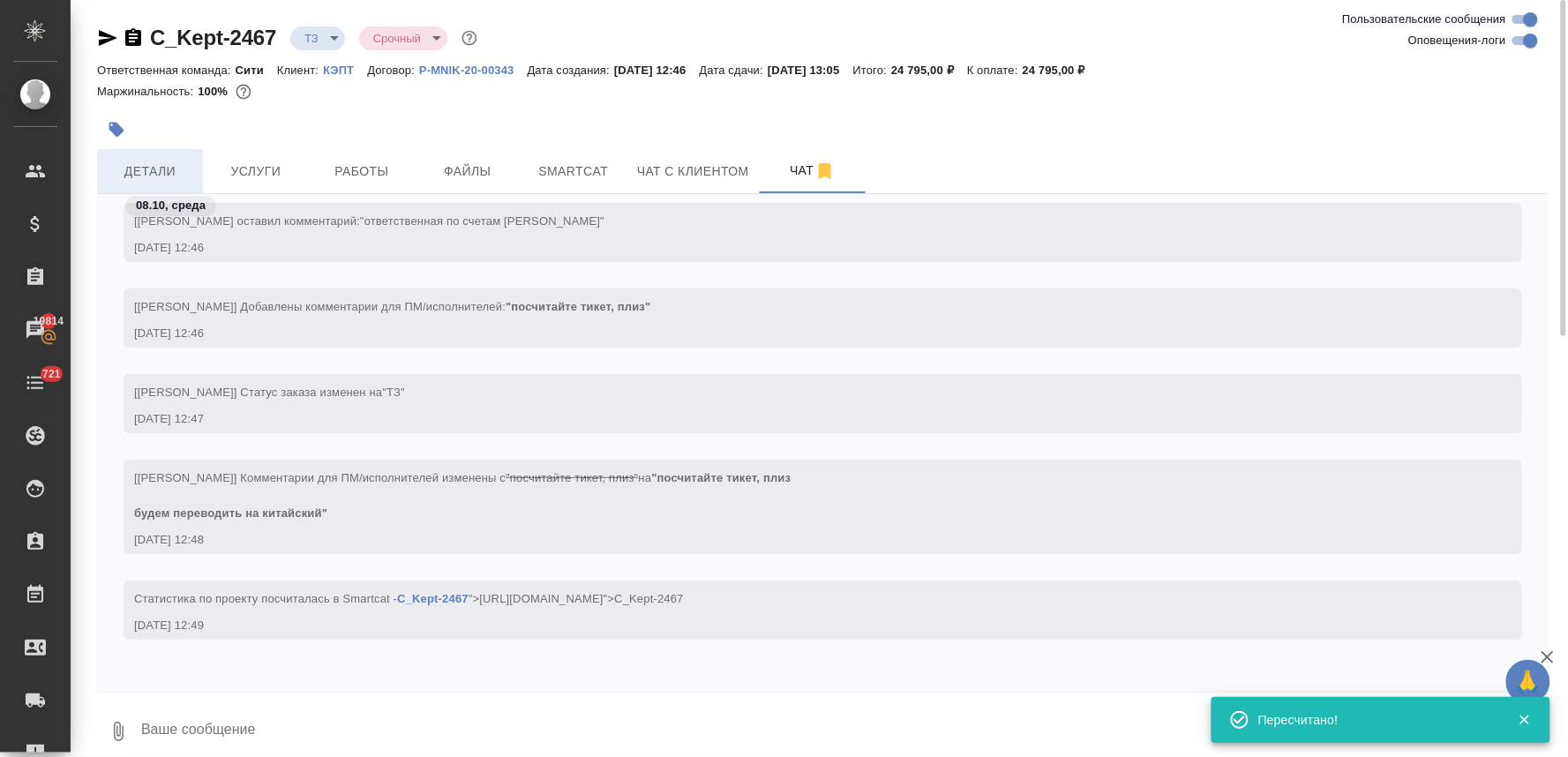
click at [131, 174] on span "Детали" at bounding box center [150, 171] width 85 height 22
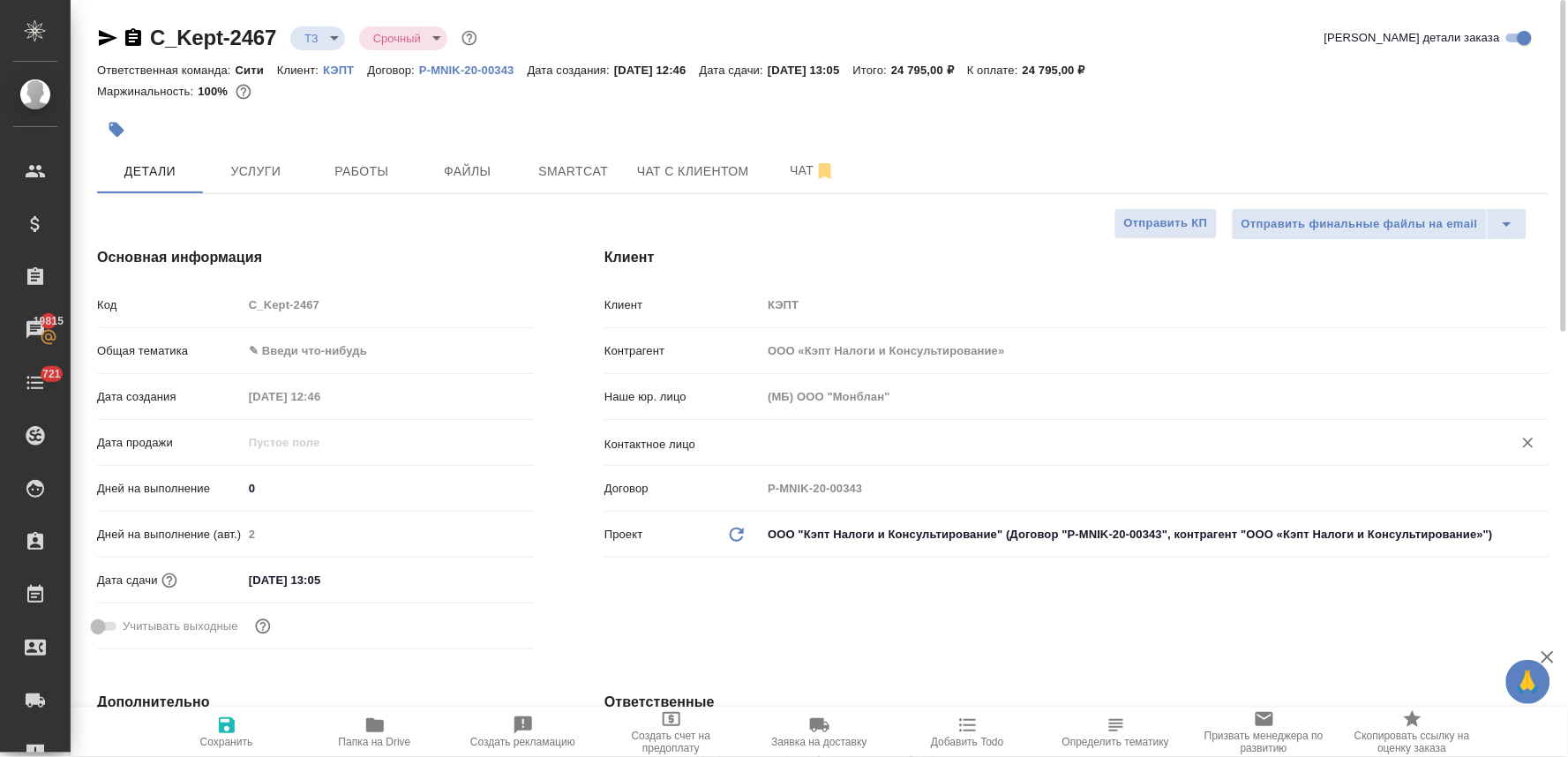
click at [831, 438] on input "text" at bounding box center [1125, 443] width 717 height 21
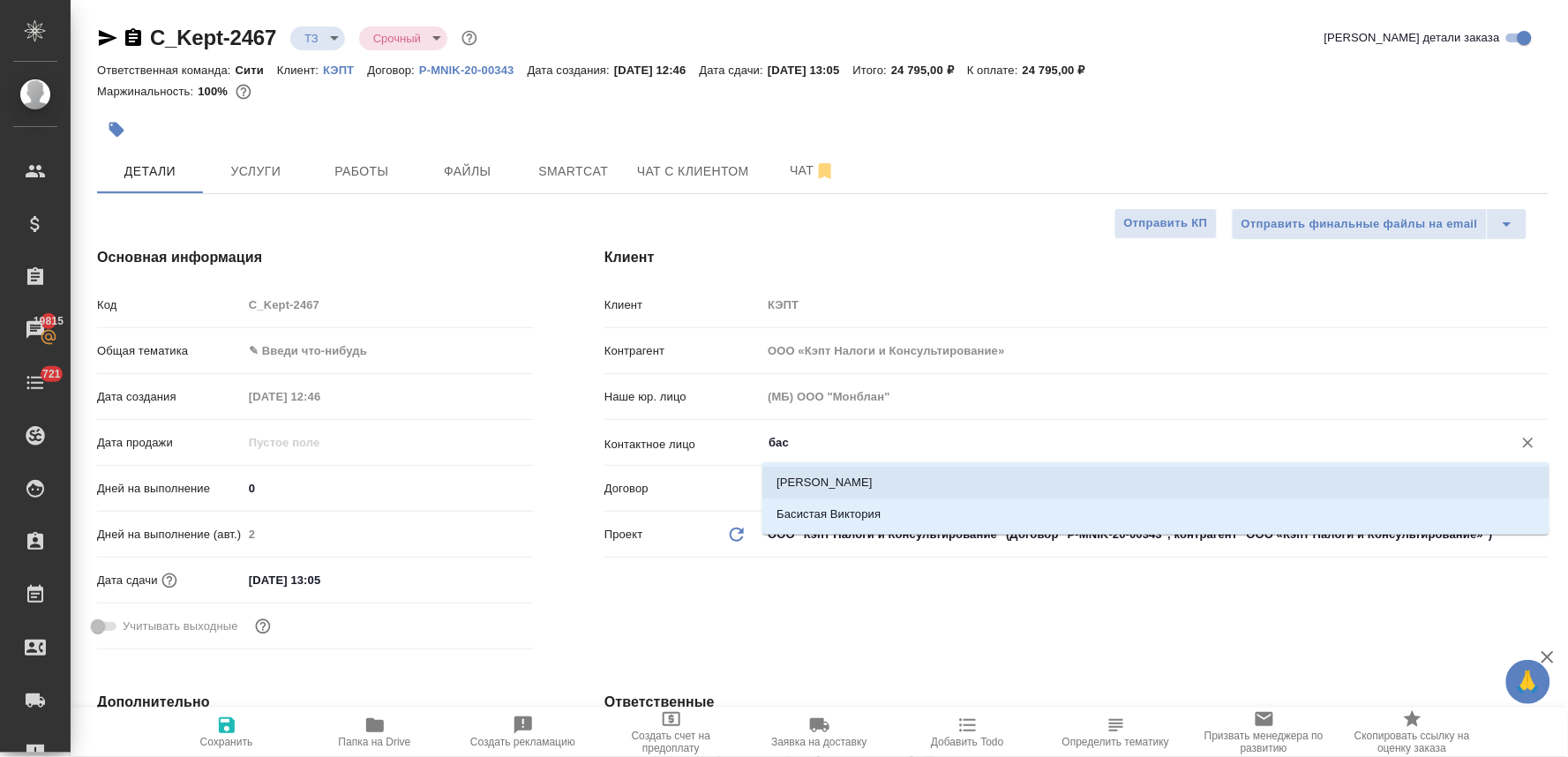
click at [840, 480] on li "[PERSON_NAME]" at bounding box center [1155, 483] width 787 height 32
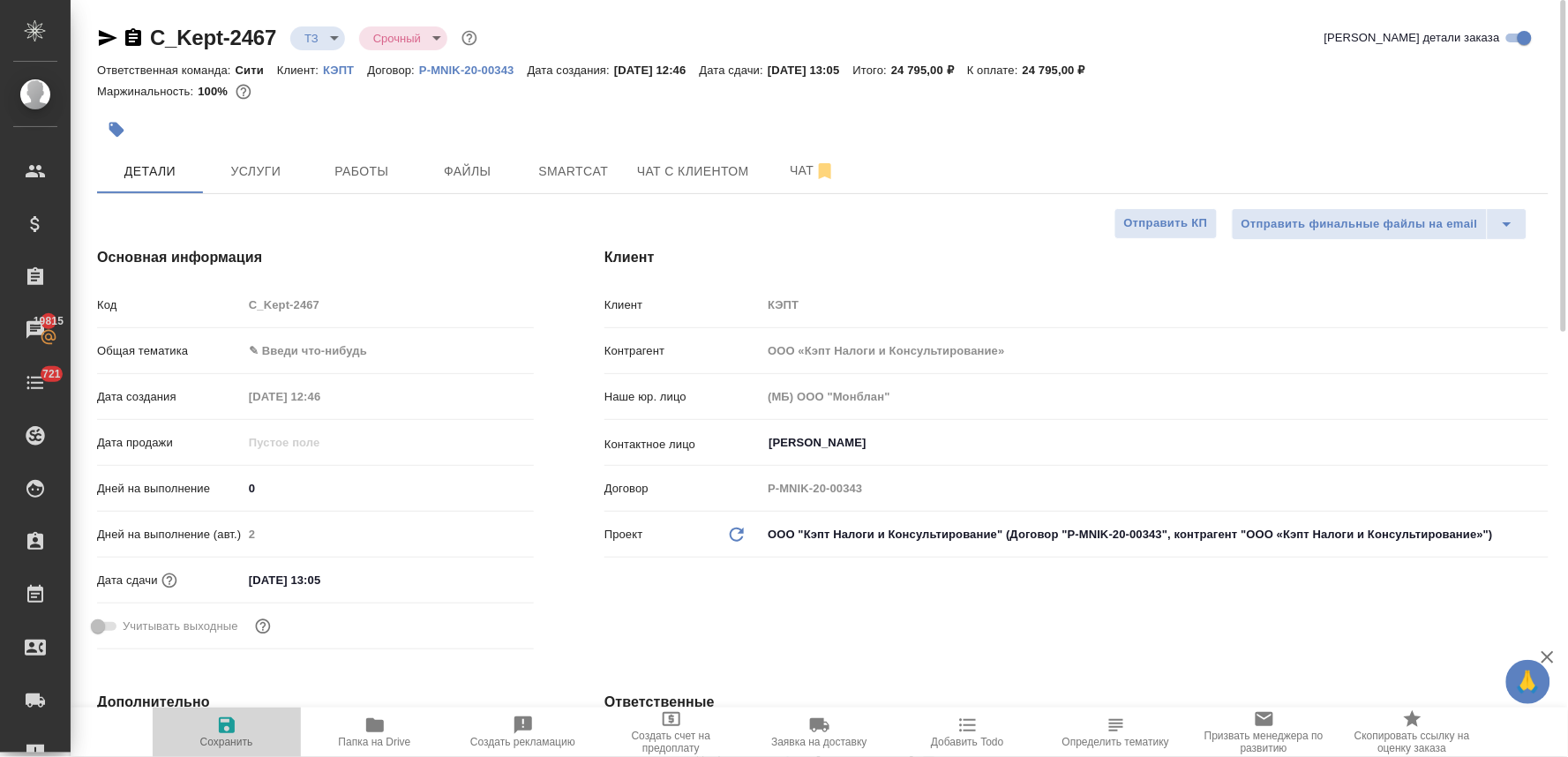
click at [225, 735] on icon "button" at bounding box center [226, 725] width 21 height 21
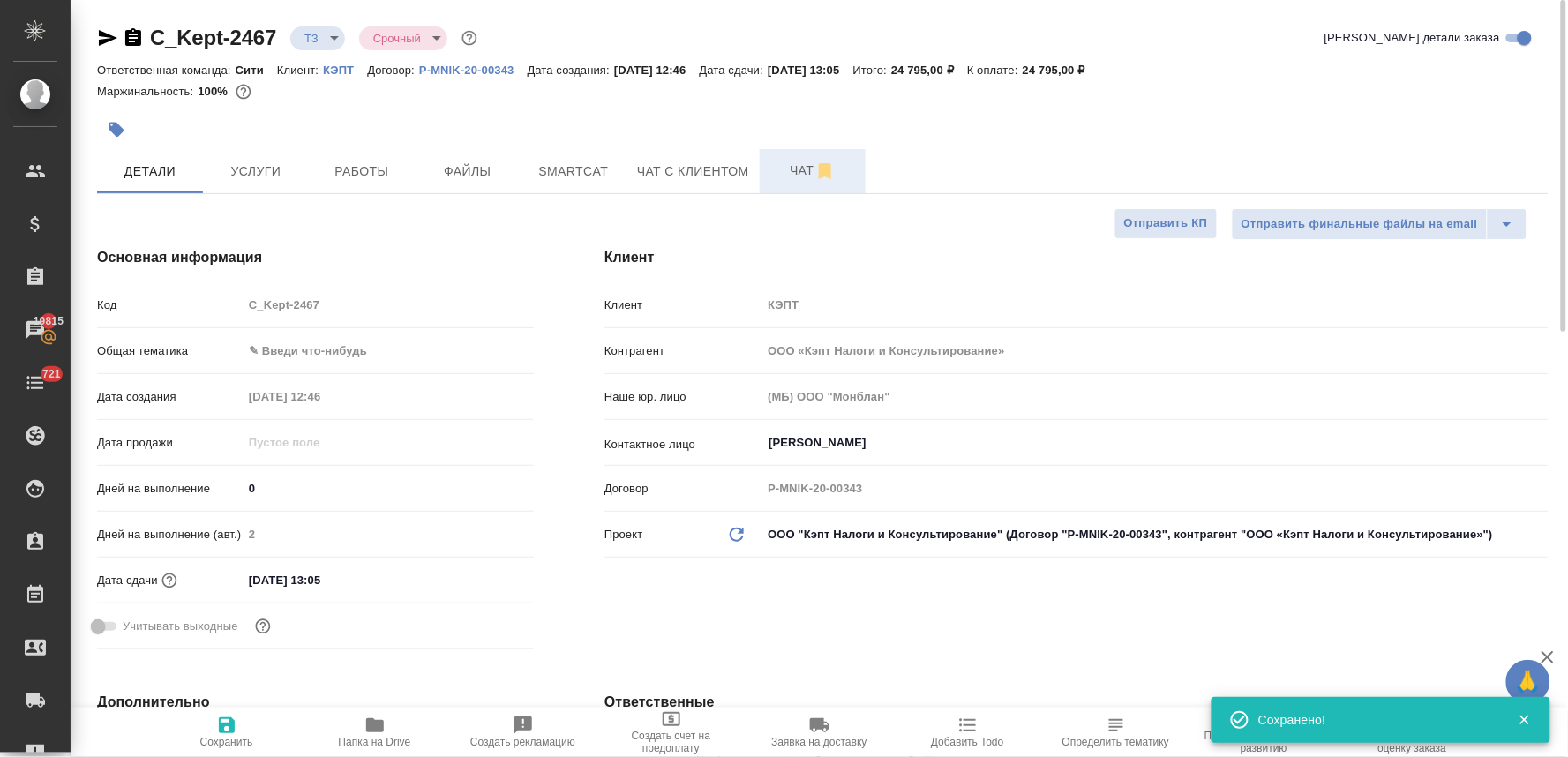
click at [795, 169] on span "Чат" at bounding box center [812, 170] width 85 height 22
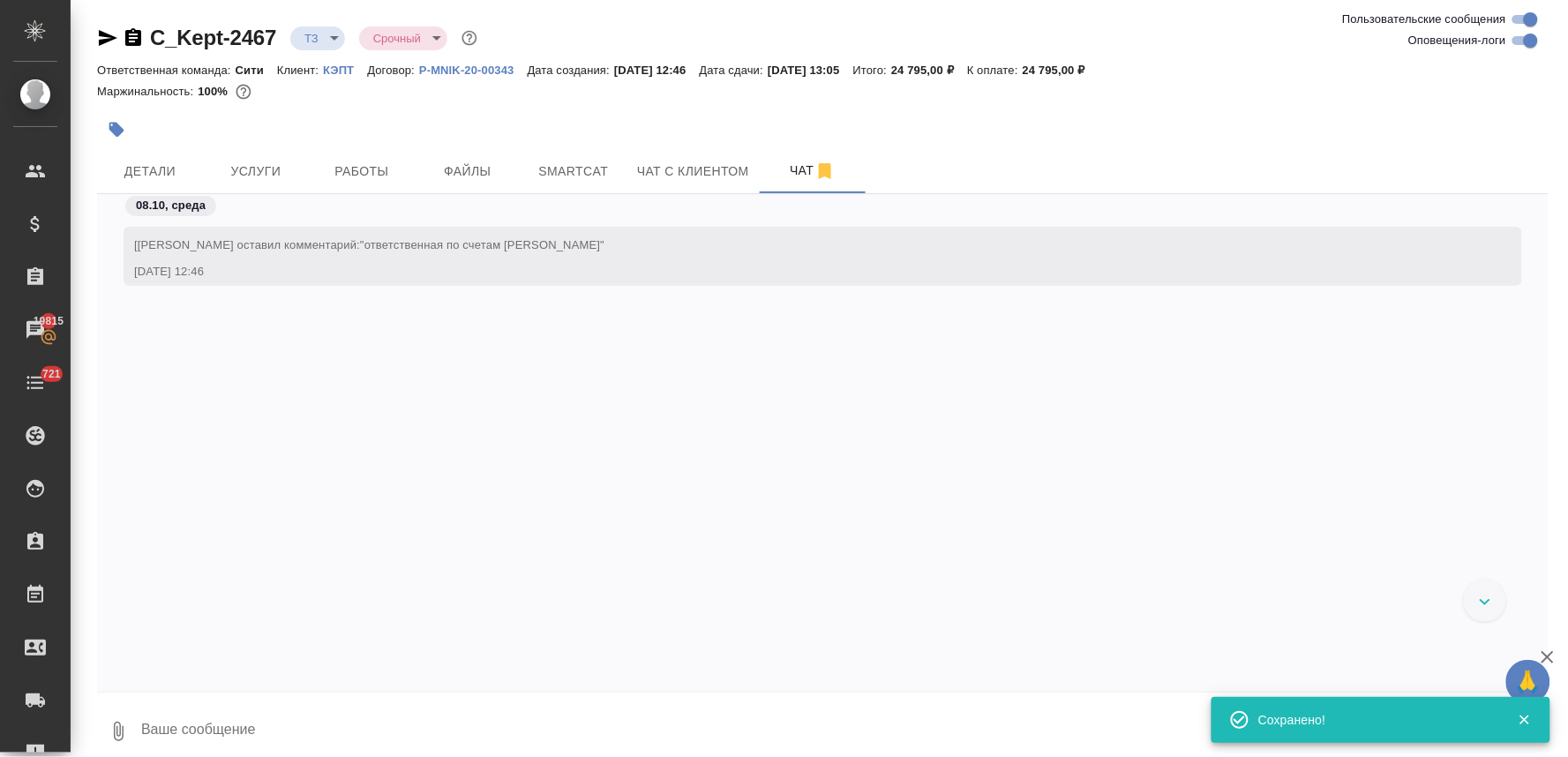
scroll to position [24, 0]
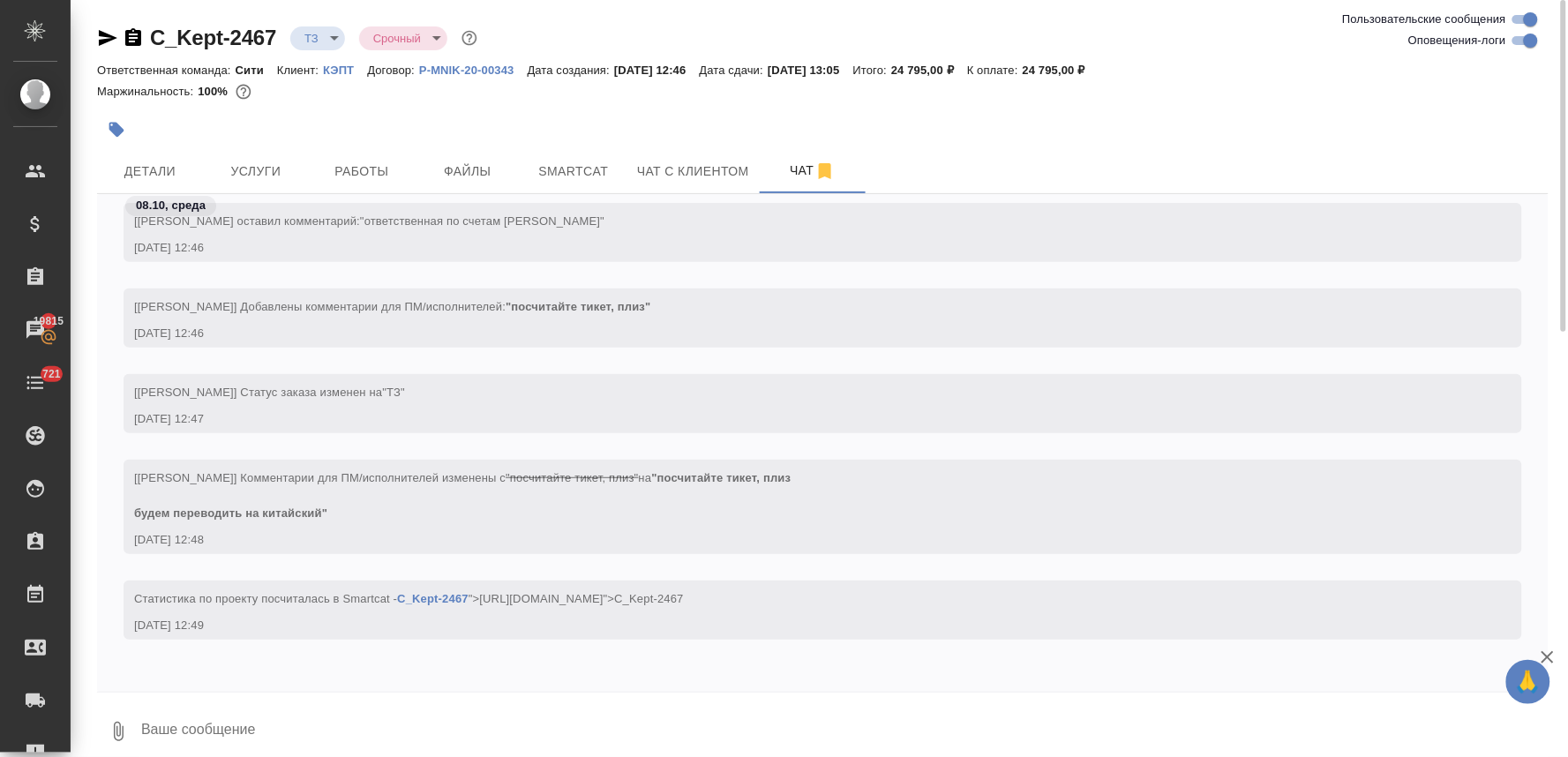
click at [135, 147] on div at bounding box center [580, 129] width 968 height 39
click at [154, 171] on span "Детали" at bounding box center [150, 171] width 85 height 22
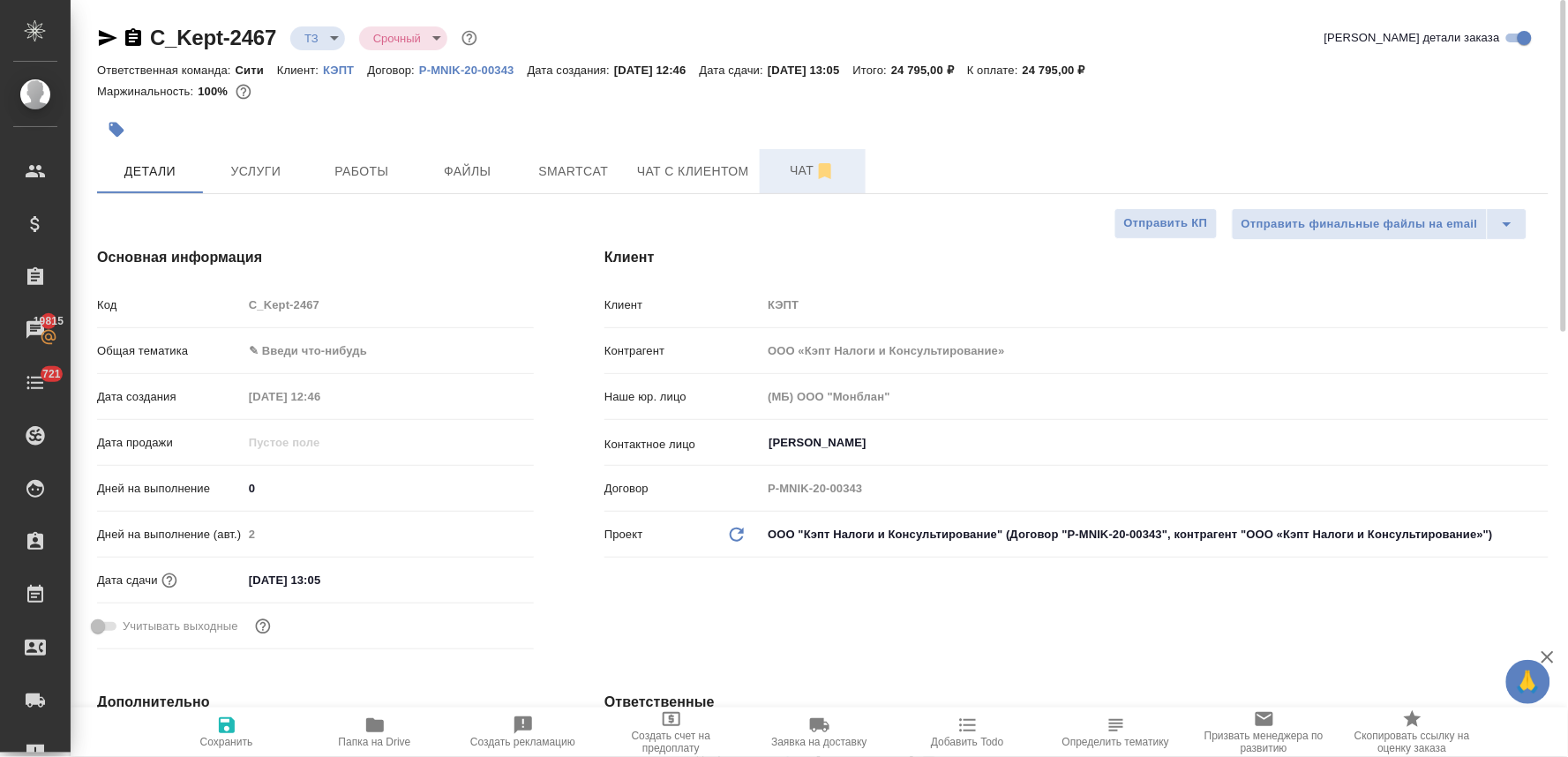
click at [786, 168] on span "Чат" at bounding box center [812, 170] width 85 height 22
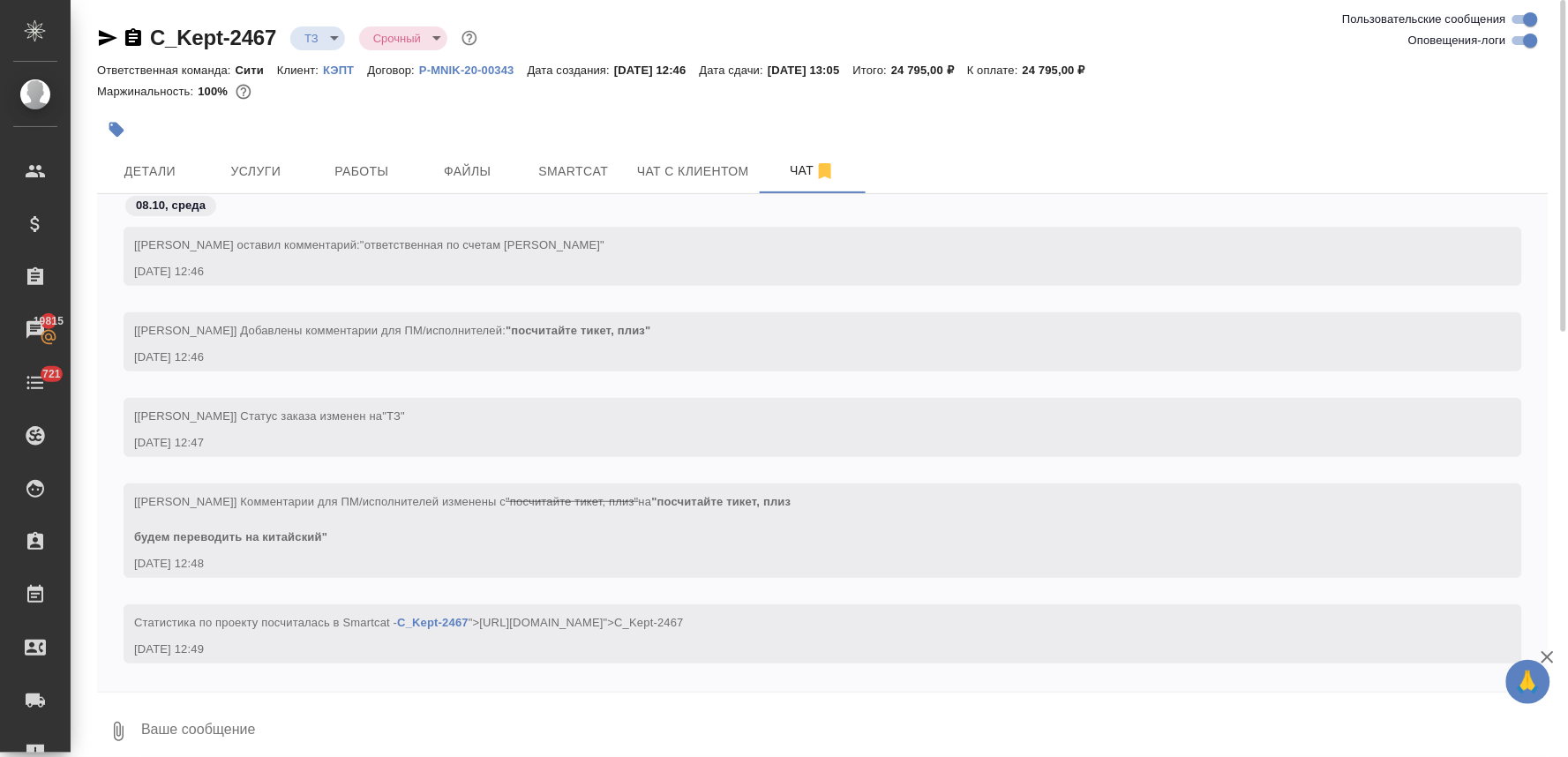
scroll to position [24, 0]
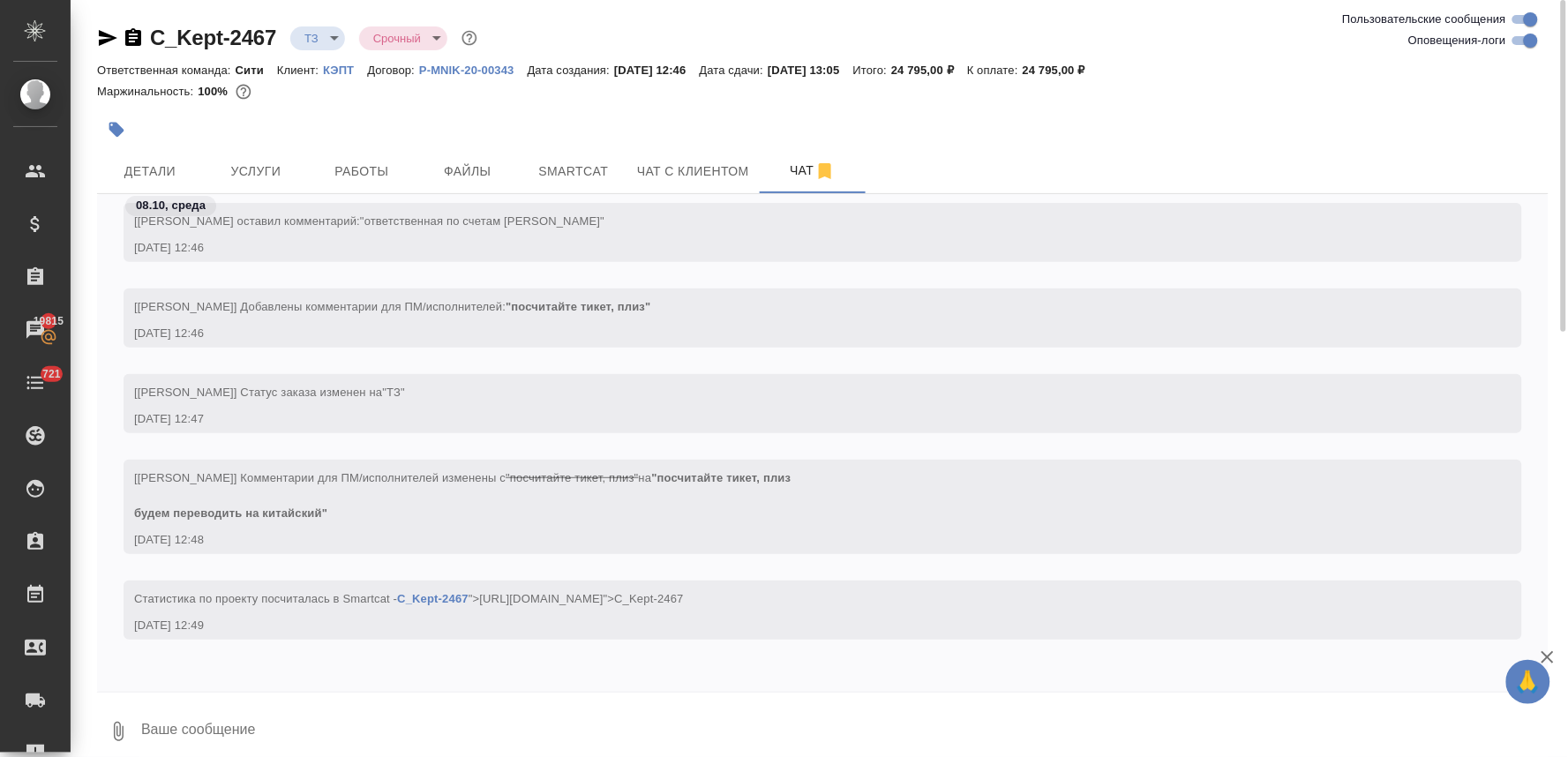
click at [1544, 135] on div at bounding box center [823, 129] width 1451 height 39
click at [341, 65] on p "КЭПТ" at bounding box center [345, 70] width 44 height 13
click at [160, 173] on span "Детали" at bounding box center [150, 171] width 85 height 22
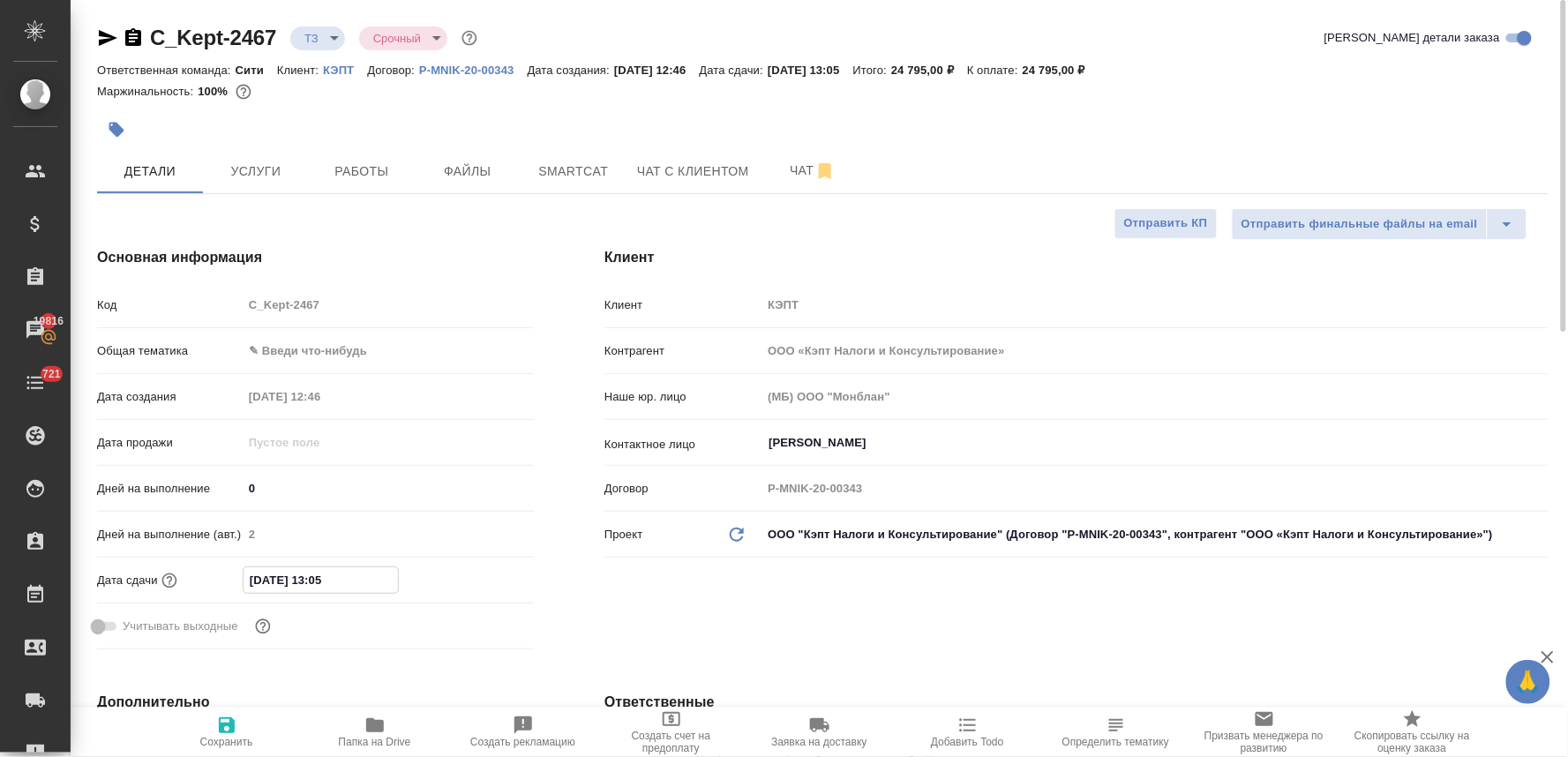
click at [371, 577] on input "08.10.2025 13:05" at bounding box center [320, 580] width 155 height 25
click at [222, 725] on icon "button" at bounding box center [226, 725] width 16 height 16
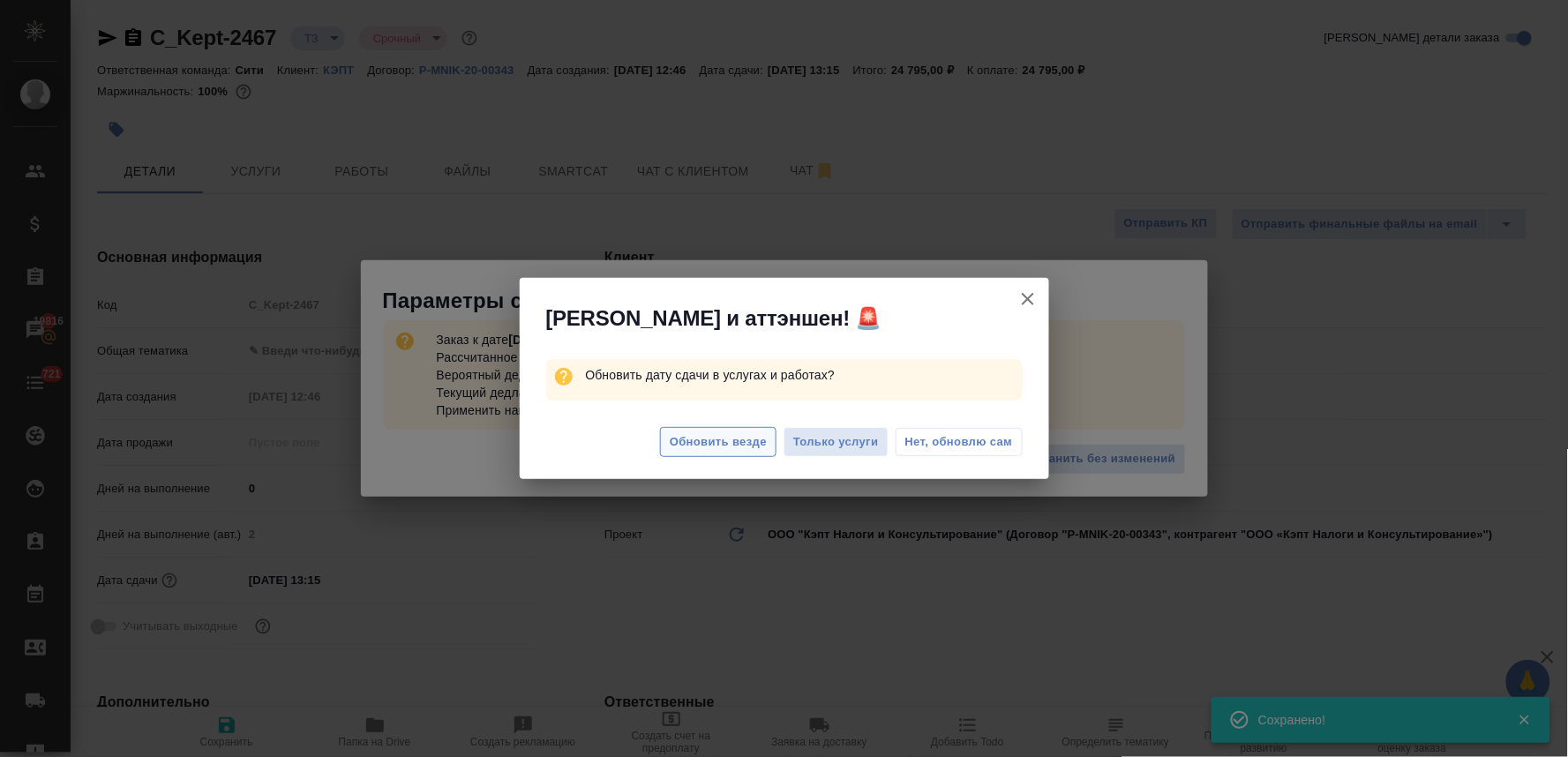
click at [710, 434] on span "Обновить везде" at bounding box center [718, 443] width 97 height 21
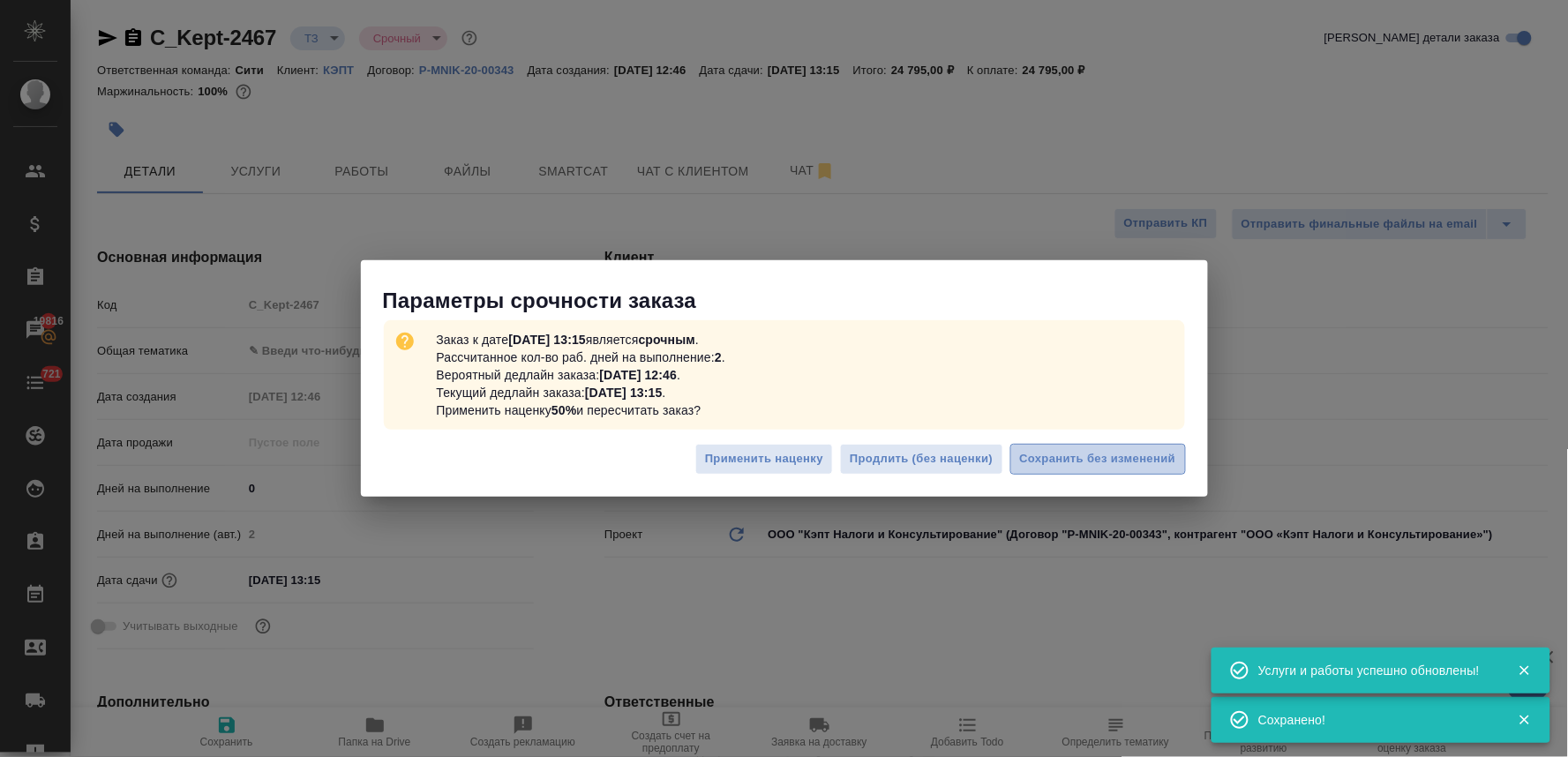
click at [1059, 453] on span "Сохранить без изменений" at bounding box center [1098, 460] width 156 height 21
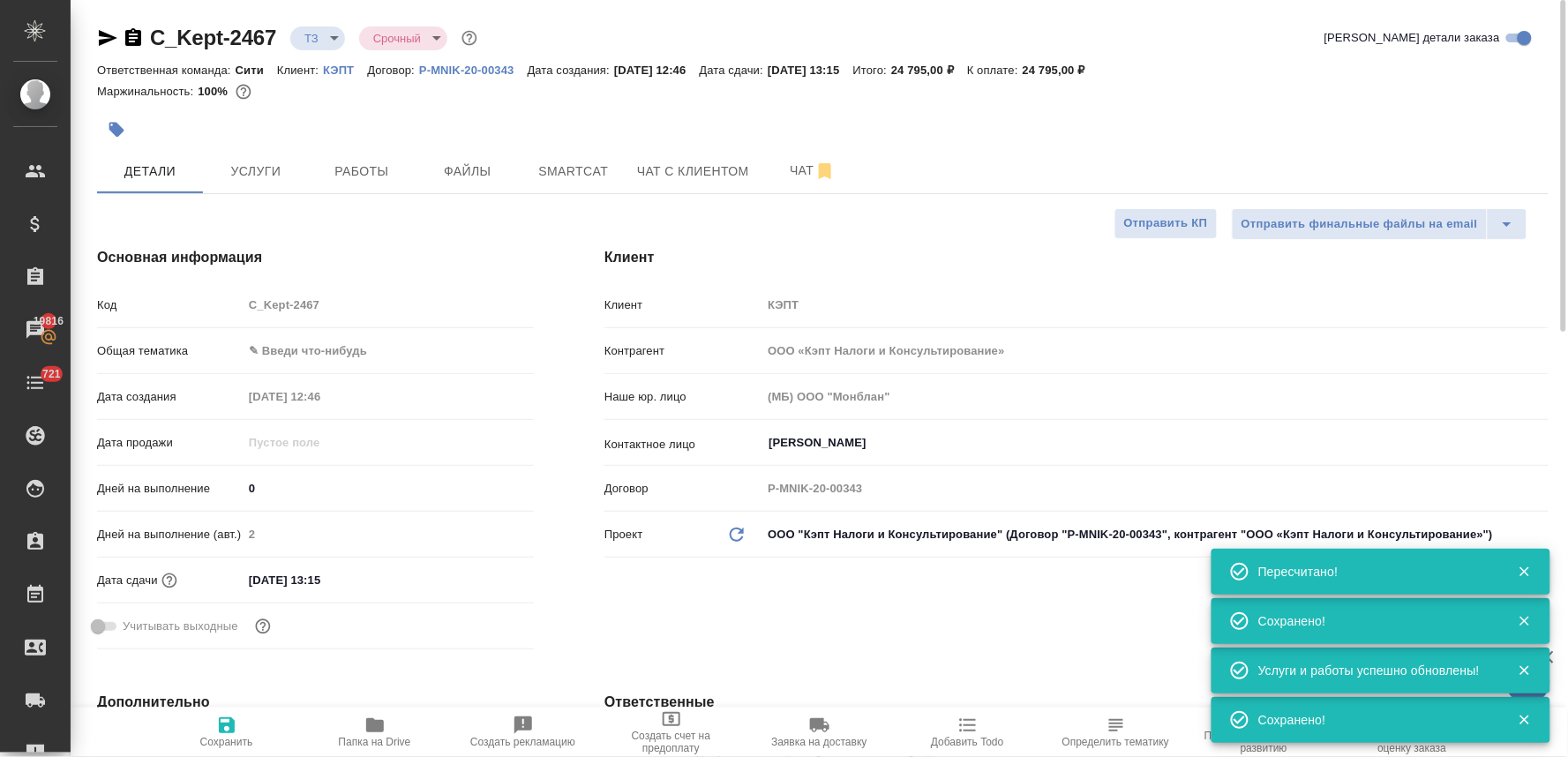
click at [106, 32] on icon "button" at bounding box center [107, 38] width 21 height 21
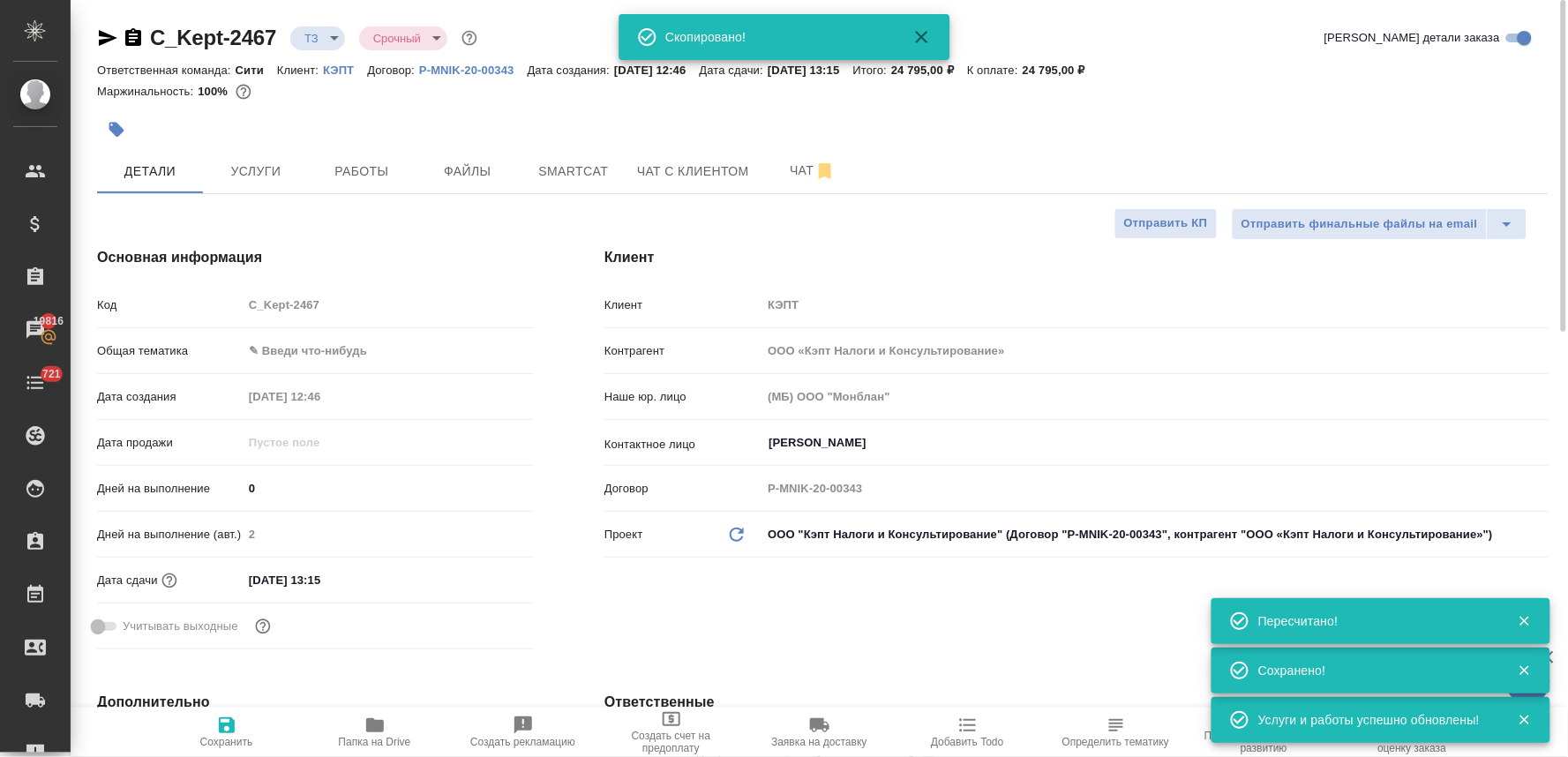
click at [1567, 99] on div at bounding box center [1561, 379] width 13 height 758
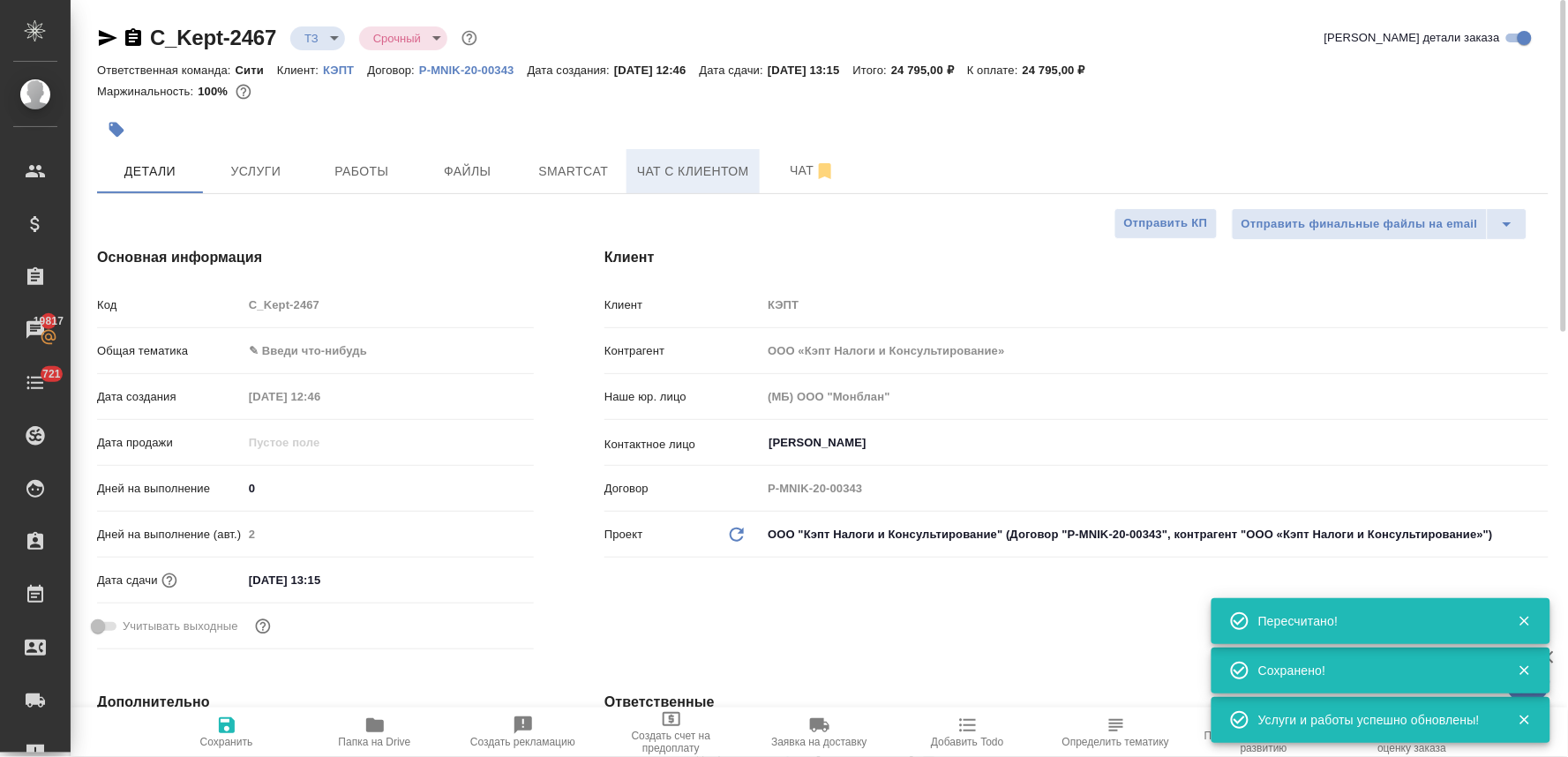
click at [710, 162] on span "Чат с клиентом" at bounding box center [693, 171] width 112 height 22
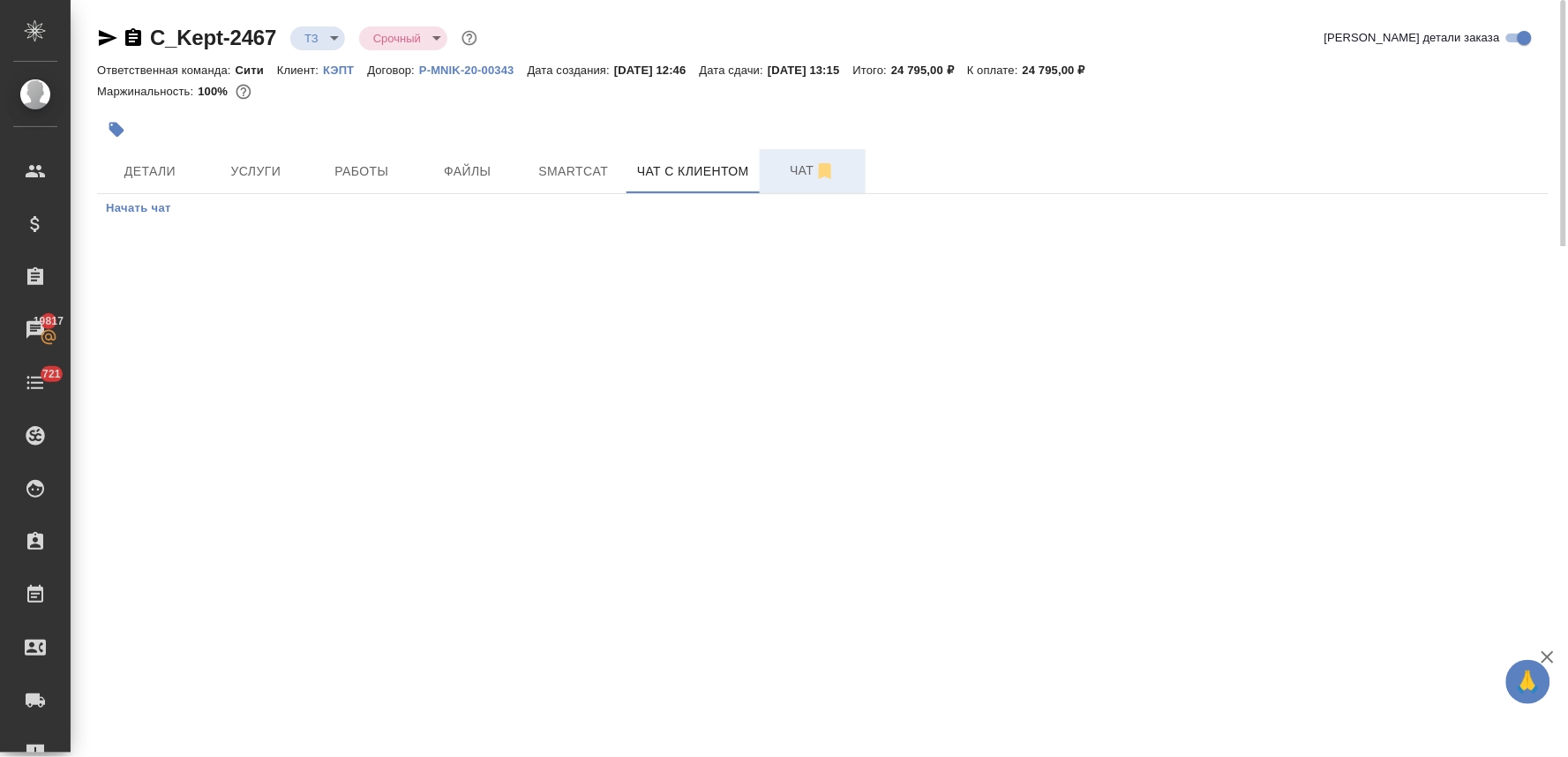
click at [792, 164] on span "Чат" at bounding box center [812, 170] width 85 height 22
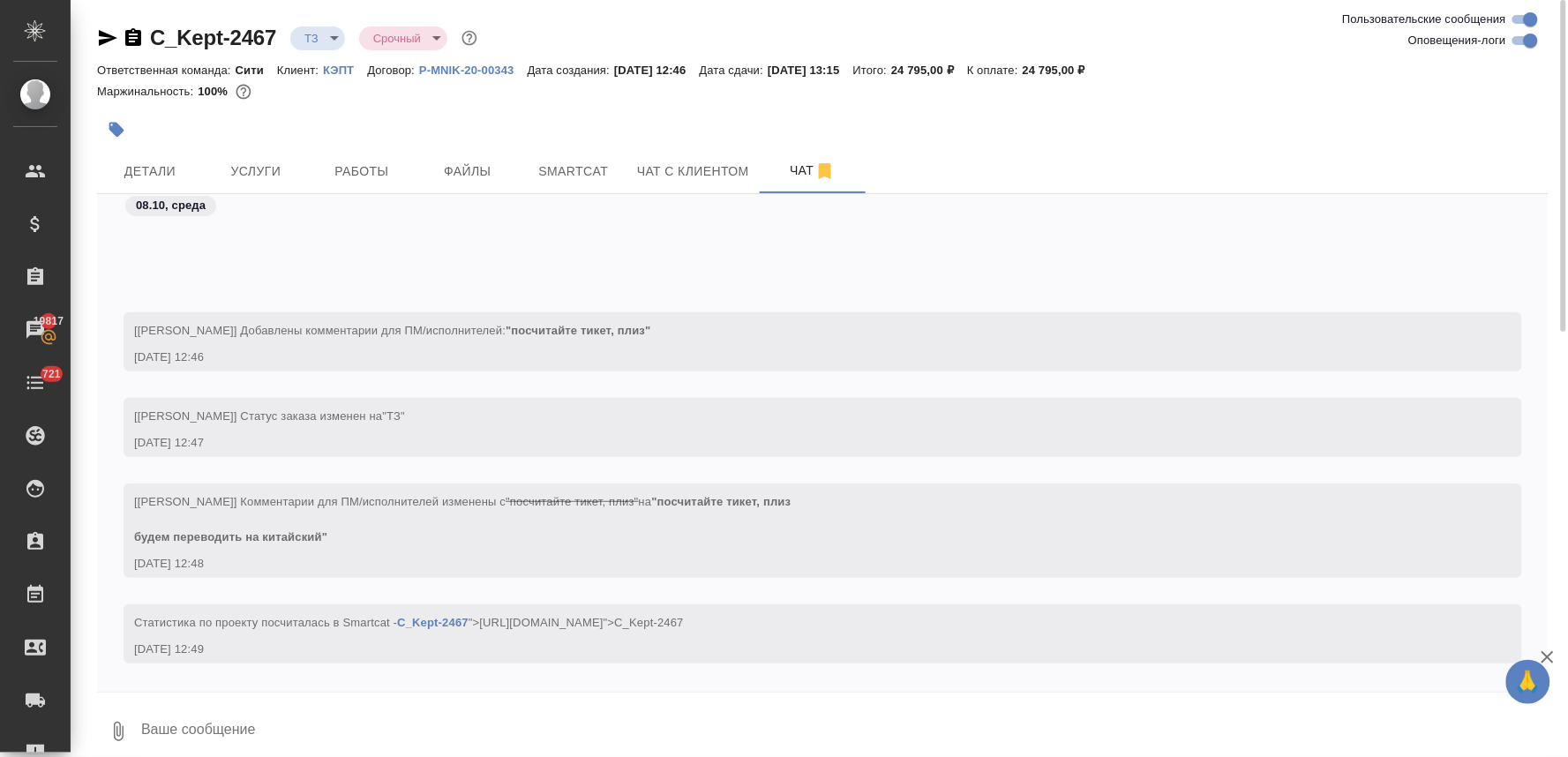
scroll to position [253, 0]
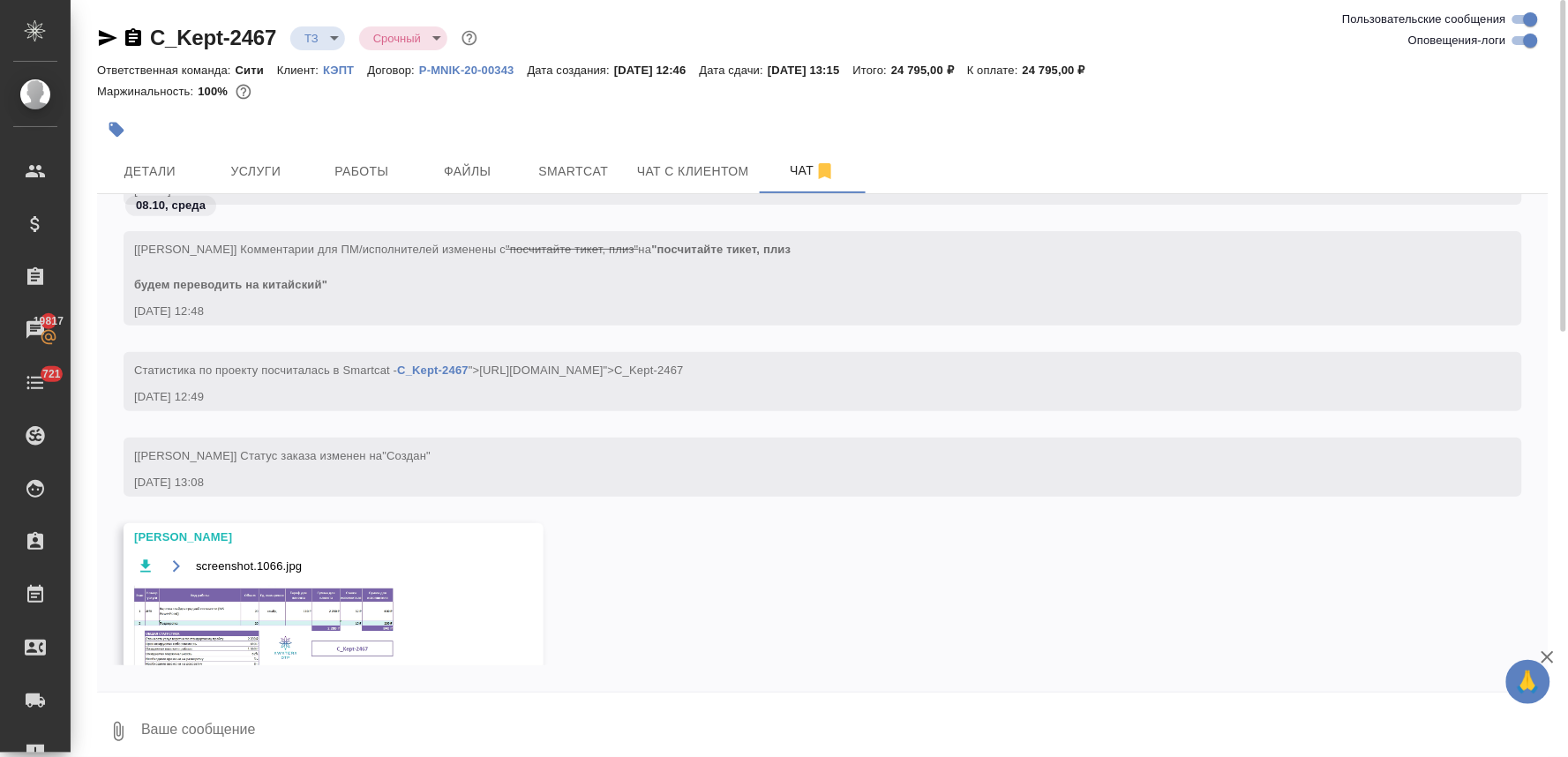
click at [270, 613] on img at bounding box center [266, 632] width 265 height 91
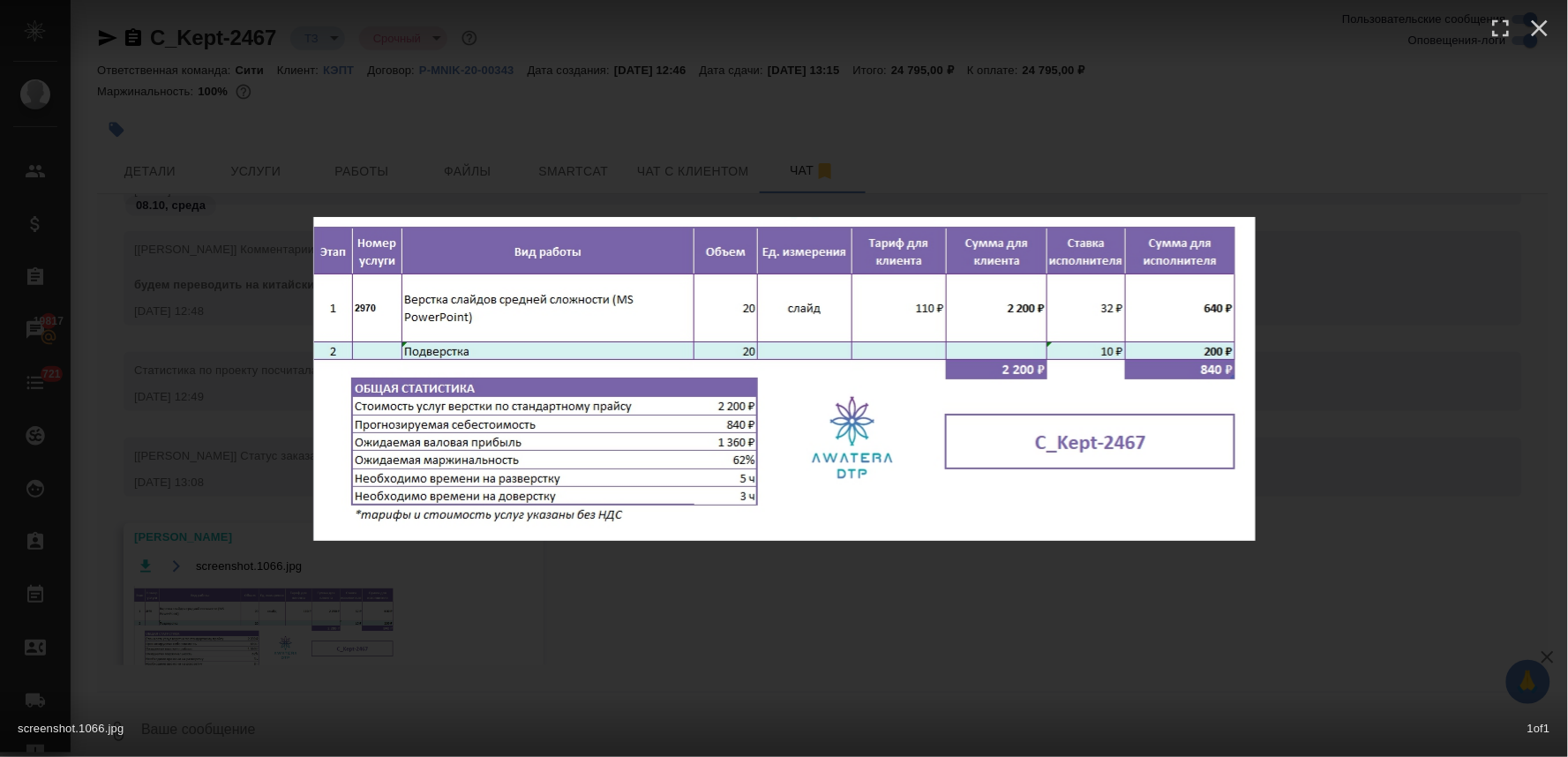
click at [504, 560] on div "screenshot.1066.jpg 1 of 1" at bounding box center [784, 378] width 1568 height 757
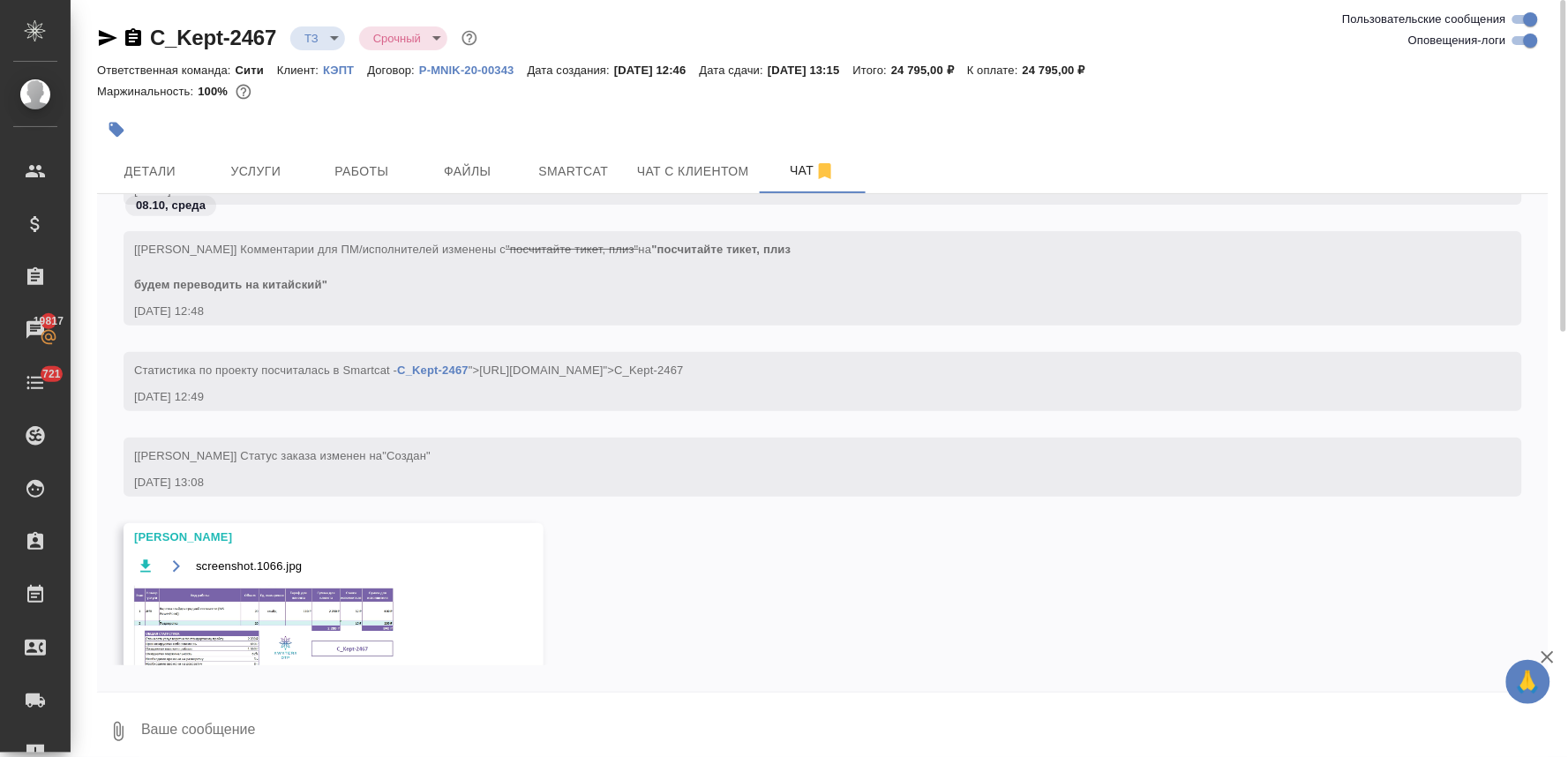
click at [328, 623] on img at bounding box center [266, 632] width 265 height 91
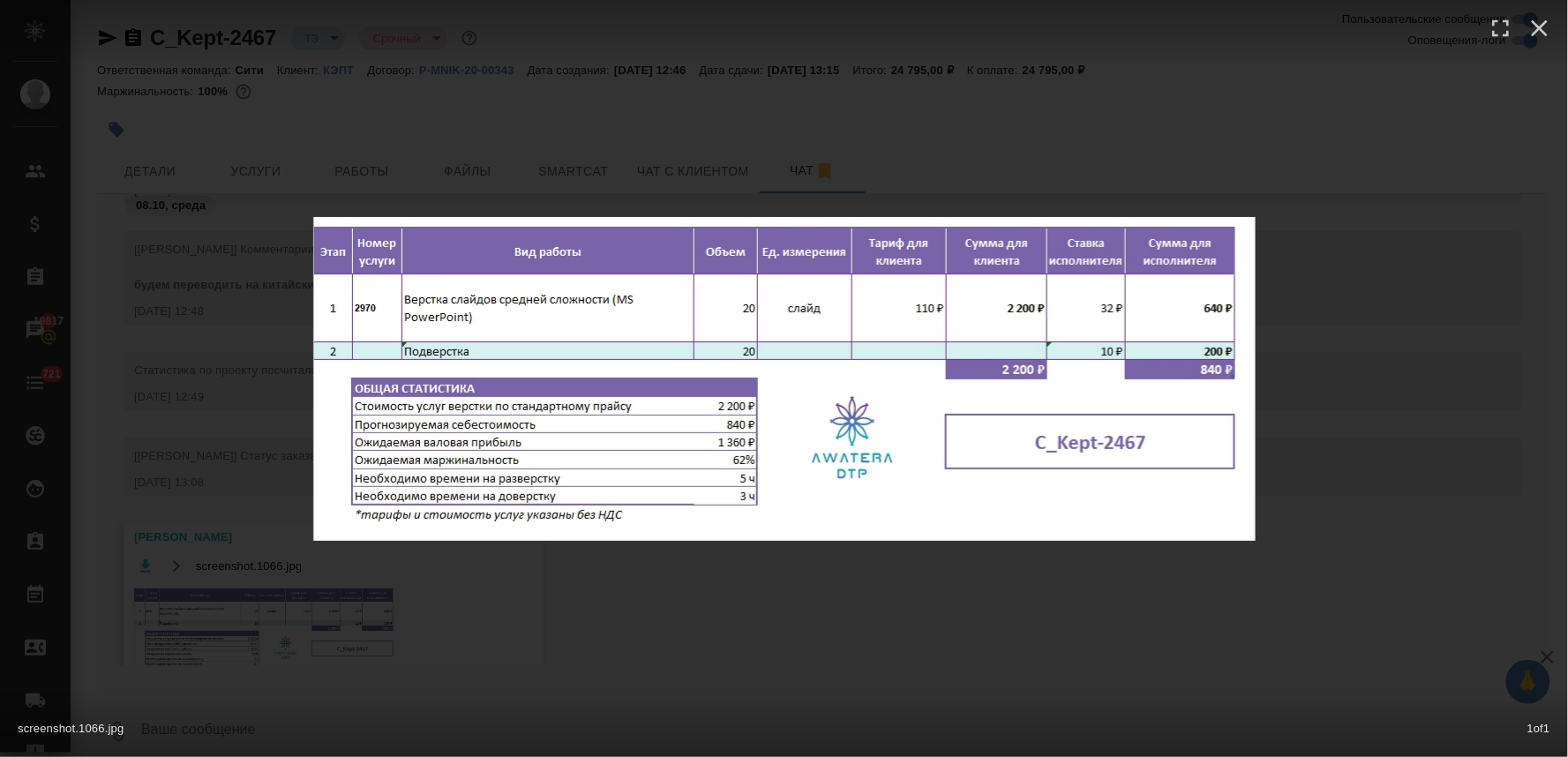
click at [1195, 156] on div "screenshot.1066.jpg 1 of 1" at bounding box center [784, 378] width 1568 height 757
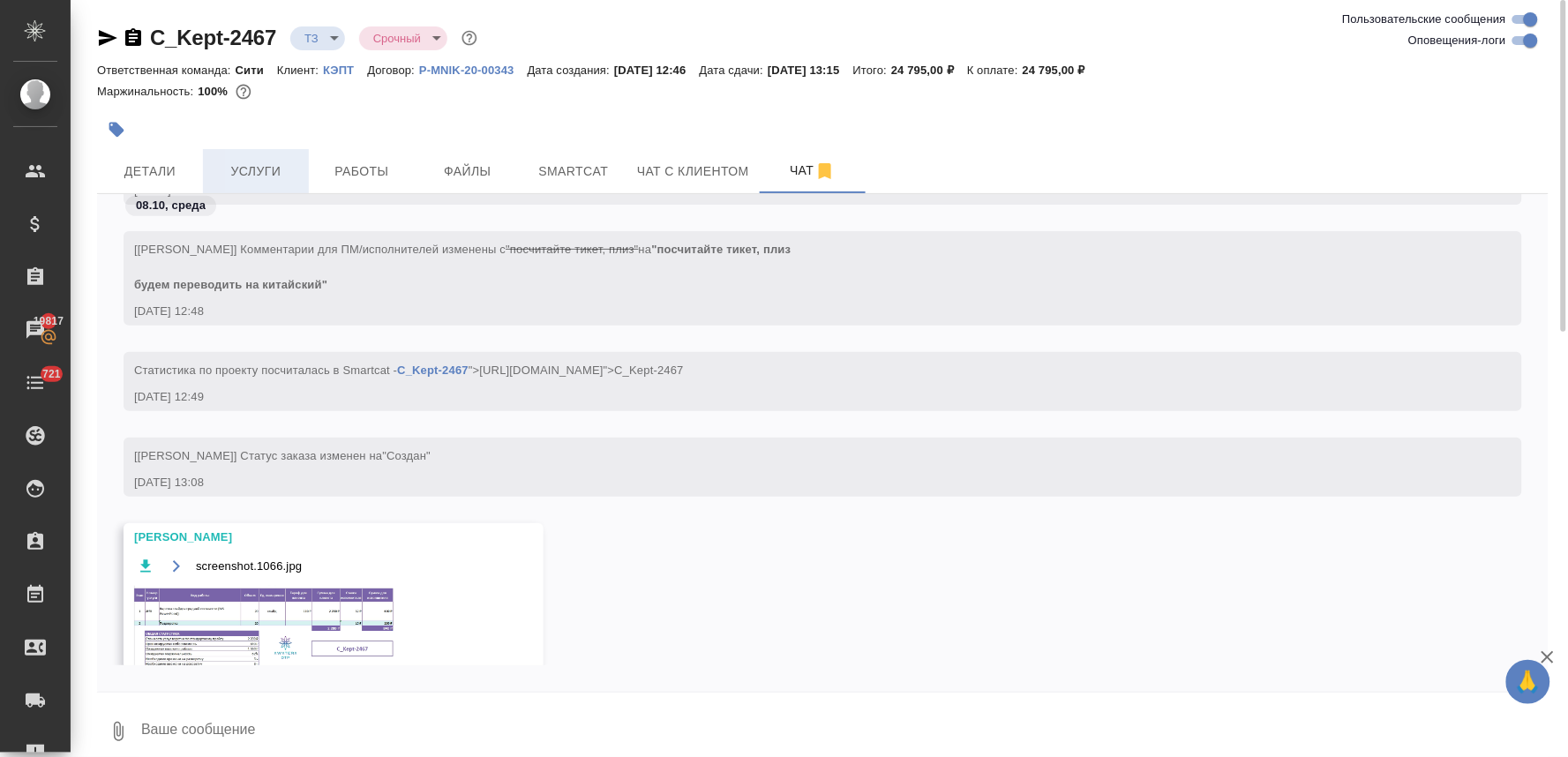
click at [242, 165] on span "Услуги" at bounding box center [256, 171] width 85 height 22
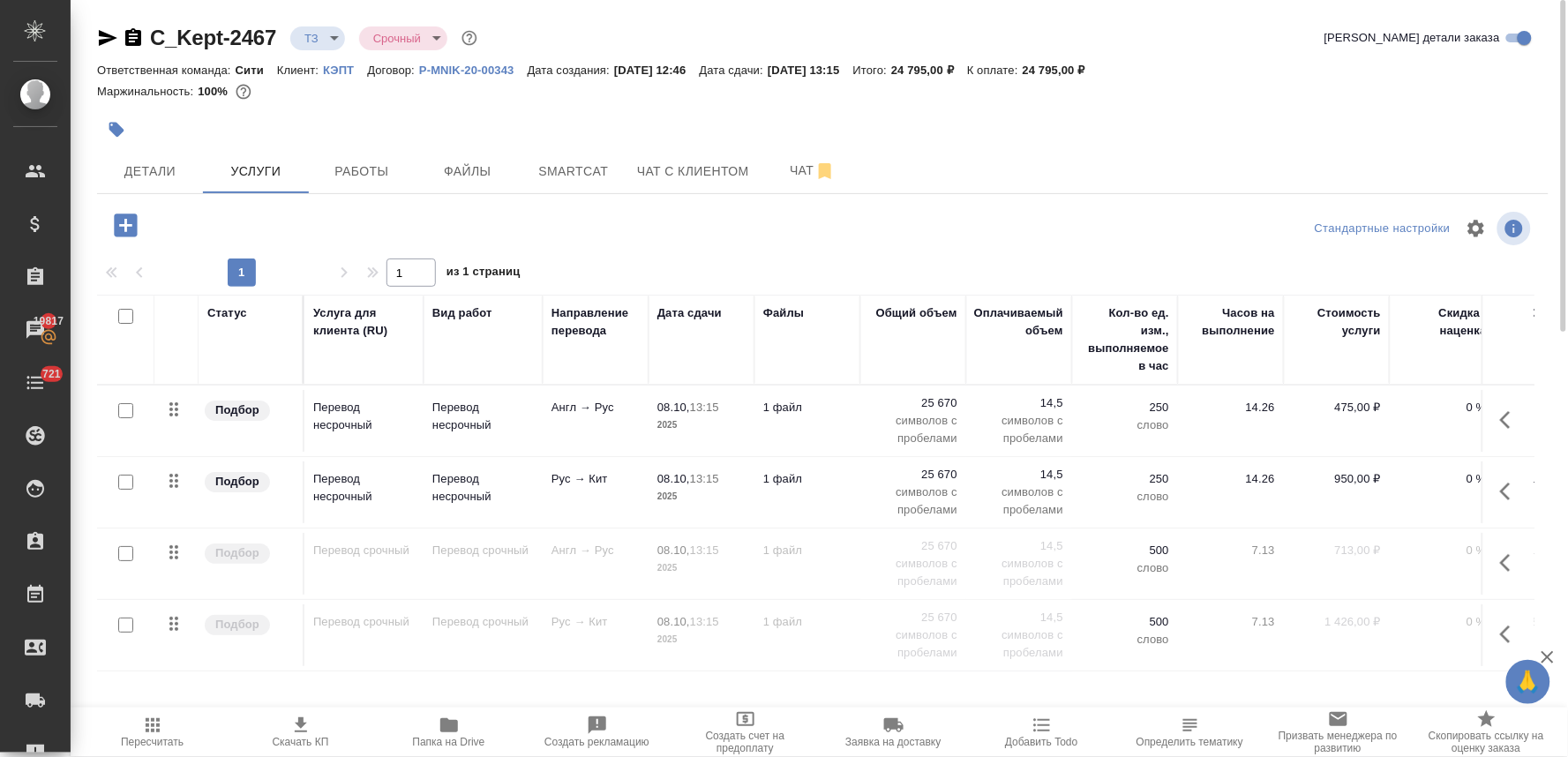
click at [131, 223] on icon "button" at bounding box center [125, 225] width 23 height 23
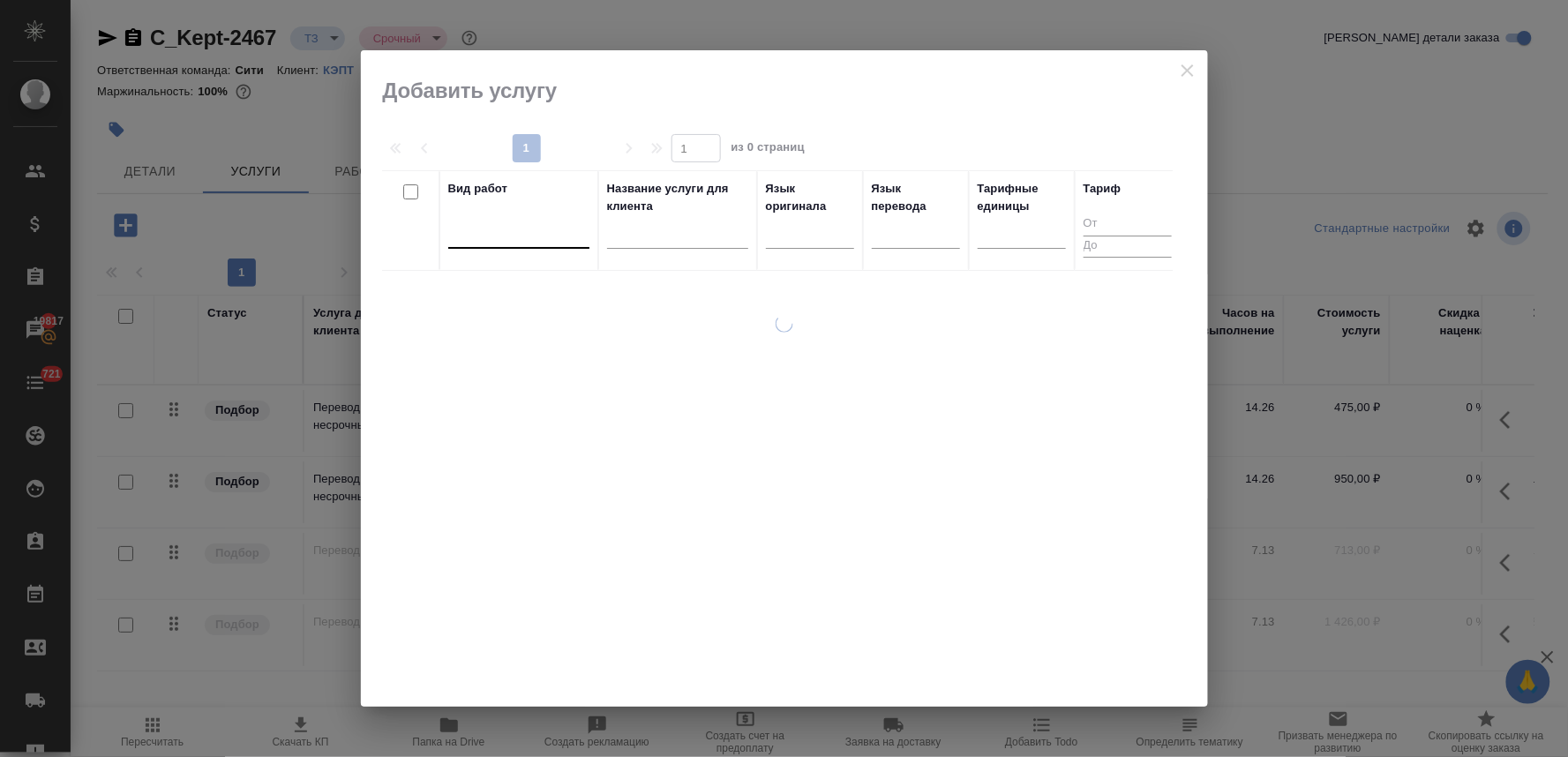
click at [480, 230] on div at bounding box center [519, 230] width 141 height 25
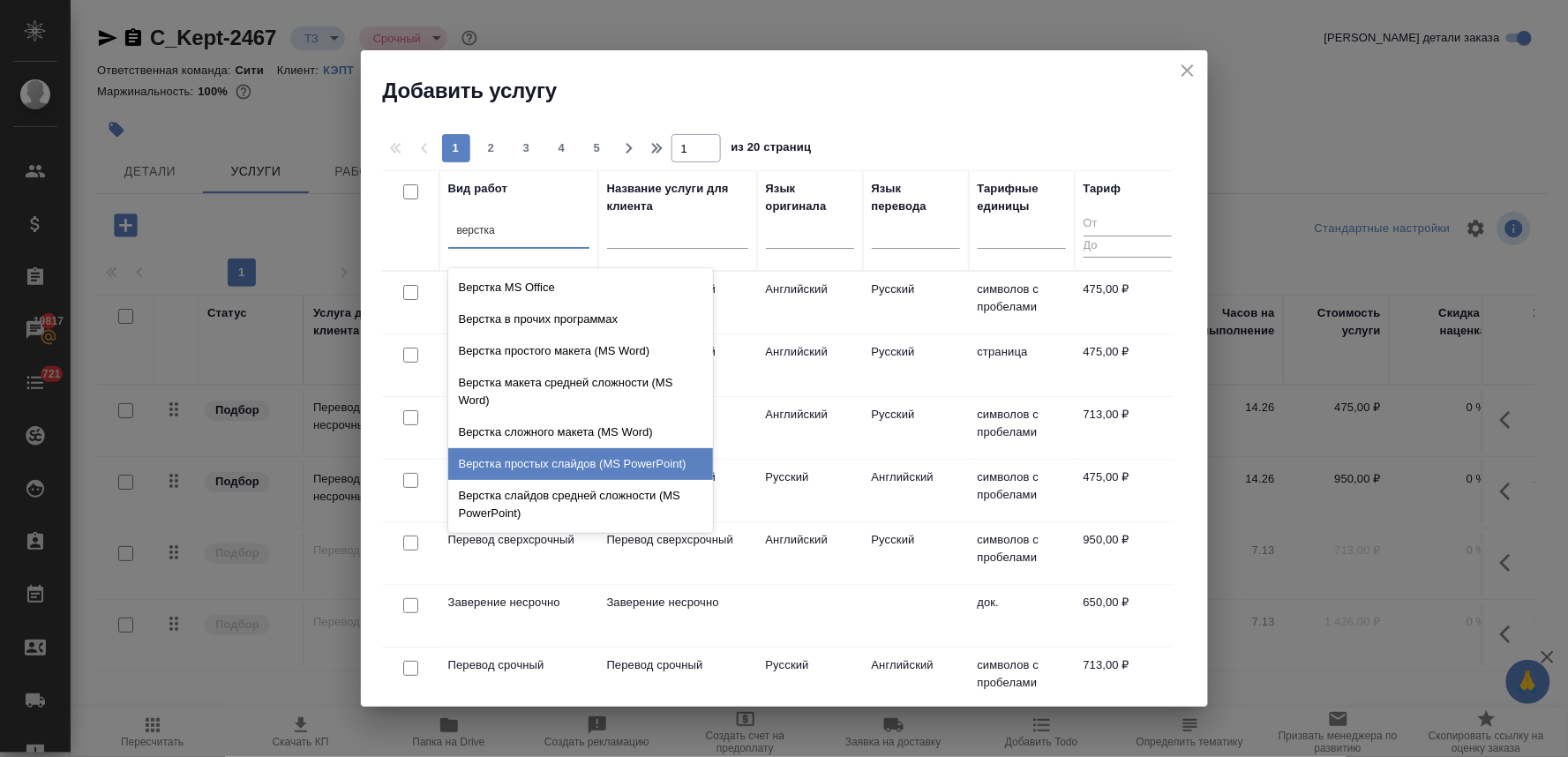
click at [567, 488] on div "Верстка слайдов средней сложности (MS PowerPoint)" at bounding box center [580, 504] width 265 height 49
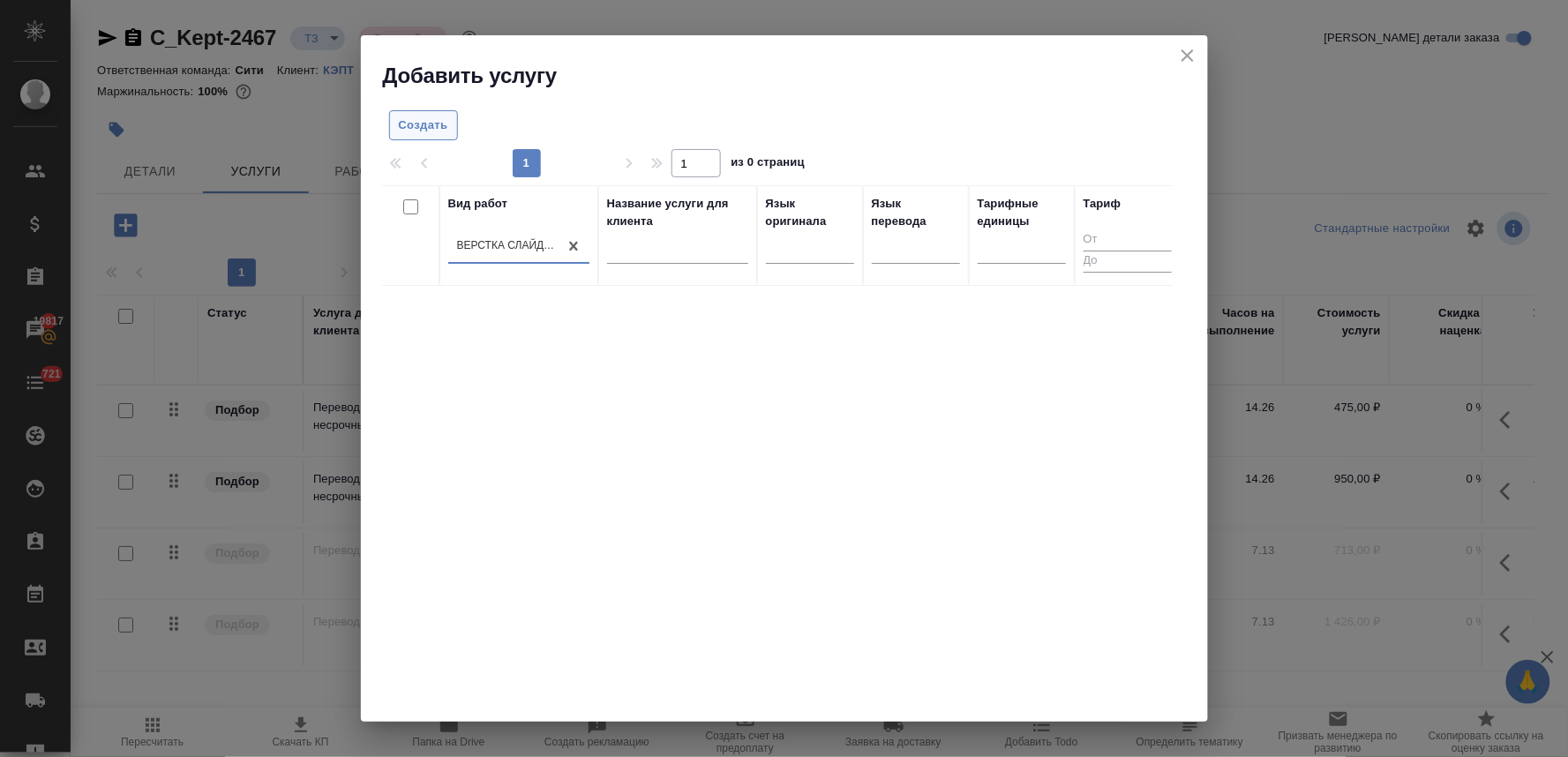
click at [427, 118] on span "Создать" at bounding box center [423, 126] width 49 height 21
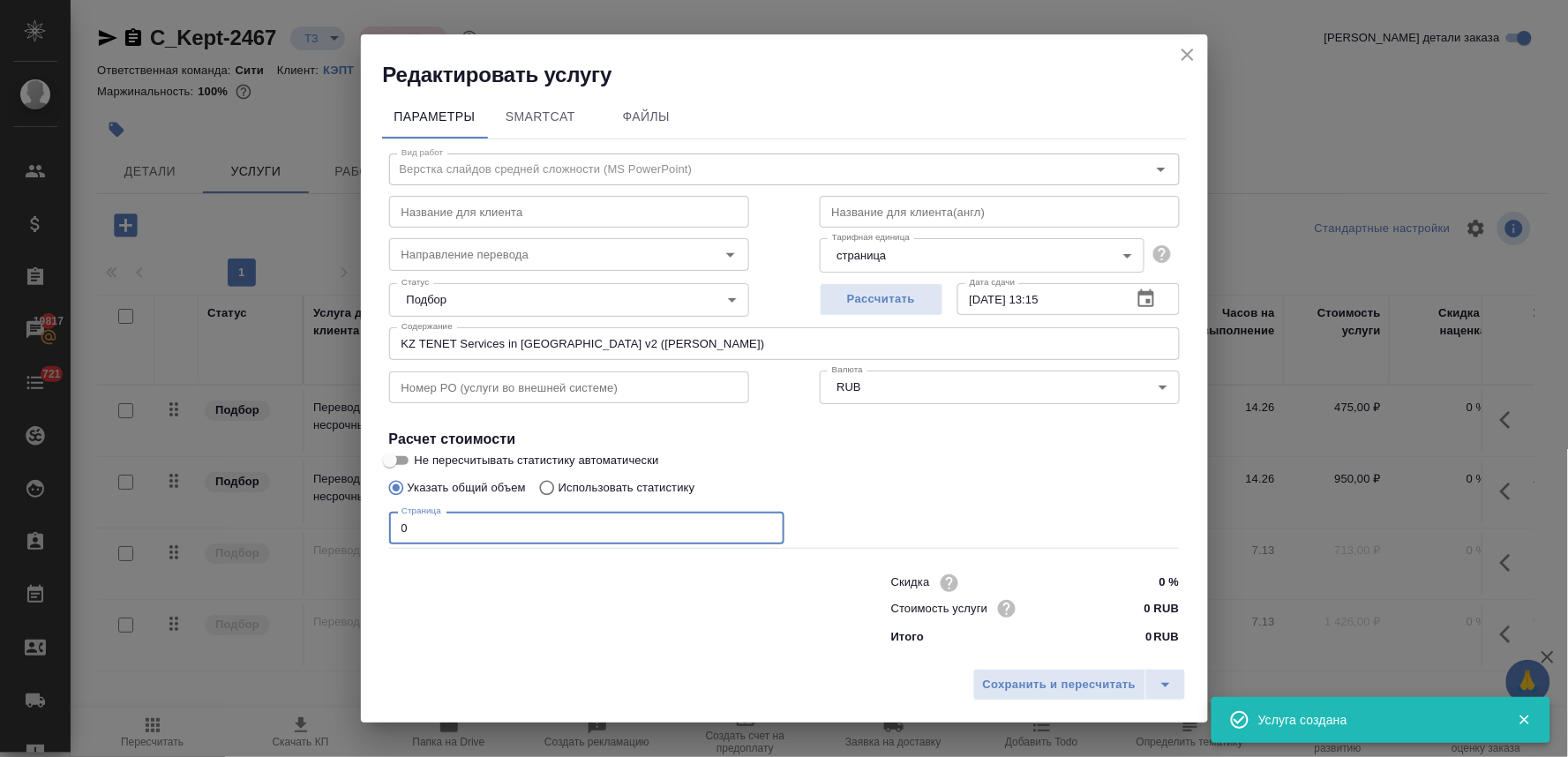
drag, startPoint x: 423, startPoint y: 534, endPoint x: 334, endPoint y: 523, distance: 89.7
click at [348, 526] on div "Редактировать услугу Параметры SmartCat Файлы Вид работ Верстка слайдов средней…" at bounding box center [784, 378] width 1568 height 757
click at [1151, 609] on input "0 RUB" at bounding box center [1145, 608] width 64 height 25
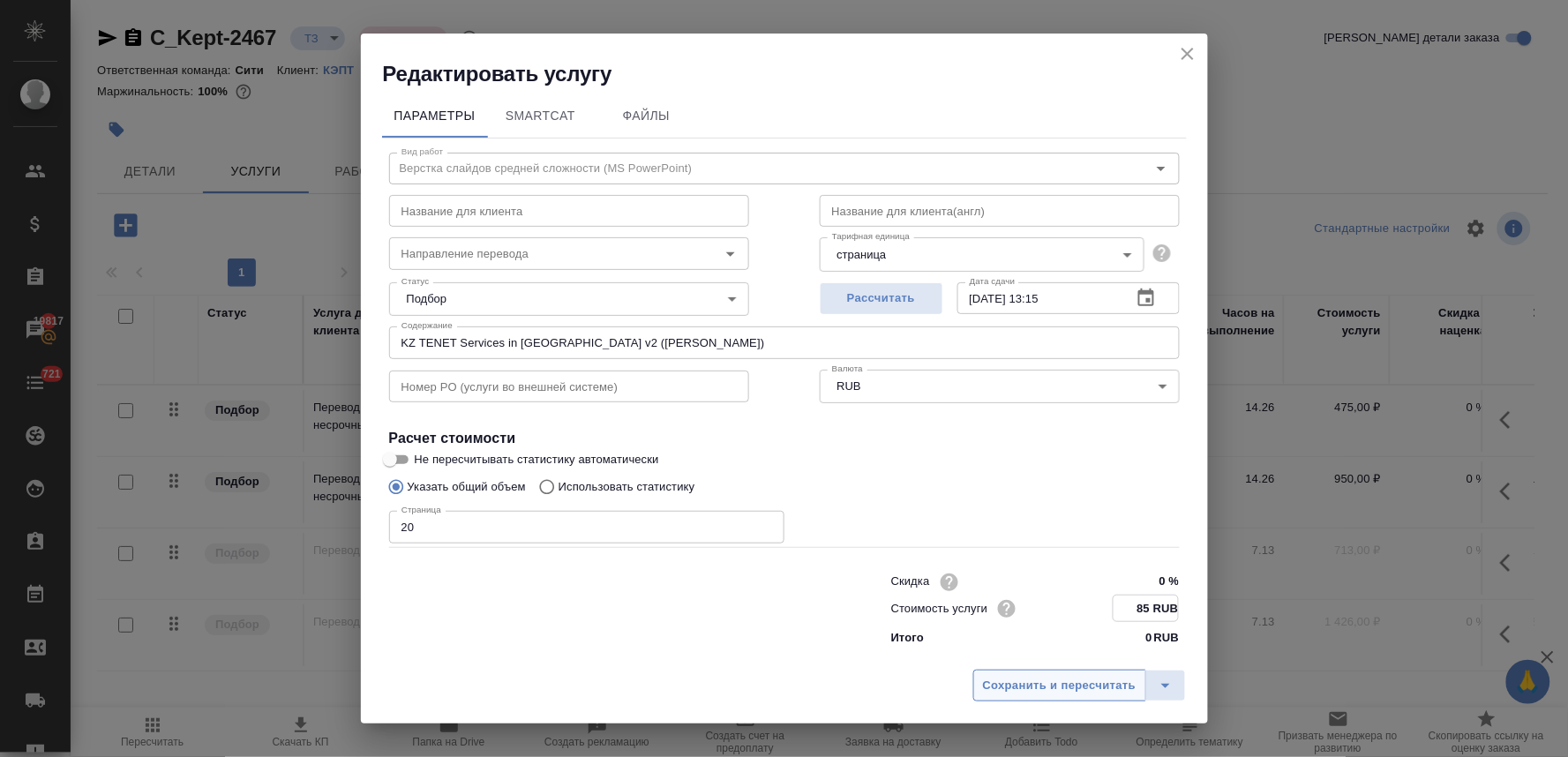
click at [1101, 685] on span "Сохранить и пересчитать" at bounding box center [1059, 686] width 154 height 21
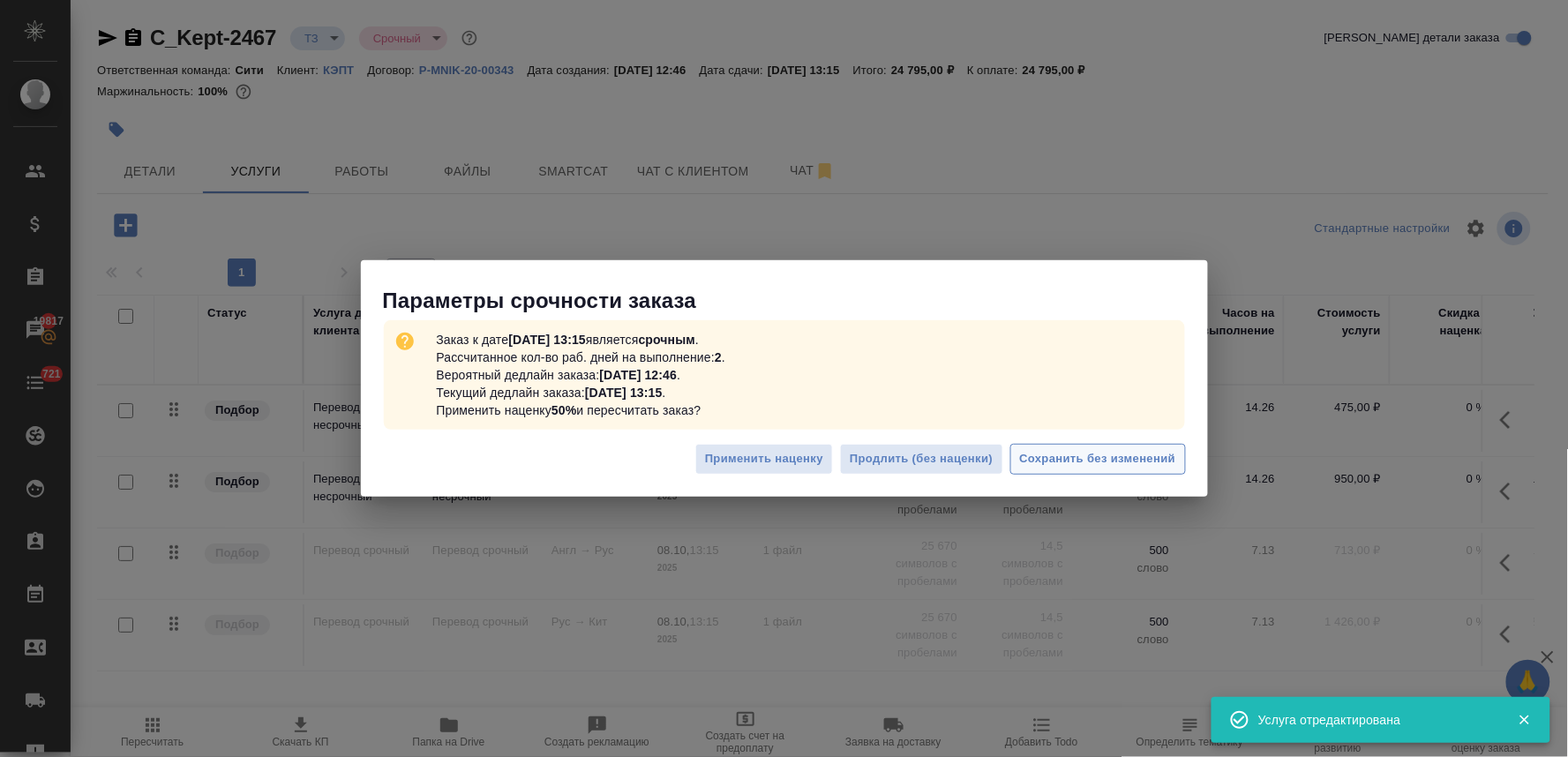
click at [1088, 454] on span "Сохранить без изменений" at bounding box center [1098, 460] width 156 height 21
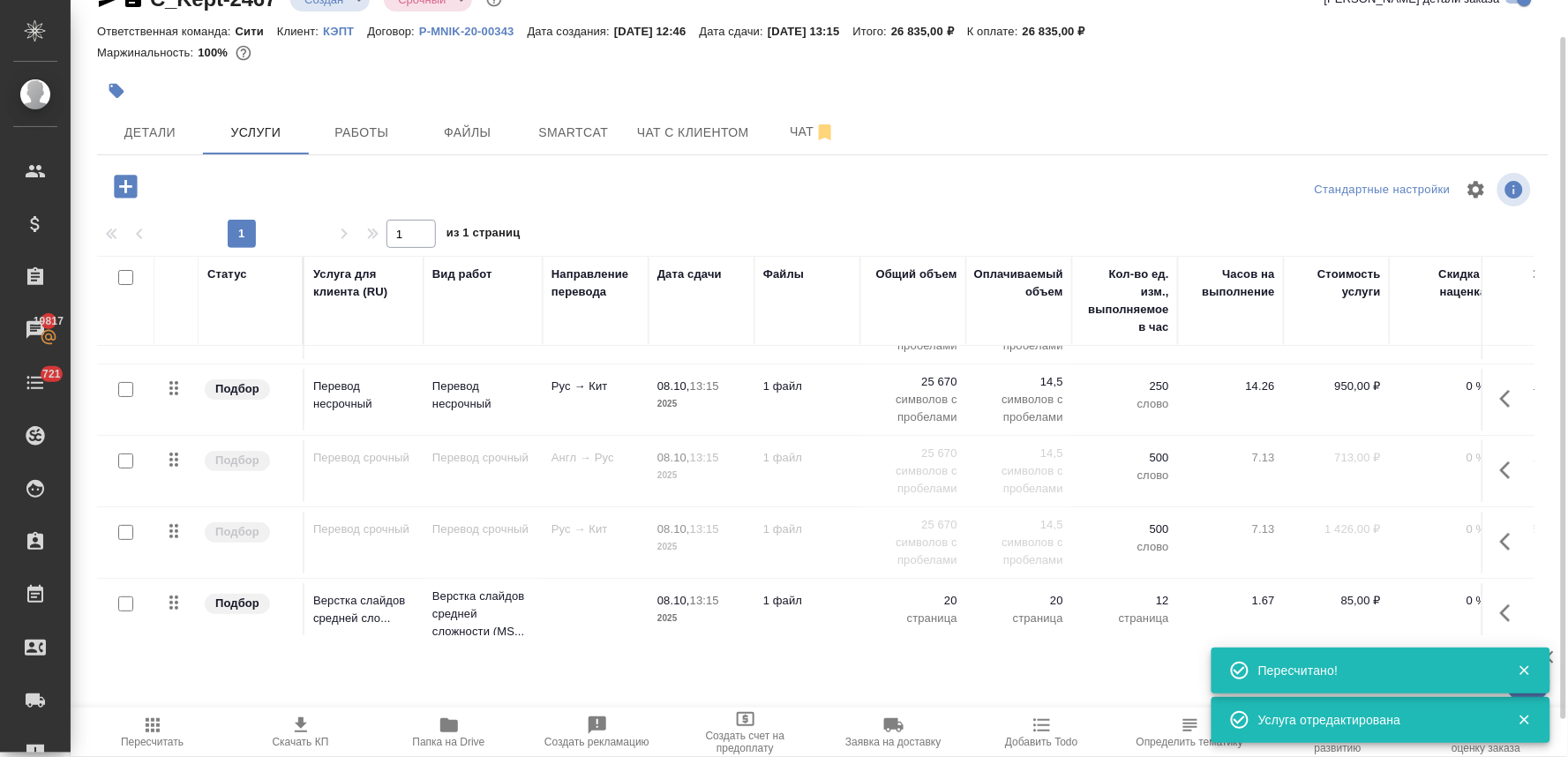
scroll to position [84, 0]
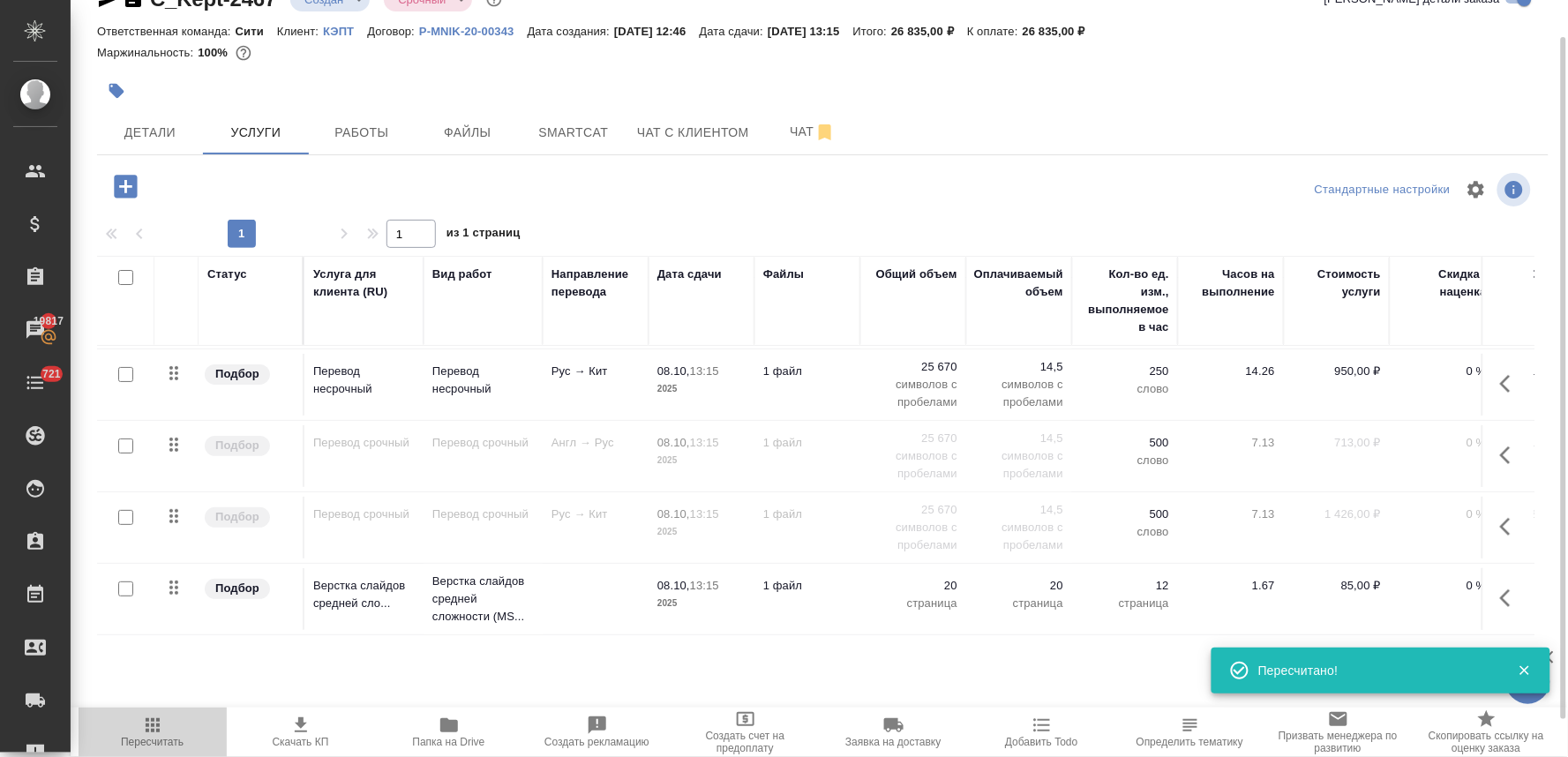
click at [131, 720] on span "Пересчитать" at bounding box center [153, 732] width 127 height 34
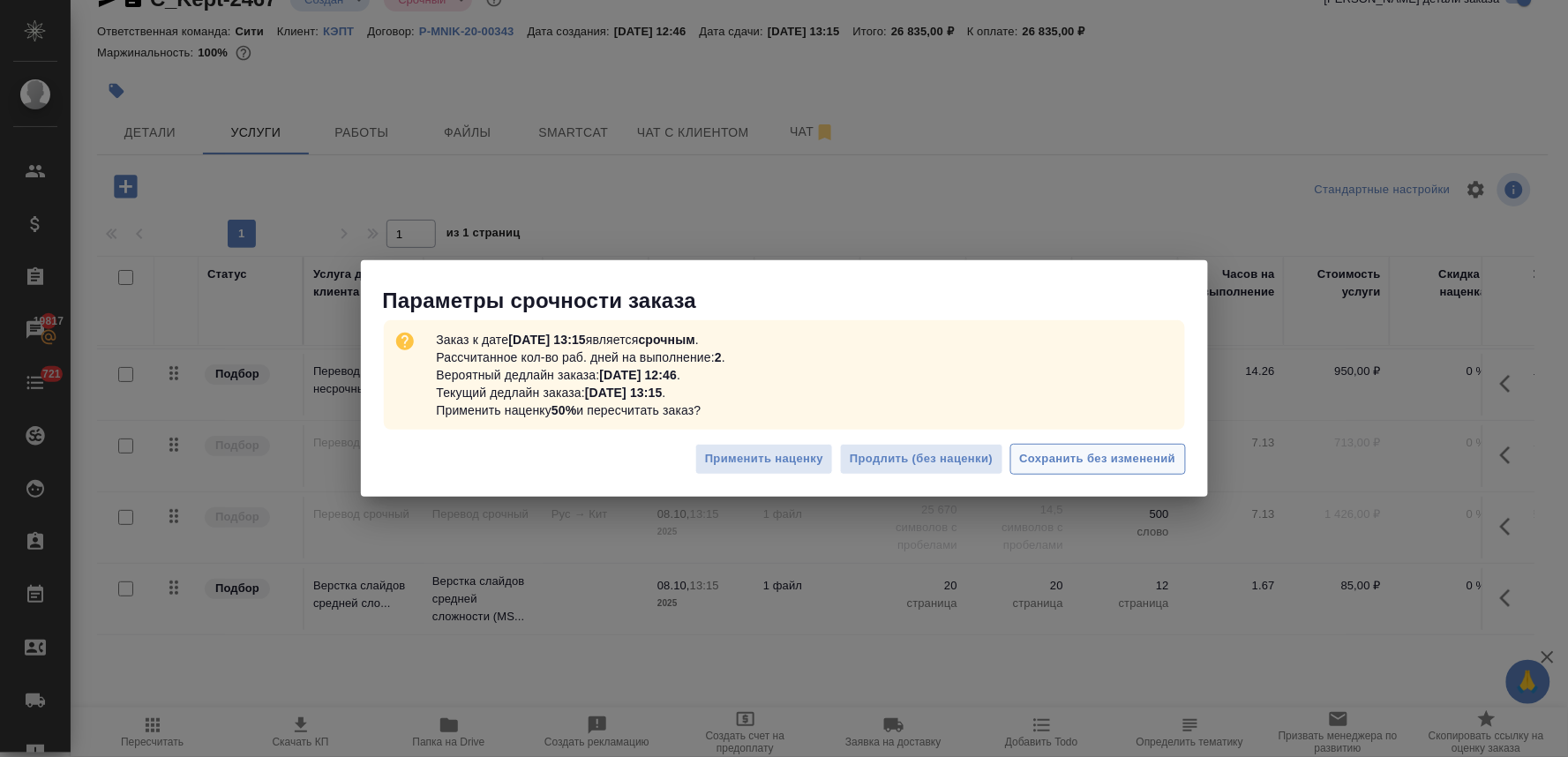
click at [1149, 457] on span "Сохранить без изменений" at bounding box center [1098, 460] width 156 height 21
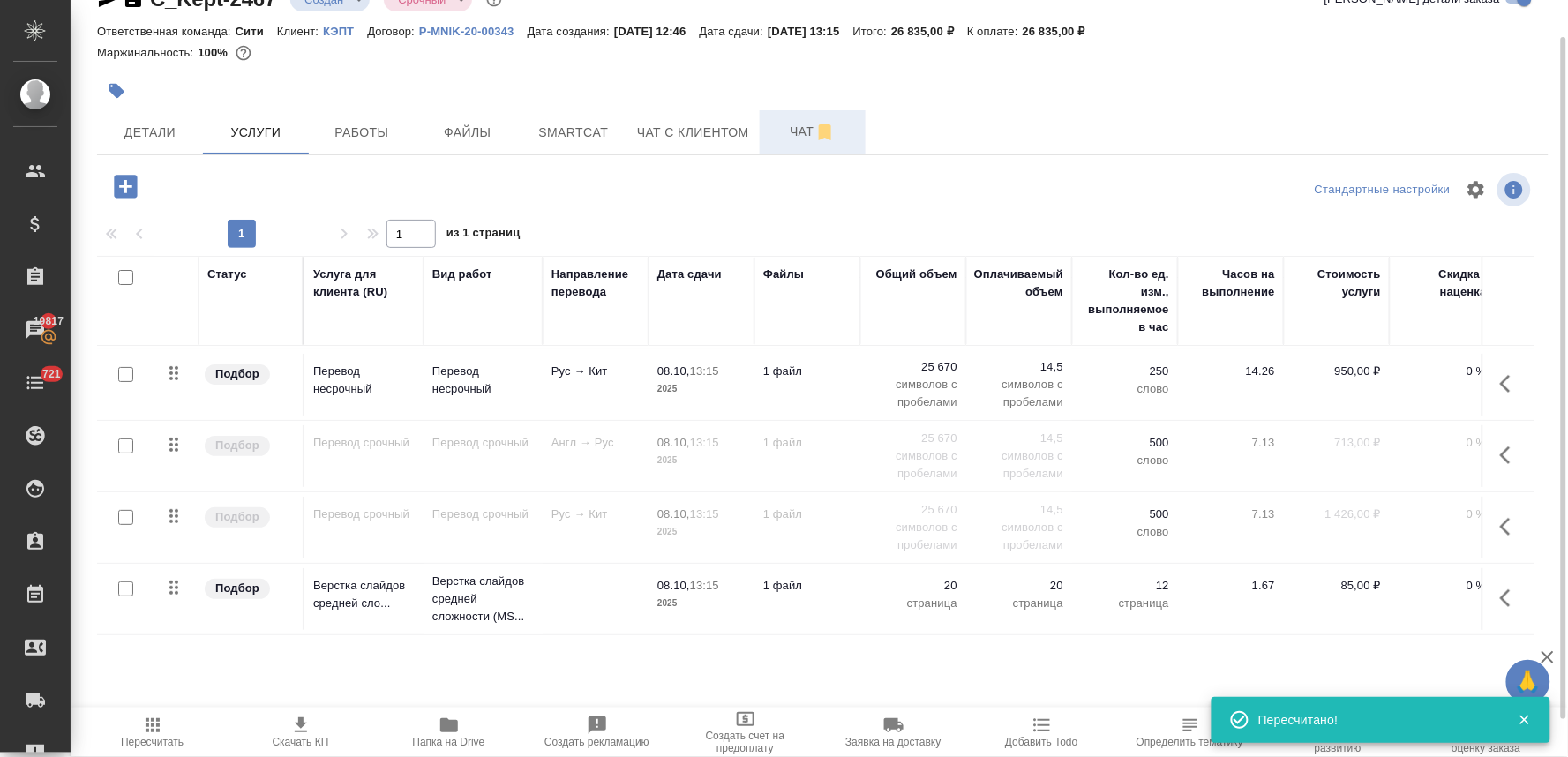
click at [790, 131] on span "Чат" at bounding box center [812, 131] width 85 height 22
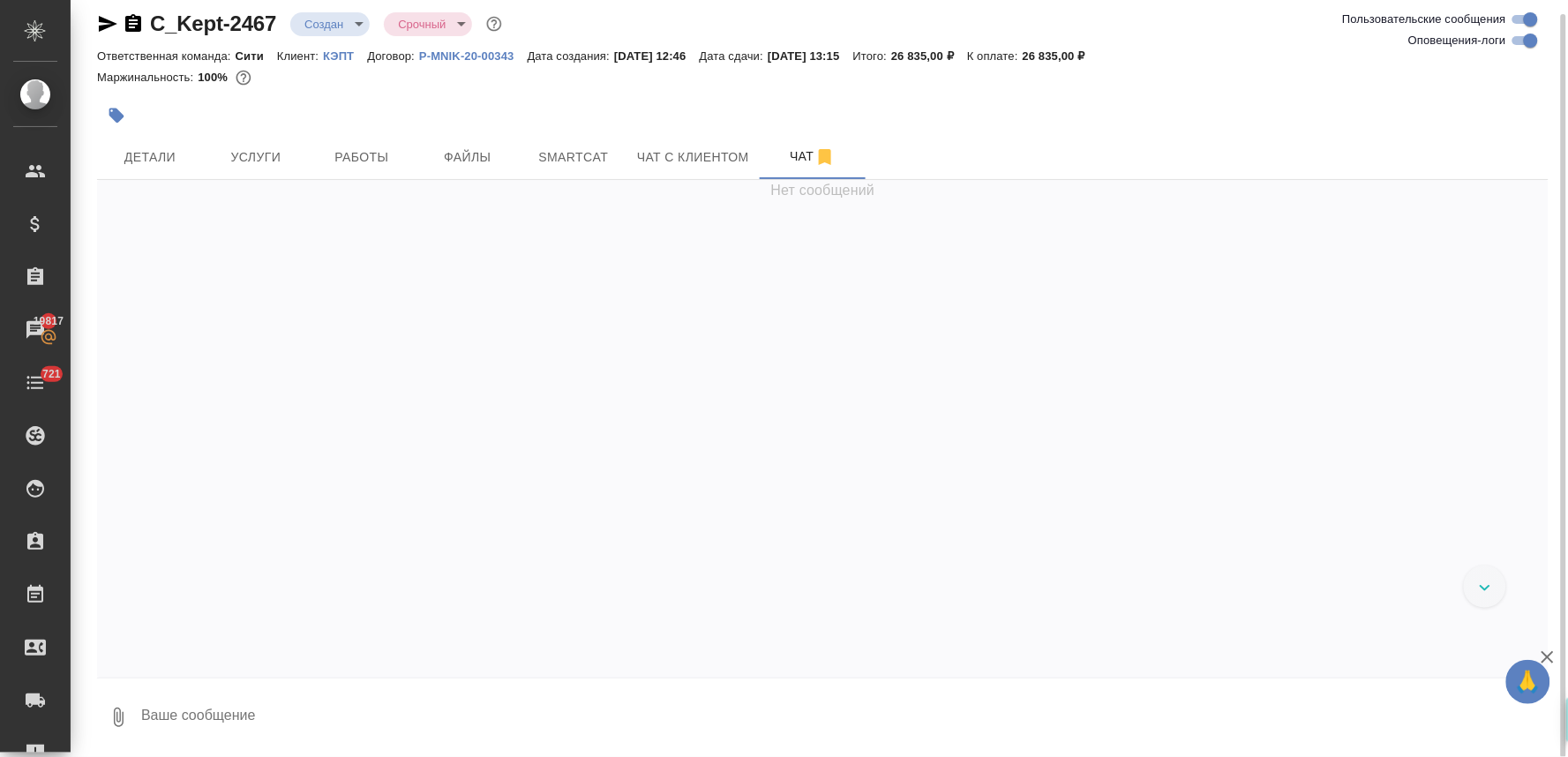
scroll to position [253, 0]
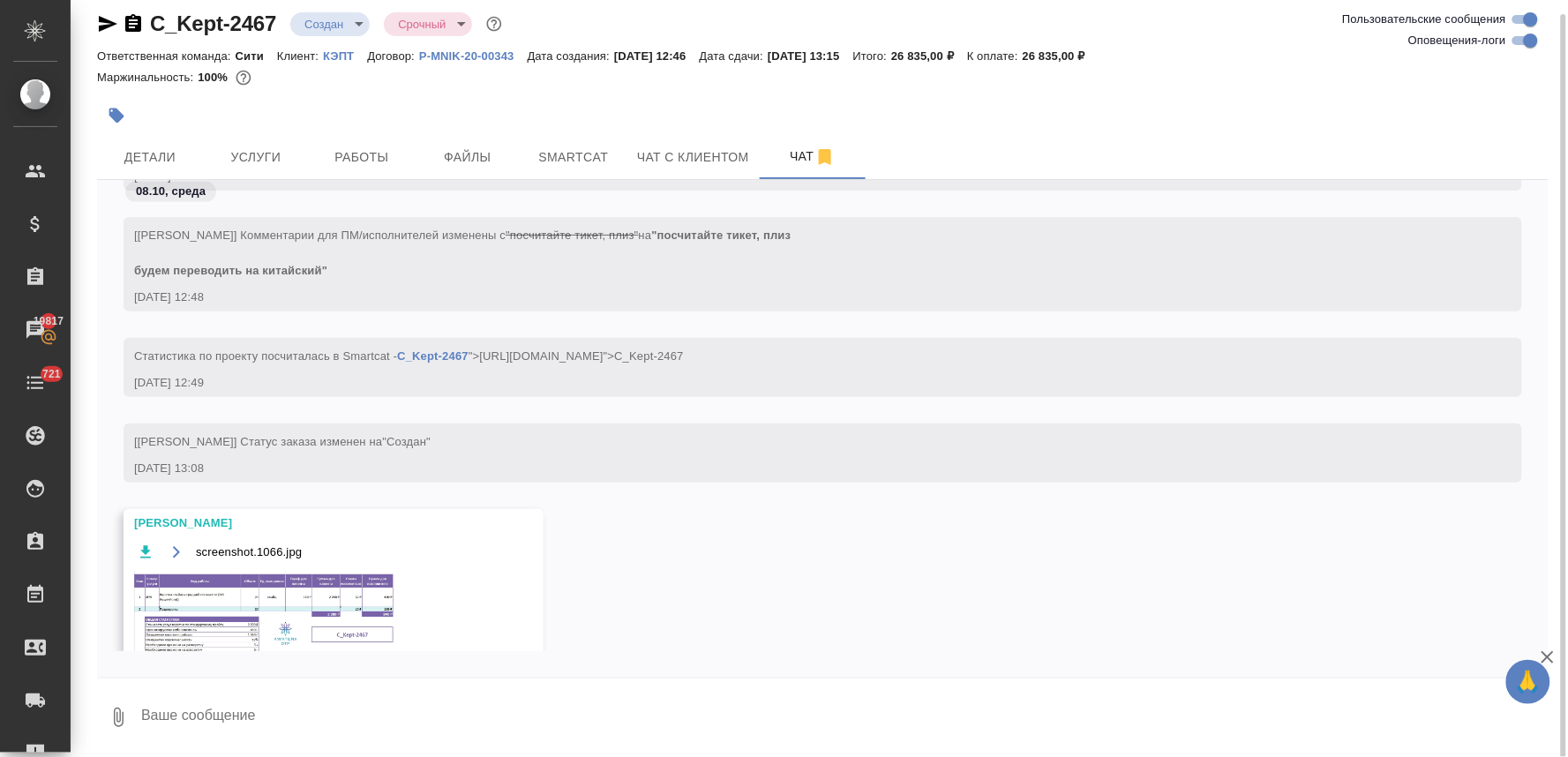
click at [257, 588] on img at bounding box center [266, 617] width 265 height 91
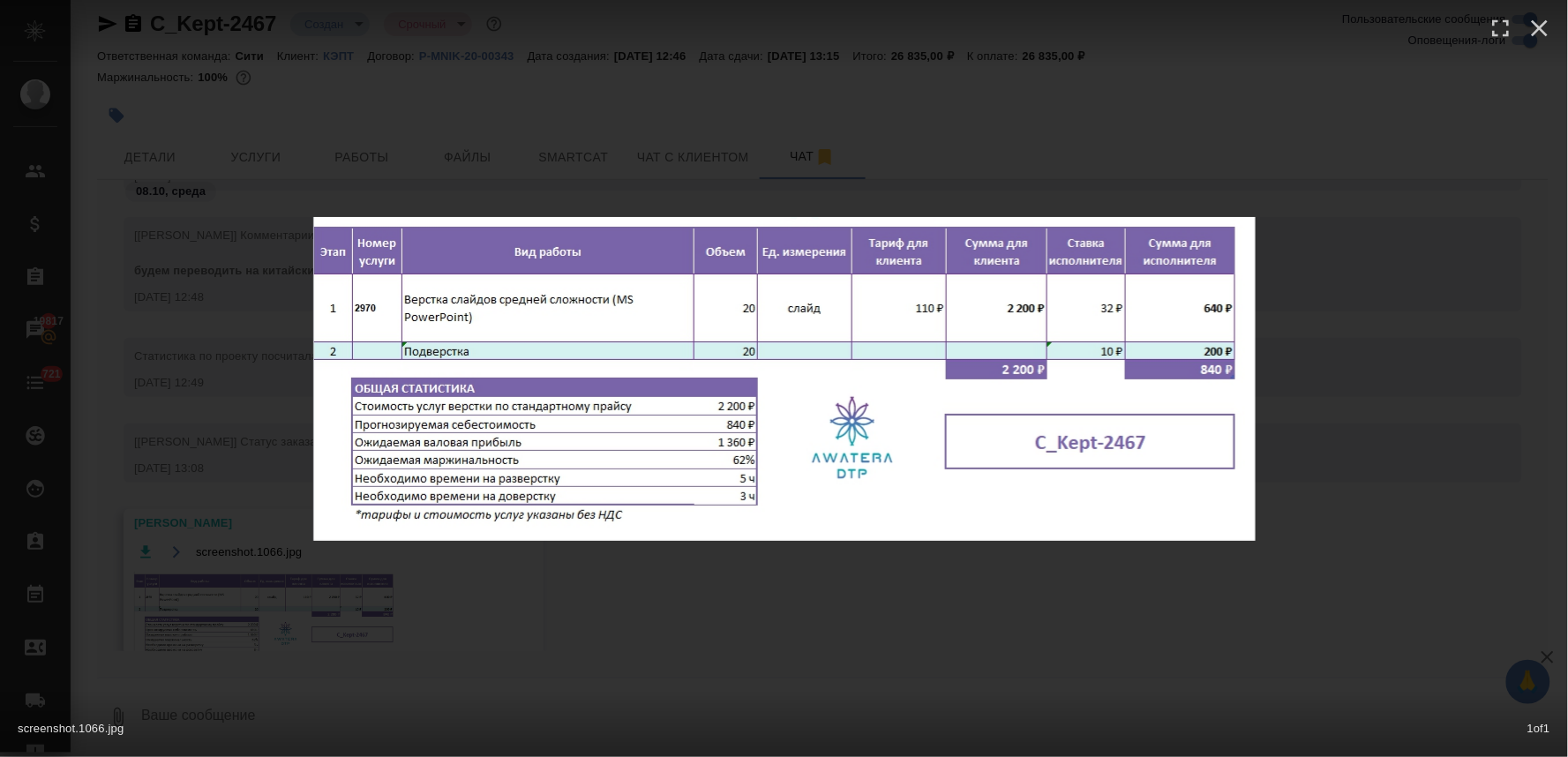
click at [999, 605] on div "screenshot.1066.jpg 1 of 1" at bounding box center [784, 378] width 1568 height 757
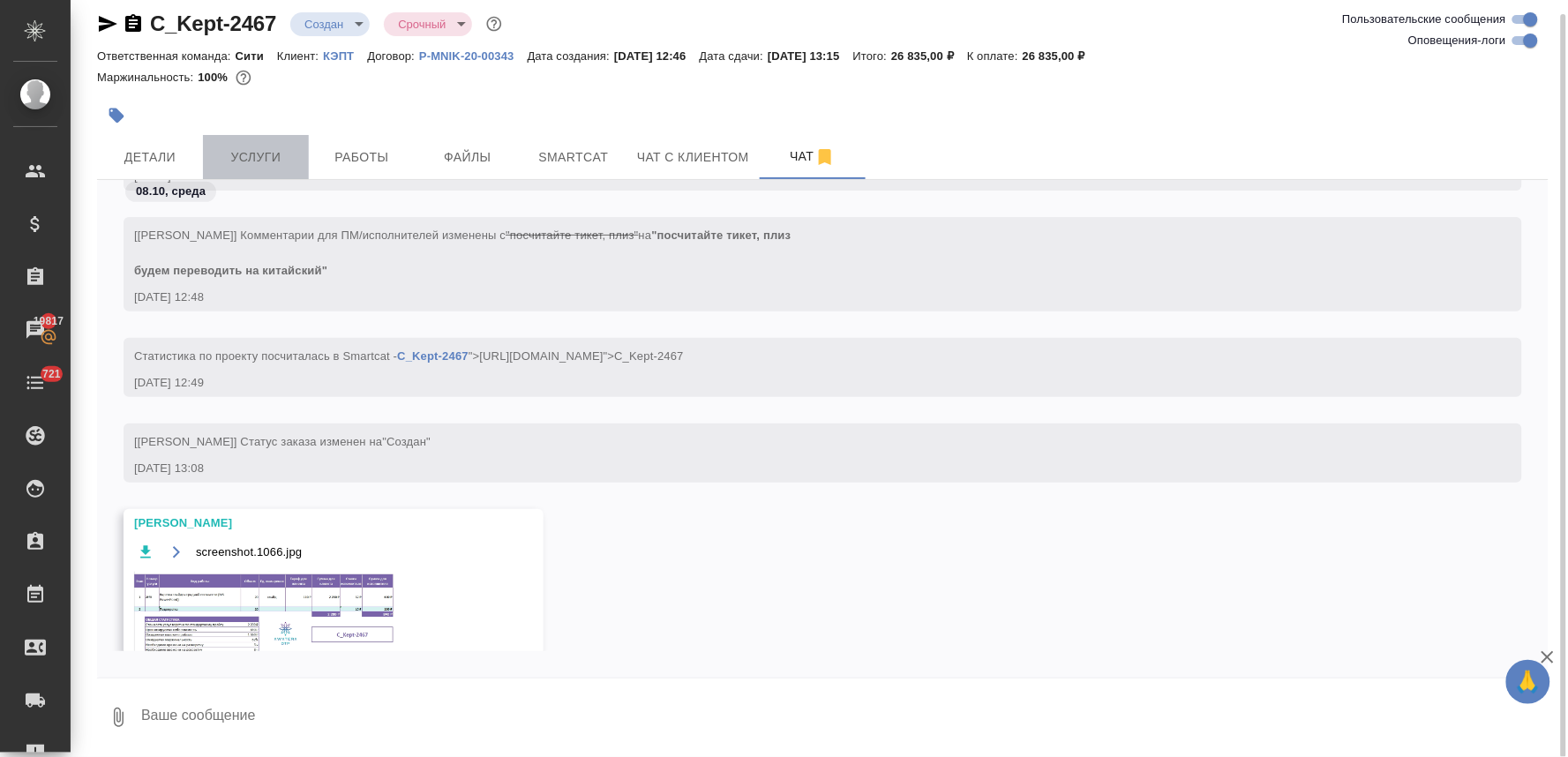
click at [247, 159] on span "Услуги" at bounding box center [256, 156] width 85 height 22
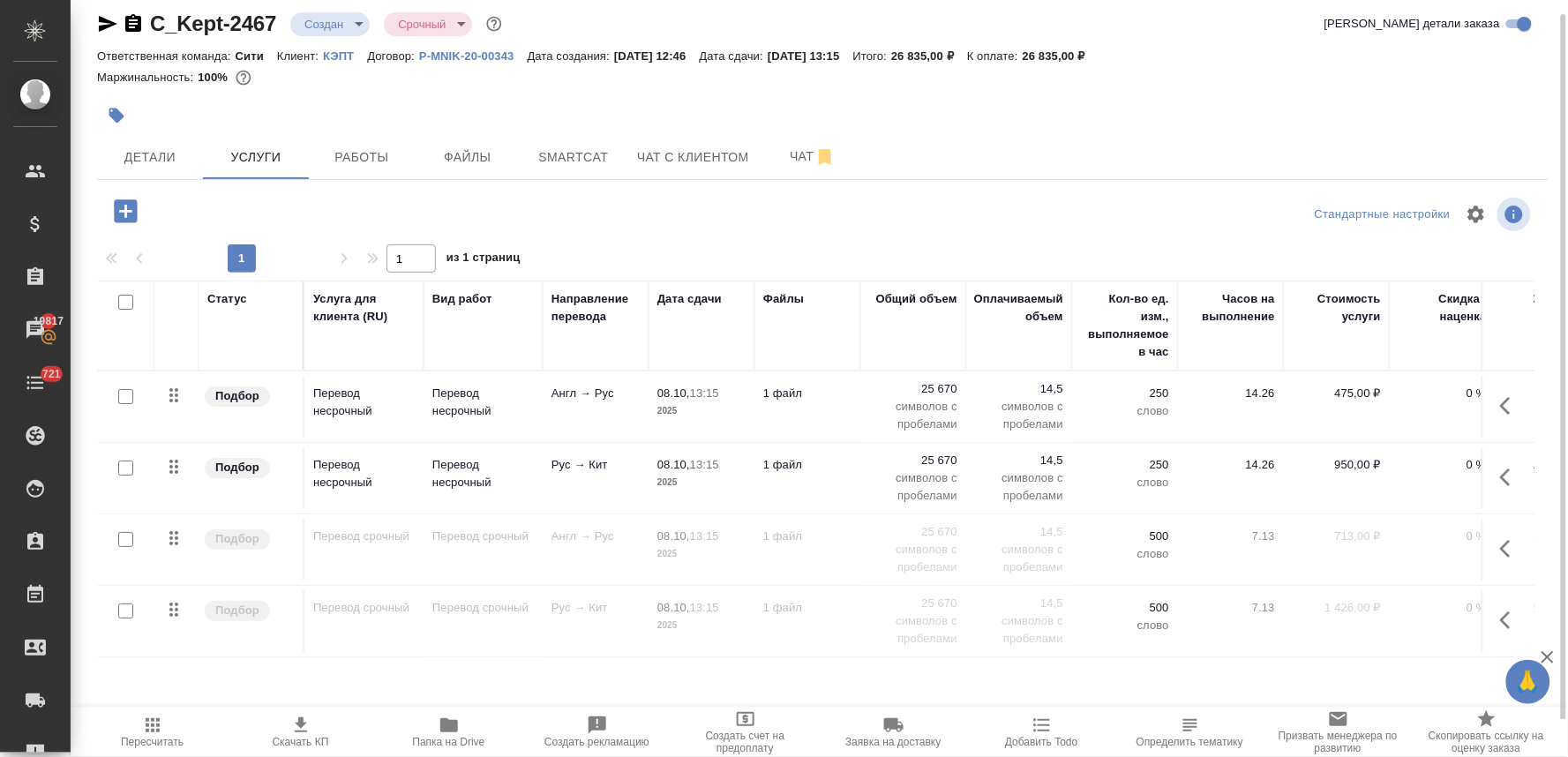
click at [122, 468] on input "checkbox" at bounding box center [125, 469] width 15 height 15
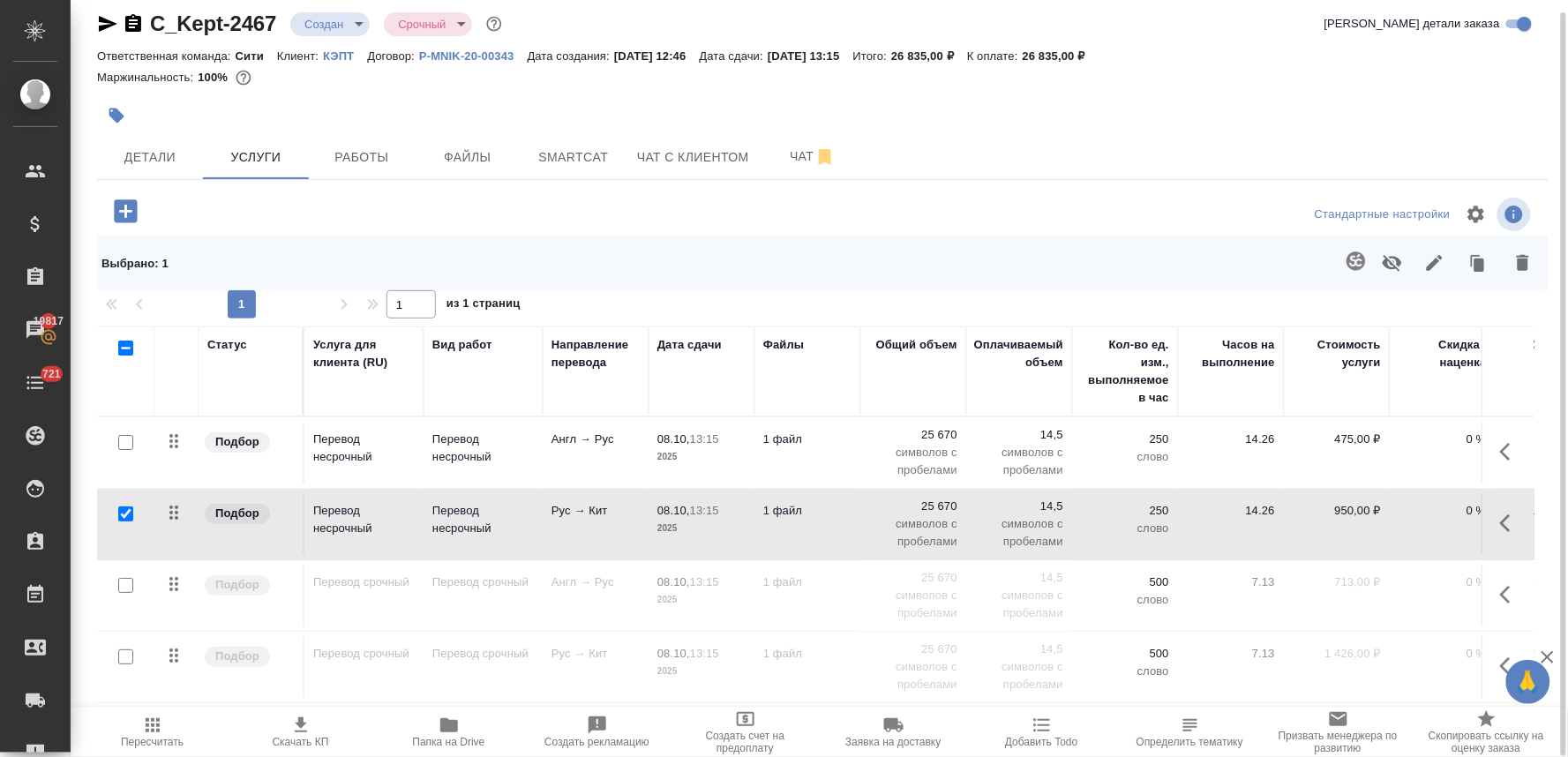
scroll to position [13, 0]
click at [128, 443] on input "checkbox" at bounding box center [125, 443] width 15 height 15
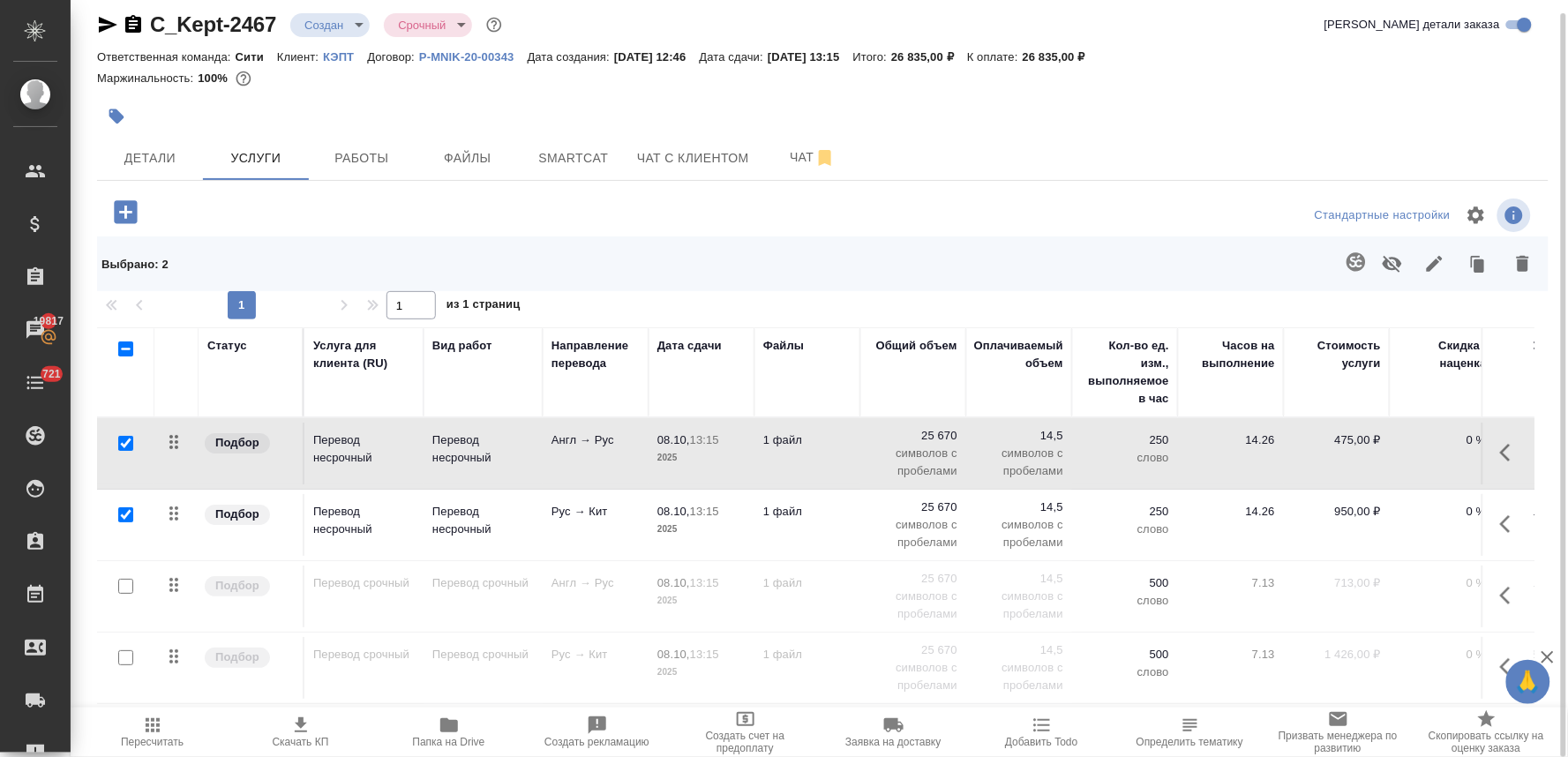
click at [1395, 260] on icon "button" at bounding box center [1392, 264] width 21 height 21
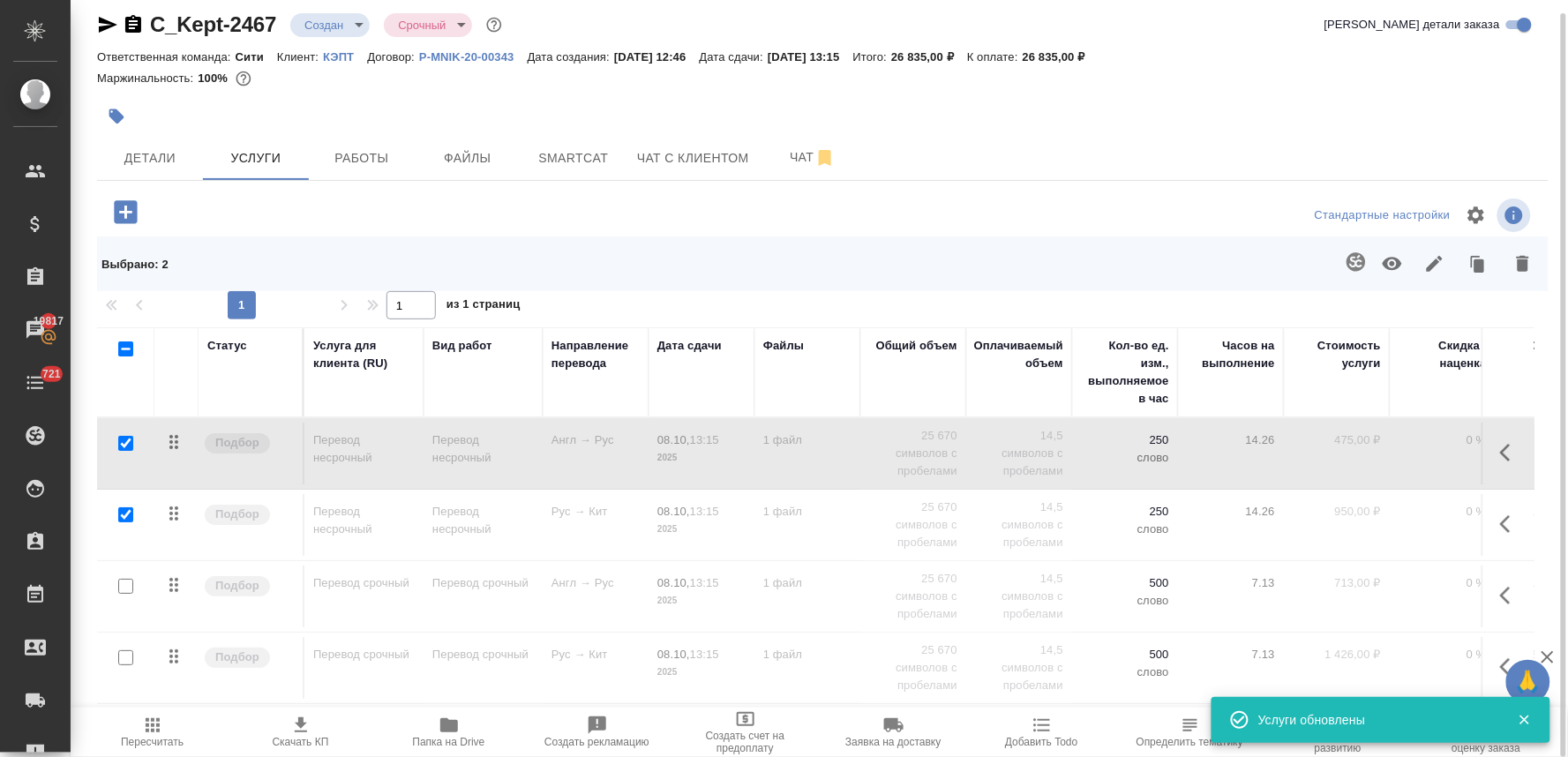
click at [125, 514] on input "checkbox" at bounding box center [125, 515] width 15 height 15
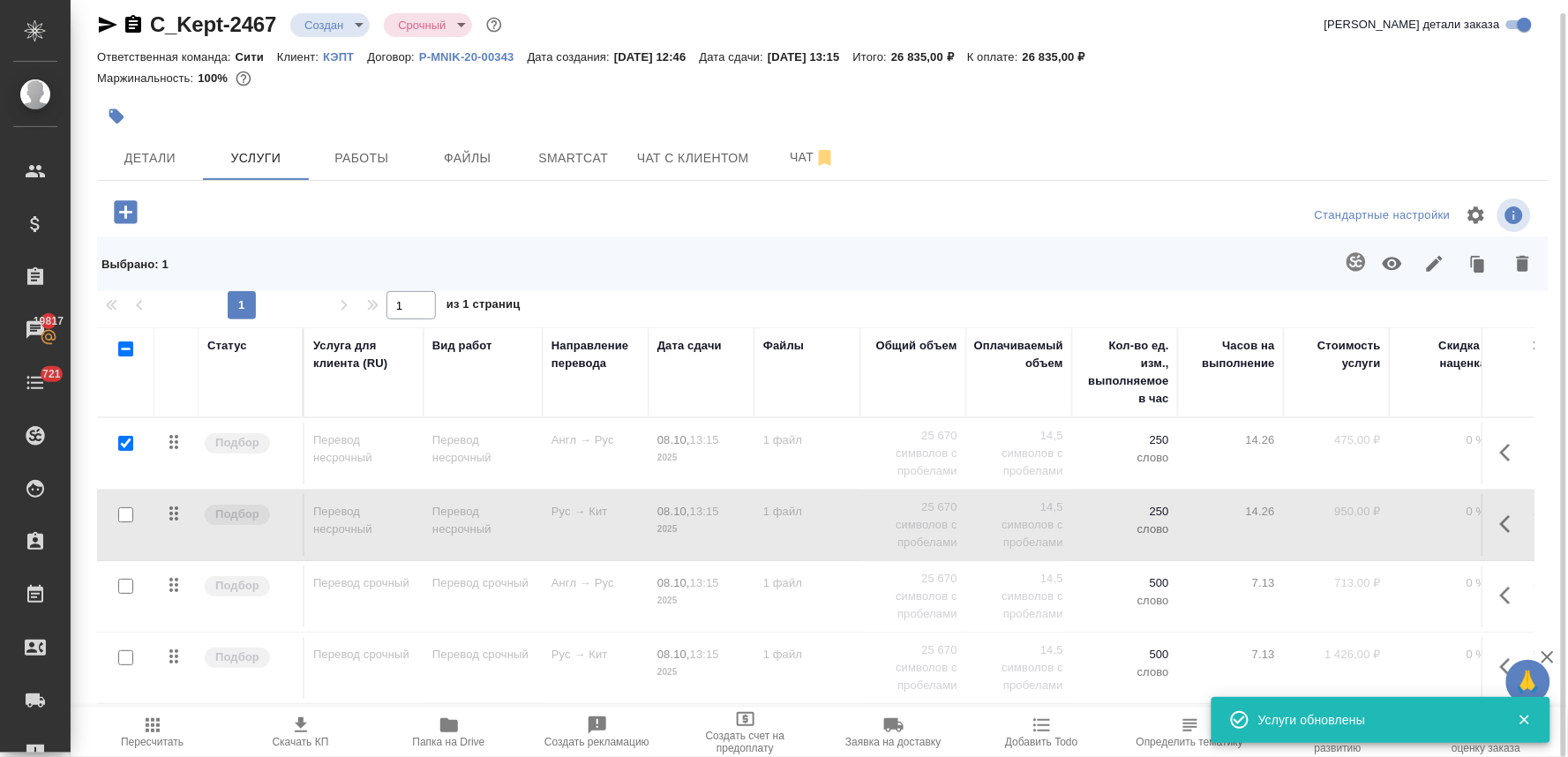
click at [123, 443] on input "checkbox" at bounding box center [125, 443] width 15 height 15
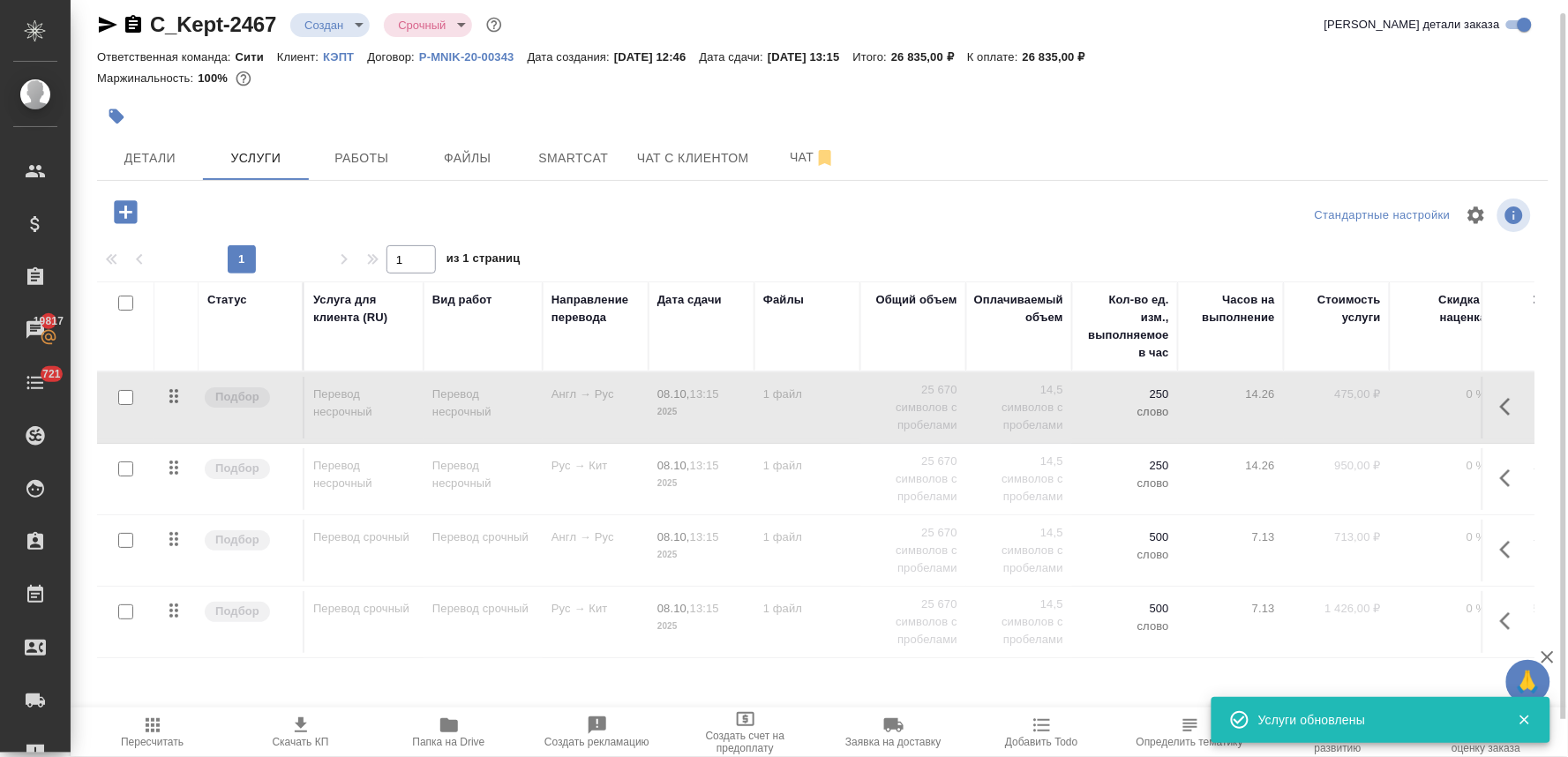
click at [124, 535] on input "checkbox" at bounding box center [125, 540] width 15 height 15
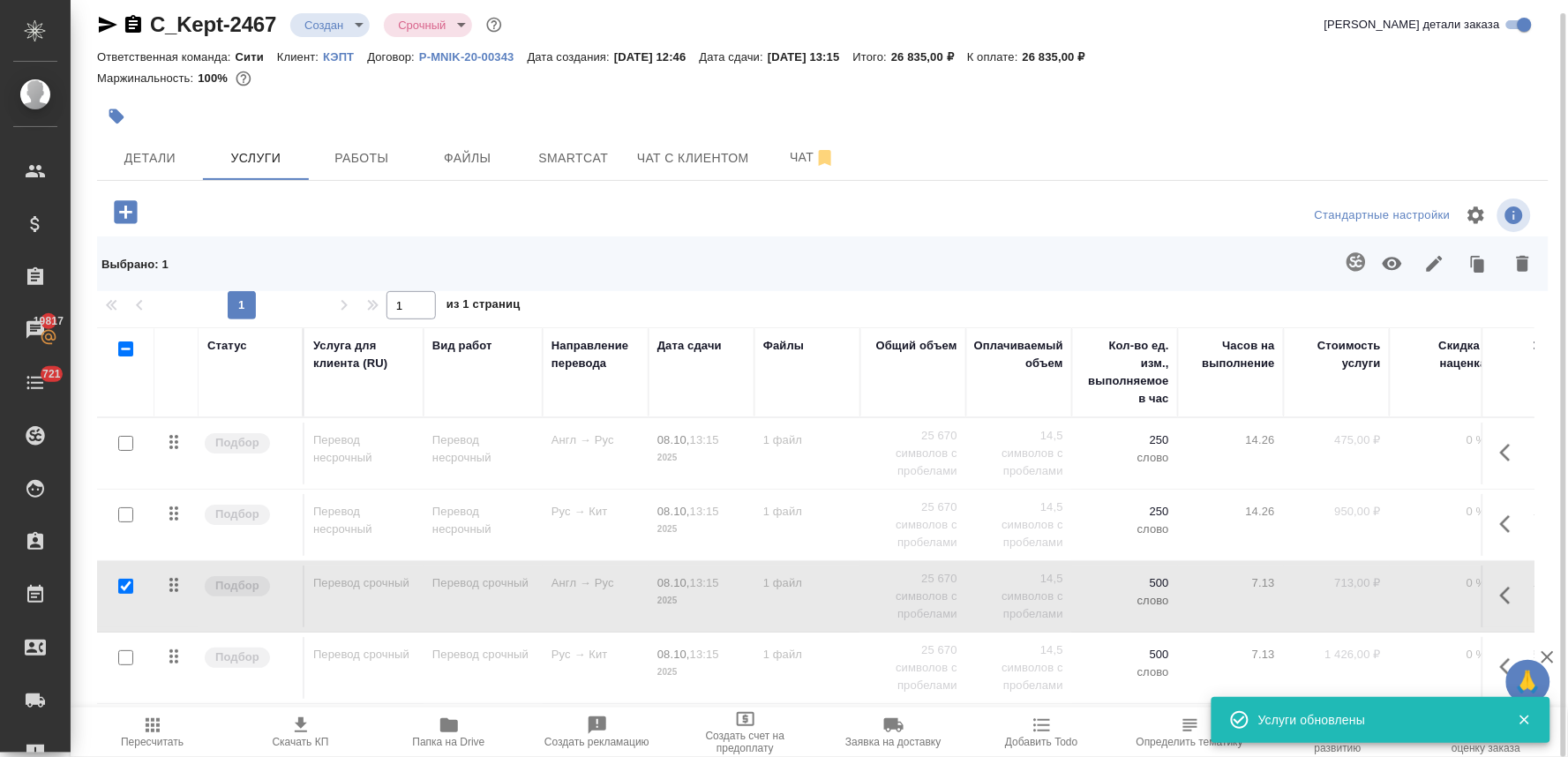
click at [125, 660] on input "checkbox" at bounding box center [125, 658] width 15 height 15
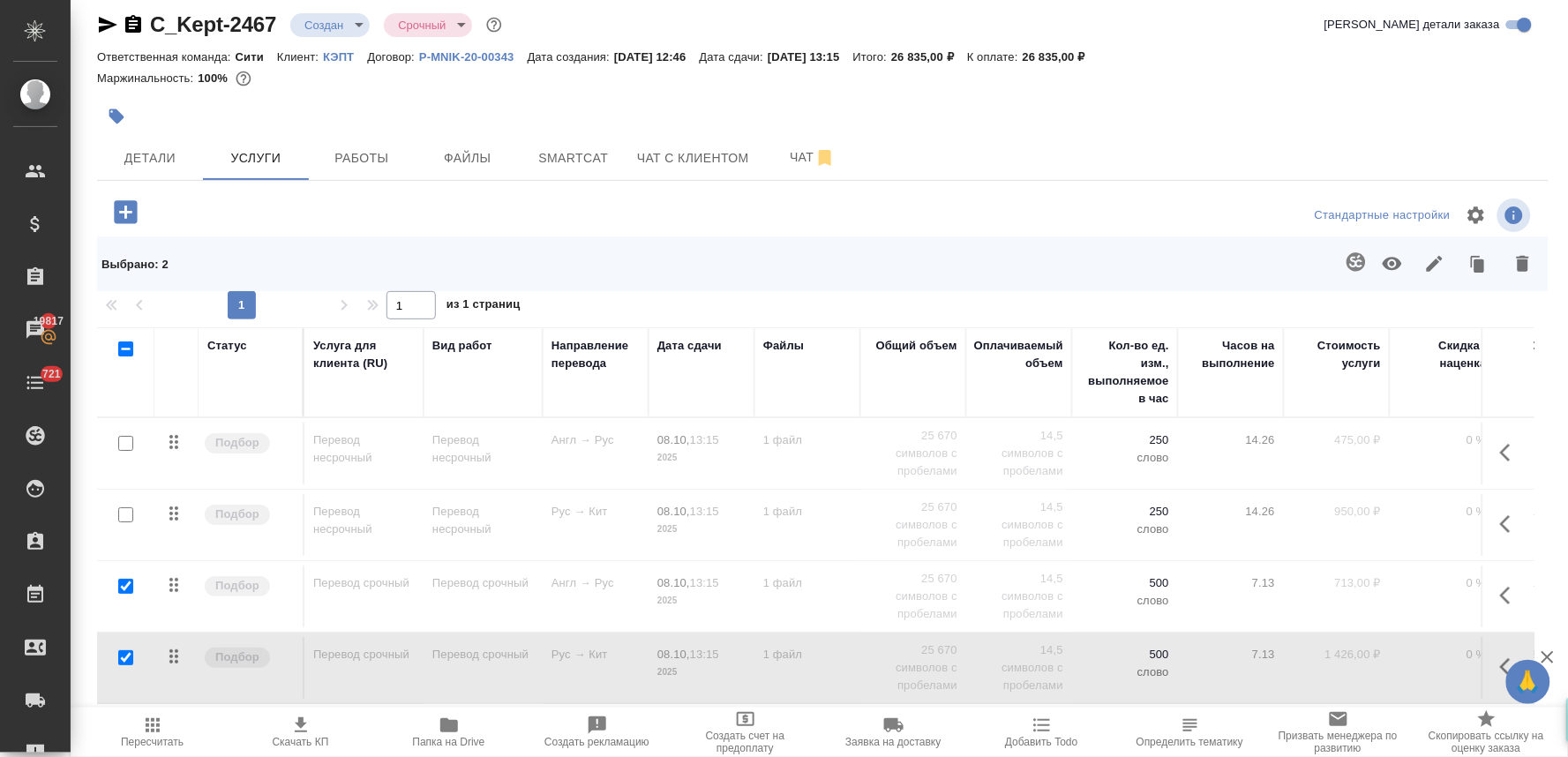
click at [1387, 270] on icon "button" at bounding box center [1392, 264] width 21 height 21
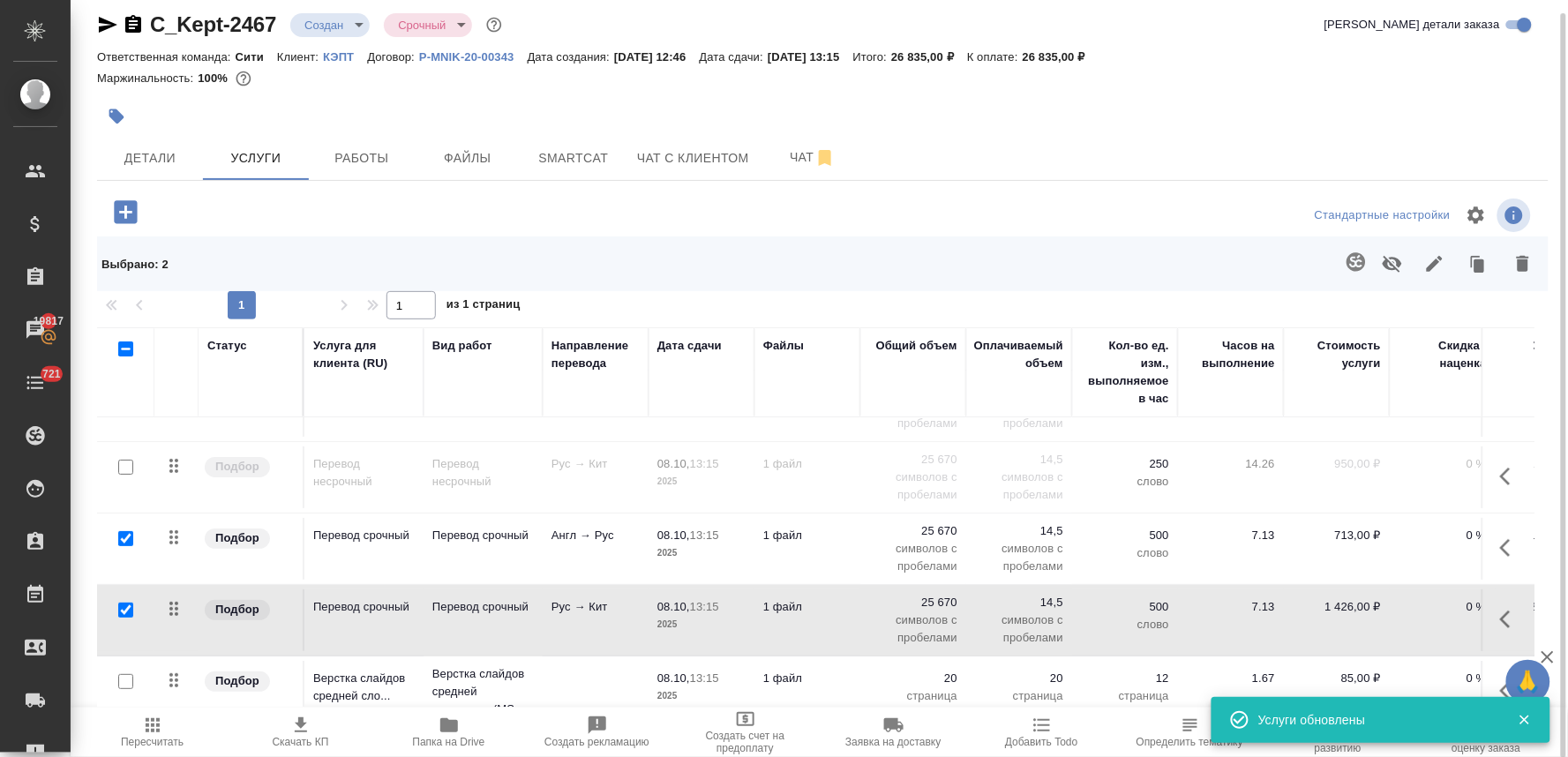
scroll to position [84, 0]
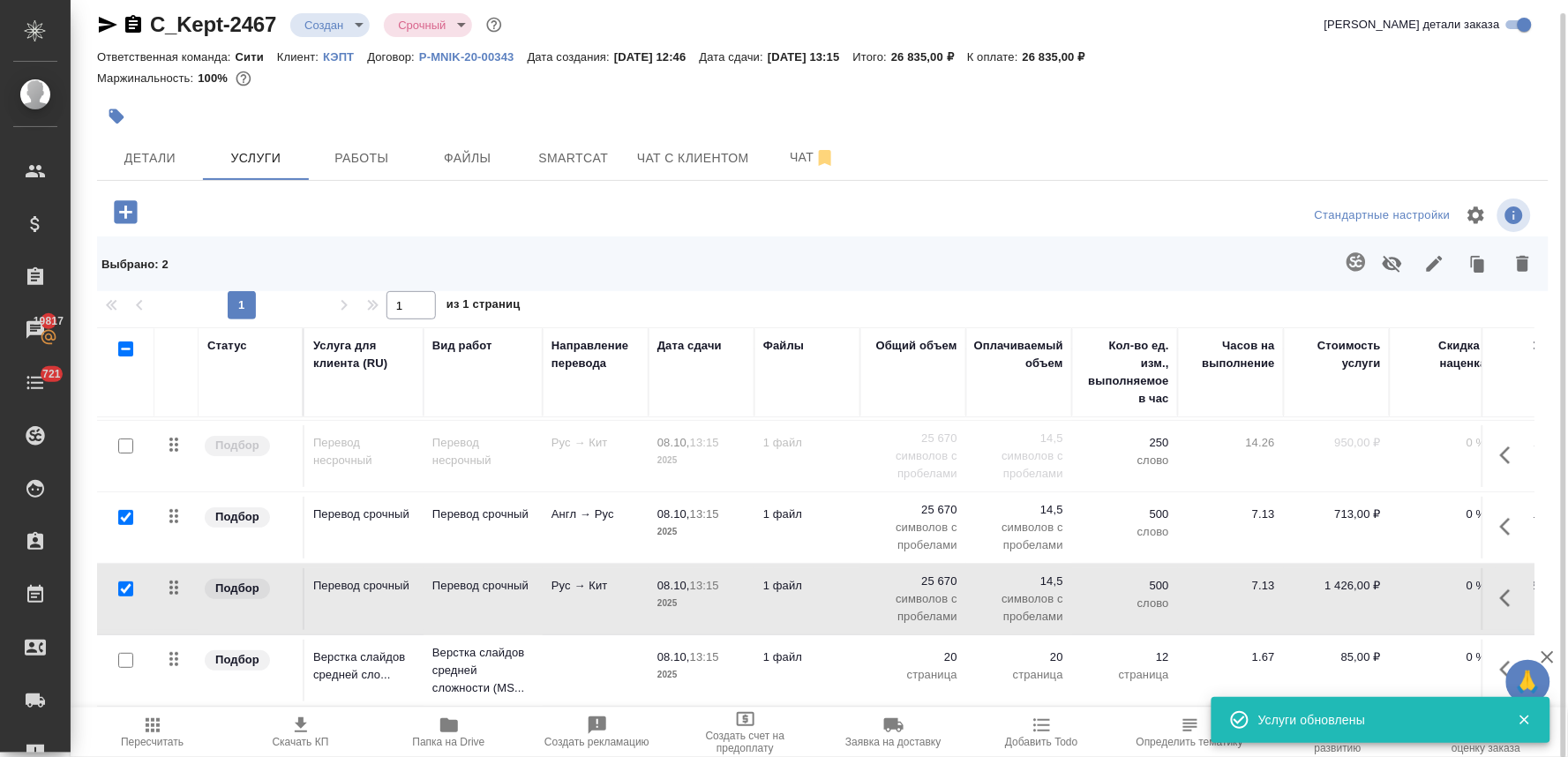
click at [154, 735] on icon "button" at bounding box center [153, 725] width 21 height 21
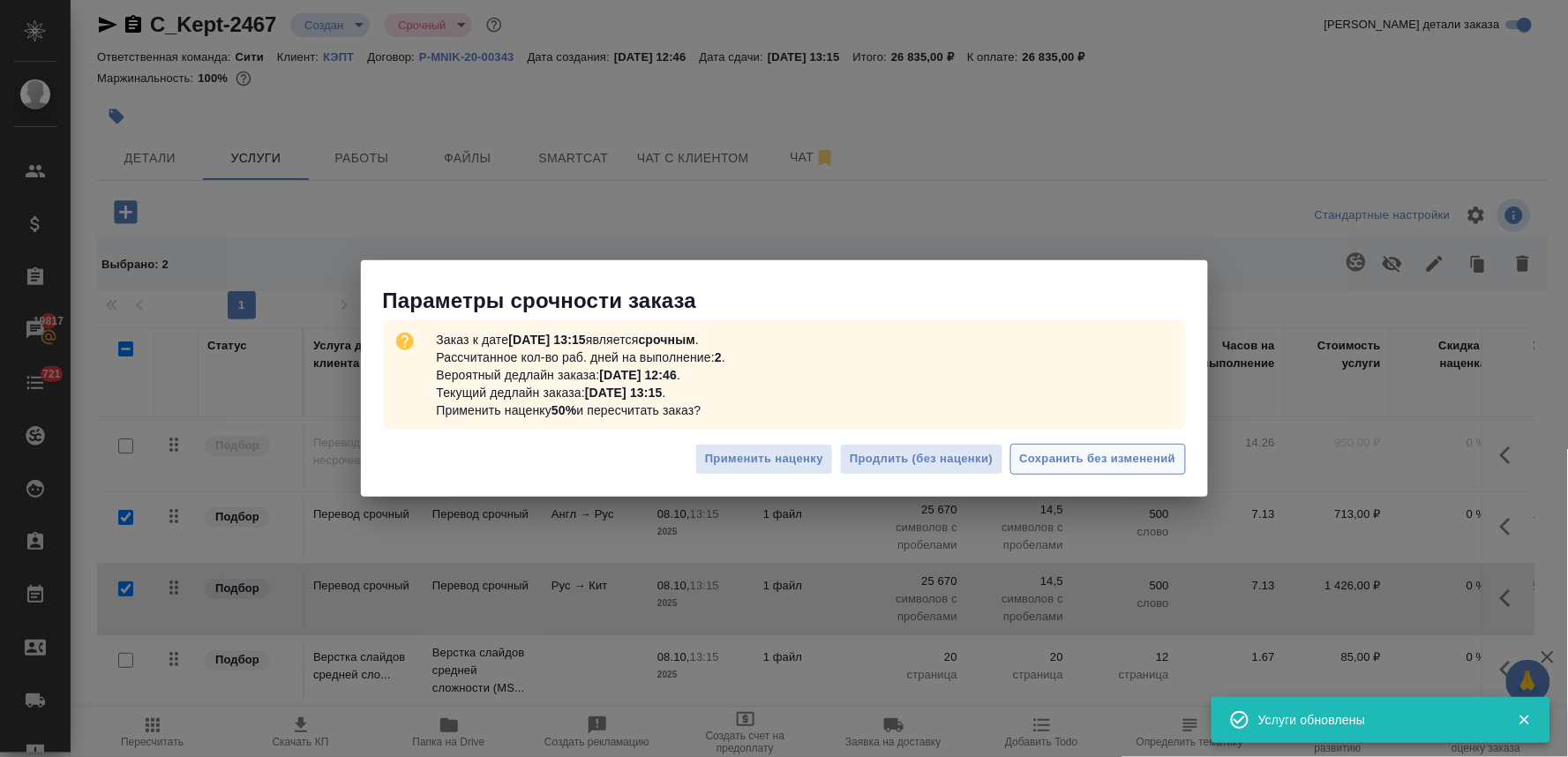
click at [1084, 454] on span "Сохранить без изменений" at bounding box center [1098, 460] width 156 height 21
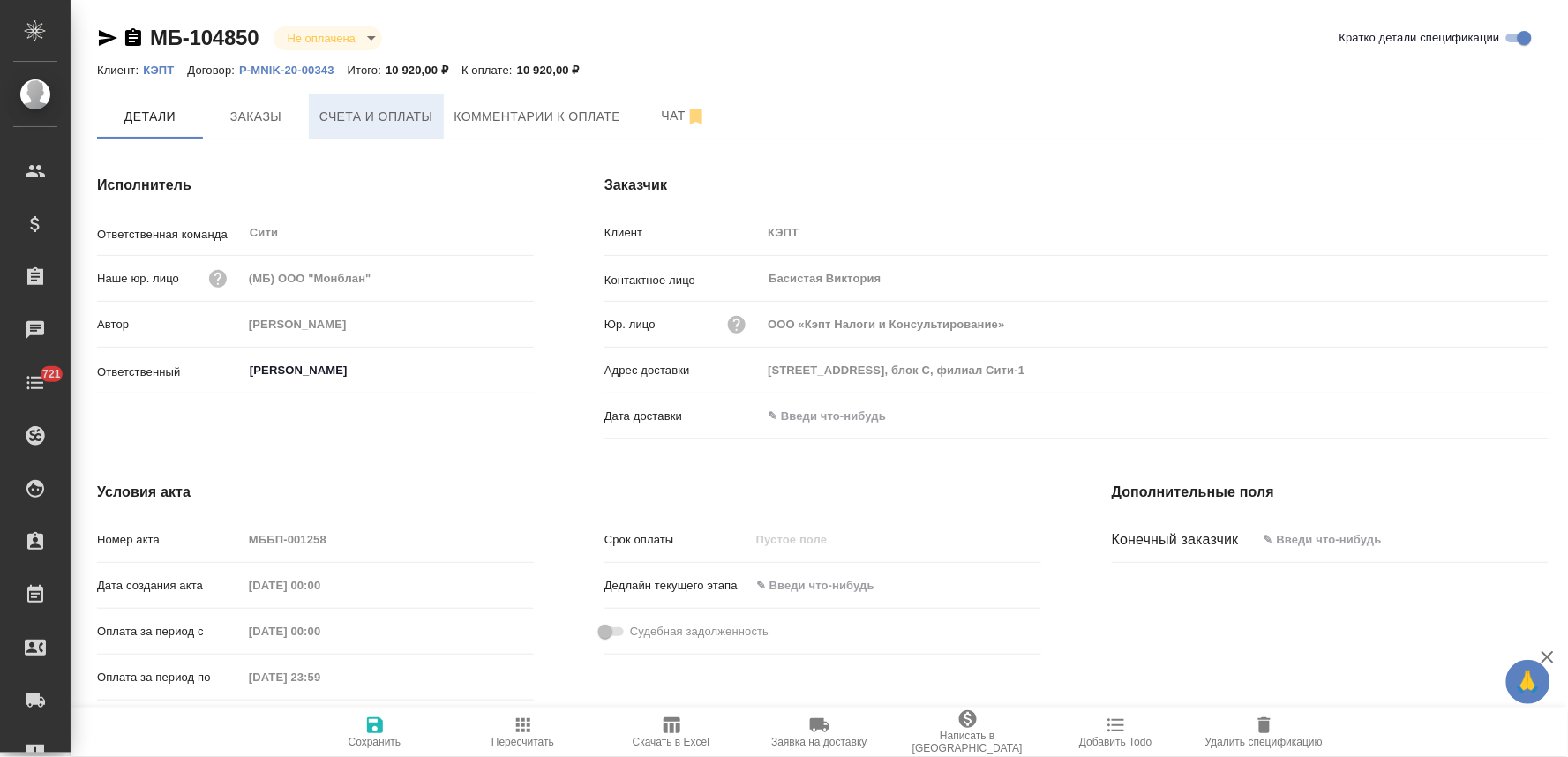
click at [346, 108] on span "Счета и оплаты" at bounding box center [376, 116] width 114 height 22
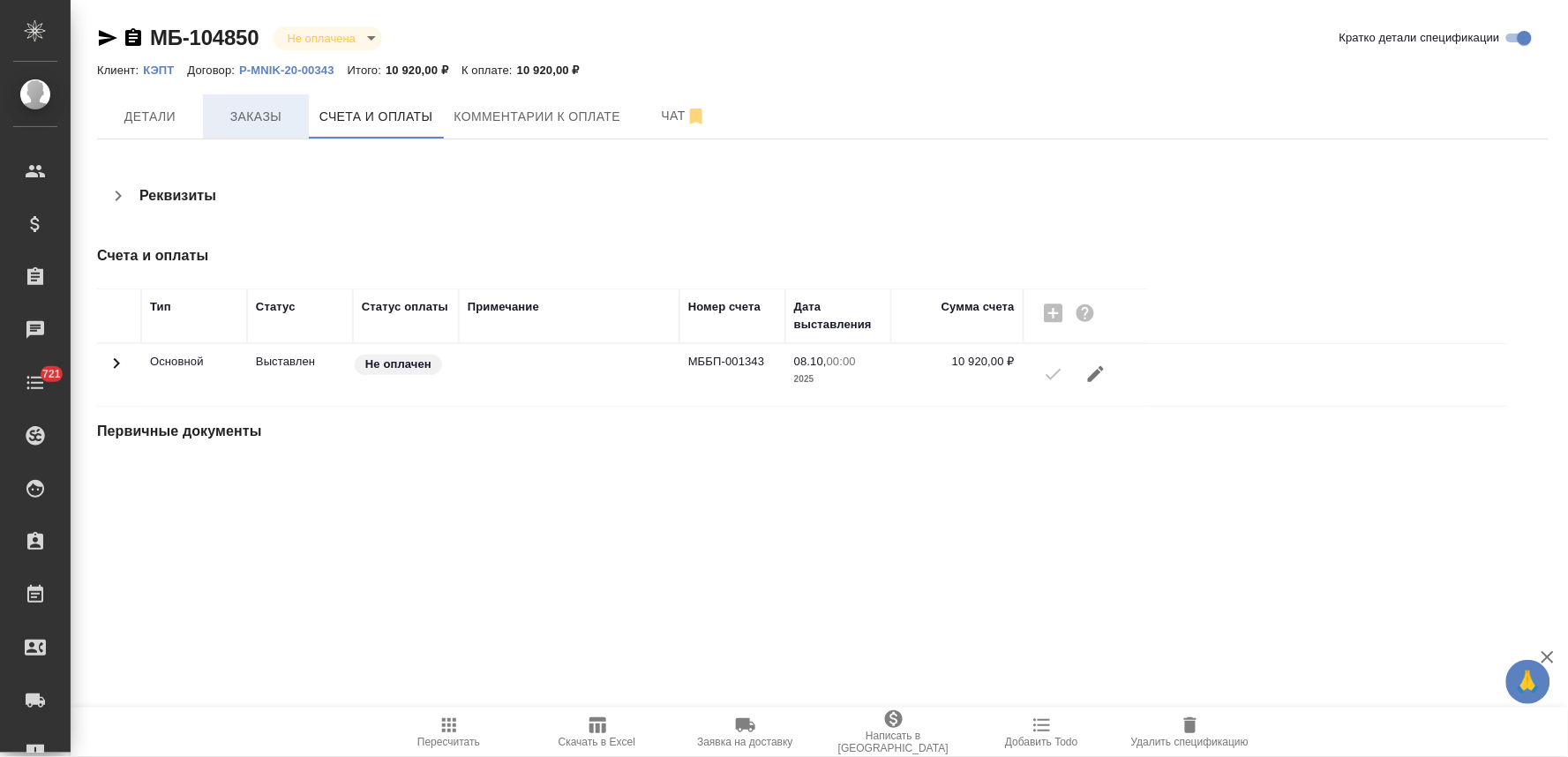
click at [260, 120] on span "Заказы" at bounding box center [256, 116] width 85 height 22
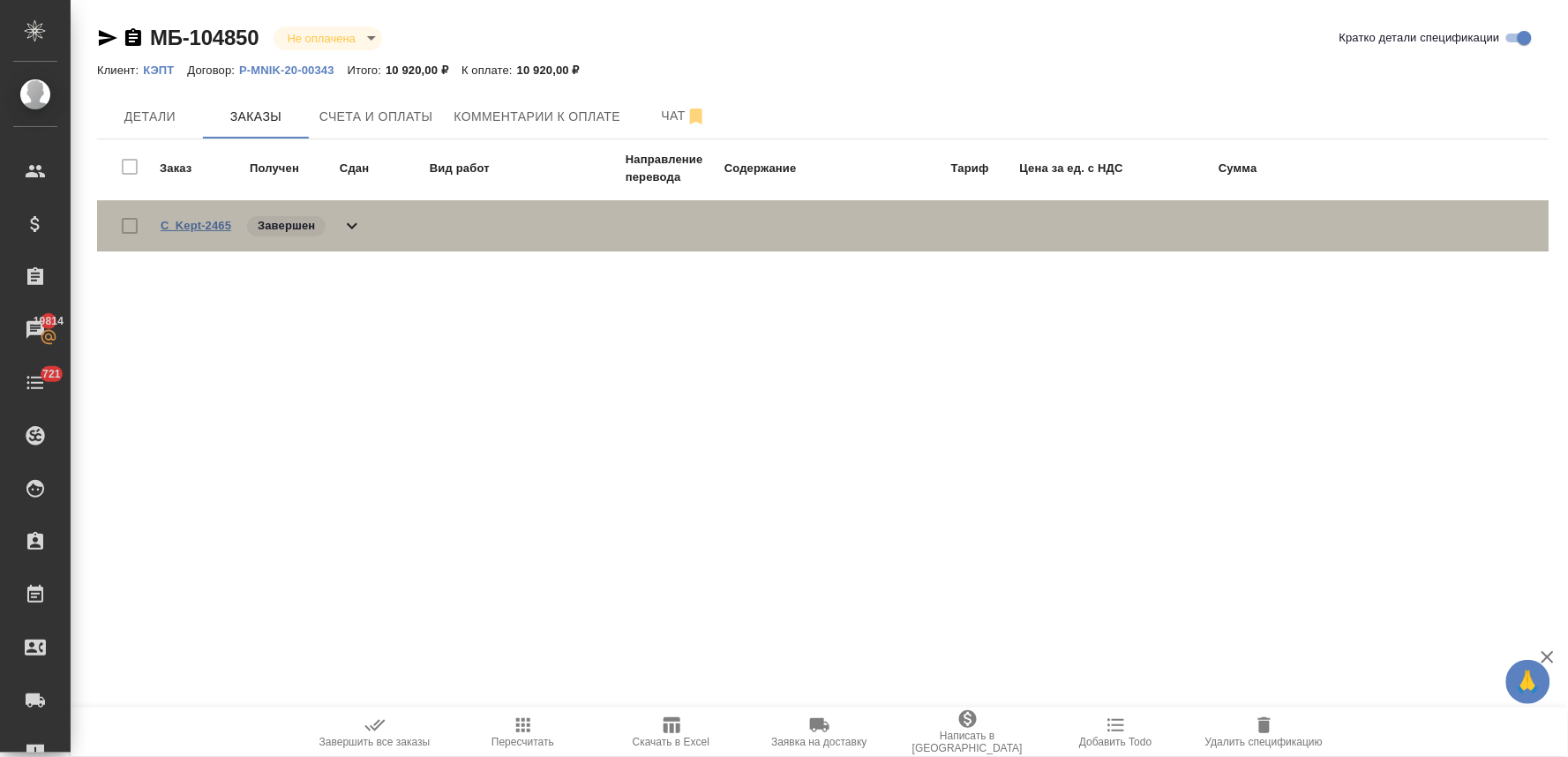
click at [203, 224] on link "C_Kept-2465" at bounding box center [195, 225] width 71 height 13
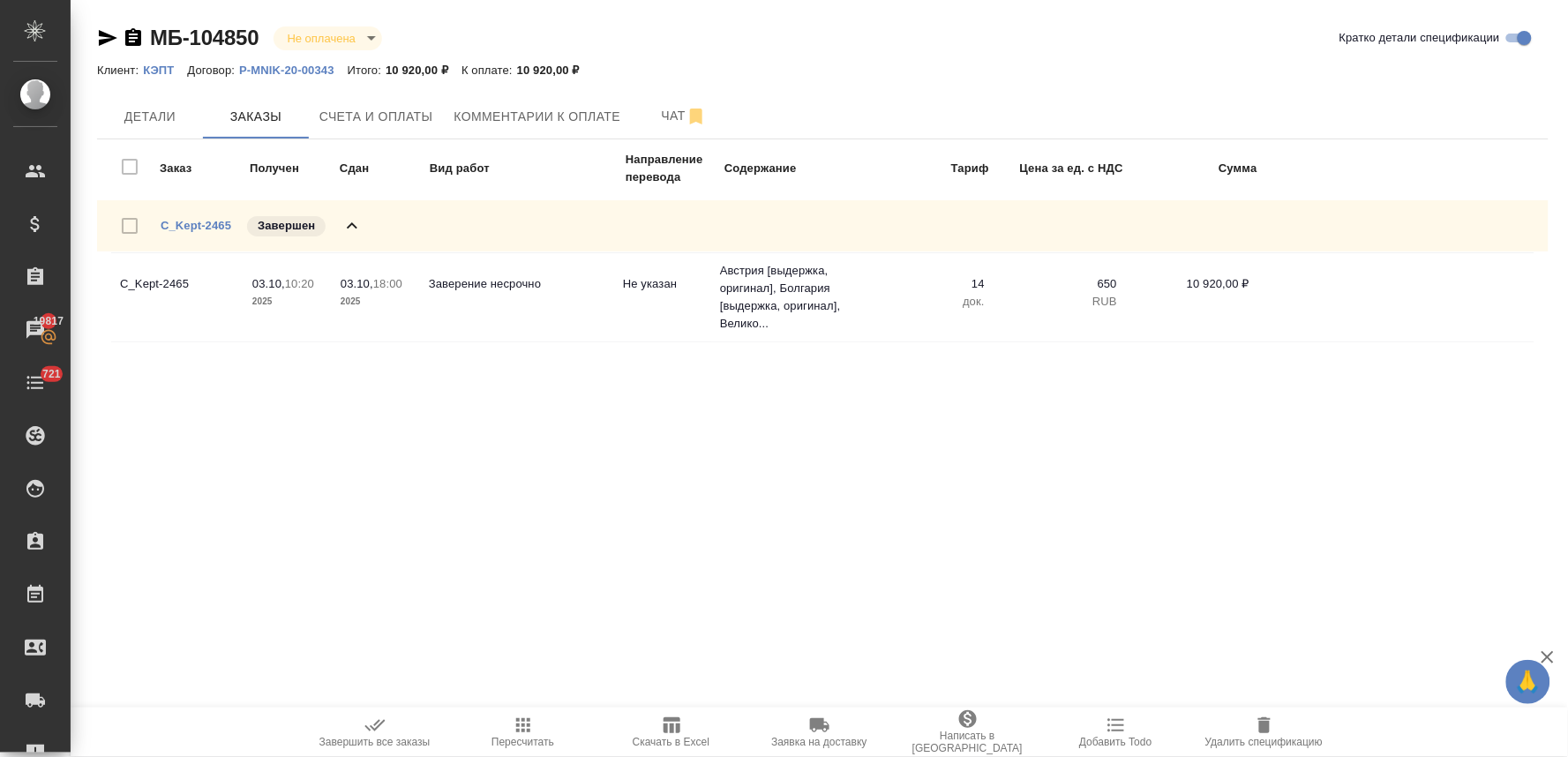
click at [113, 38] on icon "button" at bounding box center [108, 38] width 19 height 16
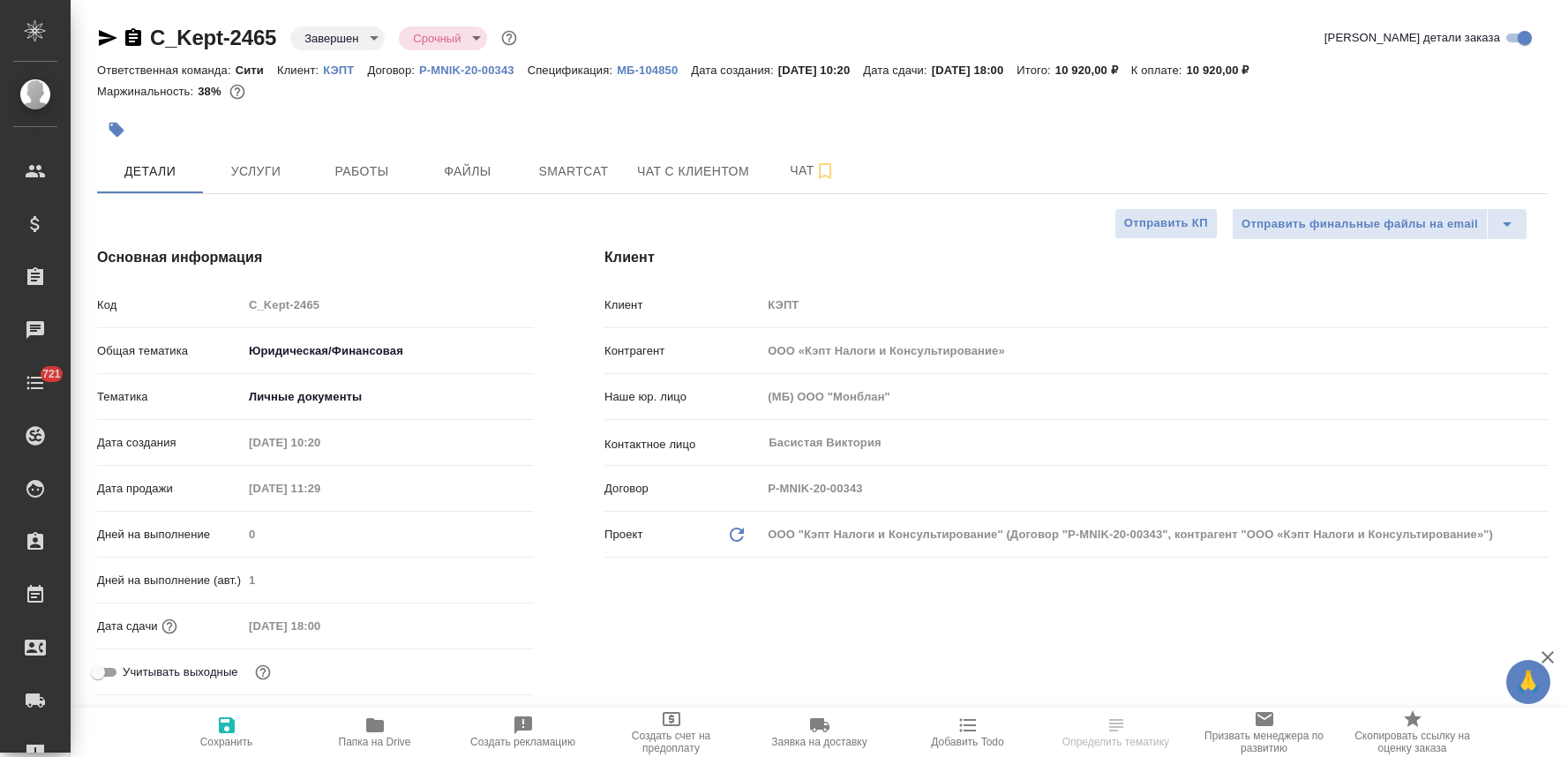
select select "RU"
click at [269, 169] on span "Услуги" at bounding box center [256, 171] width 85 height 22
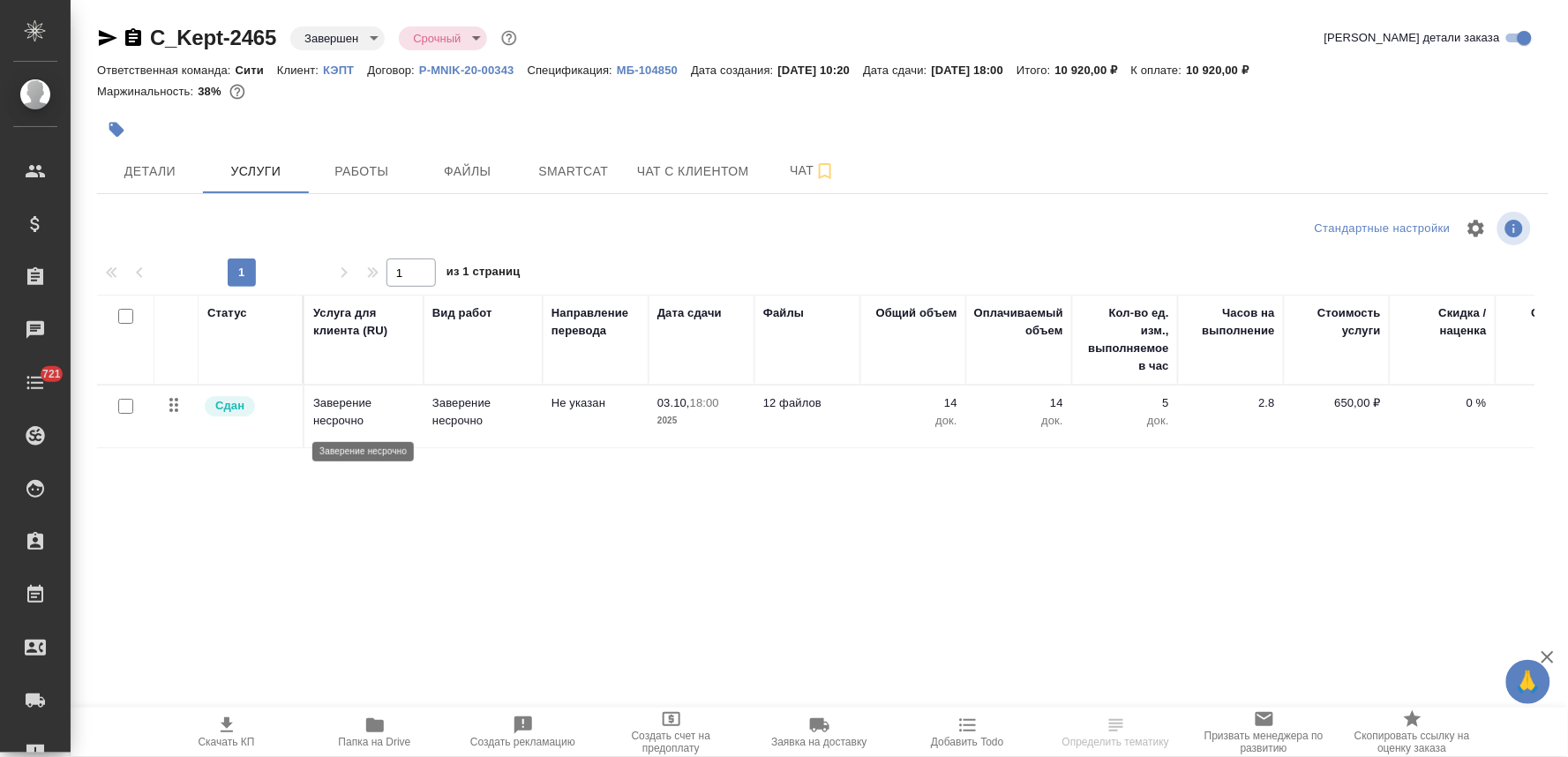
click at [370, 428] on p "Заверение несрочно" at bounding box center [364, 411] width 102 height 35
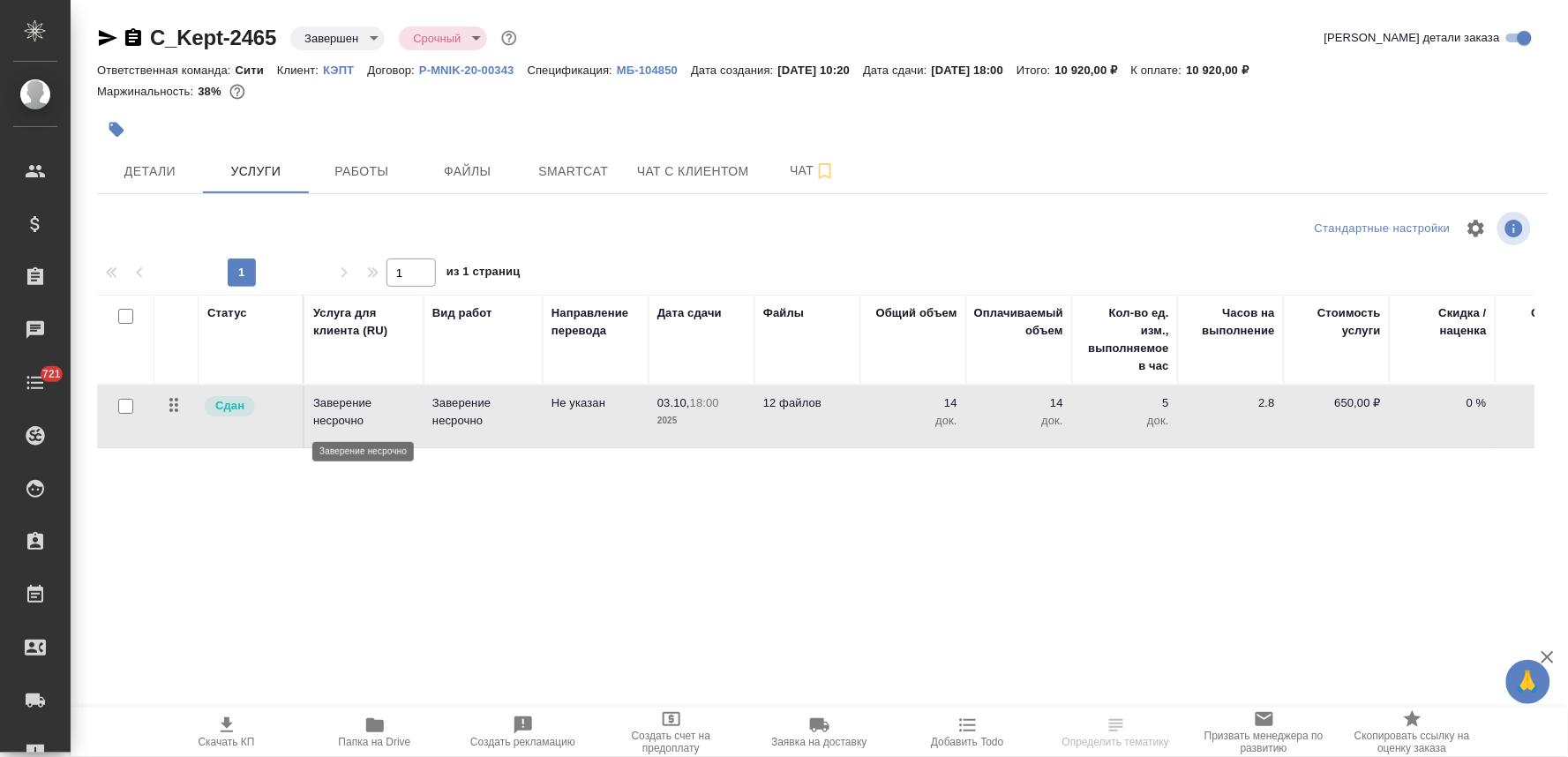
click at [370, 428] on p "Заверение несрочно" at bounding box center [364, 411] width 102 height 35
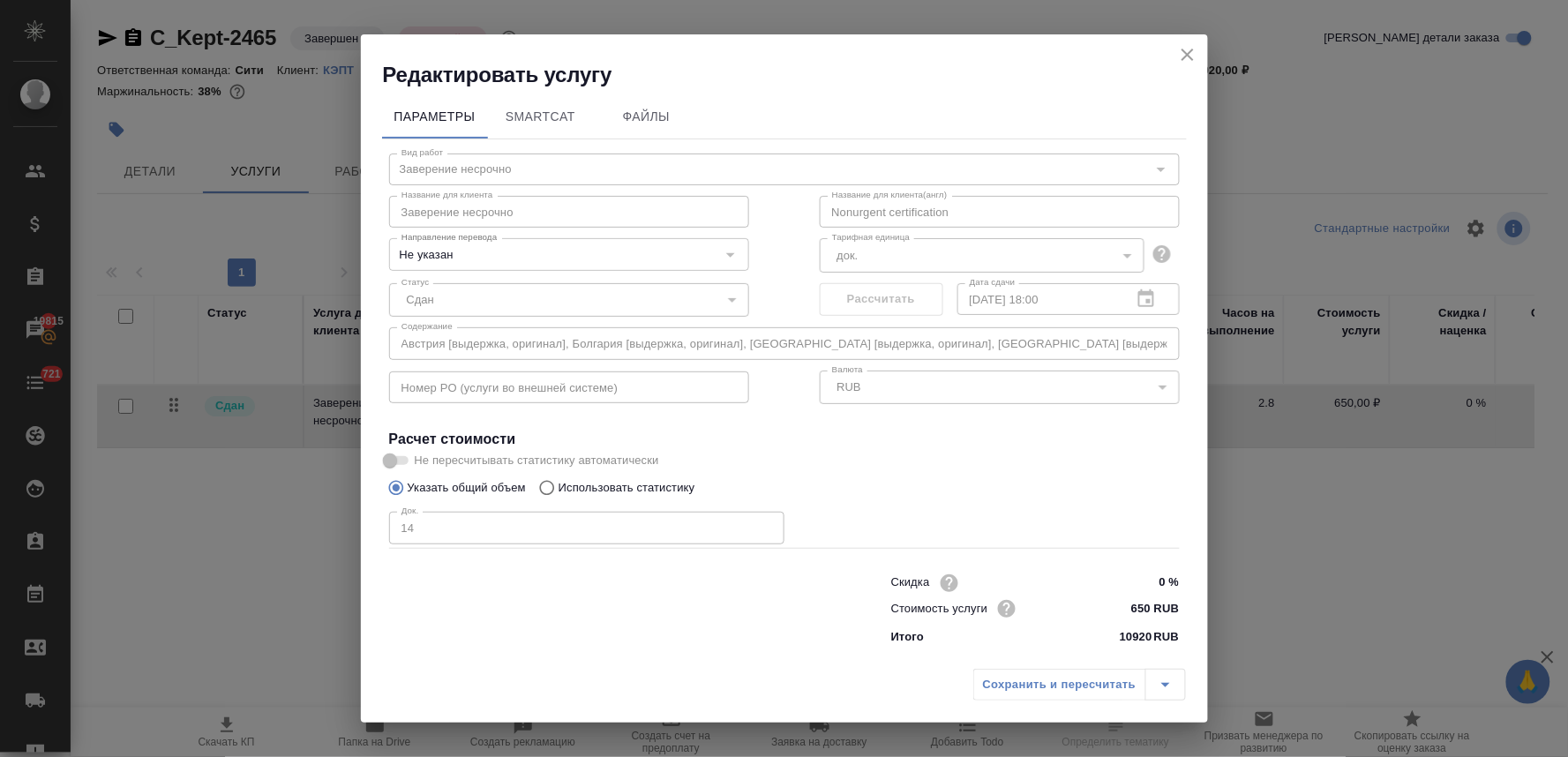
click at [1193, 50] on icon "close" at bounding box center [1187, 55] width 21 height 21
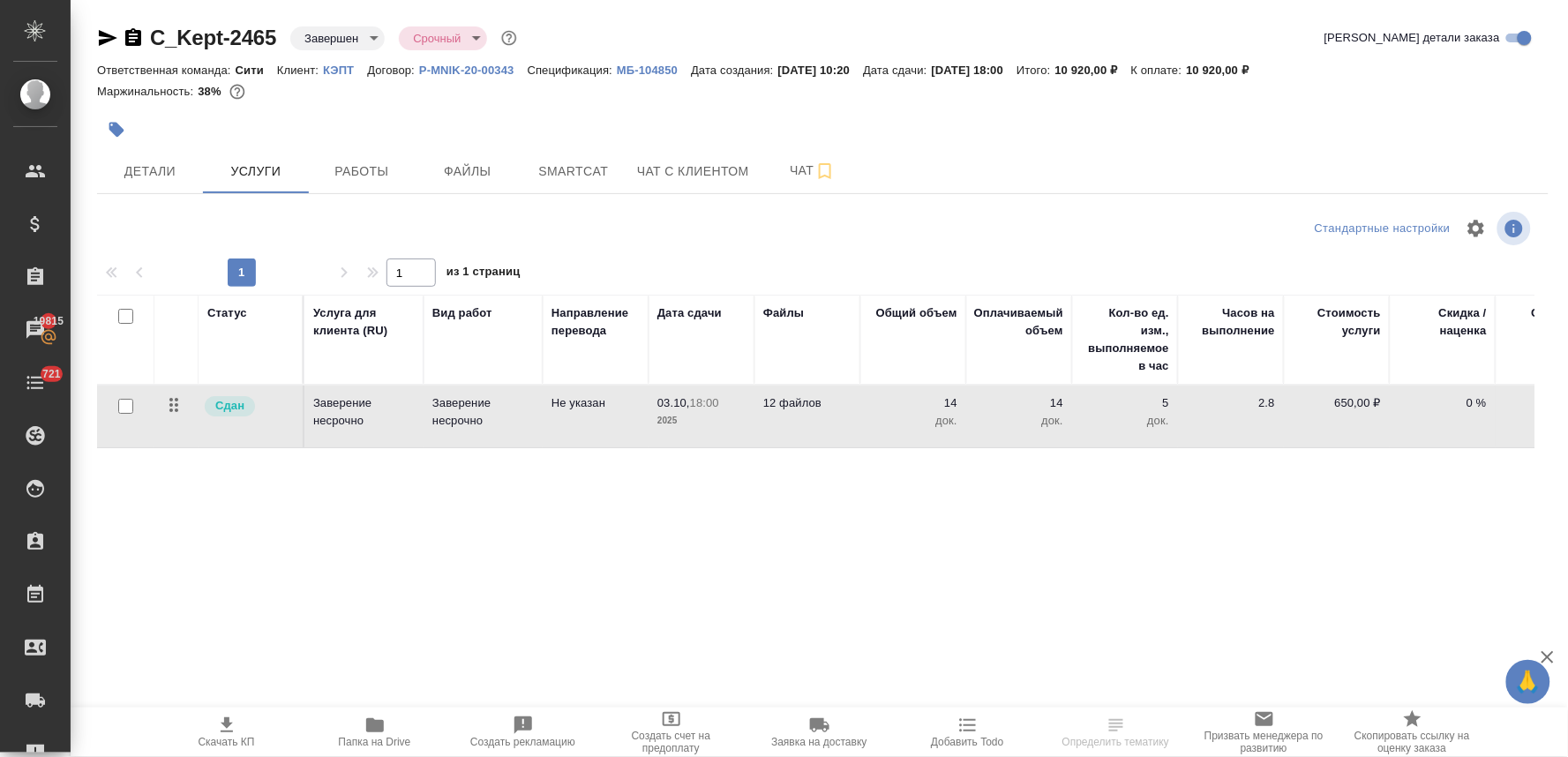
click at [338, 37] on body "🙏 .cls-1 fill:#fff; AWATERA [PERSON_NAME] Спецификации Заказы 19815 Чаты 721 To…" at bounding box center [784, 378] width 1568 height 757
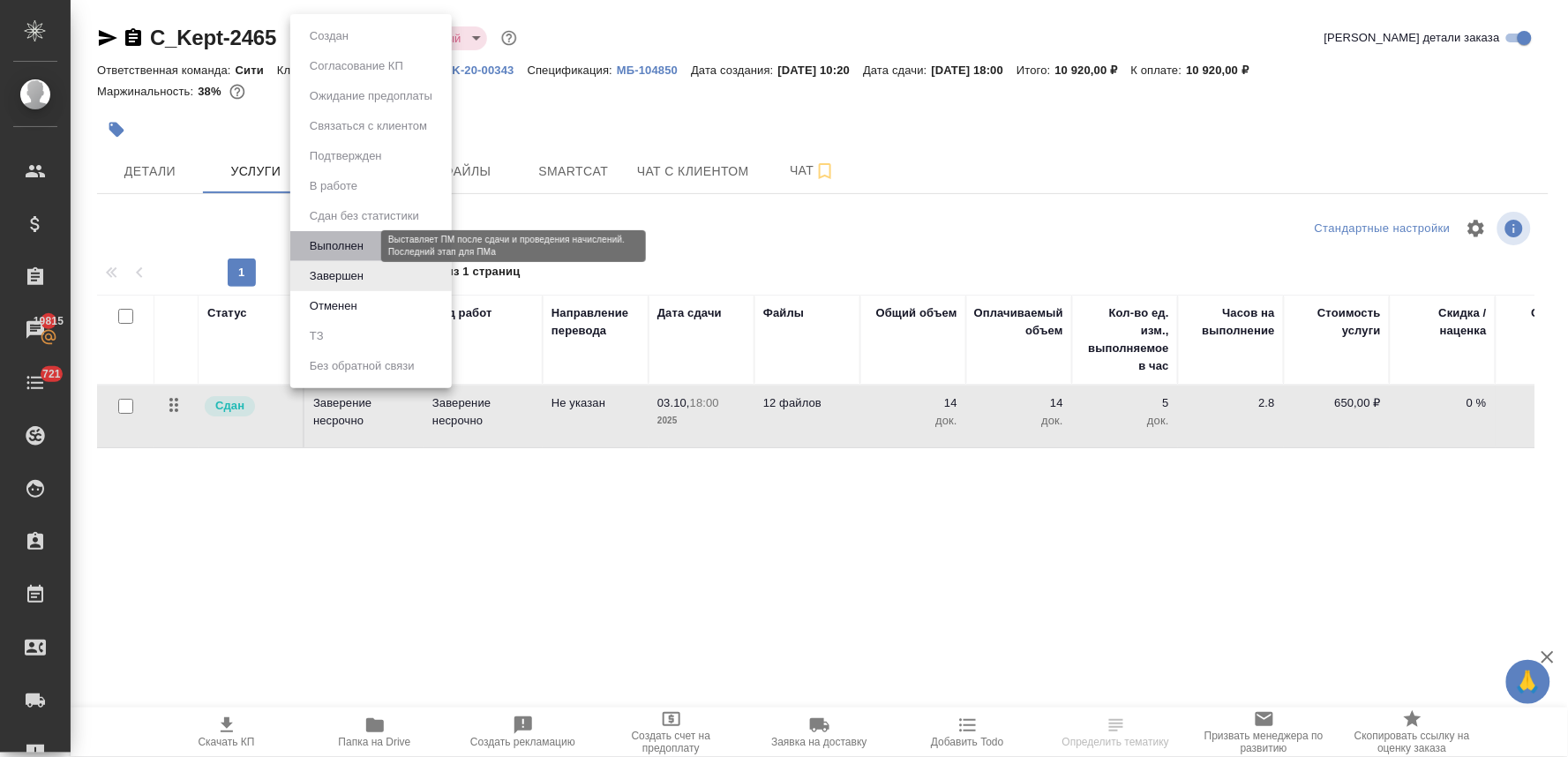
click at [337, 239] on button "Выполнен" at bounding box center [336, 246] width 64 height 20
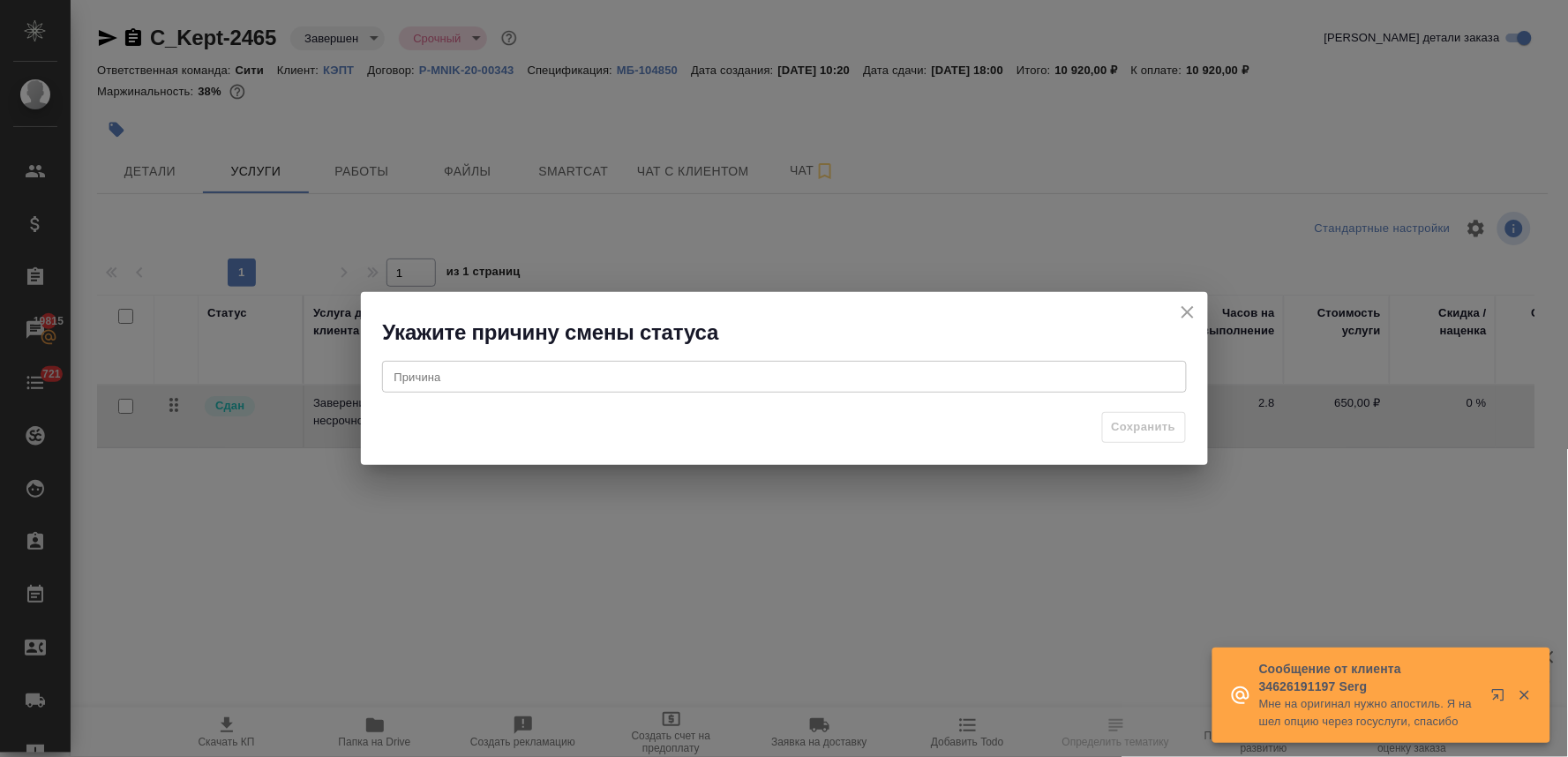
click at [768, 374] on textarea at bounding box center [784, 377] width 780 height 13
type textarea "-"
click at [1123, 420] on span "Сохранить" at bounding box center [1144, 428] width 64 height 21
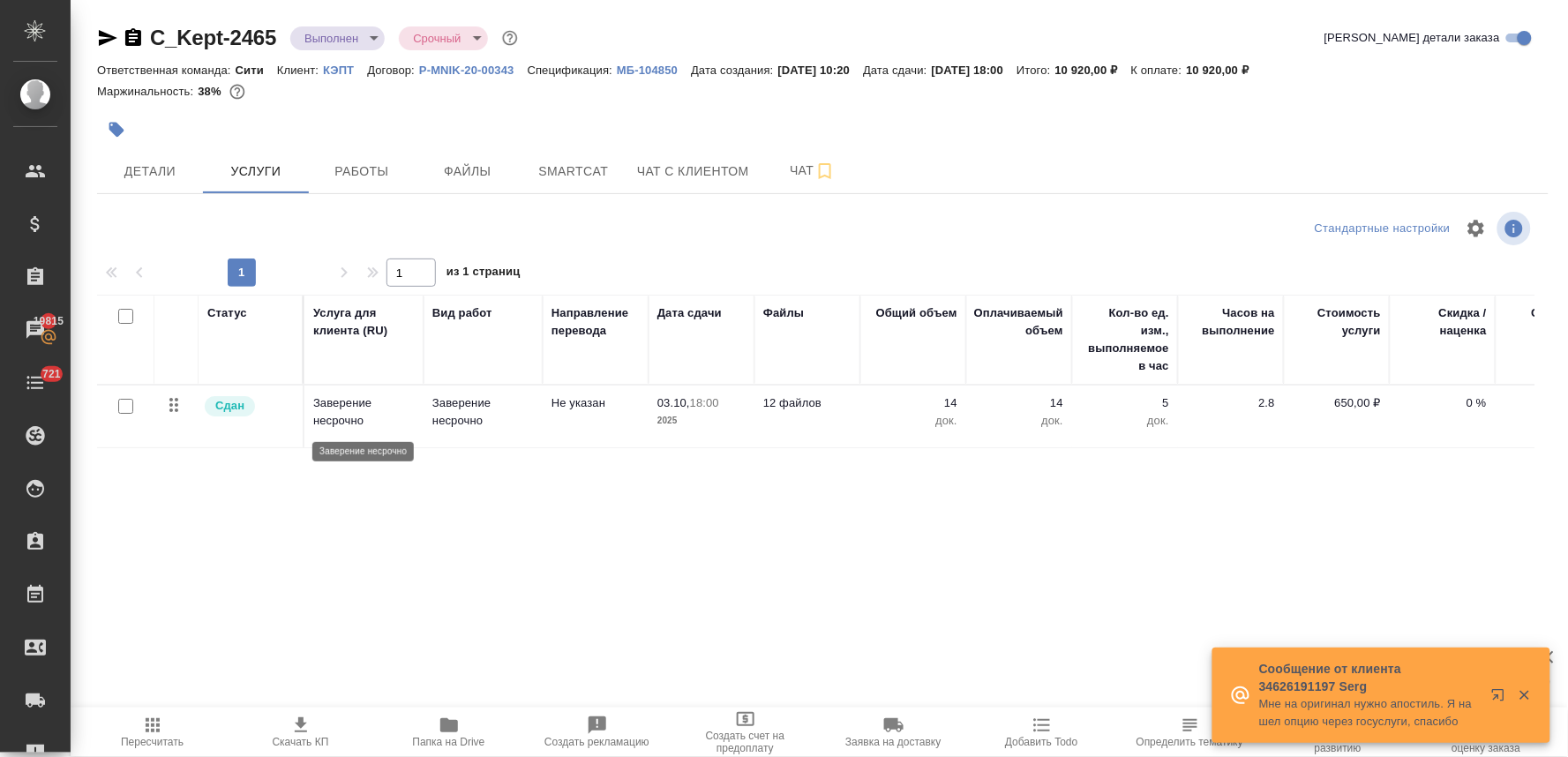
click at [352, 413] on p "Заверение несрочно" at bounding box center [364, 411] width 102 height 35
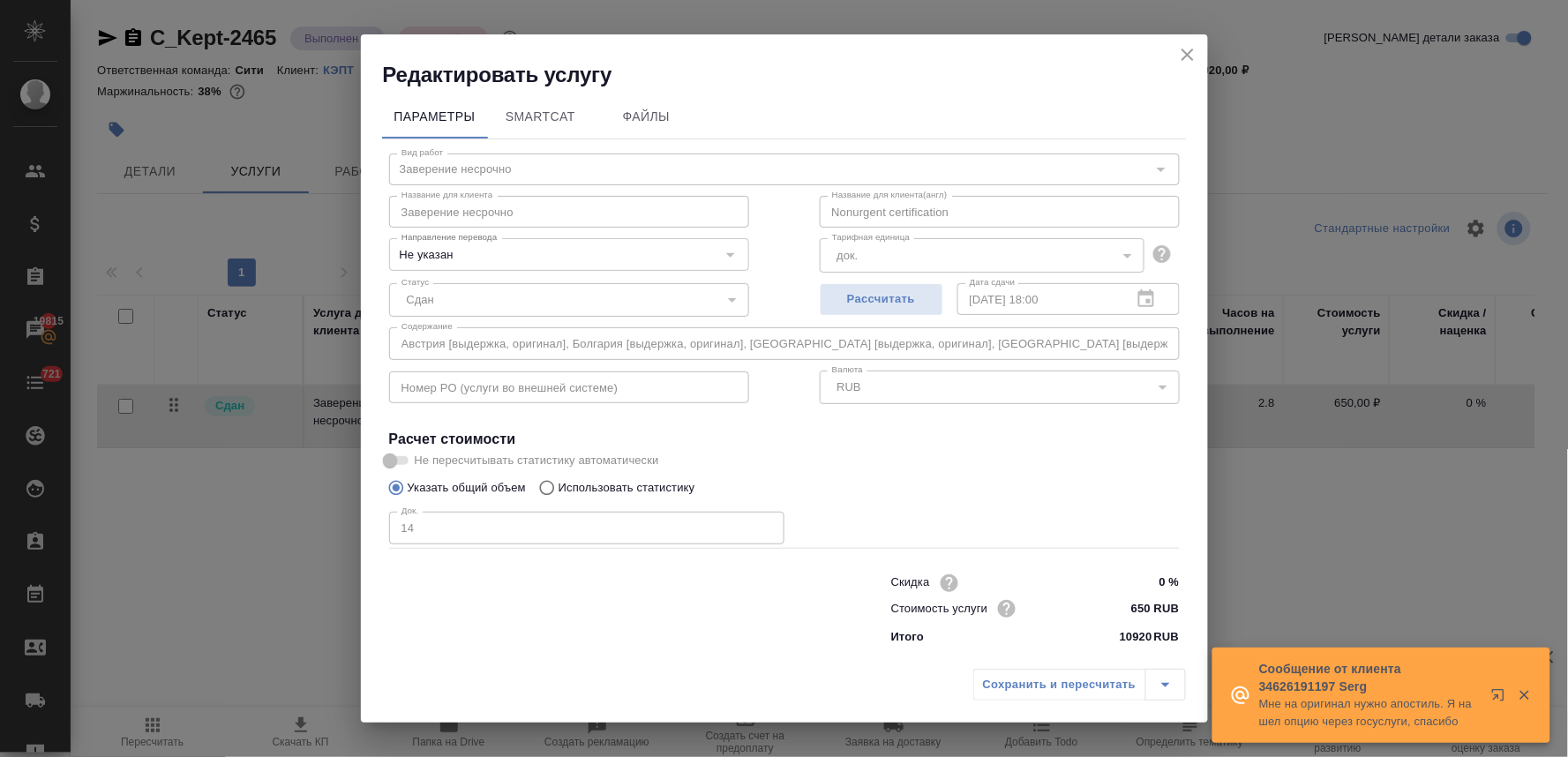
click at [1189, 59] on icon "close" at bounding box center [1187, 55] width 21 height 21
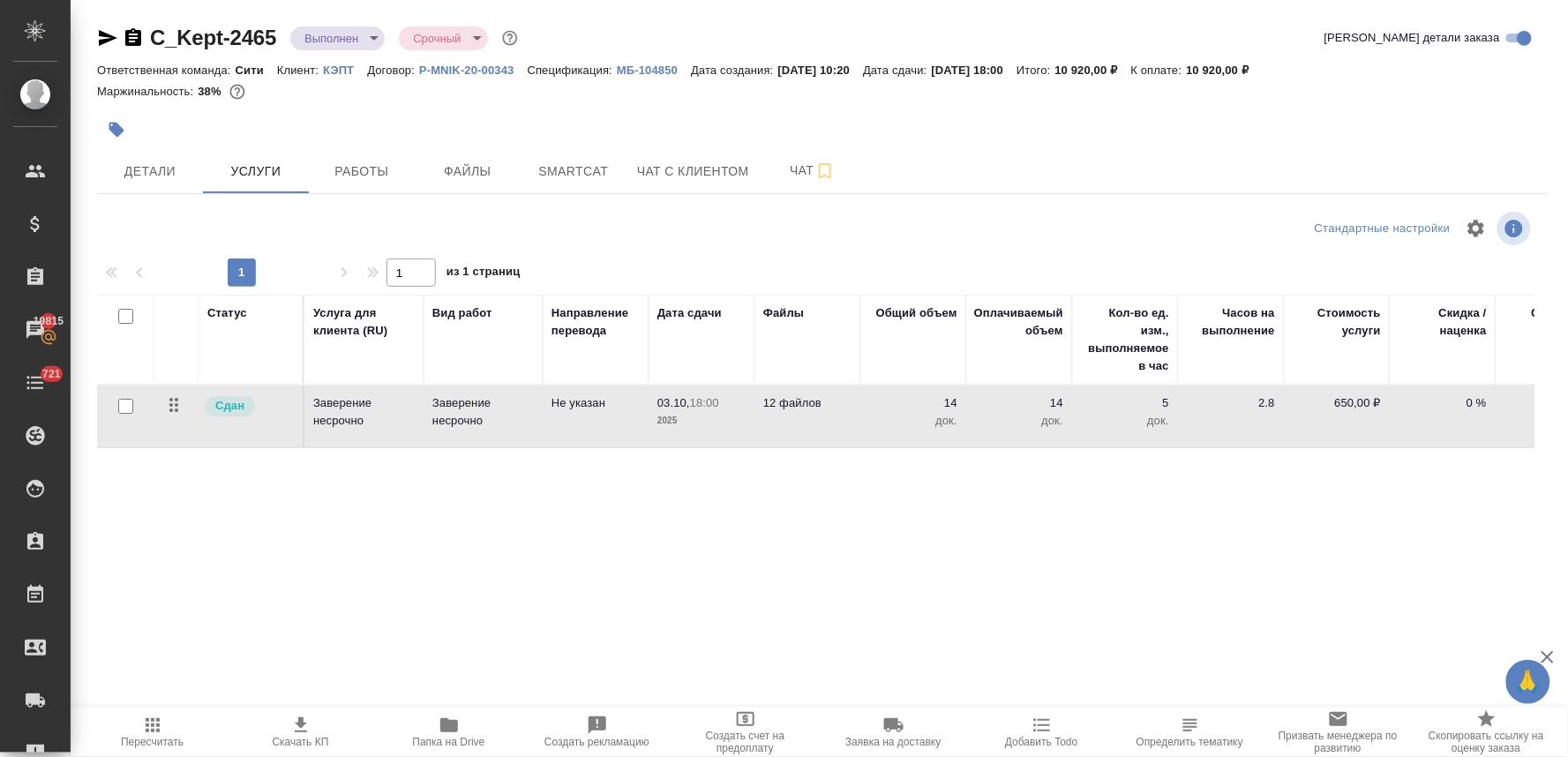
click at [156, 732] on icon "button" at bounding box center [152, 725] width 14 height 14
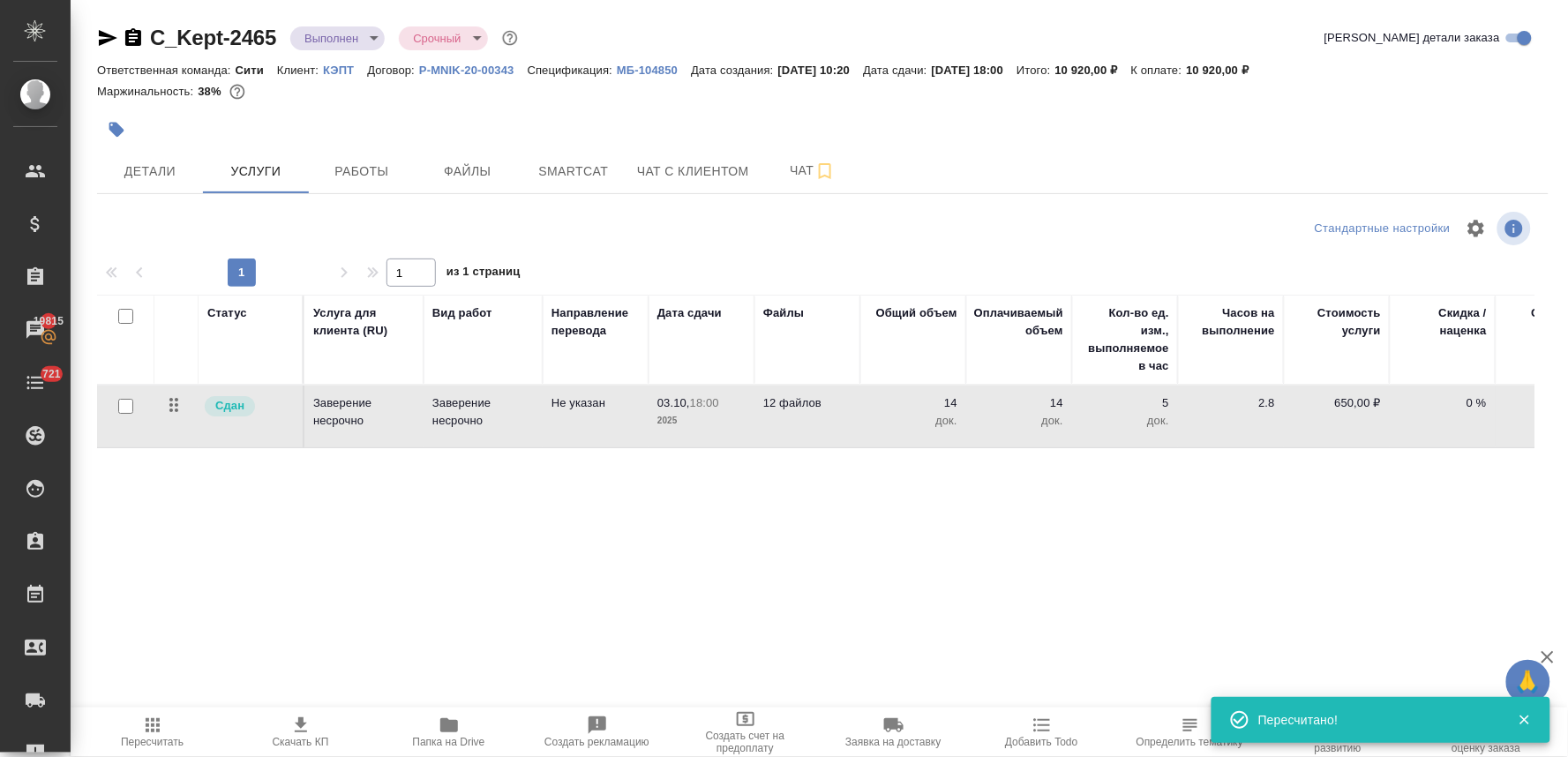
click at [464, 410] on p "Заверение несрочно" at bounding box center [483, 411] width 102 height 35
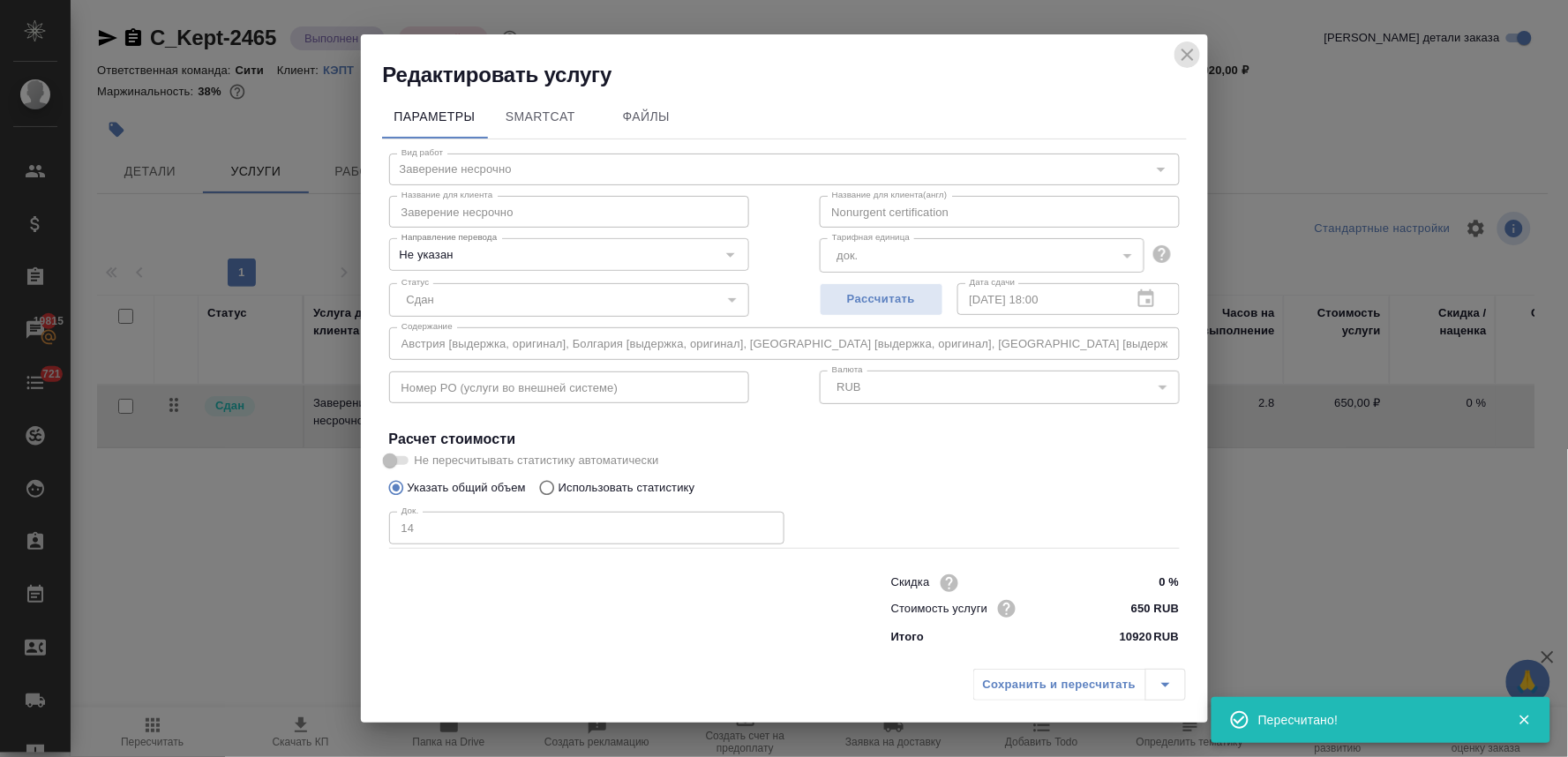
click at [1192, 45] on icon "close" at bounding box center [1187, 55] width 21 height 21
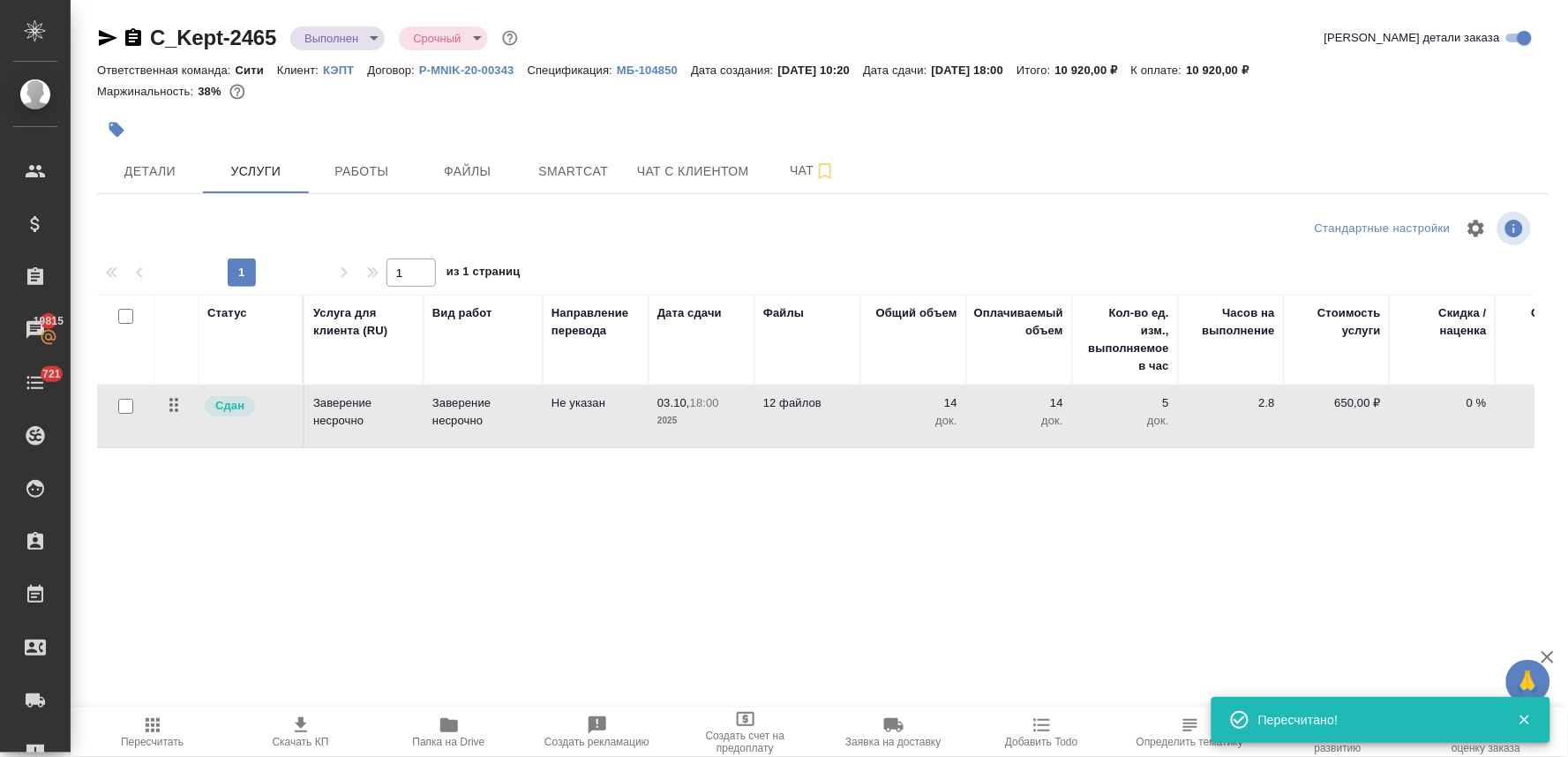
click at [645, 64] on p "МБ-104850" at bounding box center [653, 70] width 74 height 13
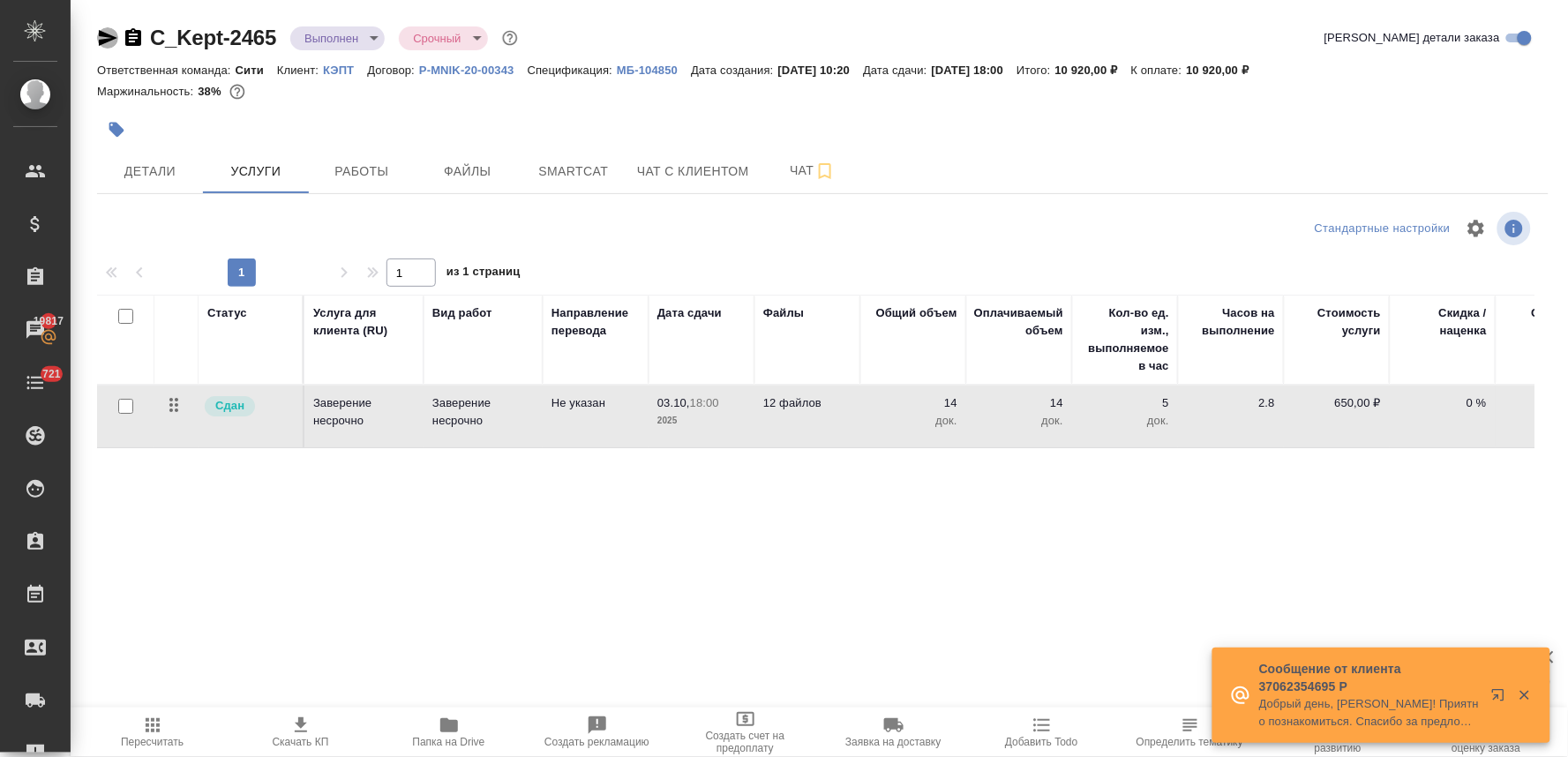
click at [107, 35] on icon "button" at bounding box center [108, 38] width 19 height 16
click at [351, 403] on p "Заверение несрочно" at bounding box center [364, 411] width 102 height 35
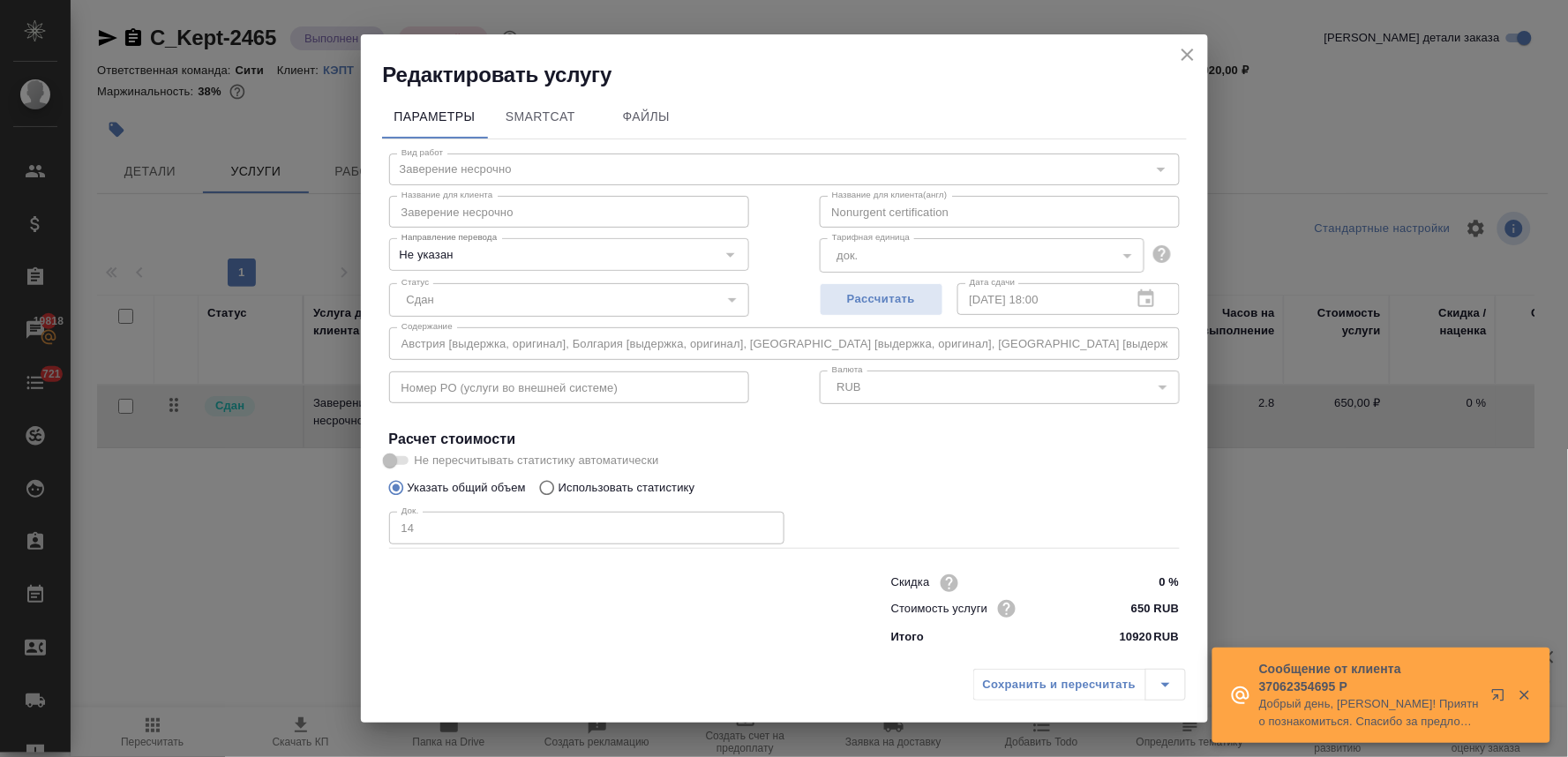
drag, startPoint x: 1185, startPoint y: 54, endPoint x: 720, endPoint y: 58, distance: 465.0
click at [1186, 54] on icon "close" at bounding box center [1187, 54] width 12 height 12
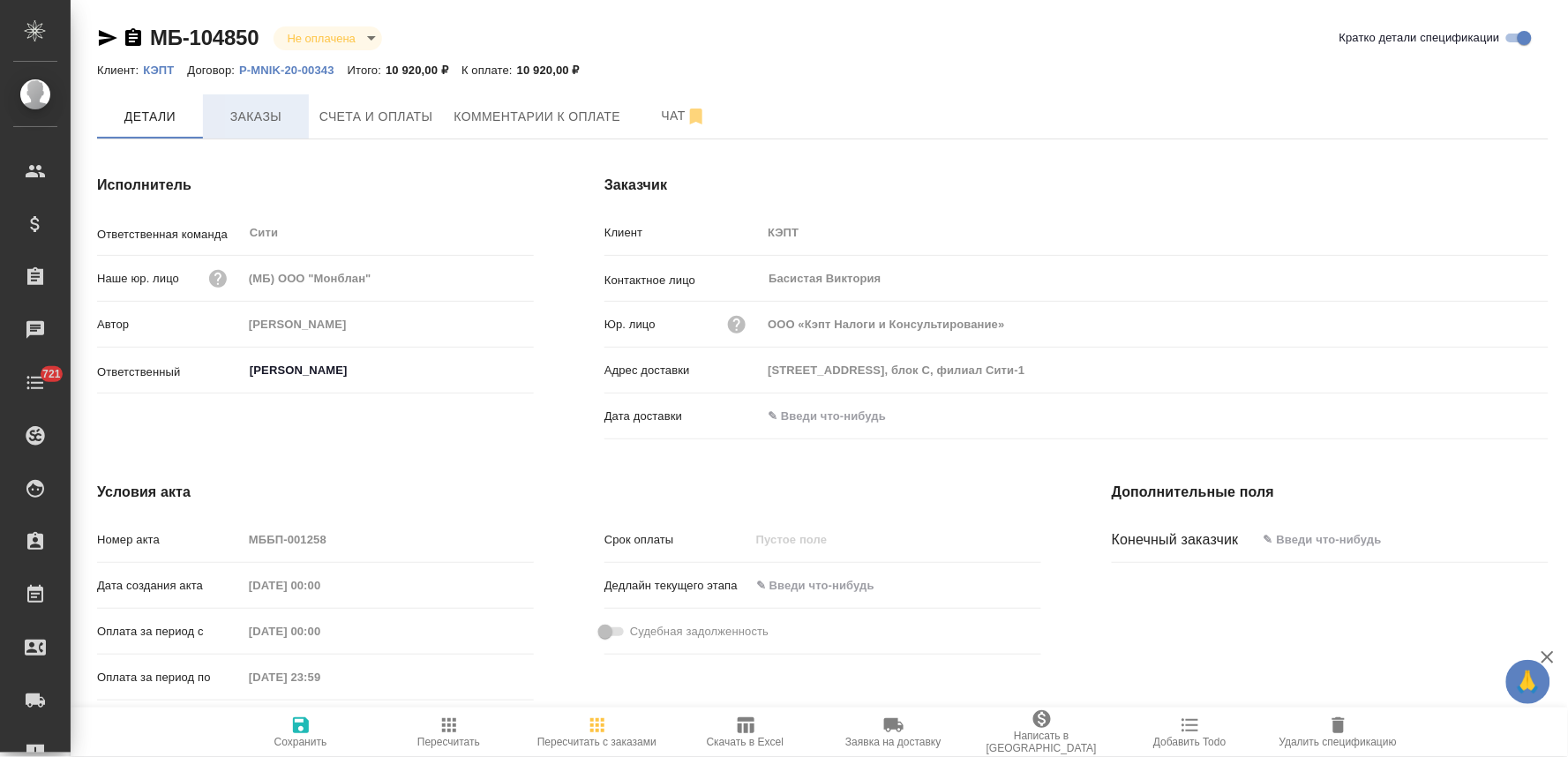
click at [263, 121] on span "Заказы" at bounding box center [256, 116] width 85 height 22
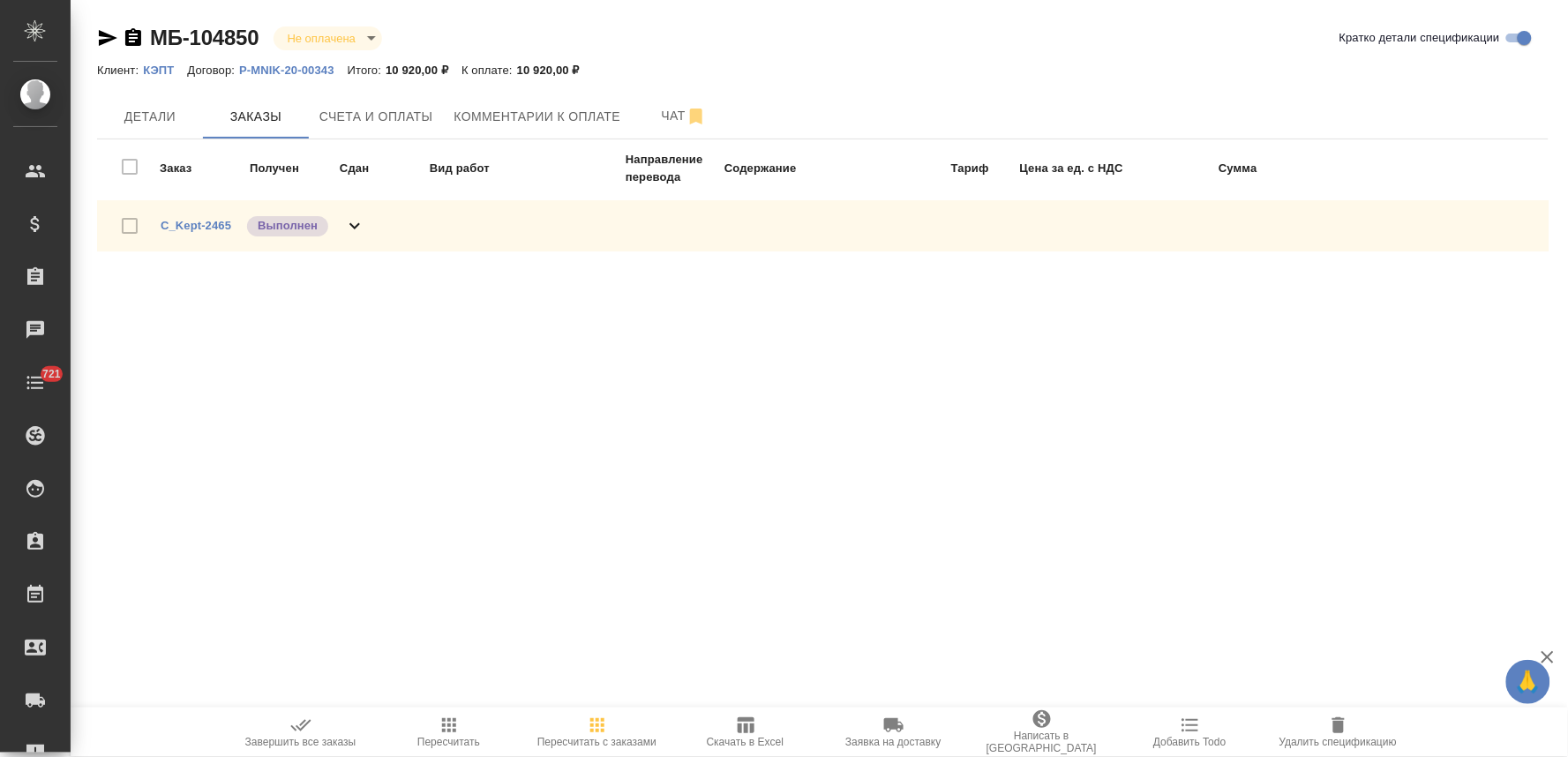
click at [128, 224] on div at bounding box center [136, 225] width 49 height 37
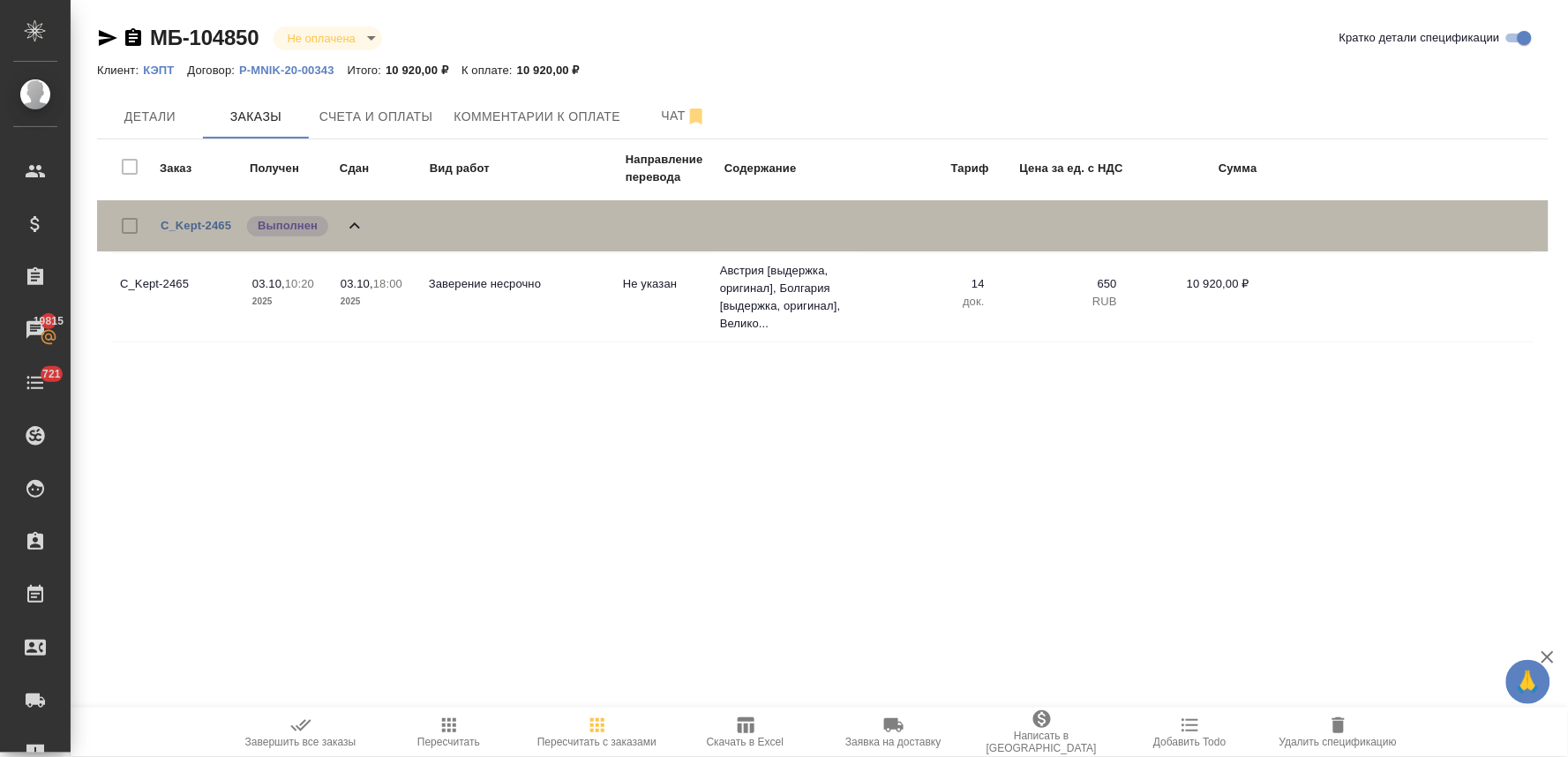
click at [122, 222] on div at bounding box center [136, 225] width 49 height 37
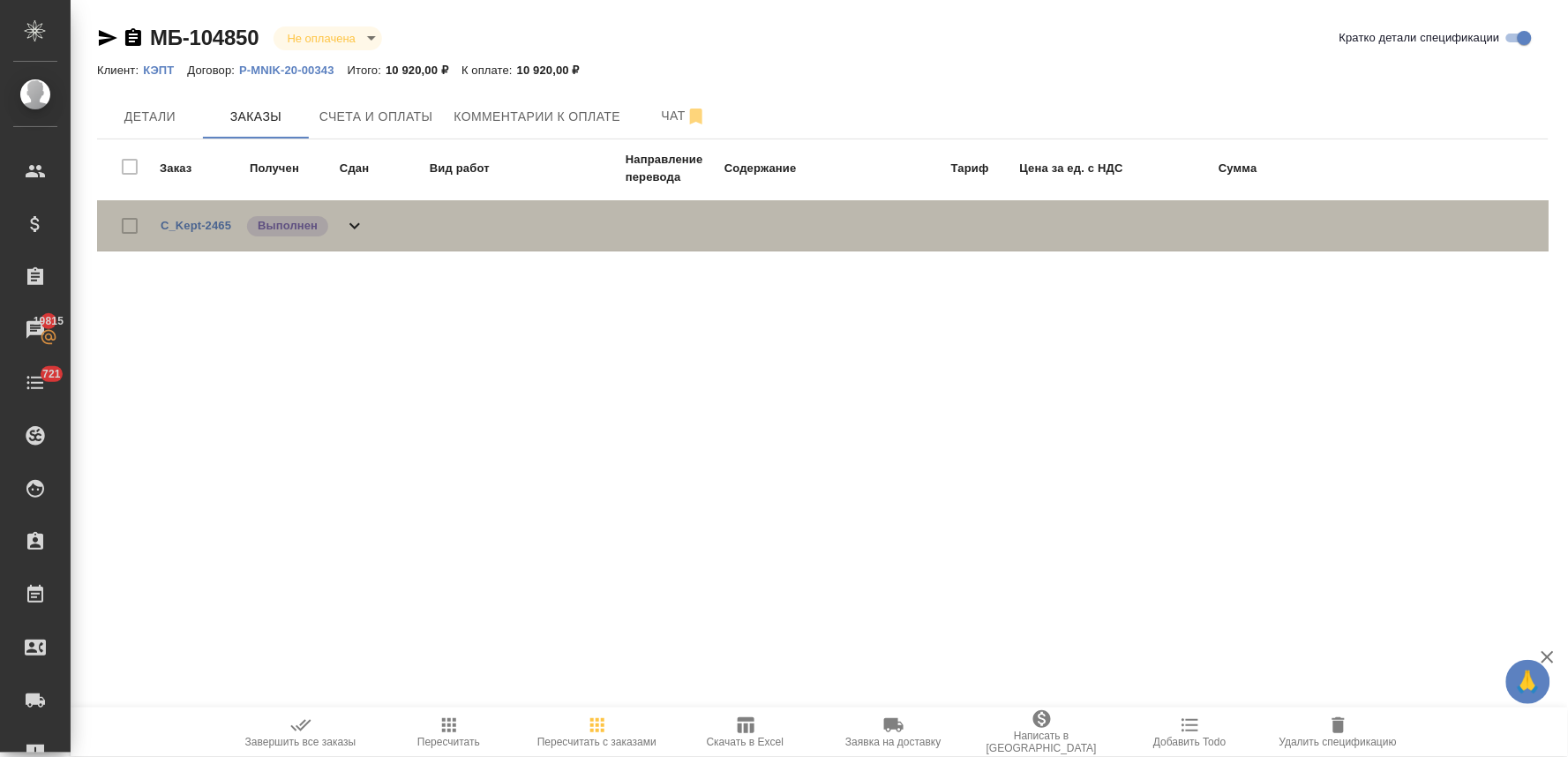
click at [127, 222] on div at bounding box center [136, 225] width 49 height 37
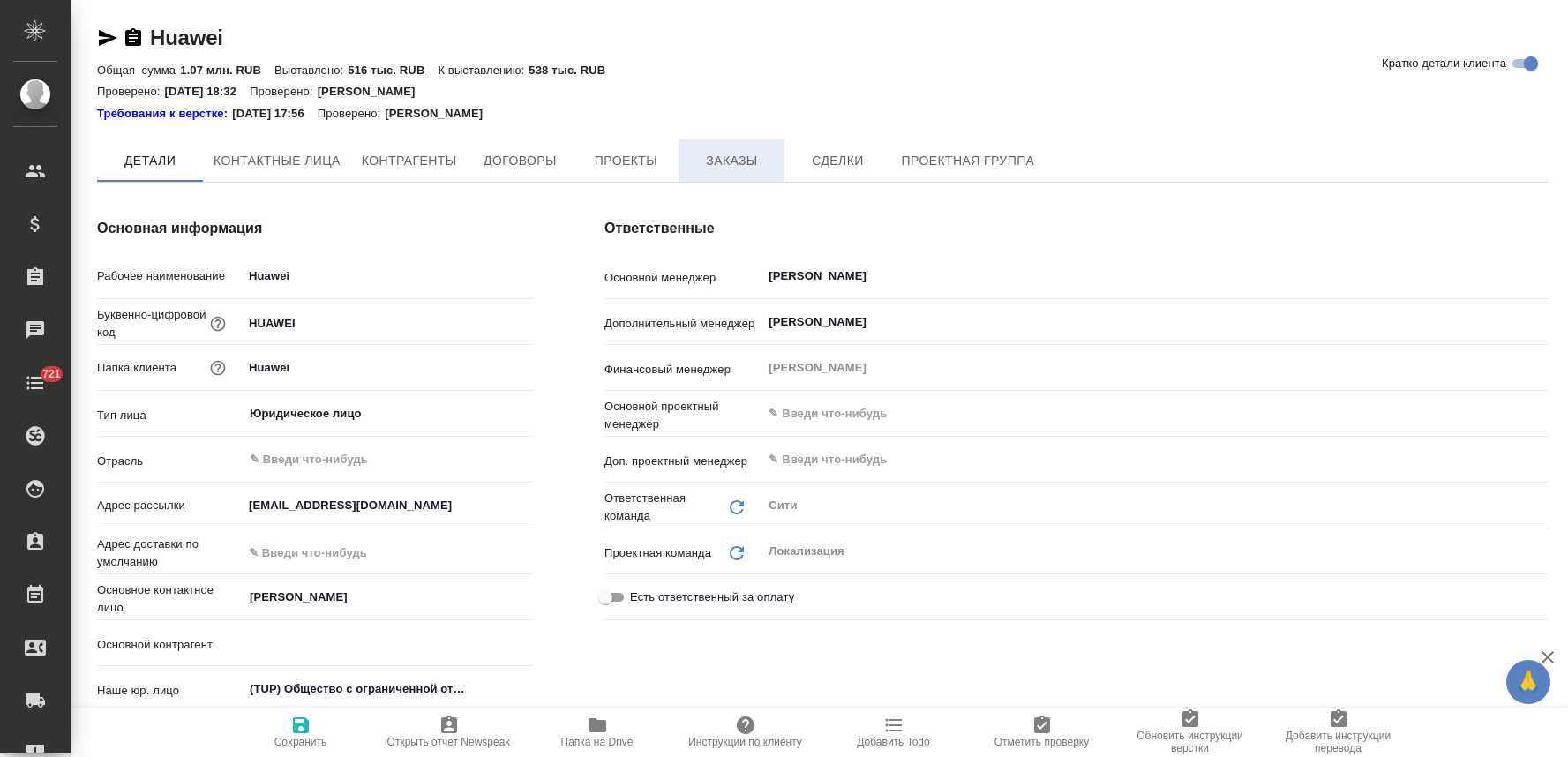
click at [727, 144] on button "Заказы" at bounding box center [731, 160] width 106 height 42
type textarea "x"
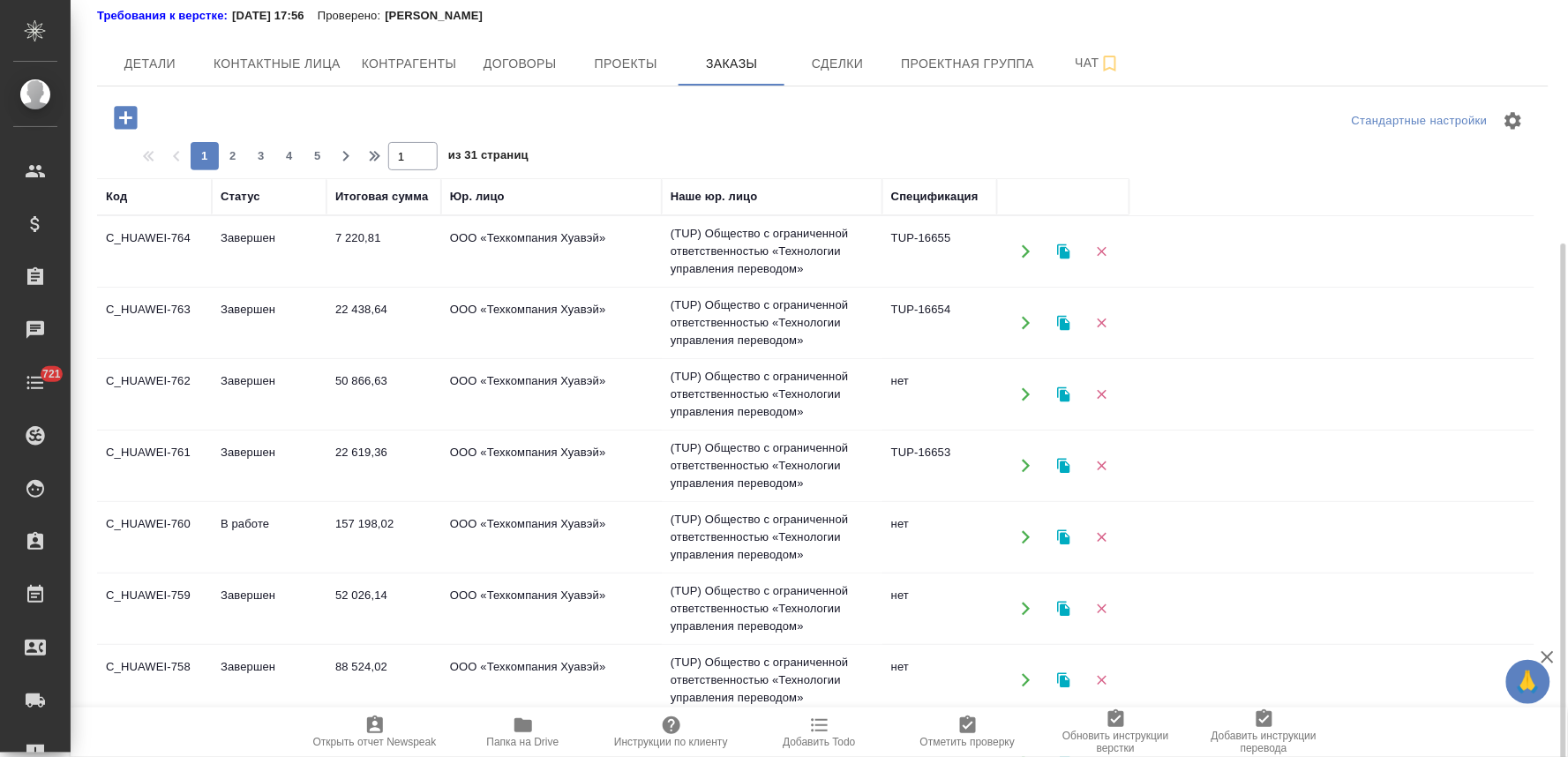
scroll to position [196, 0]
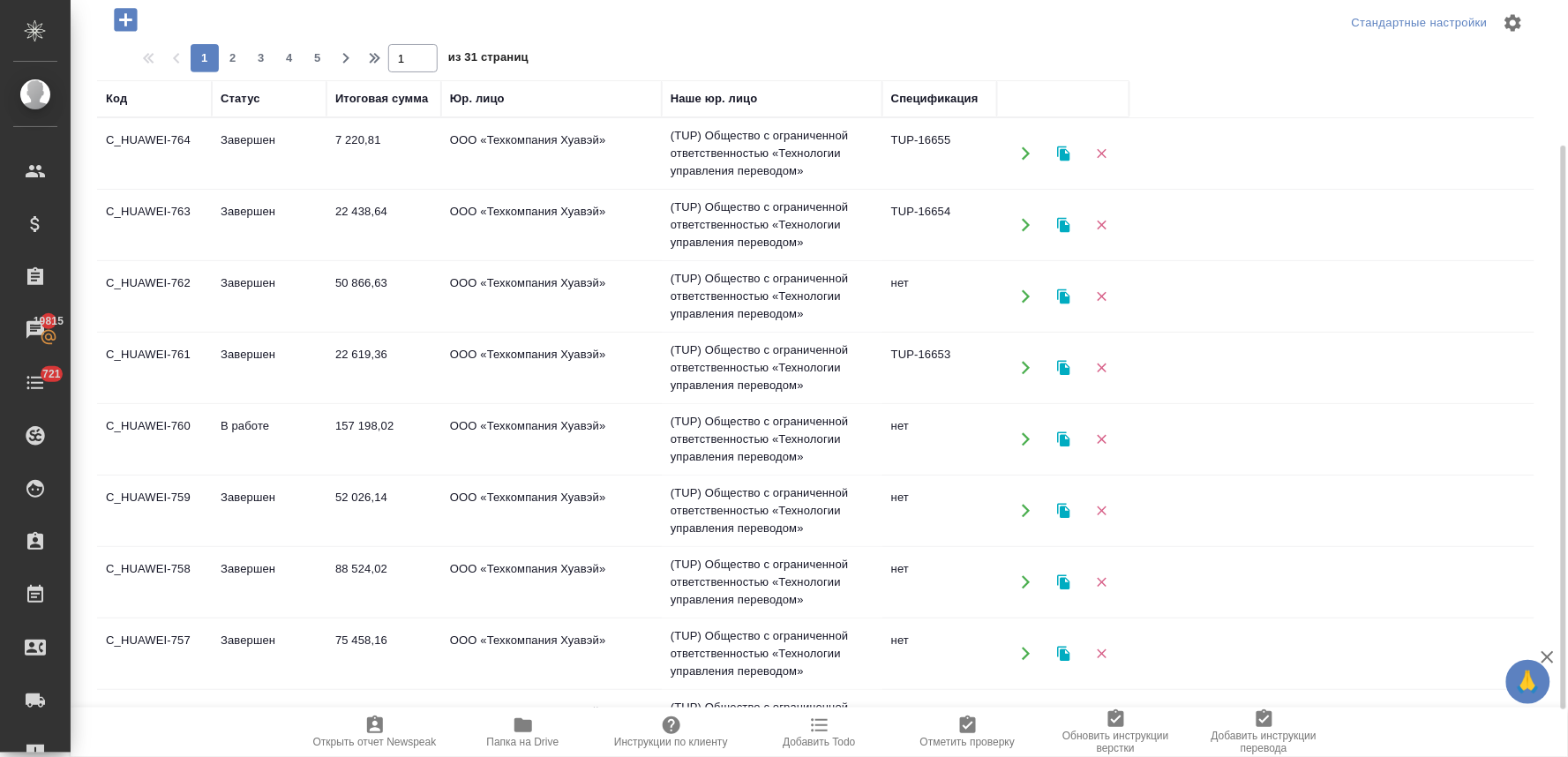
click at [266, 502] on td "Завершен" at bounding box center [270, 511] width 115 height 62
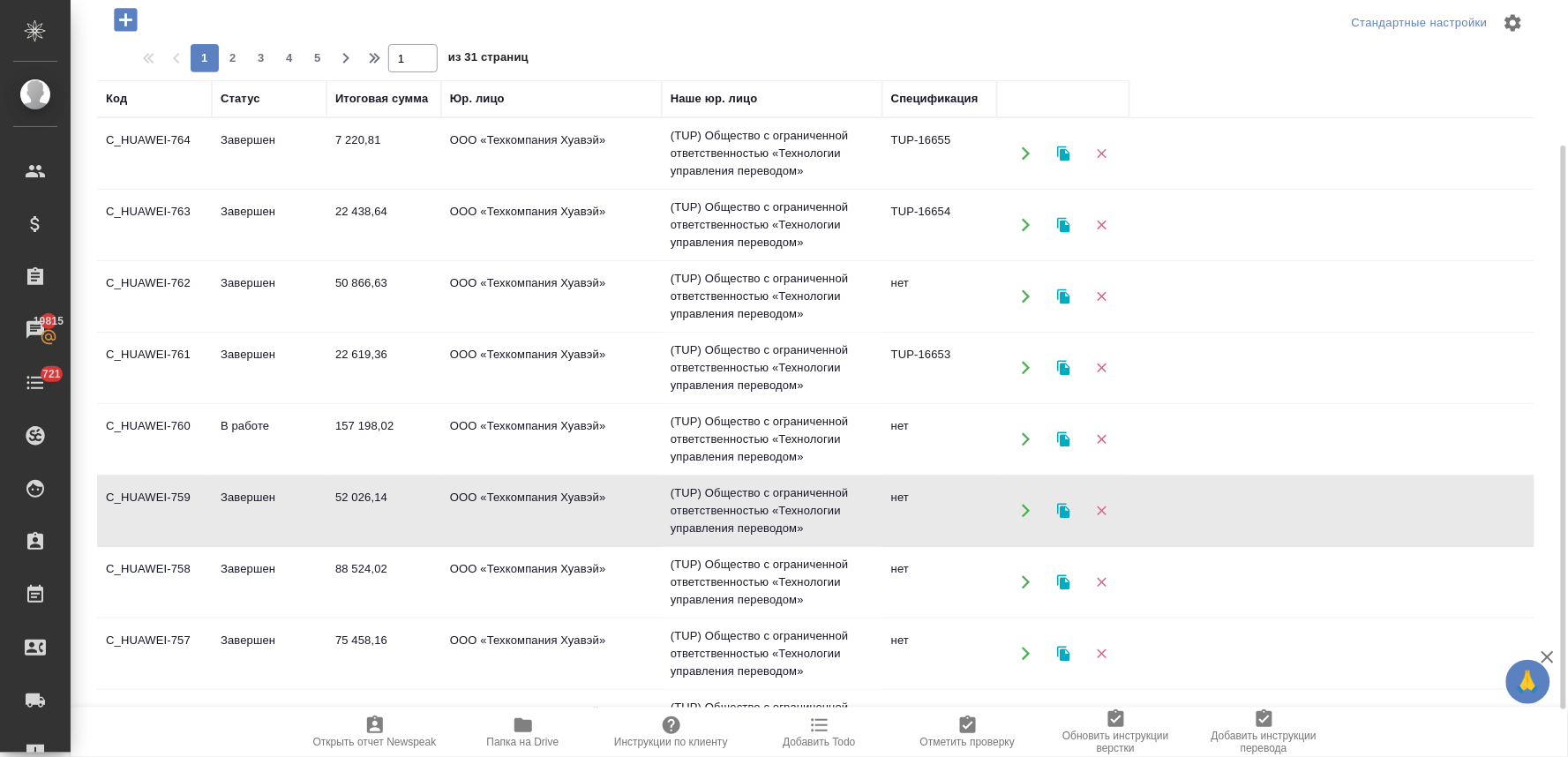
click at [266, 502] on td "Завершен" at bounding box center [270, 511] width 115 height 62
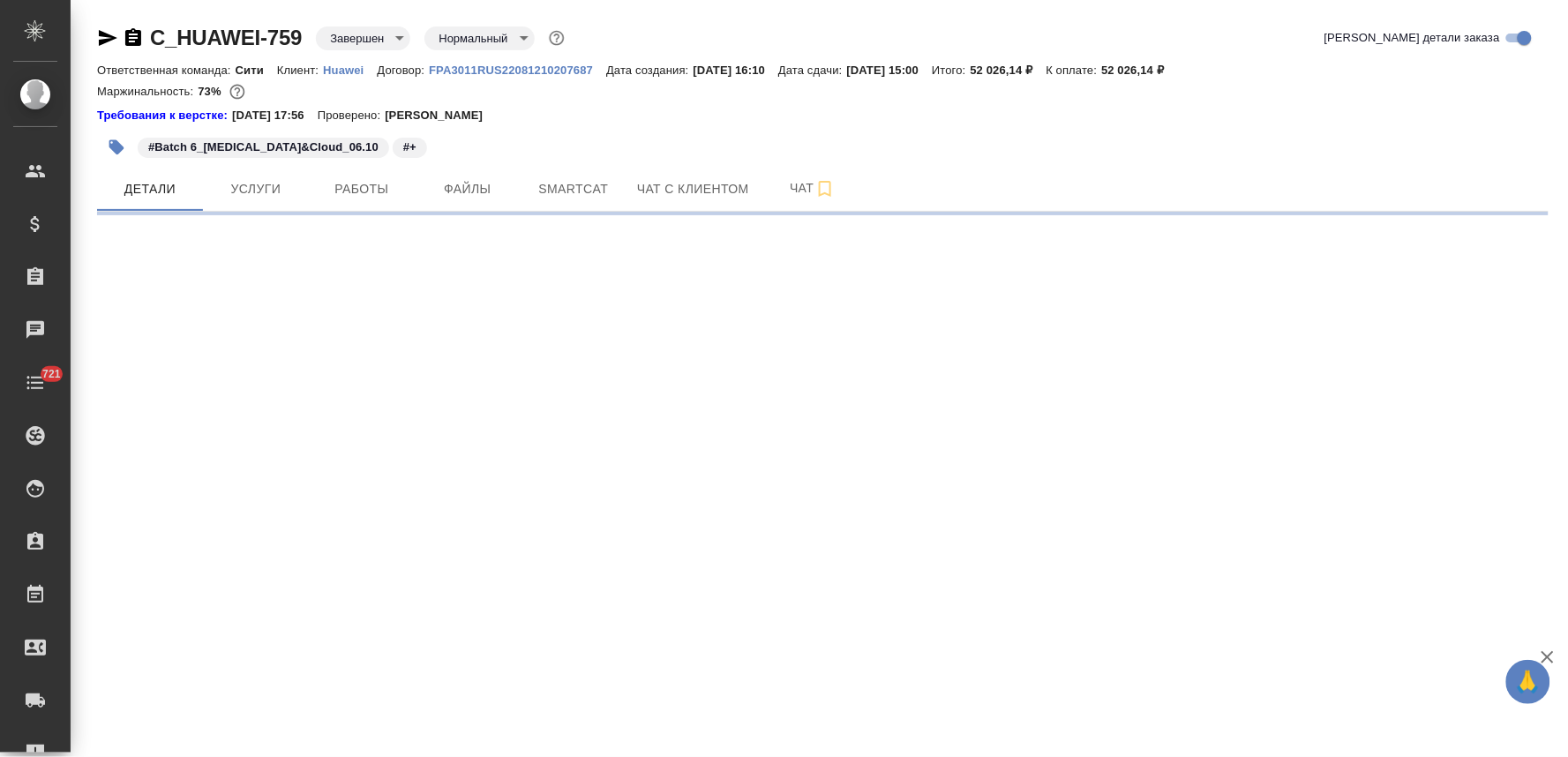
select select "RU"
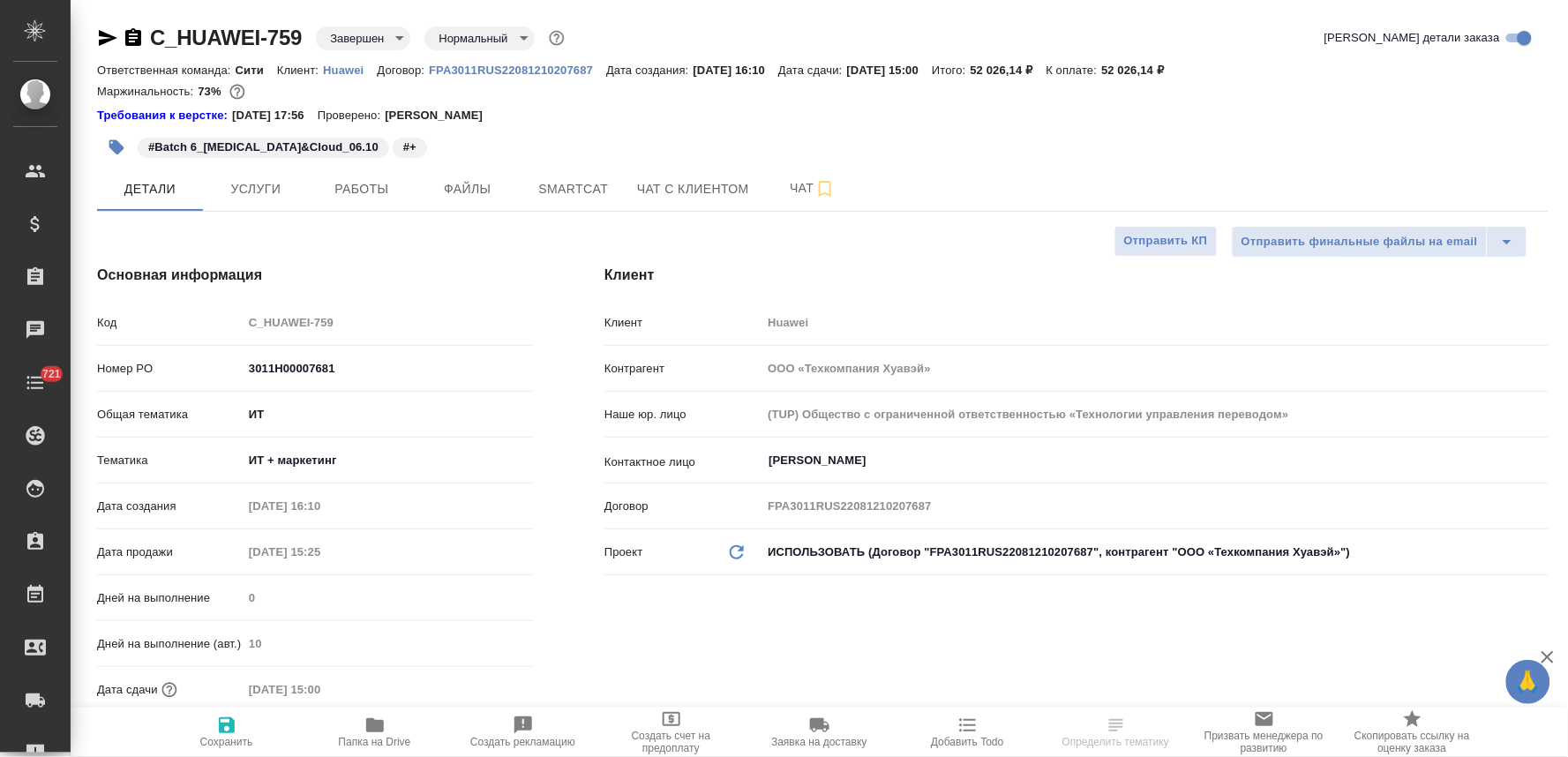
type textarea "x"
click at [371, 732] on icon "button" at bounding box center [375, 725] width 18 height 14
type textarea "x"
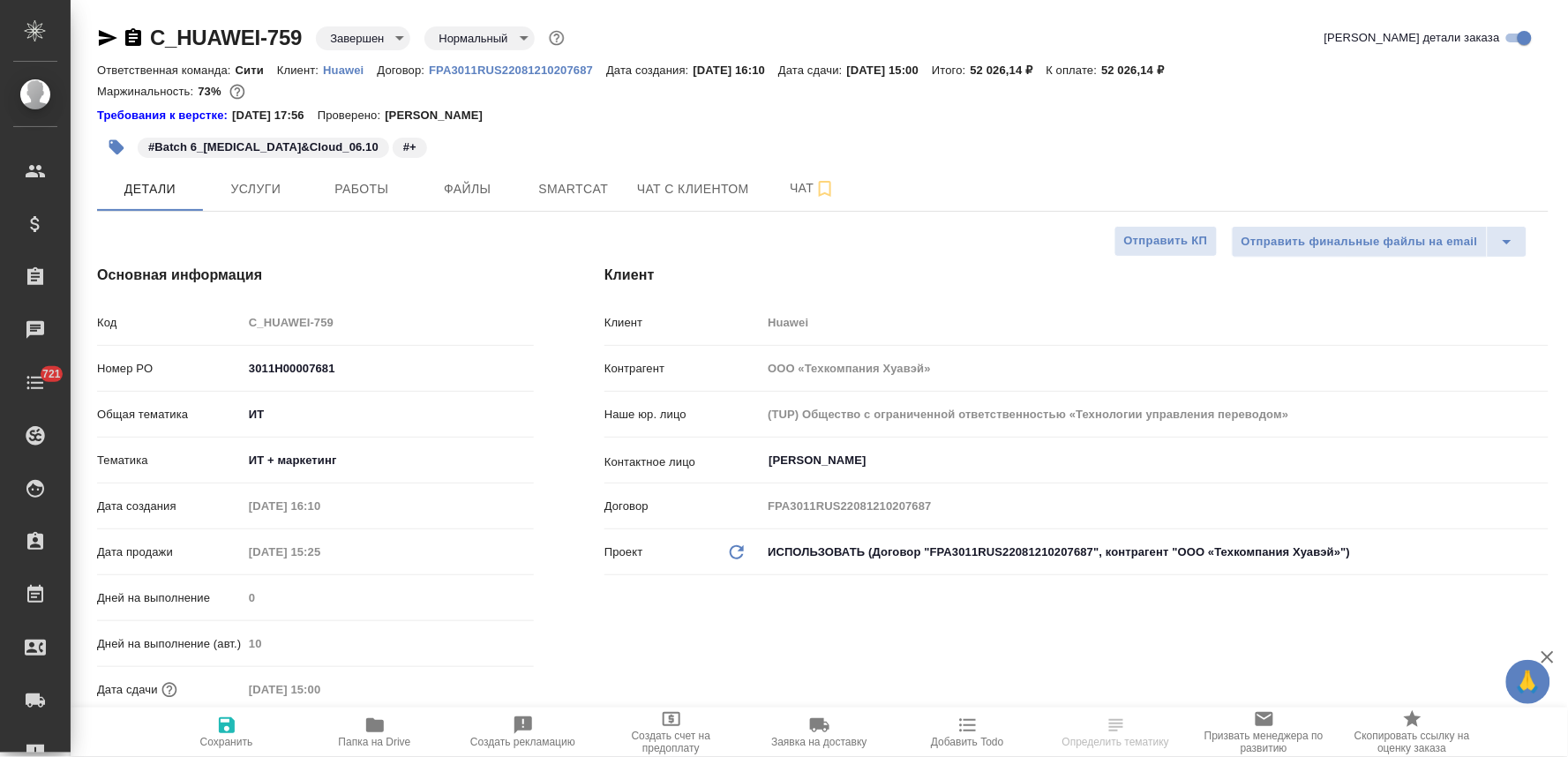
type textarea "x"
select select "RU"
type textarea "x"
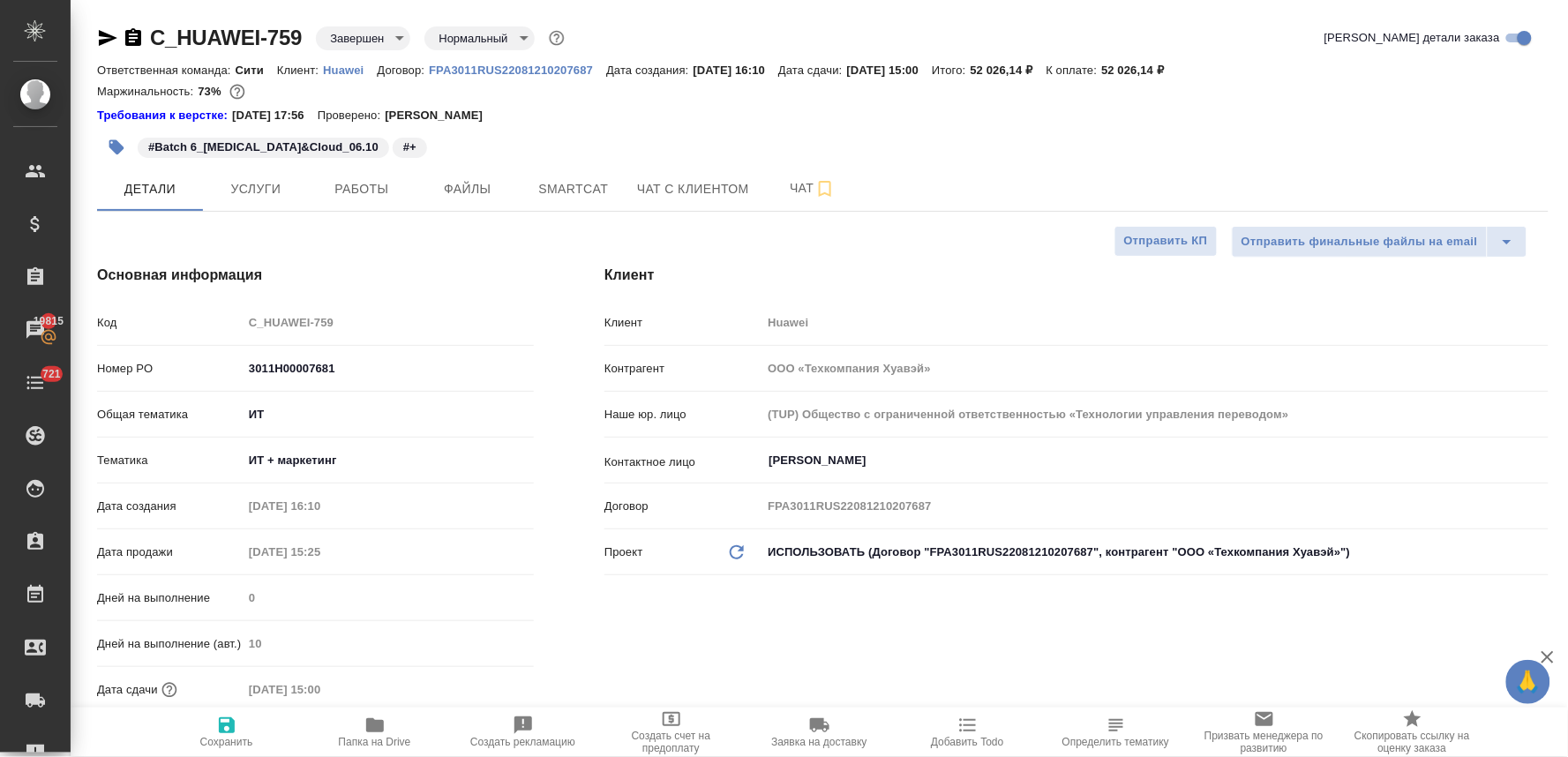
type textarea "x"
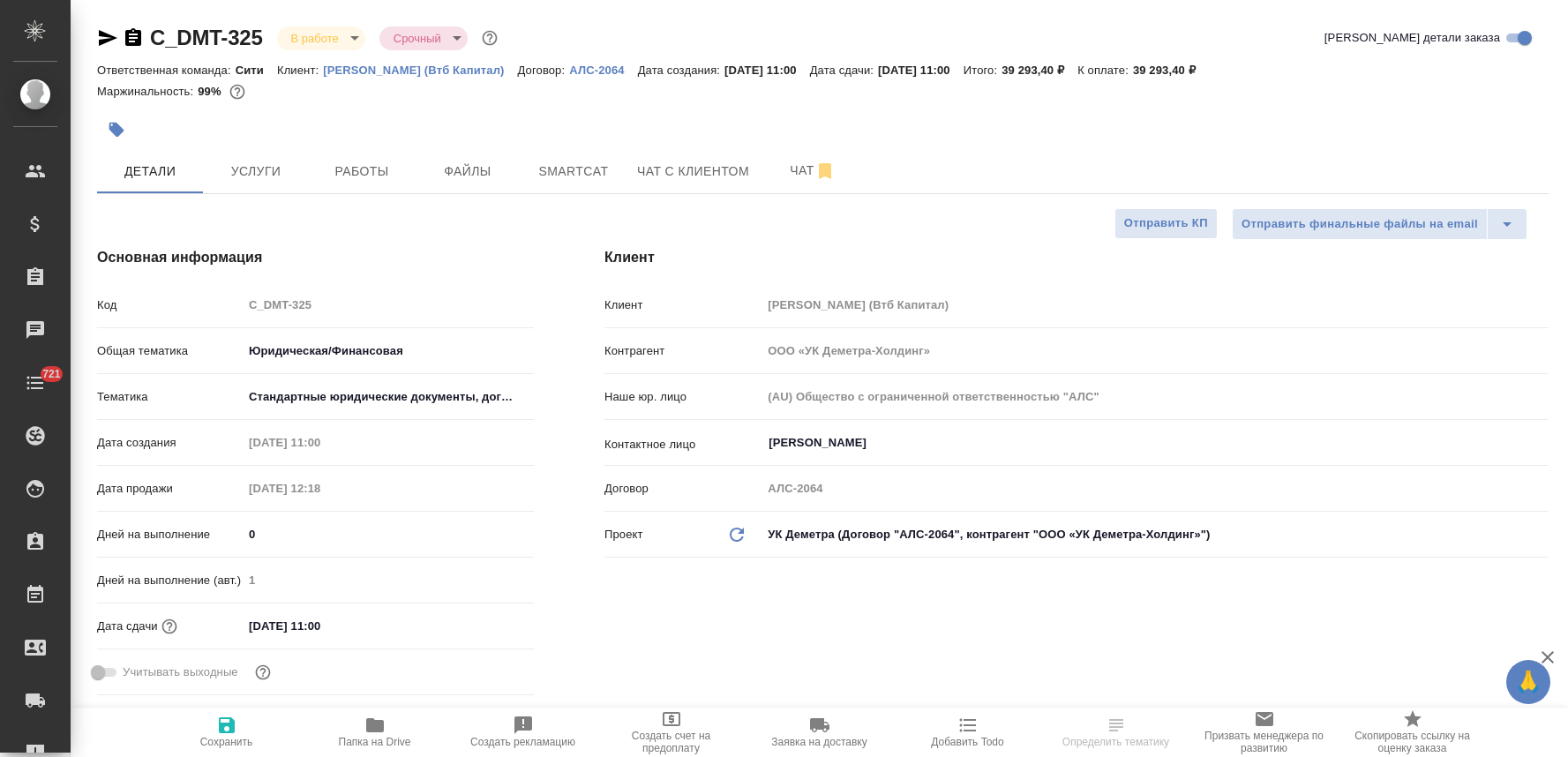
select select "RU"
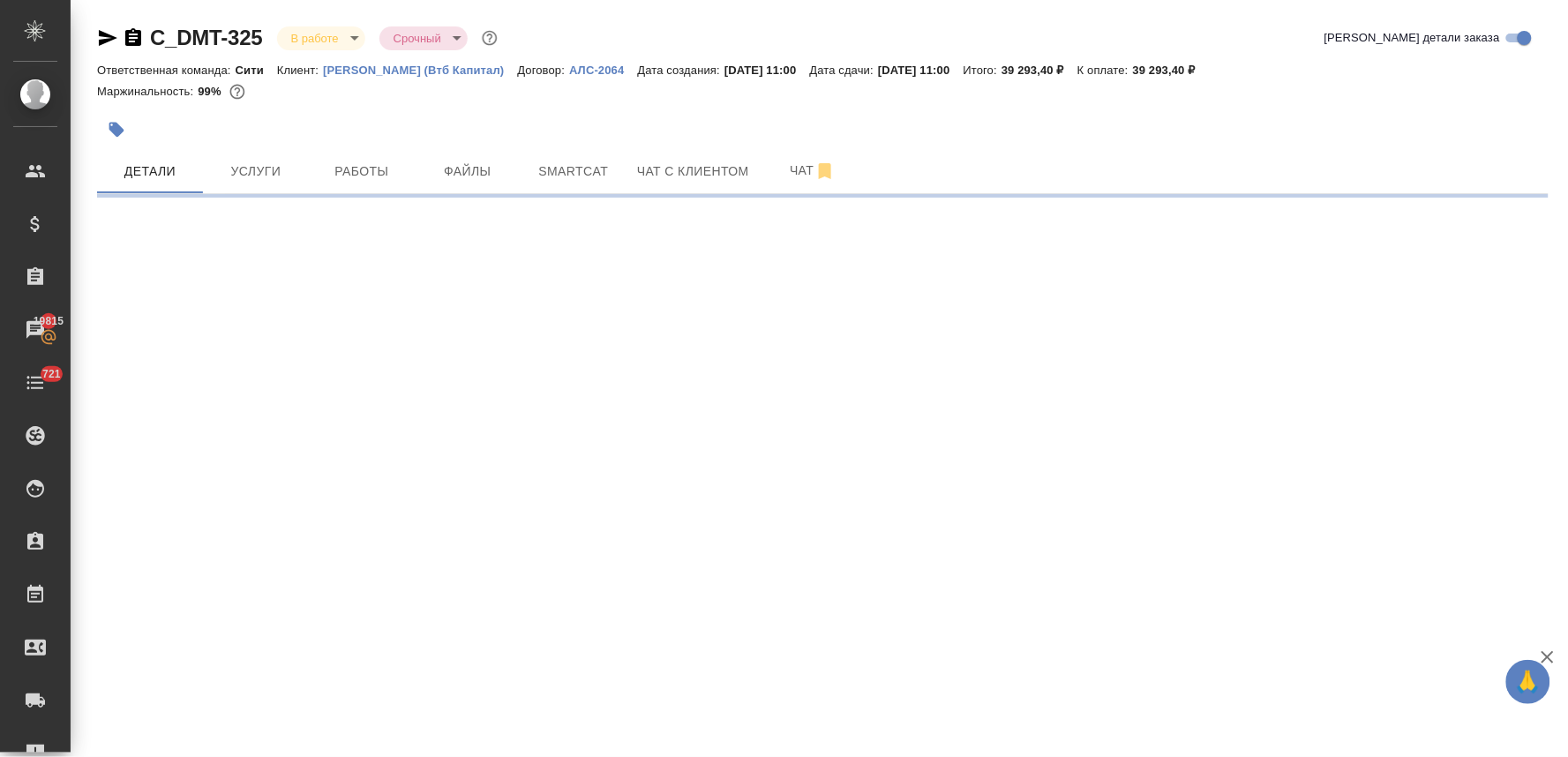
select select "RU"
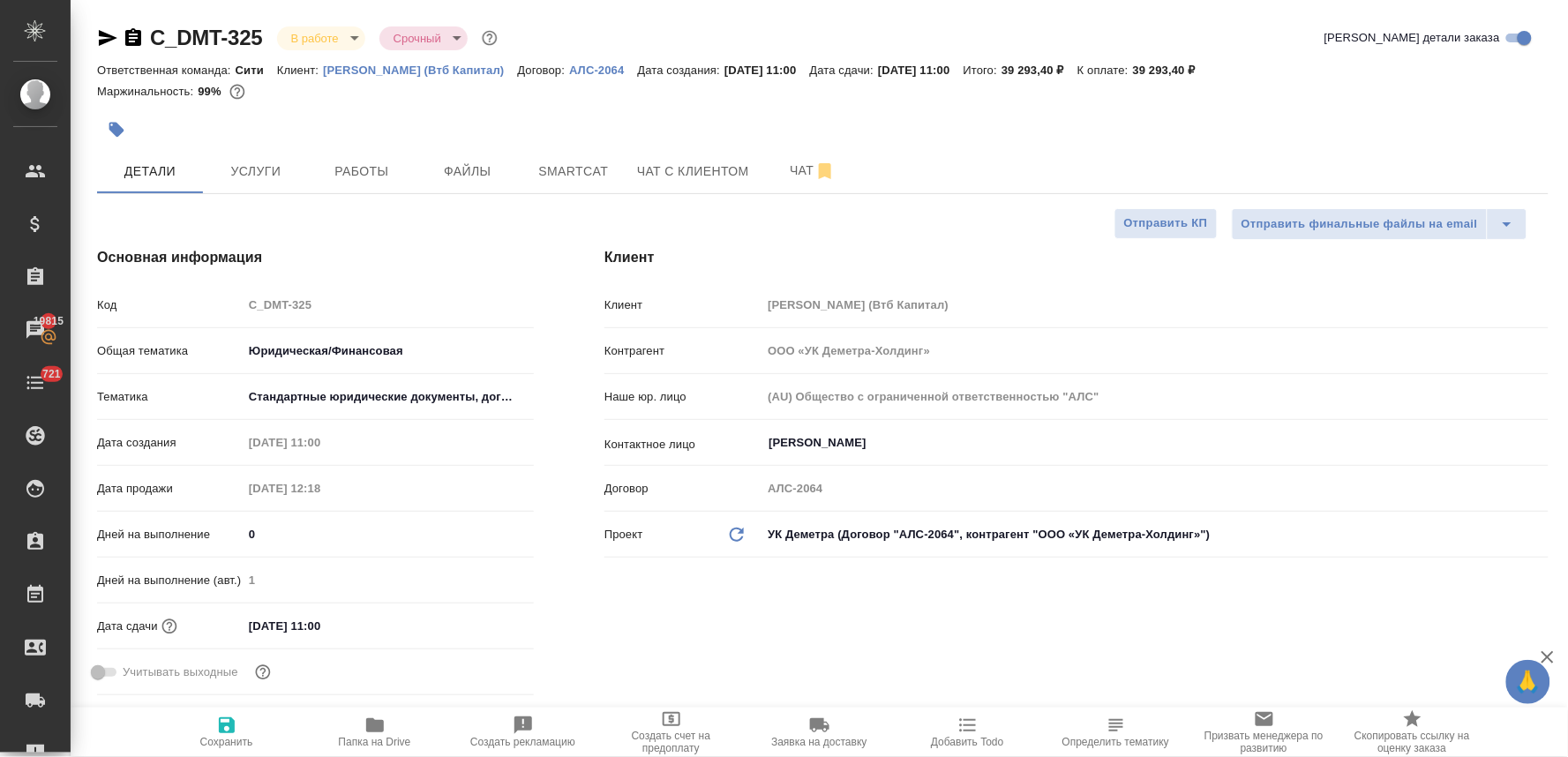
type textarea "x"
click at [904, 667] on div "Клиент Клиент Деметра Холдинг (Втб Капитал) Контрагент ООО «УК Деметра-Холдинг»…" at bounding box center [1076, 475] width 1015 height 526
click at [253, 177] on span "Услуги" at bounding box center [256, 171] width 85 height 22
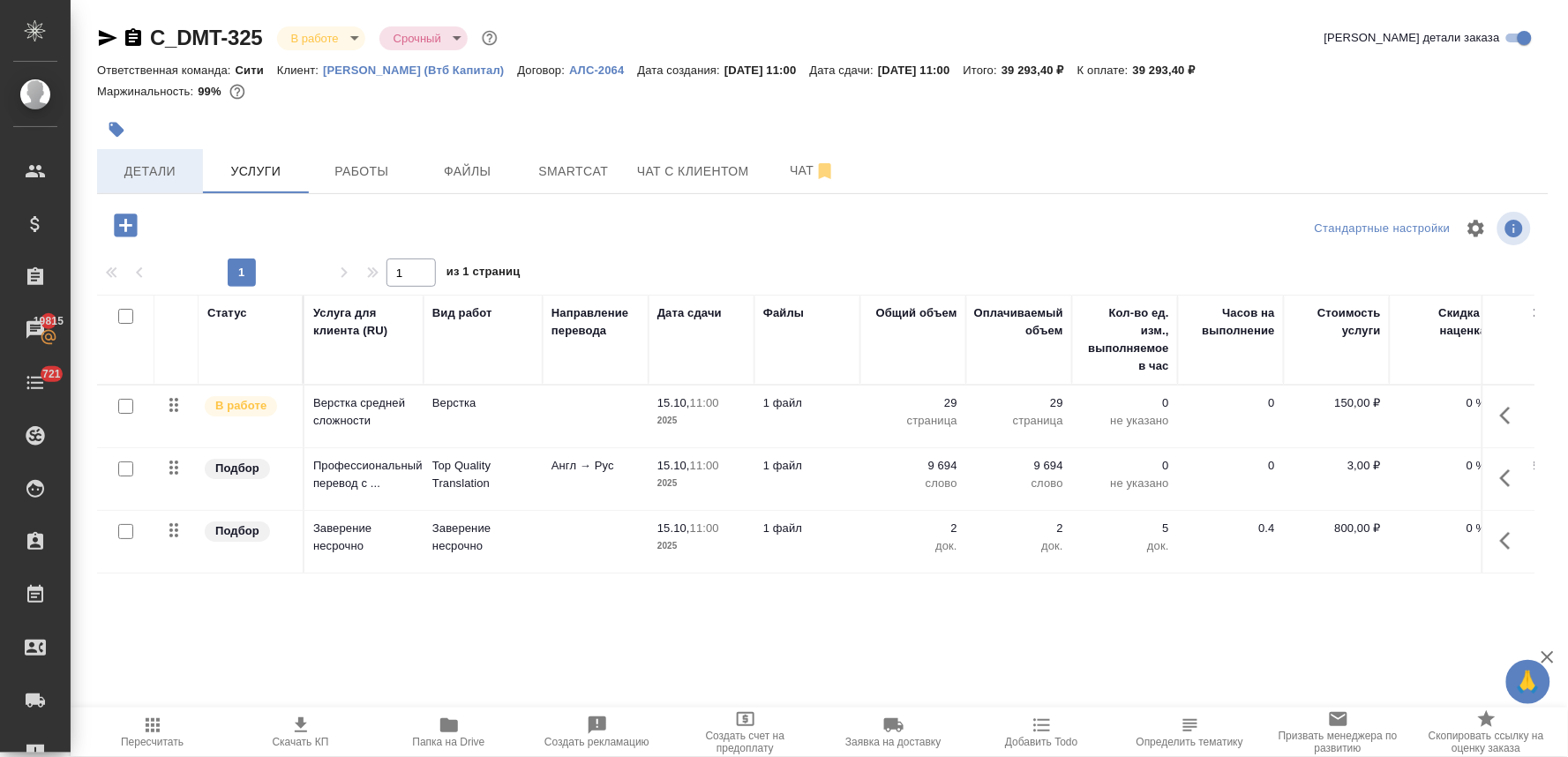
click at [154, 164] on span "Детали" at bounding box center [150, 171] width 85 height 22
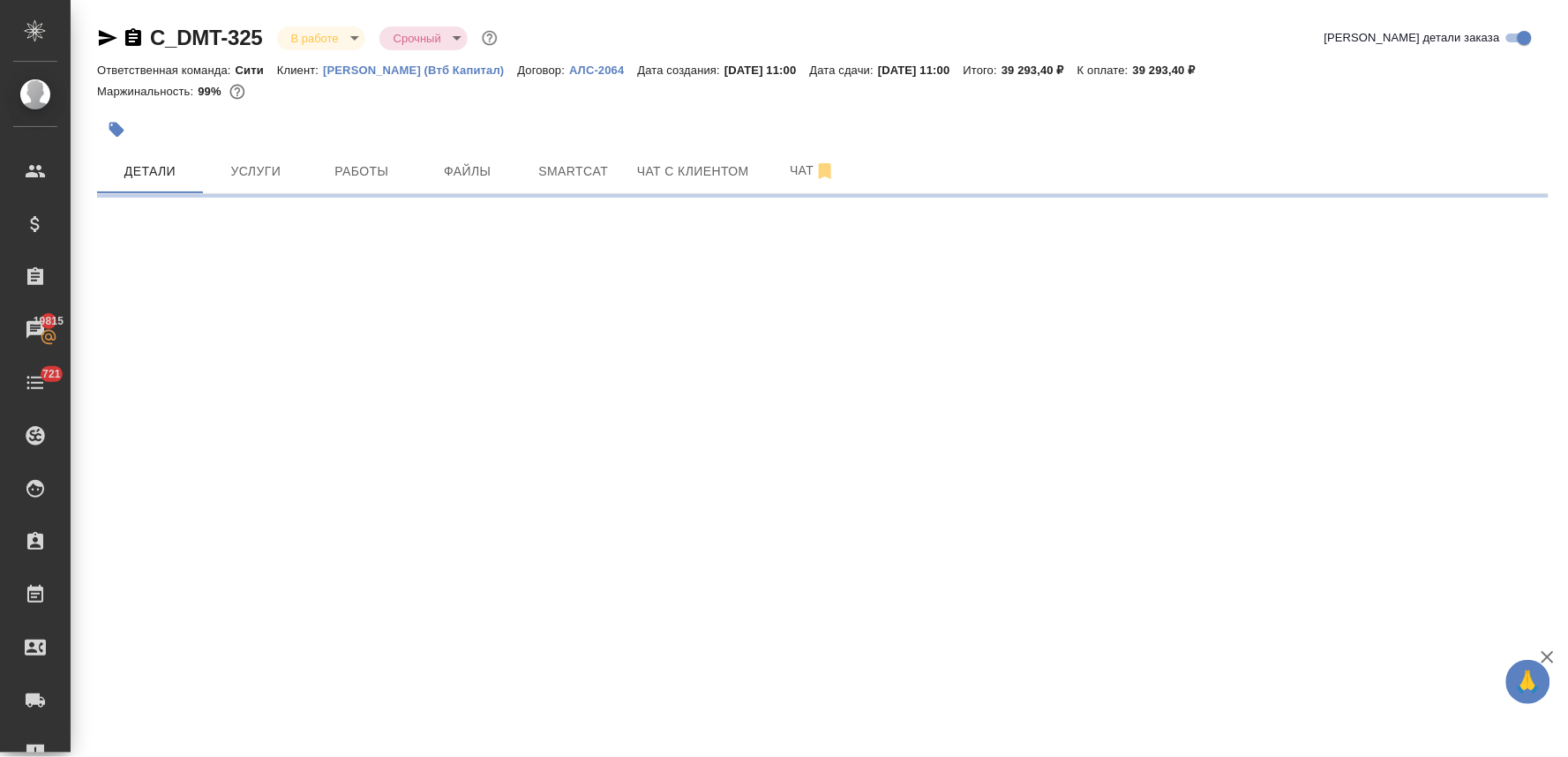
select select "RU"
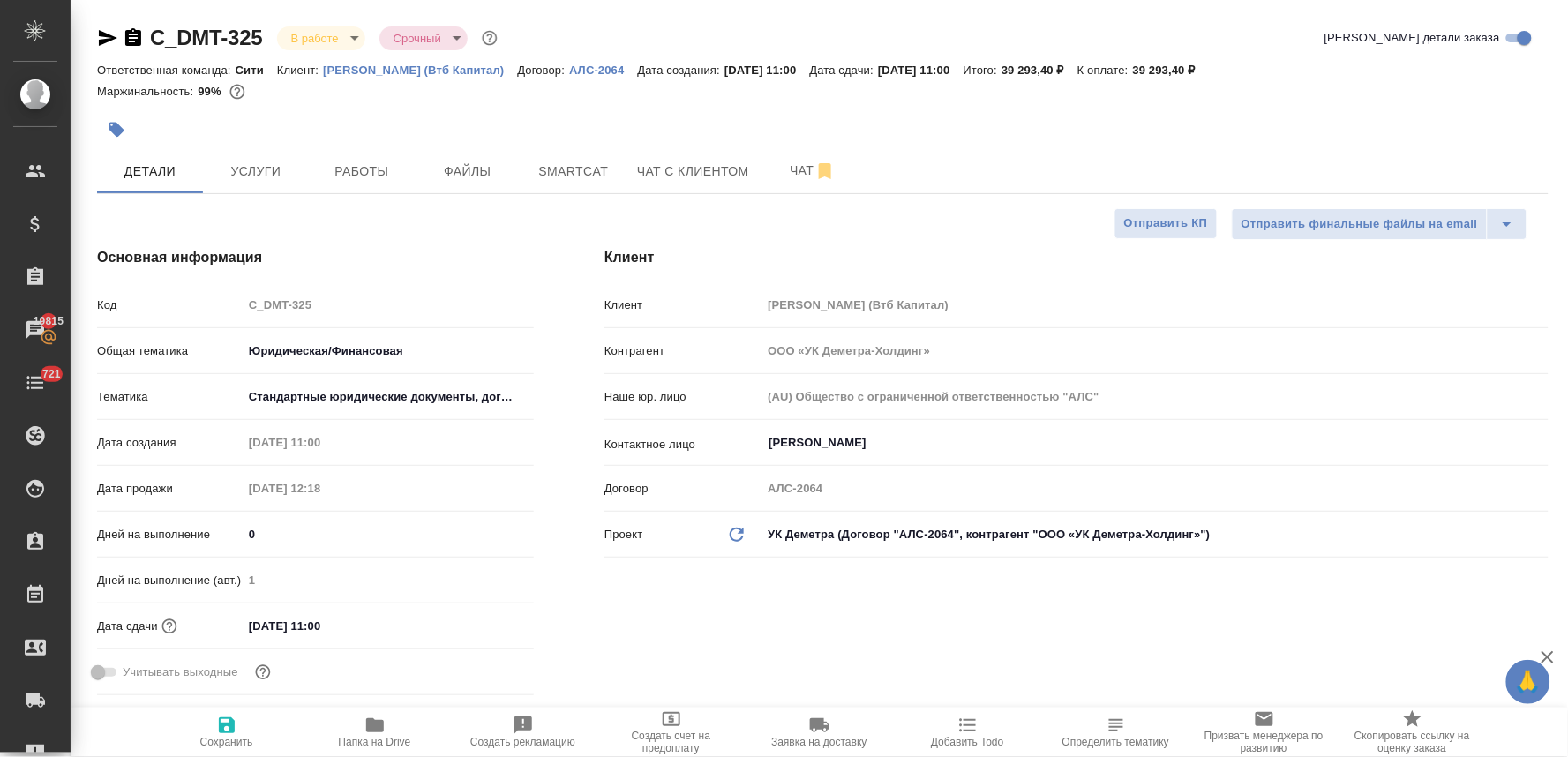
type textarea "x"
click at [998, 624] on div "Клиент Клиент Деметра Холдинг (Втб Капитал) Контрагент ООО «УК Деметра-Холдинг»…" at bounding box center [1076, 475] width 1015 height 526
click at [710, 630] on div "Клиент Клиент Деметра Холдинг (Втб Капитал) Контрагент ООО «УК Деметра-Холдинг»…" at bounding box center [1076, 475] width 1015 height 526
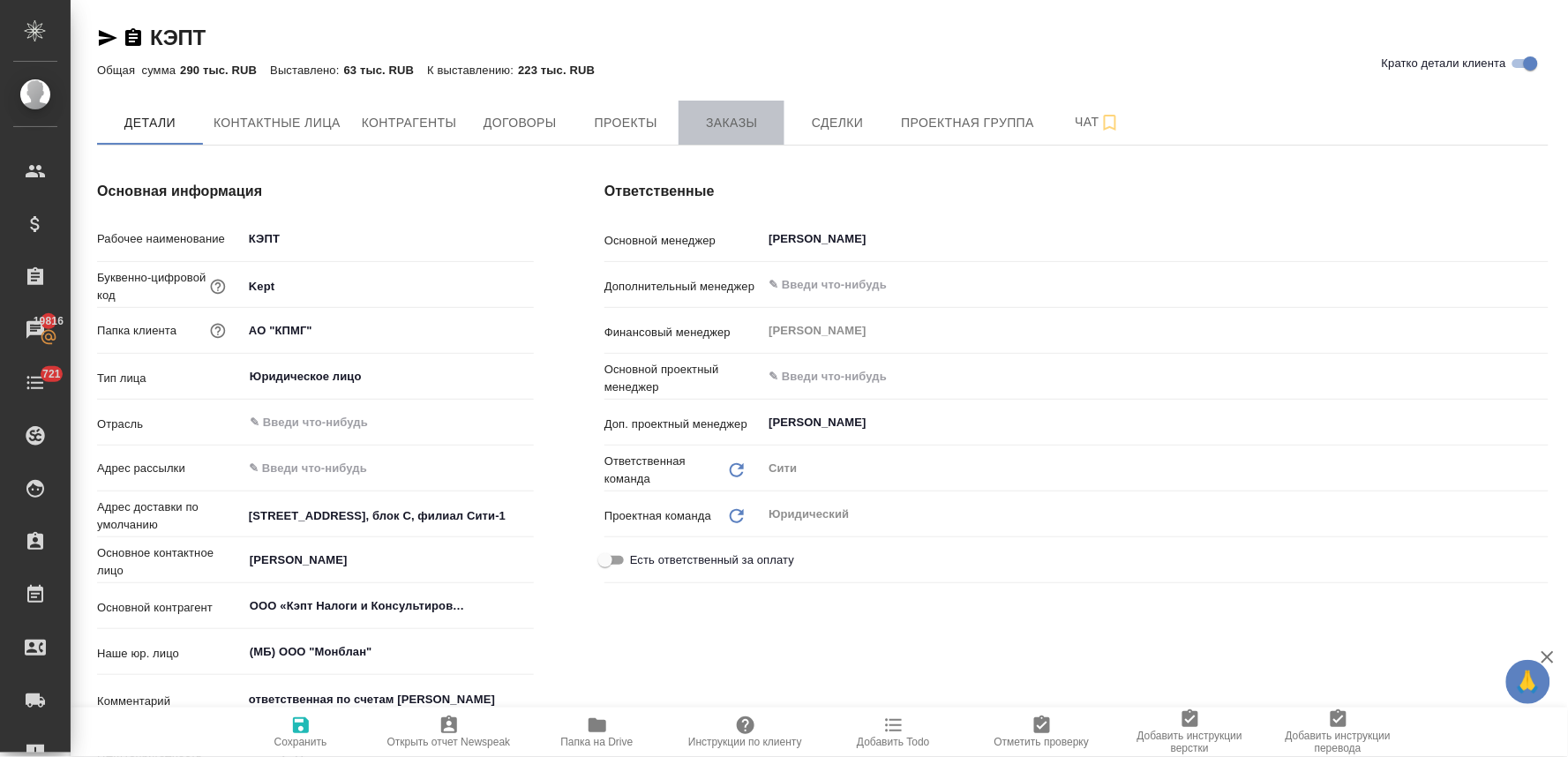
click at [745, 124] on span "Заказы" at bounding box center [731, 123] width 85 height 22
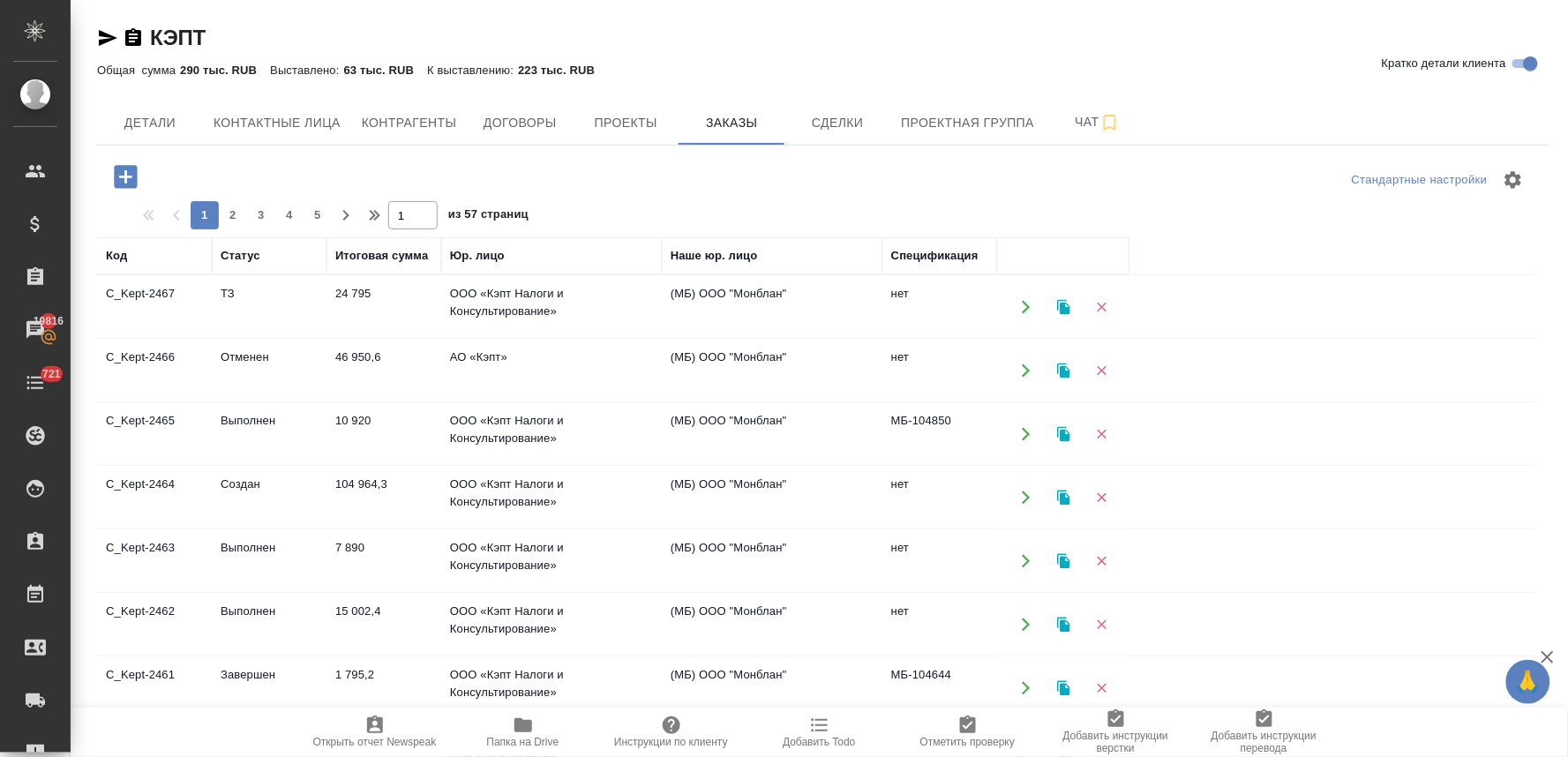
click at [130, 177] on icon "button" at bounding box center [125, 176] width 31 height 31
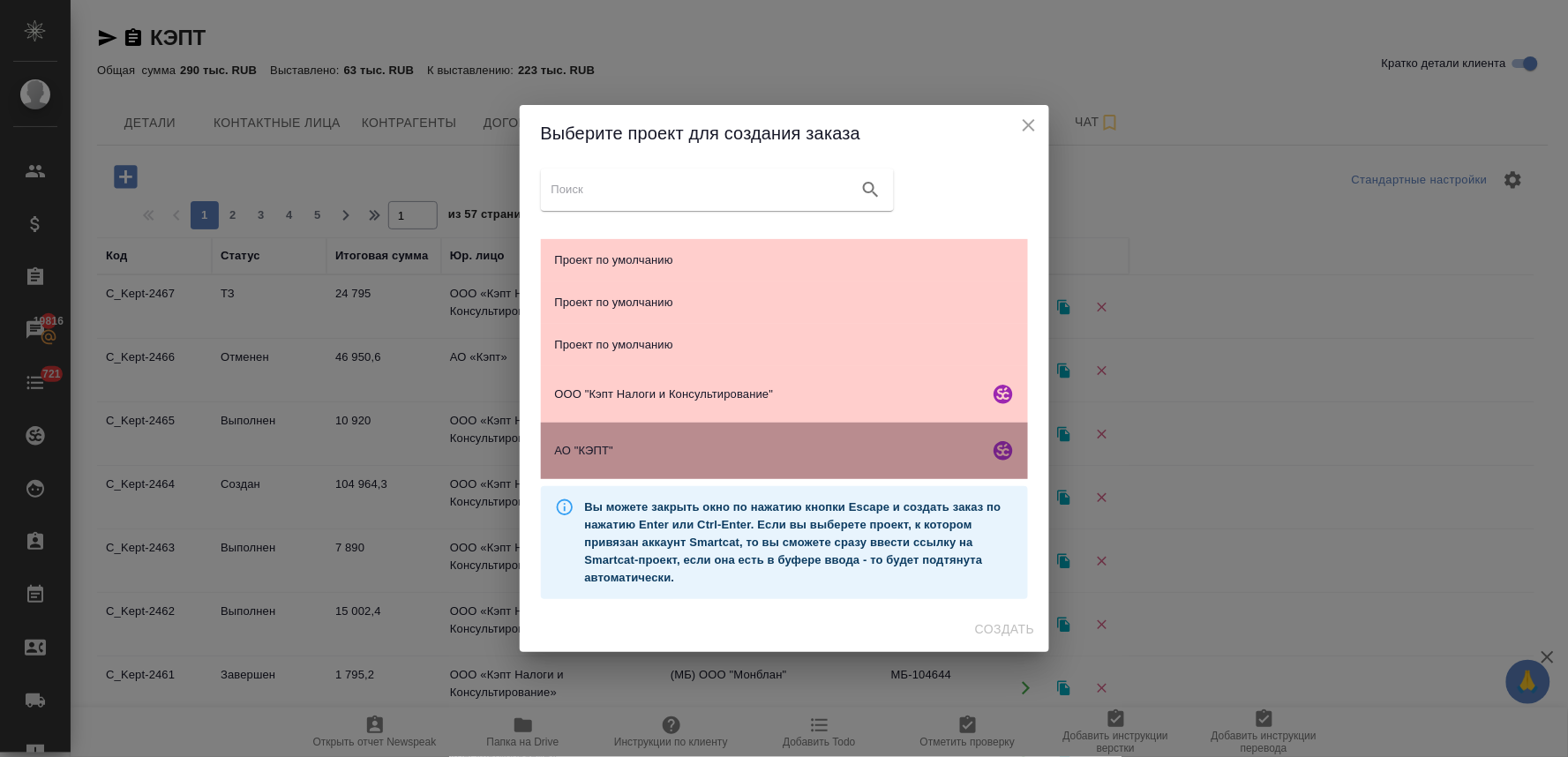
click at [654, 450] on span "АО "КЭПТ"" at bounding box center [768, 451] width 427 height 18
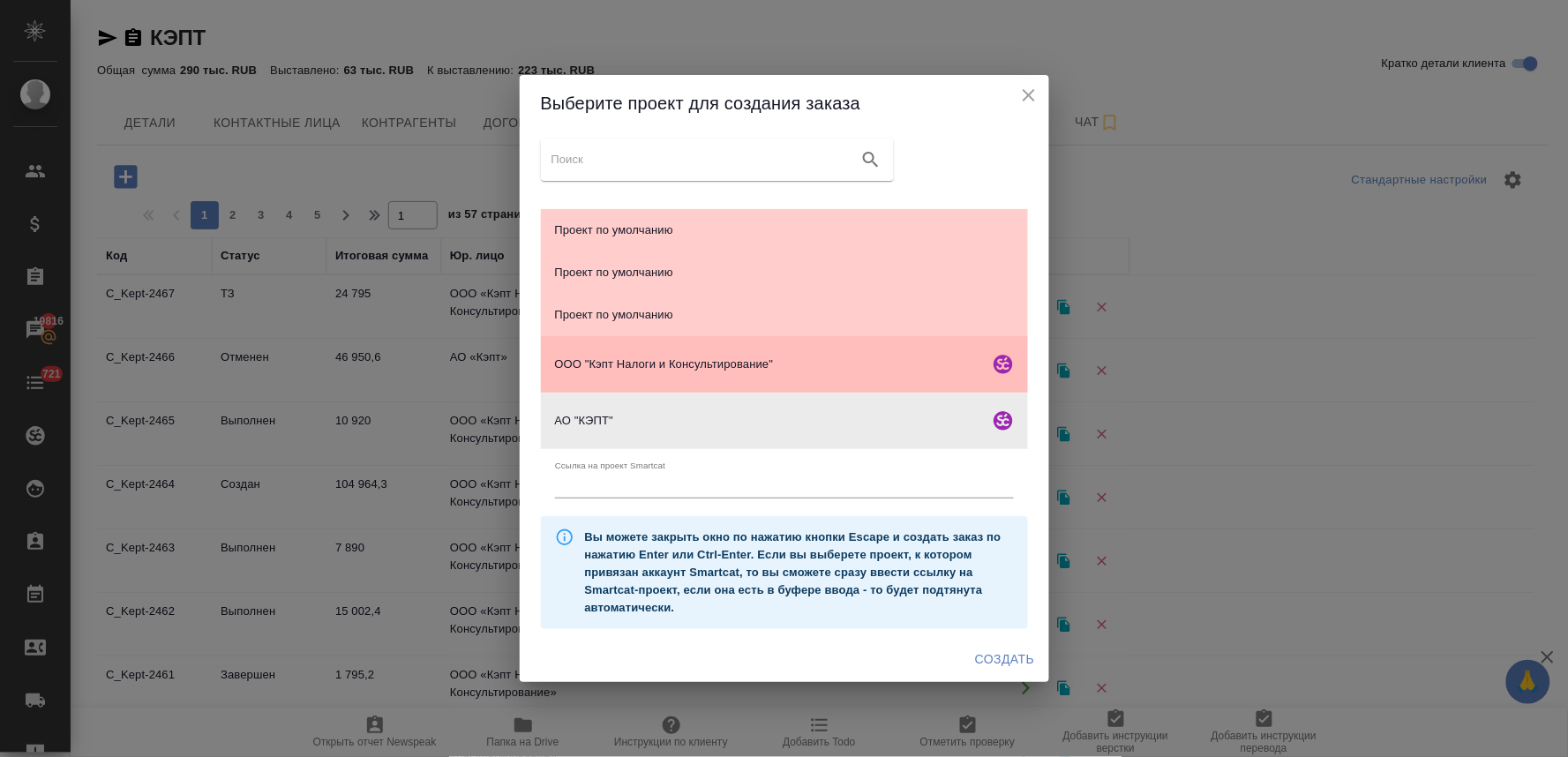
click at [663, 357] on span "ООО "Кэпт Налоги и Консультирование"" at bounding box center [768, 364] width 427 height 18
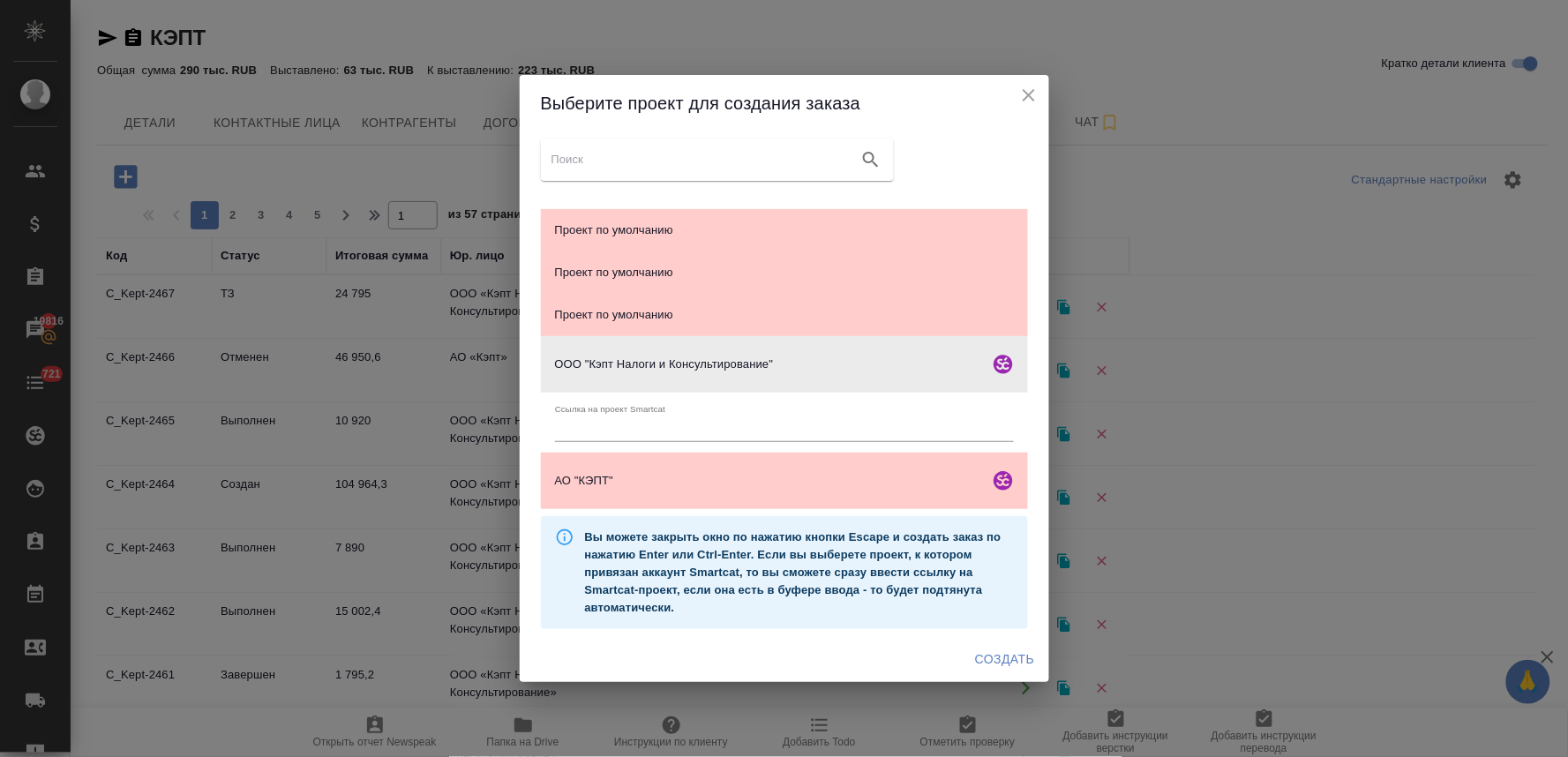
click at [982, 657] on span "Создать" at bounding box center [1004, 659] width 59 height 22
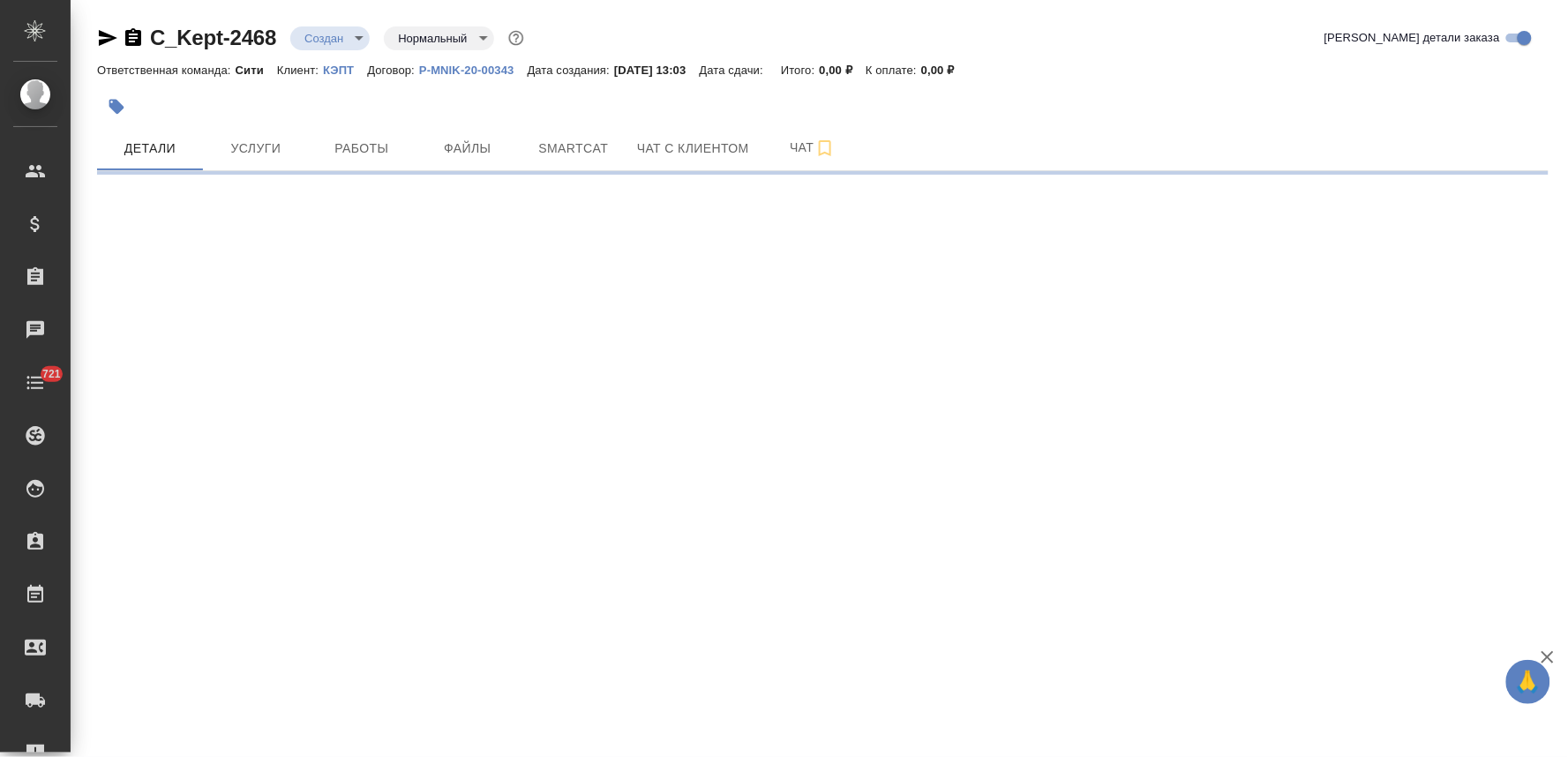
select select "RU"
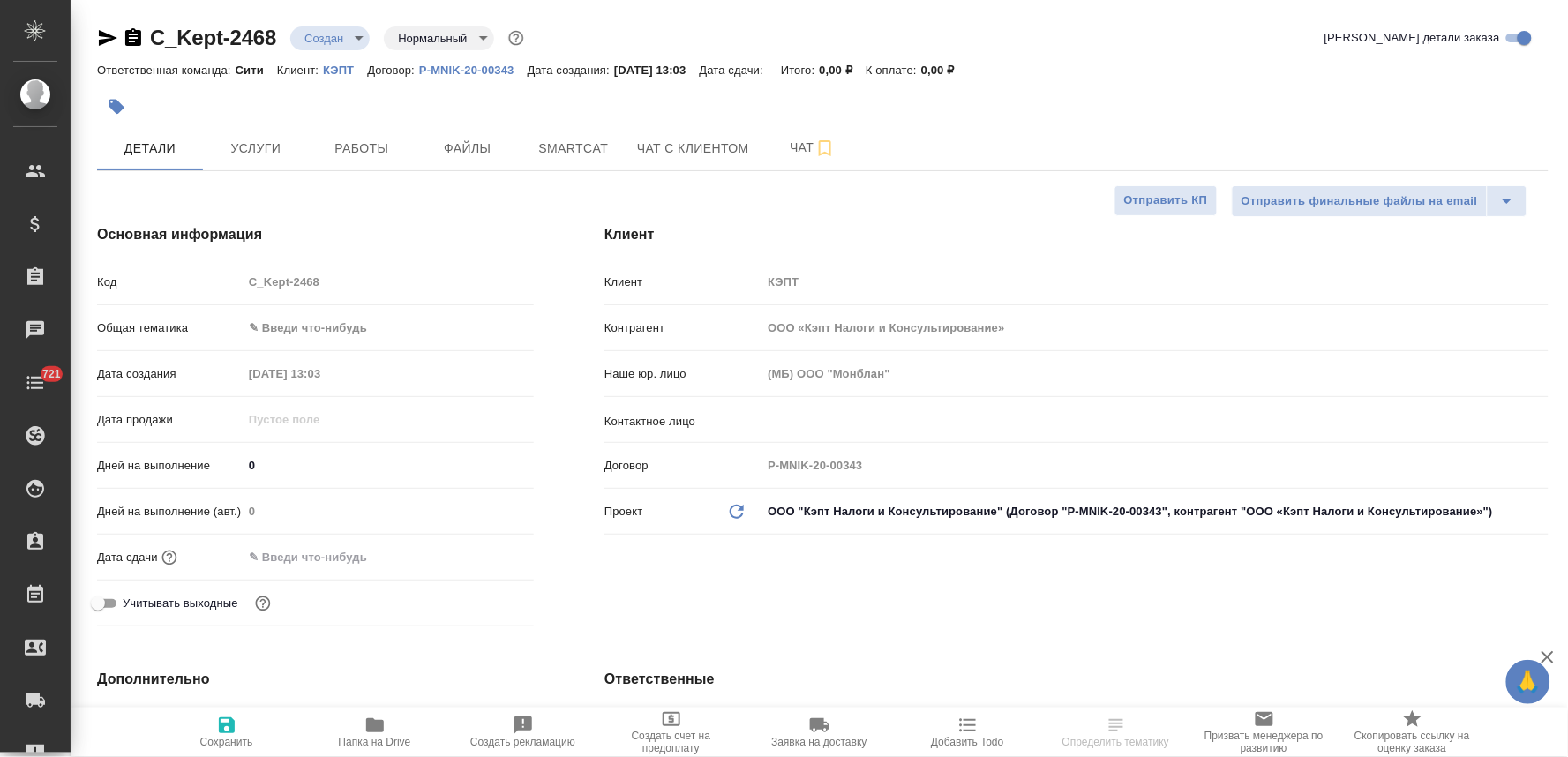
type textarea "x"
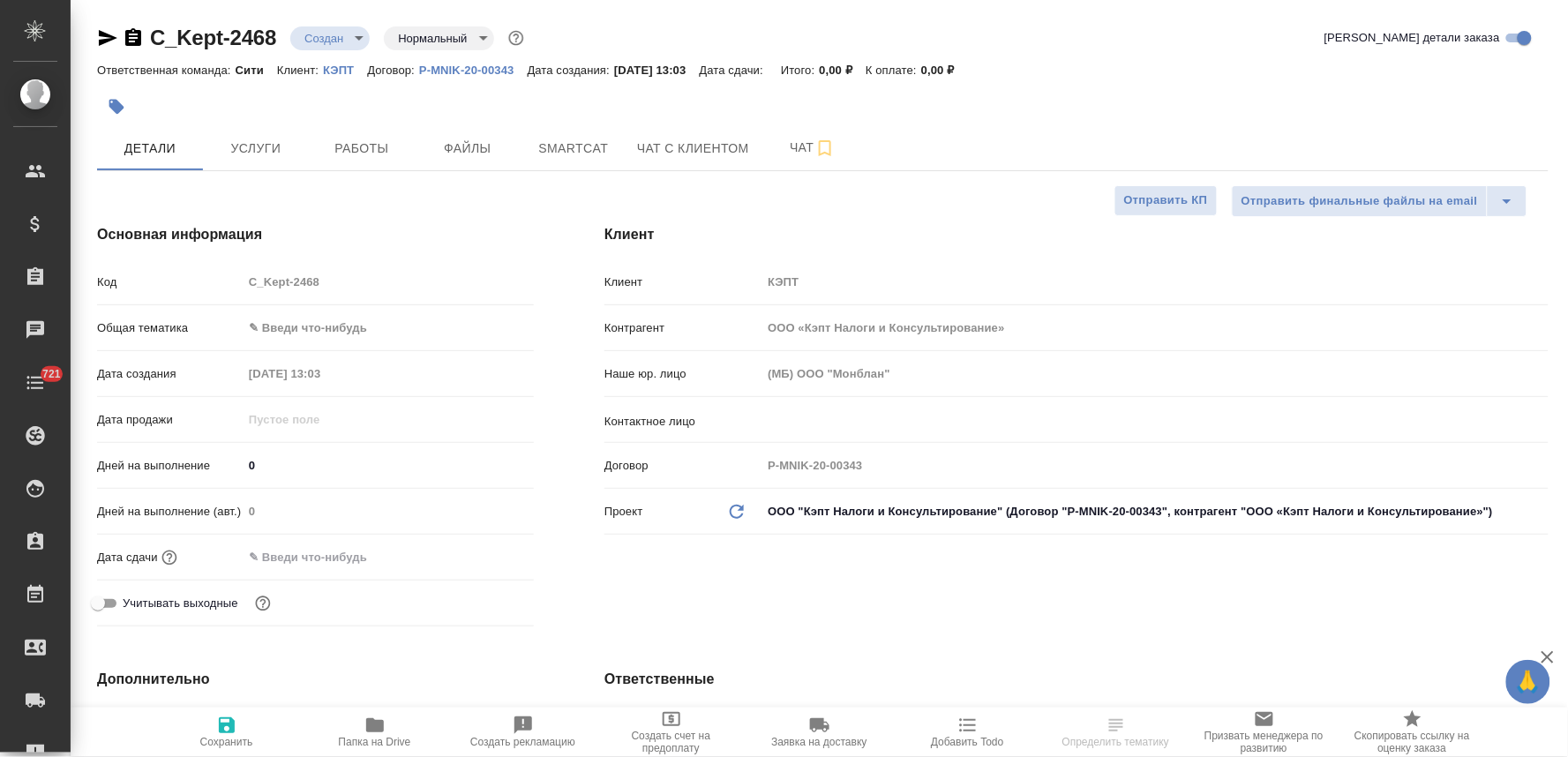
type textarea "x"
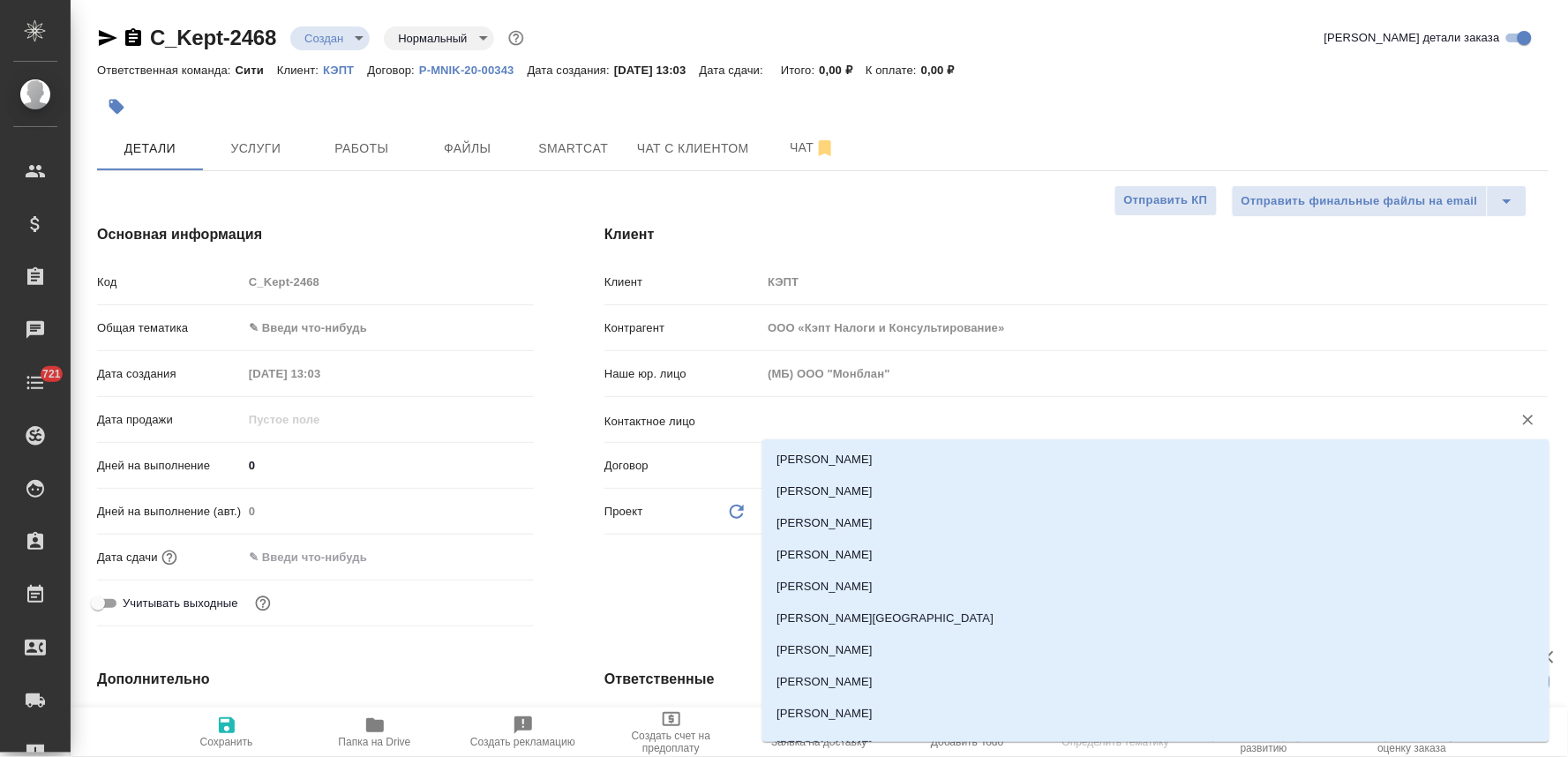
click at [818, 429] on input "text" at bounding box center [1125, 420] width 717 height 21
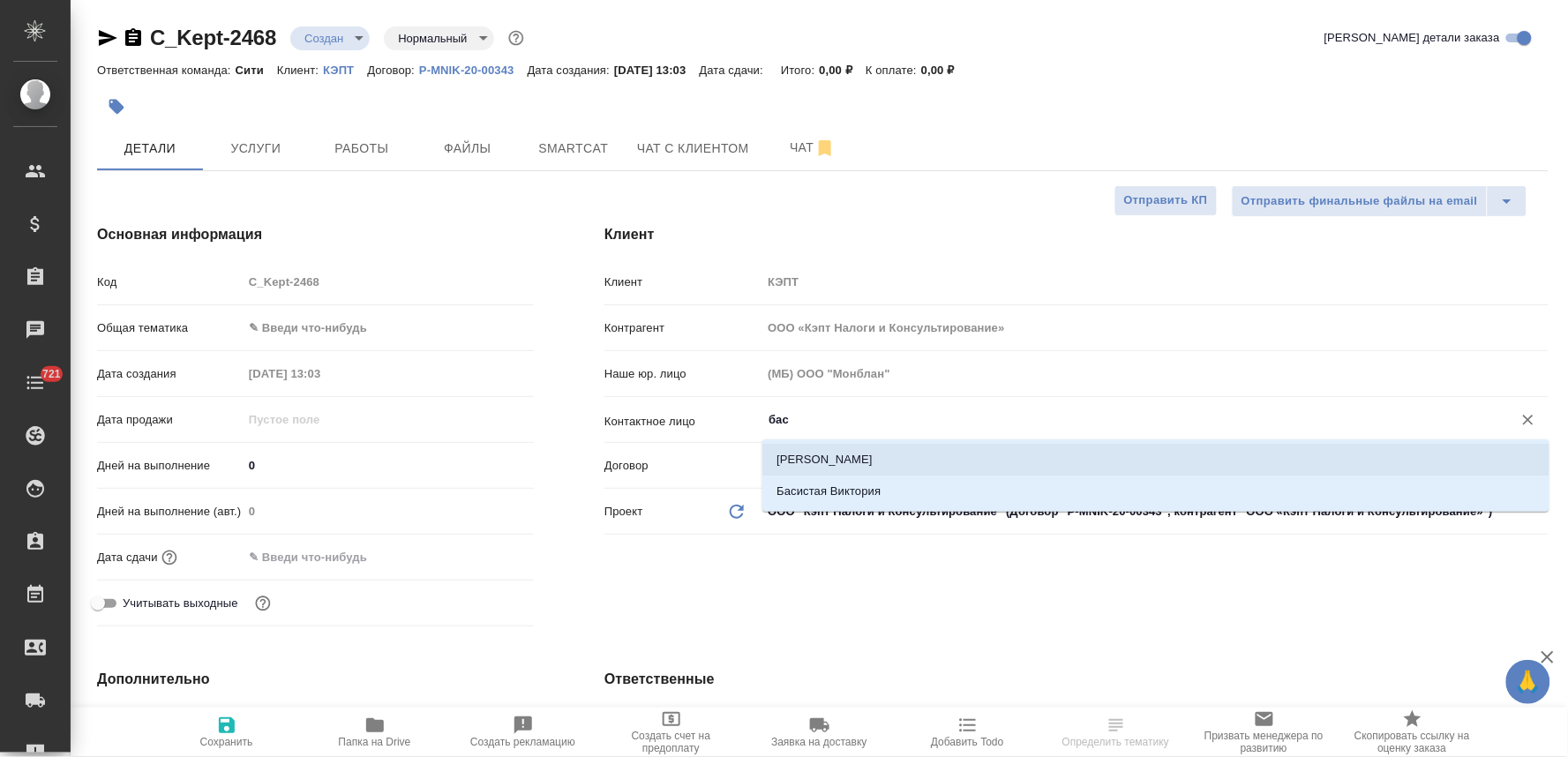
click at [835, 463] on li "Виктория Басистая" at bounding box center [1155, 460] width 787 height 32
type input "Виктория Басистая"
type textarea "x"
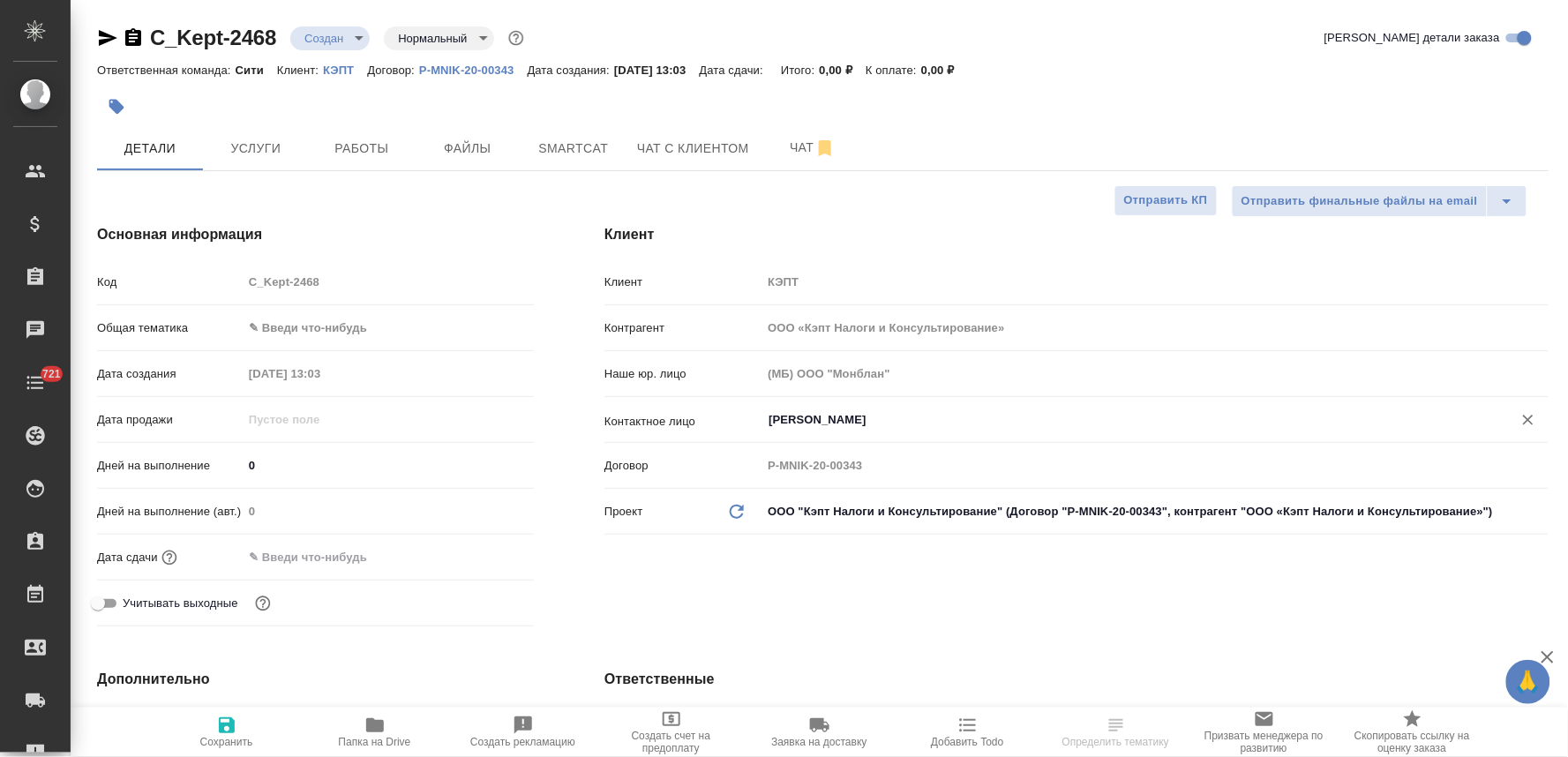
type input "Виктория Басистая"
click at [280, 557] on input "text" at bounding box center [319, 557] width 155 height 25
click at [482, 558] on icon "button" at bounding box center [482, 556] width 21 height 21
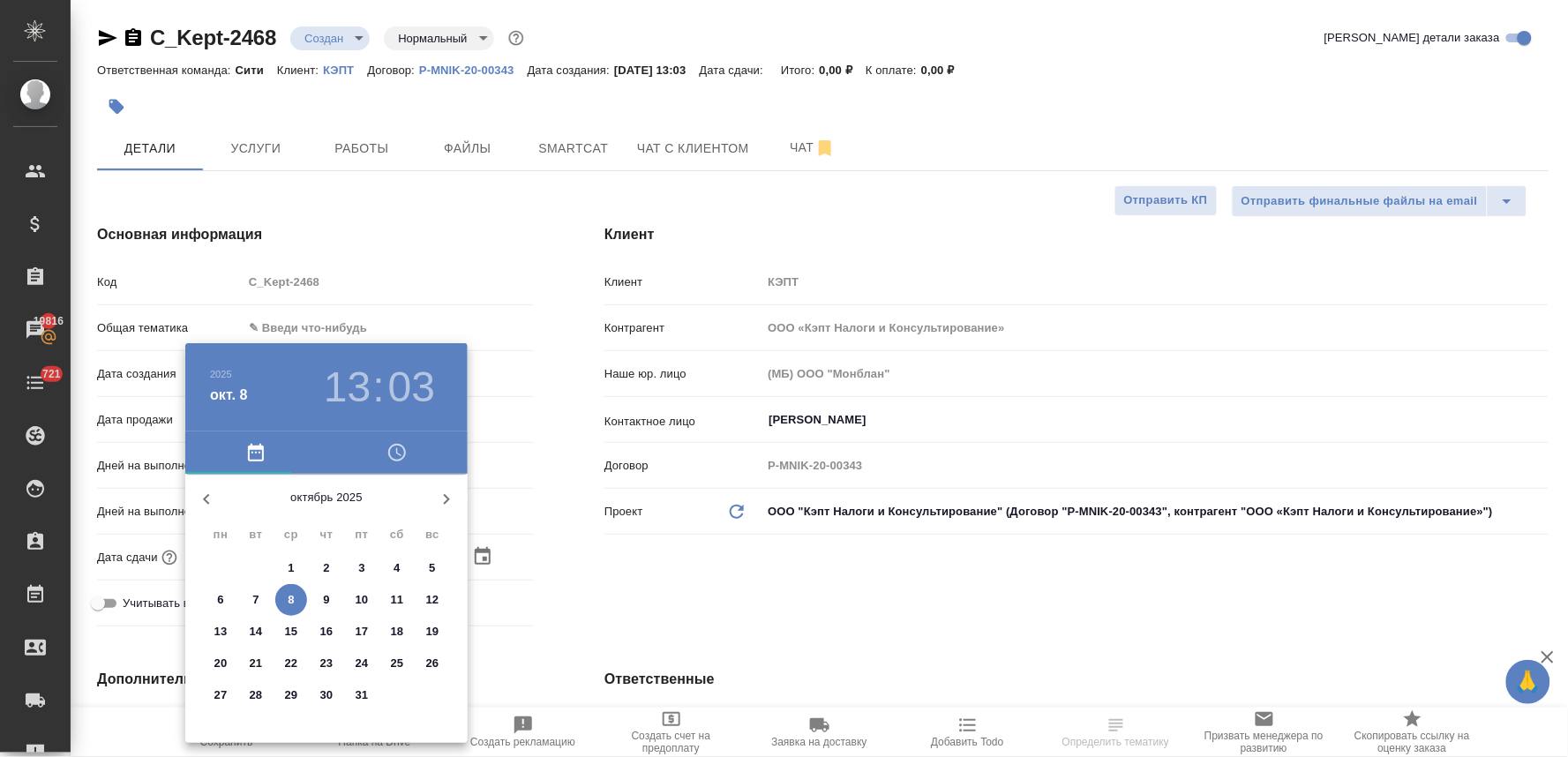
click at [400, 456] on icon "button" at bounding box center [397, 453] width 21 height 21
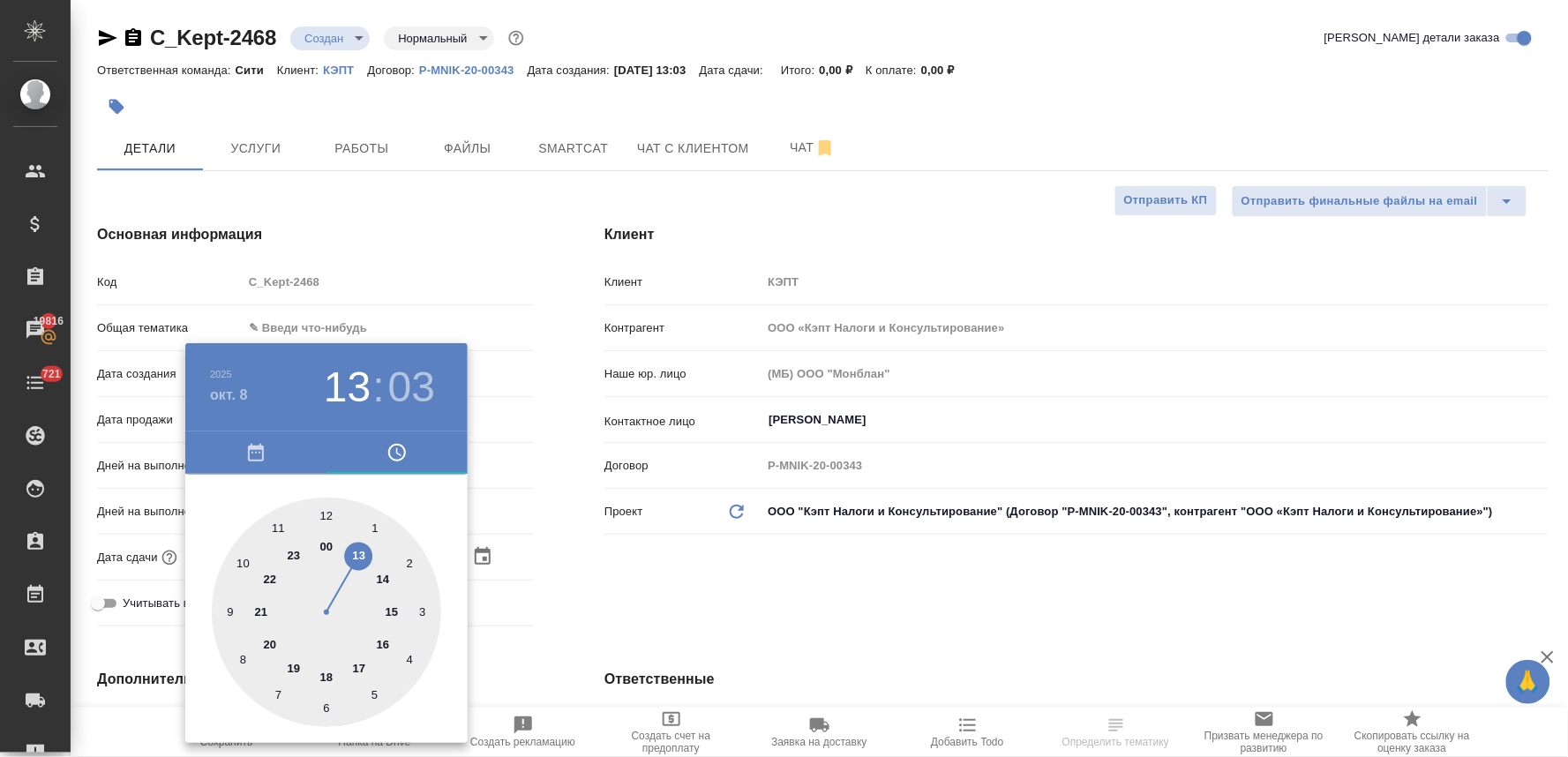
click at [354, 550] on div at bounding box center [326, 612] width 229 height 229
type input "08.10.2025 13:03"
type textarea "x"
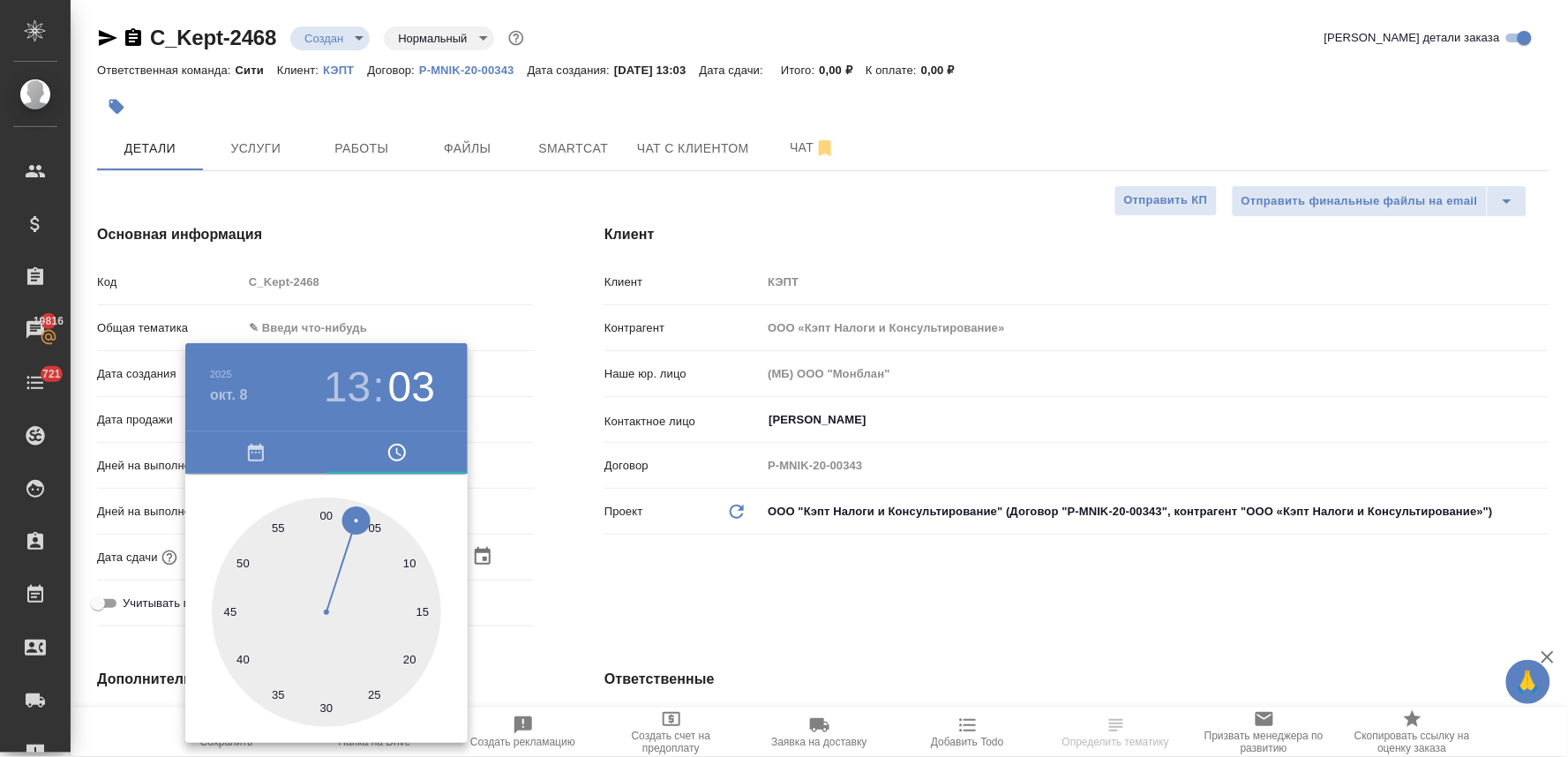
click at [408, 658] on div at bounding box center [326, 612] width 229 height 229
type input "08.10.2025 13:20"
type textarea "x"
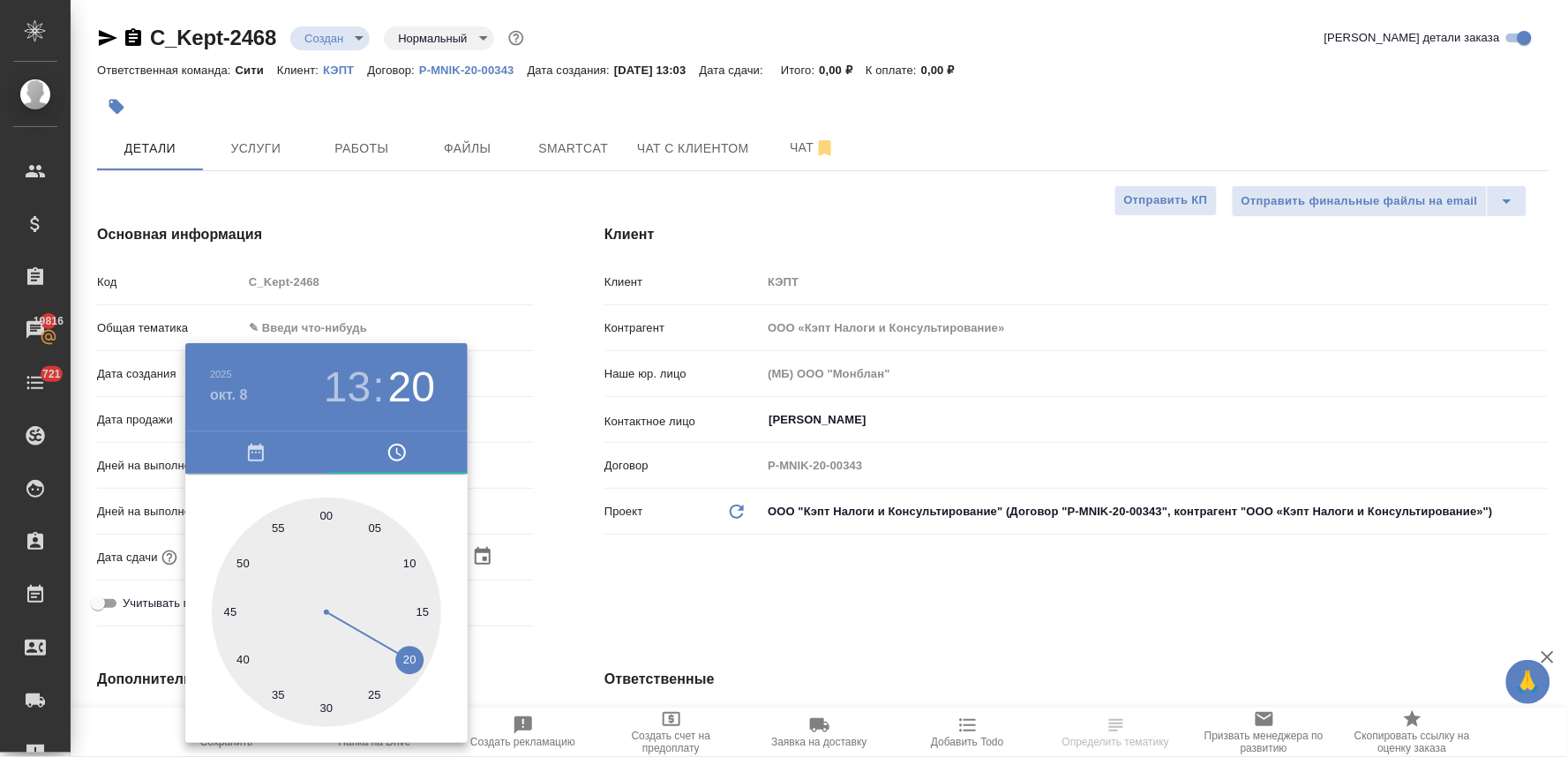
click at [685, 591] on div at bounding box center [784, 378] width 1568 height 757
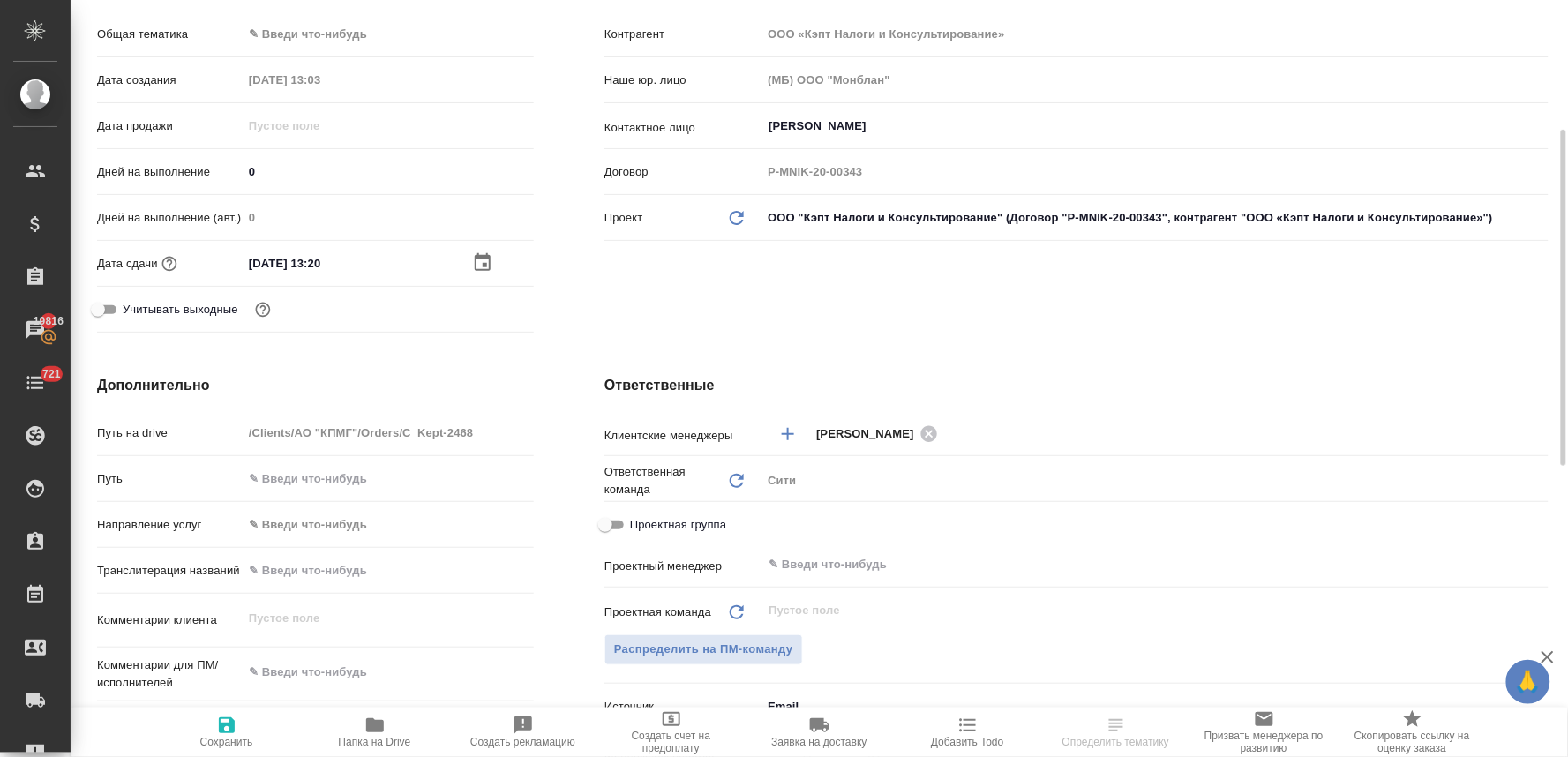
scroll to position [490, 0]
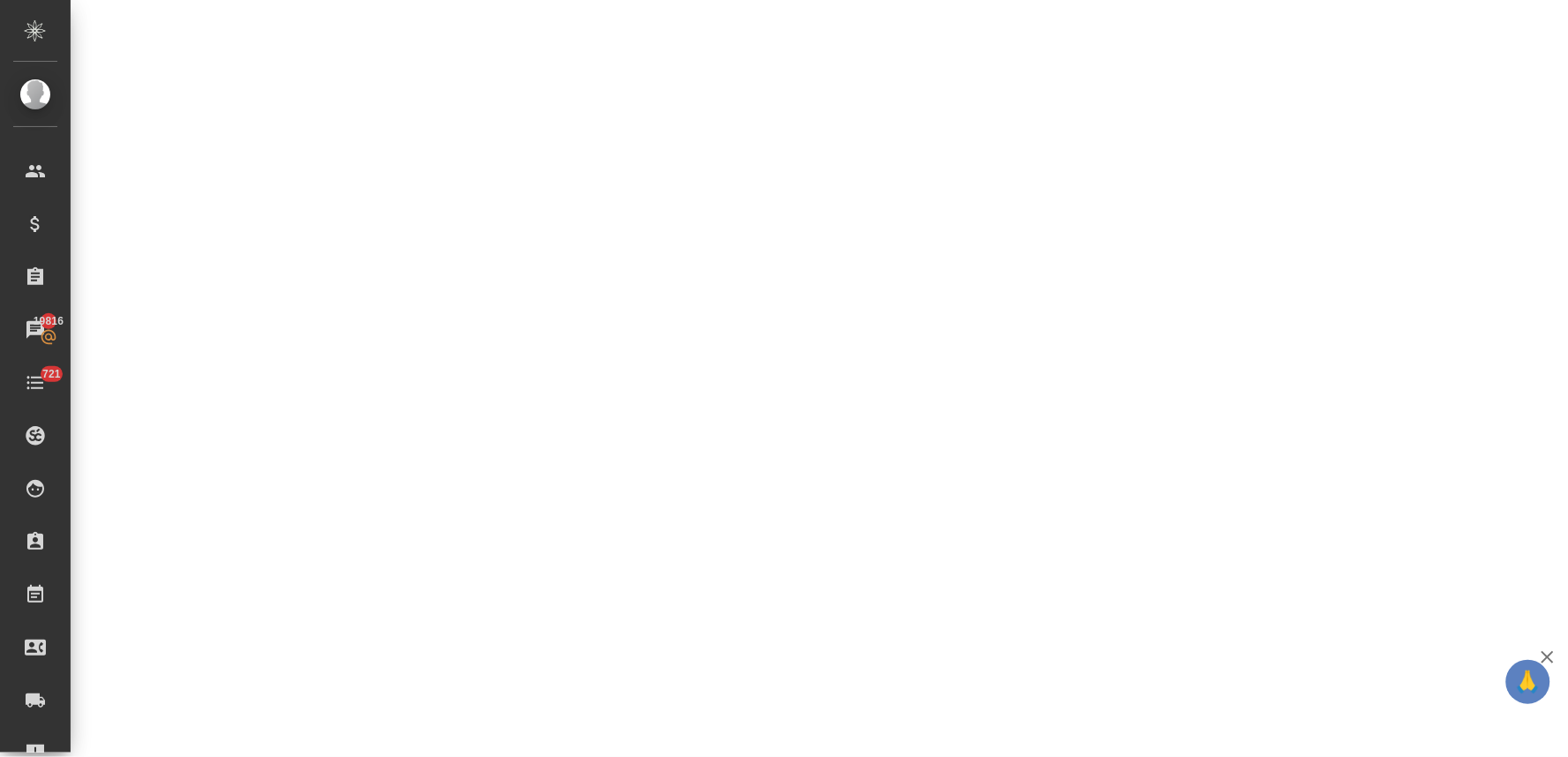
click at [324, 477] on div ".cls-1 fill:#fff; AWATERA Lyamina Nadezhda Клиенты Спецификации Заказы 19816 Ча…" at bounding box center [784, 378] width 1568 height 757
select select "RU"
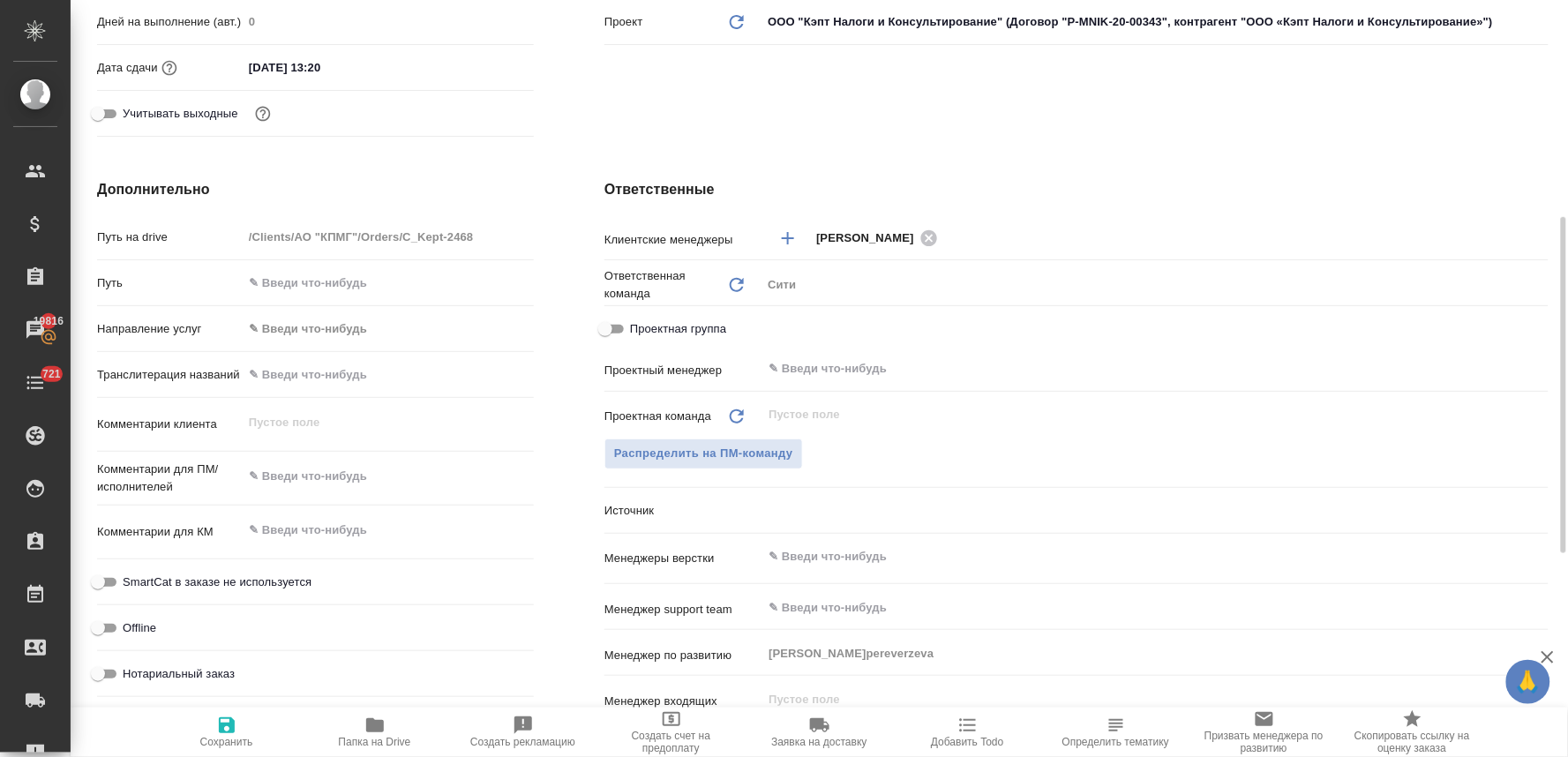
type textarea "x"
click at [327, 482] on textarea at bounding box center [387, 477] width 291 height 30
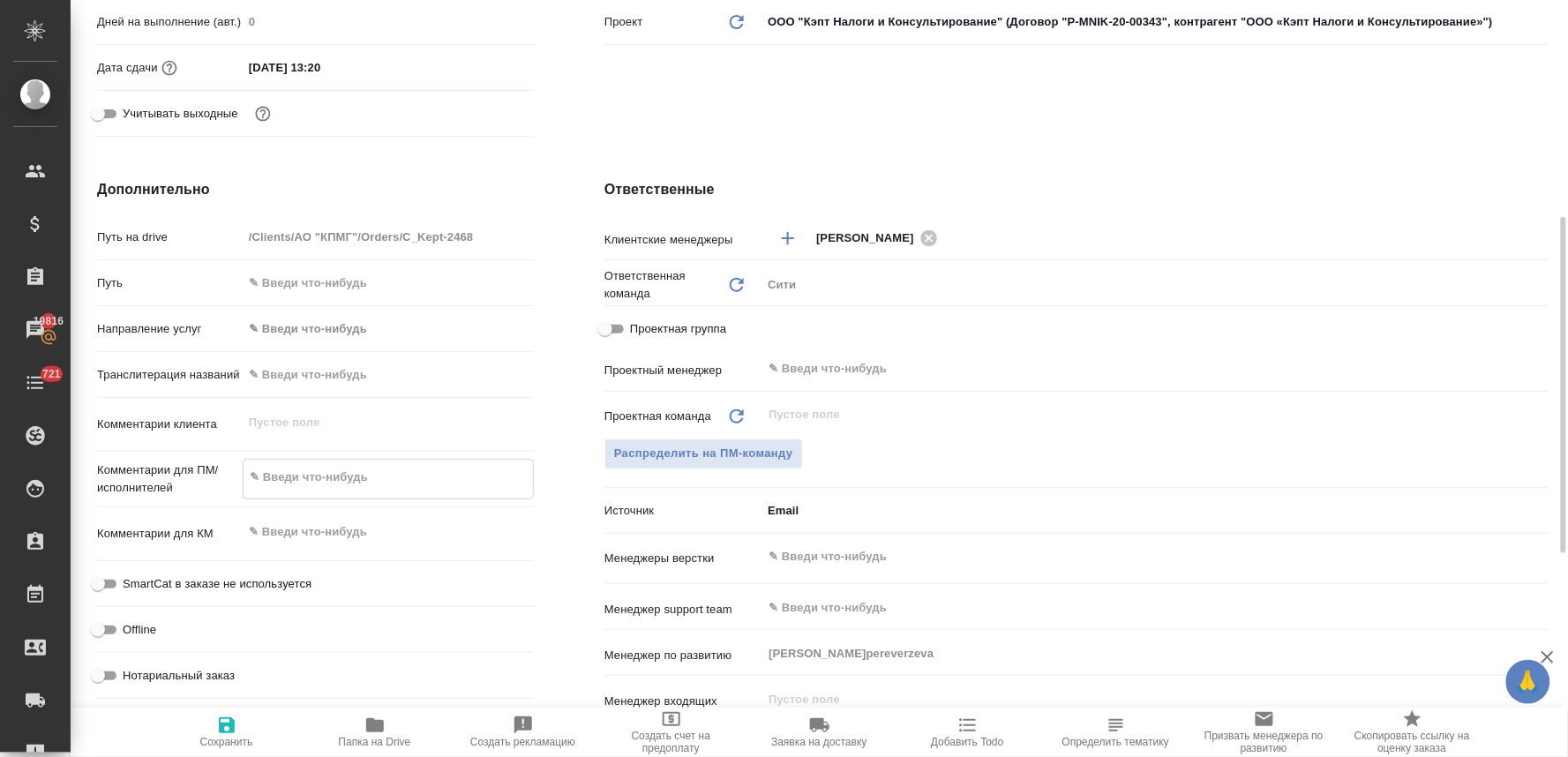
type textarea "x"
type textarea "п"
type textarea "x"
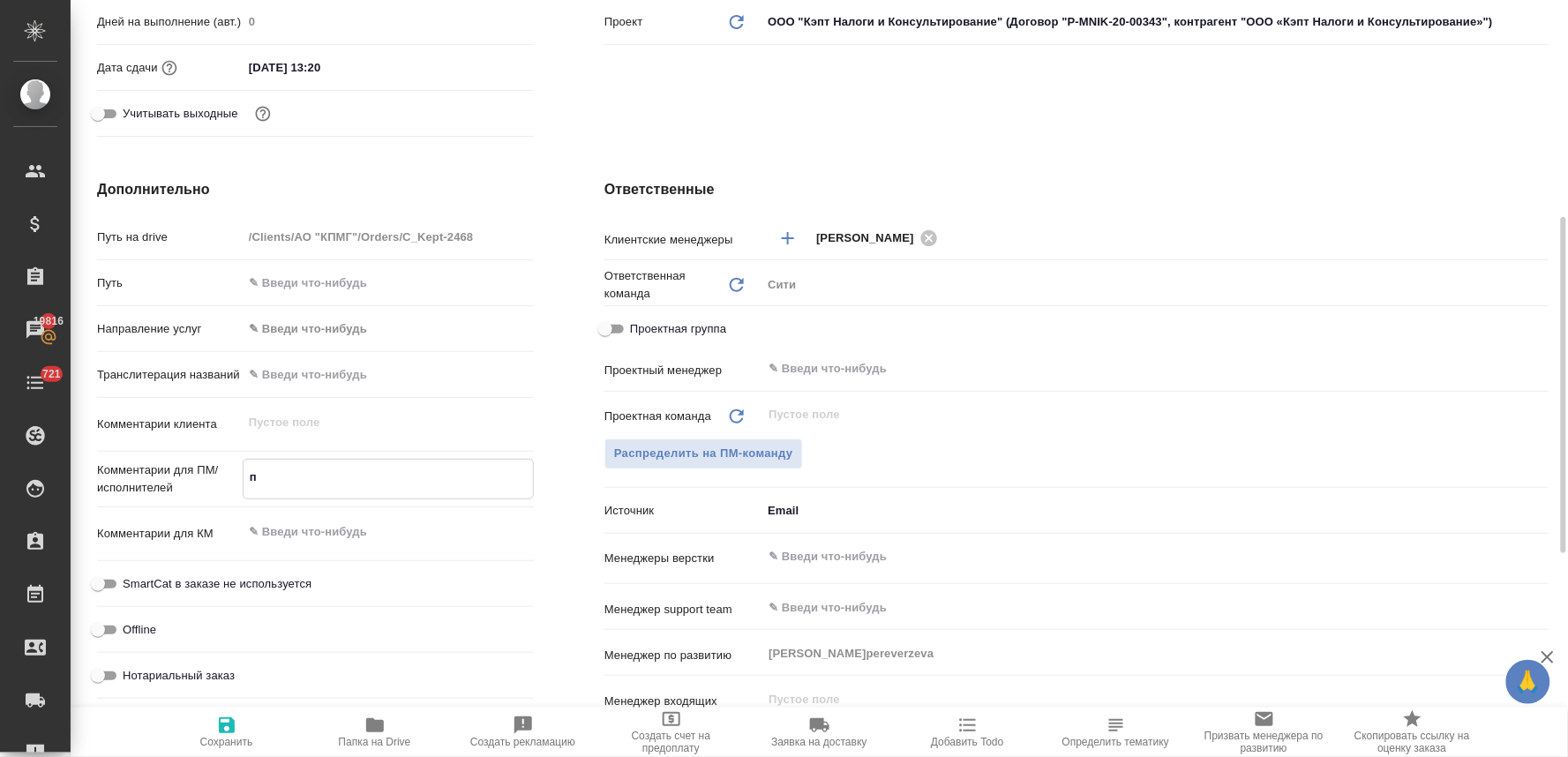
type textarea "по"
type textarea "x"
type textarea "пос"
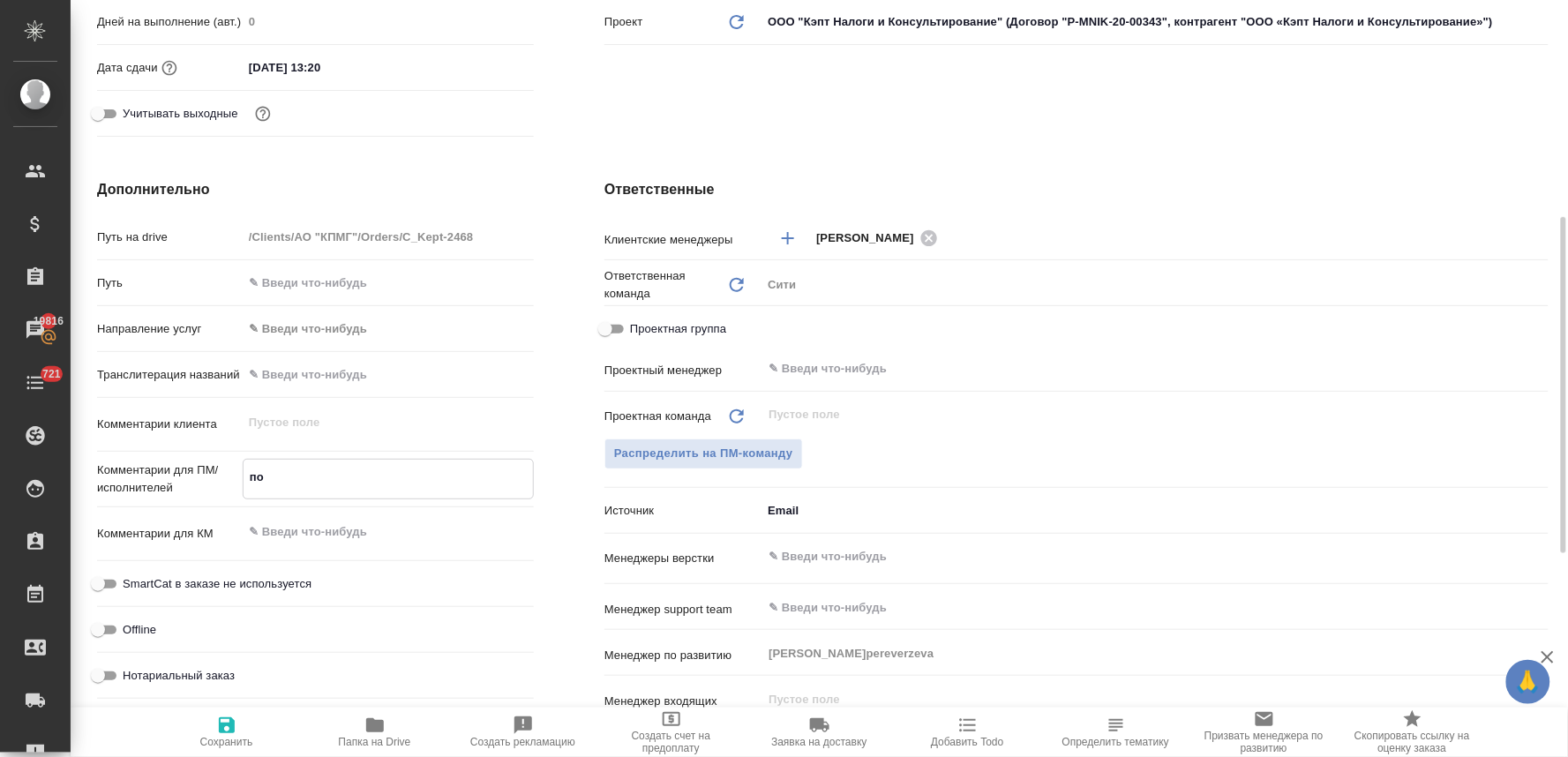
type textarea "x"
type textarea "посч"
type textarea "x"
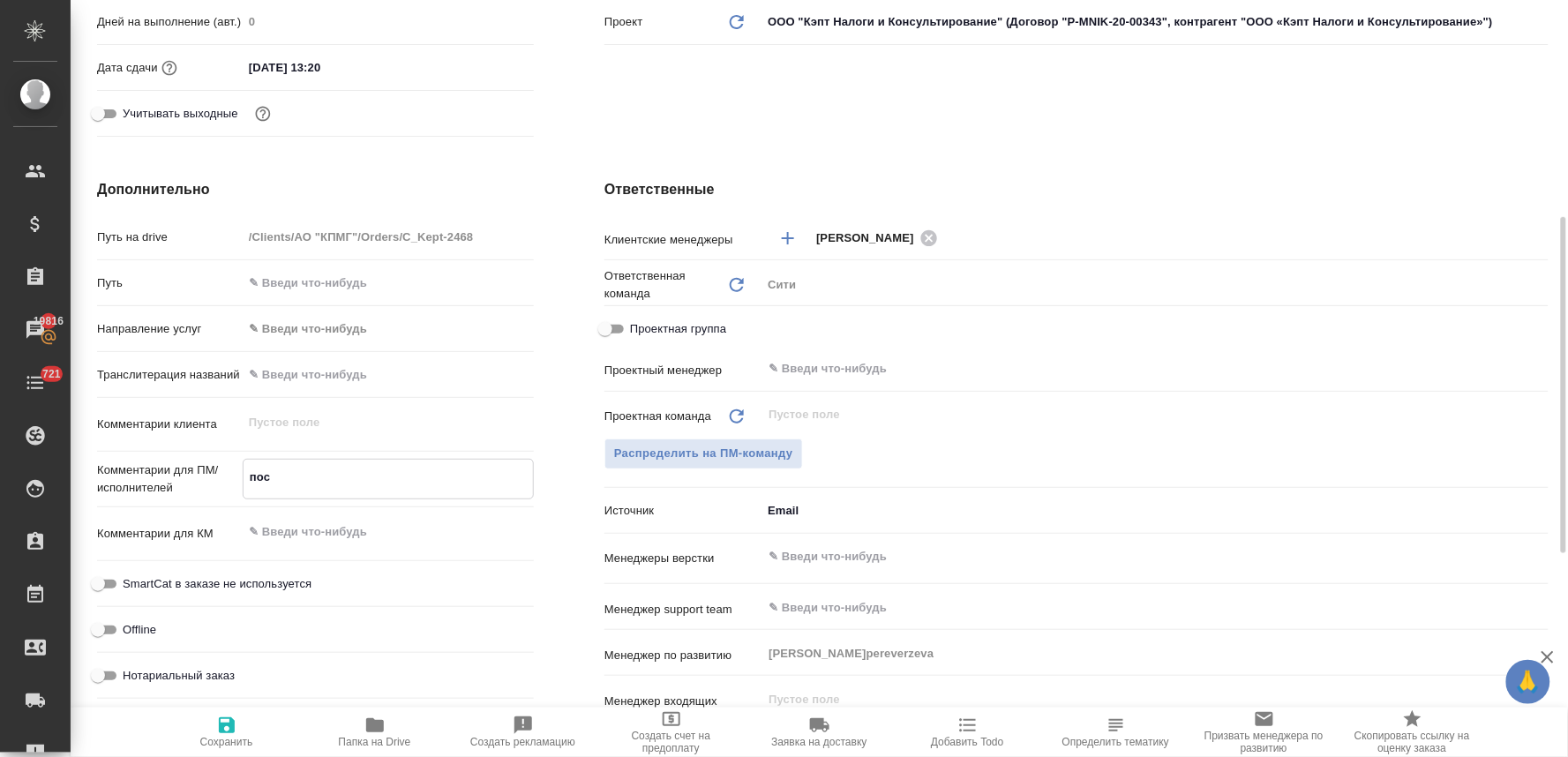
type textarea "x"
type textarea "посчи"
type textarea "x"
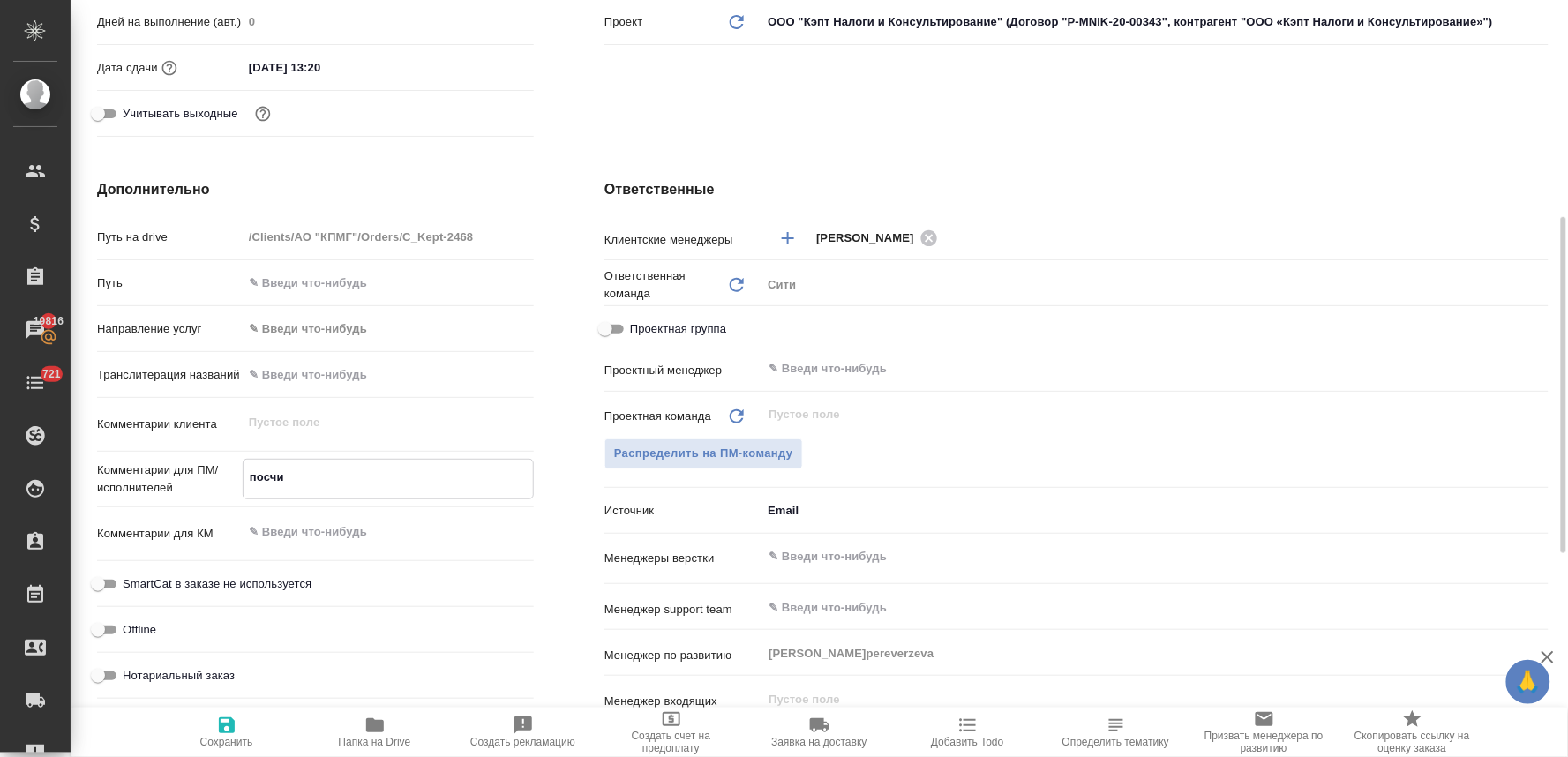
type textarea "x"
type textarea "посчит"
type textarea "x"
type textarea "посчита"
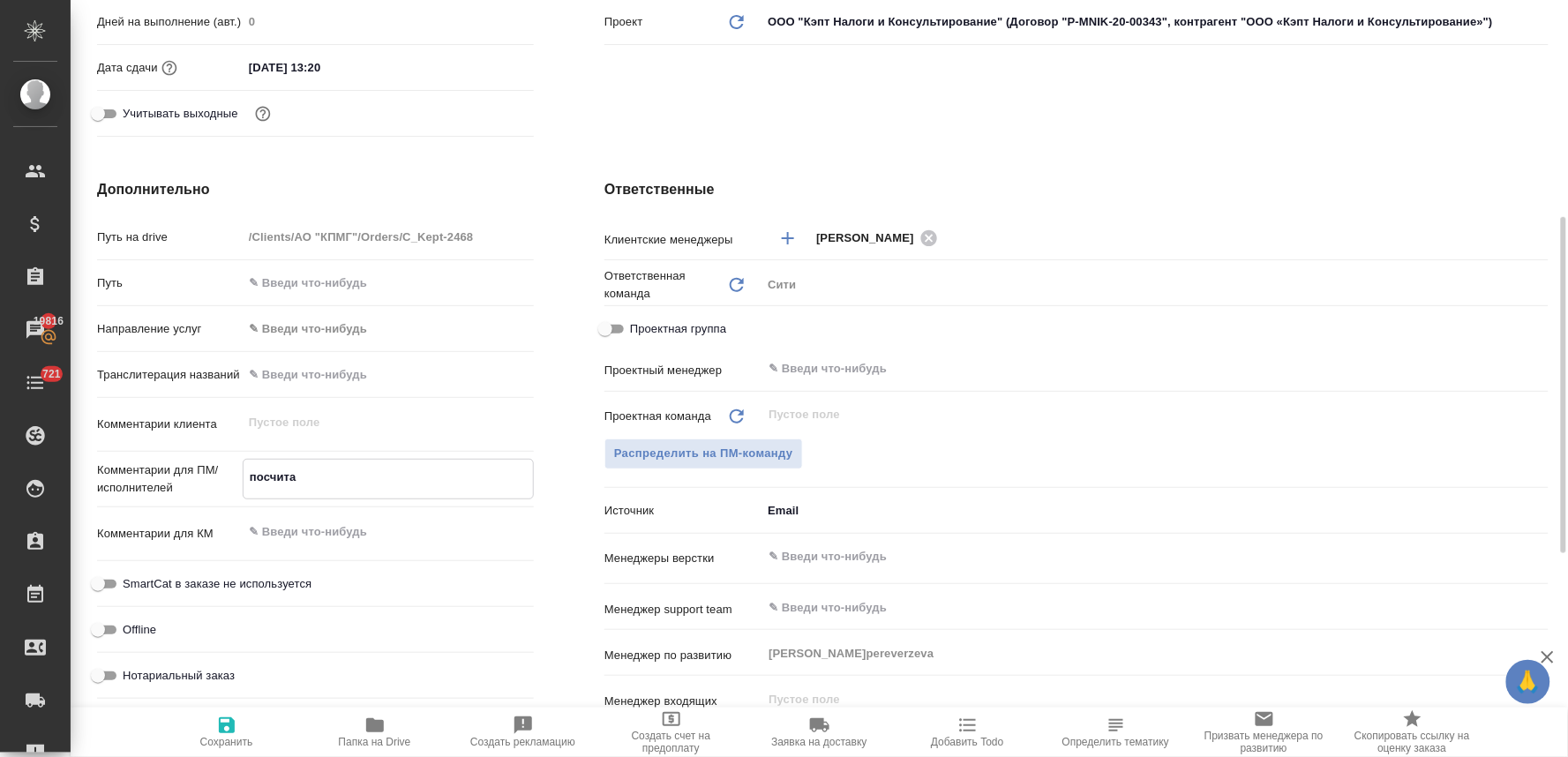
type textarea "x"
type textarea "посчитай"
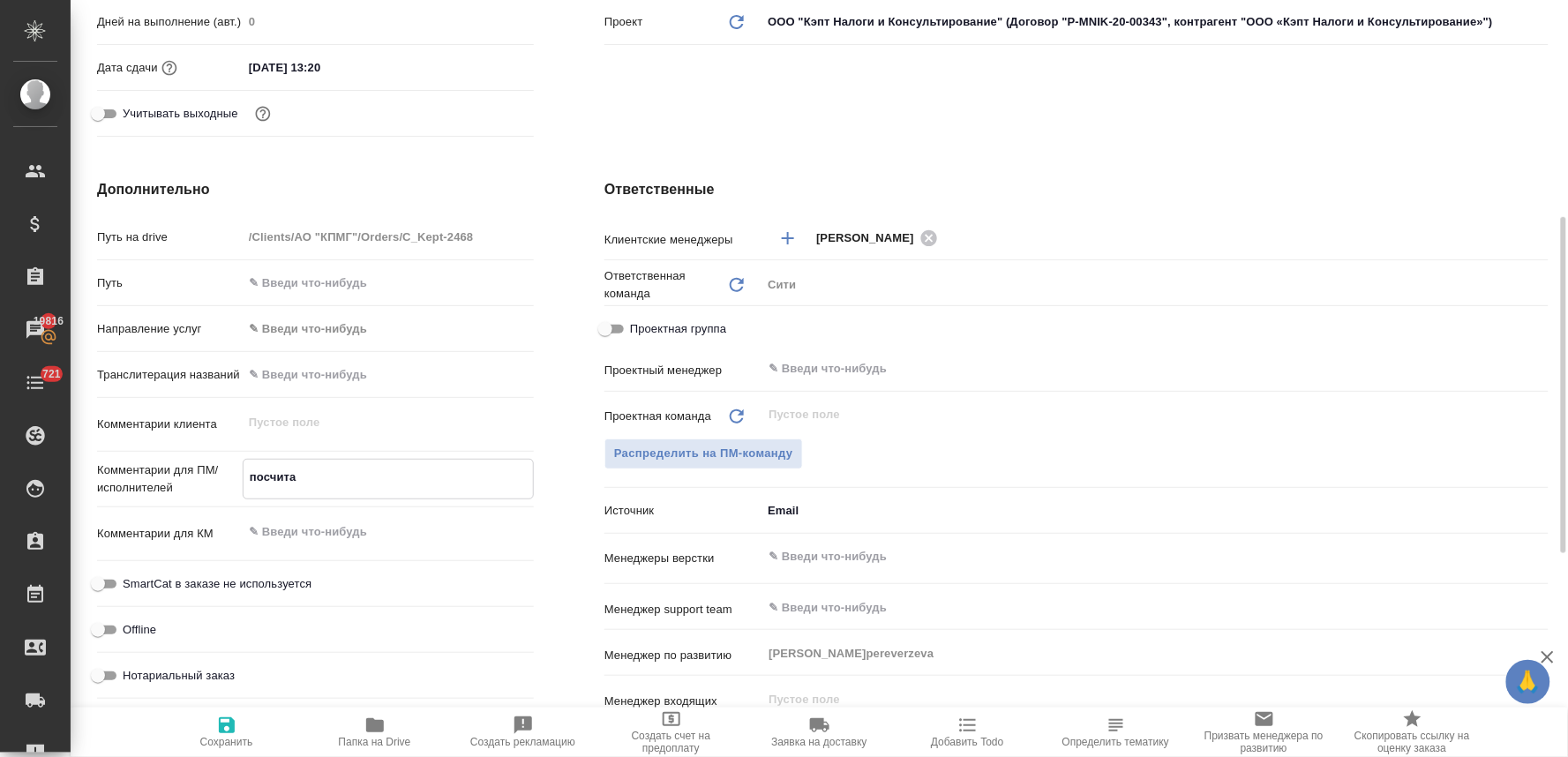
type textarea "x"
type textarea "посчитайт"
type textarea "x"
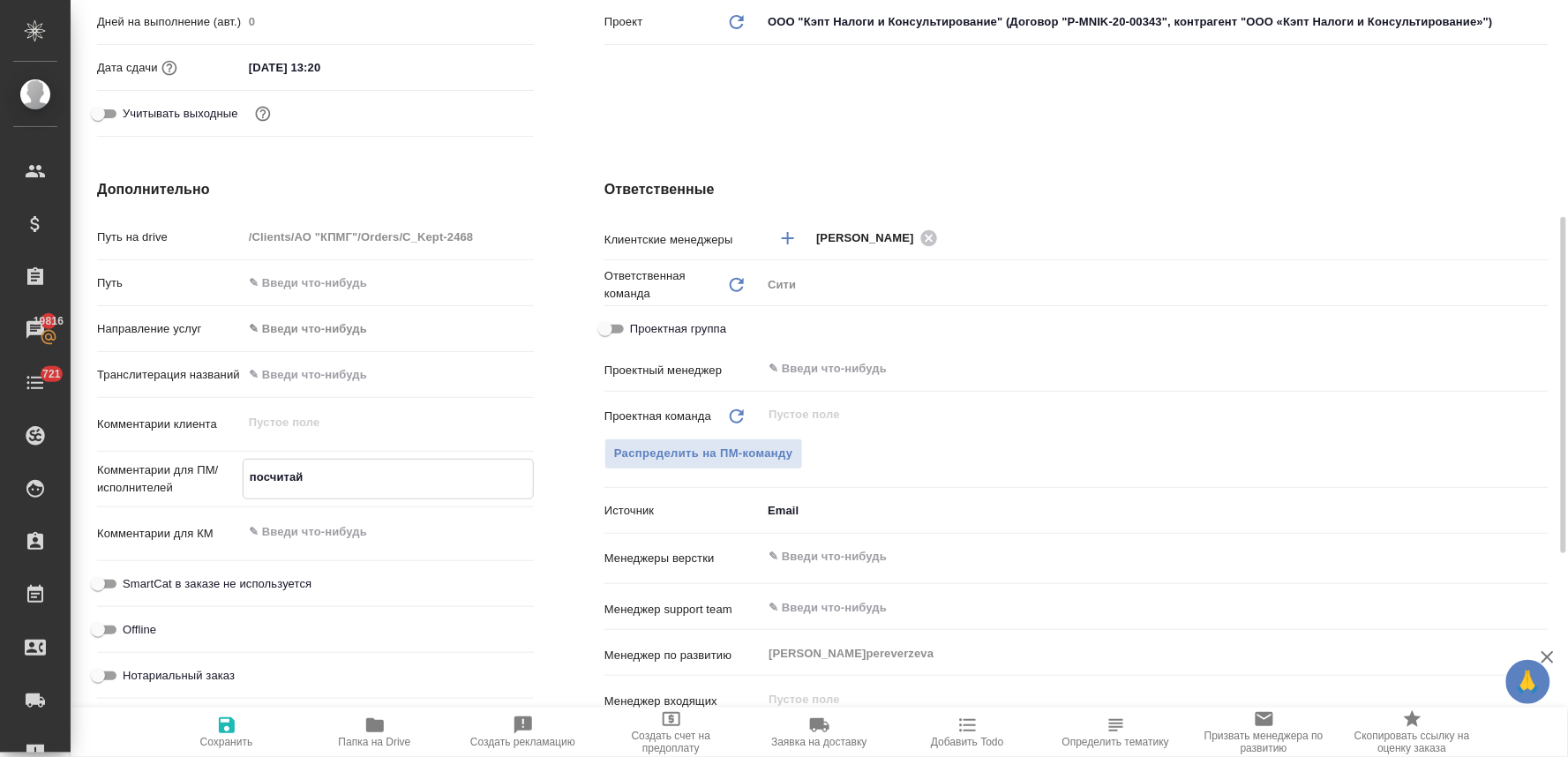
type textarea "x"
type textarea "посчитайте"
type textarea "x"
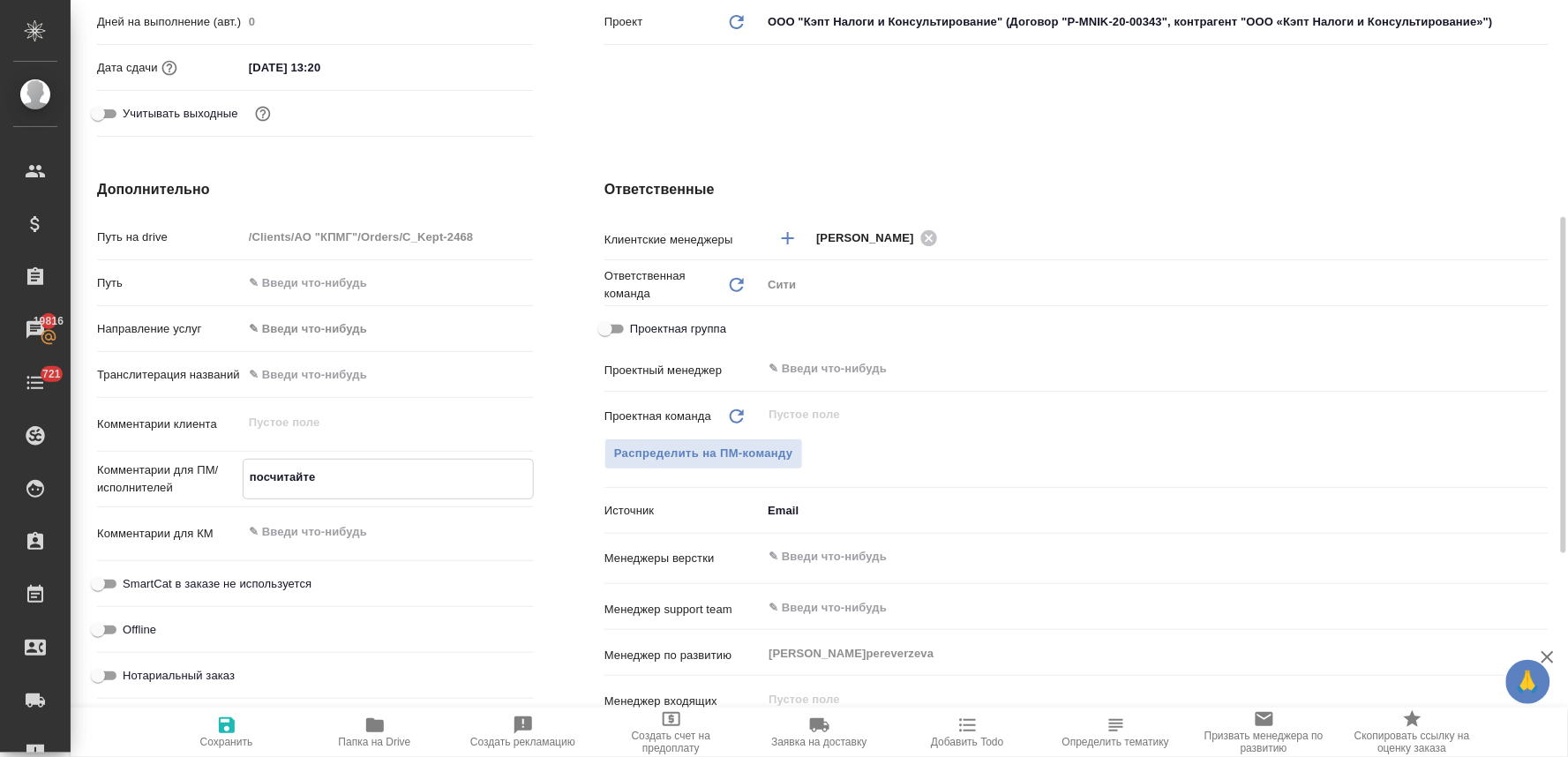
type textarea "x"
type textarea "посчитайте"
type textarea "x"
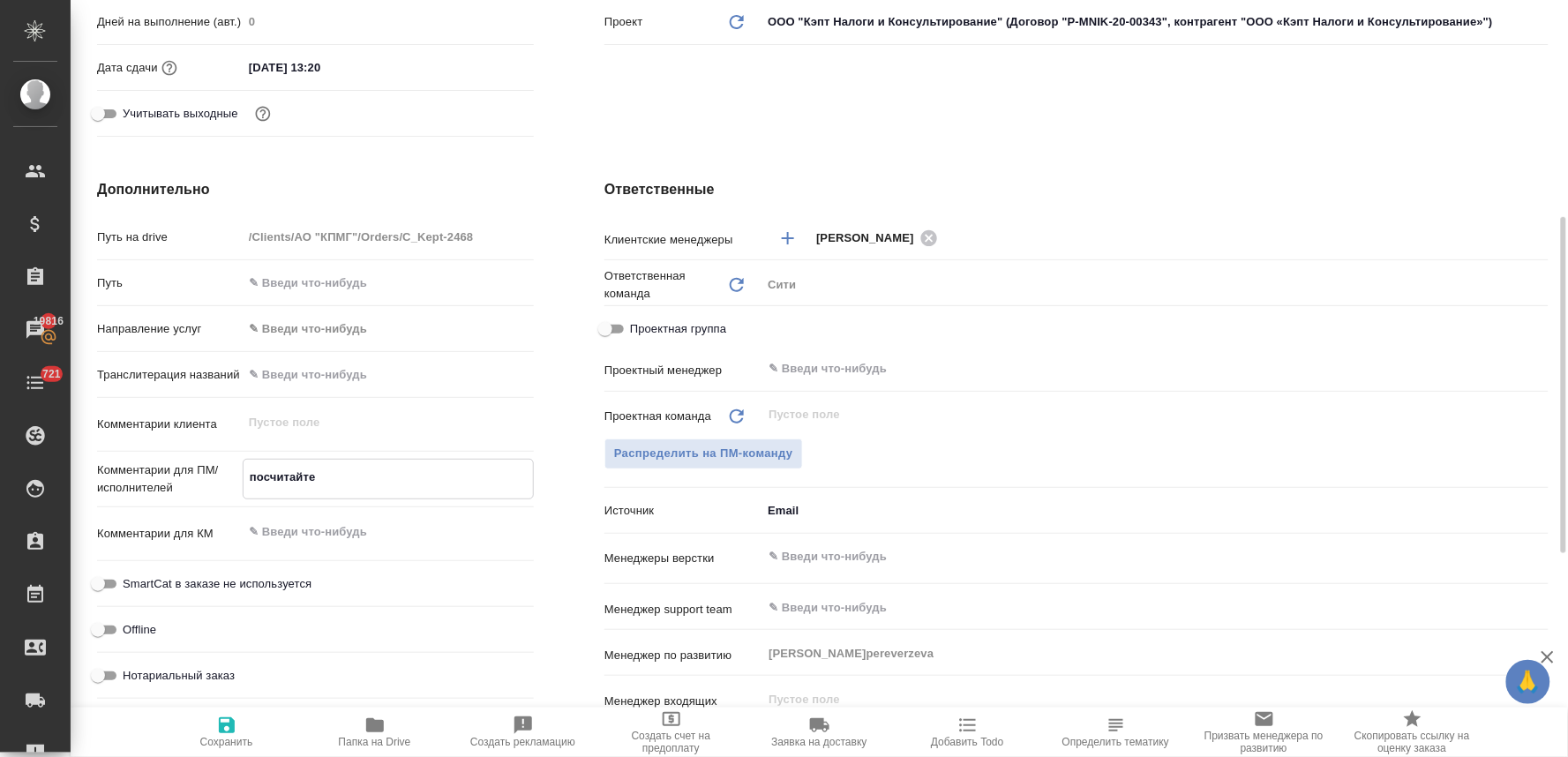
type textarea "посчитайте в"
type textarea "x"
type textarea "посчитайте ве"
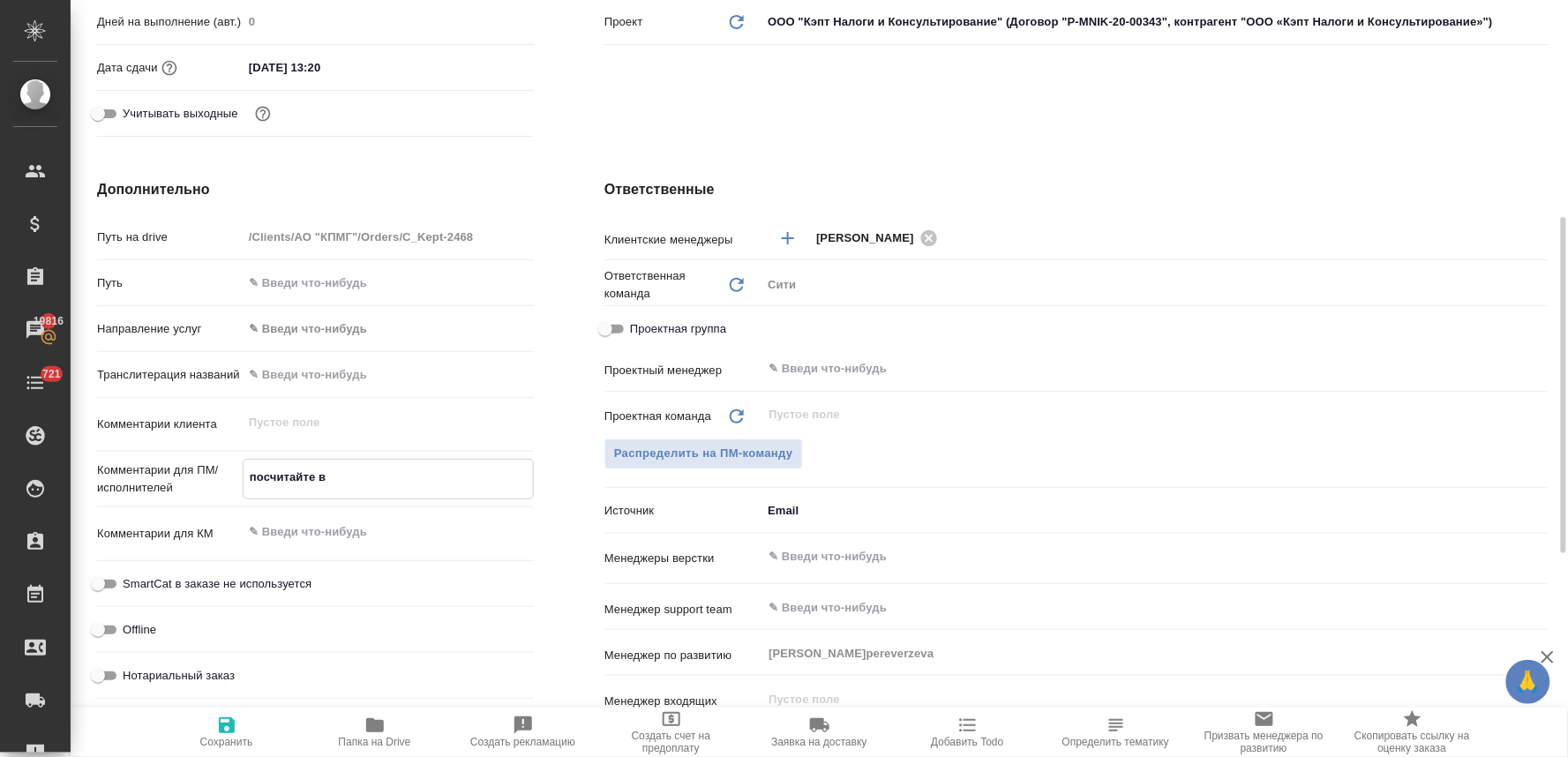
type textarea "x"
type textarea "посчитайте верс"
type textarea "x"
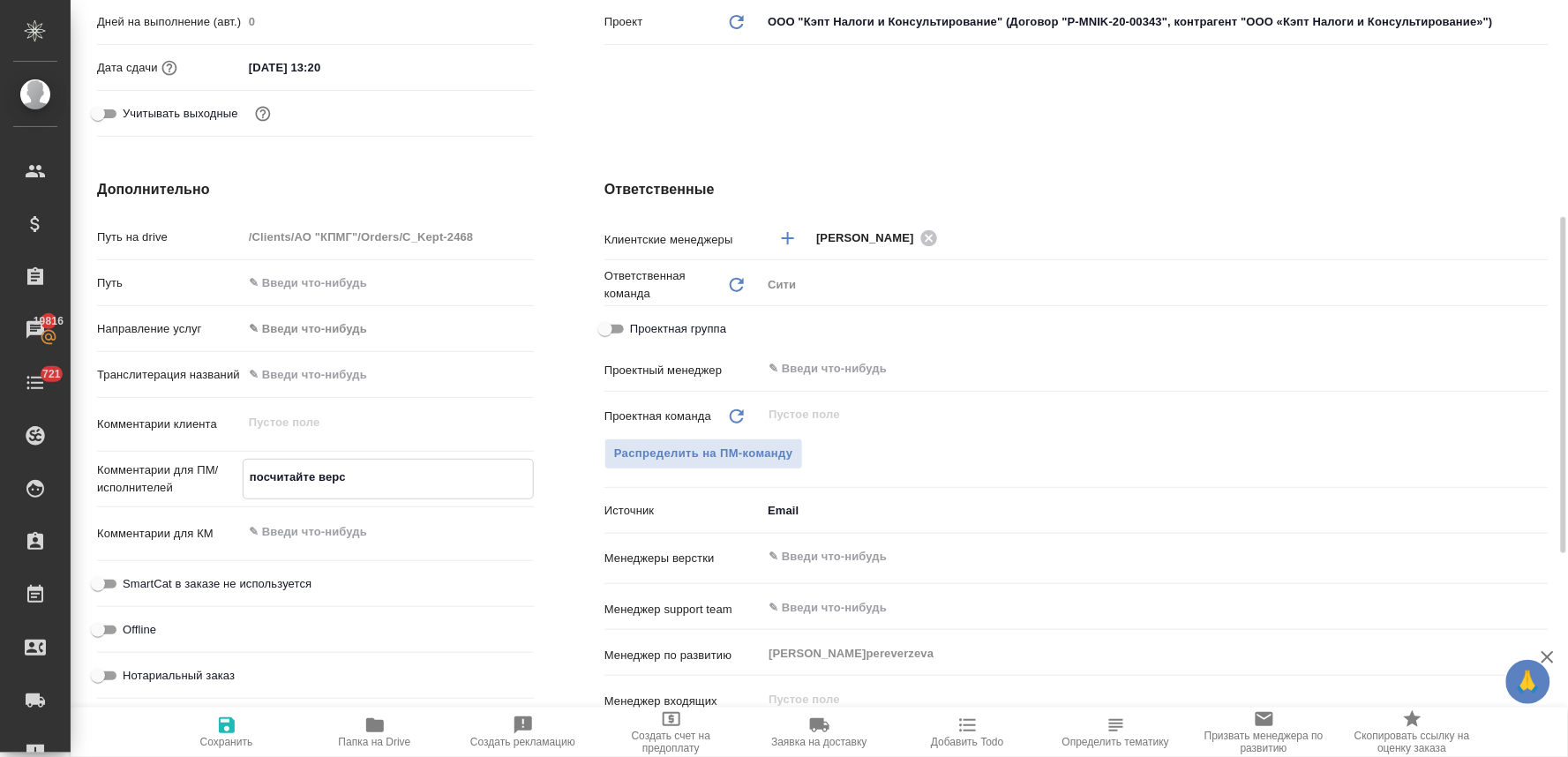
type textarea "x"
type textarea "посчитайте верст"
type textarea "x"
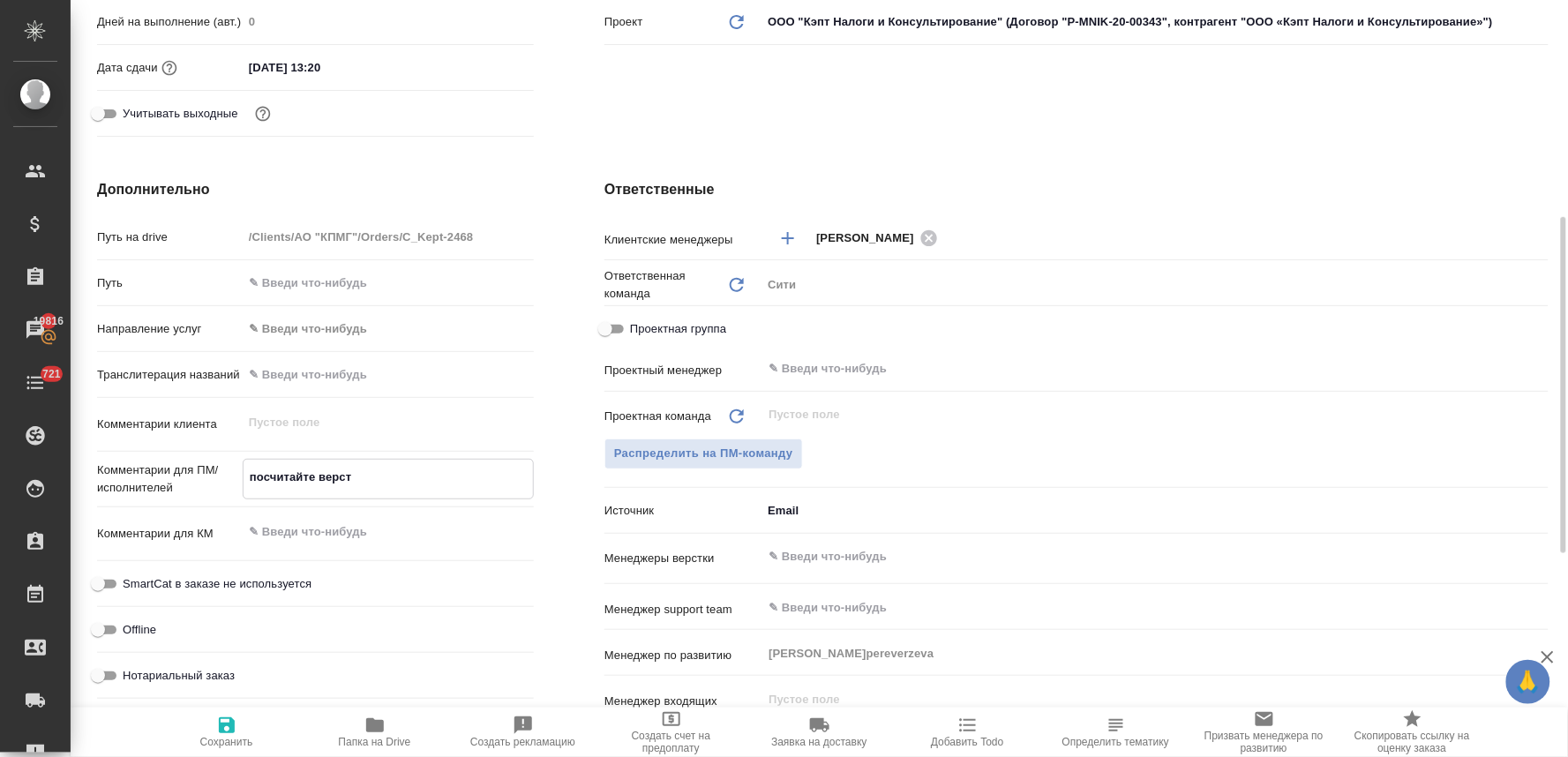
type textarea "x"
type textarea "посчитайте верстк"
type textarea "x"
type textarea "посчитайте верстку"
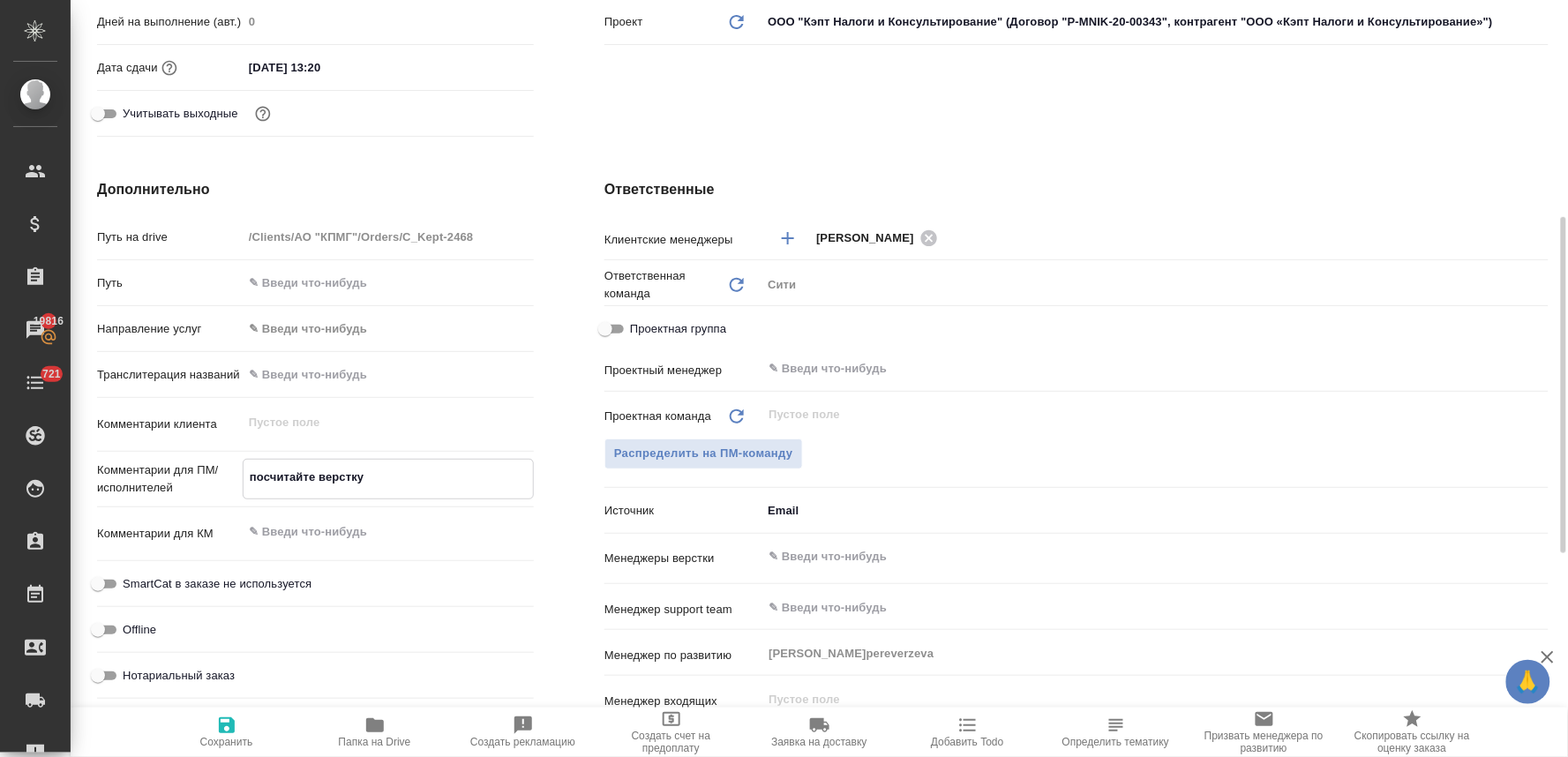
type textarea "x"
type textarea "посчитайте верстку,"
type textarea "x"
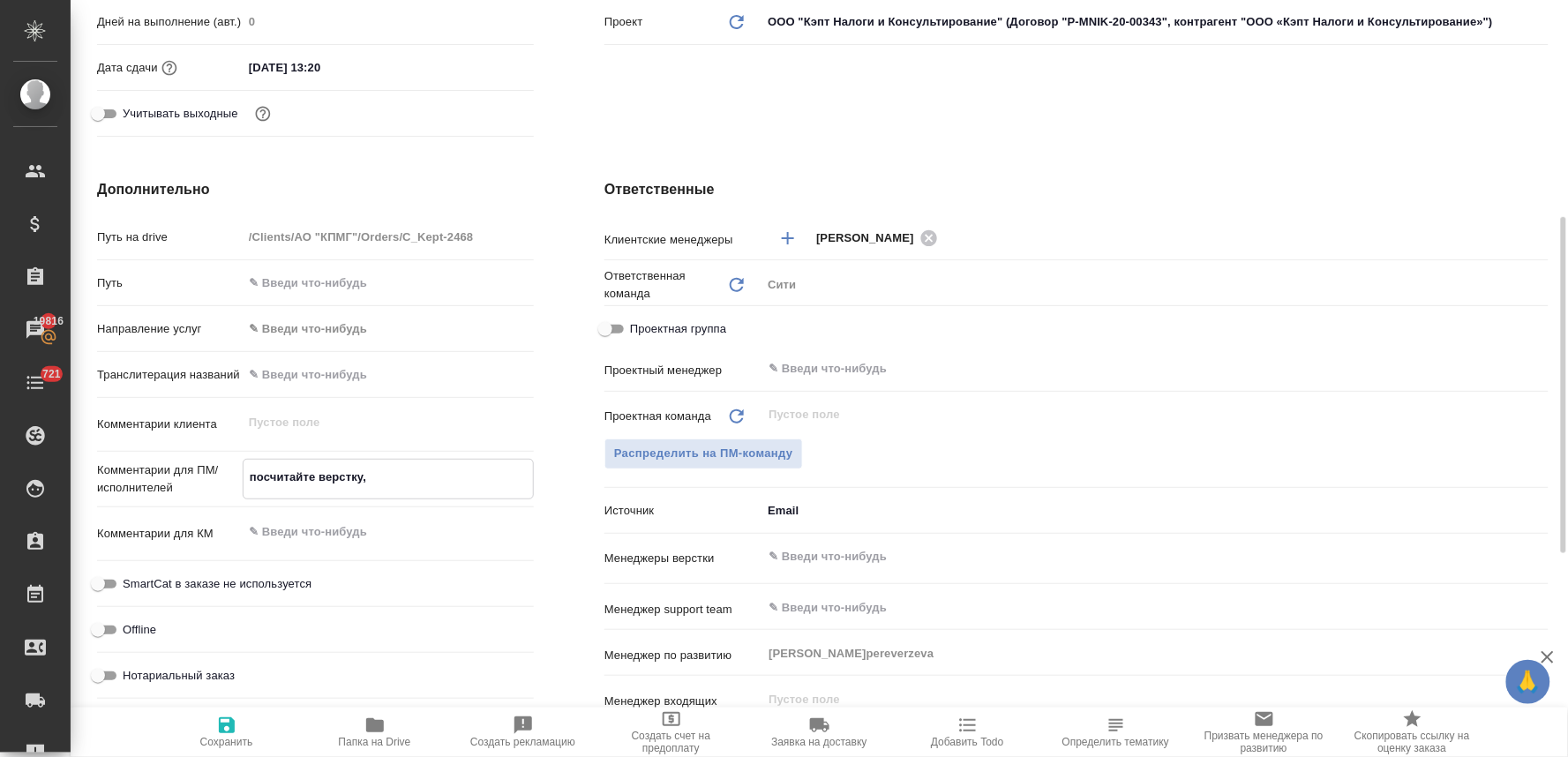
type textarea "x"
type textarea "посчитайте верстку,"
type textarea "x"
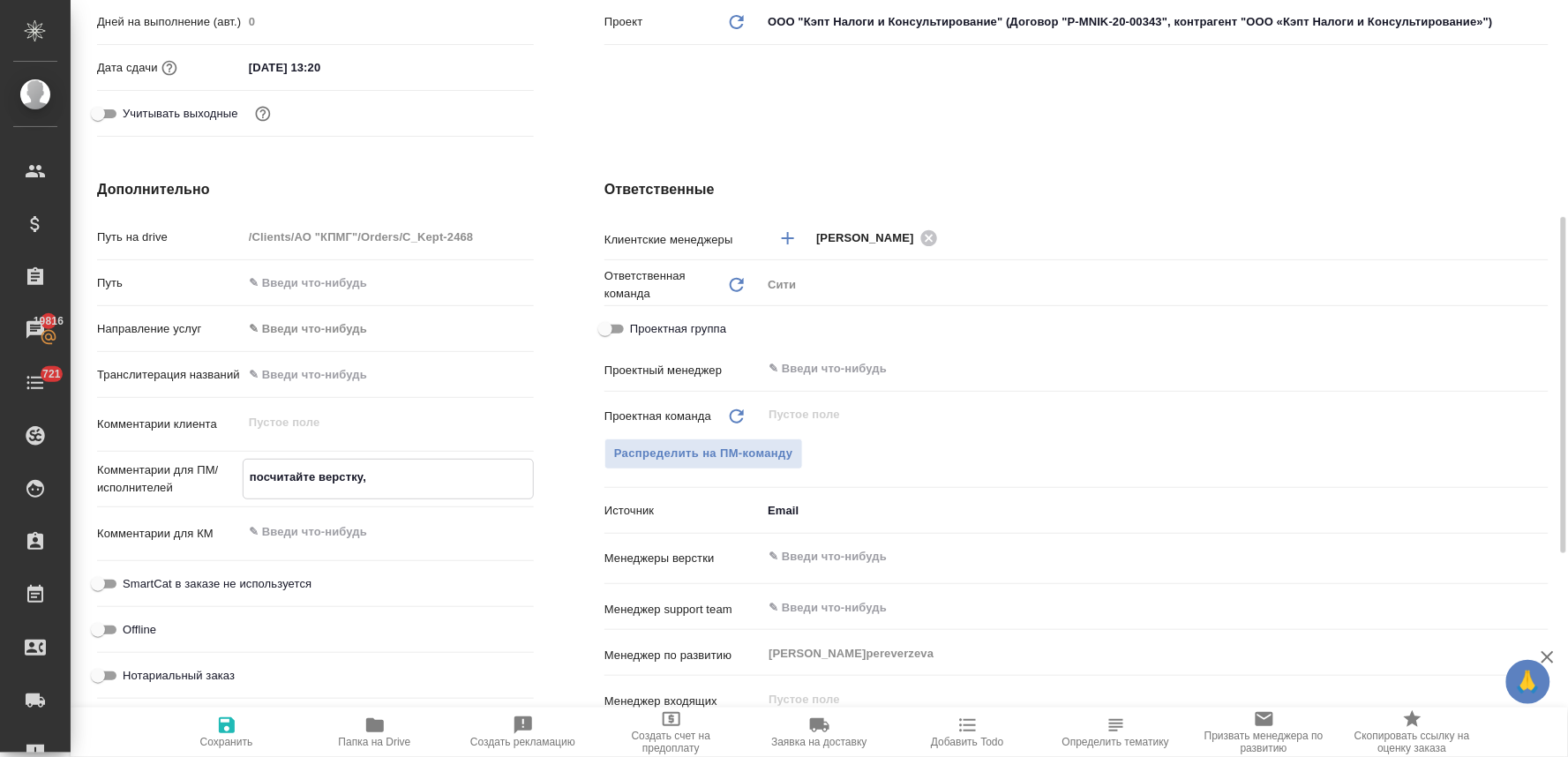
type textarea "x"
type textarea "посчитайте верстку, п"
type textarea "x"
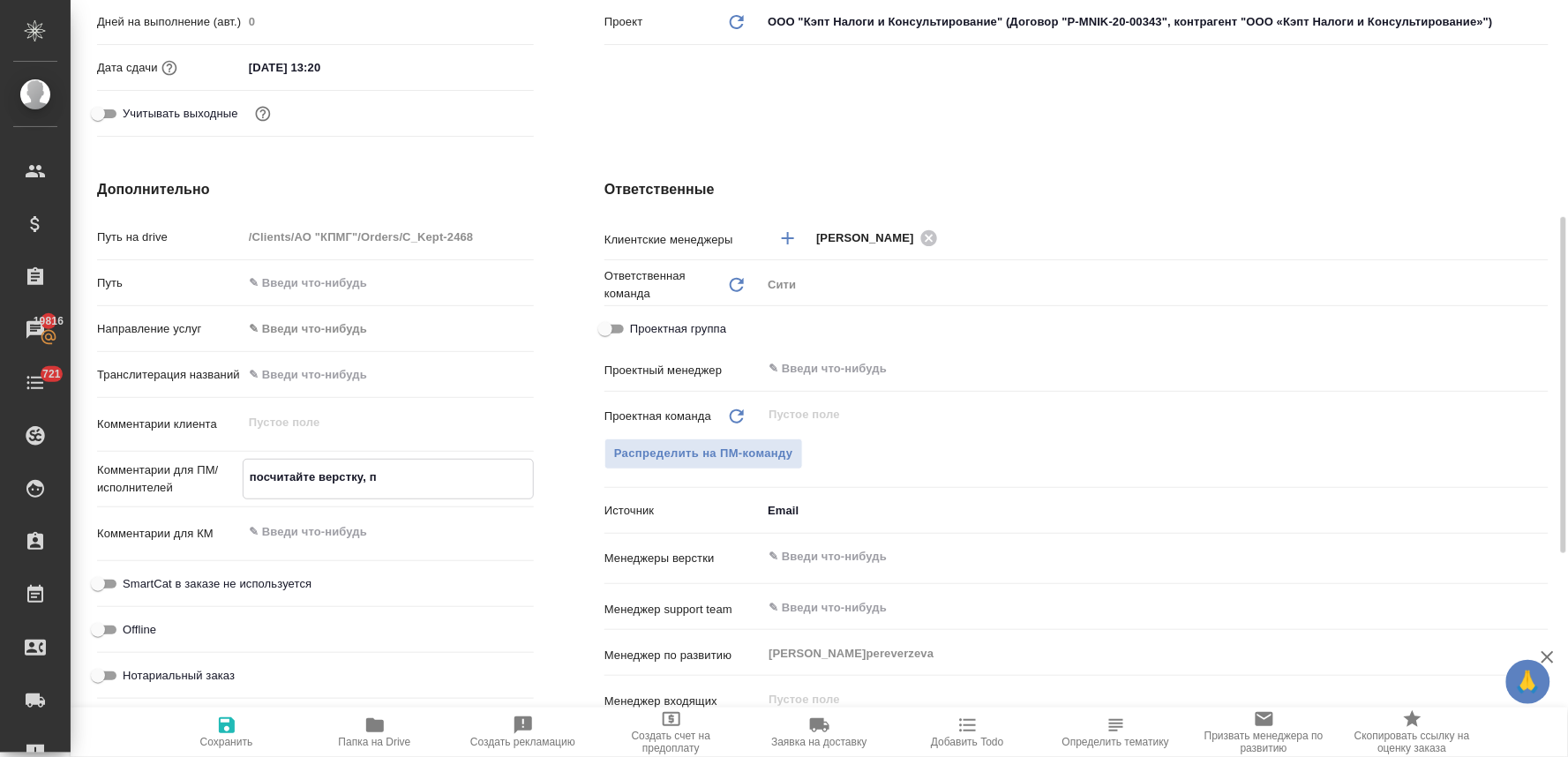
type textarea "x"
type textarea "посчитайте верстку, пл"
type textarea "x"
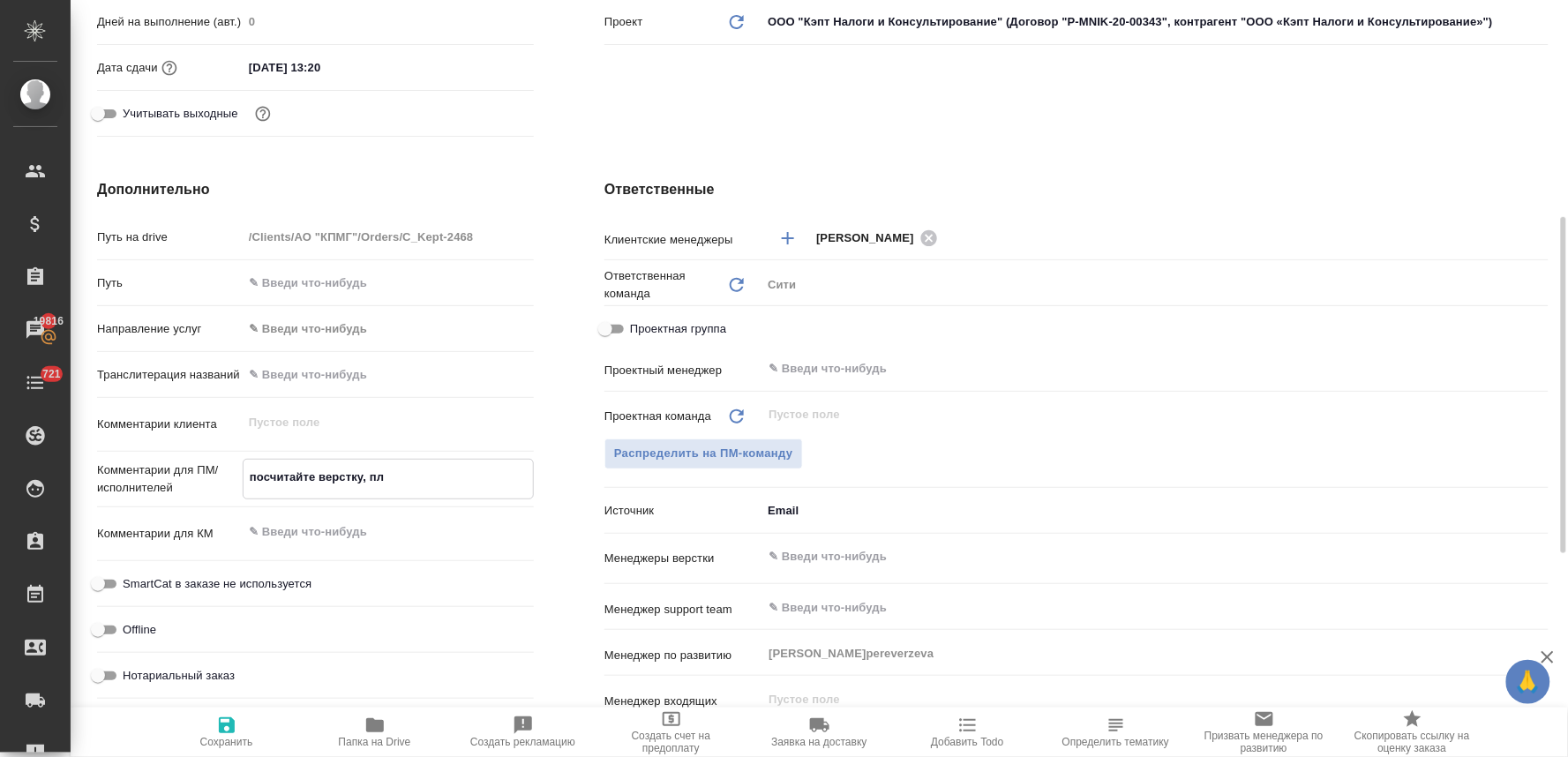
type textarea "посчитайте верстку, пли"
type textarea "x"
type textarea "посчитайте верстку, плиз"
type textarea "x"
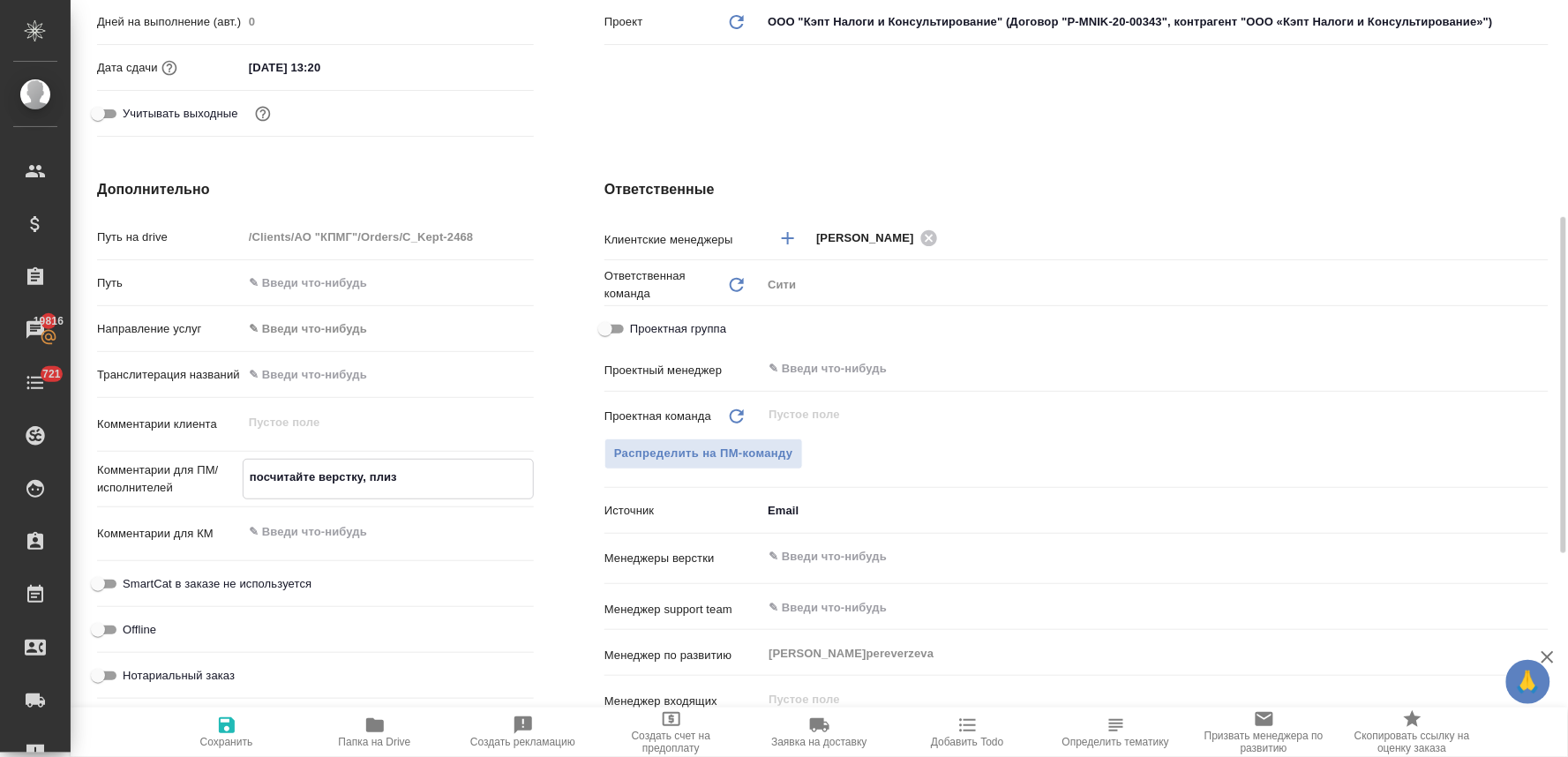
type textarea "x"
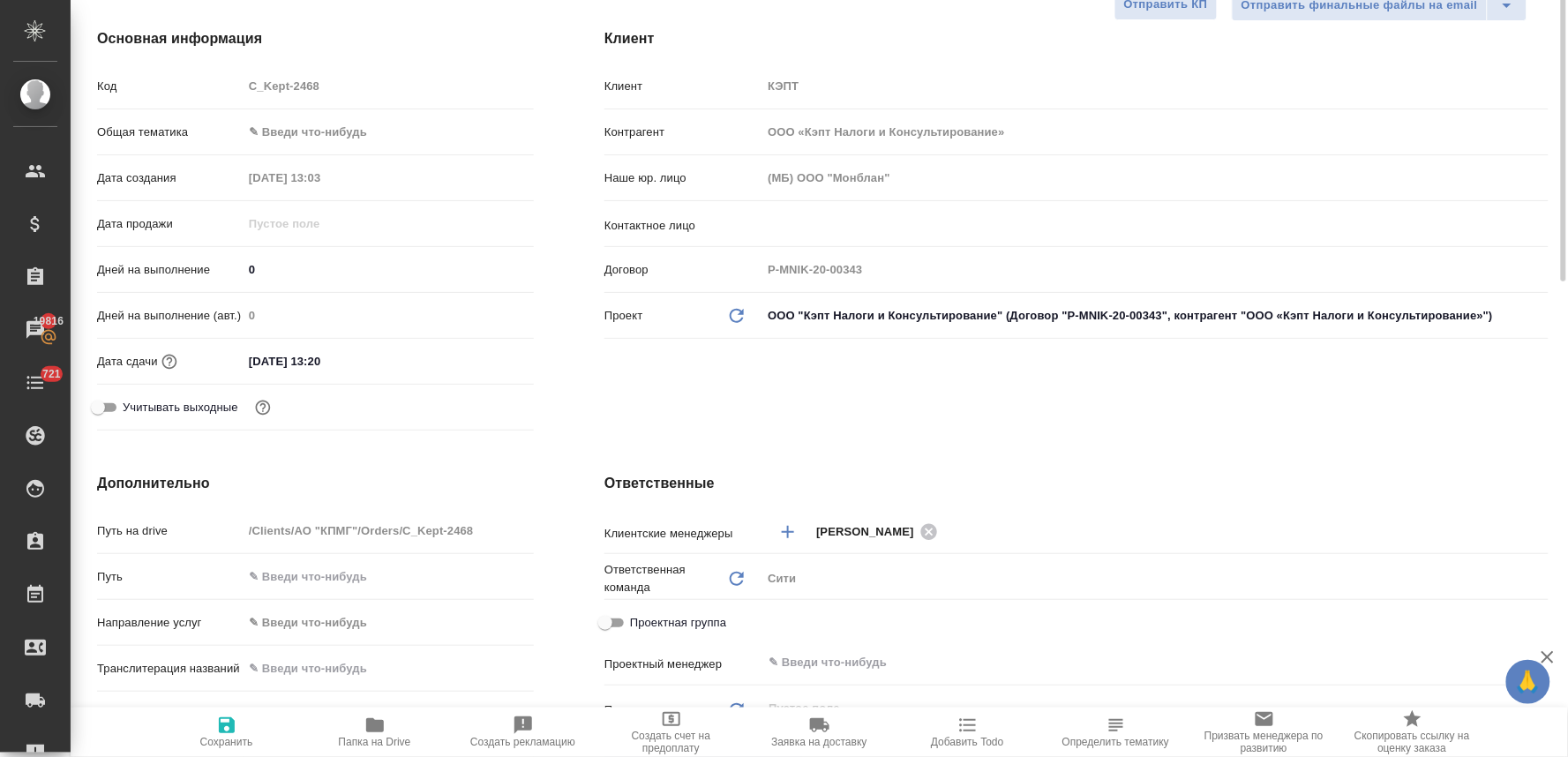
scroll to position [0, 0]
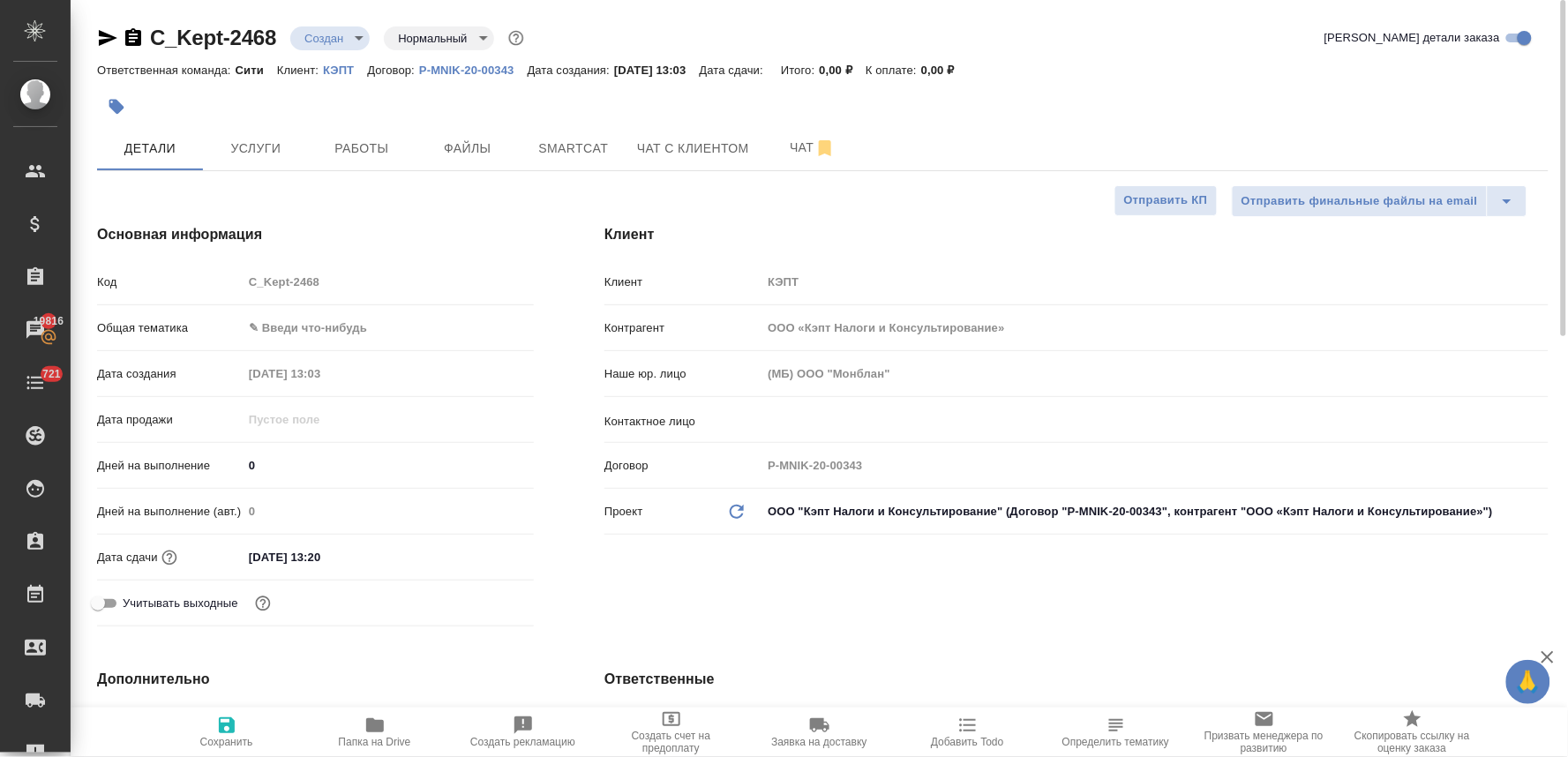
type textarea "посчитайте верстку, плиз"
type textarea "x"
click at [227, 297] on div "Код C_Kept-2468" at bounding box center [315, 282] width 436 height 31
click at [231, 732] on icon "button" at bounding box center [226, 725] width 16 height 16
type textarea "x"
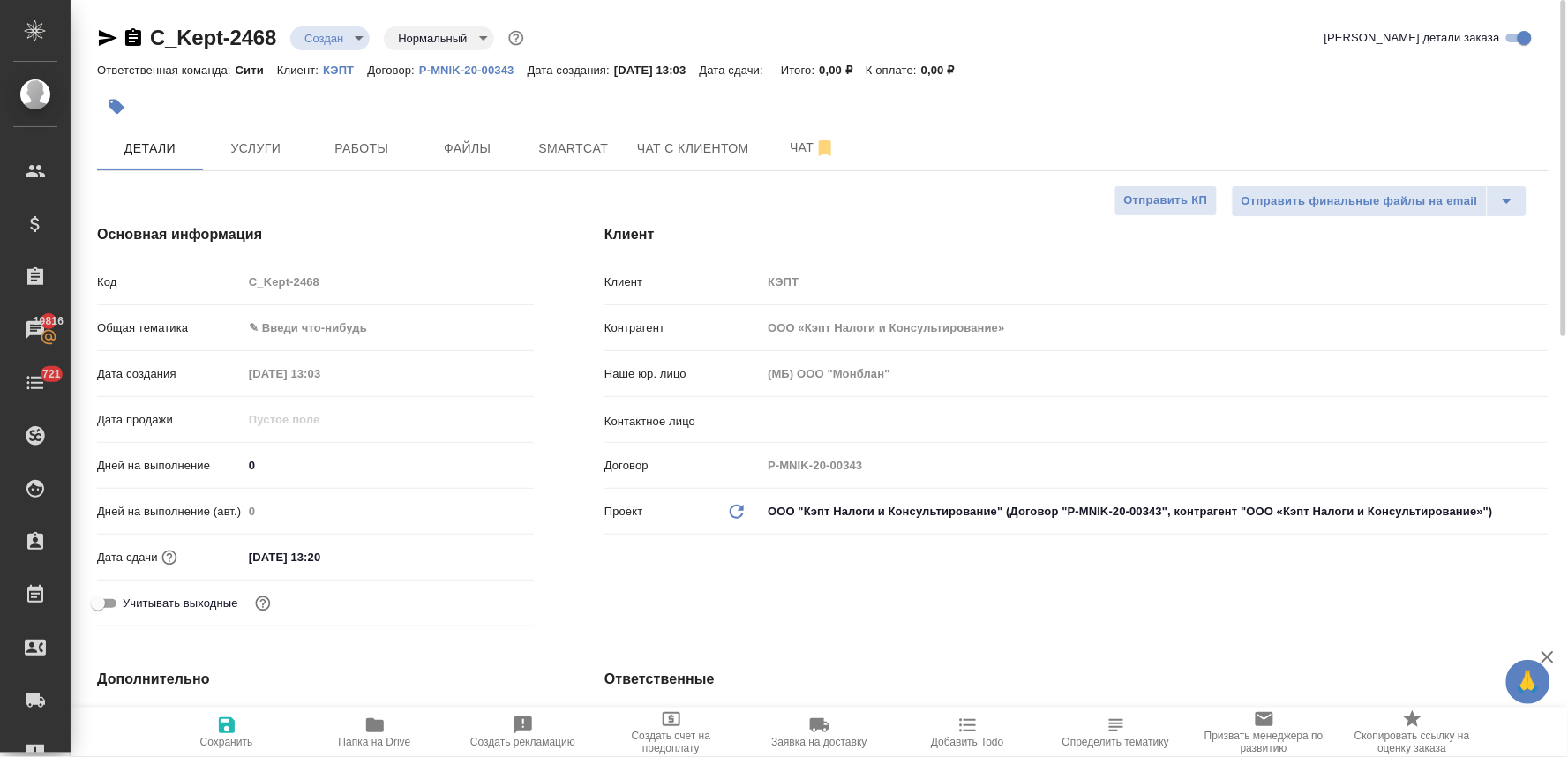
type textarea "x"
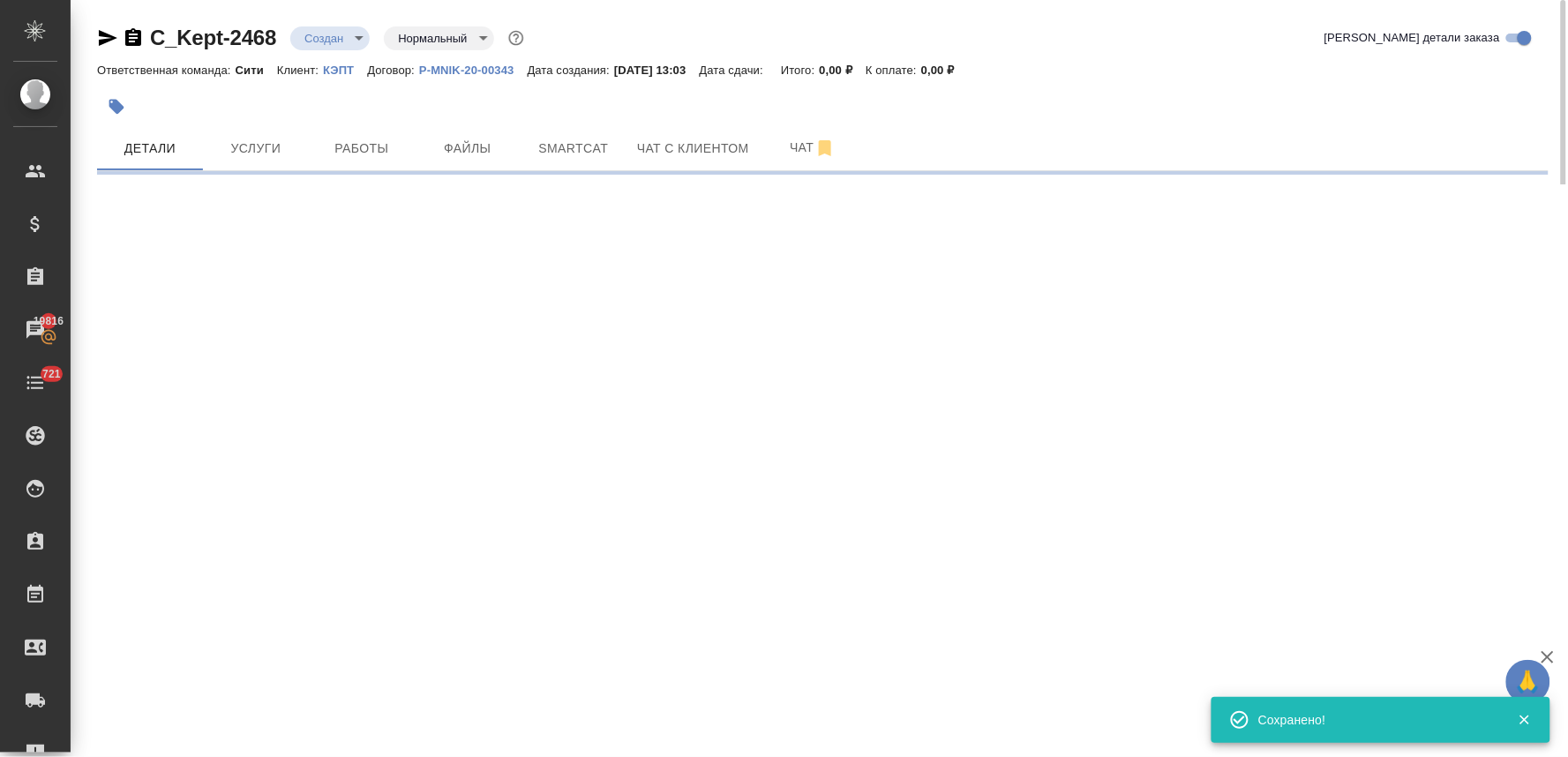
select select "RU"
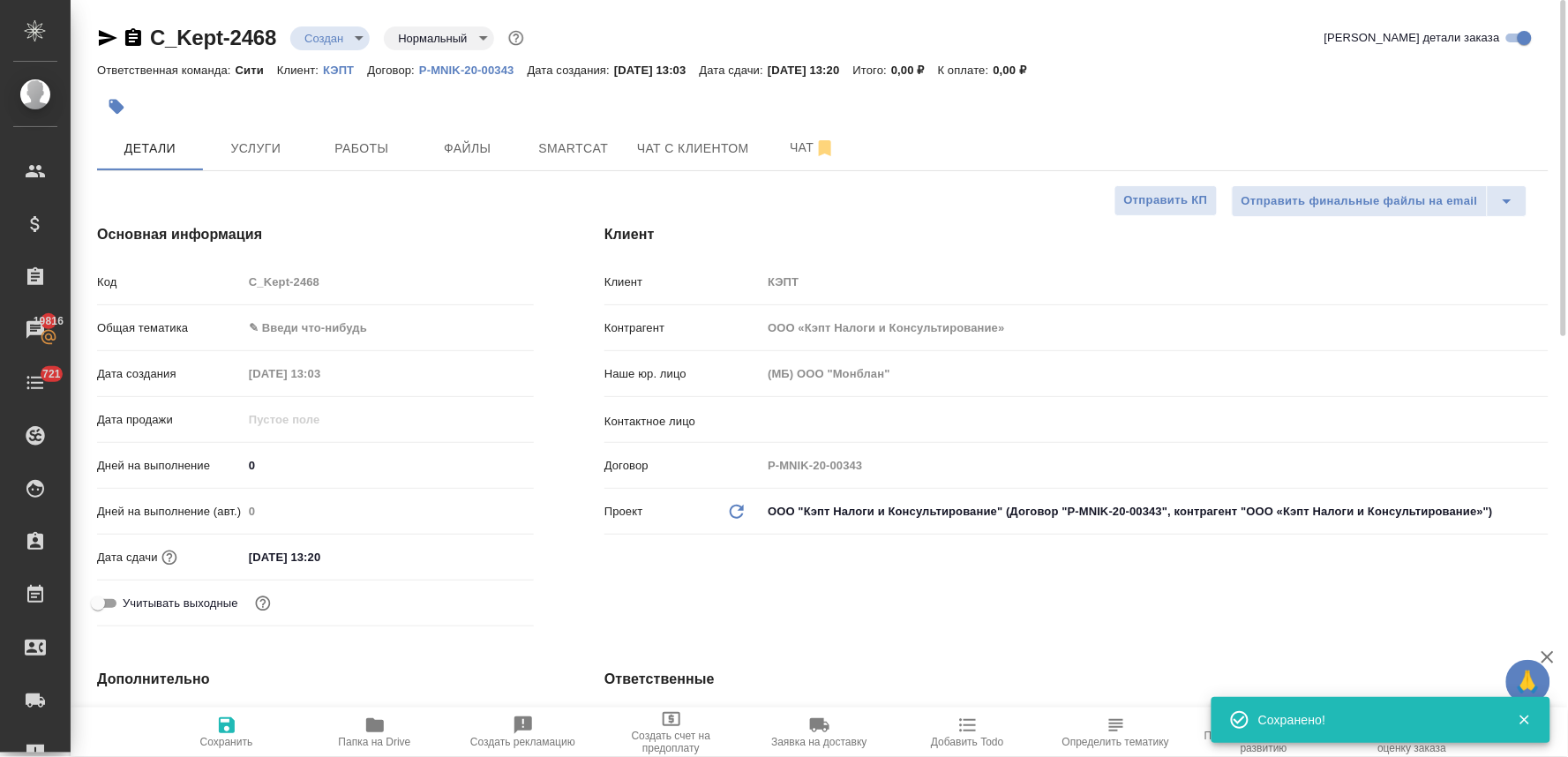
type textarea "x"
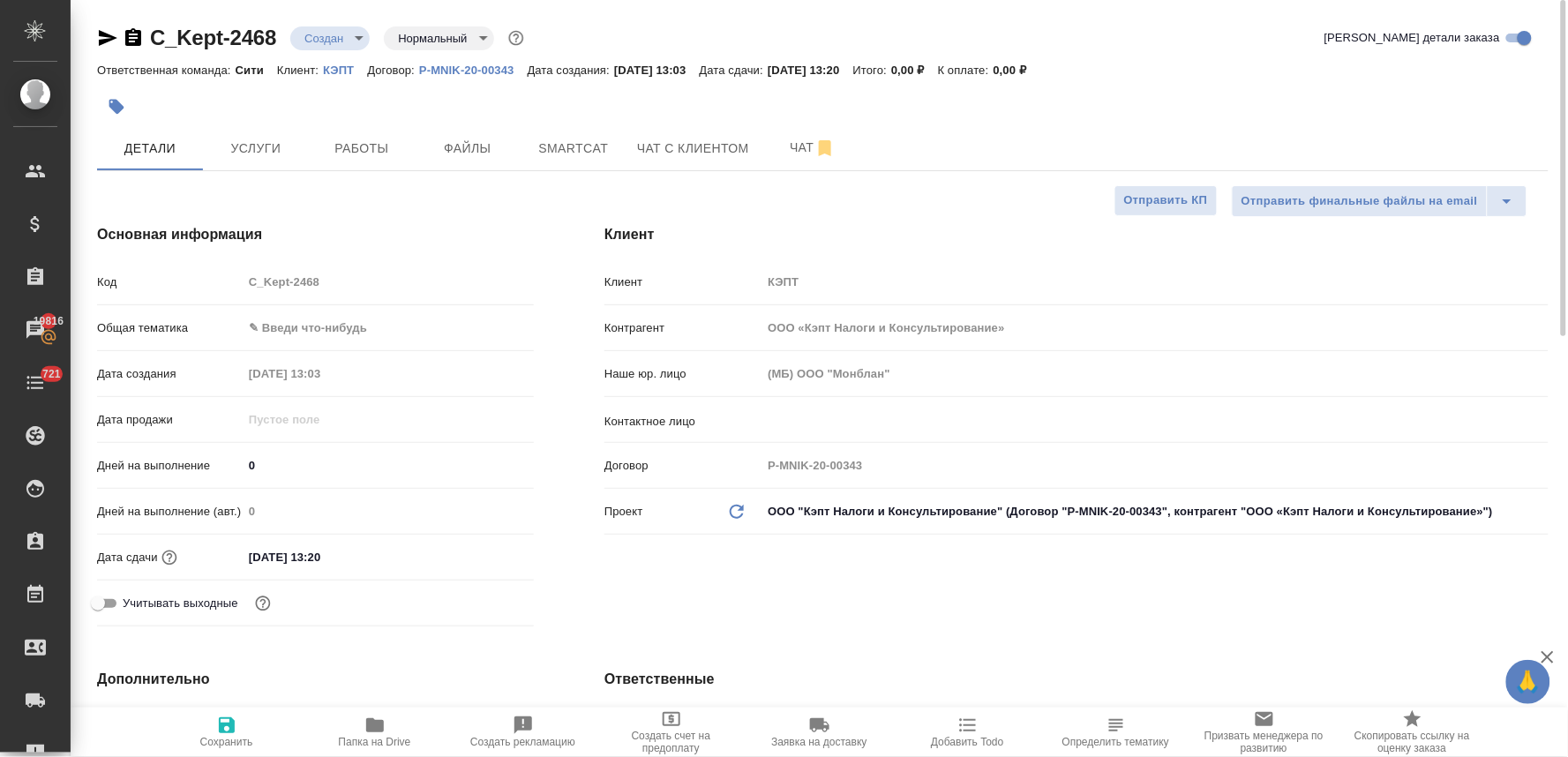
type textarea "x"
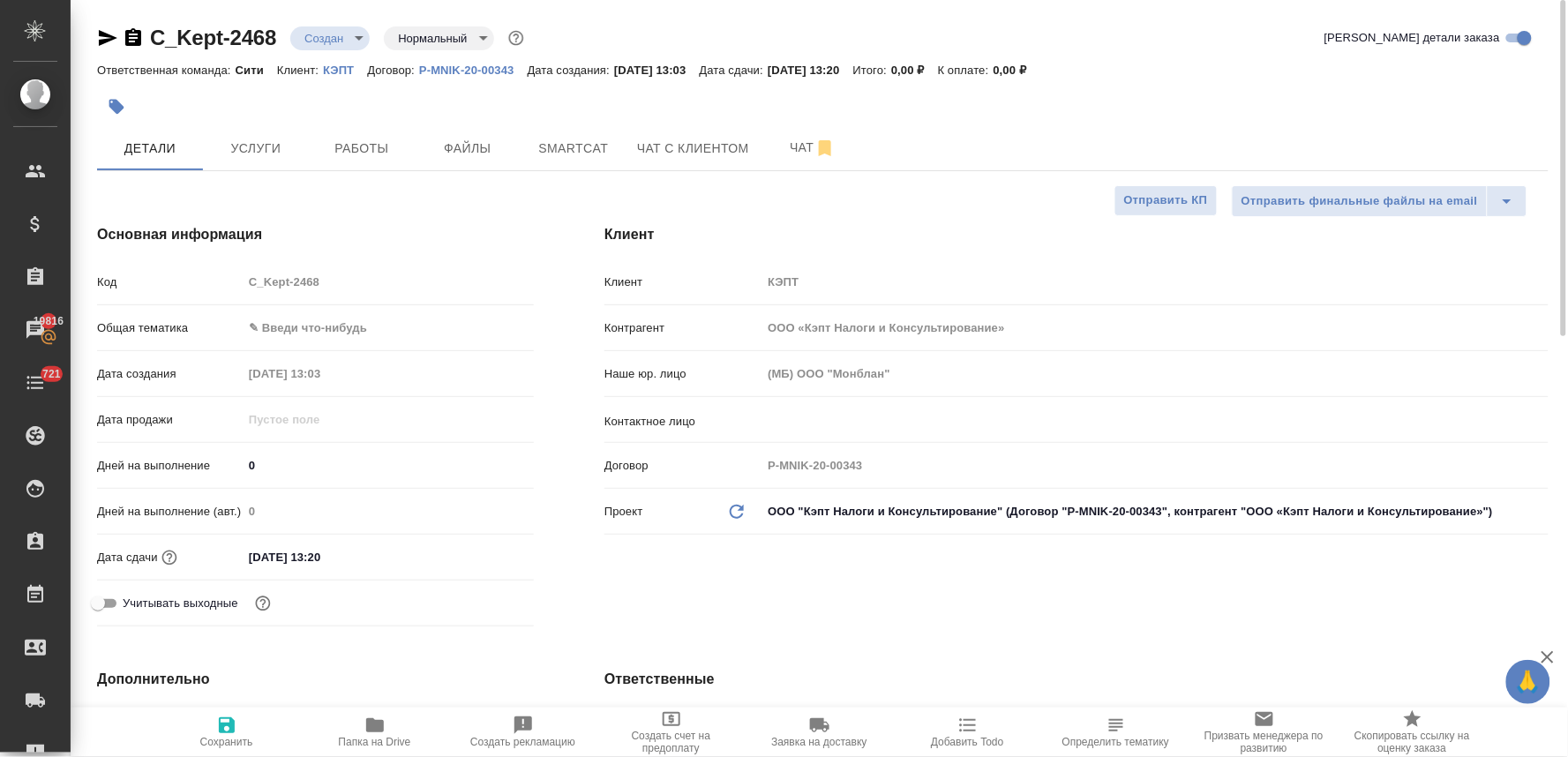
type textarea "x"
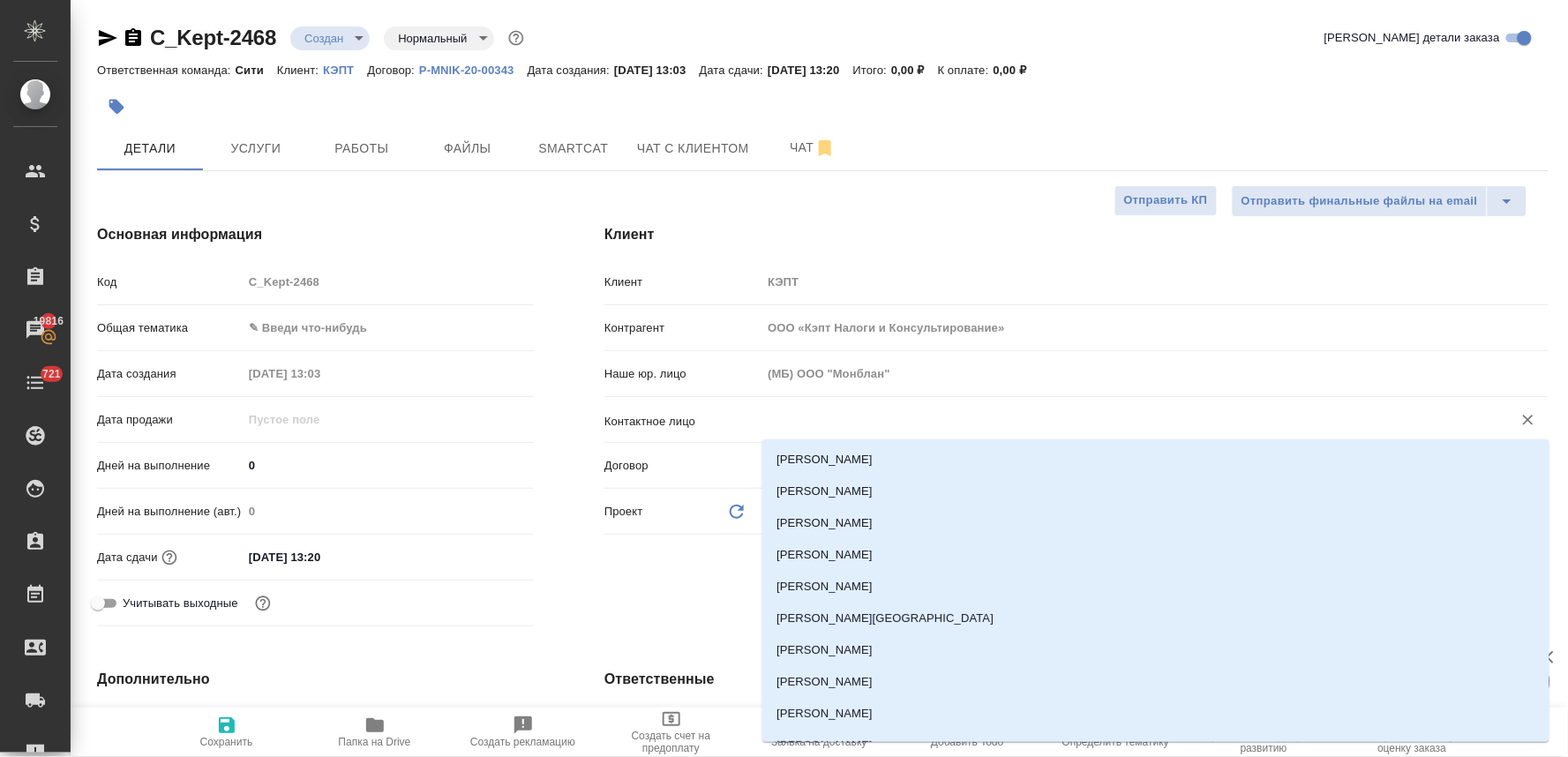
click at [807, 421] on input "text" at bounding box center [1125, 420] width 717 height 21
click at [483, 138] on span "Файлы" at bounding box center [467, 148] width 85 height 22
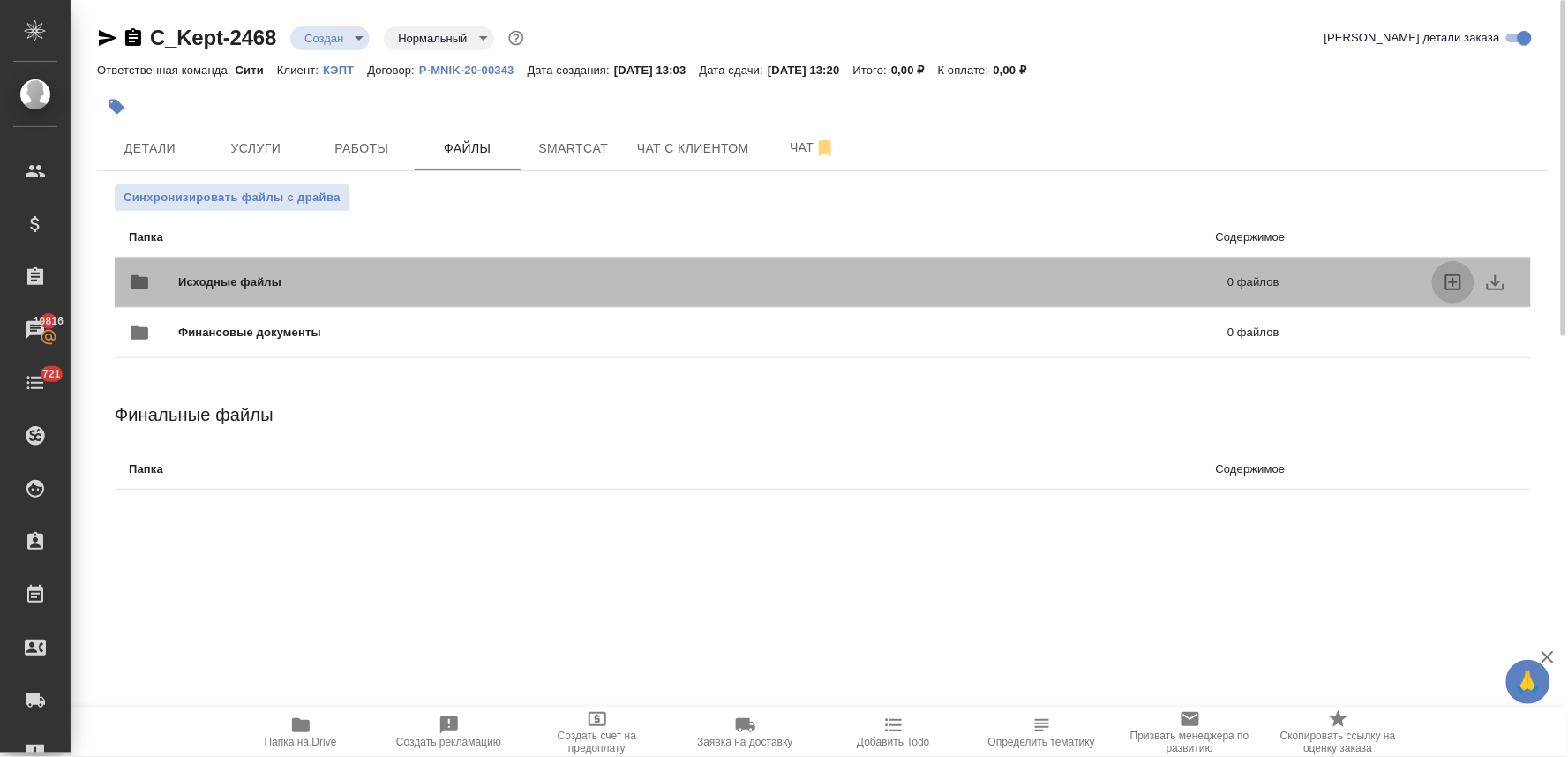
click at [1447, 279] on icon "uploadFiles" at bounding box center [1453, 282] width 21 height 21
click at [0, 0] on input "uploadFiles" at bounding box center [0, 0] width 0 height 0
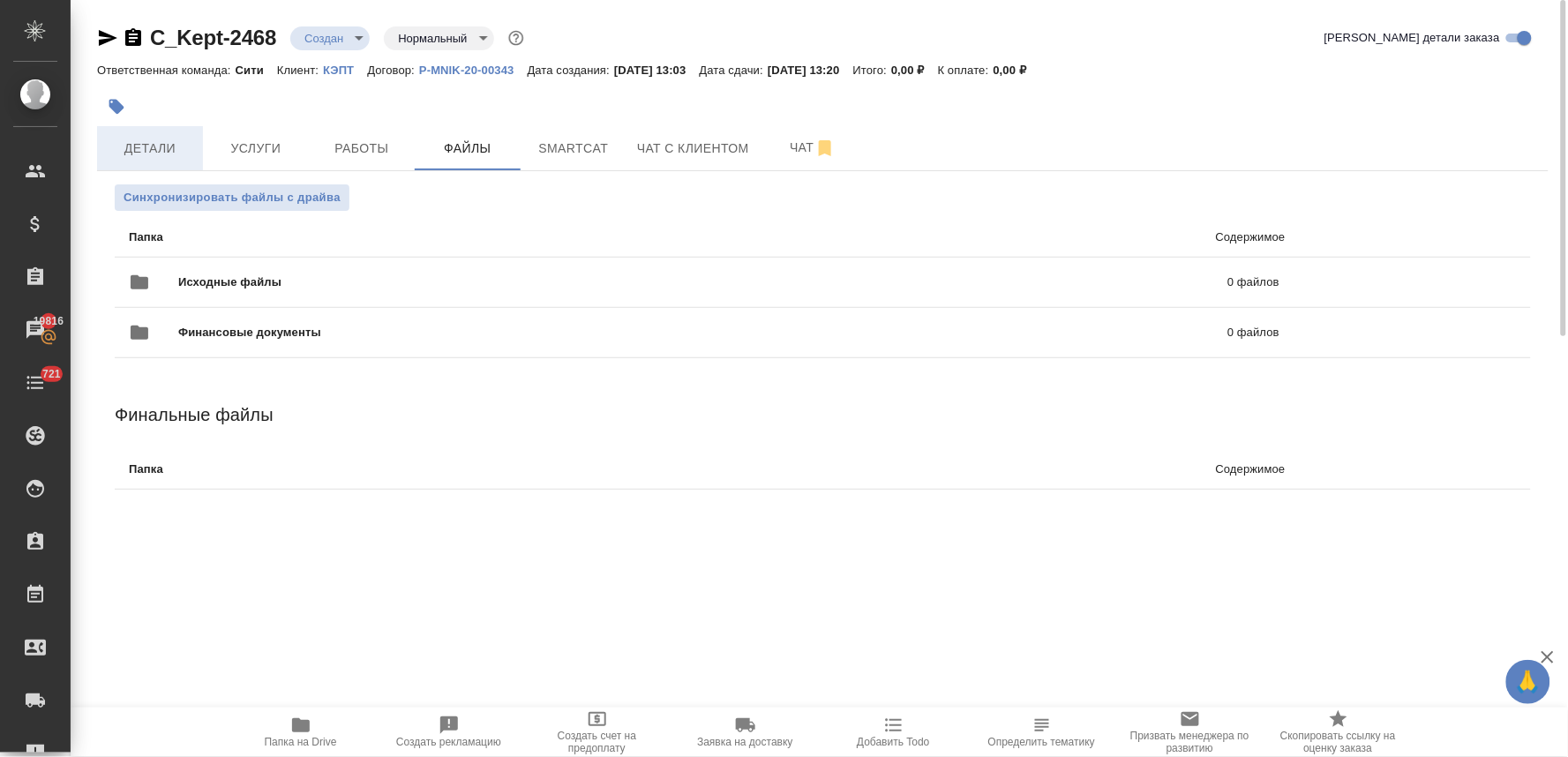
click at [152, 147] on span "Детали" at bounding box center [150, 148] width 85 height 22
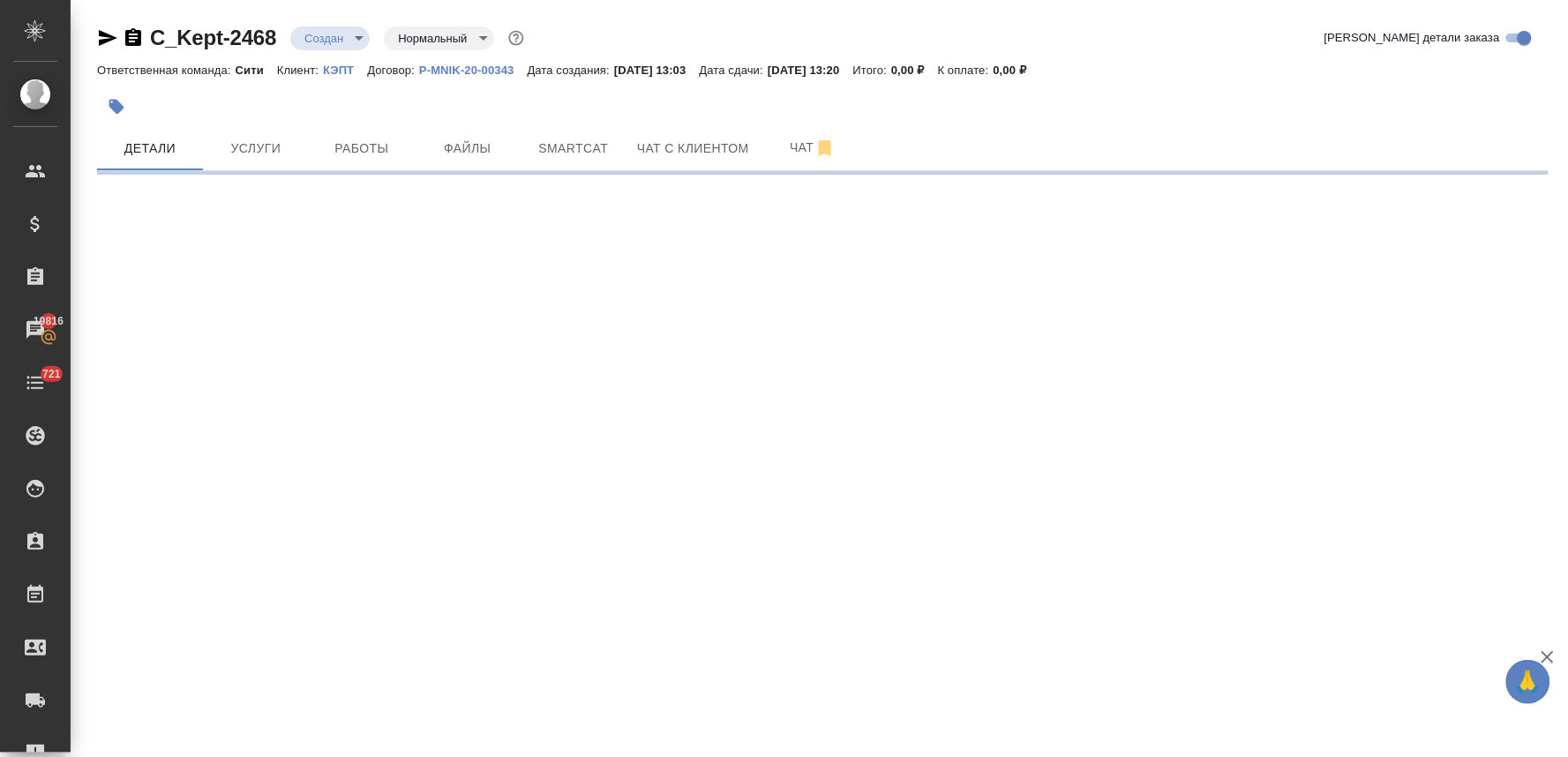
select select "RU"
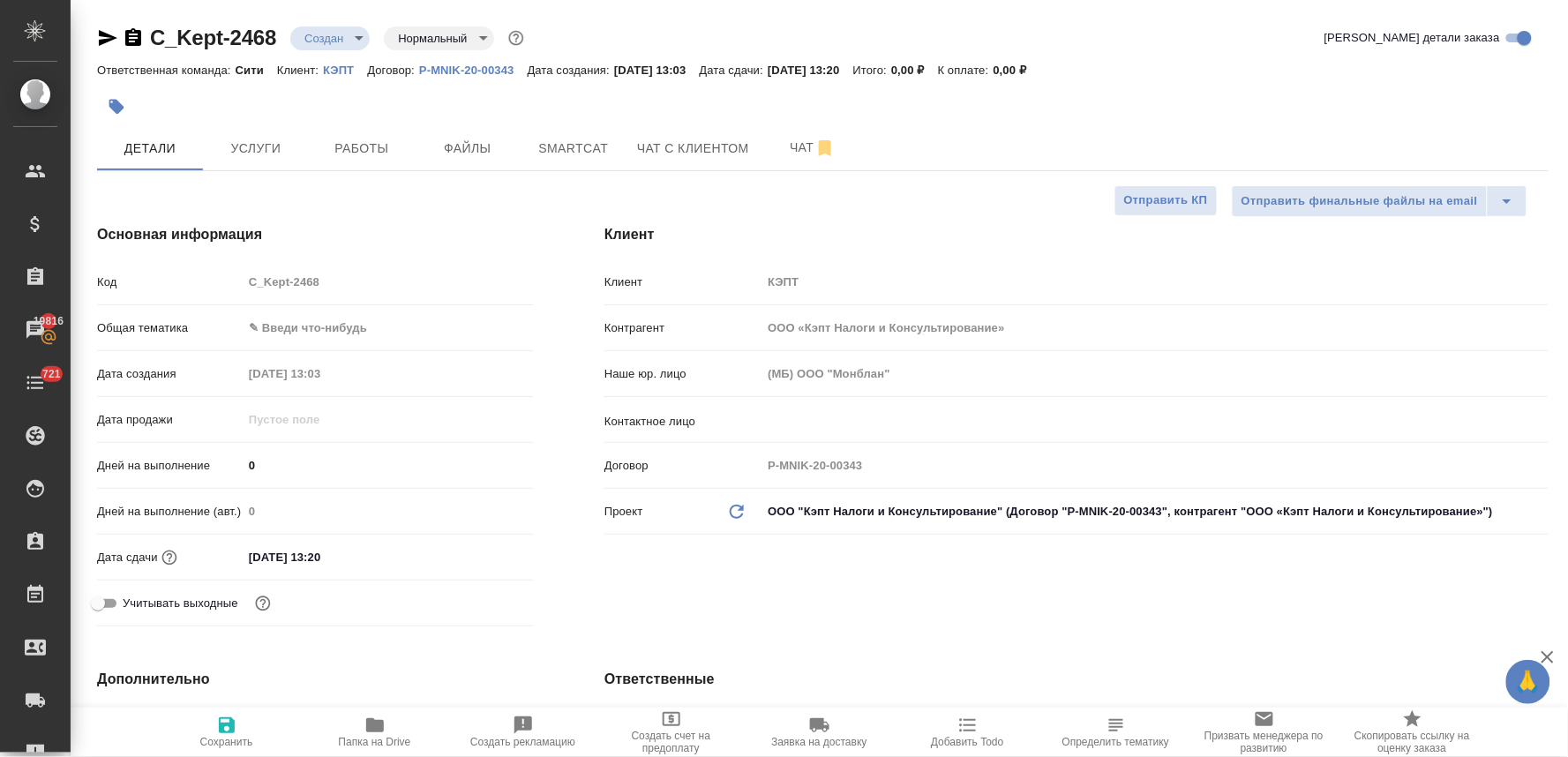
type textarea "x"
click at [842, 408] on div "​" at bounding box center [1154, 420] width 787 height 32
type textarea "x"
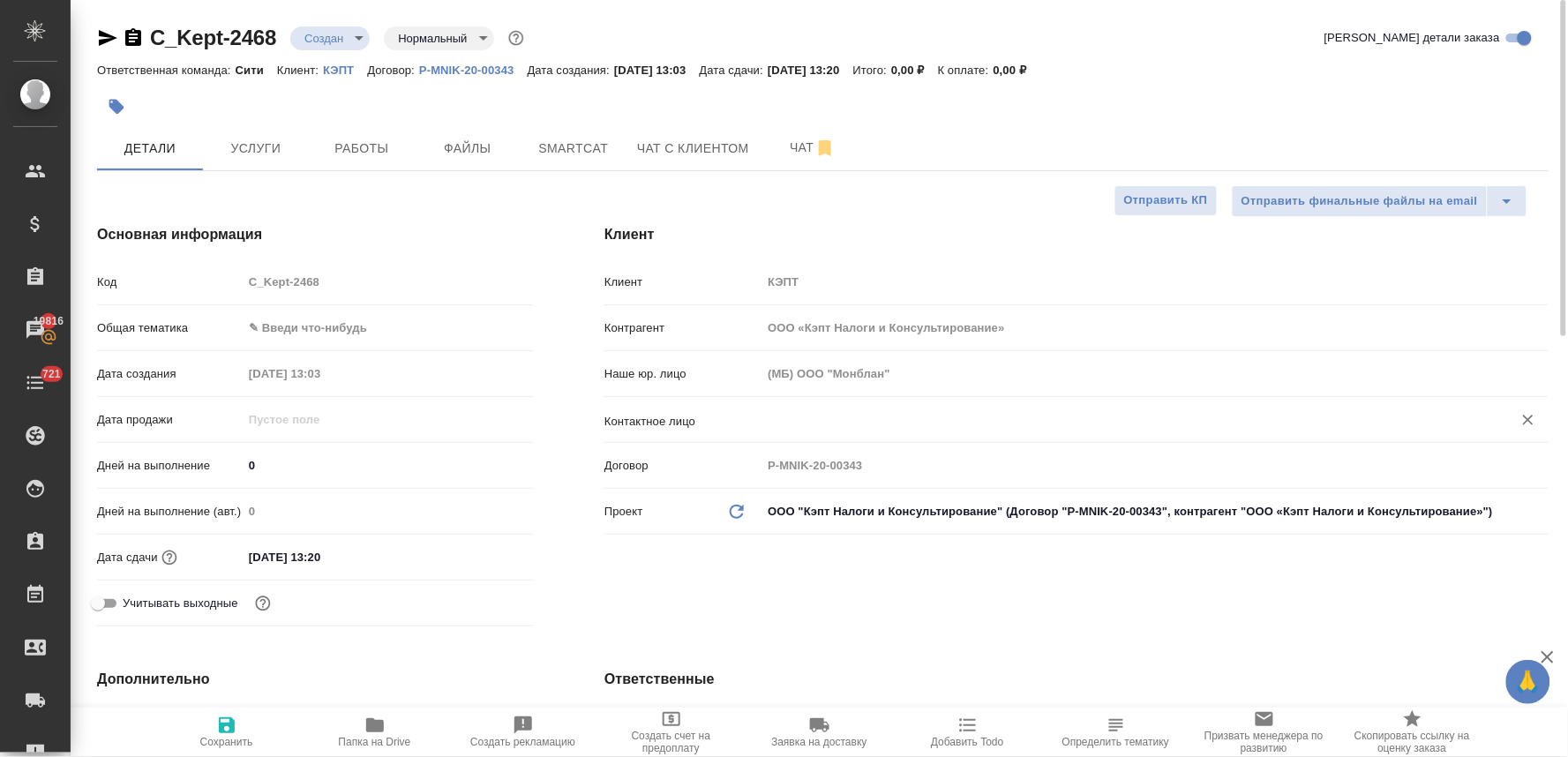
type textarea "x"
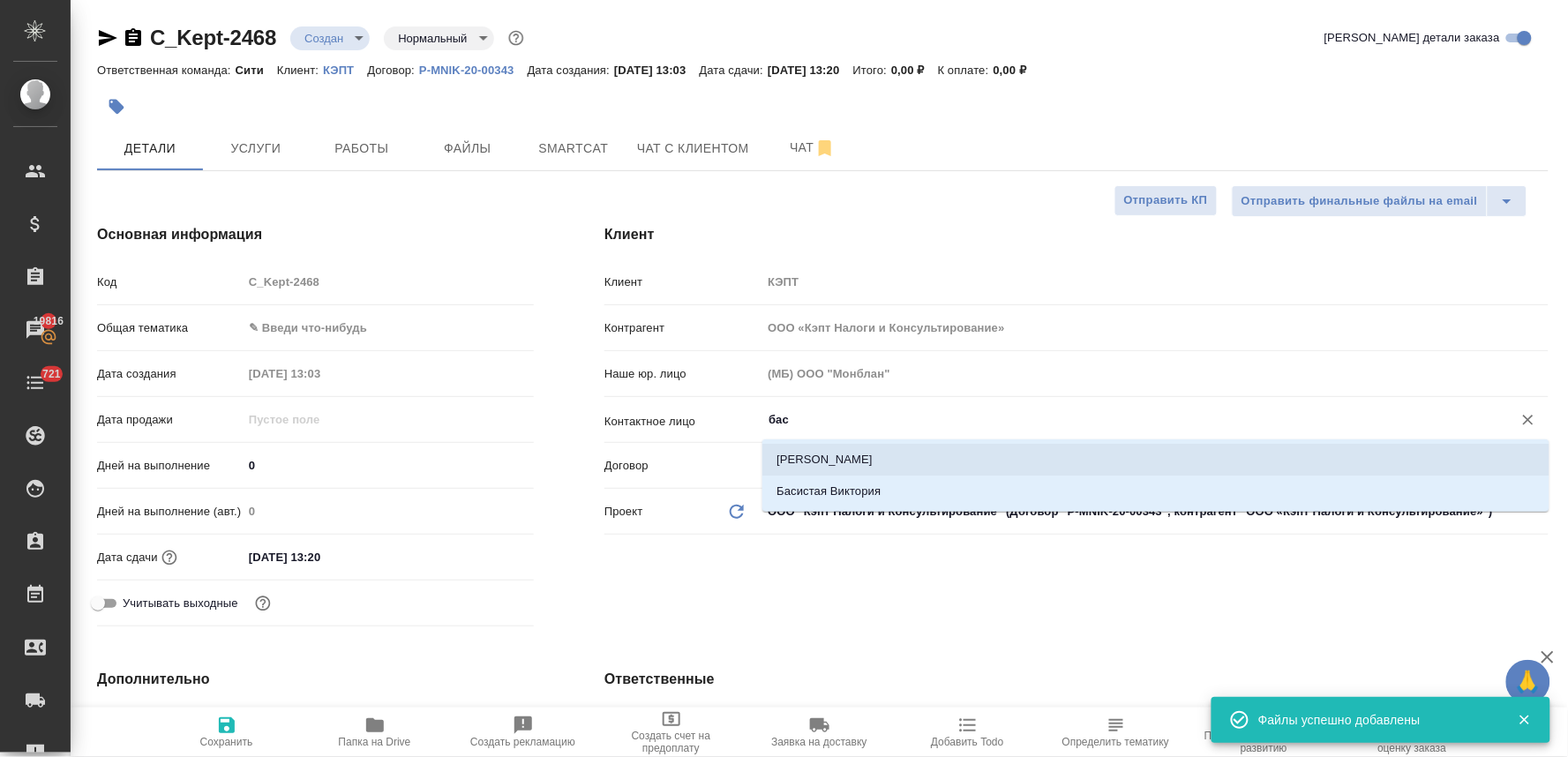
click at [862, 465] on li "Виктория Басистая" at bounding box center [1155, 460] width 787 height 32
type input "Виктория Басистая"
type textarea "x"
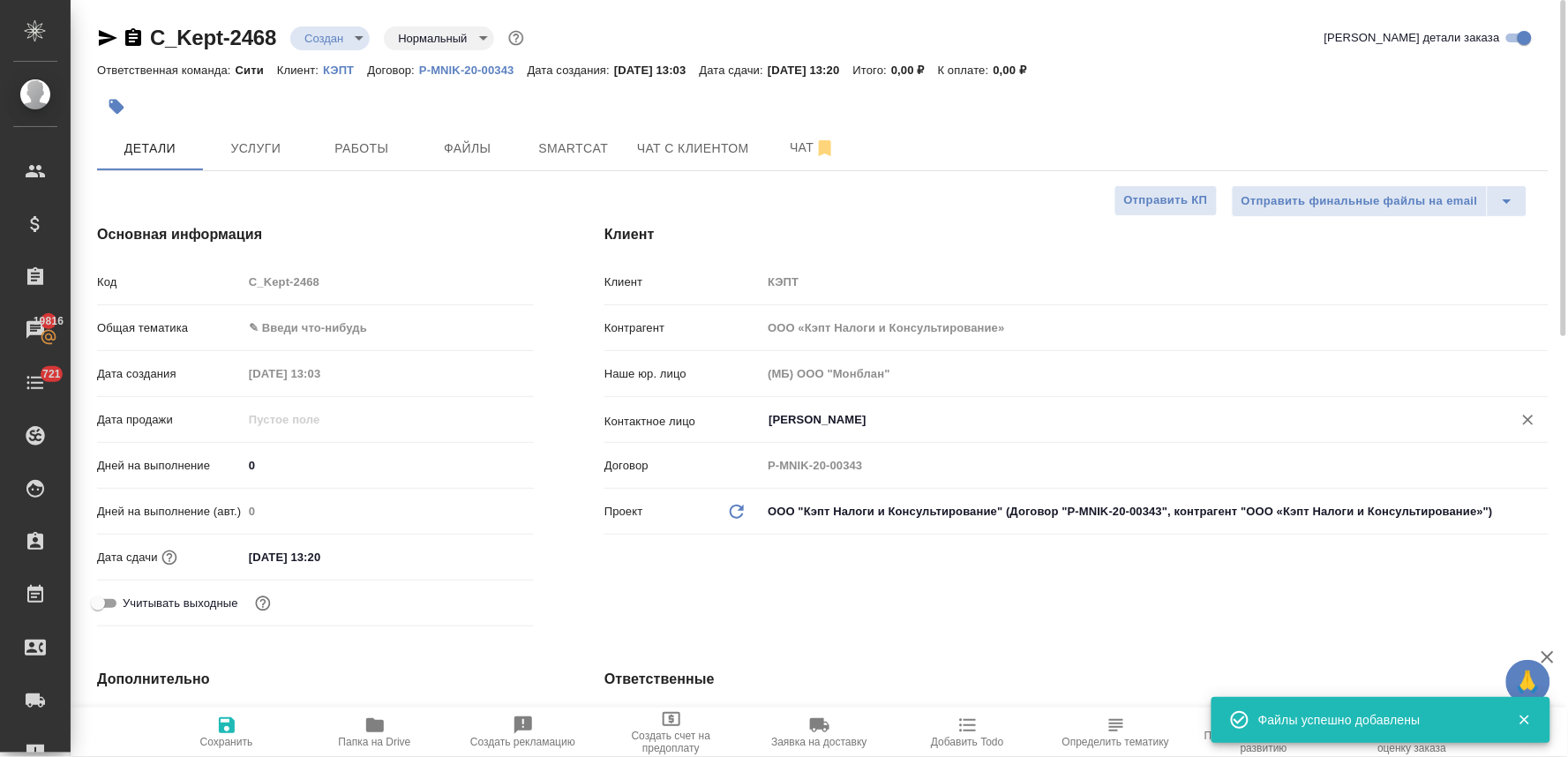
type input "Виктория Басистая"
click at [733, 594] on div "Клиент Клиент КЭПТ Контрагент ООО «Кэпт Налоги и Консультирование» Наше юр. лиц…" at bounding box center [1076, 428] width 1015 height 480
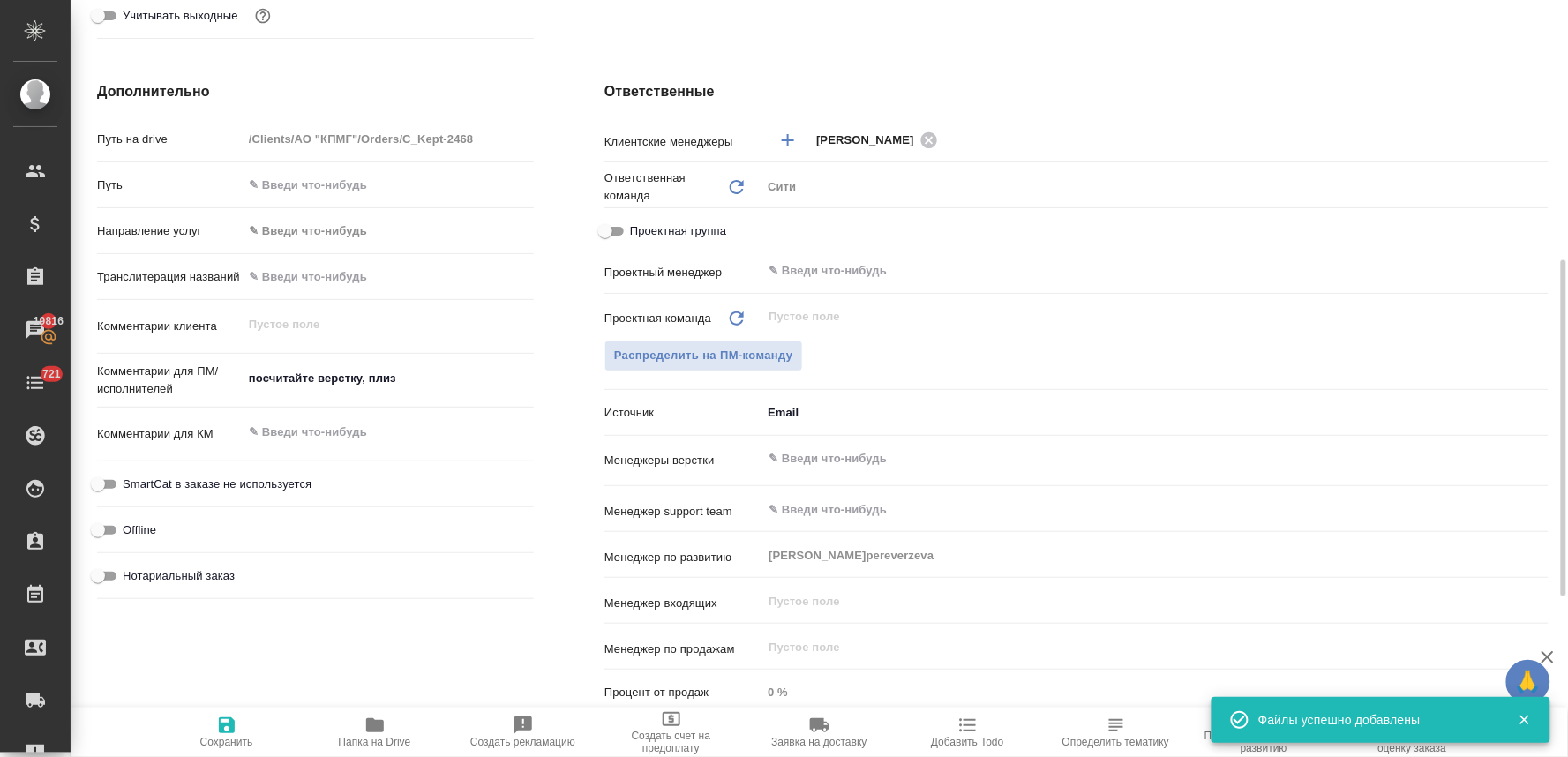
click at [839, 453] on input "text" at bounding box center [1125, 459] width 717 height 21
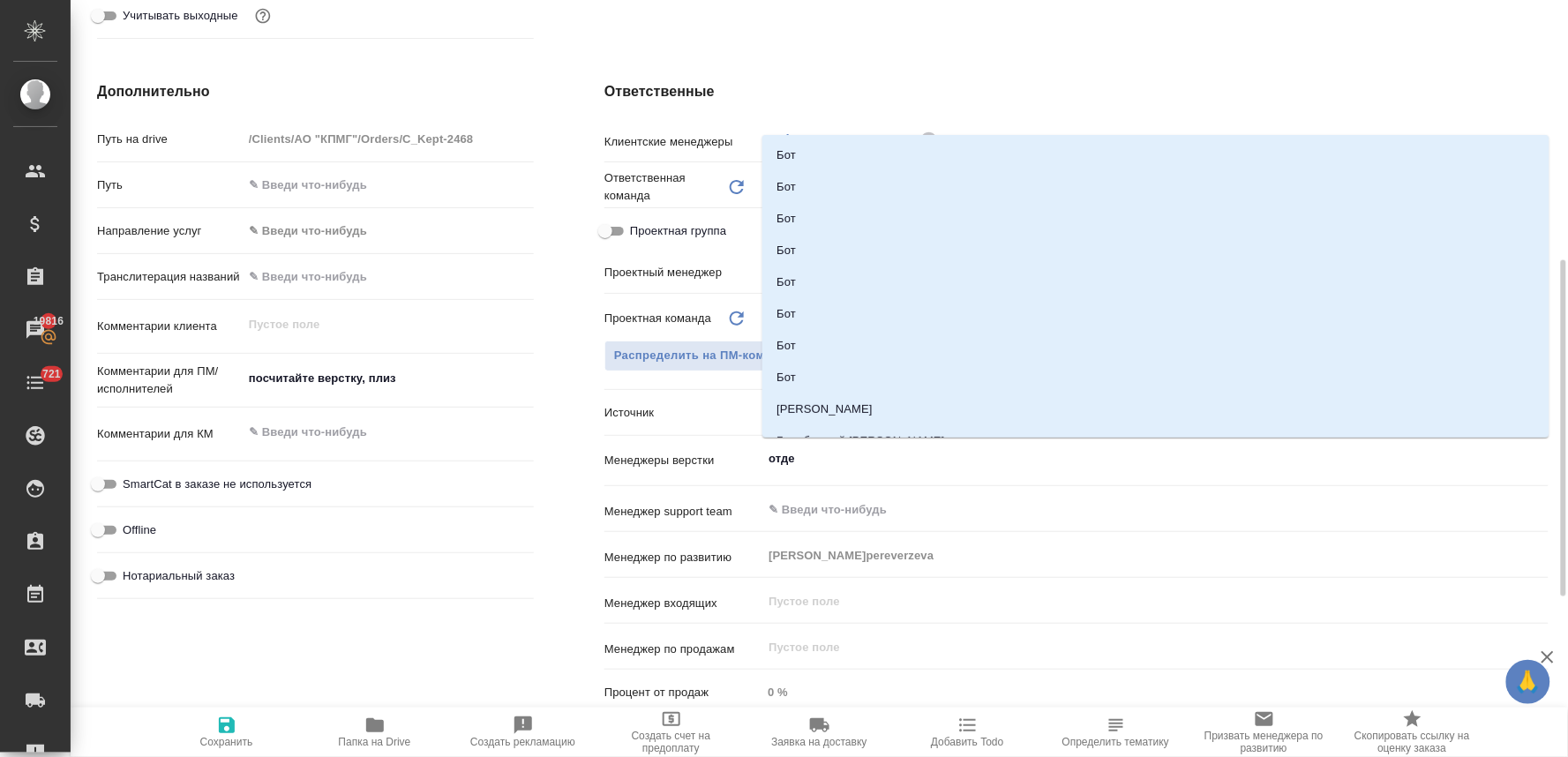
type input "отдел"
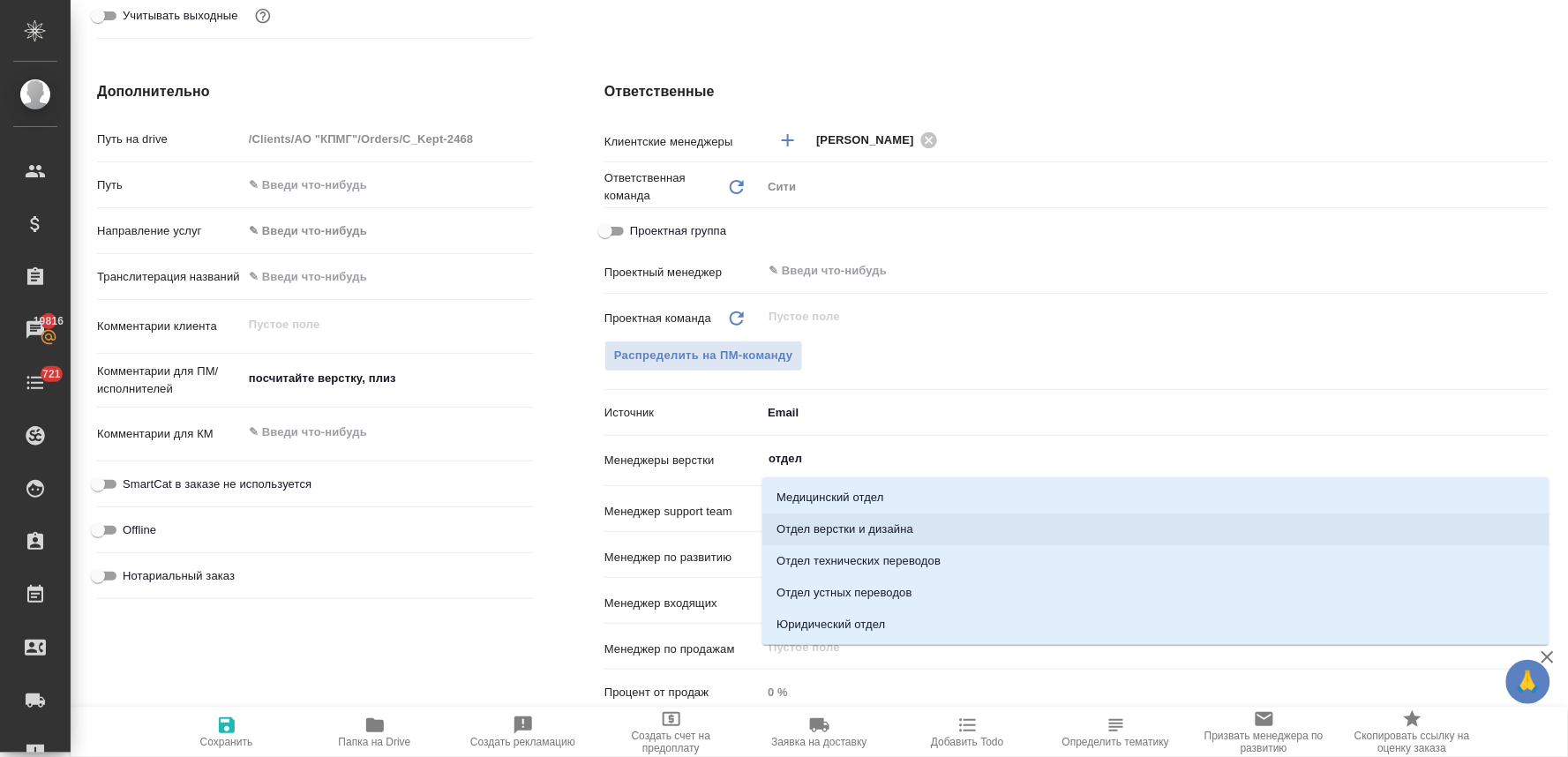
click at [844, 531] on li "Отдел верстки и дизайна" at bounding box center [1155, 530] width 787 height 32
type textarea "x"
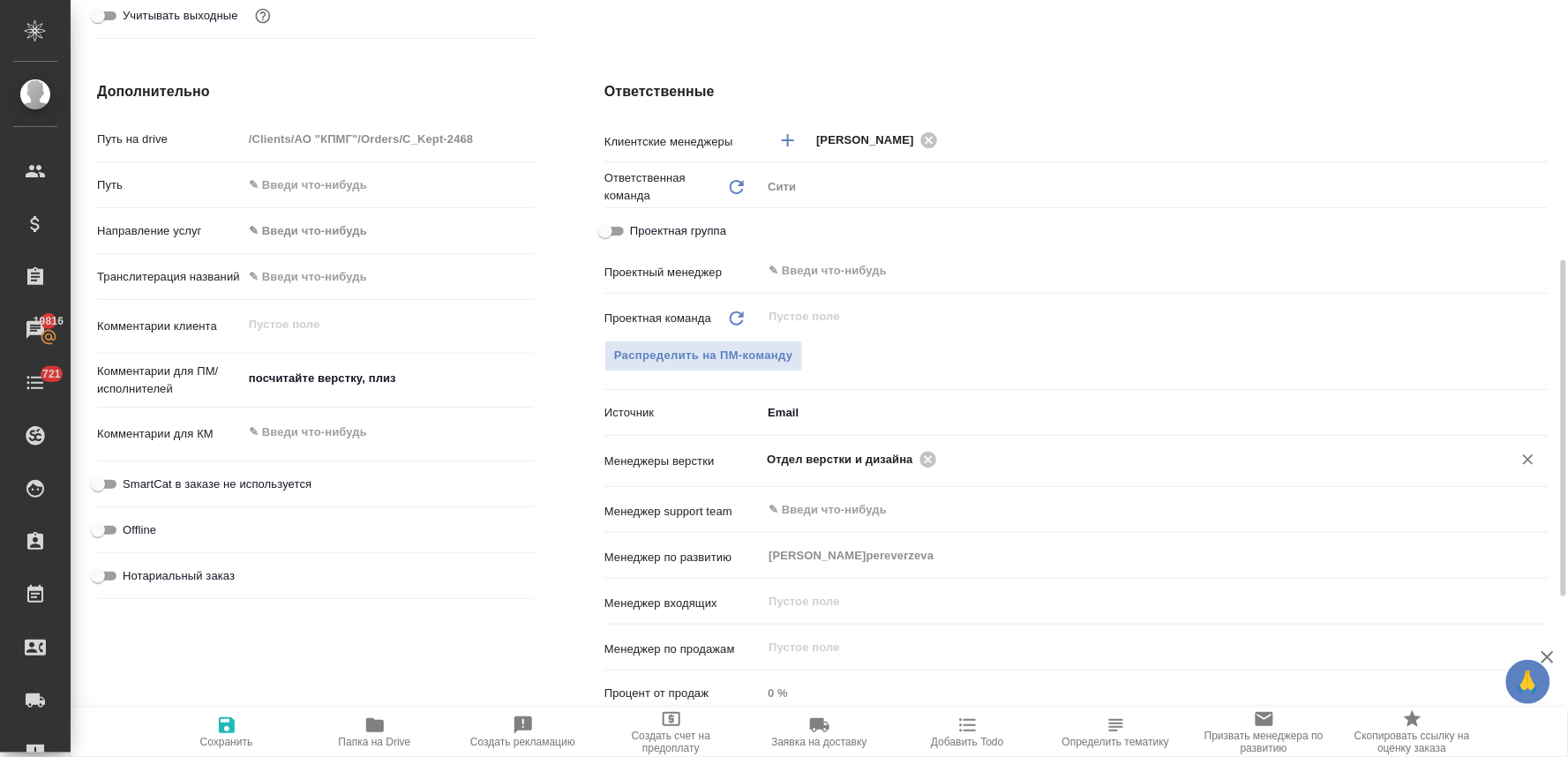
click at [208, 737] on span "Сохранить" at bounding box center [227, 742] width 53 height 12
type textarea "x"
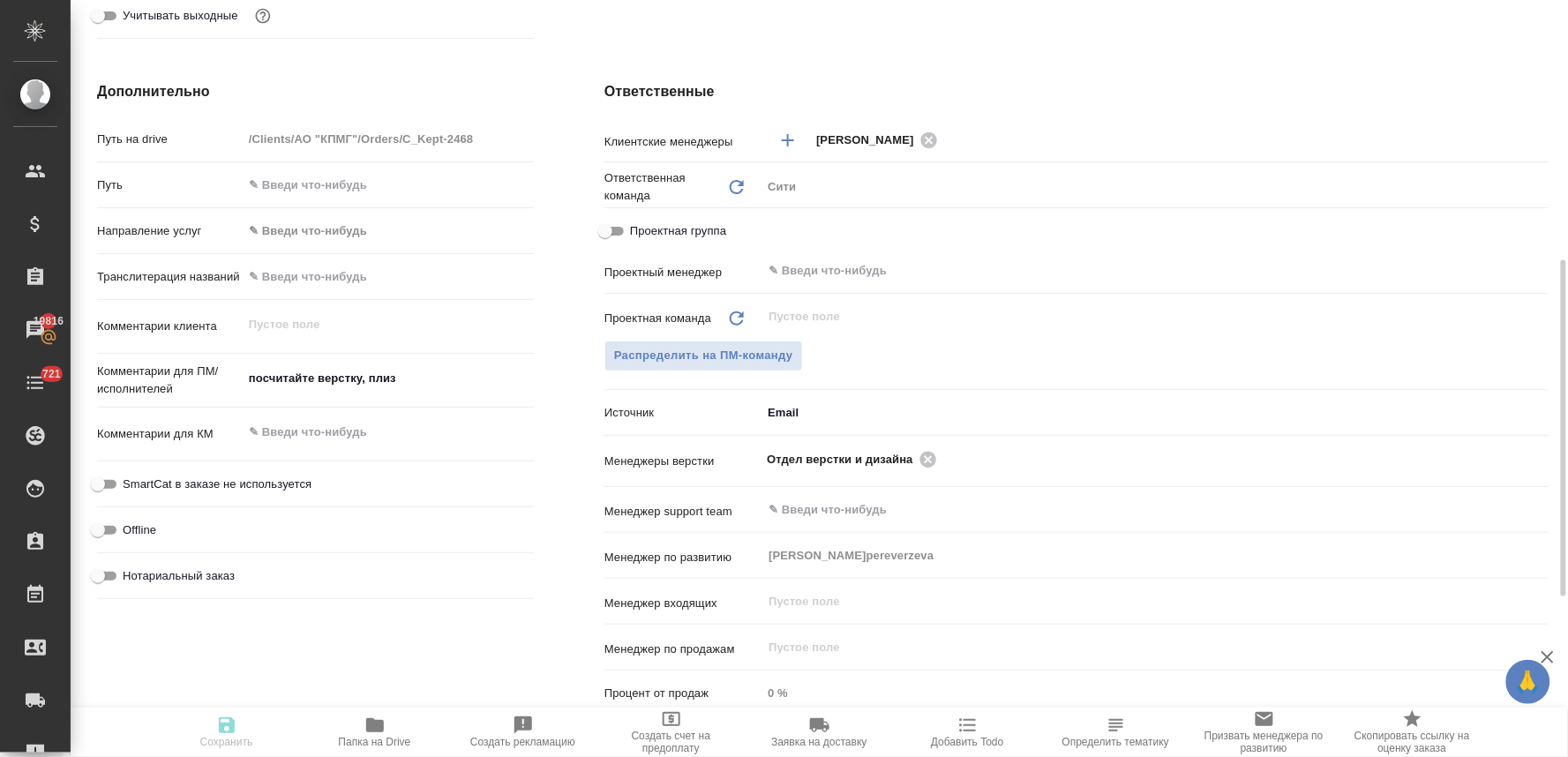
type textarea "x"
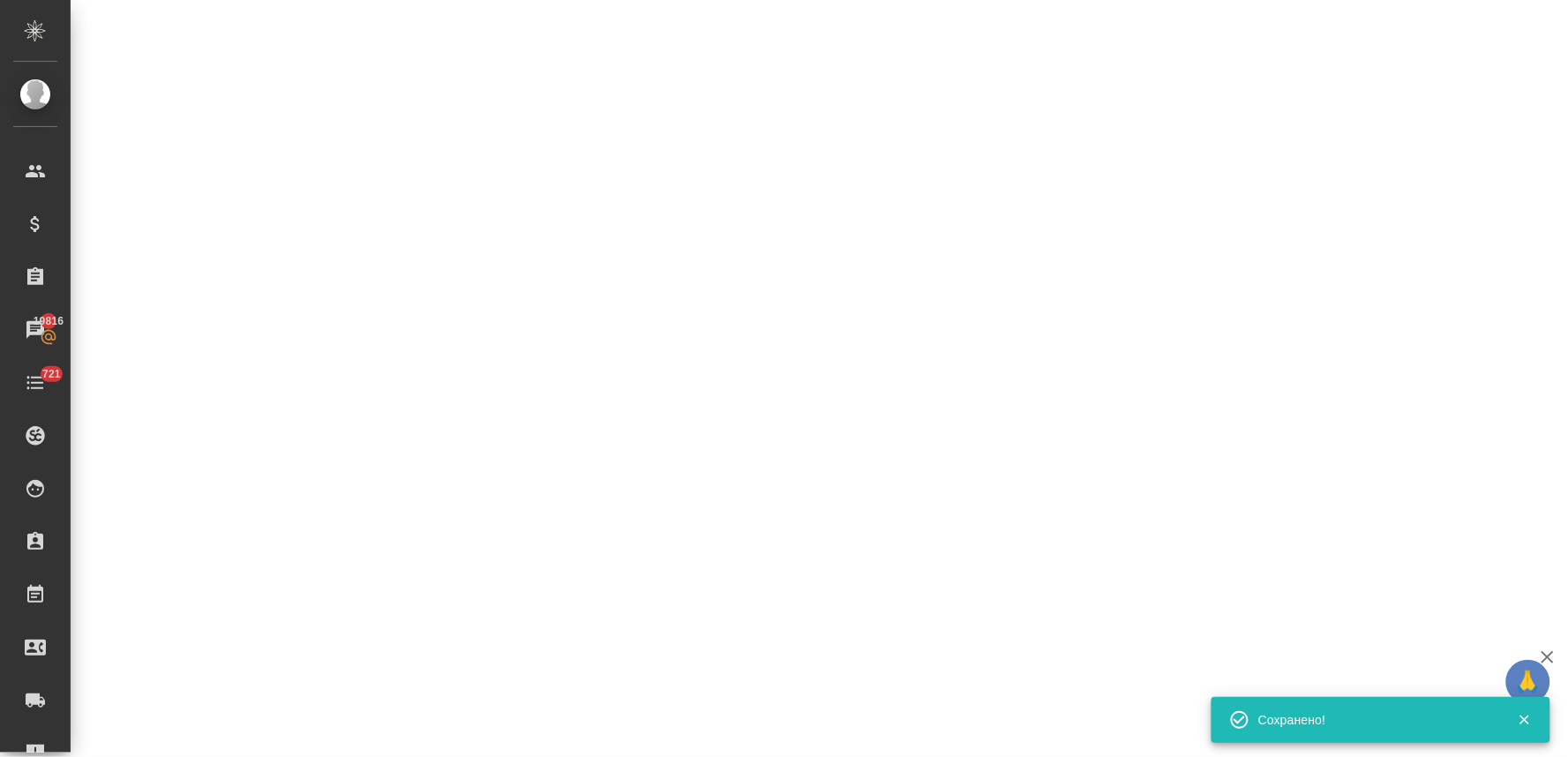
select select "RU"
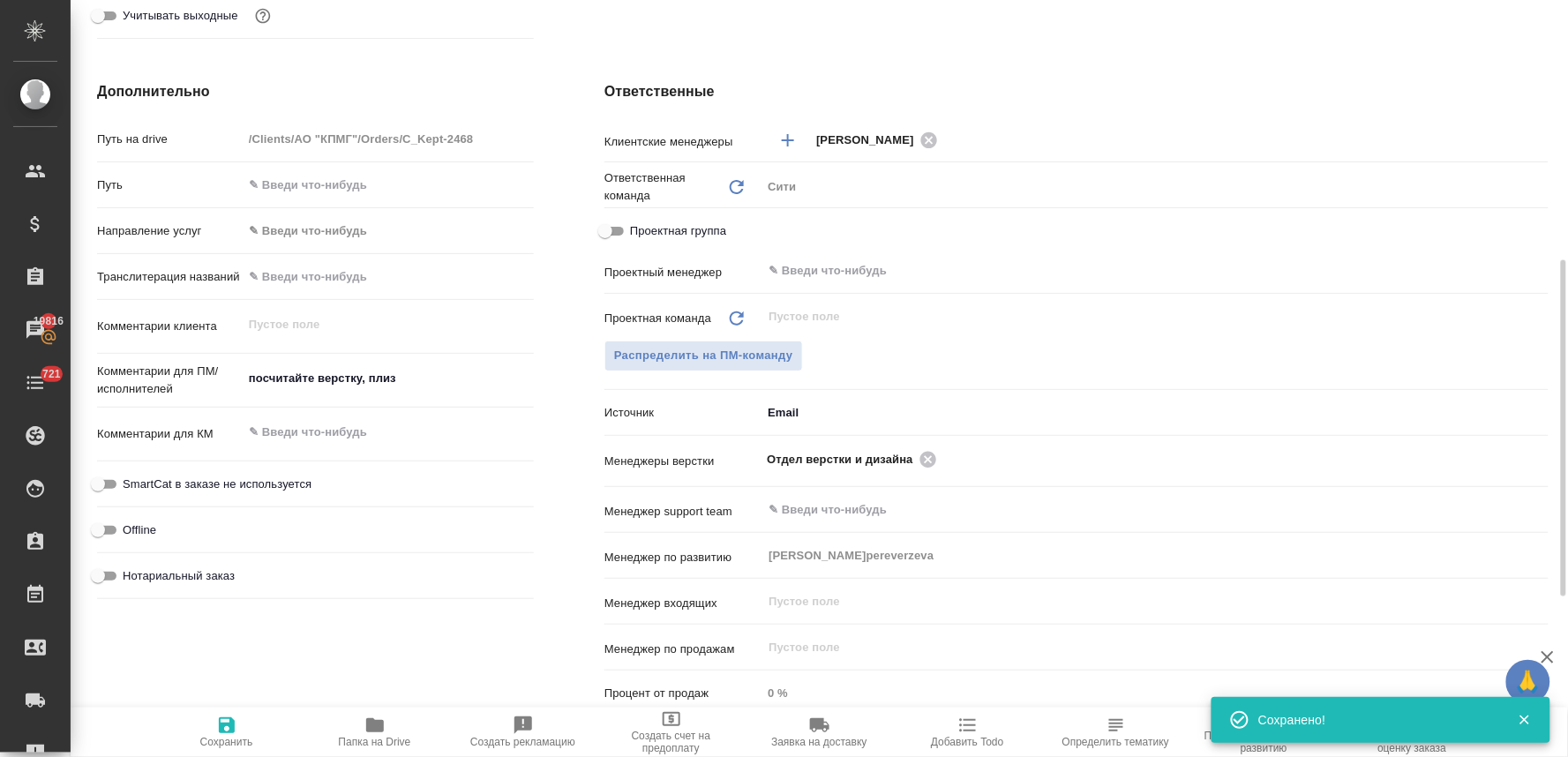
type textarea "x"
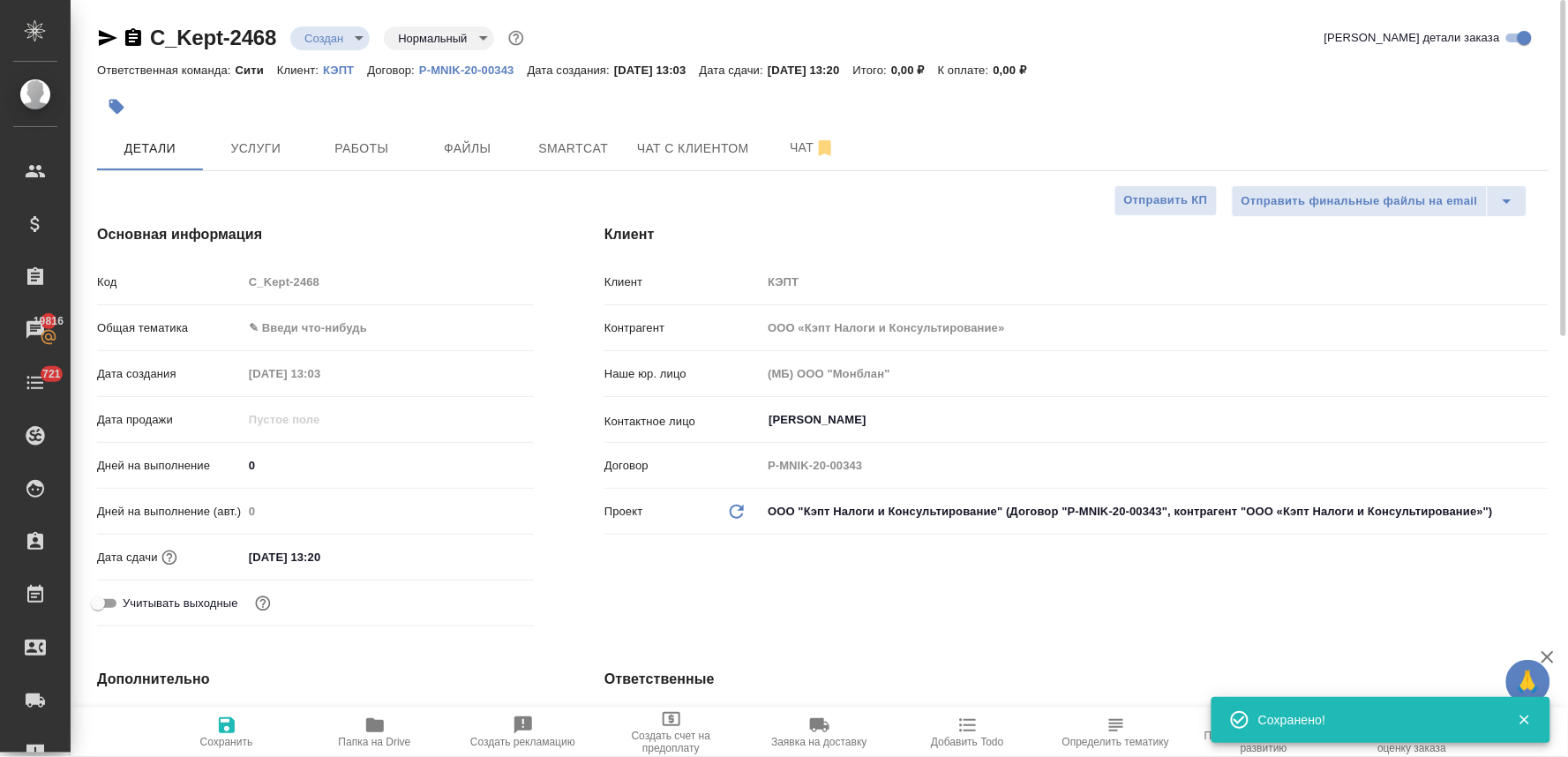
click at [335, 45] on body "🙏 .cls-1 fill:#fff; AWATERA Lyamina Nadezhda Клиенты Спецификации Заказы 19816 …" at bounding box center [784, 378] width 1568 height 757
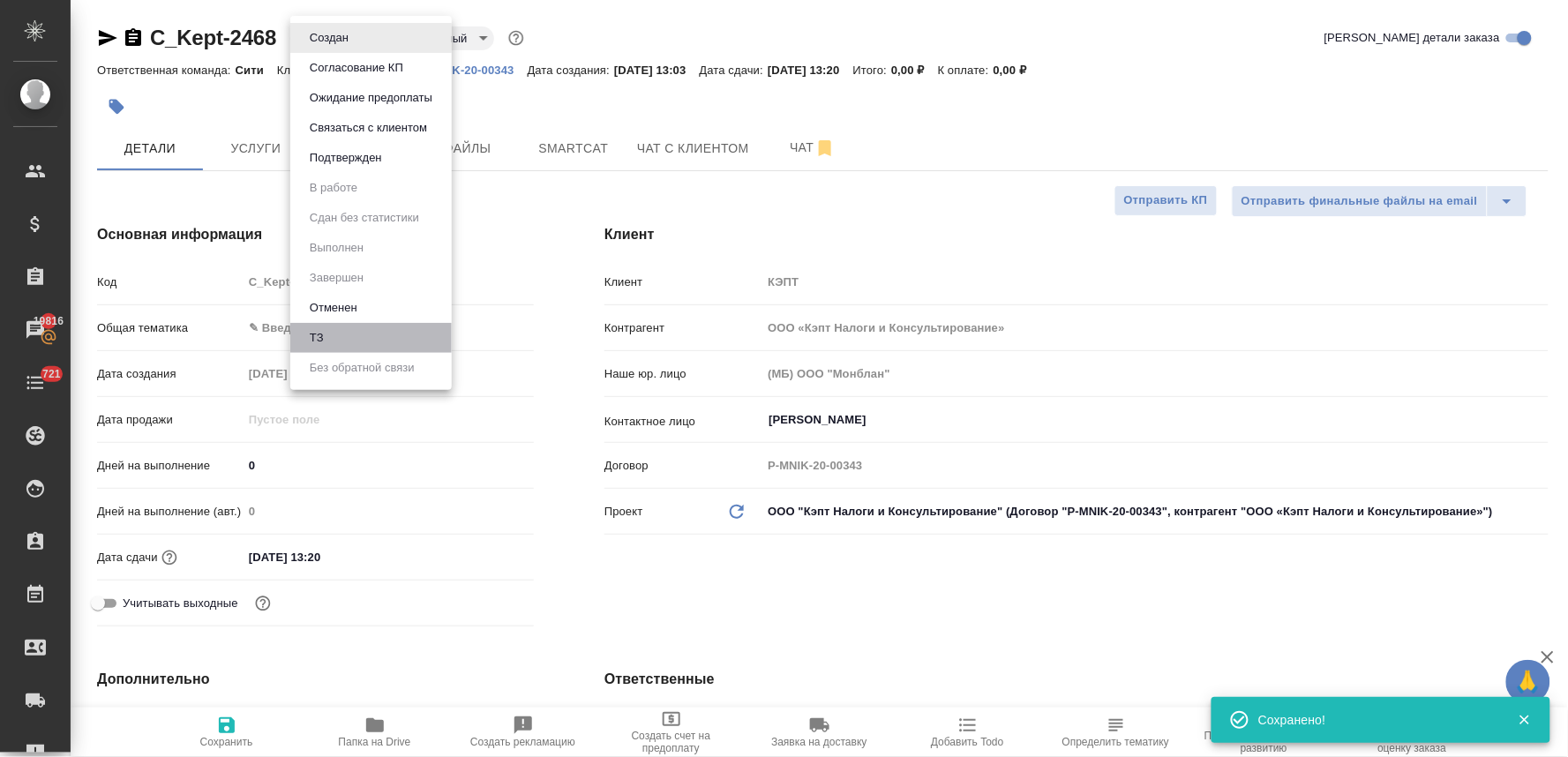
click at [346, 347] on li "ТЗ" at bounding box center [370, 338] width 161 height 30
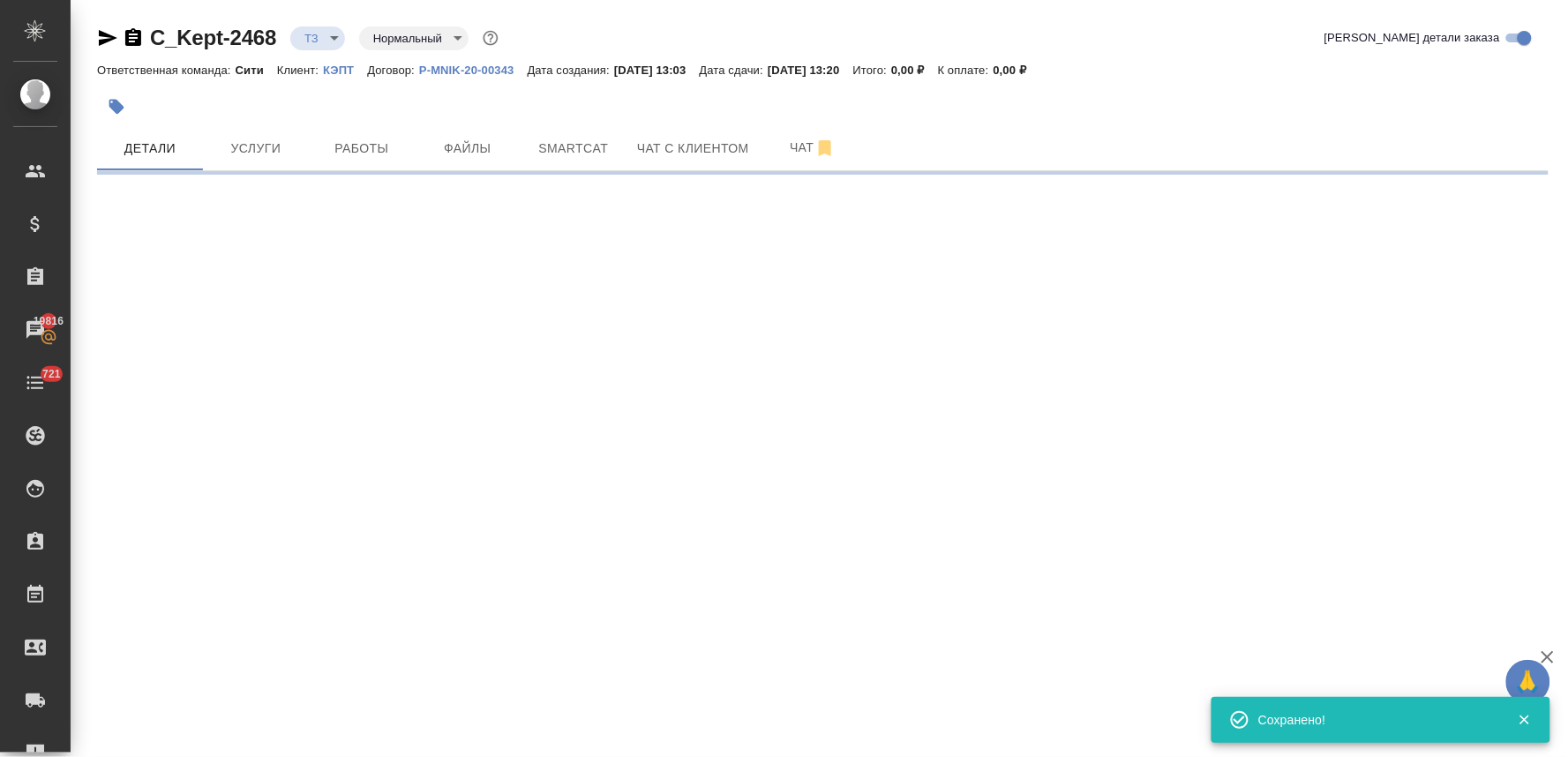
select select "RU"
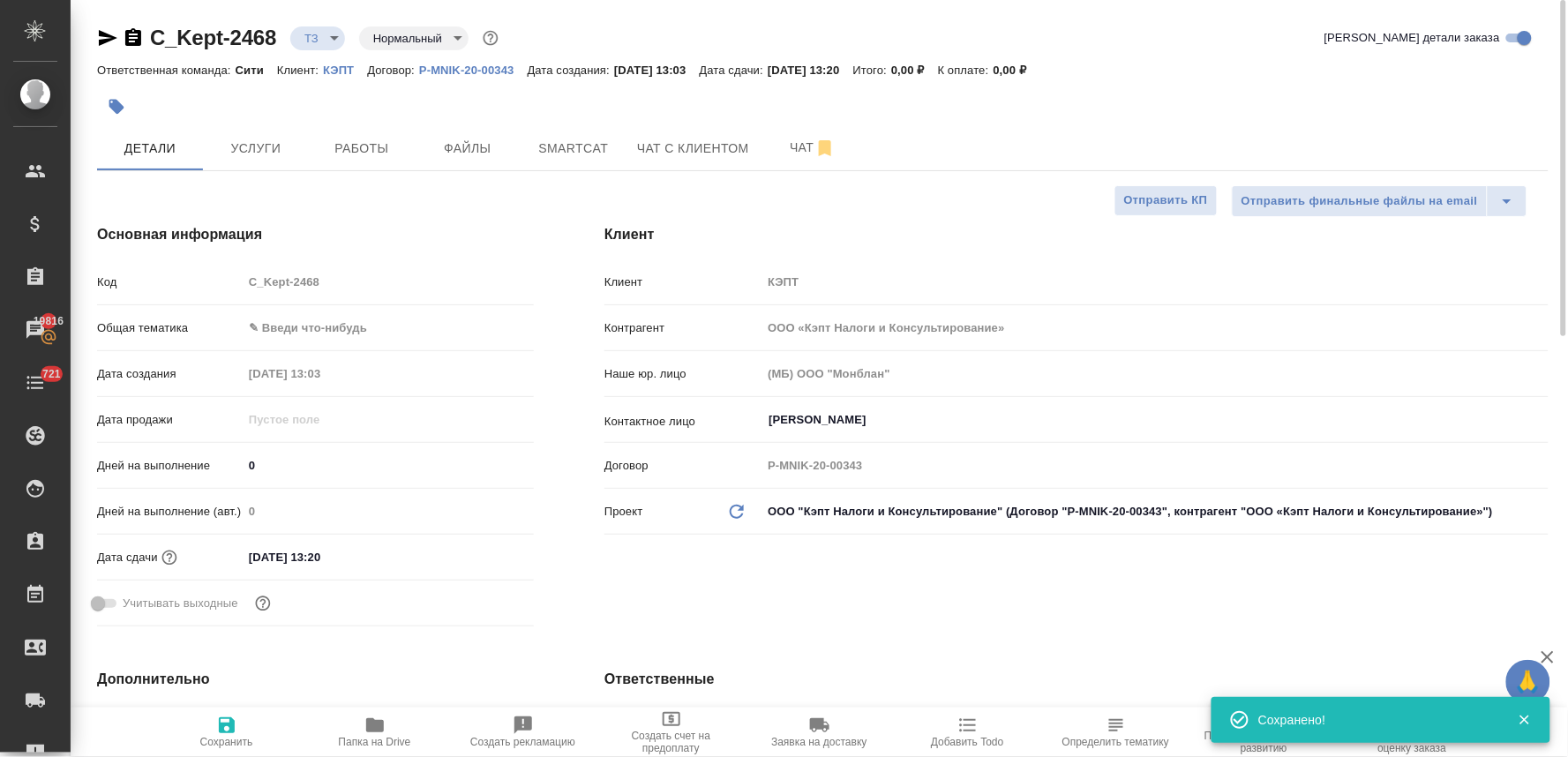
type textarea "x"
click at [180, 293] on div "Код C_Kept-2468" at bounding box center [315, 282] width 436 height 31
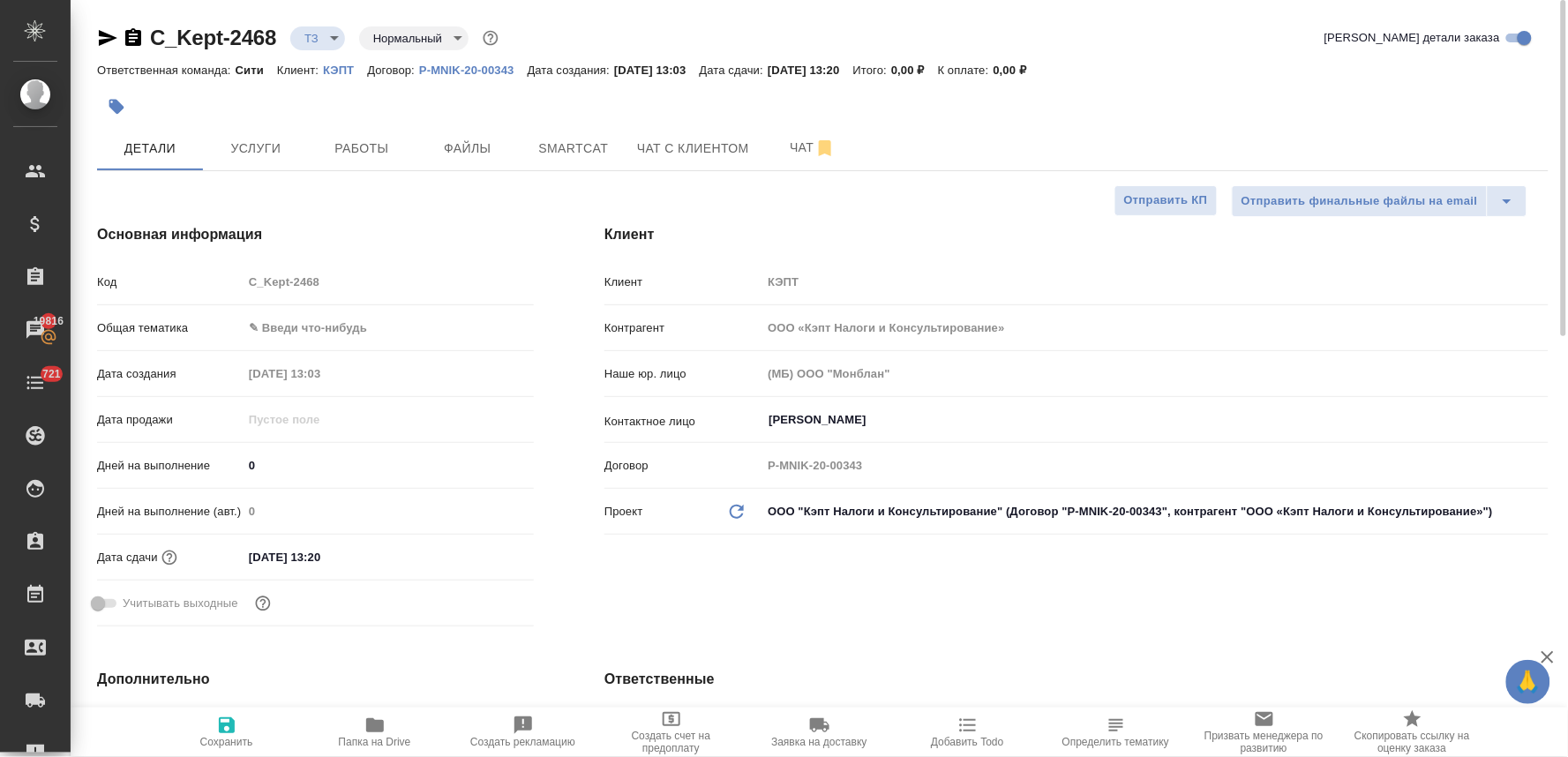
type textarea "x"
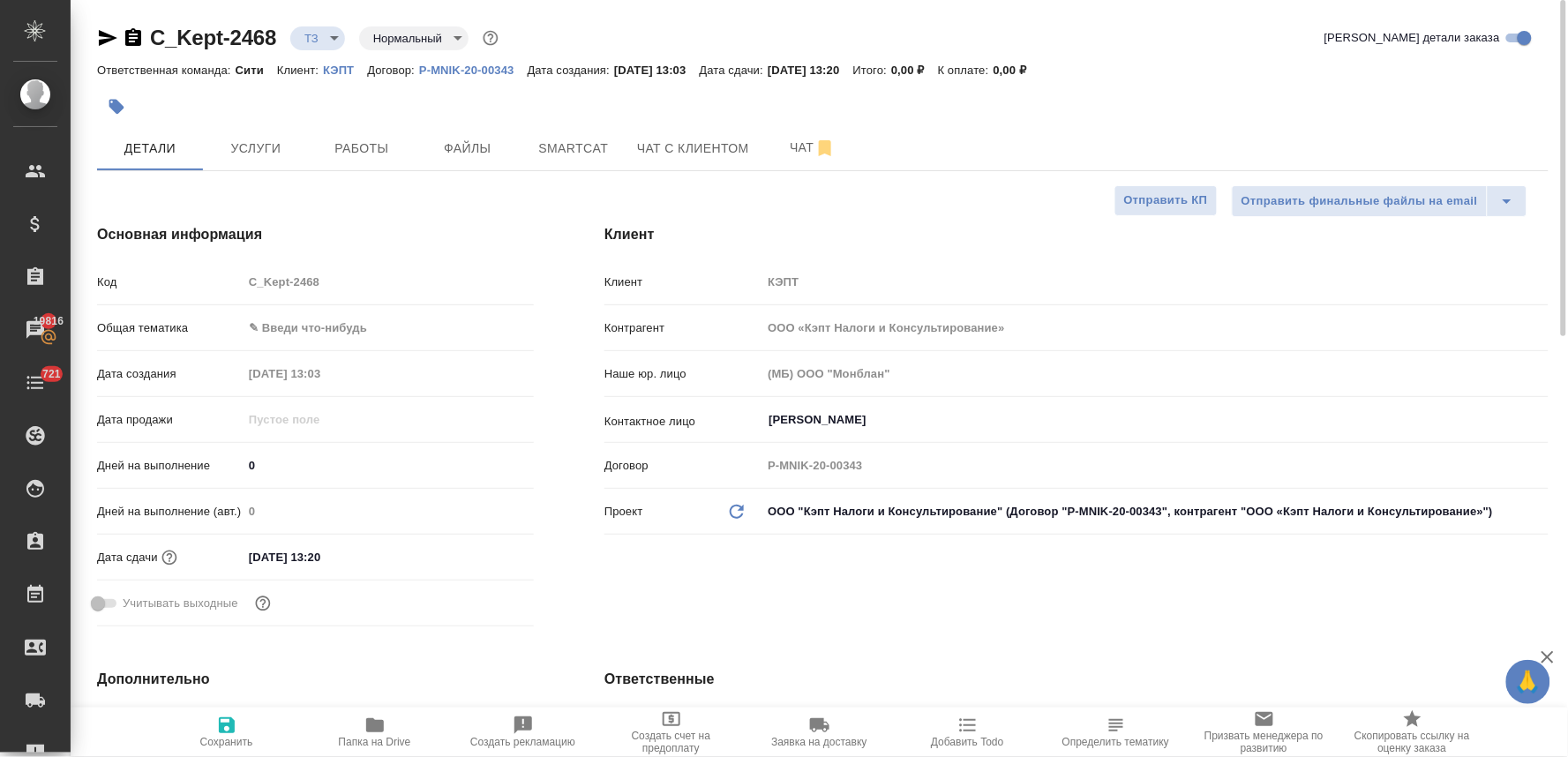
type textarea "x"
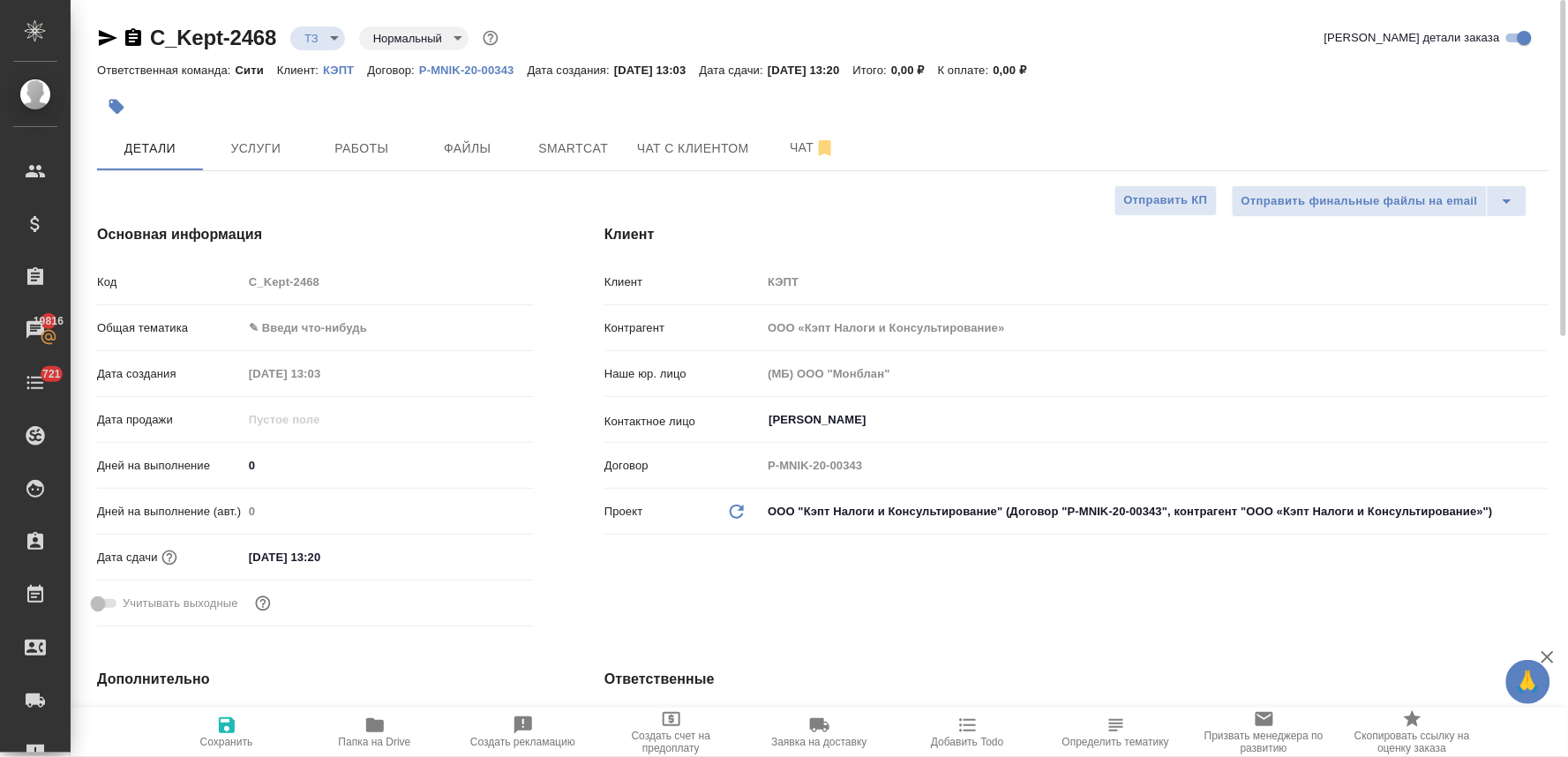
type textarea "x"
click at [97, 39] on icon "button" at bounding box center [107, 38] width 21 height 21
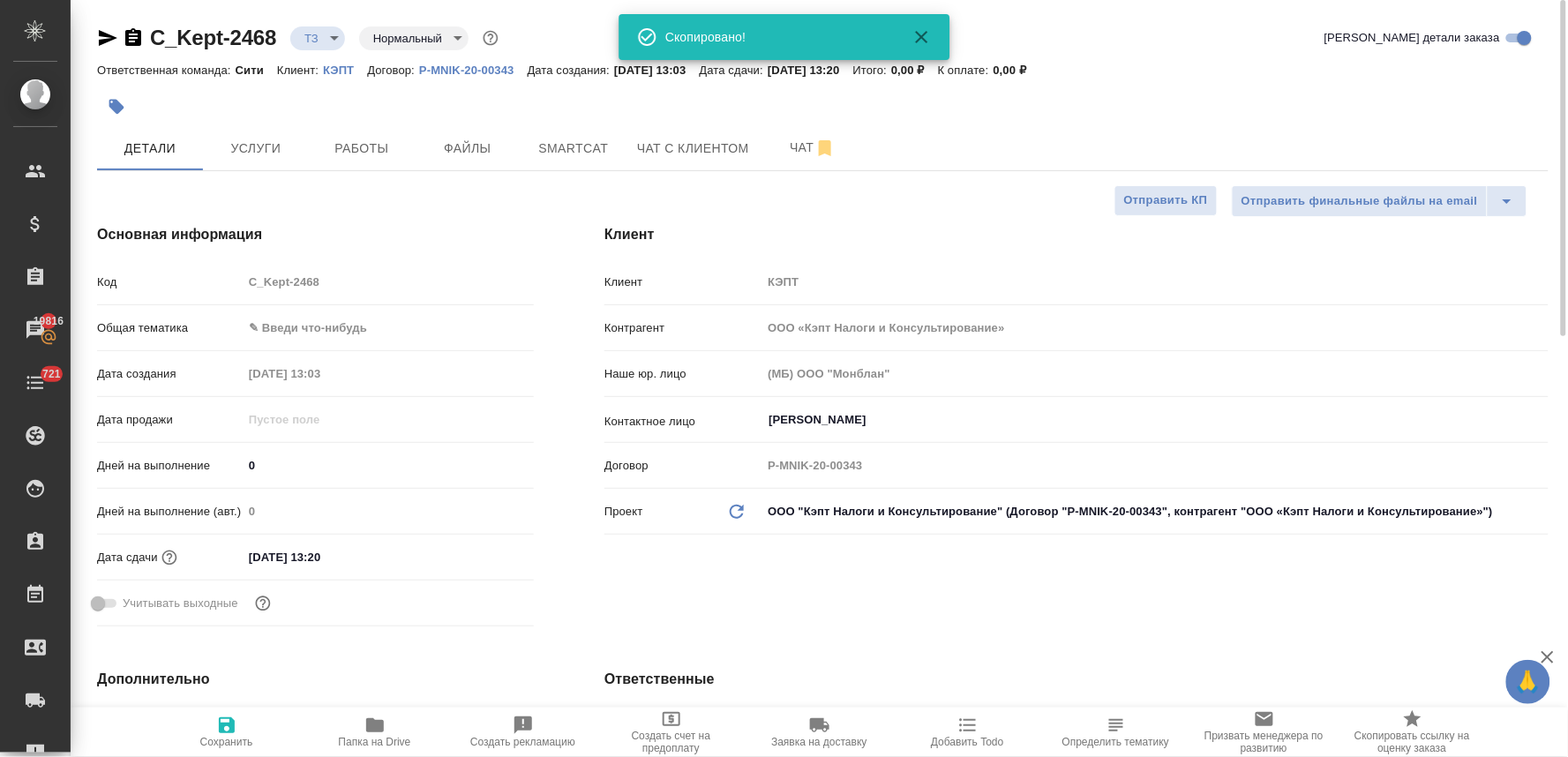
drag, startPoint x: 1489, startPoint y: 104, endPoint x: 1380, endPoint y: 56, distance: 119.1
click at [1489, 104] on div at bounding box center [823, 107] width 1451 height 39
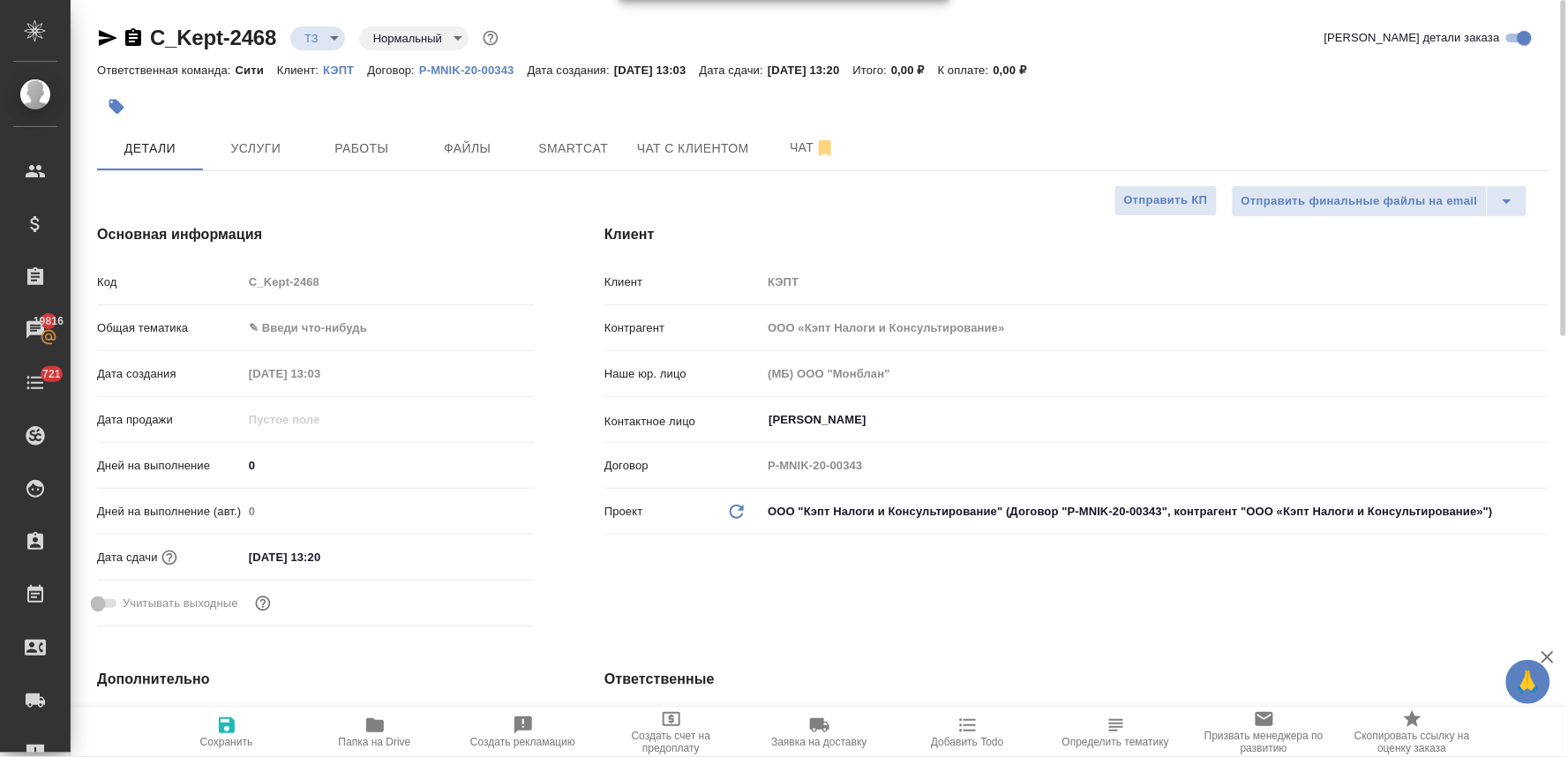
type textarea "x"
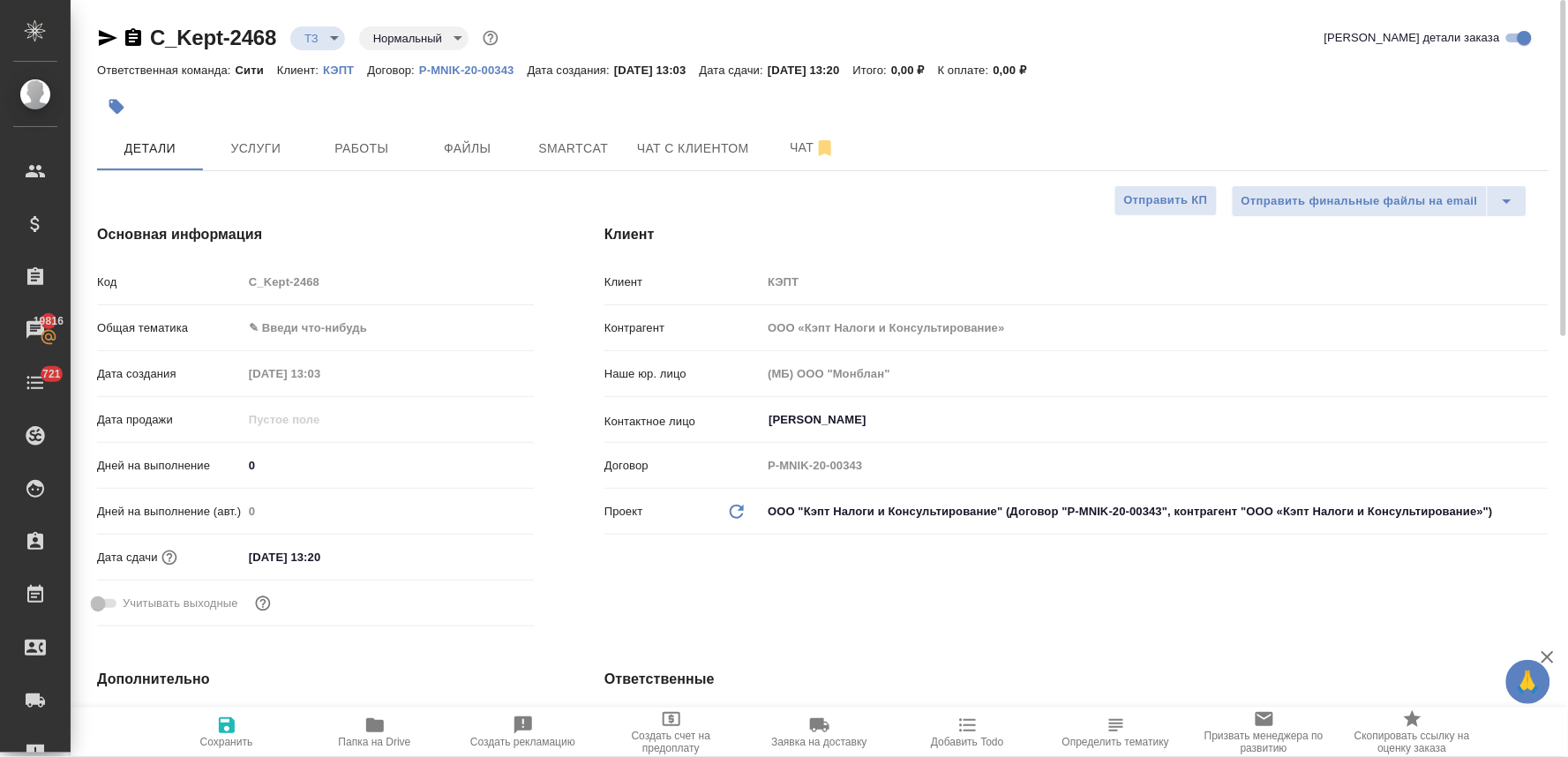
type textarea "x"
click at [275, 153] on span "Услуги" at bounding box center [256, 148] width 85 height 22
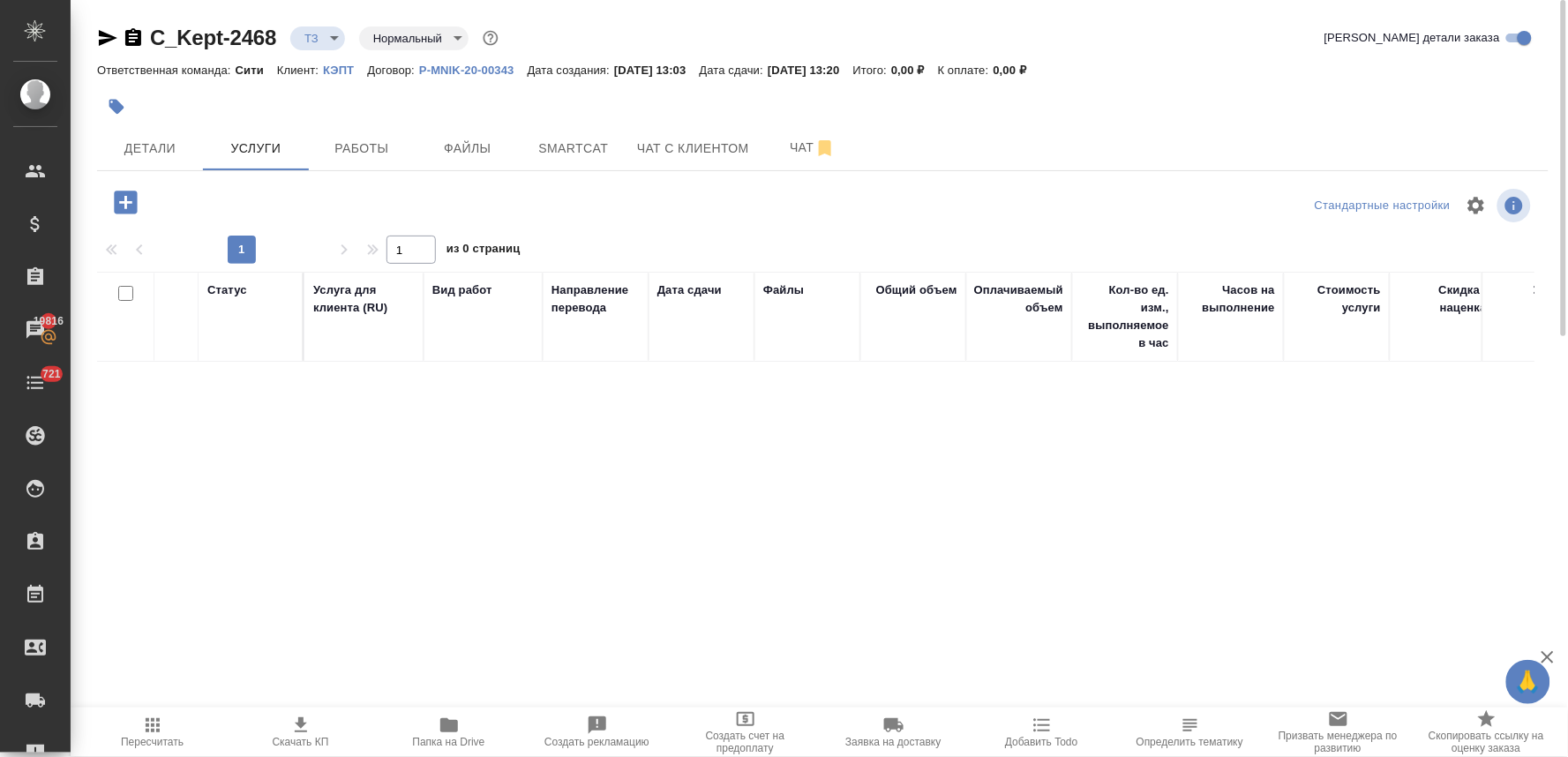
click at [117, 204] on icon "button" at bounding box center [125, 202] width 23 height 23
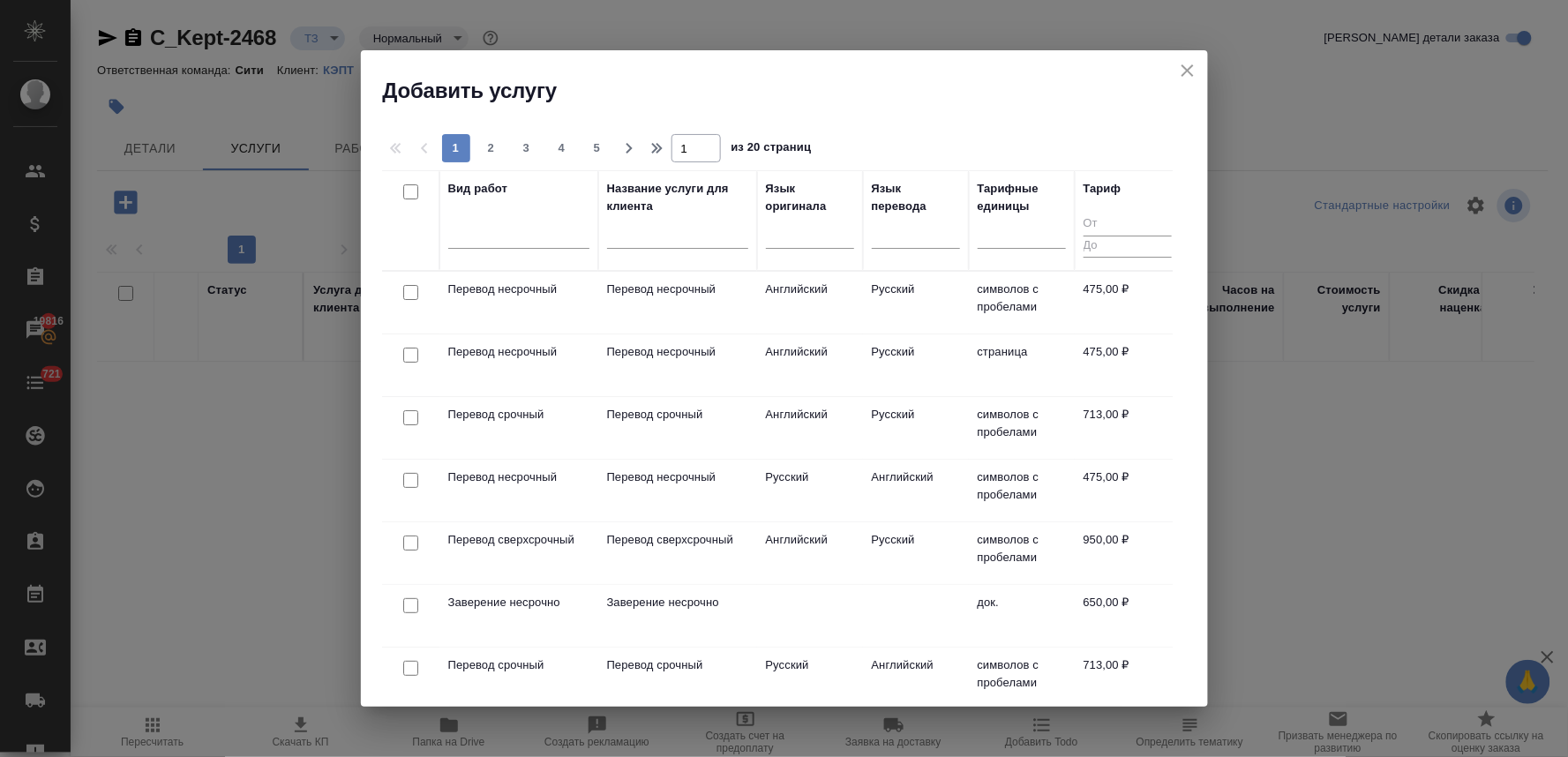
click at [863, 230] on th "Язык перевода" at bounding box center [916, 221] width 106 height 101
click at [905, 233] on div at bounding box center [916, 230] width 89 height 25
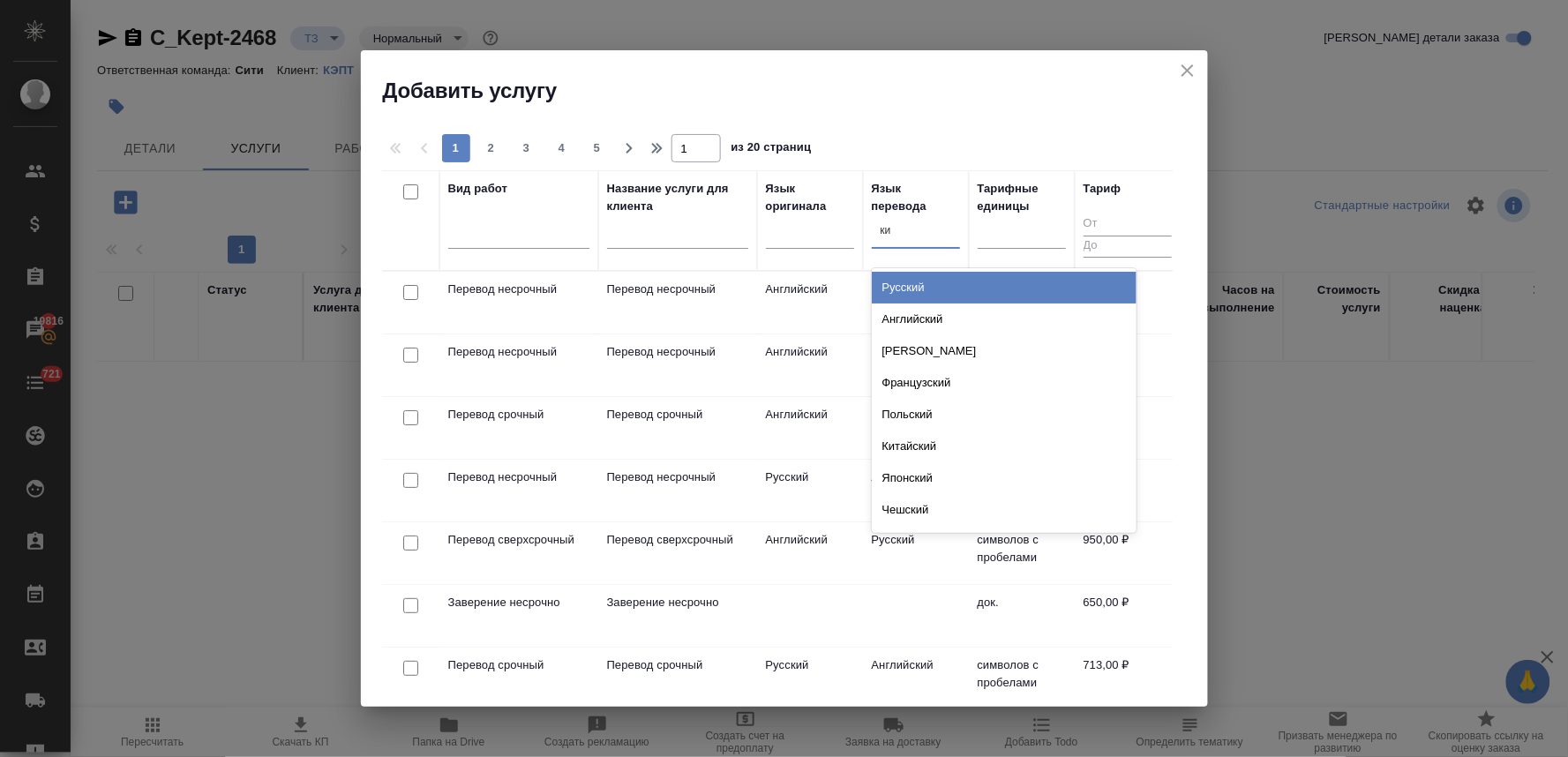
type input "кит"
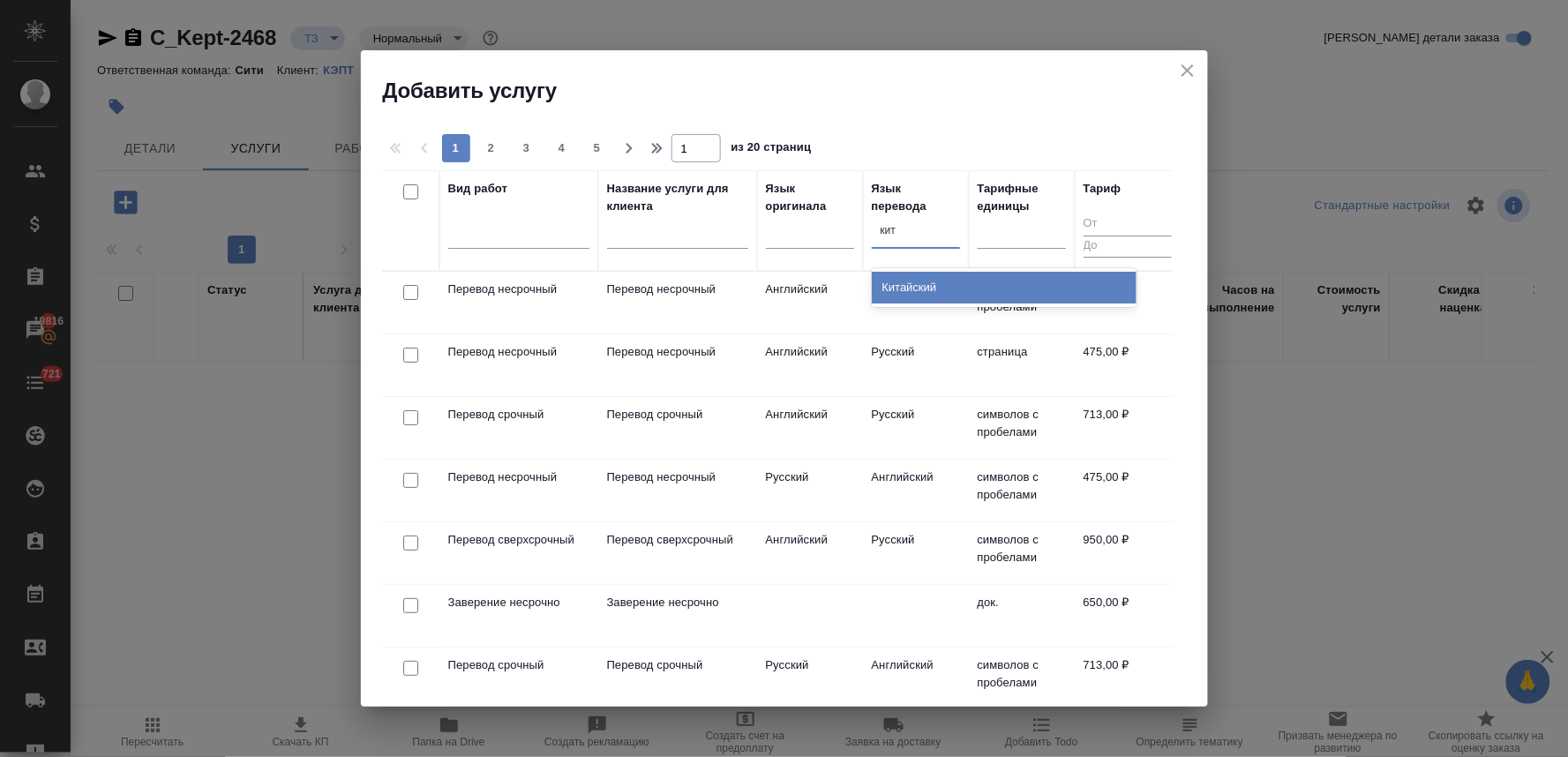
click at [915, 283] on div "Китайский" at bounding box center [1004, 288] width 265 height 32
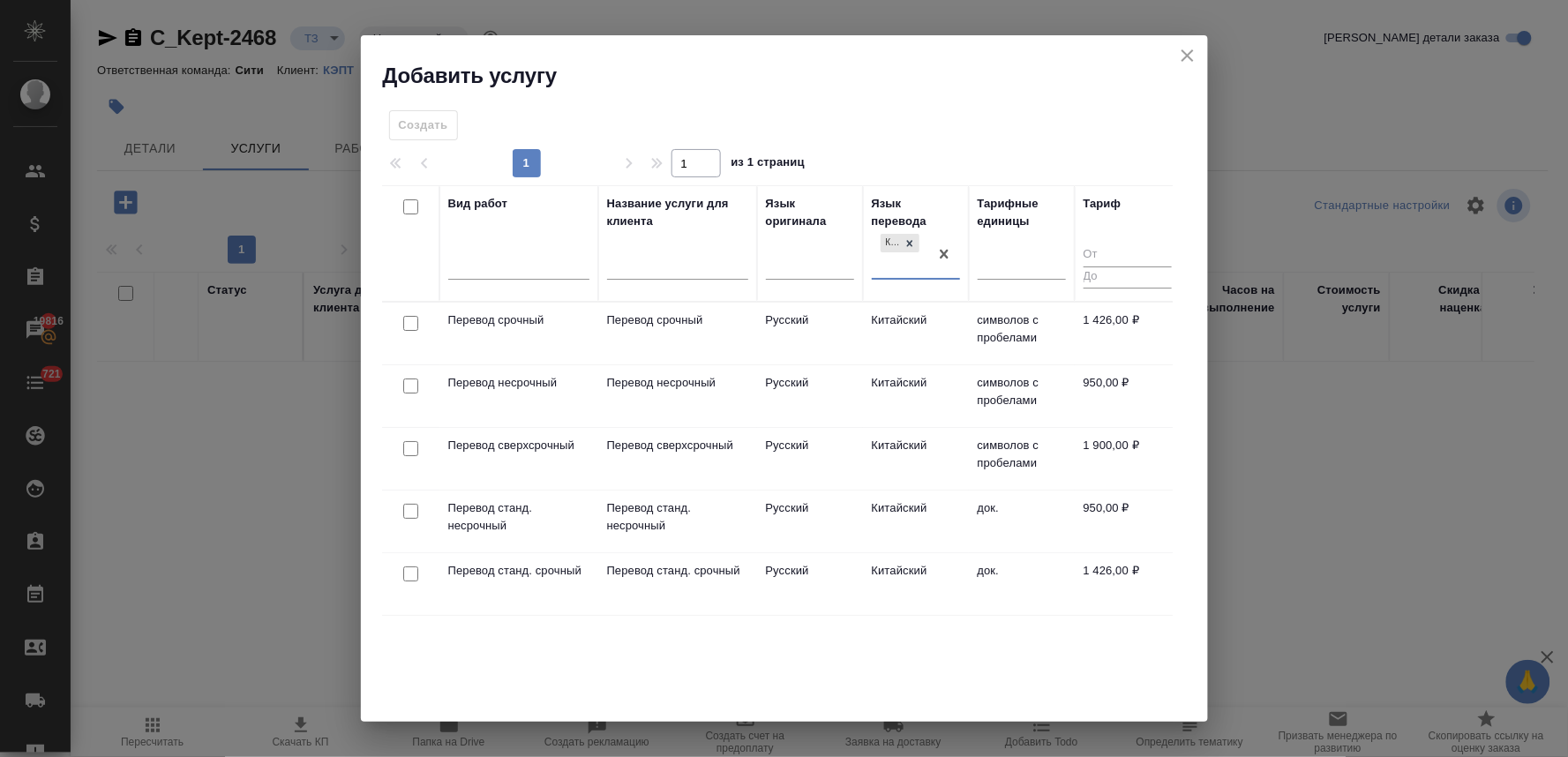
click at [406, 322] on input "checkbox" at bounding box center [411, 323] width 15 height 15
checkbox input "true"
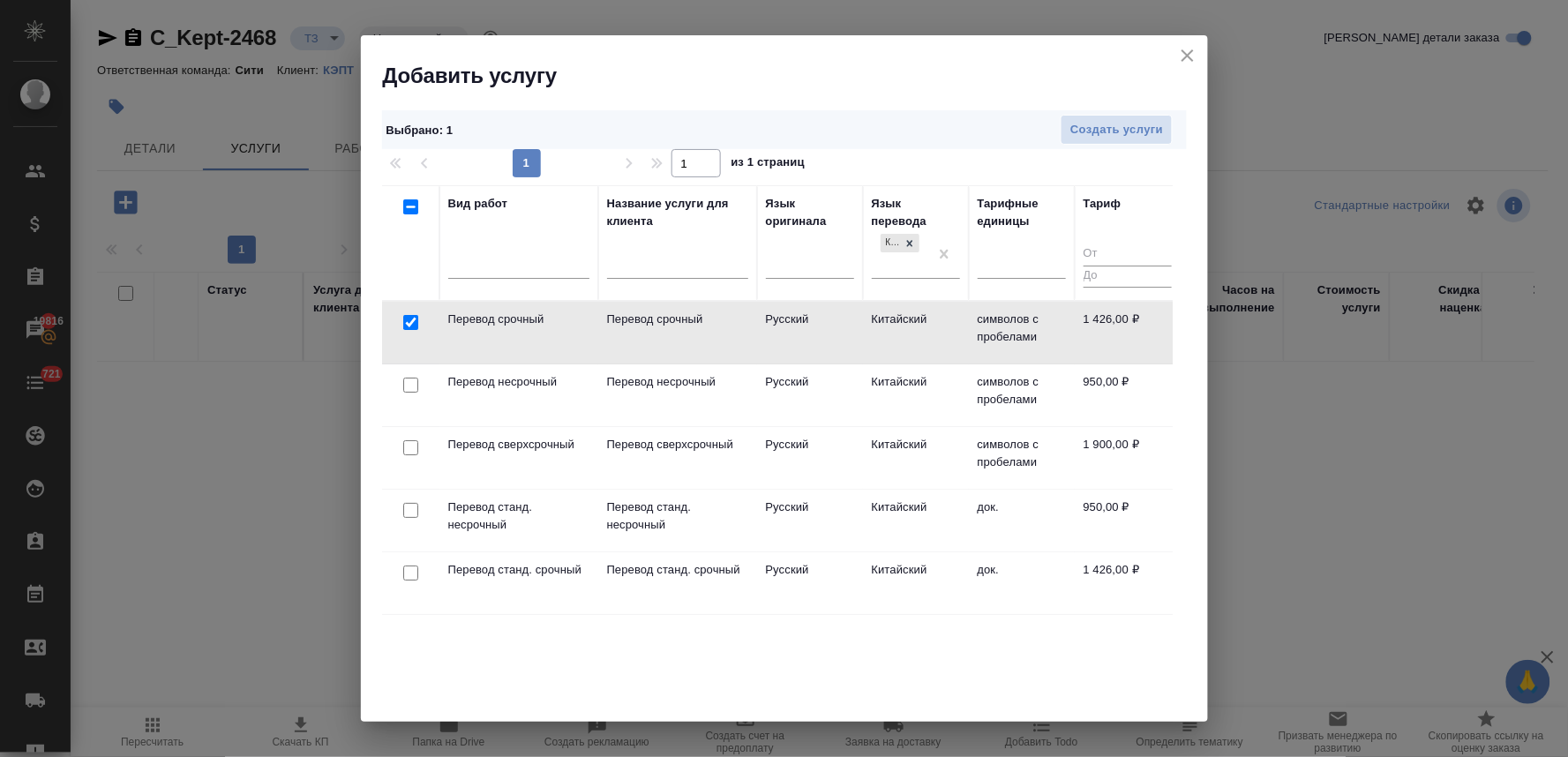
click at [403, 389] on input "checkbox" at bounding box center [411, 386] width 15 height 15
checkbox input "true"
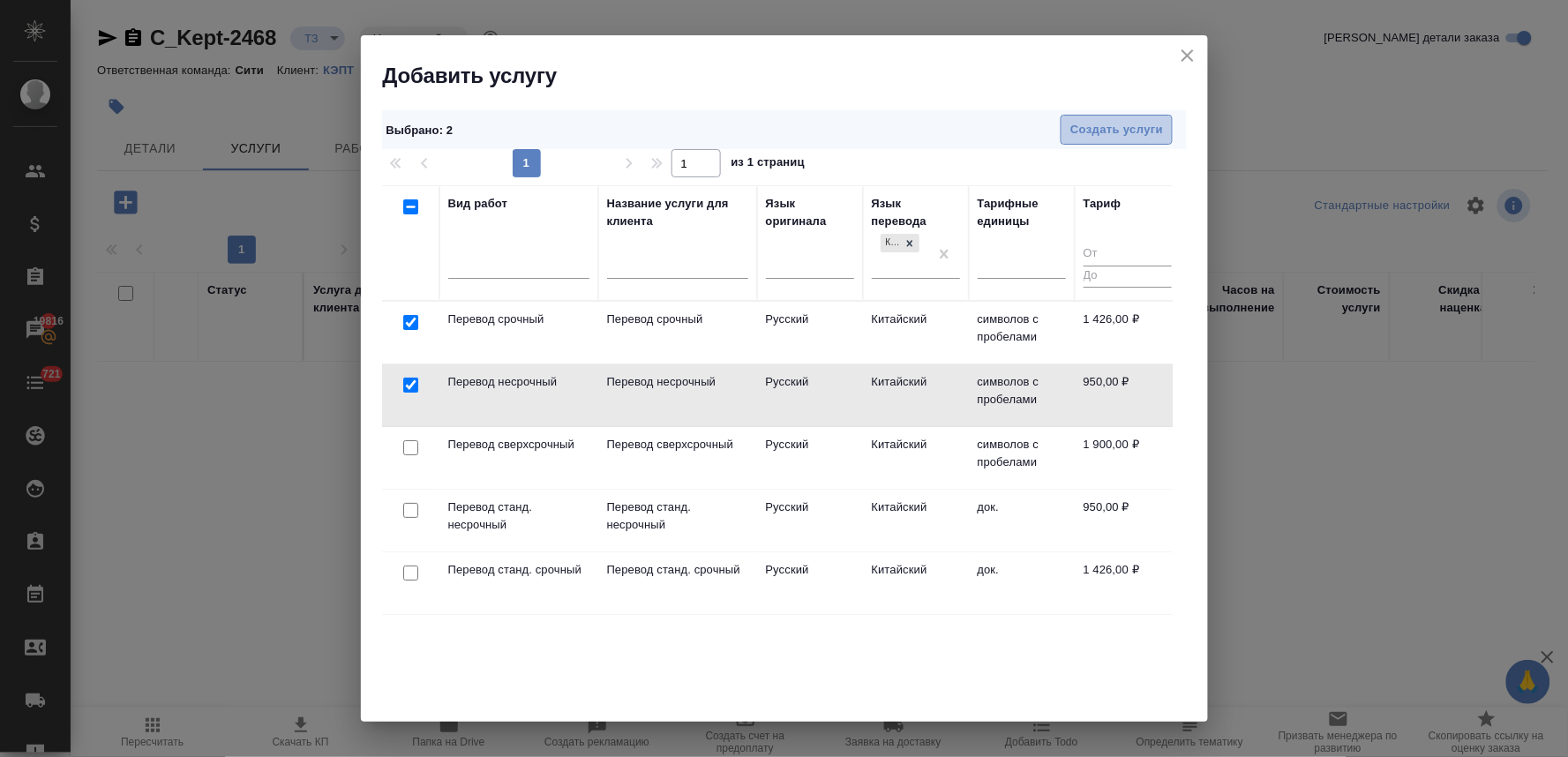
click at [1124, 131] on span "Создать услуги" at bounding box center [1117, 130] width 92 height 21
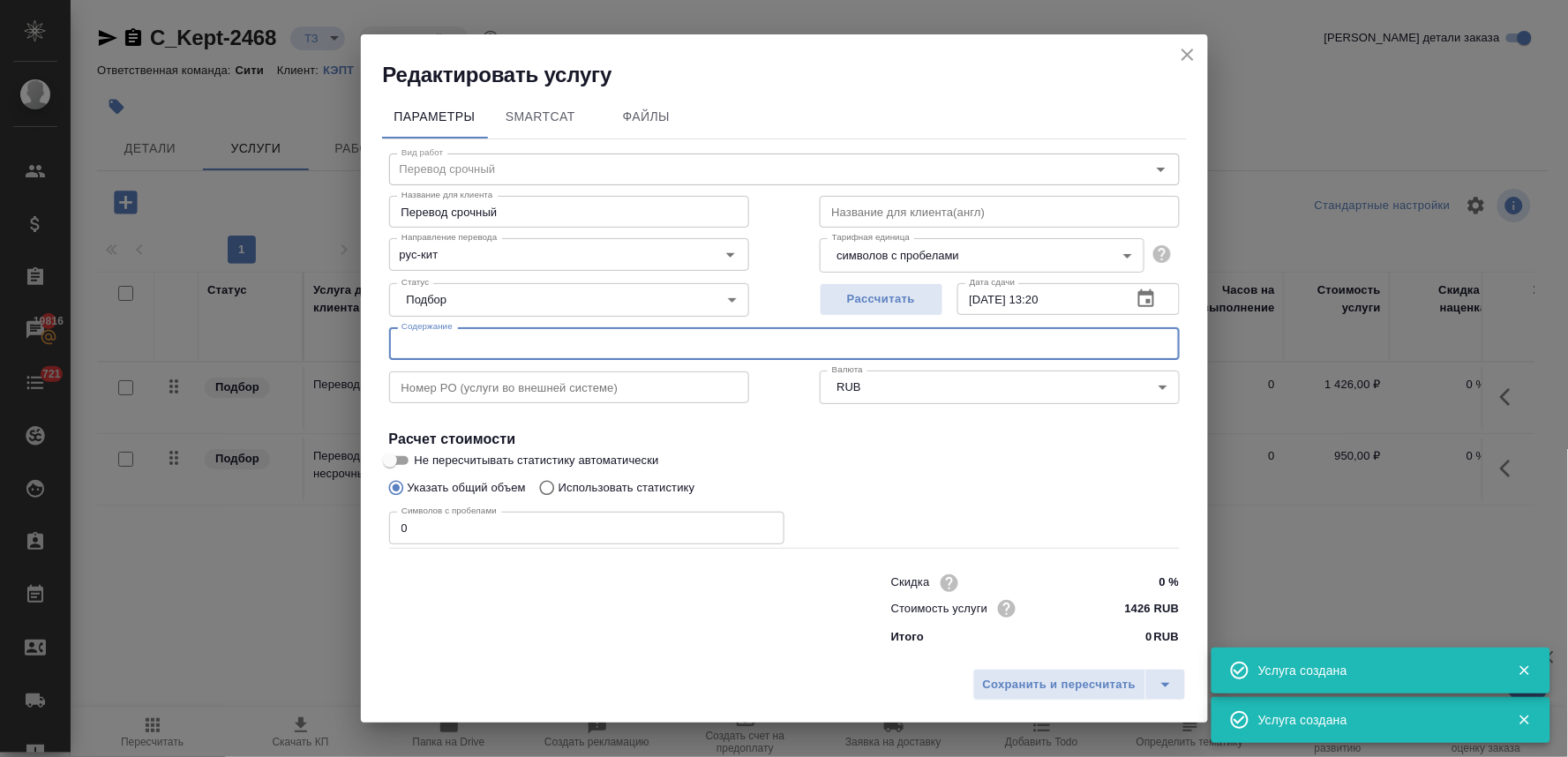
click at [545, 345] on input "text" at bounding box center [784, 343] width 791 height 32
paste input "Проект брошюры v11"
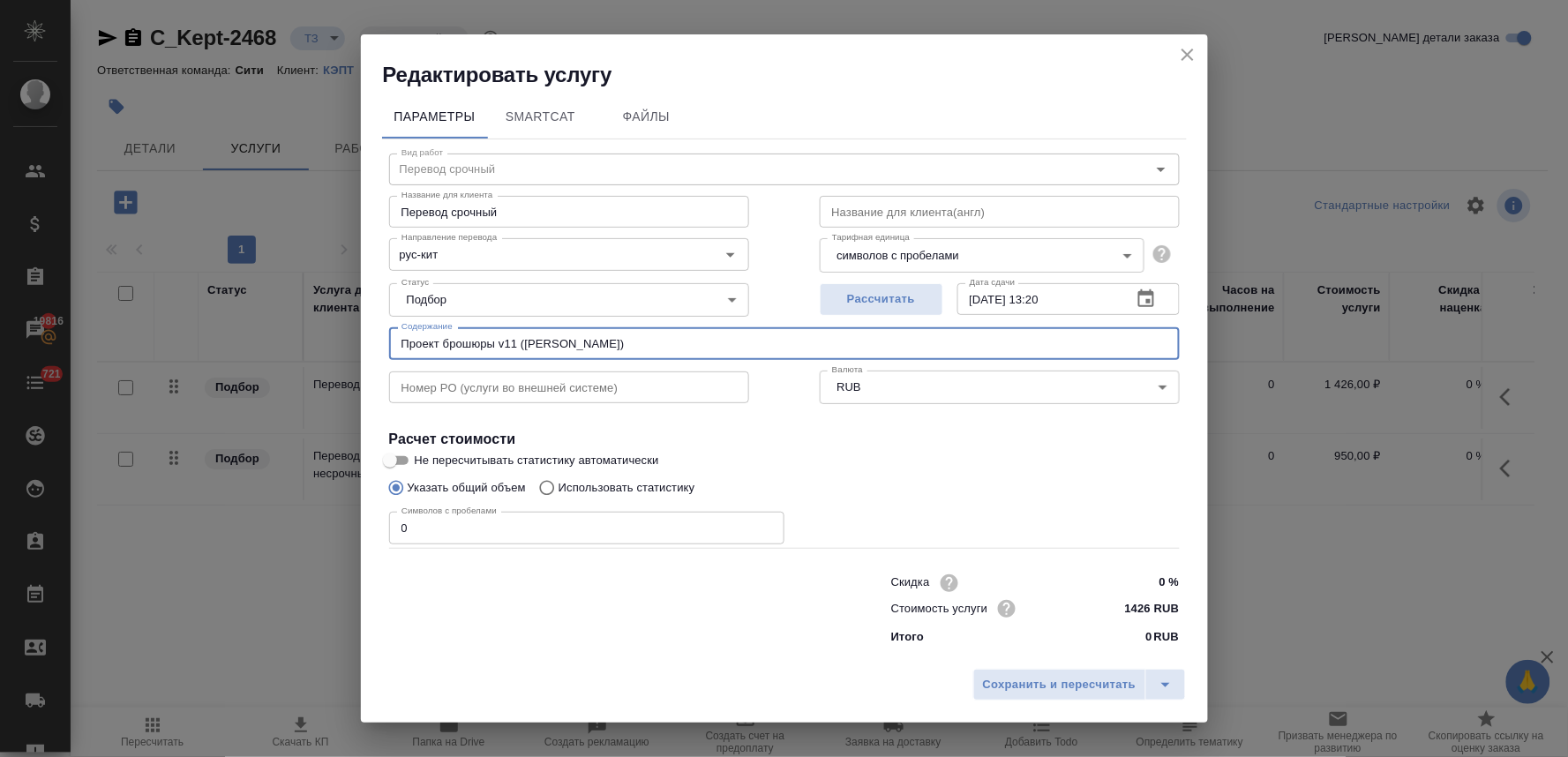
drag, startPoint x: 671, startPoint y: 344, endPoint x: 83, endPoint y: 386, distance: 589.5
click at [93, 386] on div "Редактировать услугу Параметры SmartCat Файлы Вид работ Перевод срочный Вид раб…" at bounding box center [784, 378] width 1568 height 757
type input "Проект брошюры v11 (Басистая Виктория)"
drag, startPoint x: 415, startPoint y: 535, endPoint x: 330, endPoint y: 535, distance: 85.0
click at [330, 535] on div "Редактировать услугу Параметры SmartCat Файлы Вид работ Перевод срочный Вид раб…" at bounding box center [784, 378] width 1568 height 757
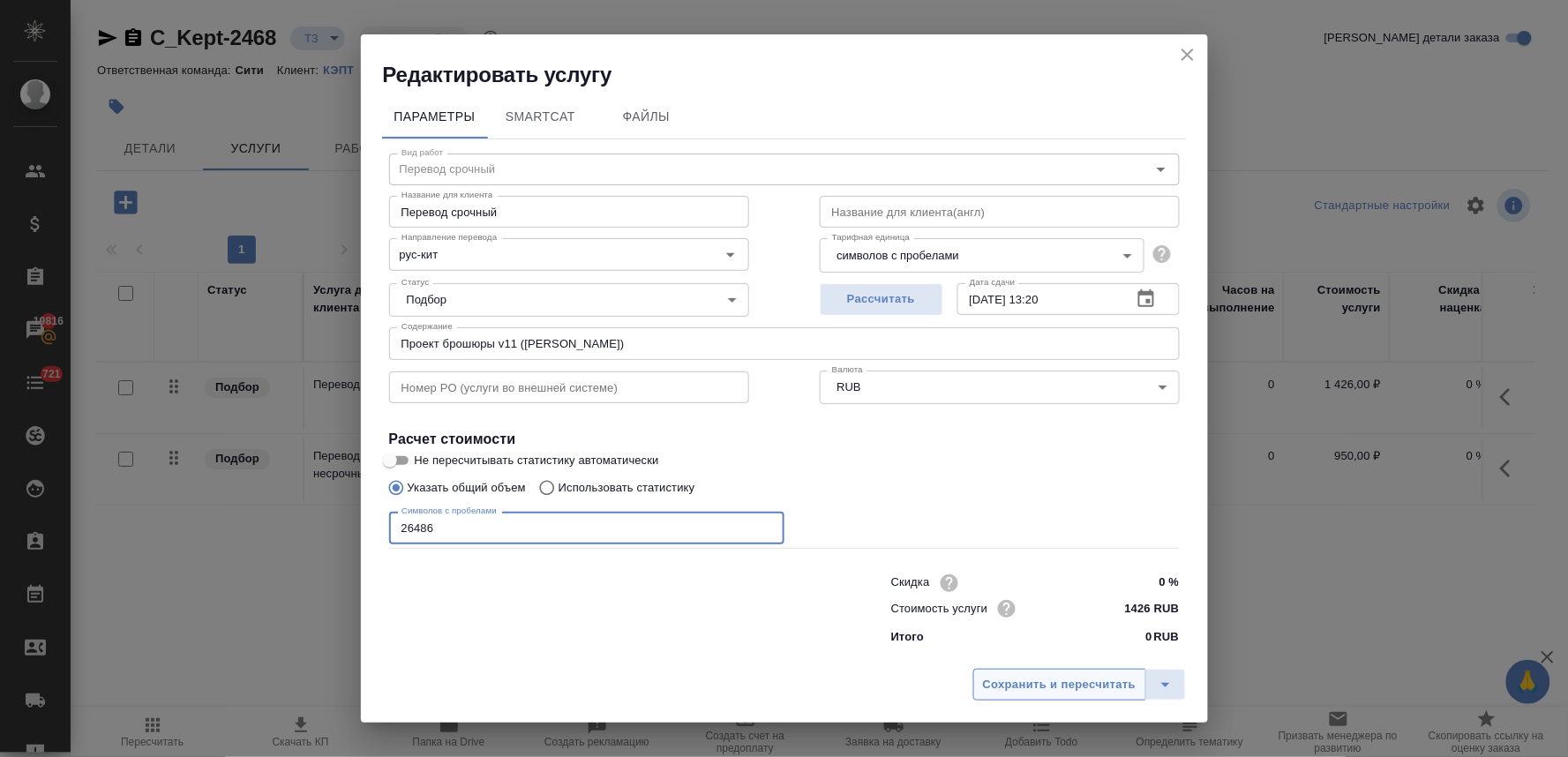
type input "26486"
click at [1071, 684] on span "Сохранить и пересчитать" at bounding box center [1059, 685] width 154 height 21
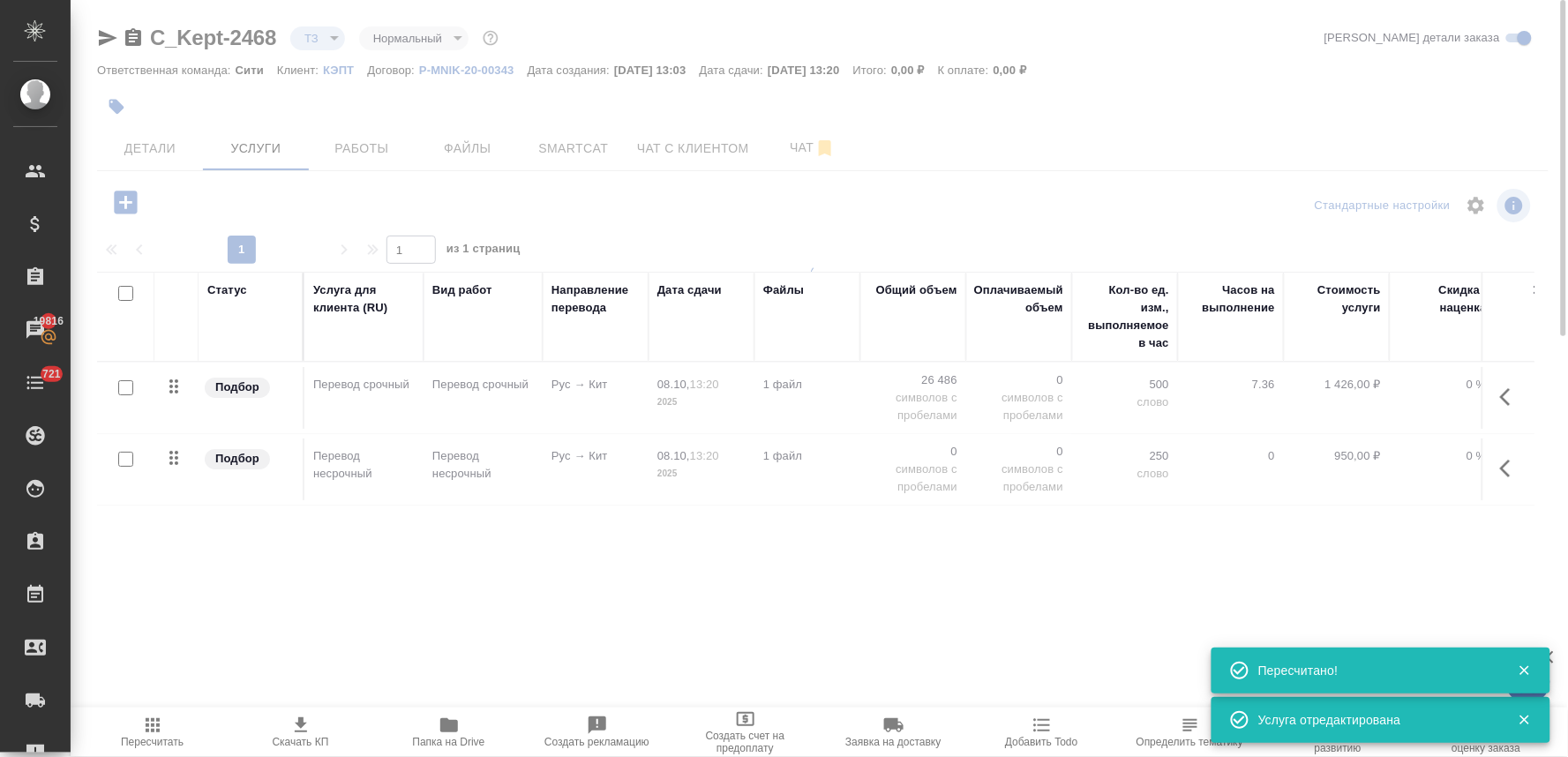
type input "urgent"
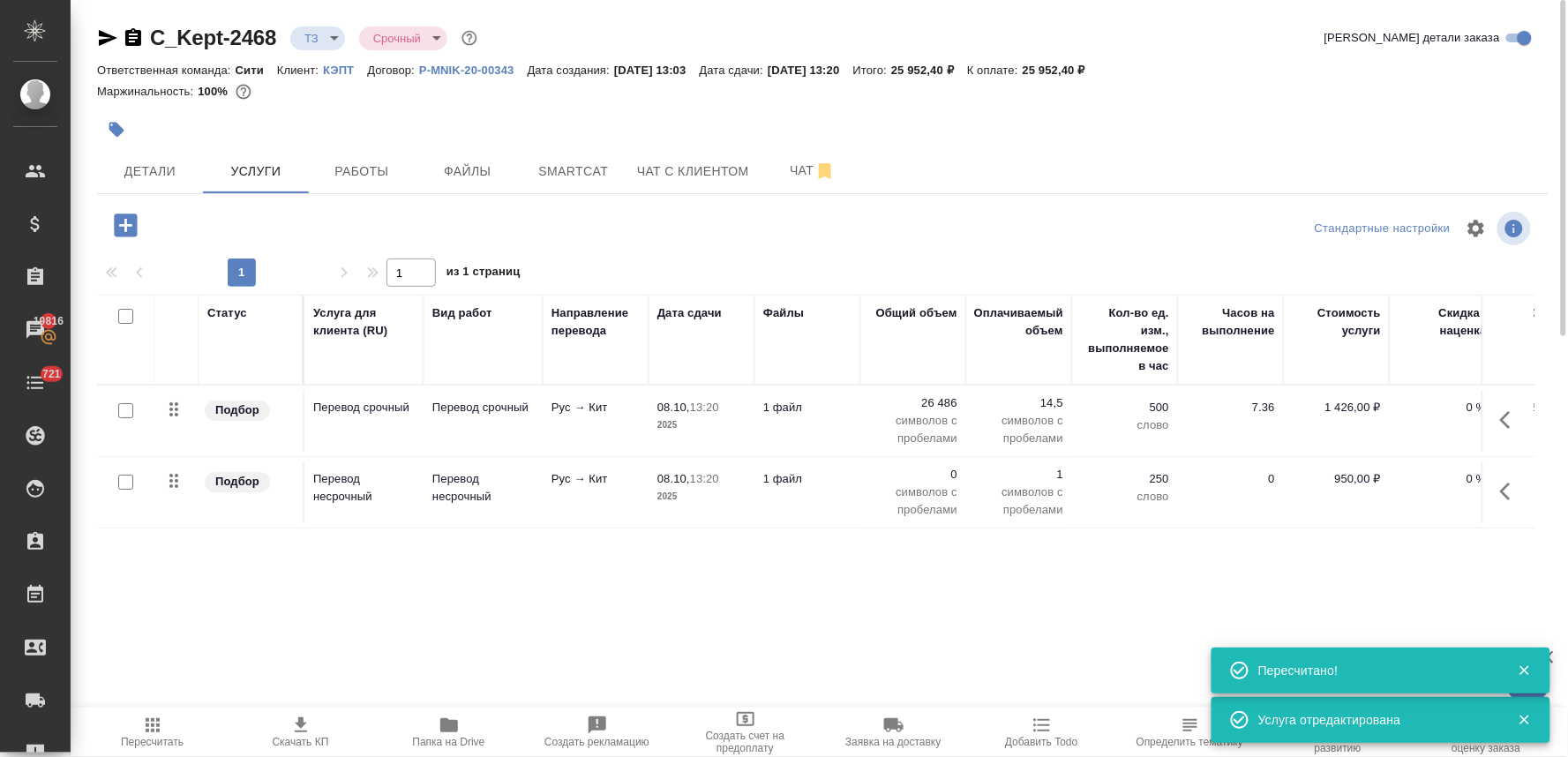
click at [427, 492] on td "Перевод несрочный" at bounding box center [482, 493] width 119 height 62
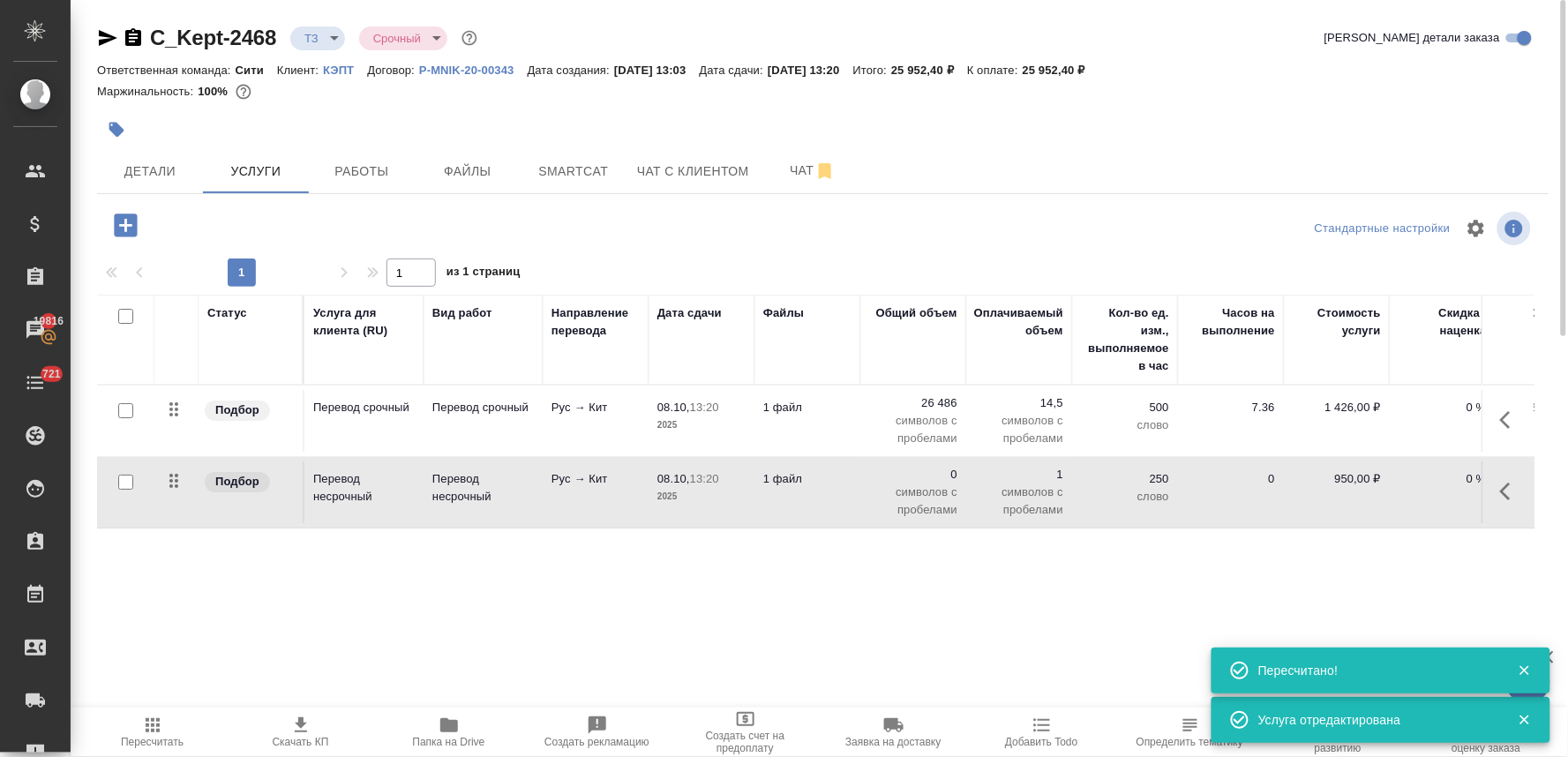
click at [427, 492] on td "Перевод несрочный" at bounding box center [482, 493] width 119 height 62
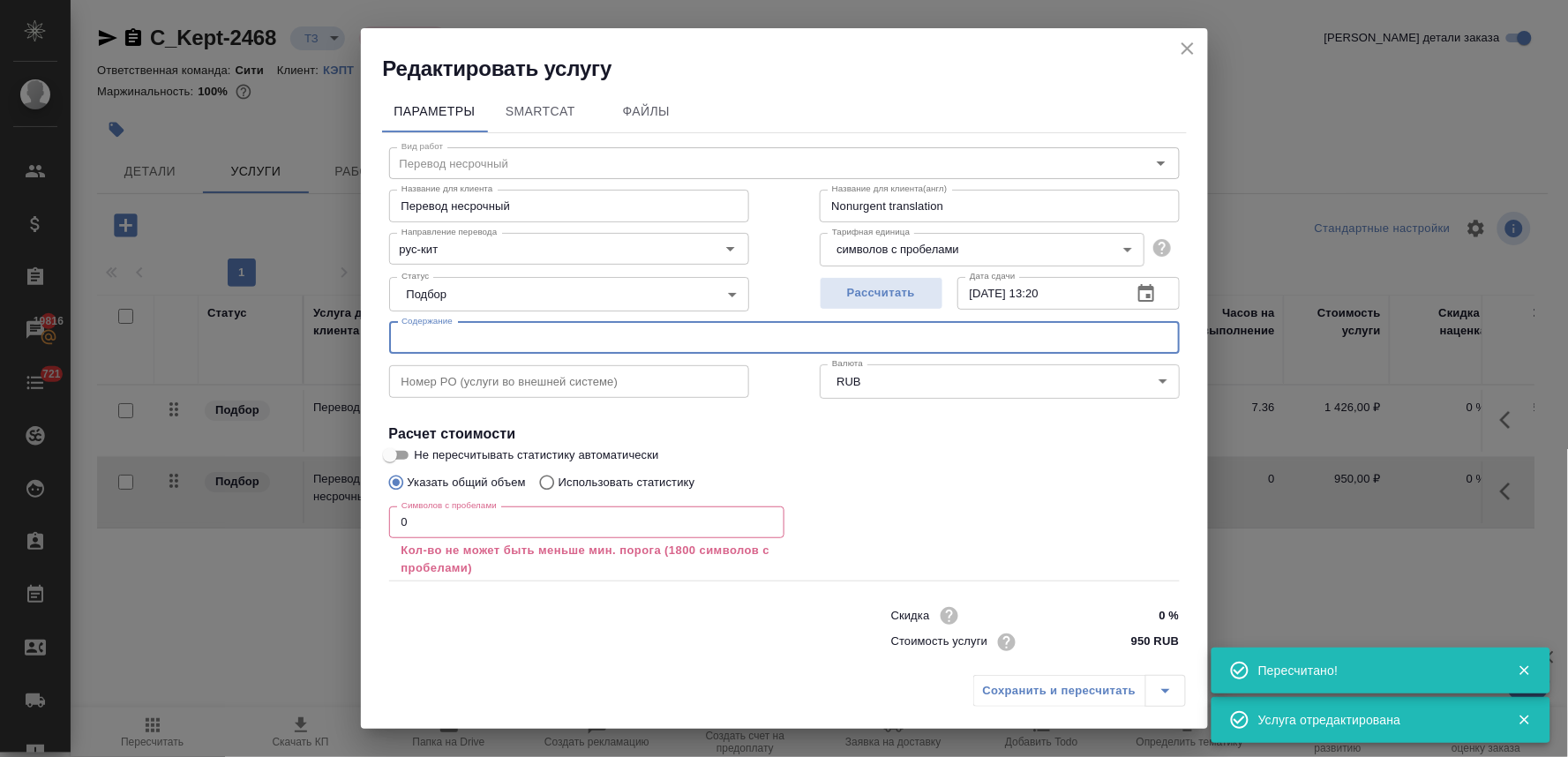
click at [487, 338] on input "text" at bounding box center [784, 338] width 791 height 32
paste input "Проект брошюры v11 (Басистая Виктория)"
type input "Проект брошюры v11 (Басистая Виктория)"
drag, startPoint x: 416, startPoint y: 521, endPoint x: 276, endPoint y: 521, distance: 140.0
click at [286, 523] on div "Редактировать услугу Параметры SmartCat Файлы Вид работ Перевод несрочный Вид р…" at bounding box center [784, 378] width 1568 height 757
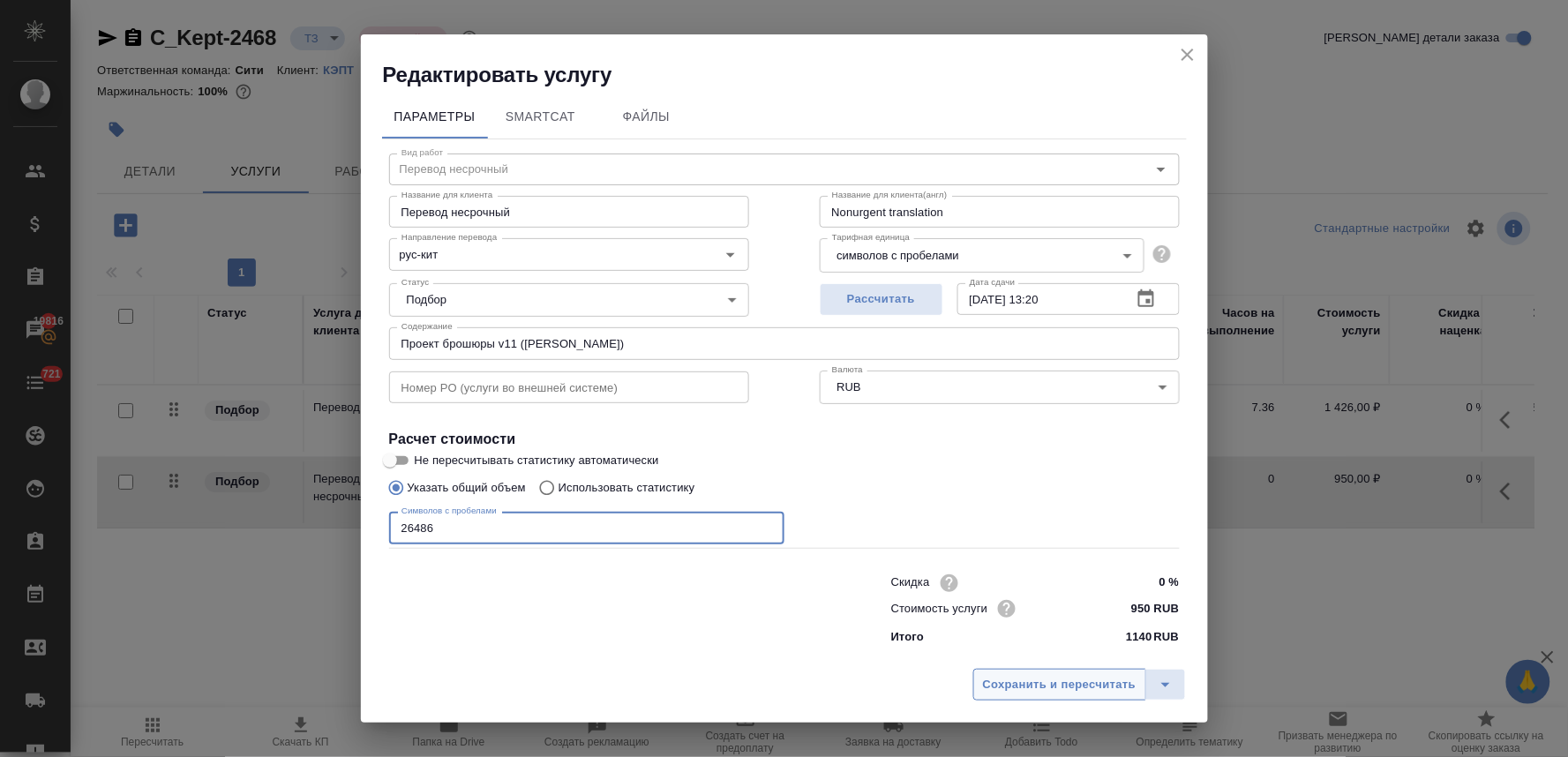
type input "26486"
click at [1096, 675] on span "Сохранить и пересчитать" at bounding box center [1059, 685] width 154 height 21
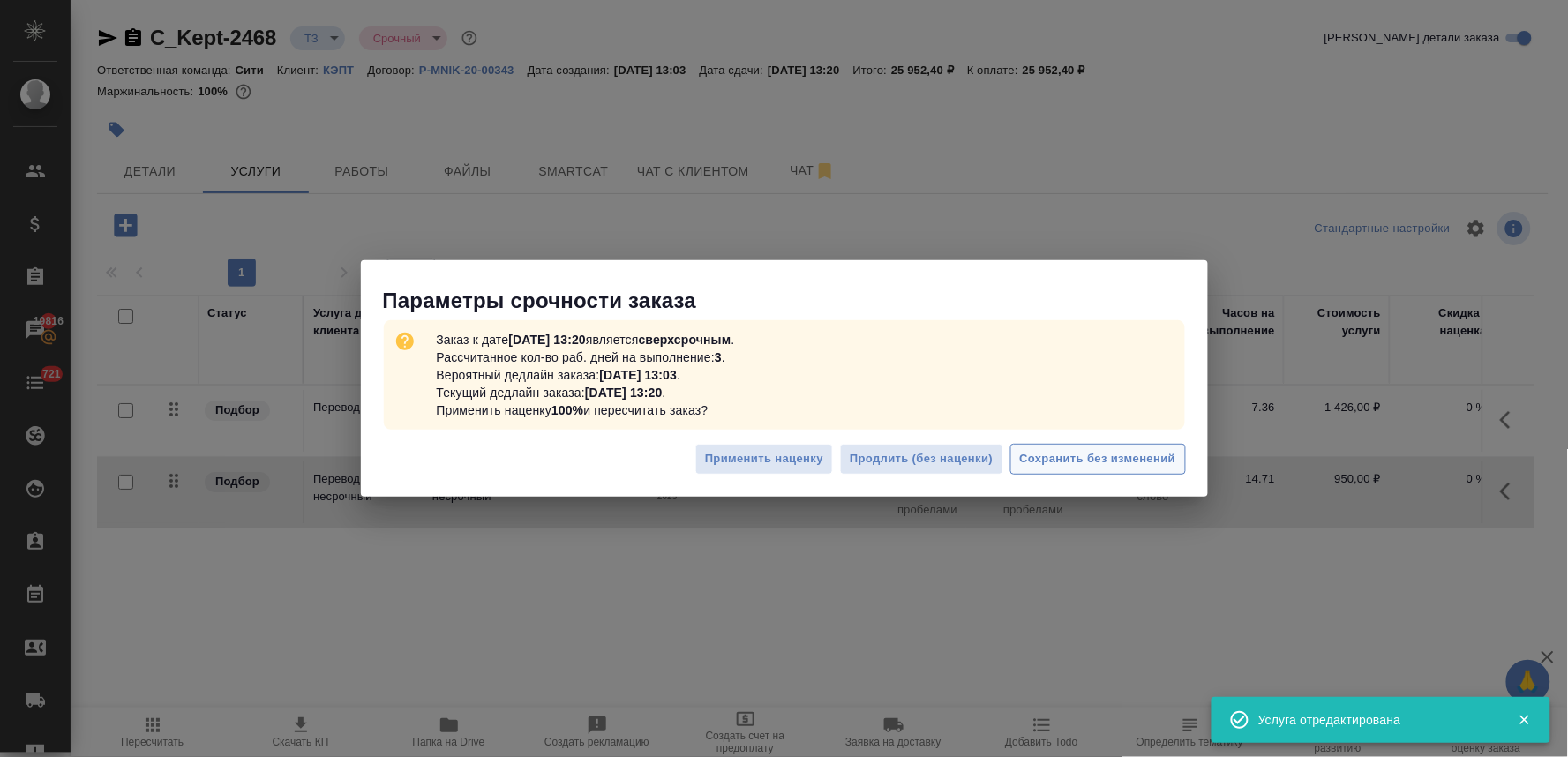
click at [1108, 456] on span "Сохранить без изменений" at bounding box center [1098, 460] width 156 height 21
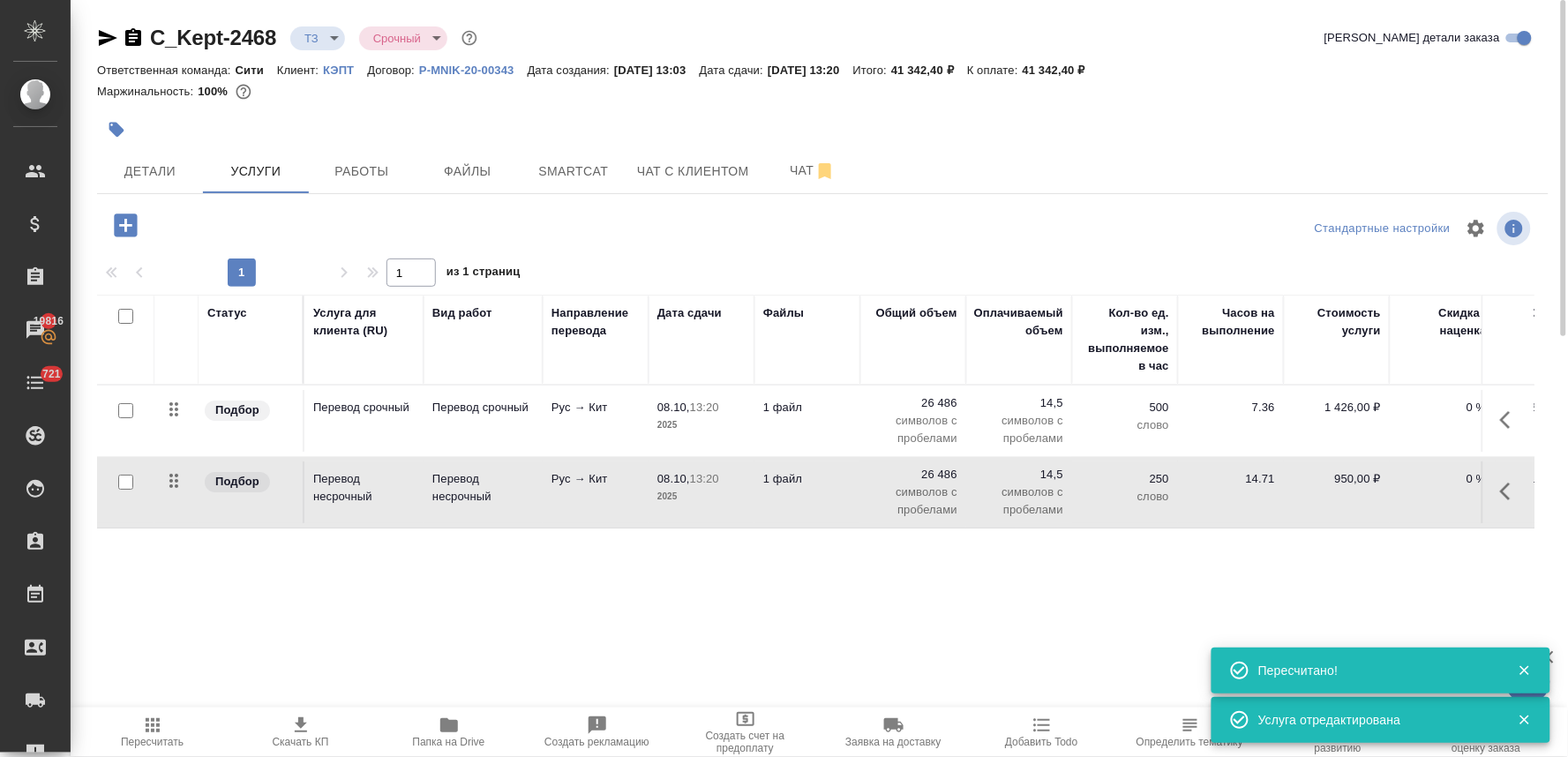
click at [1510, 418] on icon "button" at bounding box center [1511, 420] width 21 height 21
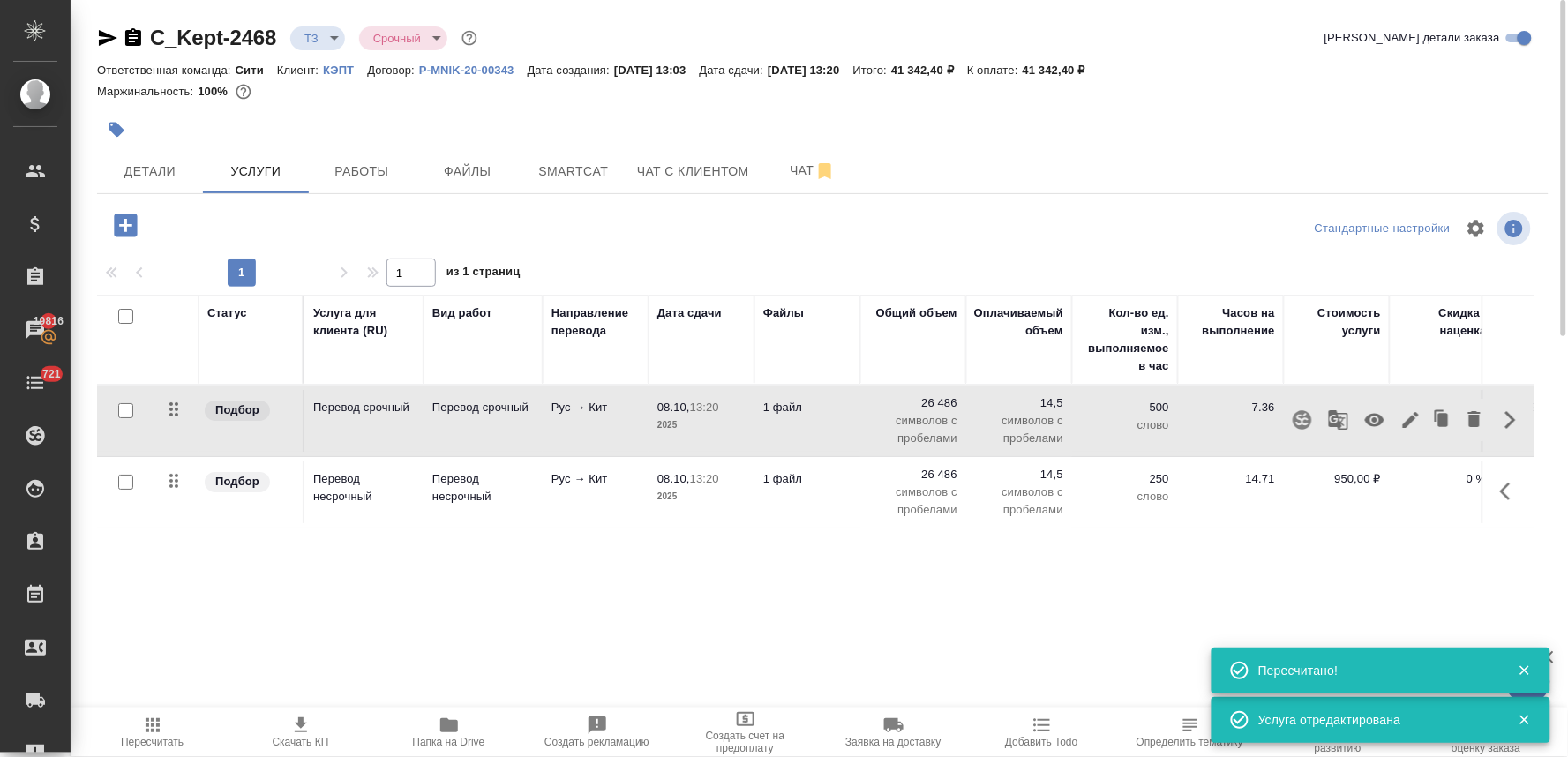
click at [1374, 420] on icon "button" at bounding box center [1374, 420] width 20 height 13
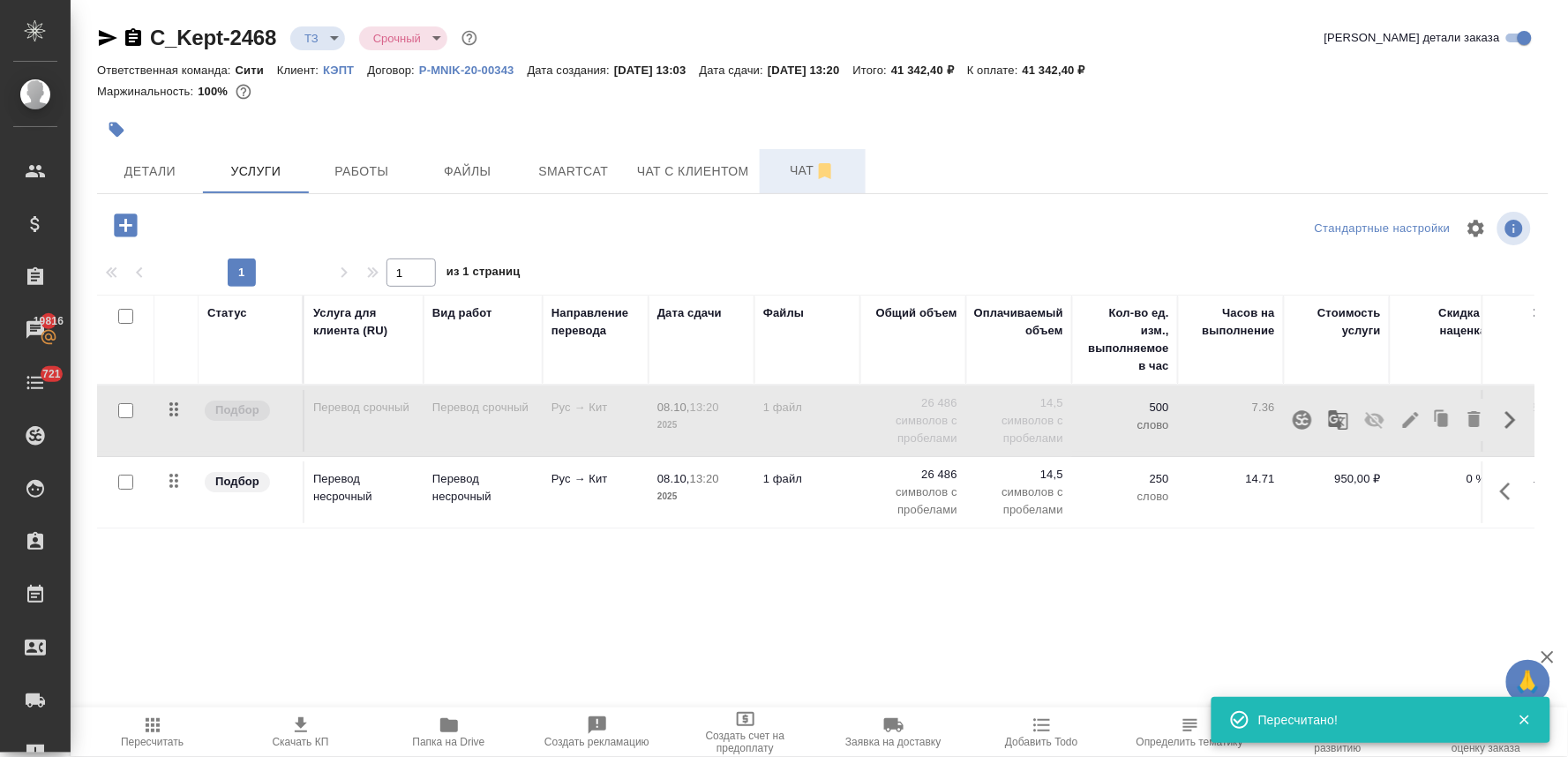
click at [800, 174] on span "Чат" at bounding box center [812, 170] width 85 height 22
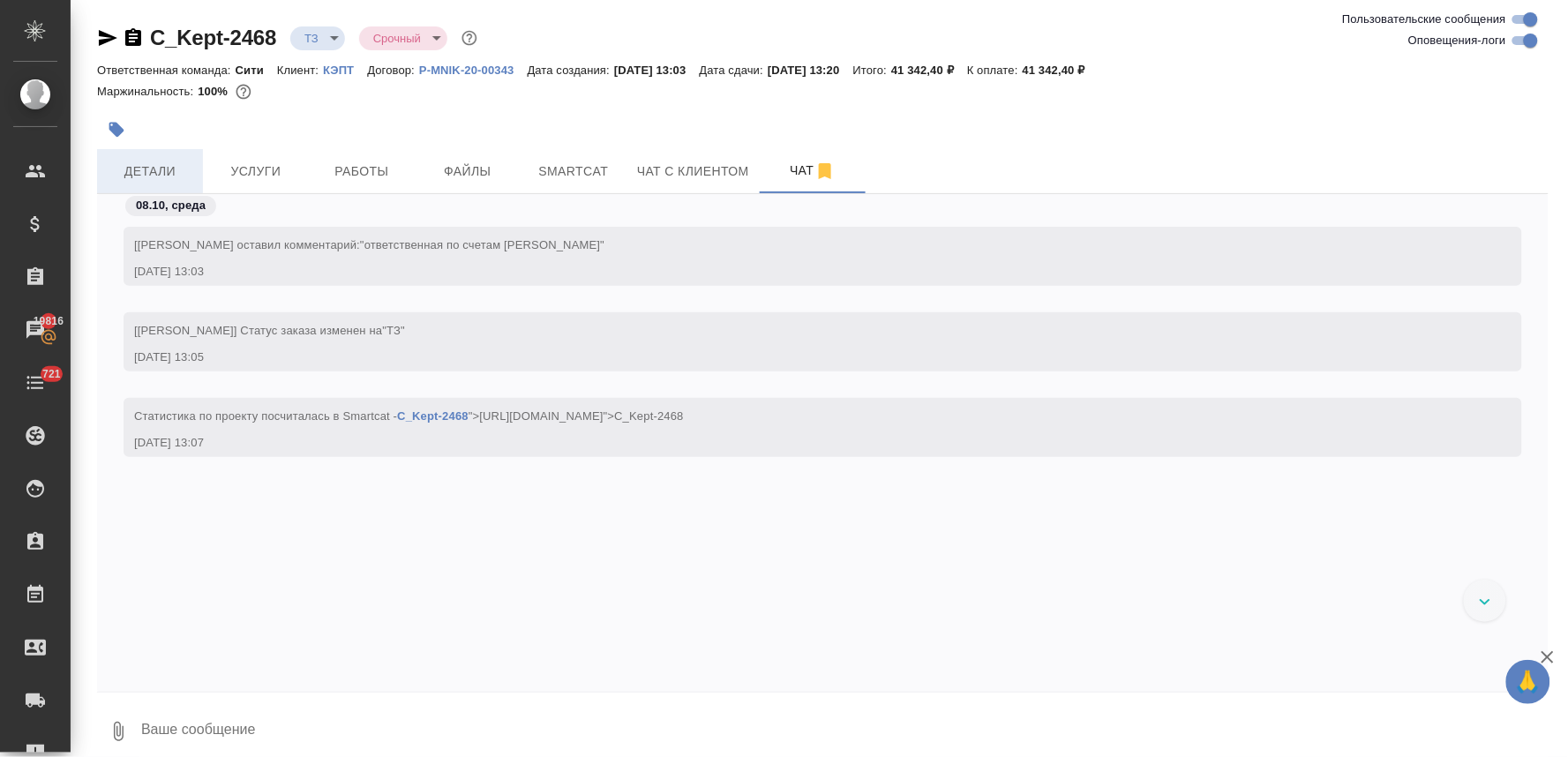
click at [134, 168] on span "Детали" at bounding box center [150, 171] width 85 height 22
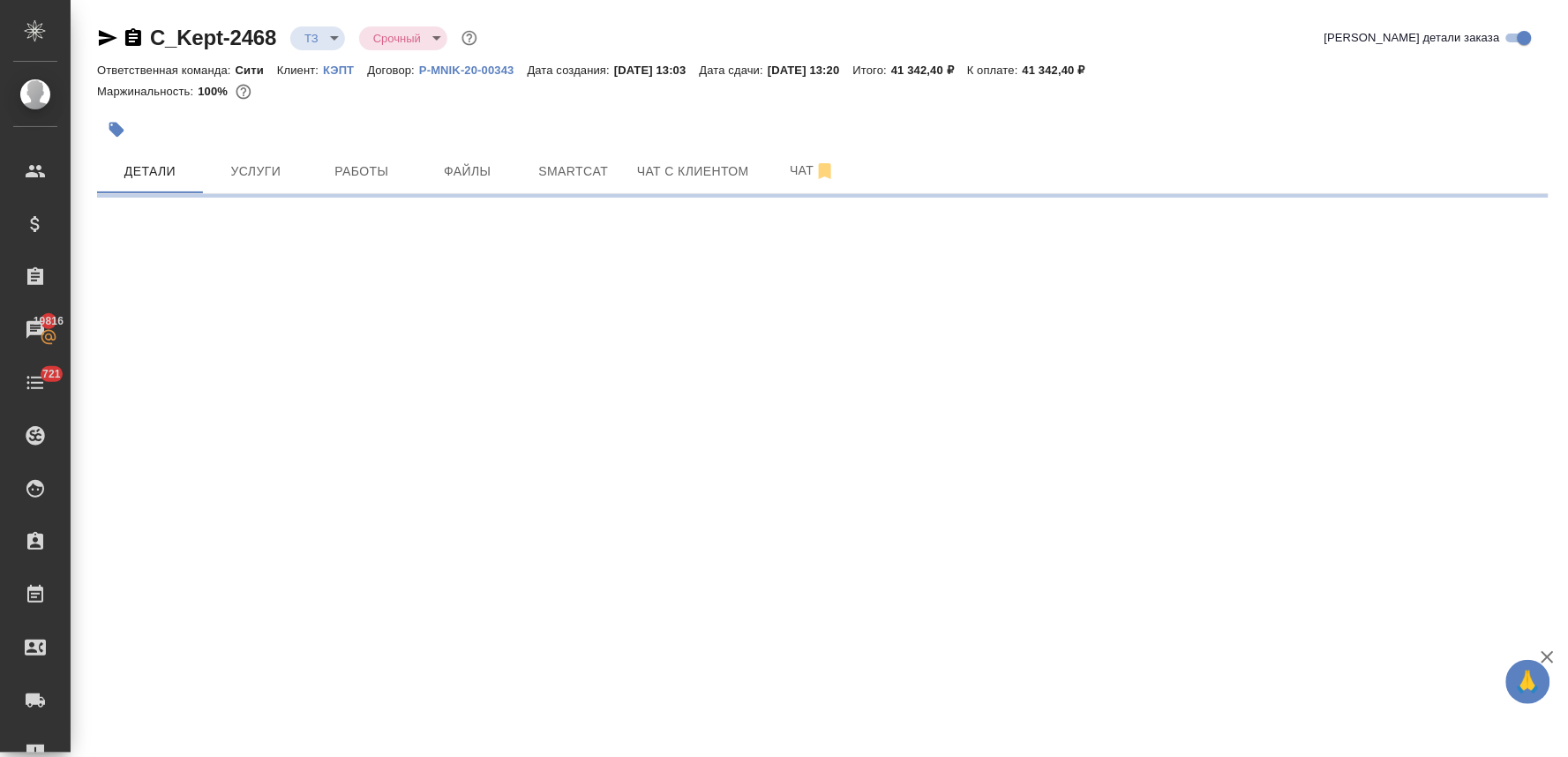
select select "RU"
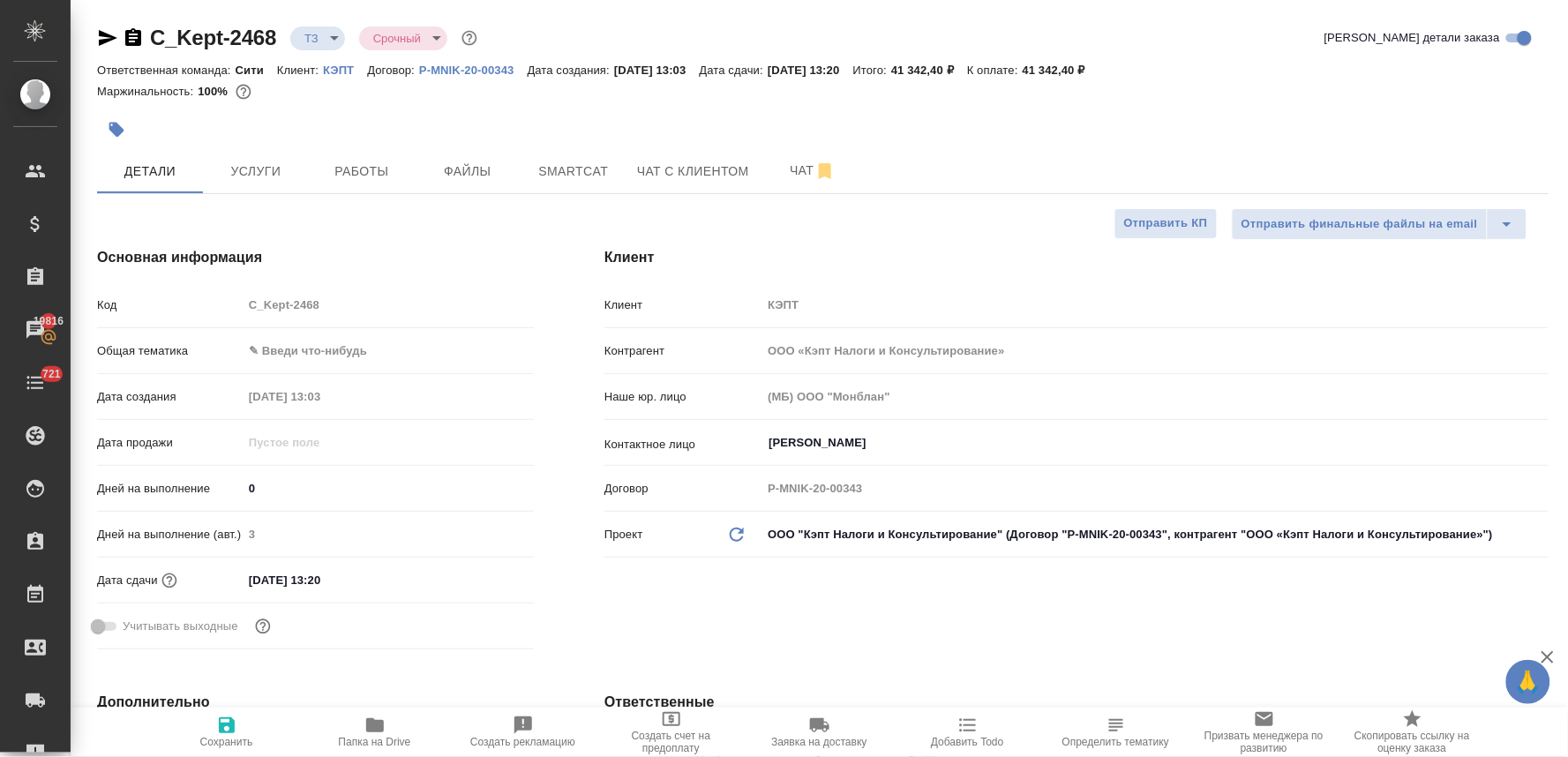
type textarea "x"
click at [106, 35] on icon "button" at bounding box center [108, 38] width 19 height 16
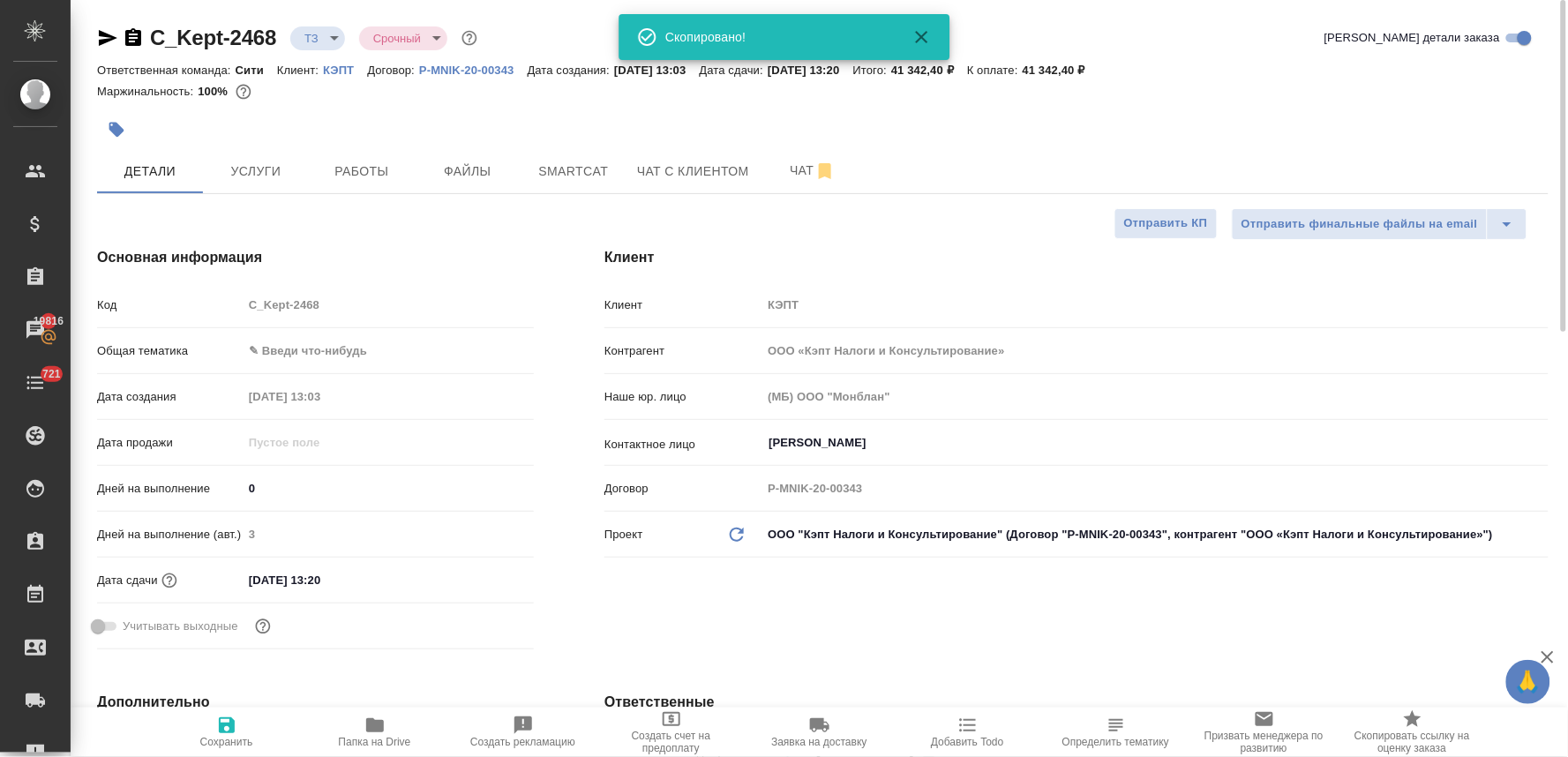
click at [1491, 126] on div at bounding box center [823, 129] width 1451 height 39
type textarea "x"
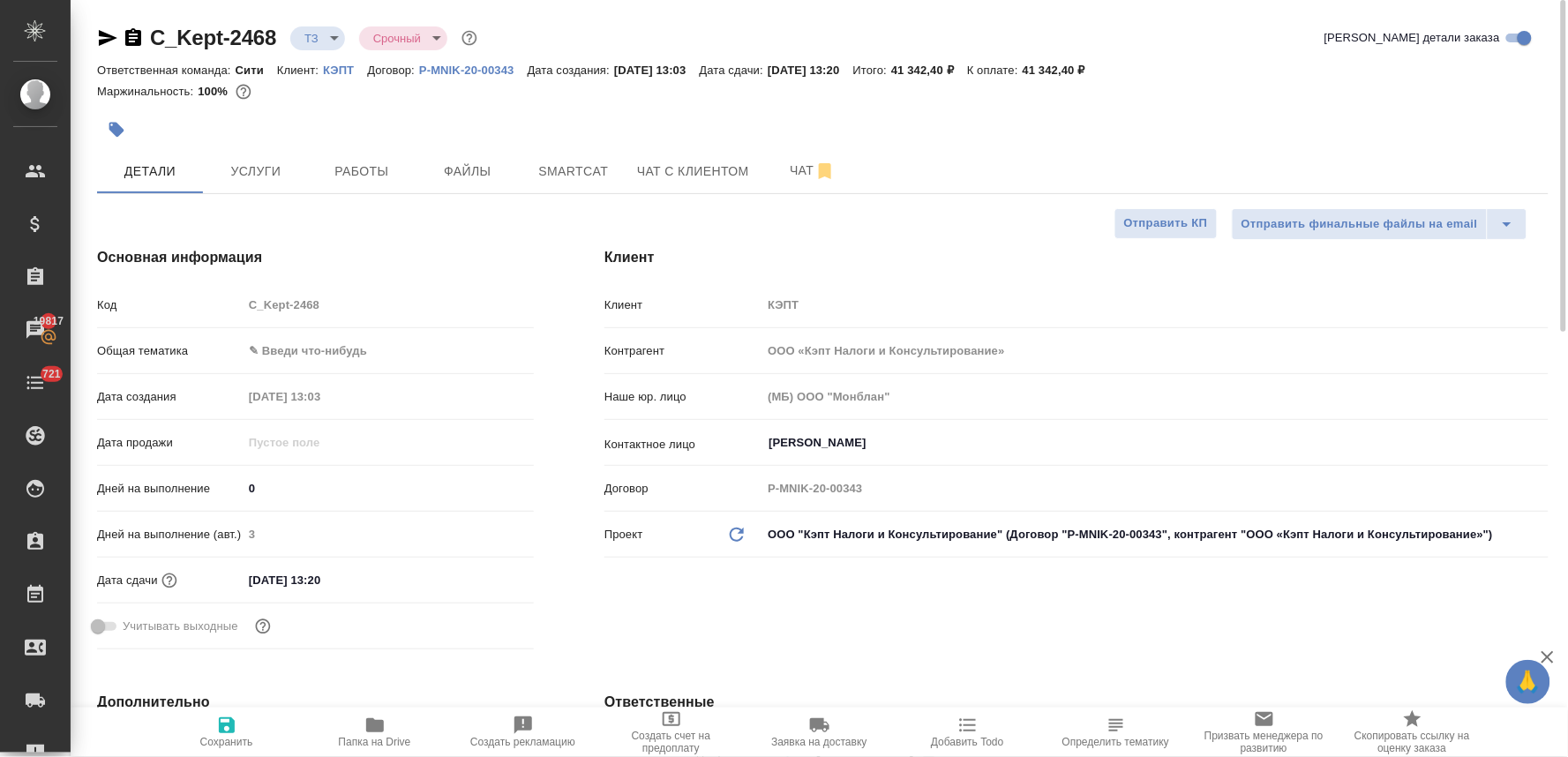
click at [449, 104] on div at bounding box center [823, 106] width 1451 height 4
click at [985, 228] on div "Клиент Клиент КЭПТ Контрагент ООО «Кэпт Налоги и Консультирование» Наше юр. лиц…" at bounding box center [1076, 452] width 1015 height 480
click at [800, 170] on span "Чат" at bounding box center [812, 170] width 85 height 22
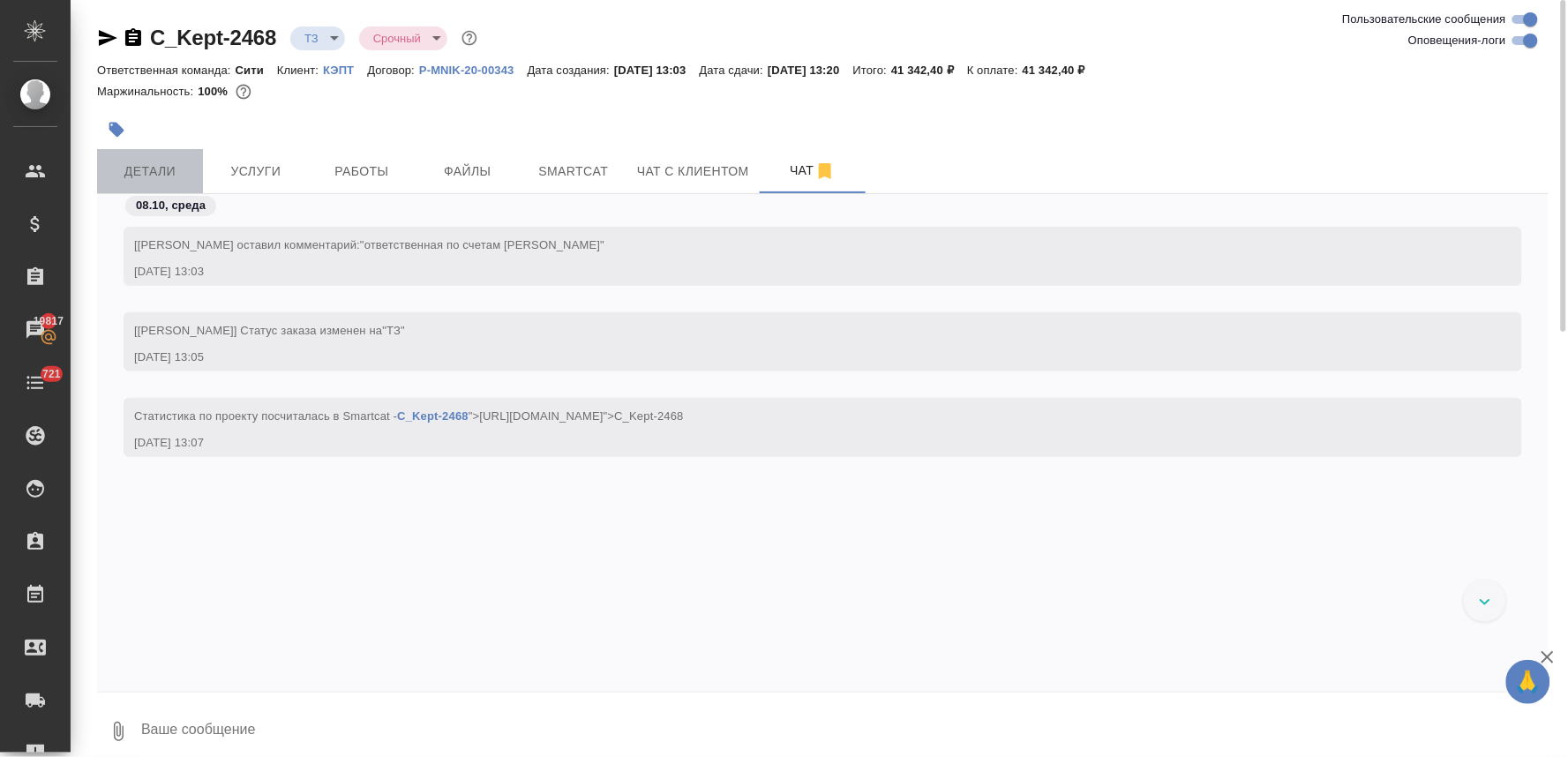
click at [159, 156] on button "Детали" at bounding box center [150, 171] width 106 height 44
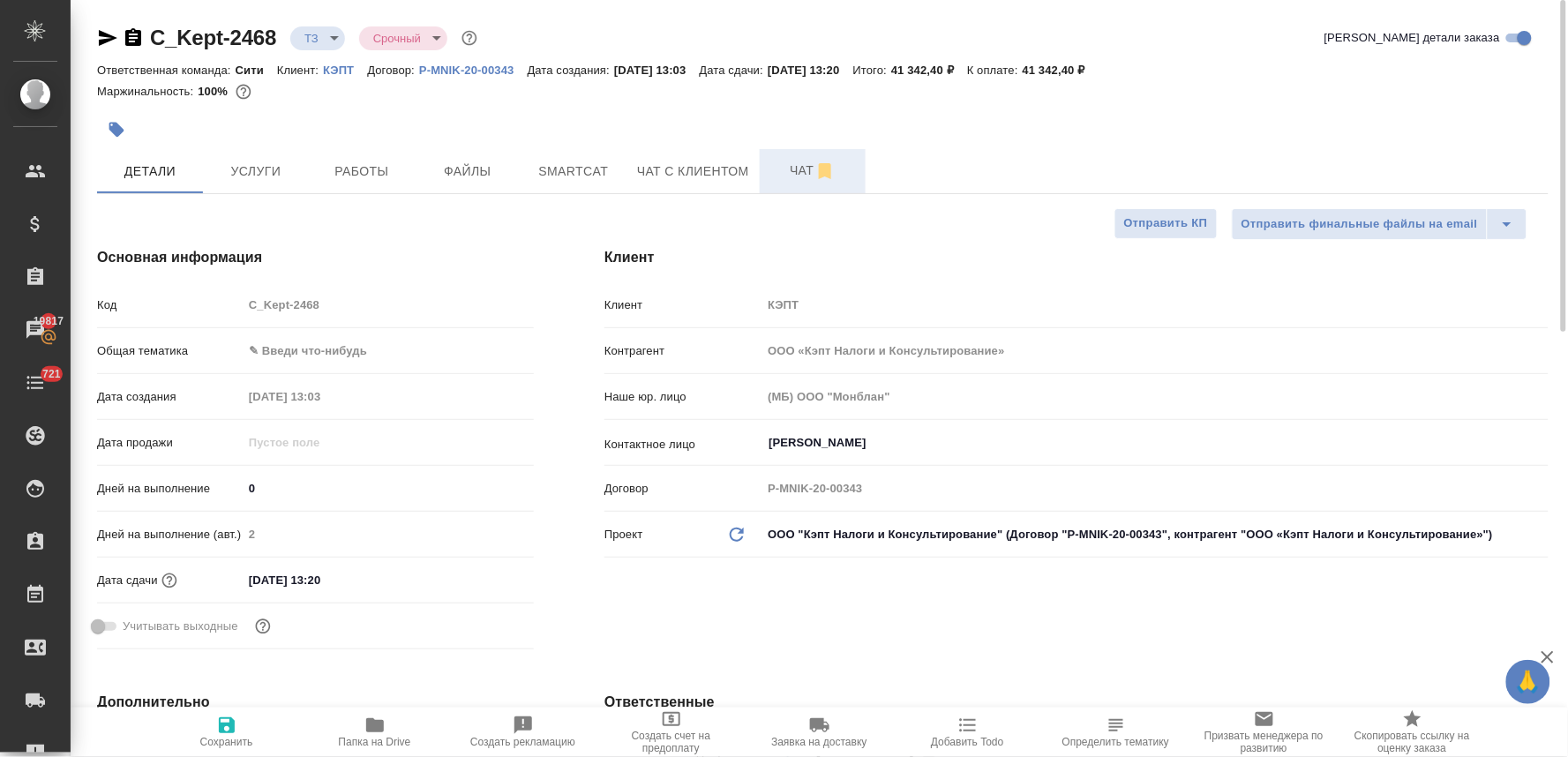
click at [806, 180] on span "Чат" at bounding box center [812, 170] width 85 height 22
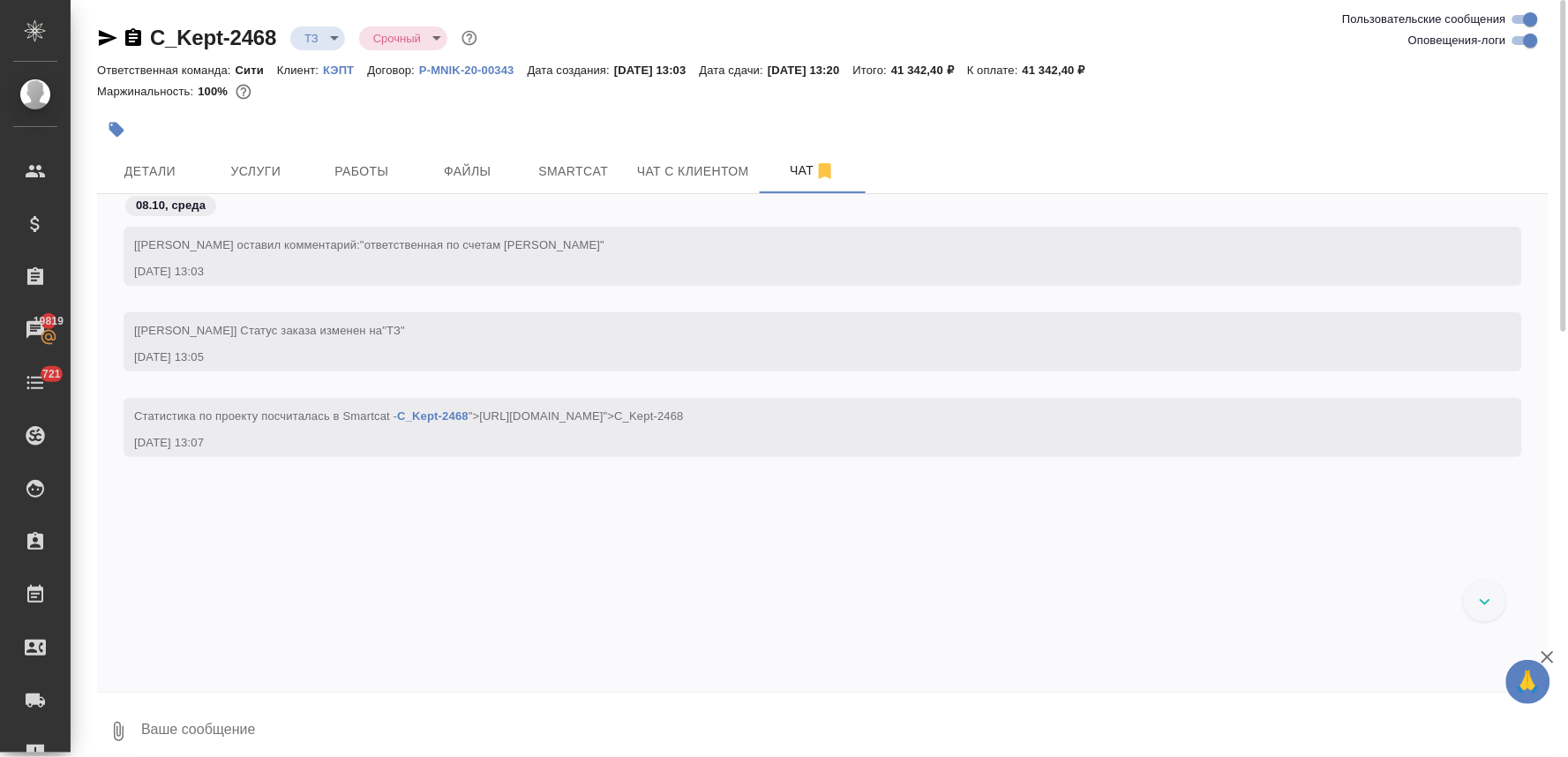
click at [676, 669] on div "08.10, среда [Лямина Надежда] Клиент оставил комментарий: "ответственная по сче…" at bounding box center [823, 443] width 1451 height 498
click at [125, 163] on span "Детали" at bounding box center [150, 171] width 85 height 22
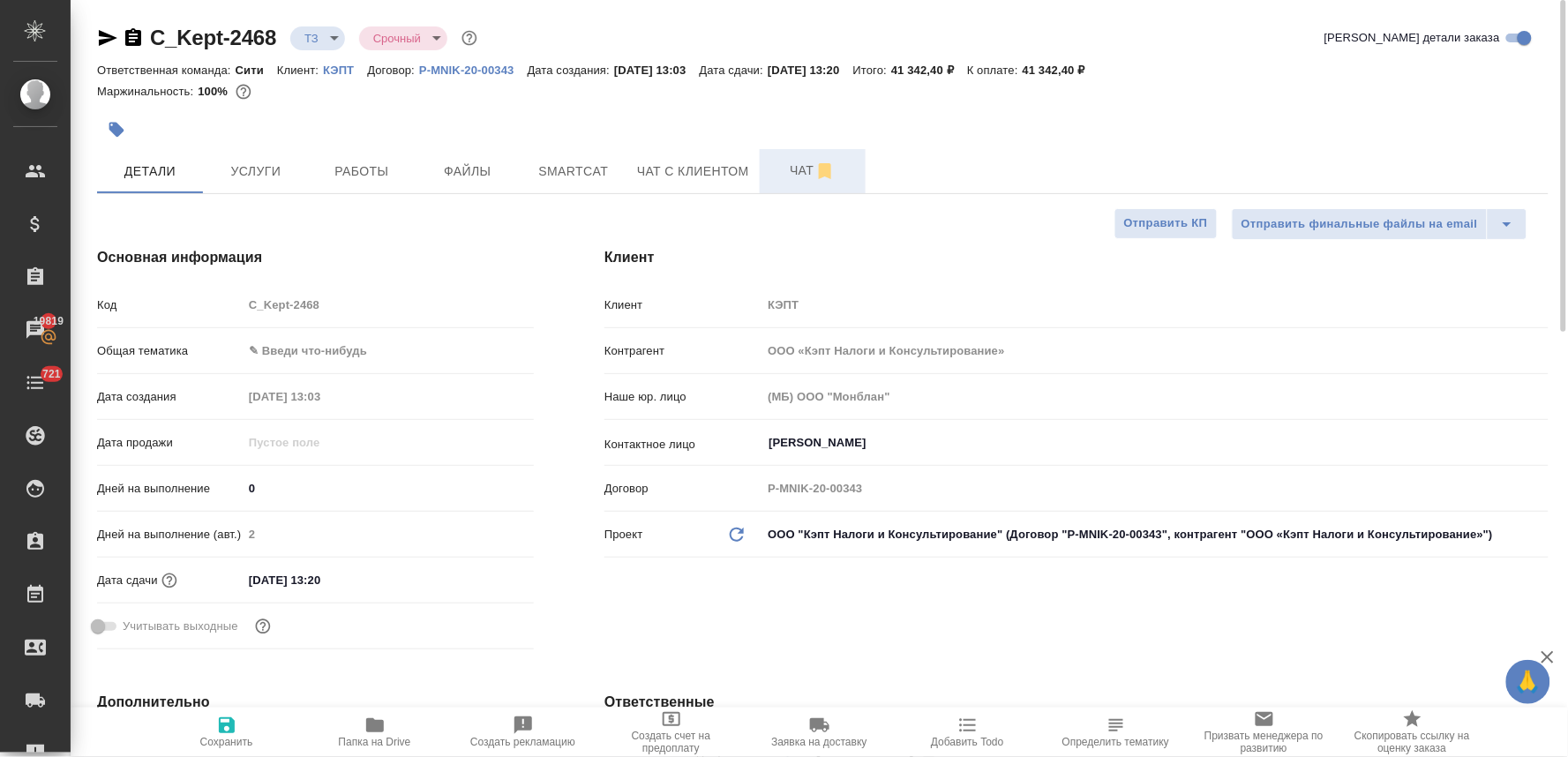
click at [808, 166] on span "Чат" at bounding box center [812, 170] width 85 height 22
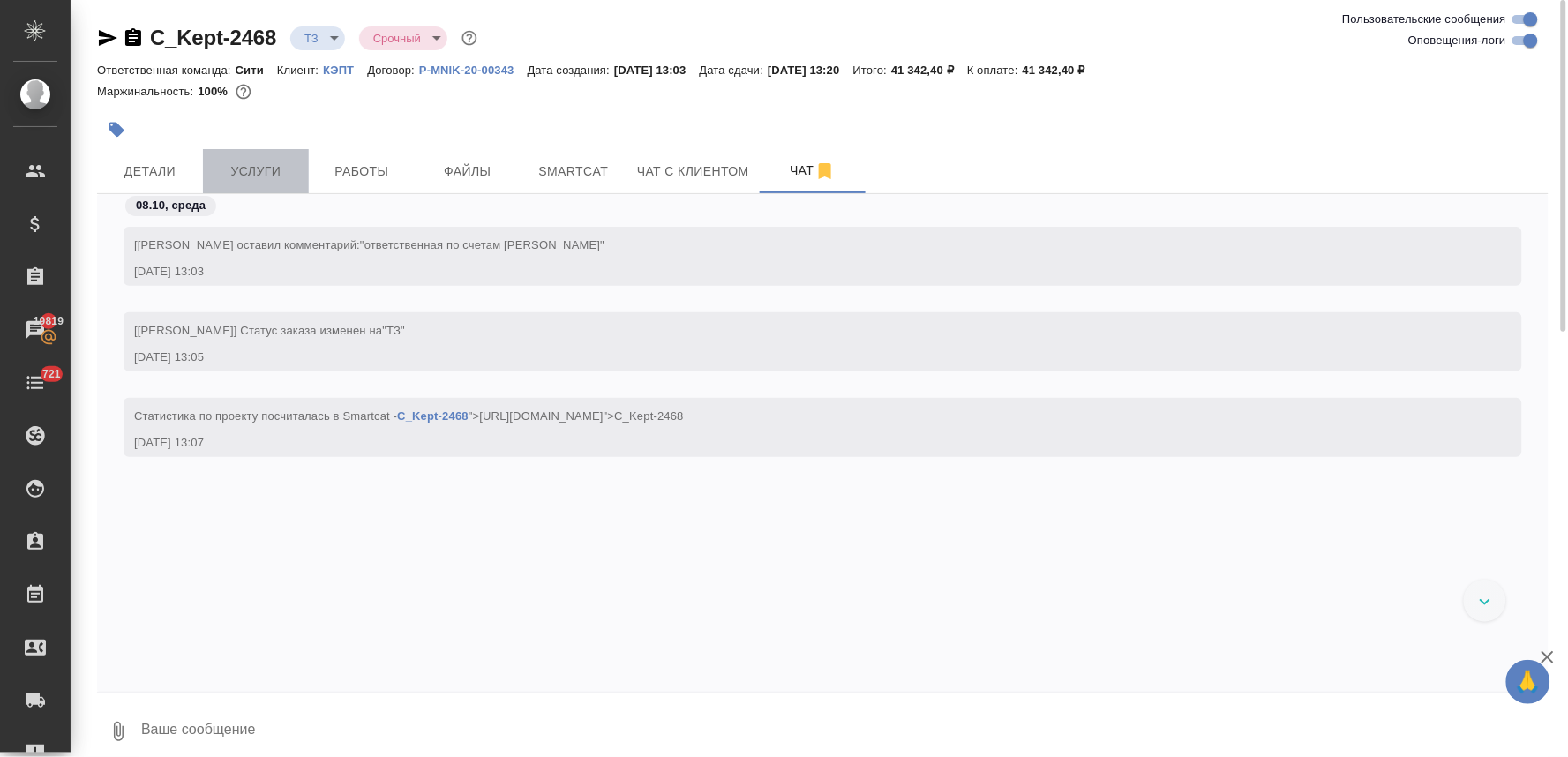
click at [296, 163] on span "Услуги" at bounding box center [256, 171] width 85 height 22
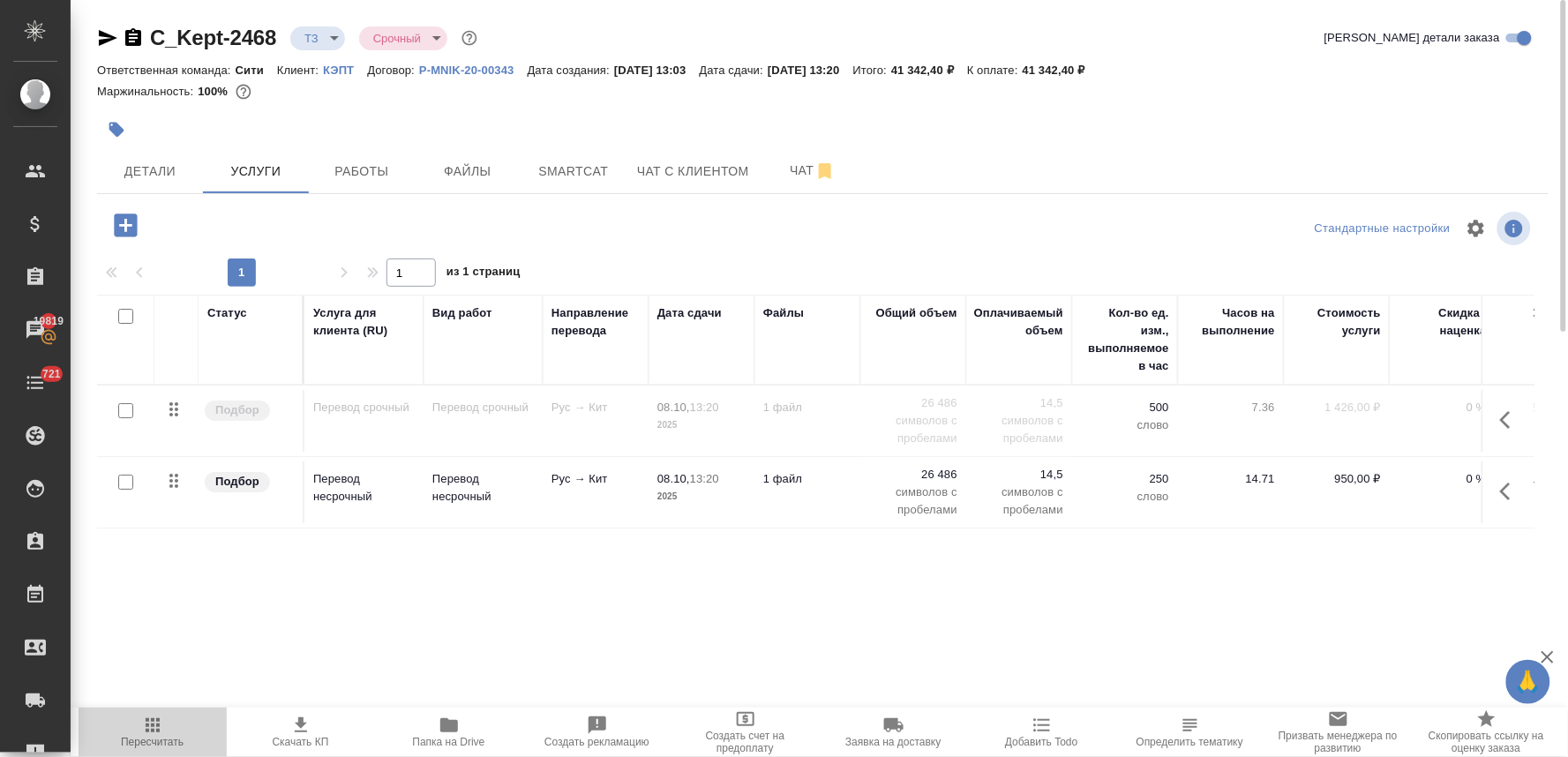
click at [153, 732] on icon "button" at bounding box center [152, 725] width 14 height 14
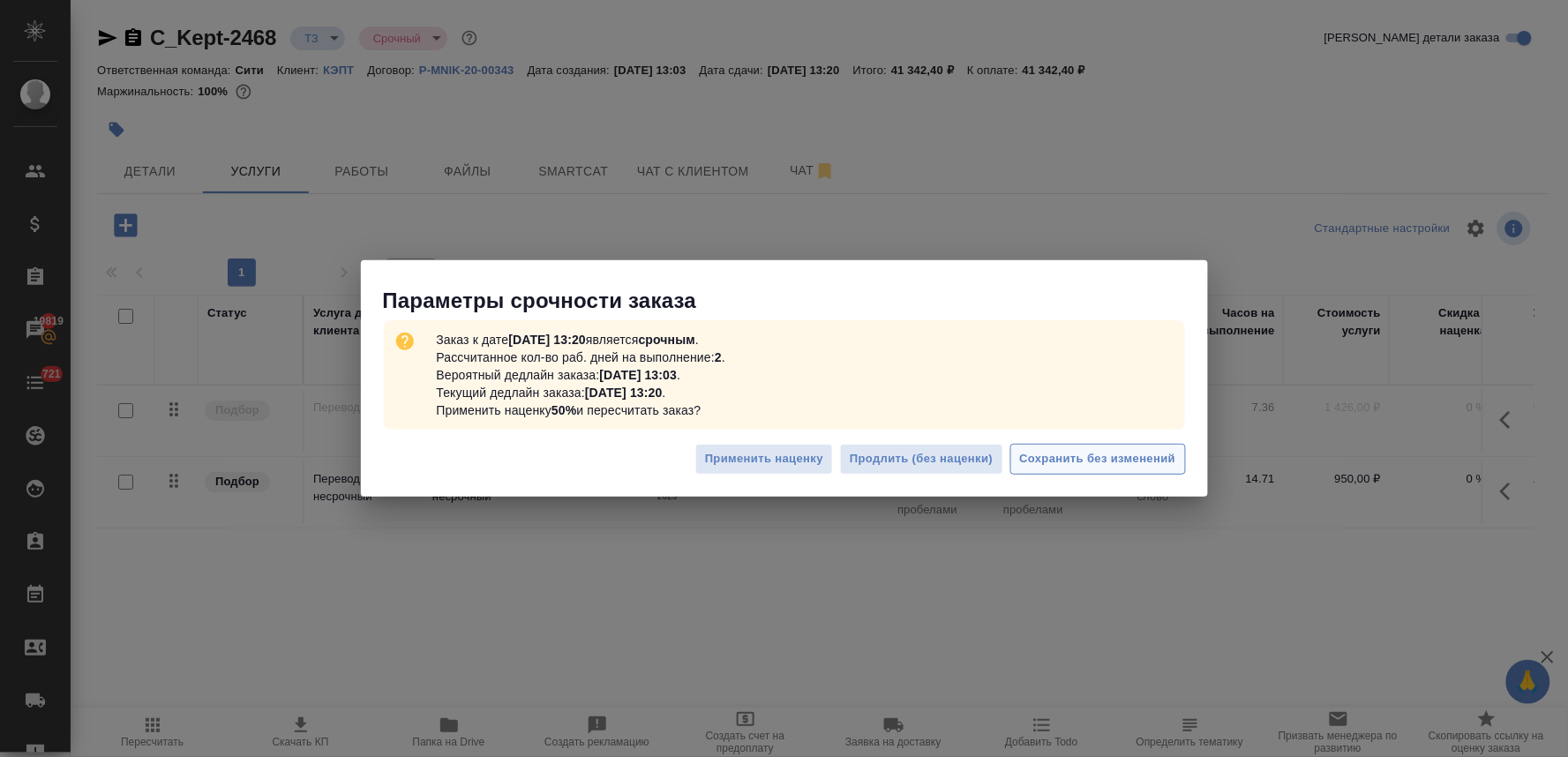
click at [1101, 453] on span "Сохранить без изменений" at bounding box center [1098, 460] width 156 height 21
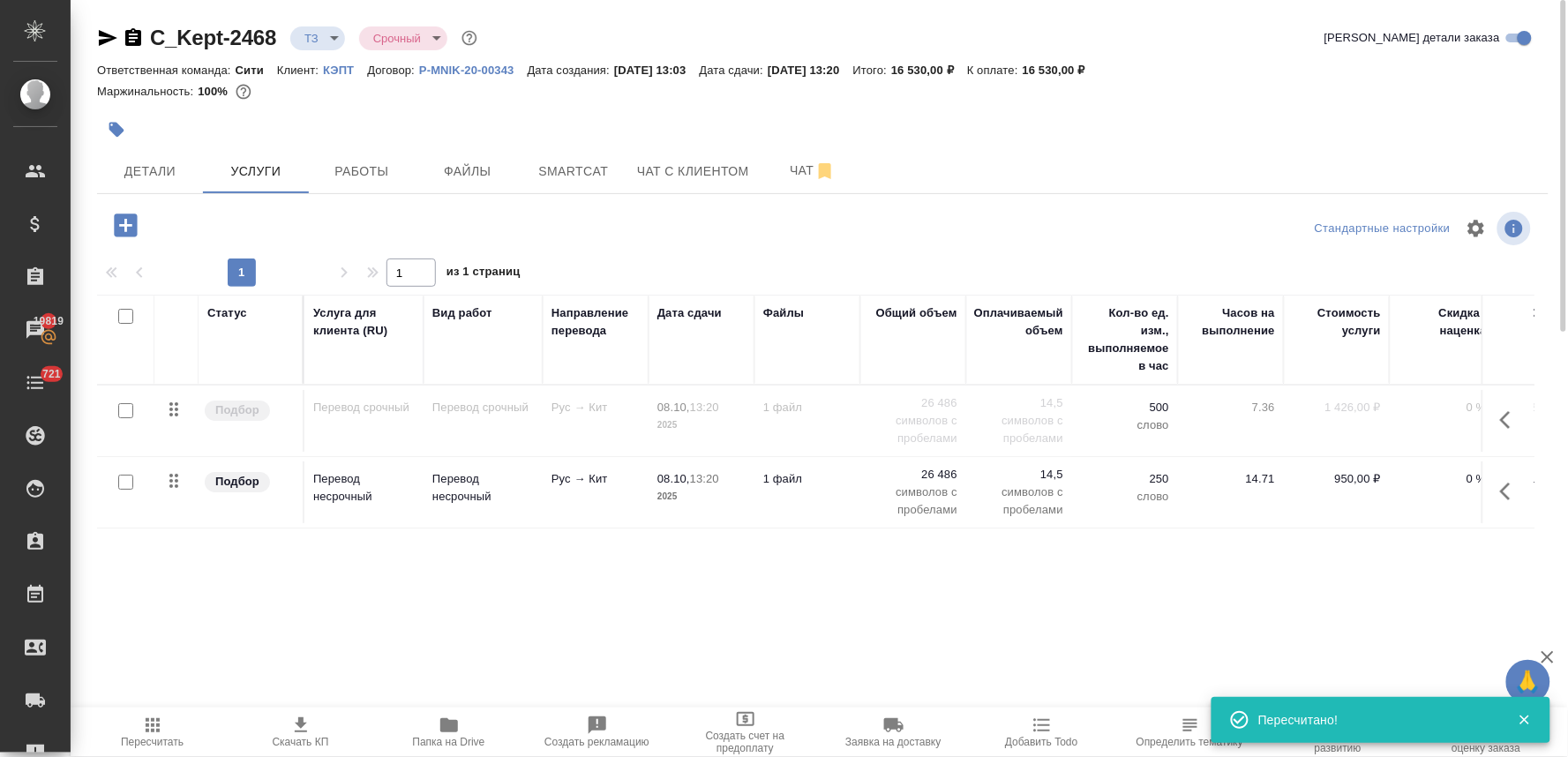
scroll to position [0, 224]
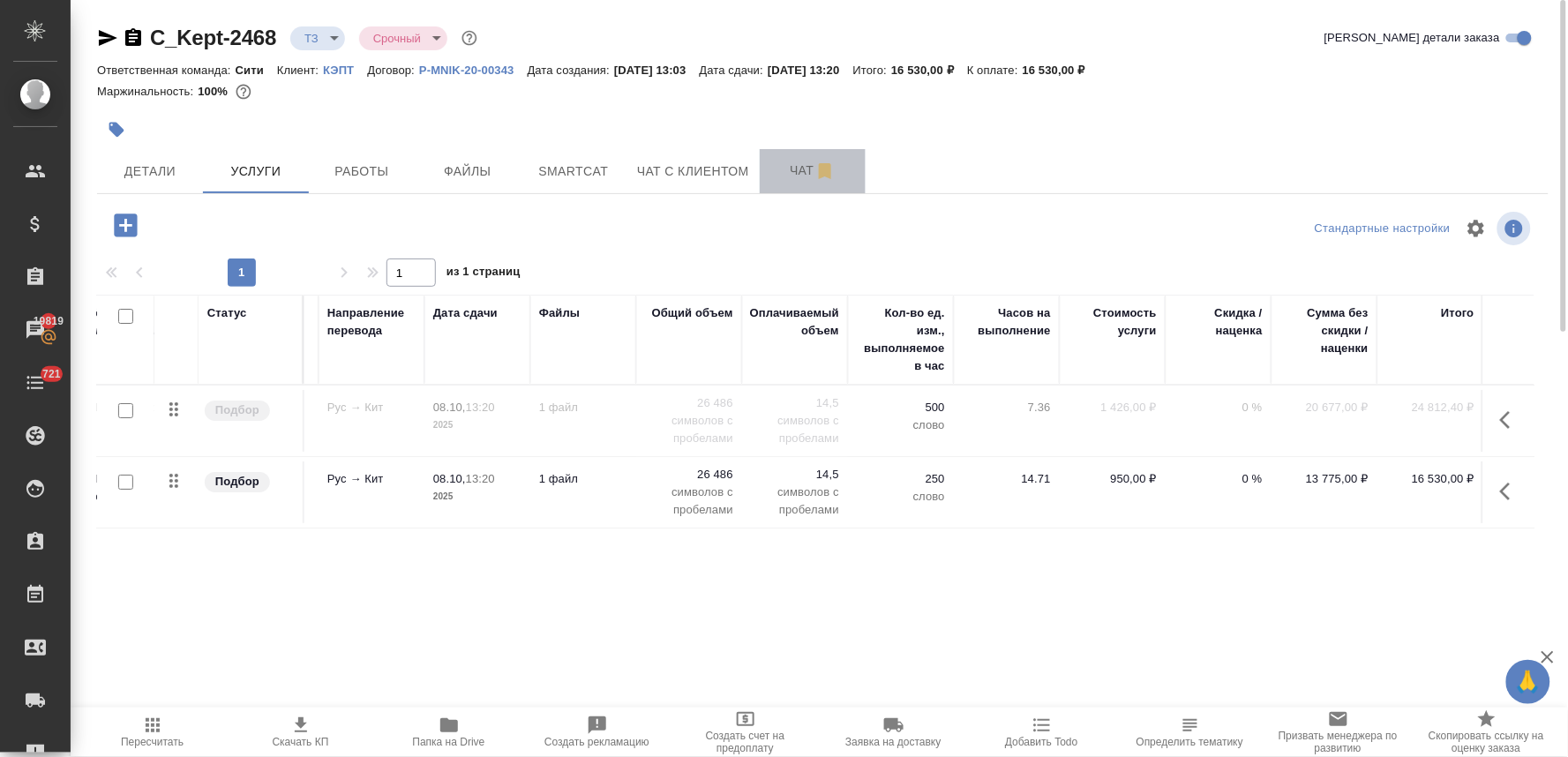
click at [795, 168] on span "Чат" at bounding box center [812, 170] width 85 height 22
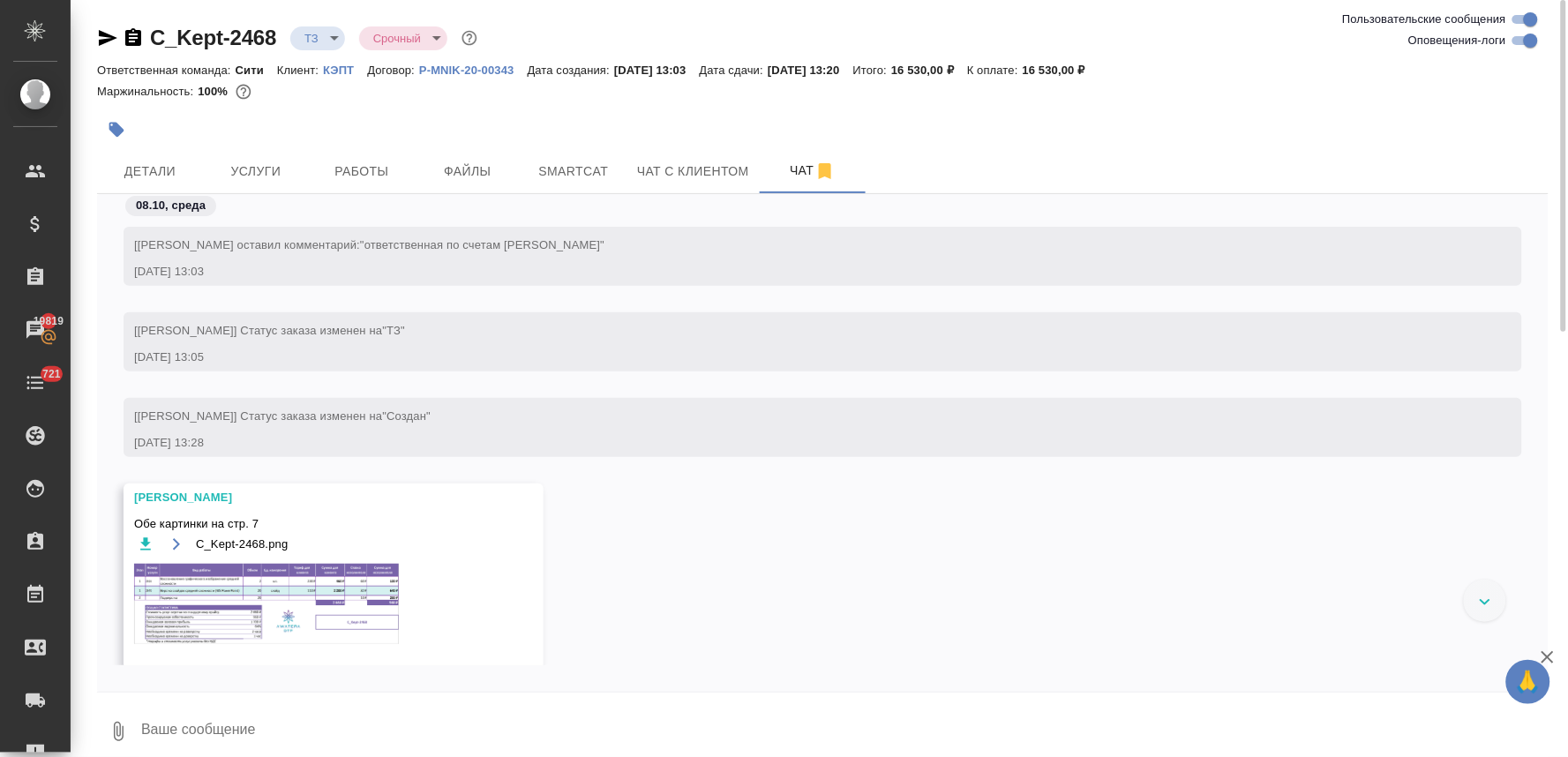
click at [262, 588] on img at bounding box center [266, 603] width 265 height 80
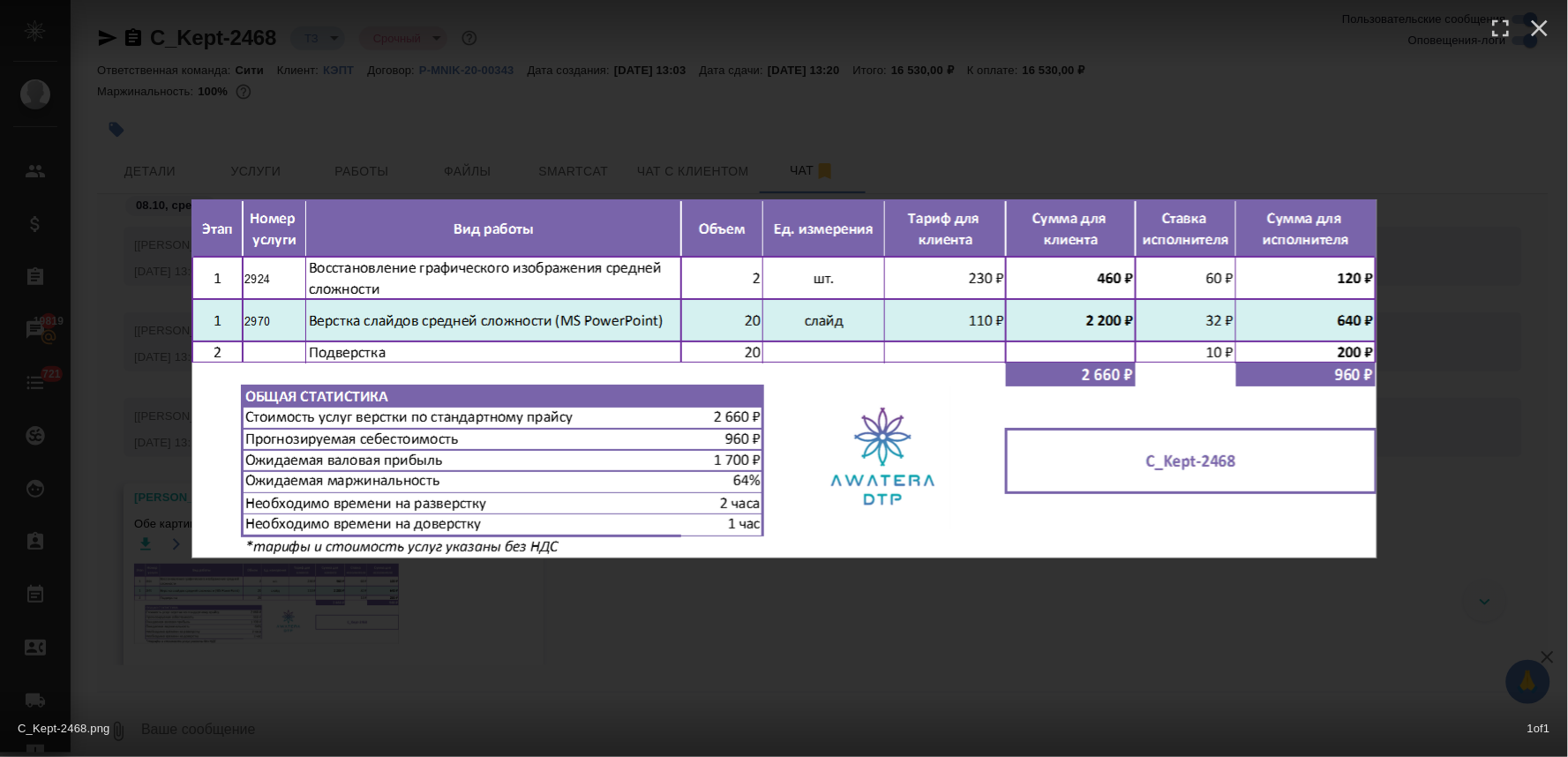
click at [332, 629] on div "C_Kept-2468.png 1 of 1" at bounding box center [784, 378] width 1568 height 757
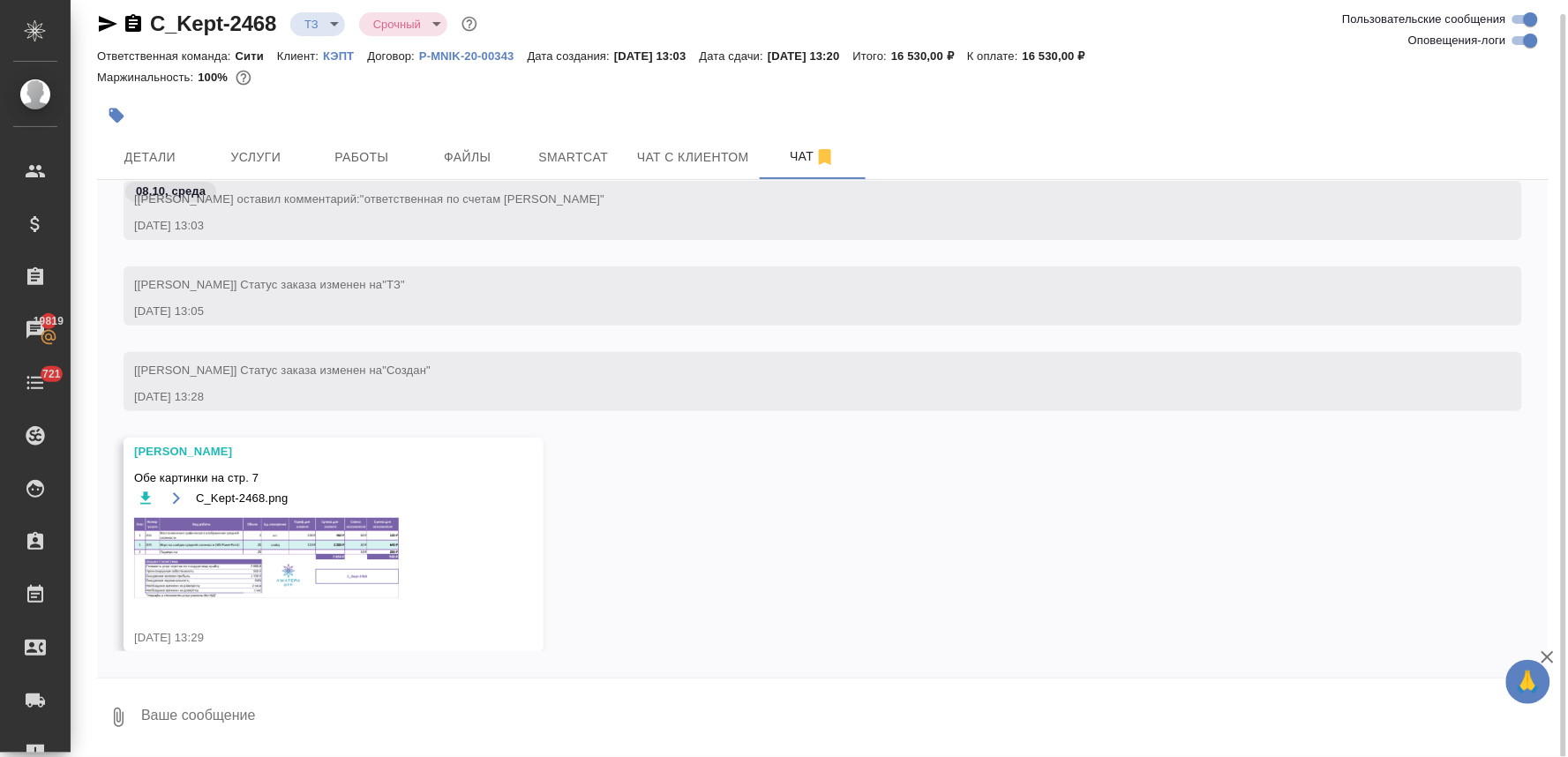
scroll to position [58, 0]
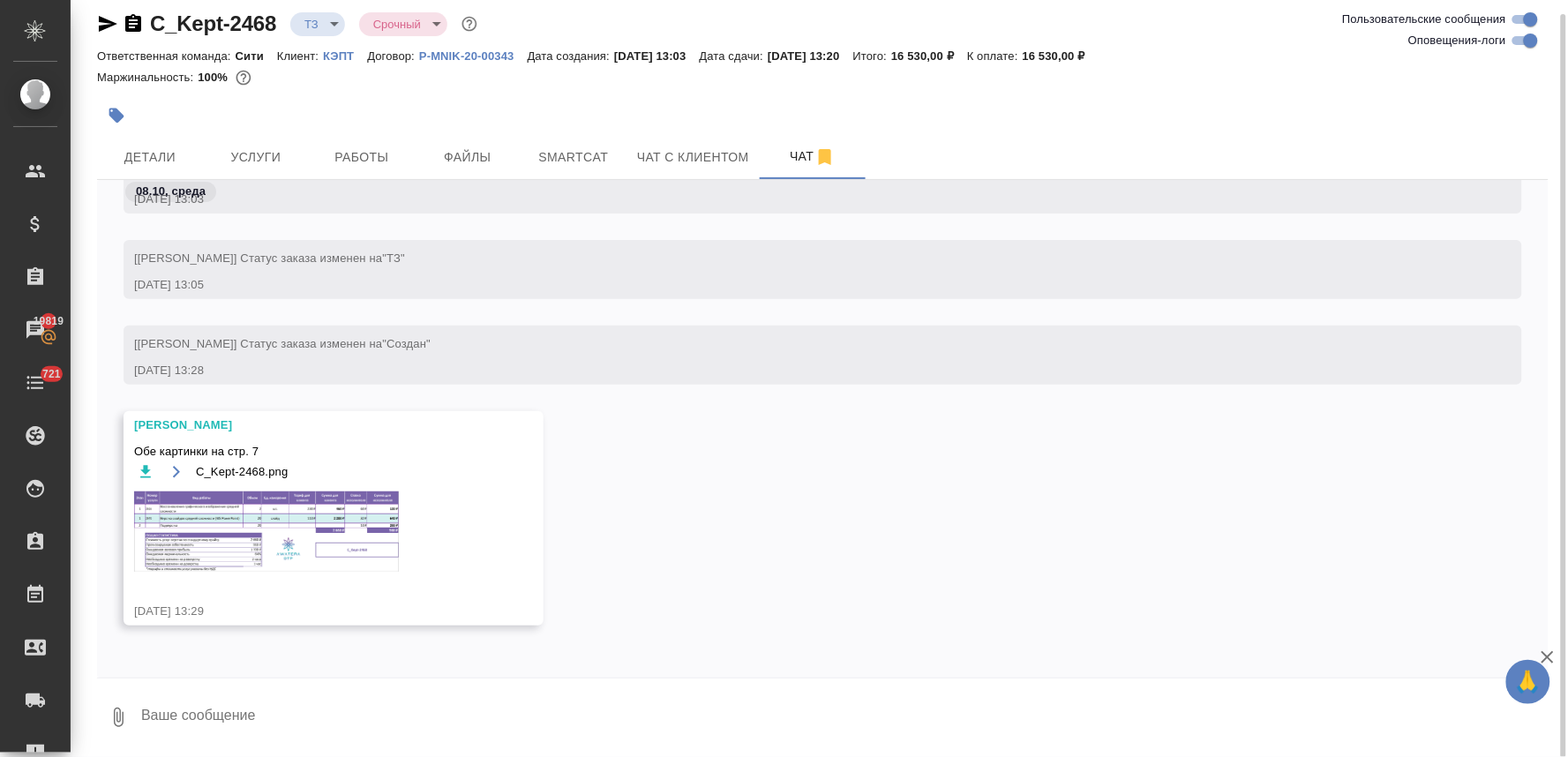
click at [331, 533] on img at bounding box center [266, 531] width 265 height 80
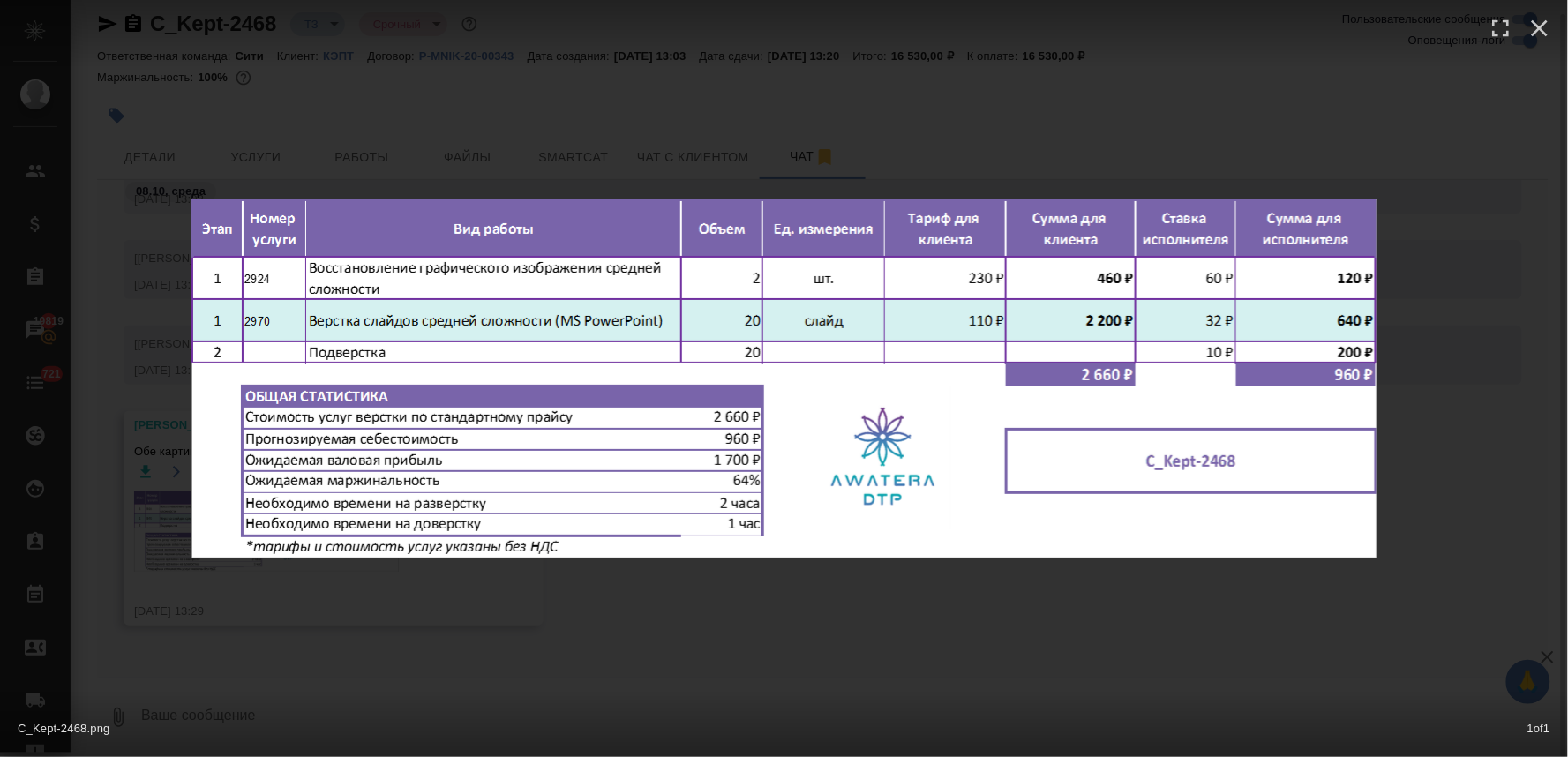
click at [331, 533] on img at bounding box center [784, 379] width 1185 height 359
click at [259, 95] on div "C_Kept-2468.png 1 of 1" at bounding box center [784, 378] width 1568 height 757
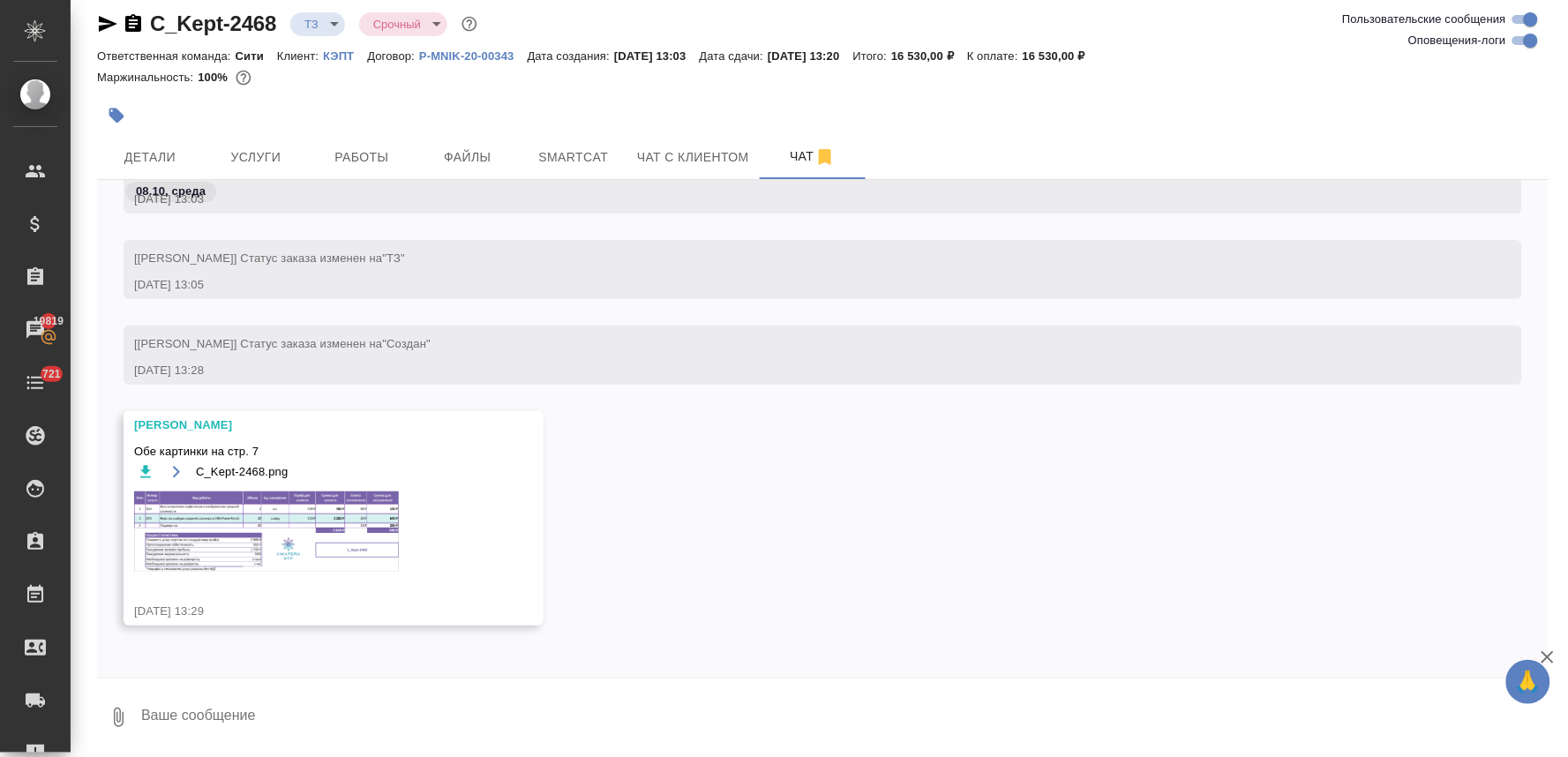
click at [260, 155] on div "C_Kept-2468.png 1 of 1" at bounding box center [783, 414] width 1411 height 682
click at [260, 155] on span "Услуги" at bounding box center [256, 156] width 85 height 22
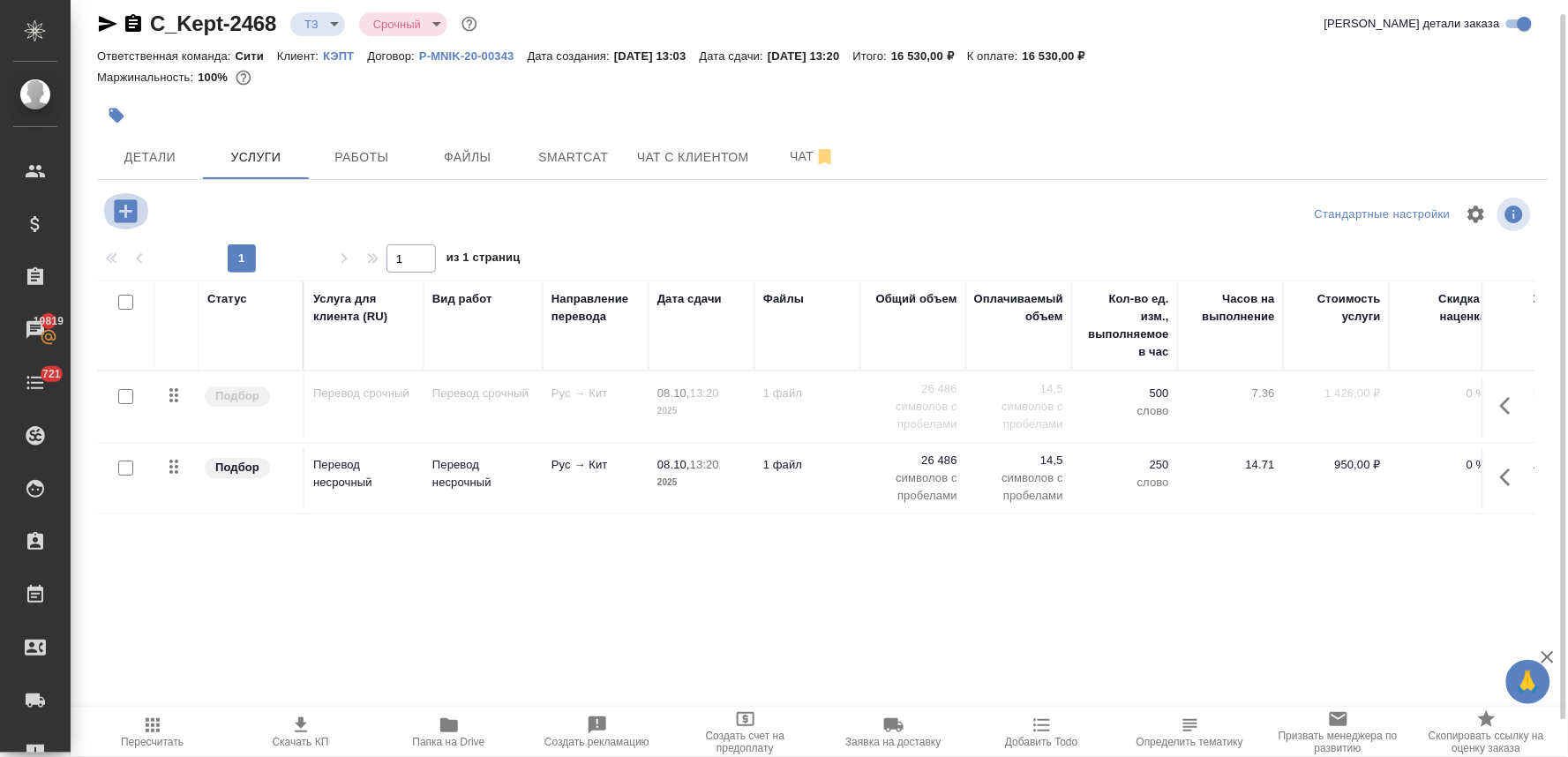
click at [135, 208] on icon "button" at bounding box center [125, 211] width 23 height 23
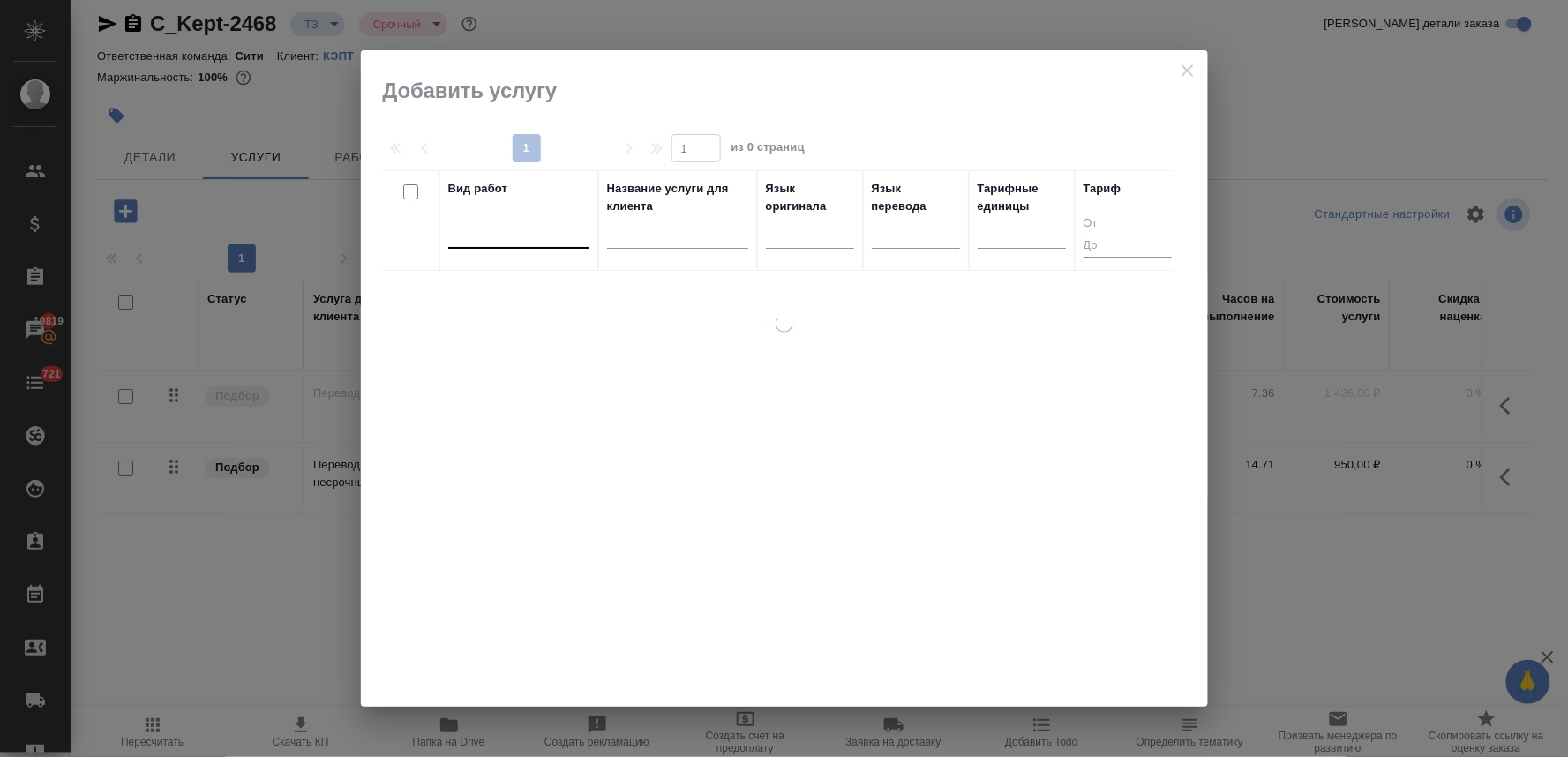
click at [499, 236] on div at bounding box center [519, 230] width 141 height 25
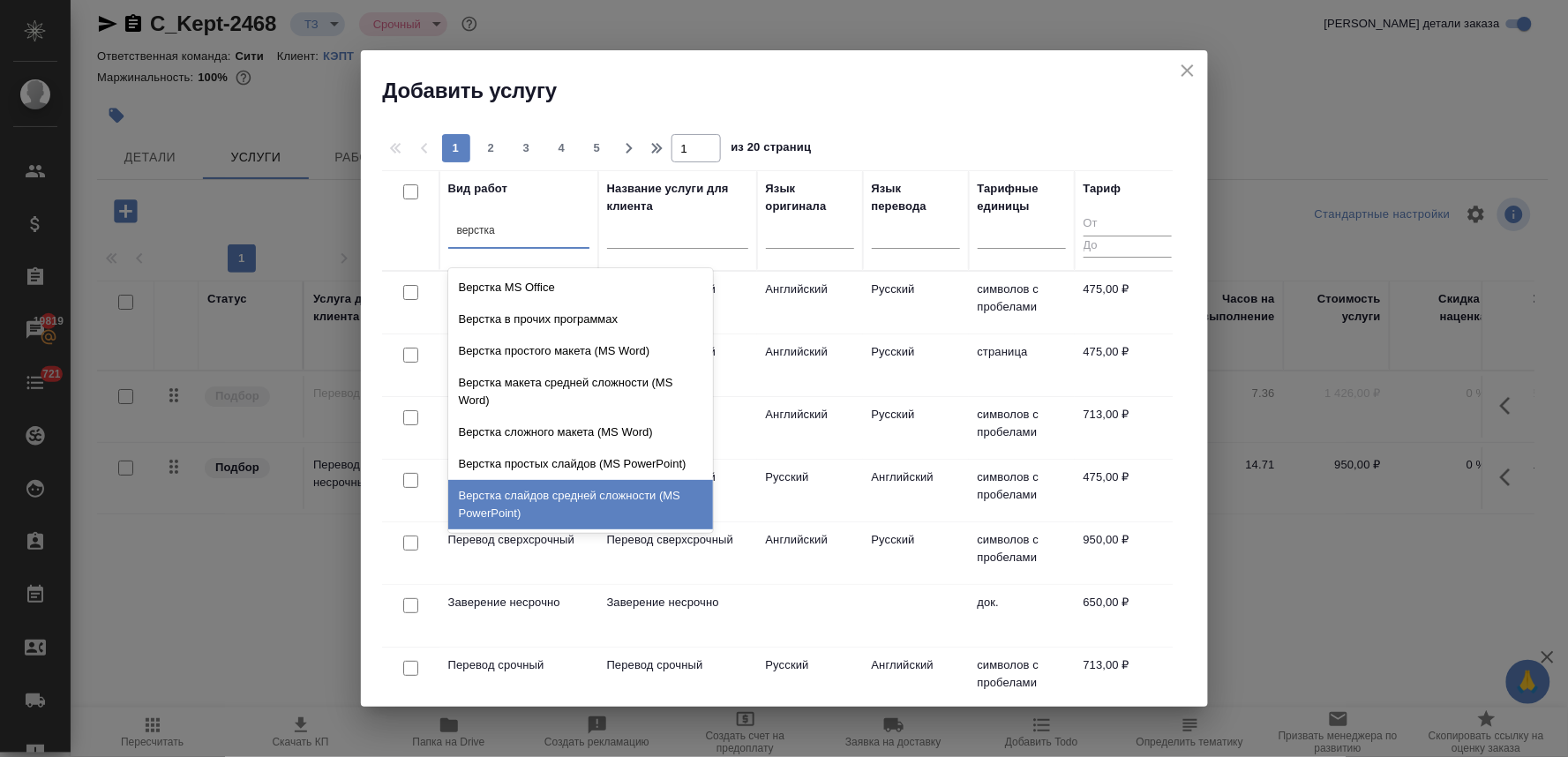
click at [564, 491] on div "Верстка слайдов средней сложности (MS PowerPoint)" at bounding box center [580, 504] width 265 height 49
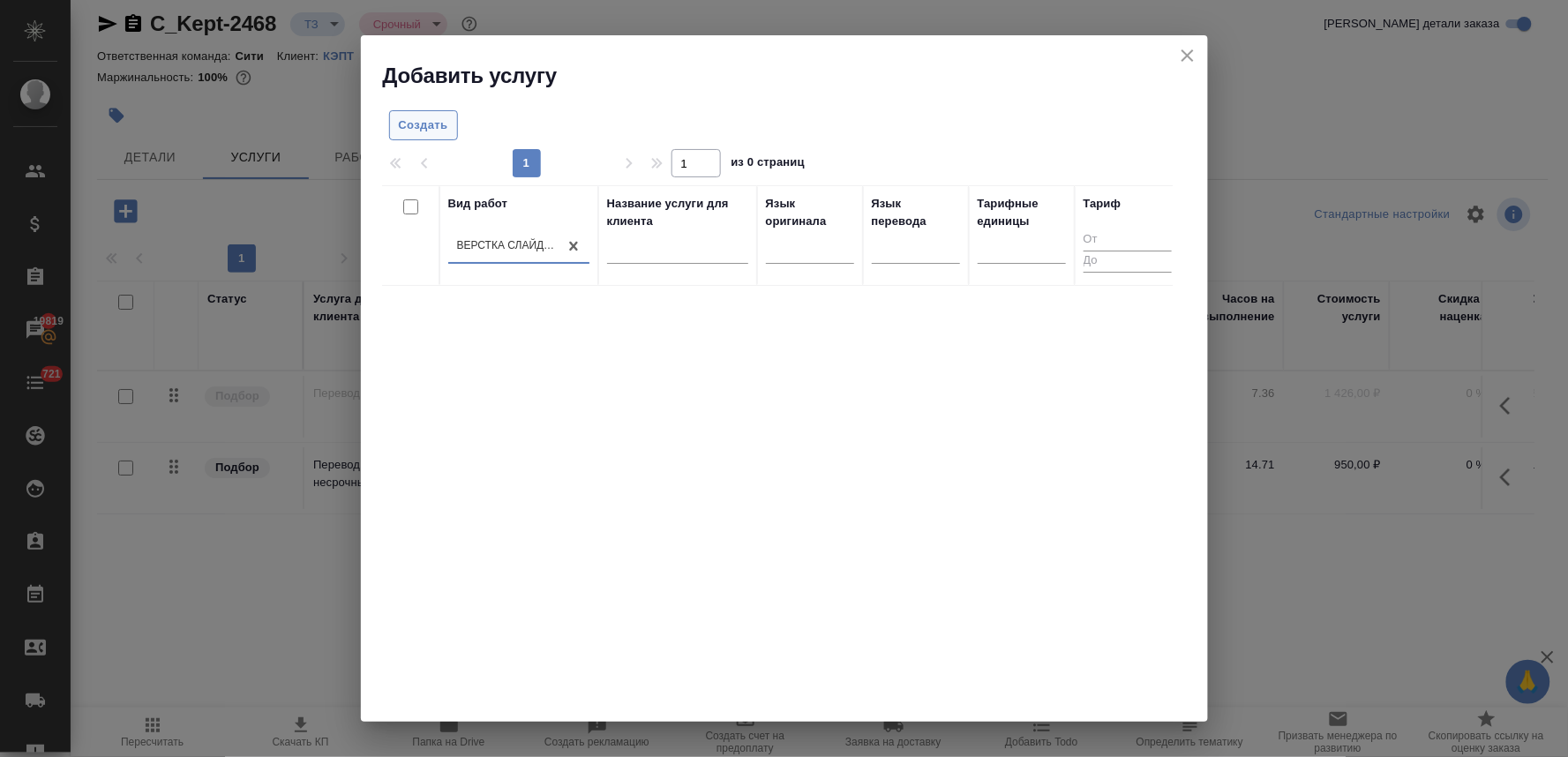
click at [421, 128] on span "Создать" at bounding box center [423, 126] width 49 height 21
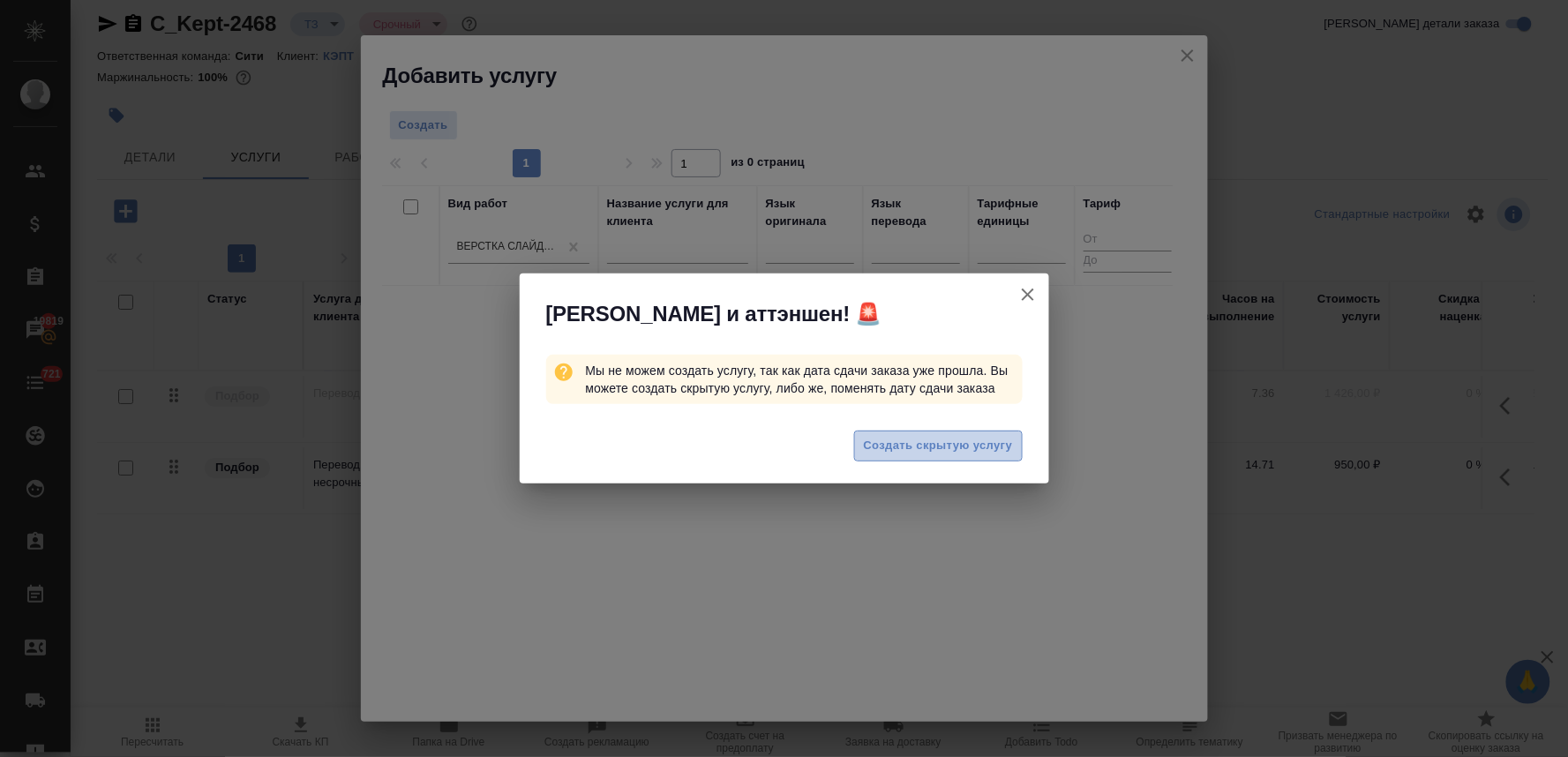
click at [902, 453] on span "Создать скрытую услугу" at bounding box center [939, 446] width 149 height 21
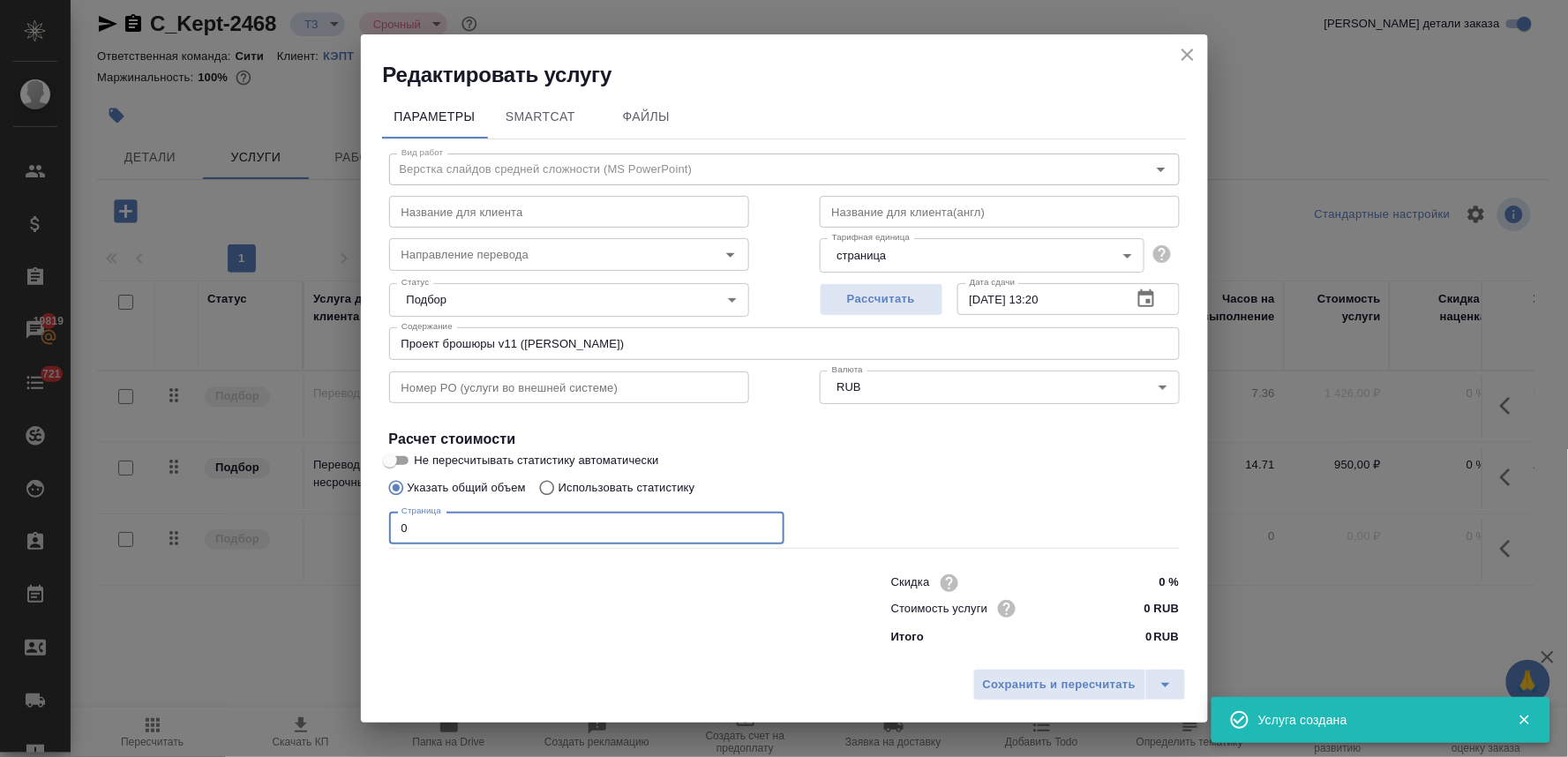
drag, startPoint x: 364, startPoint y: 541, endPoint x: 262, endPoint y: 547, distance: 102.2
click at [270, 550] on div "Редактировать услугу Параметры SmartCat Файлы Вид работ Верстка слайдов средней…" at bounding box center [784, 378] width 1568 height 757
click at [1132, 603] on input "0 RUB" at bounding box center [1145, 608] width 64 height 25
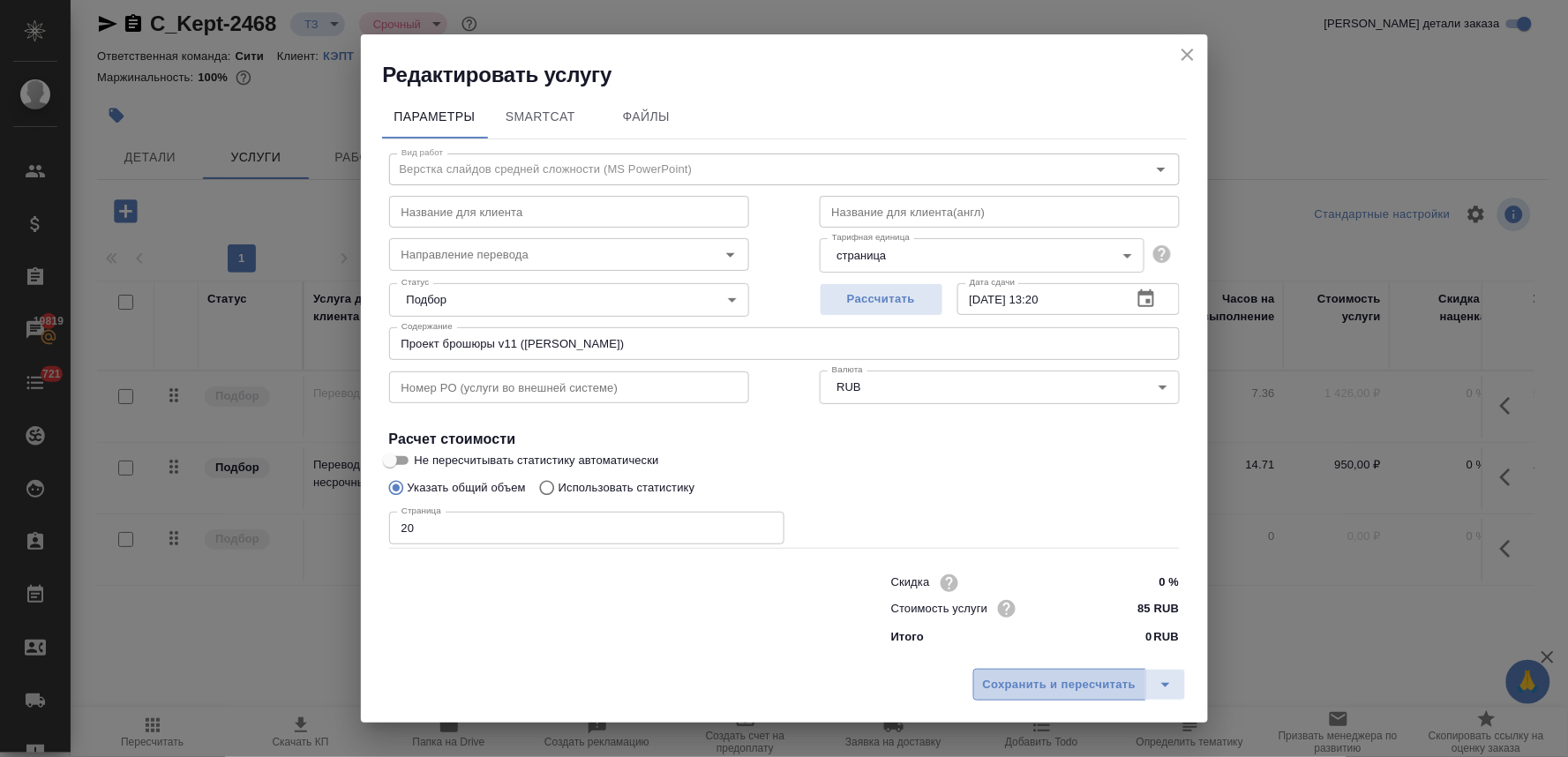
click at [1122, 685] on span "Сохранить и пересчитать" at bounding box center [1059, 685] width 154 height 21
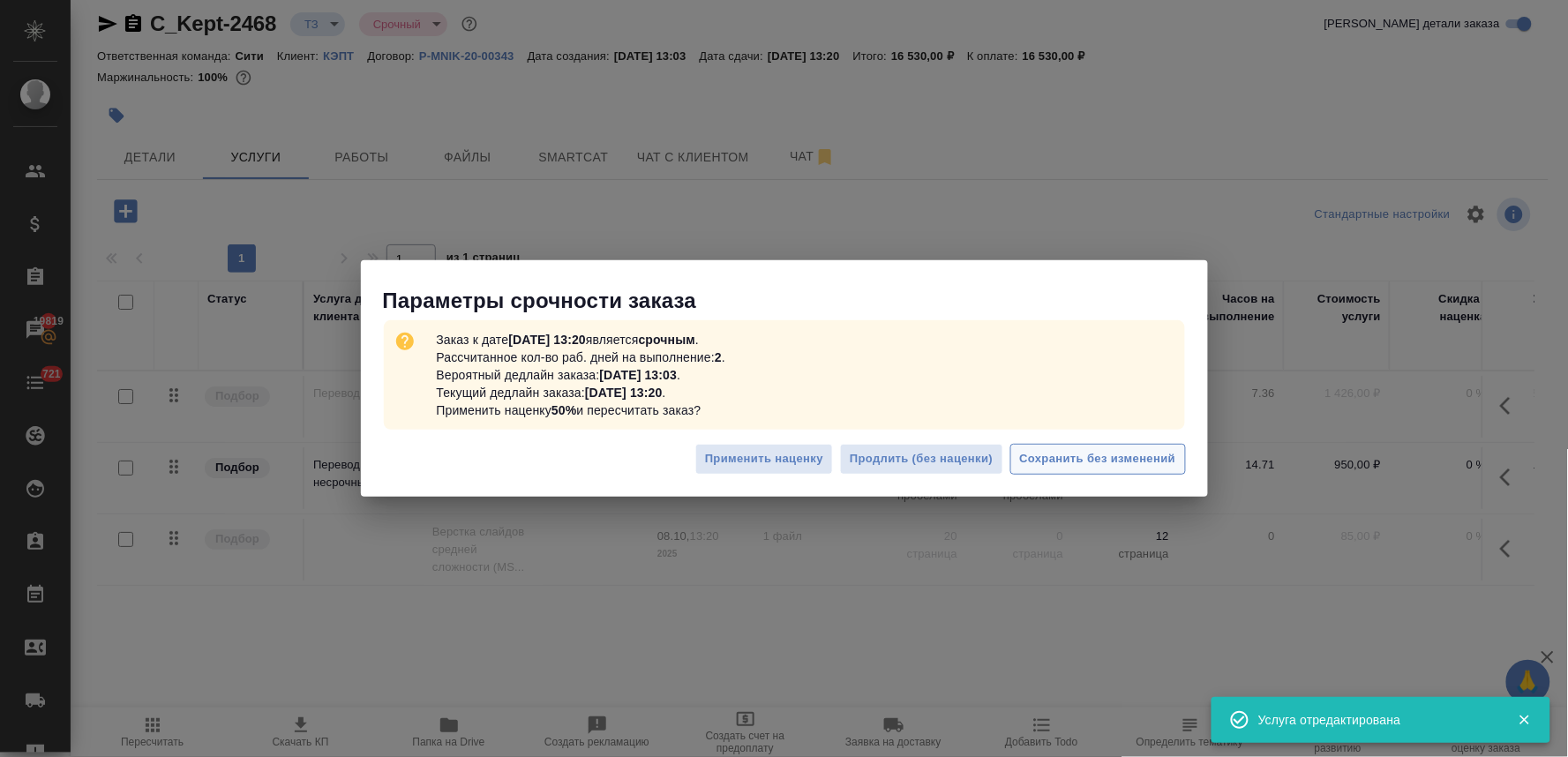
click at [1047, 466] on span "Сохранить без изменений" at bounding box center [1098, 460] width 156 height 21
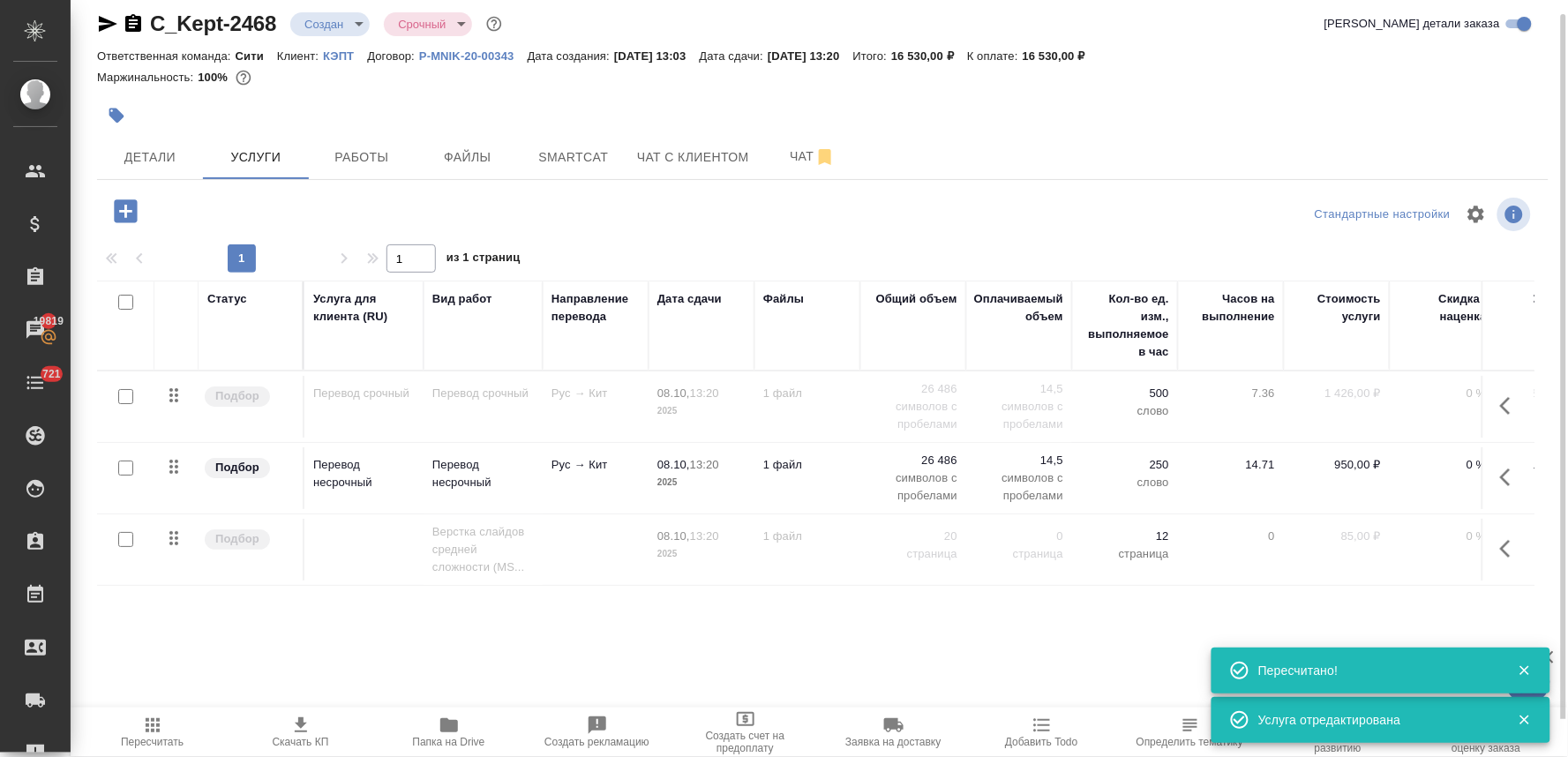
click at [1502, 551] on icon "button" at bounding box center [1511, 549] width 21 height 21
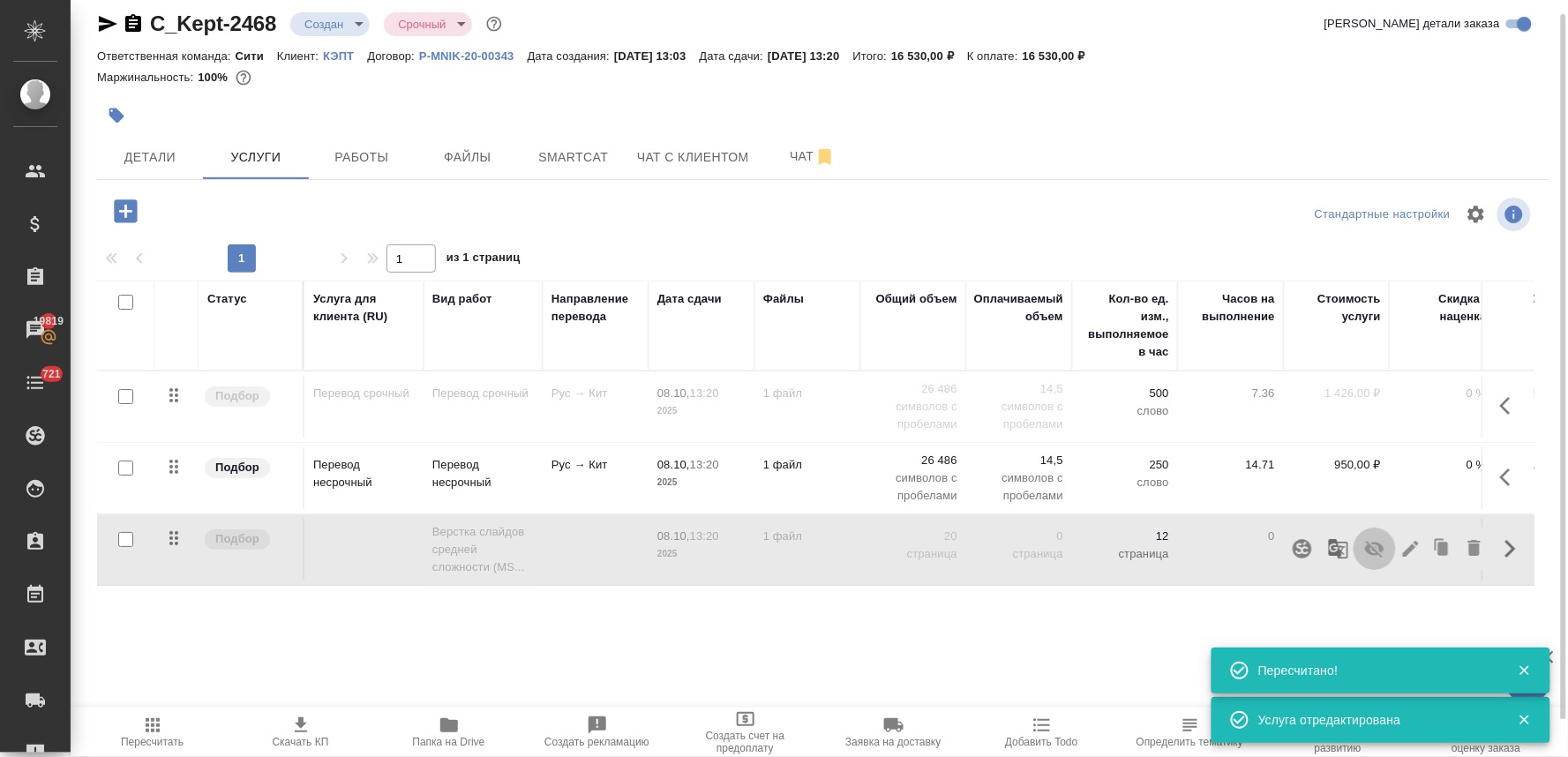
click at [1376, 553] on icon "button" at bounding box center [1374, 550] width 20 height 17
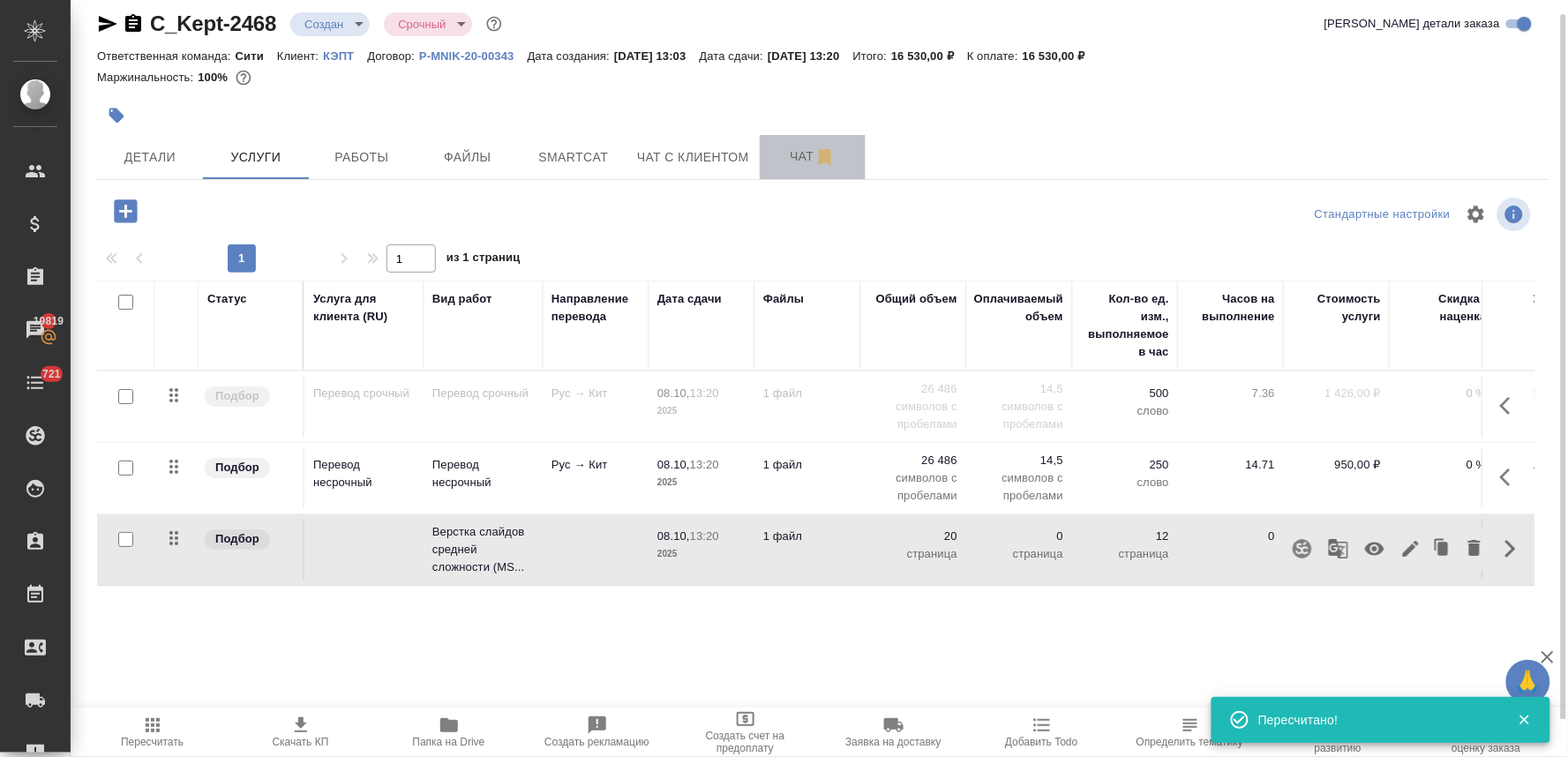
click at [808, 157] on span "Чат" at bounding box center [812, 156] width 85 height 22
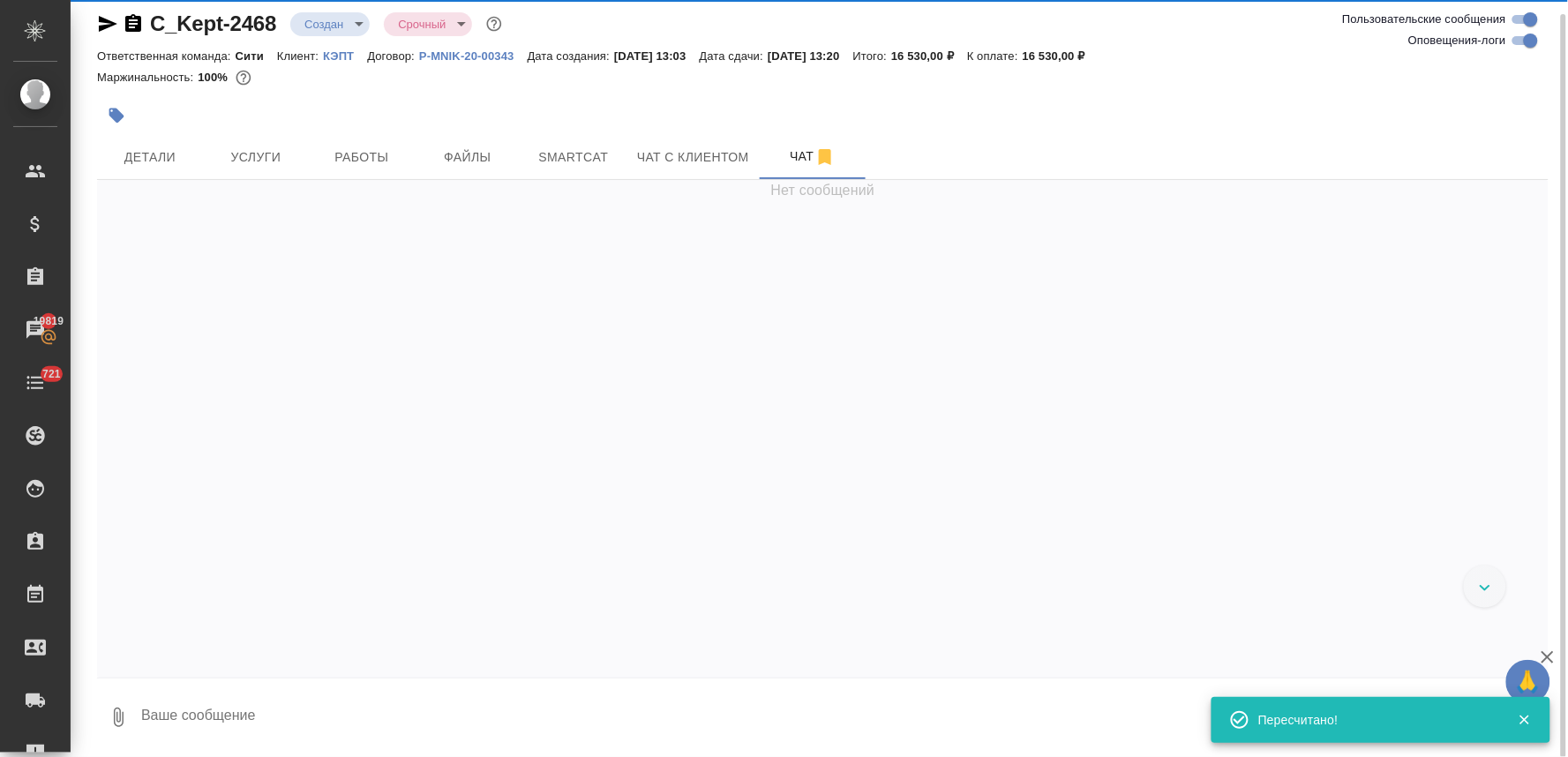
scroll to position [63, 0]
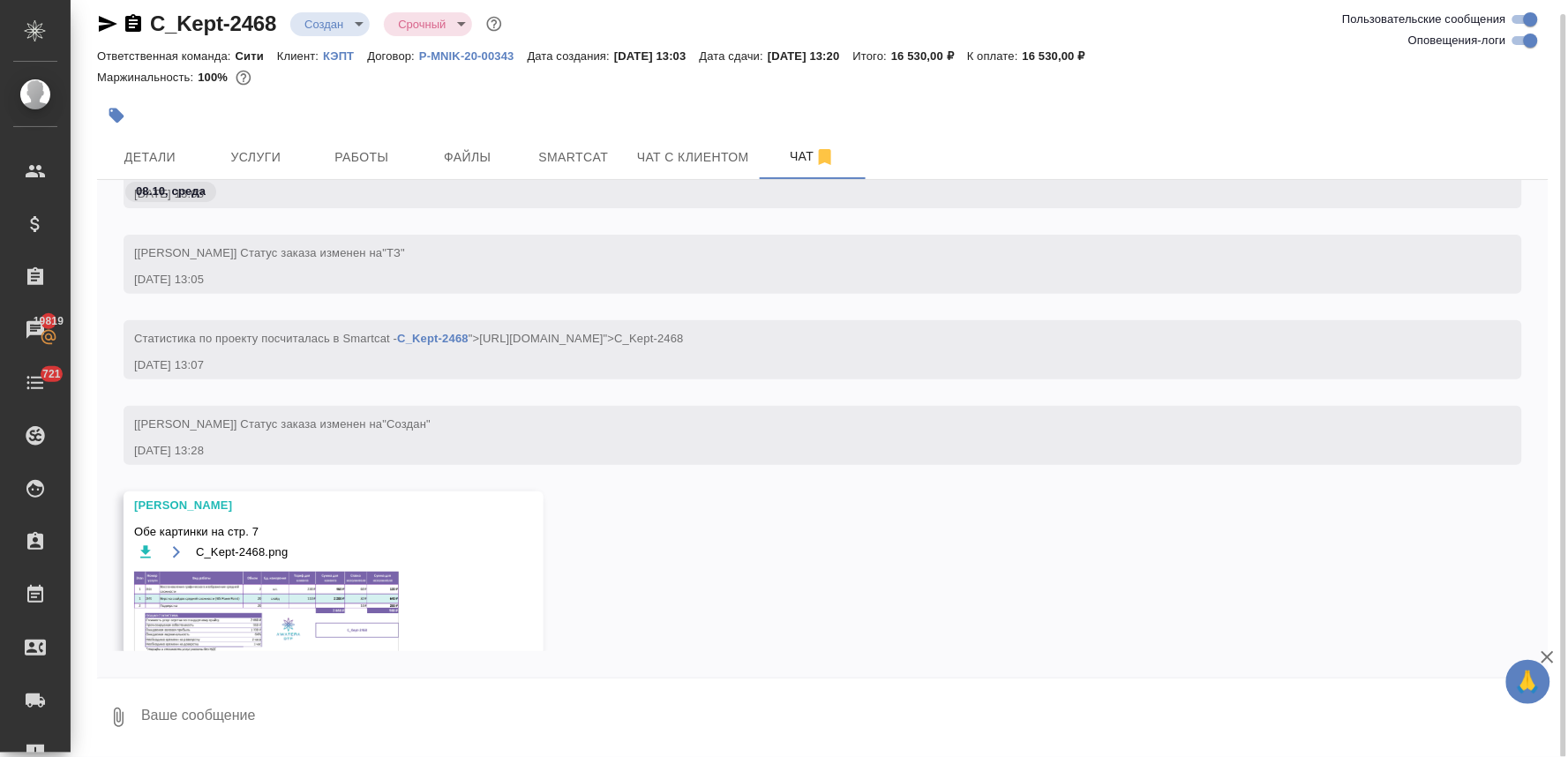
click at [261, 581] on img at bounding box center [266, 612] width 265 height 80
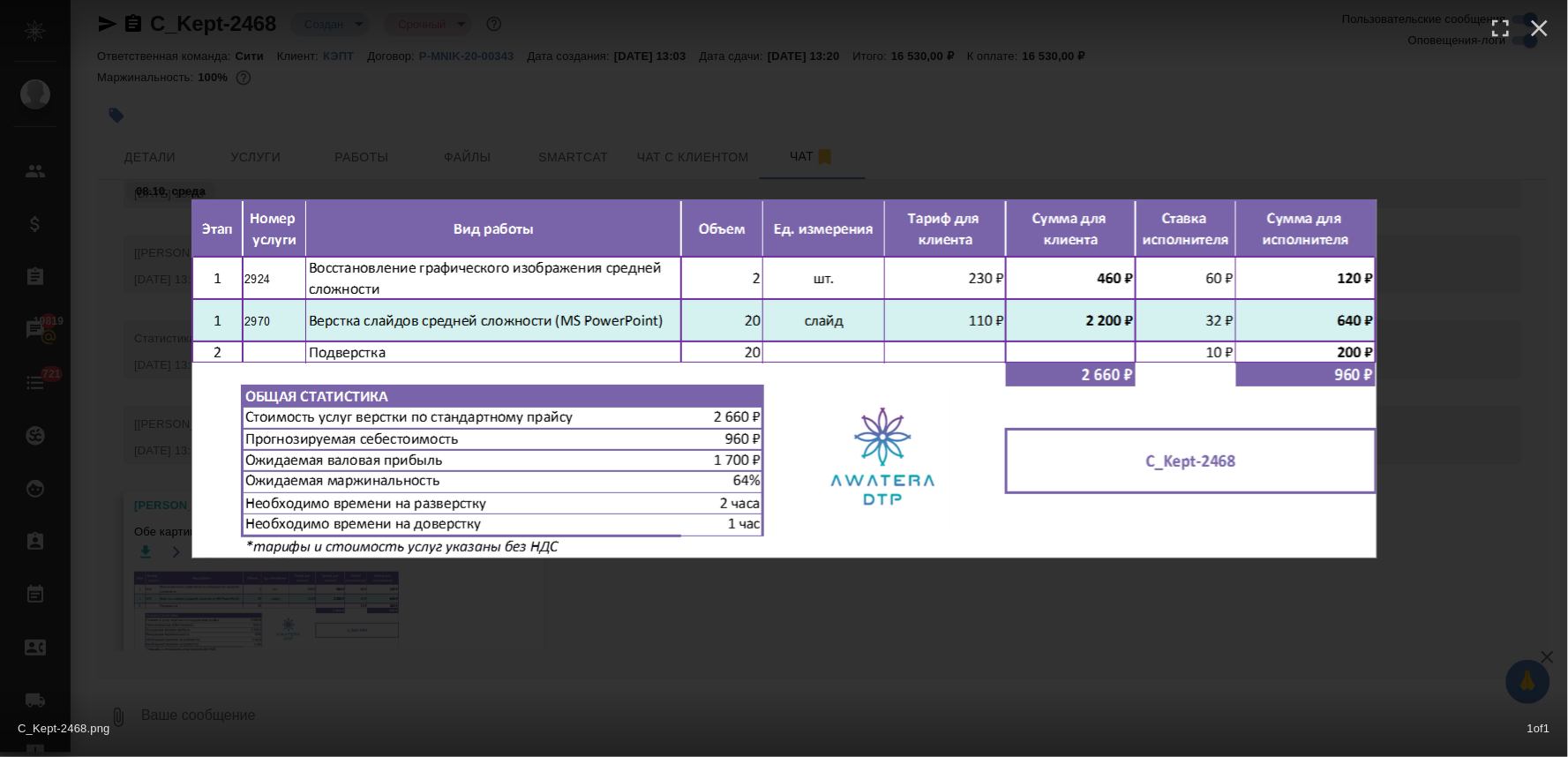
click at [371, 588] on div "C_Kept-2468.png 1 of 1" at bounding box center [784, 378] width 1568 height 757
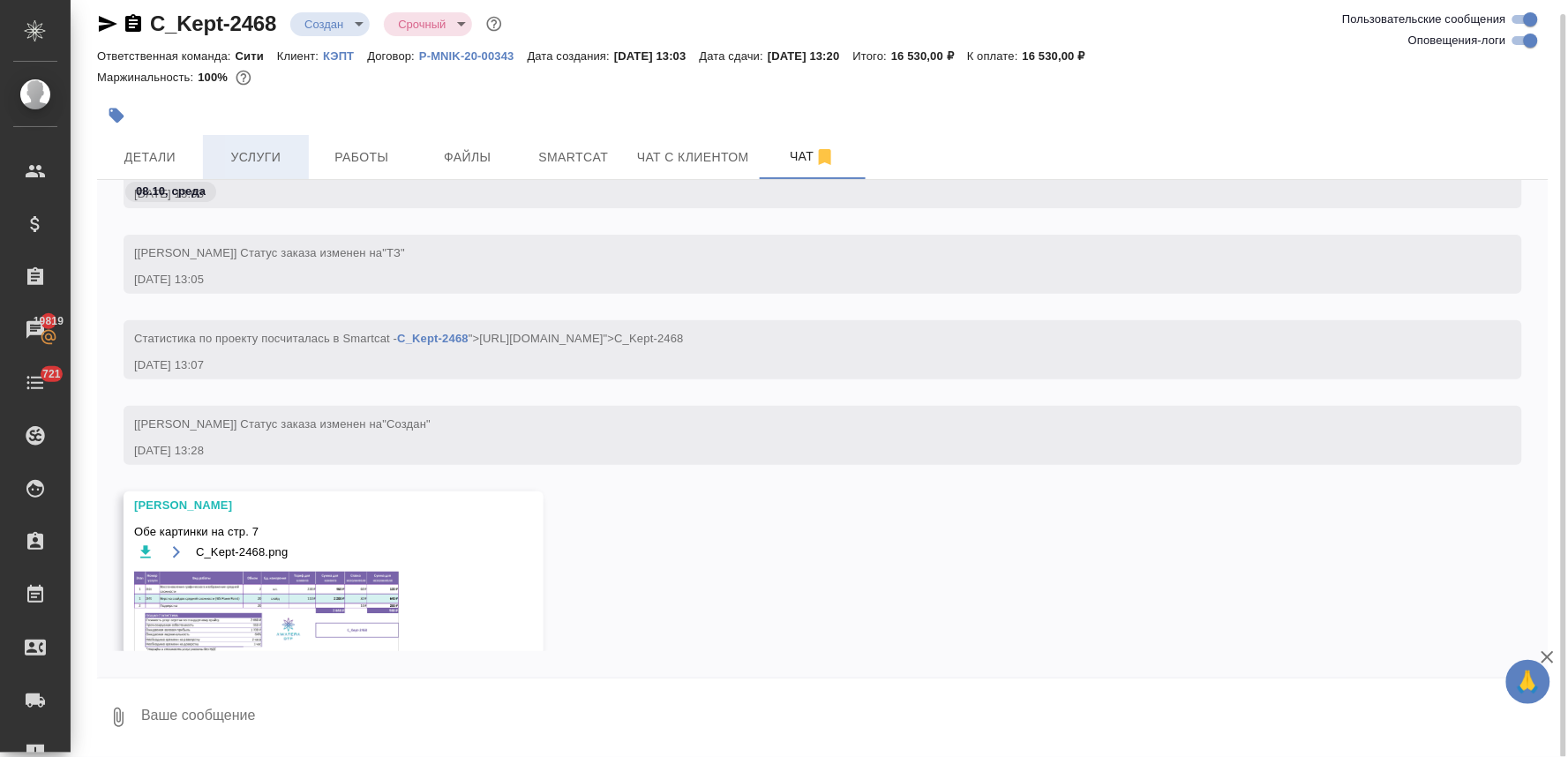
click at [254, 146] on span "Услуги" at bounding box center [256, 156] width 85 height 22
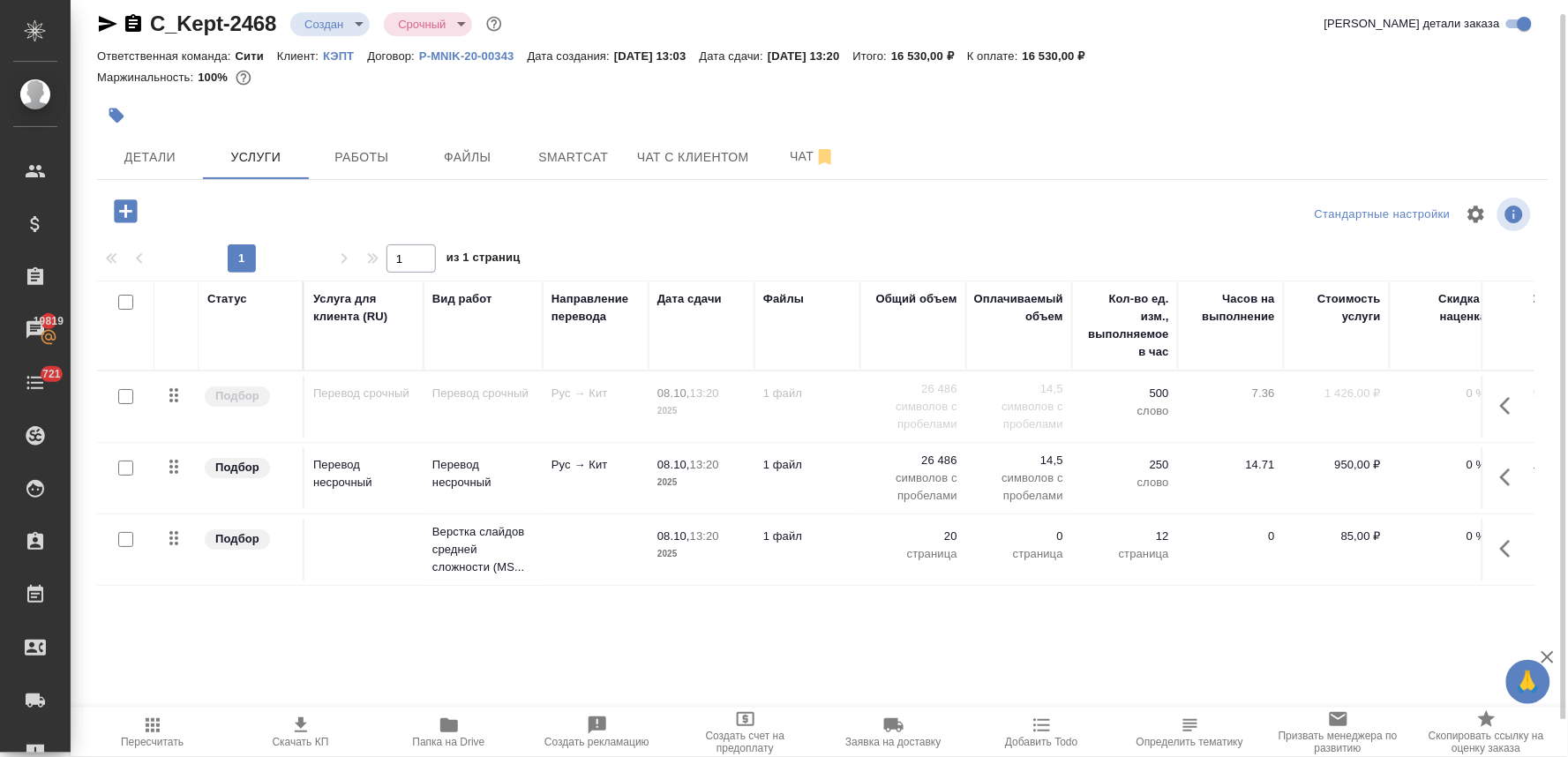
click at [119, 210] on icon "button" at bounding box center [125, 211] width 31 height 31
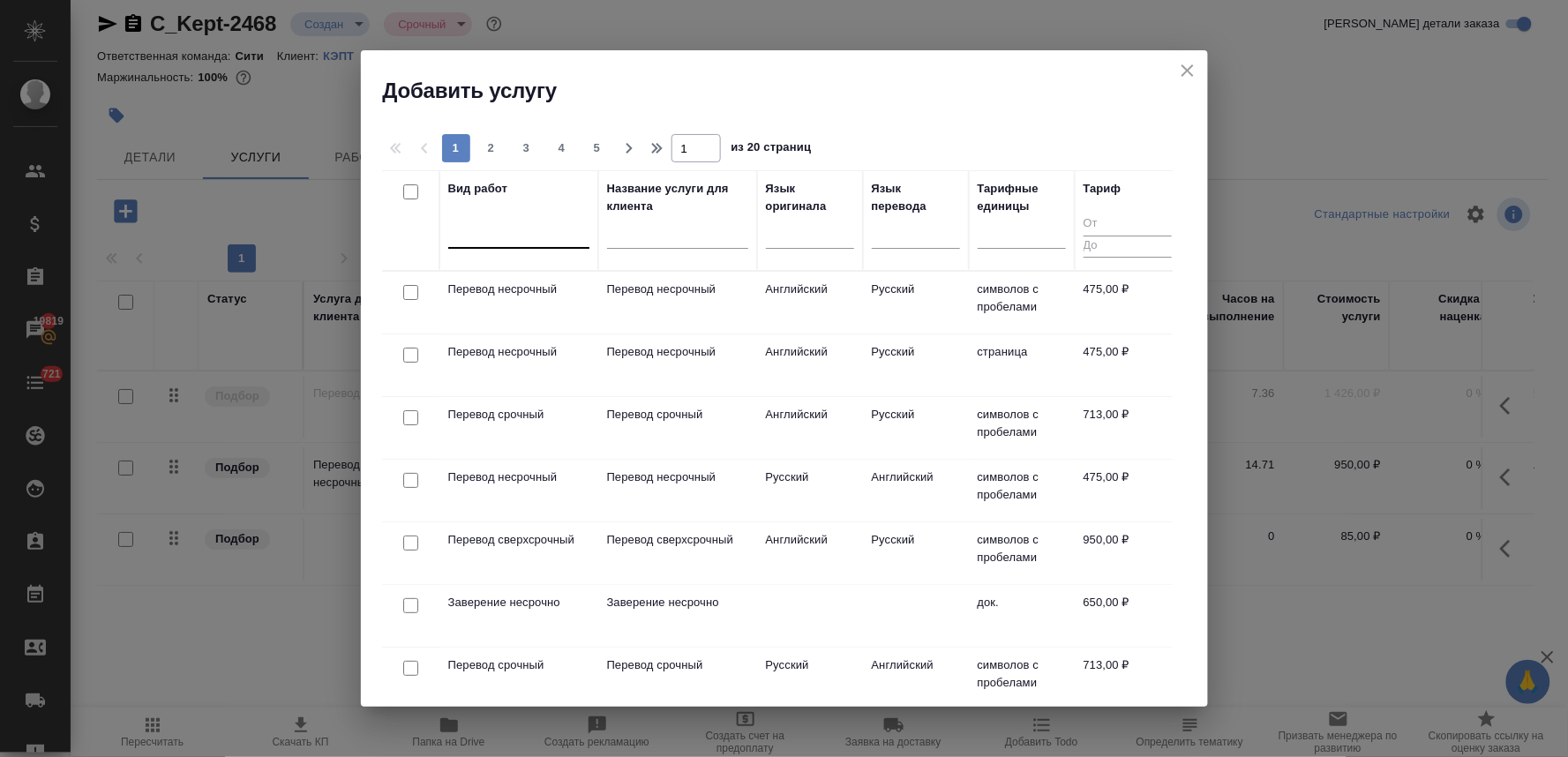
click at [497, 230] on div at bounding box center [519, 230] width 141 height 25
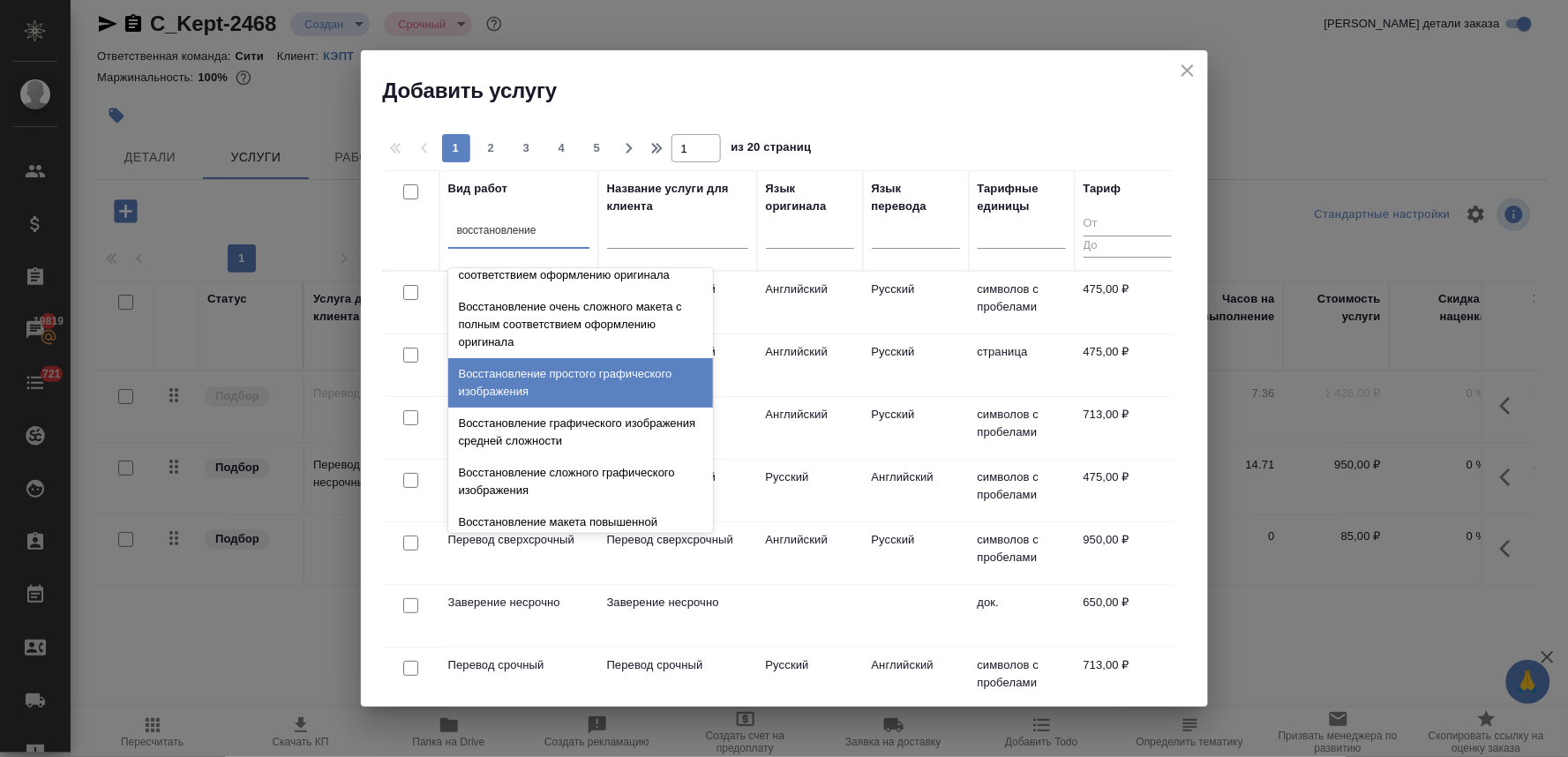
scroll to position [294, 0]
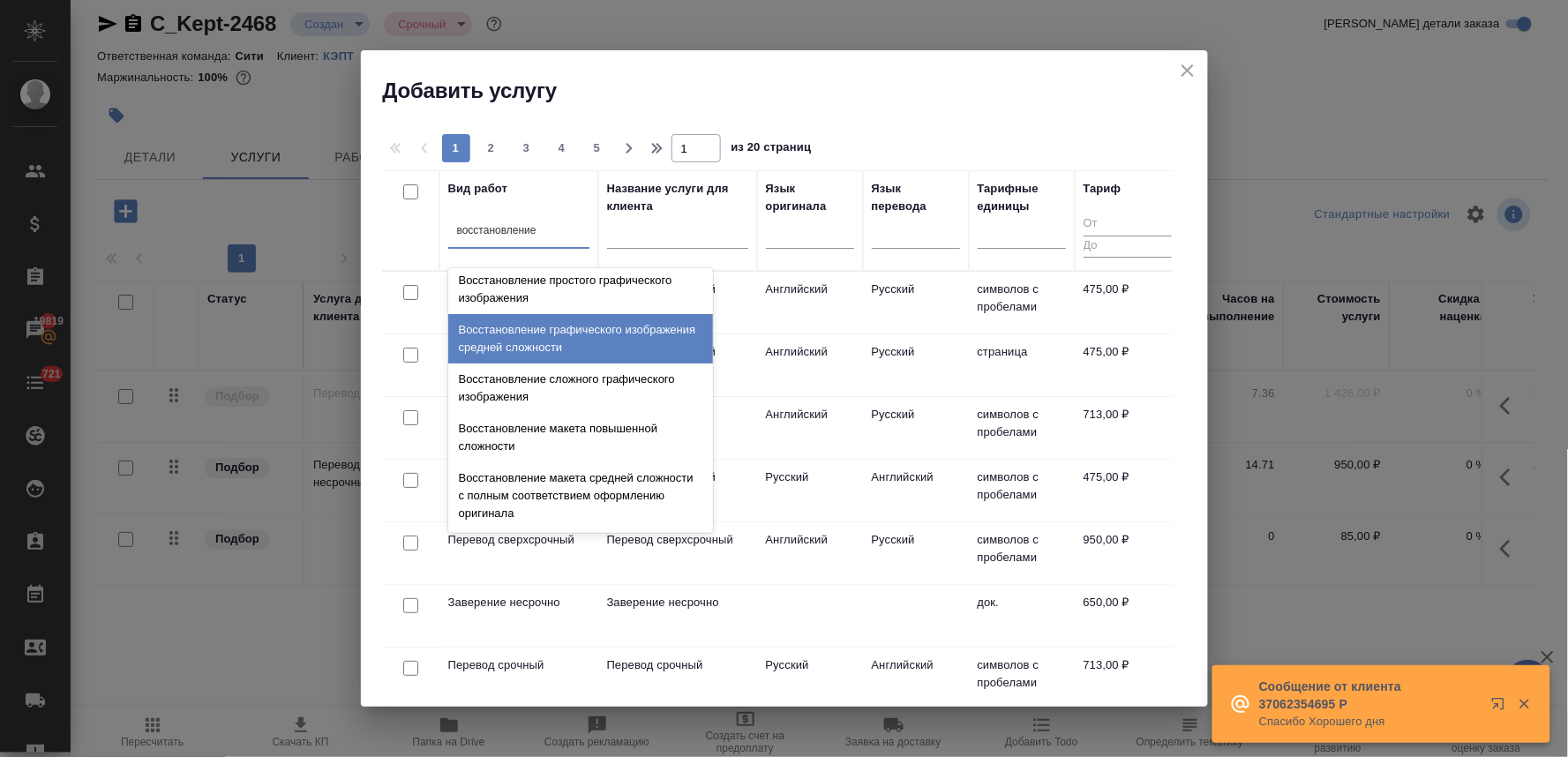
click at [576, 364] on div "Восстановление графического изображения средней сложности" at bounding box center [580, 338] width 265 height 49
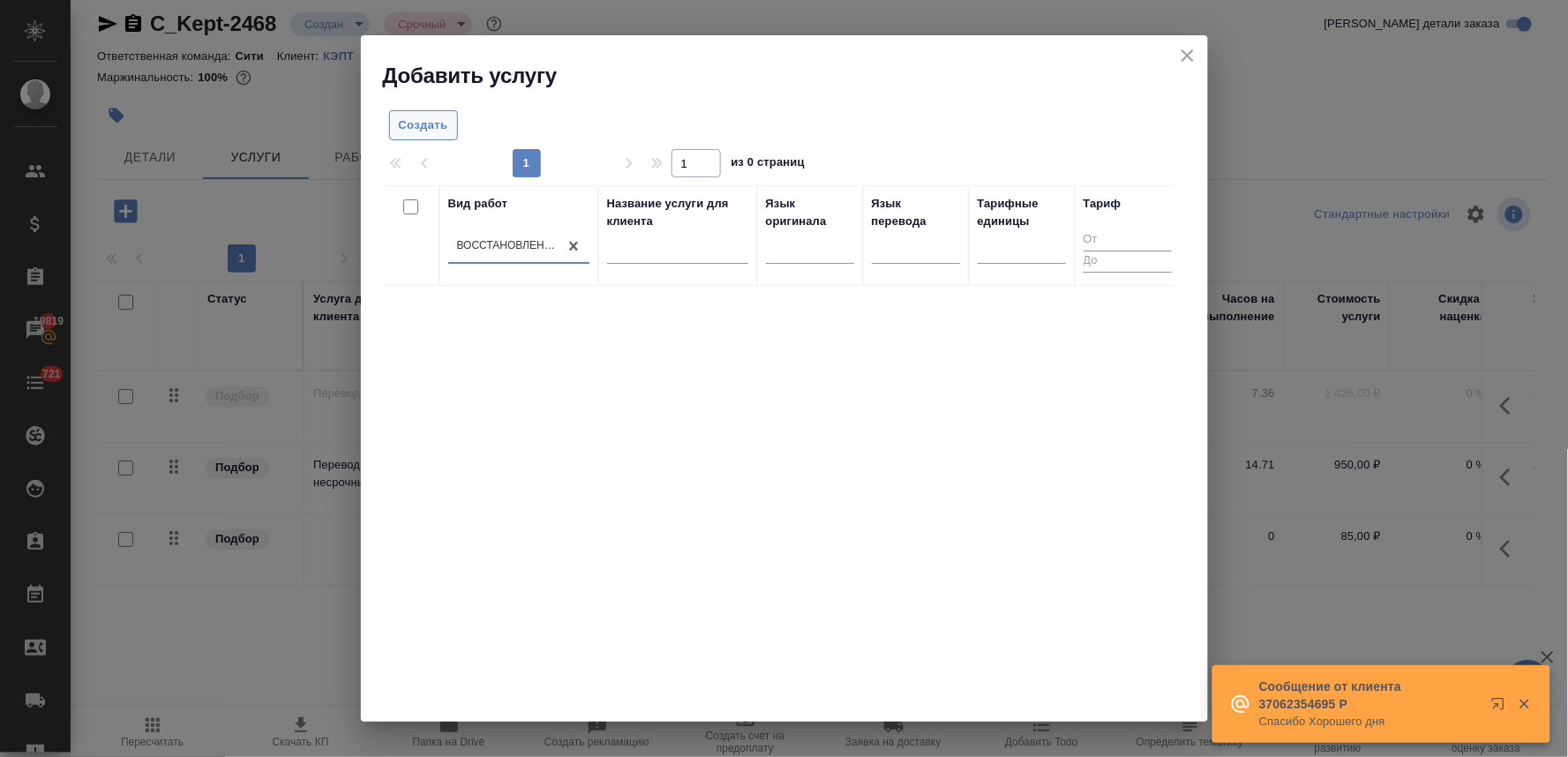
click at [419, 131] on span "Создать" at bounding box center [423, 126] width 49 height 21
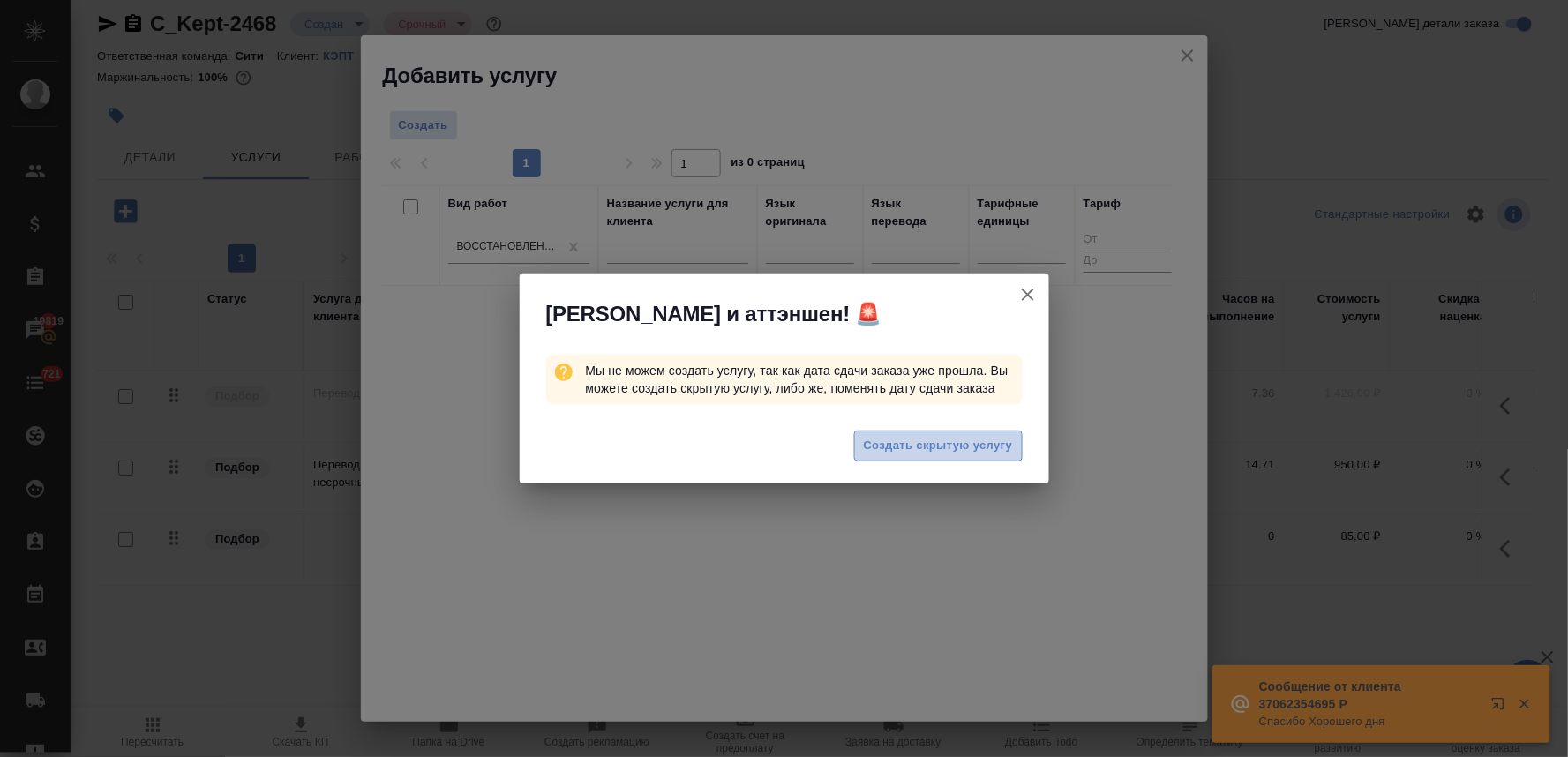
click at [891, 443] on span "Создать скрытую услугу" at bounding box center [939, 446] width 149 height 21
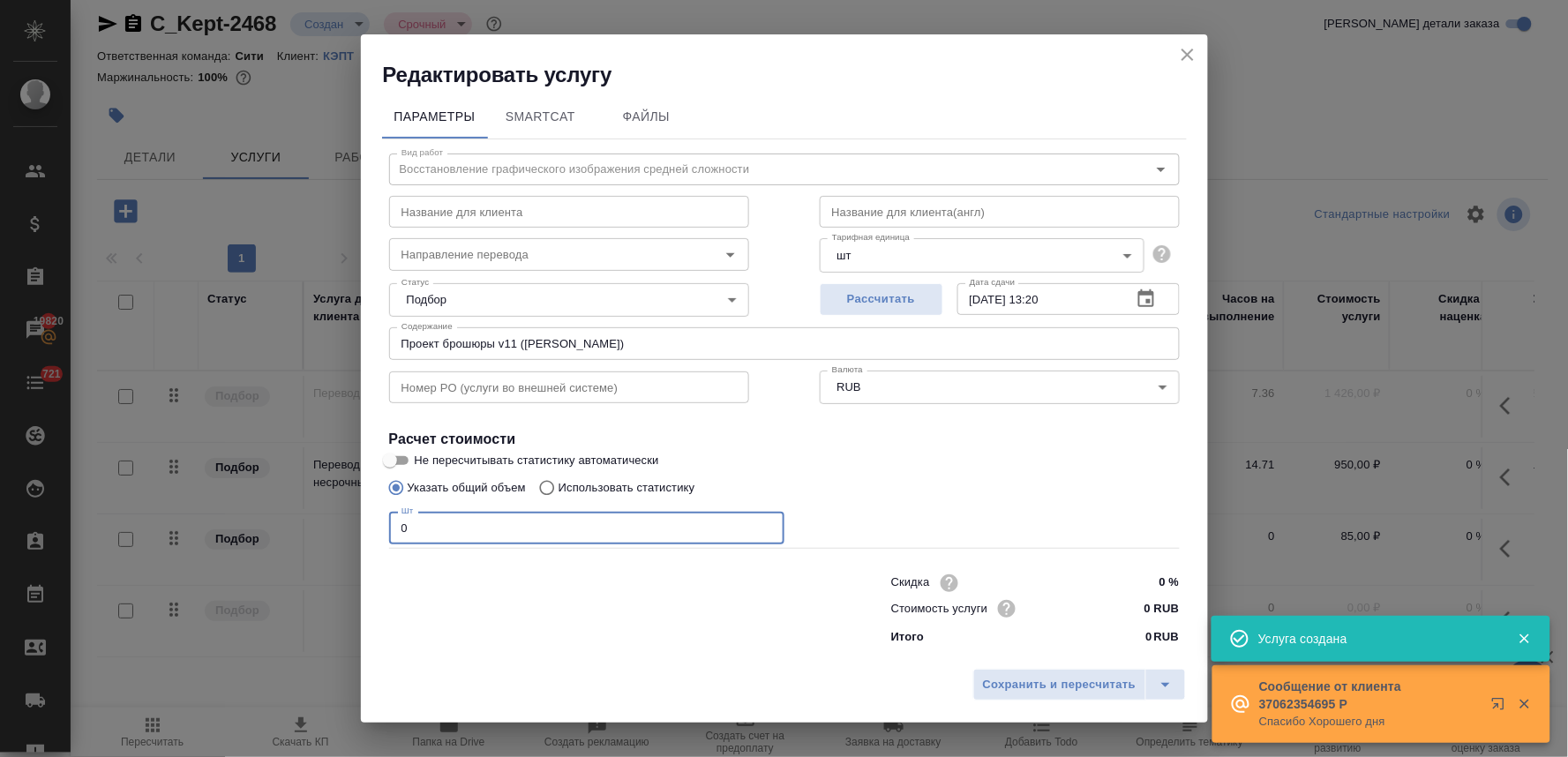
drag, startPoint x: 451, startPoint y: 531, endPoint x: 341, endPoint y: 535, distance: 110.1
click at [348, 535] on div "Редактировать услугу Параметры SmartCat Файлы Вид работ Восстановление графичес…" at bounding box center [784, 378] width 1568 height 757
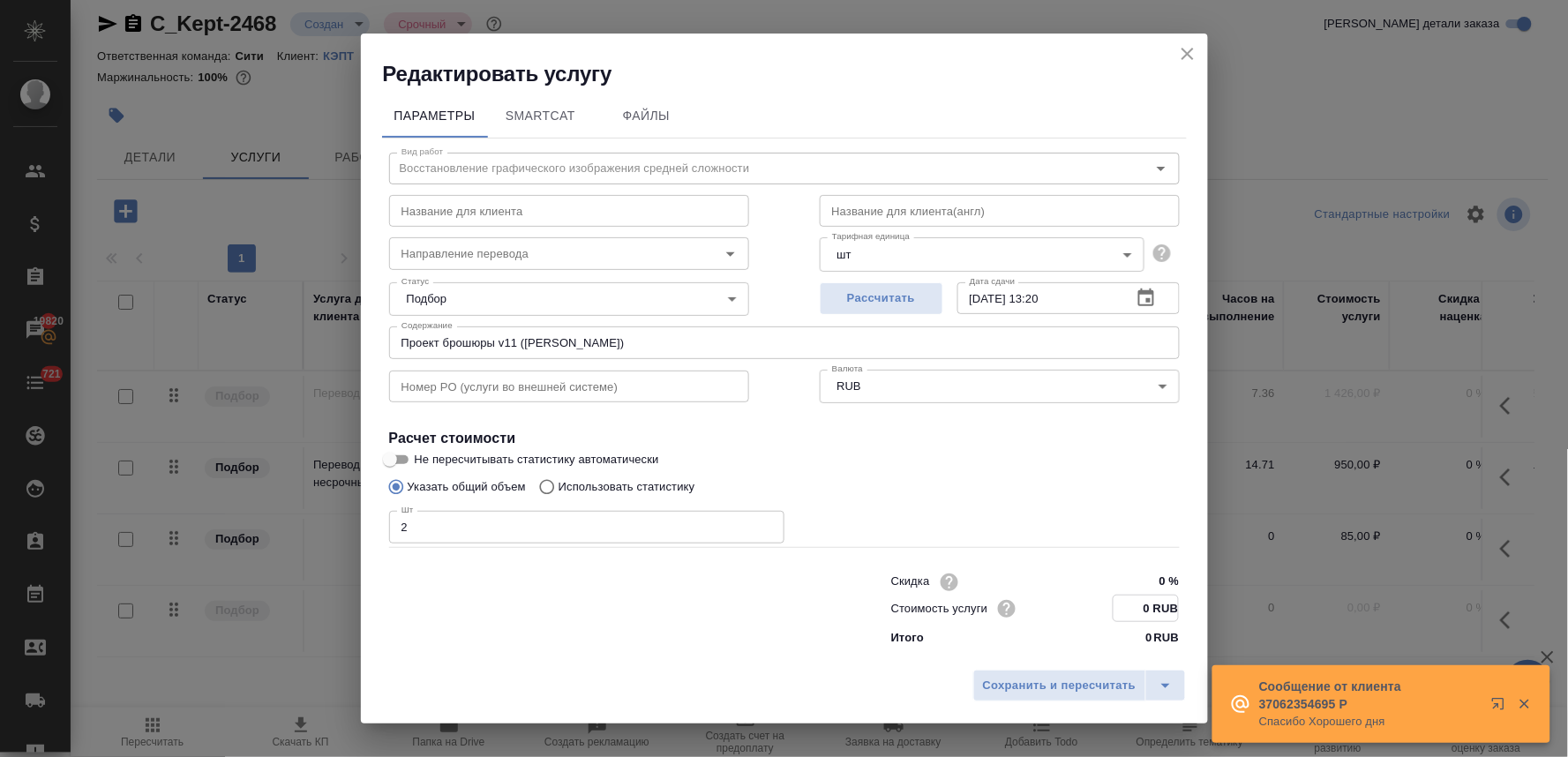
click at [1135, 603] on input "0 RUB" at bounding box center [1145, 608] width 64 height 25
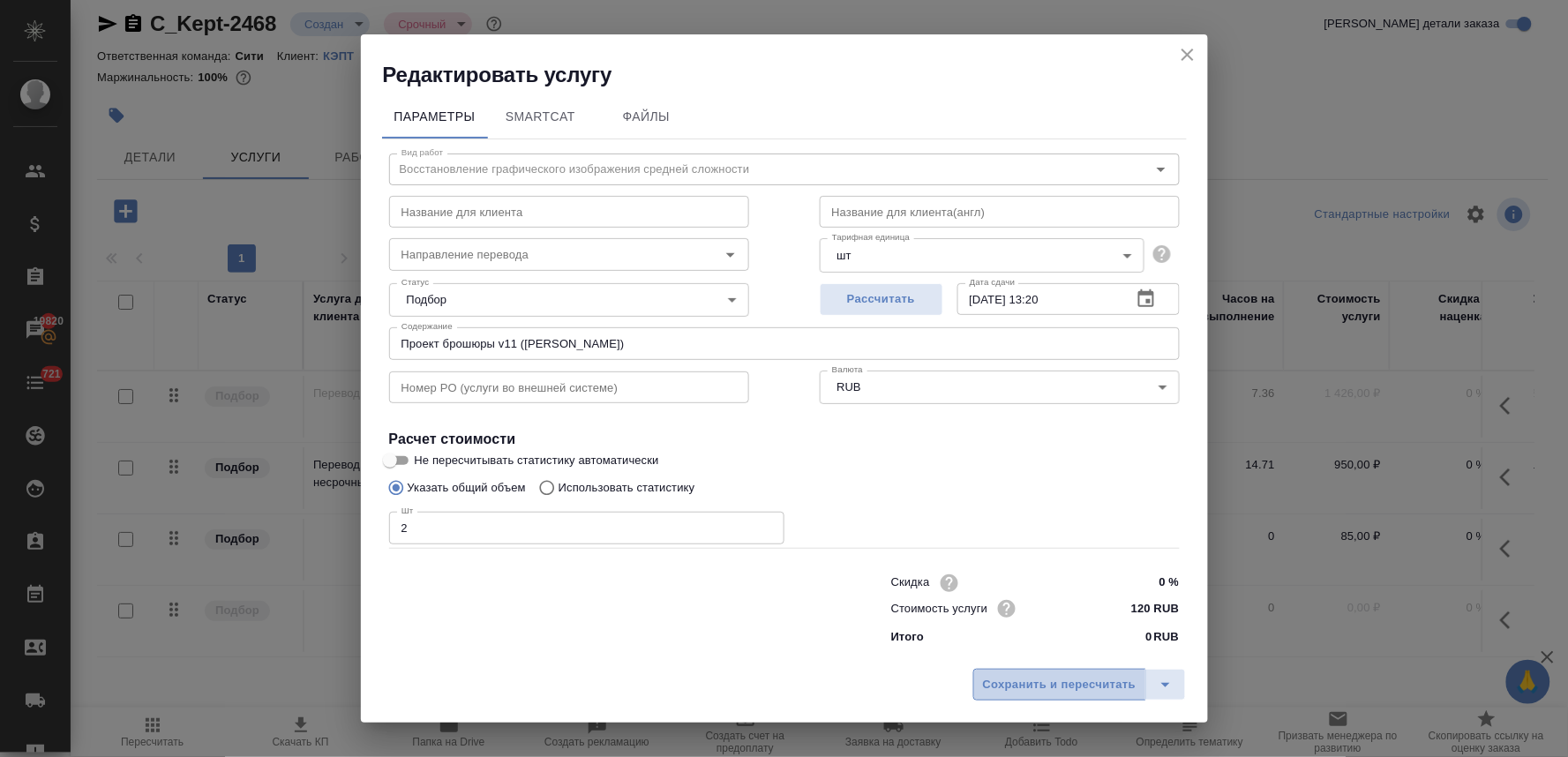
click at [1122, 685] on span "Сохранить и пересчитать" at bounding box center [1059, 685] width 154 height 21
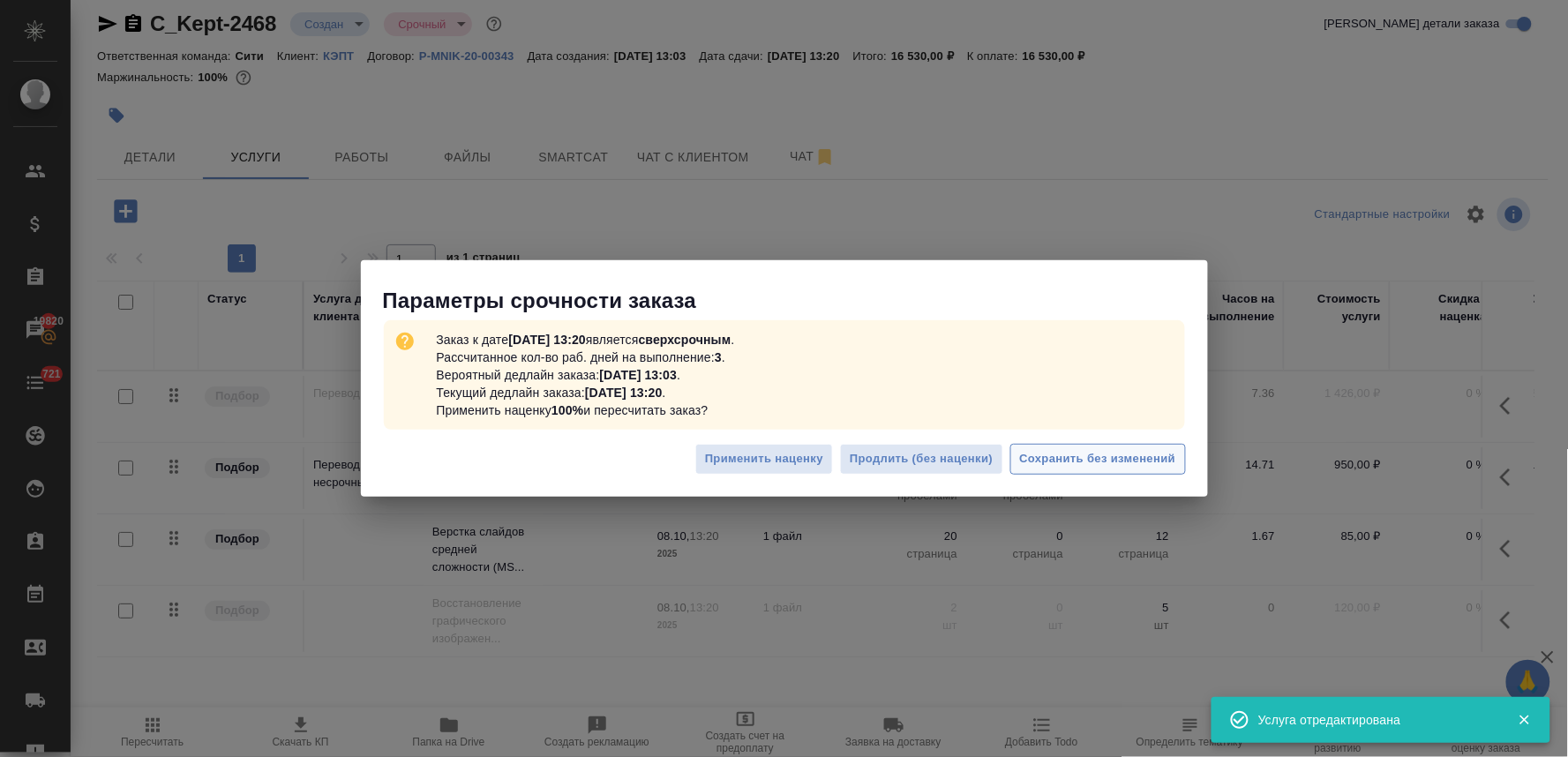
click at [1092, 457] on span "Сохранить без изменений" at bounding box center [1098, 460] width 156 height 21
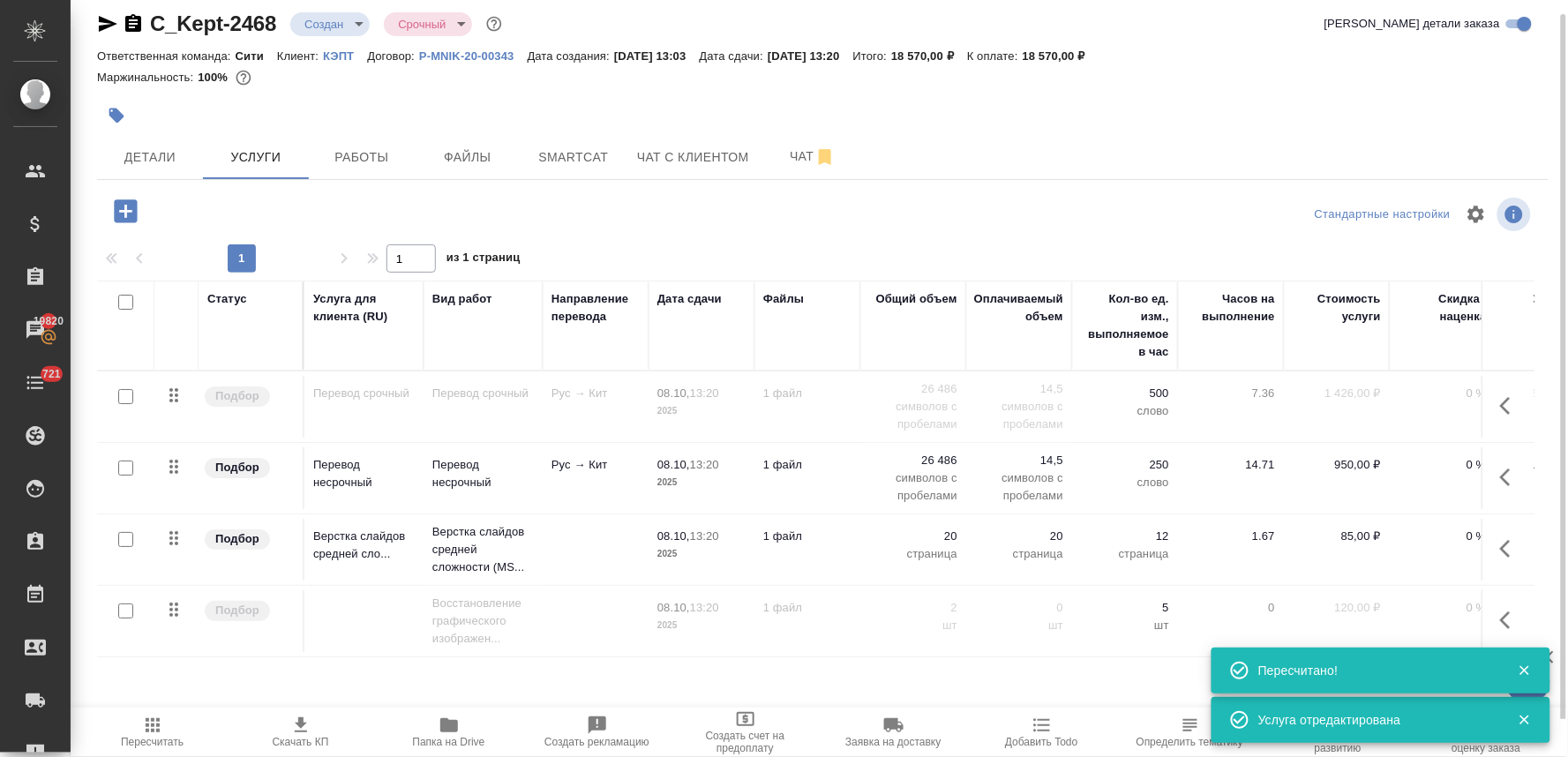
click at [1500, 619] on icon "button" at bounding box center [1511, 620] width 21 height 21
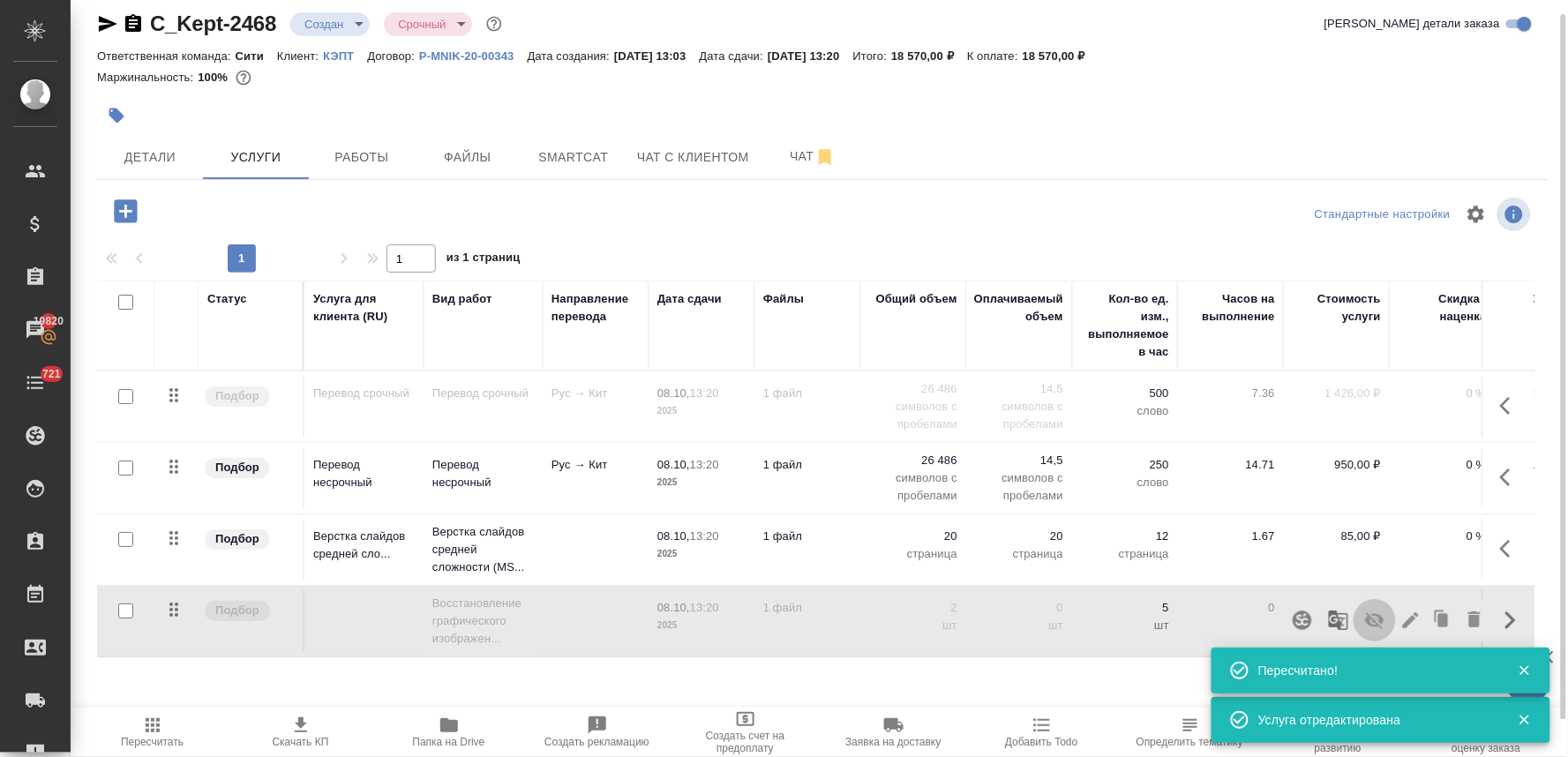
click at [1364, 621] on icon "button" at bounding box center [1374, 621] width 20 height 17
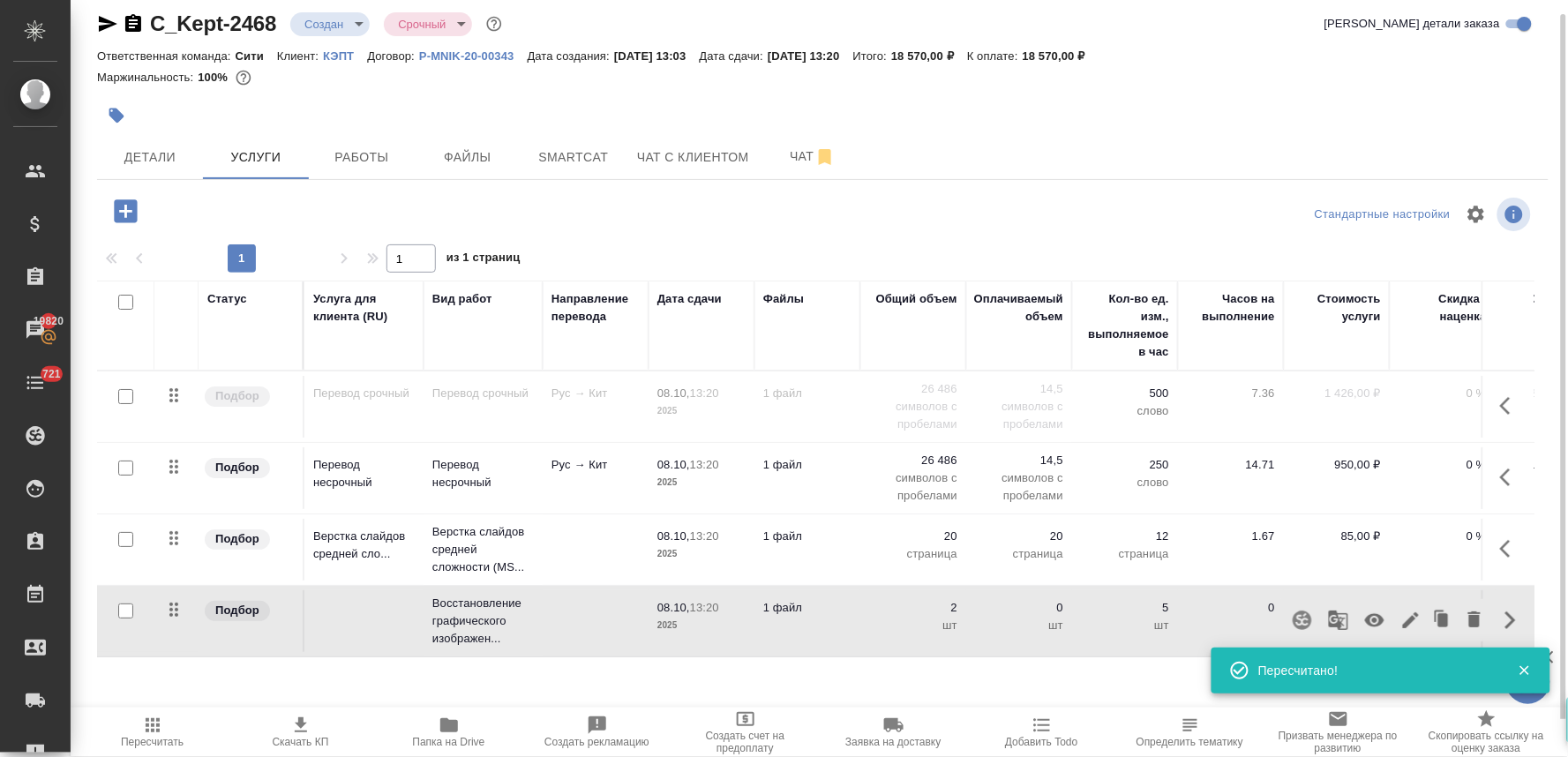
click at [142, 748] on span "Пересчитать" at bounding box center [152, 742] width 62 height 12
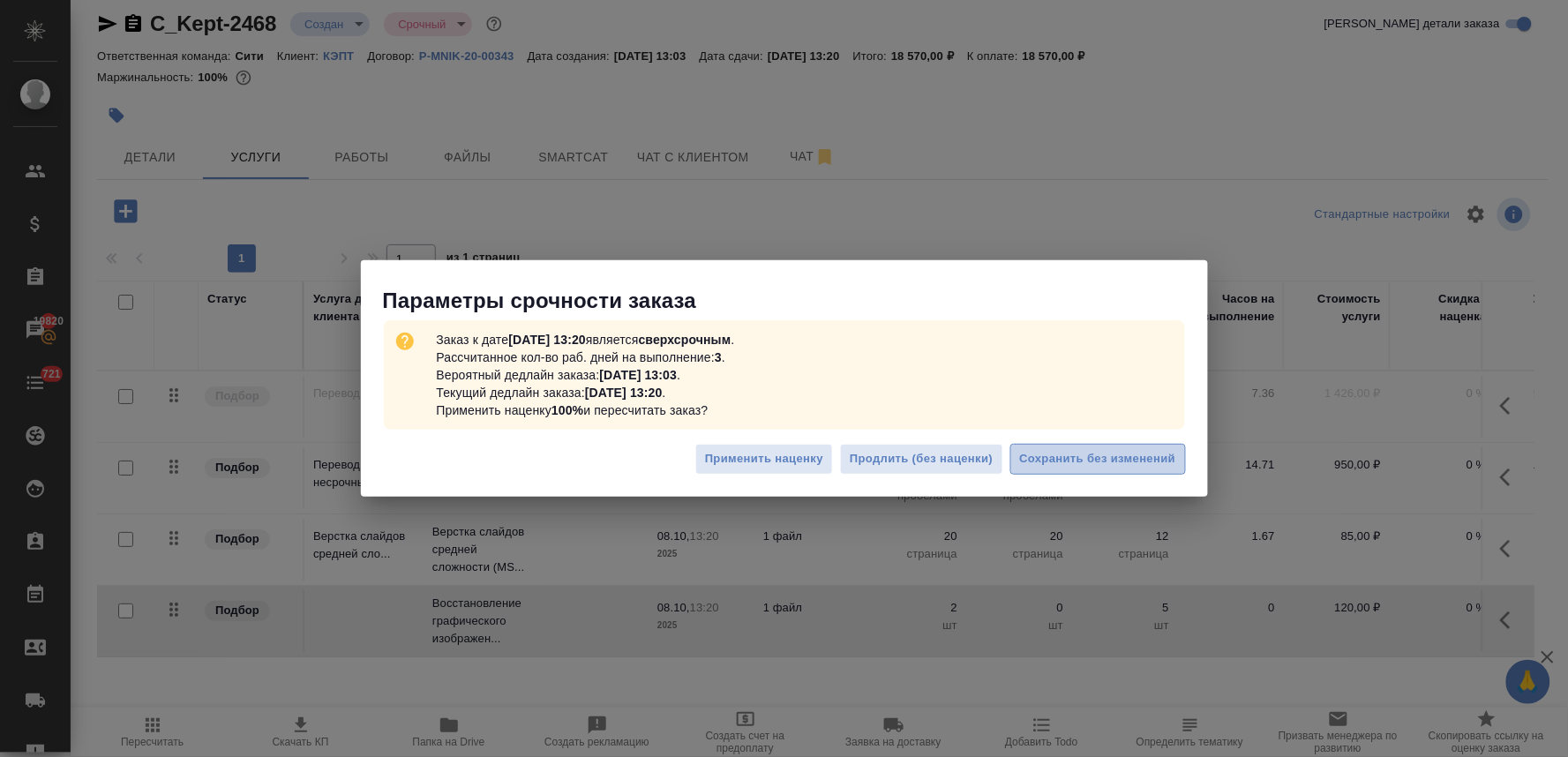
click at [1041, 453] on span "Сохранить без изменений" at bounding box center [1098, 460] width 156 height 21
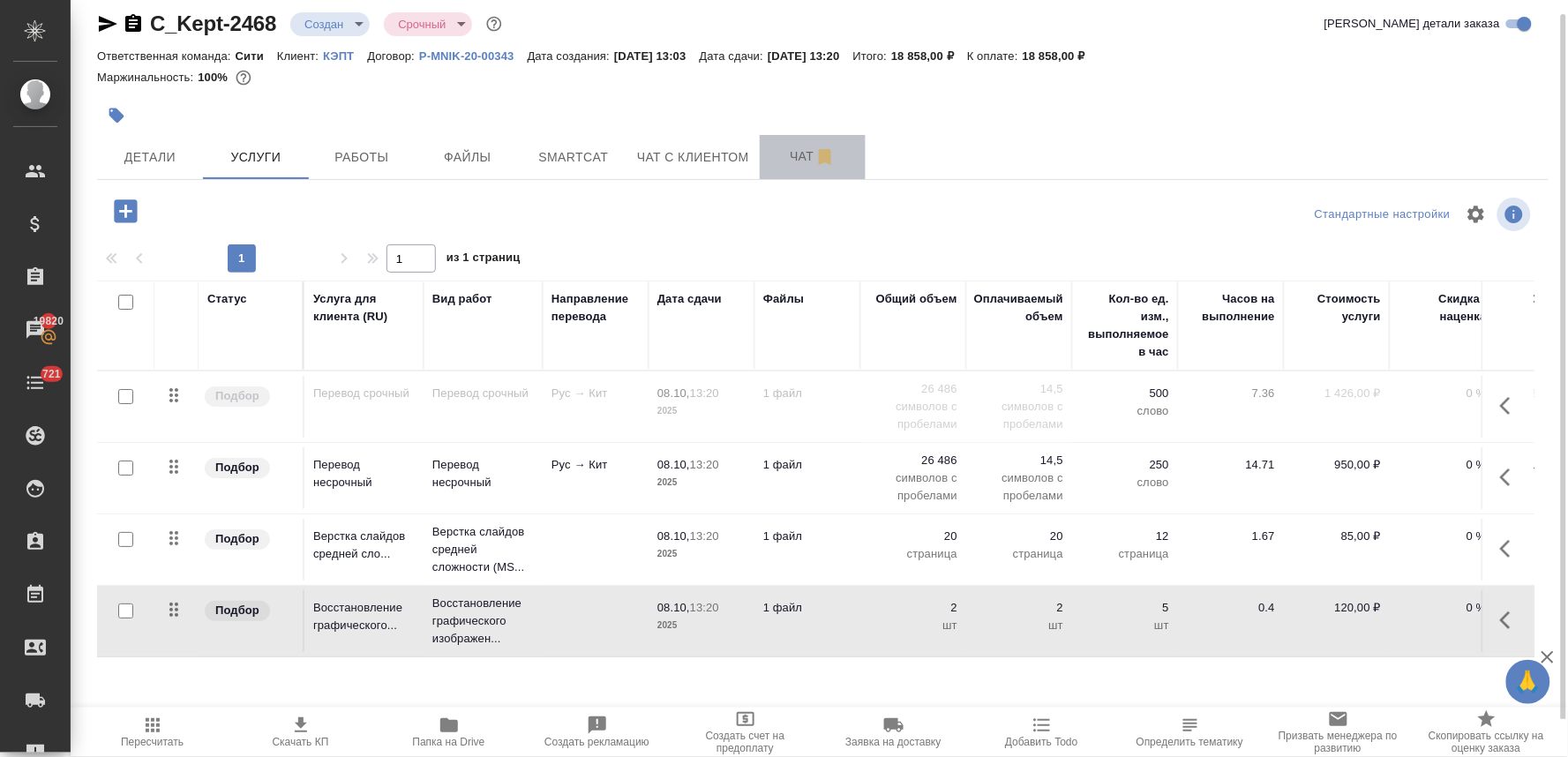
click at [803, 148] on span "Чат" at bounding box center [812, 156] width 85 height 22
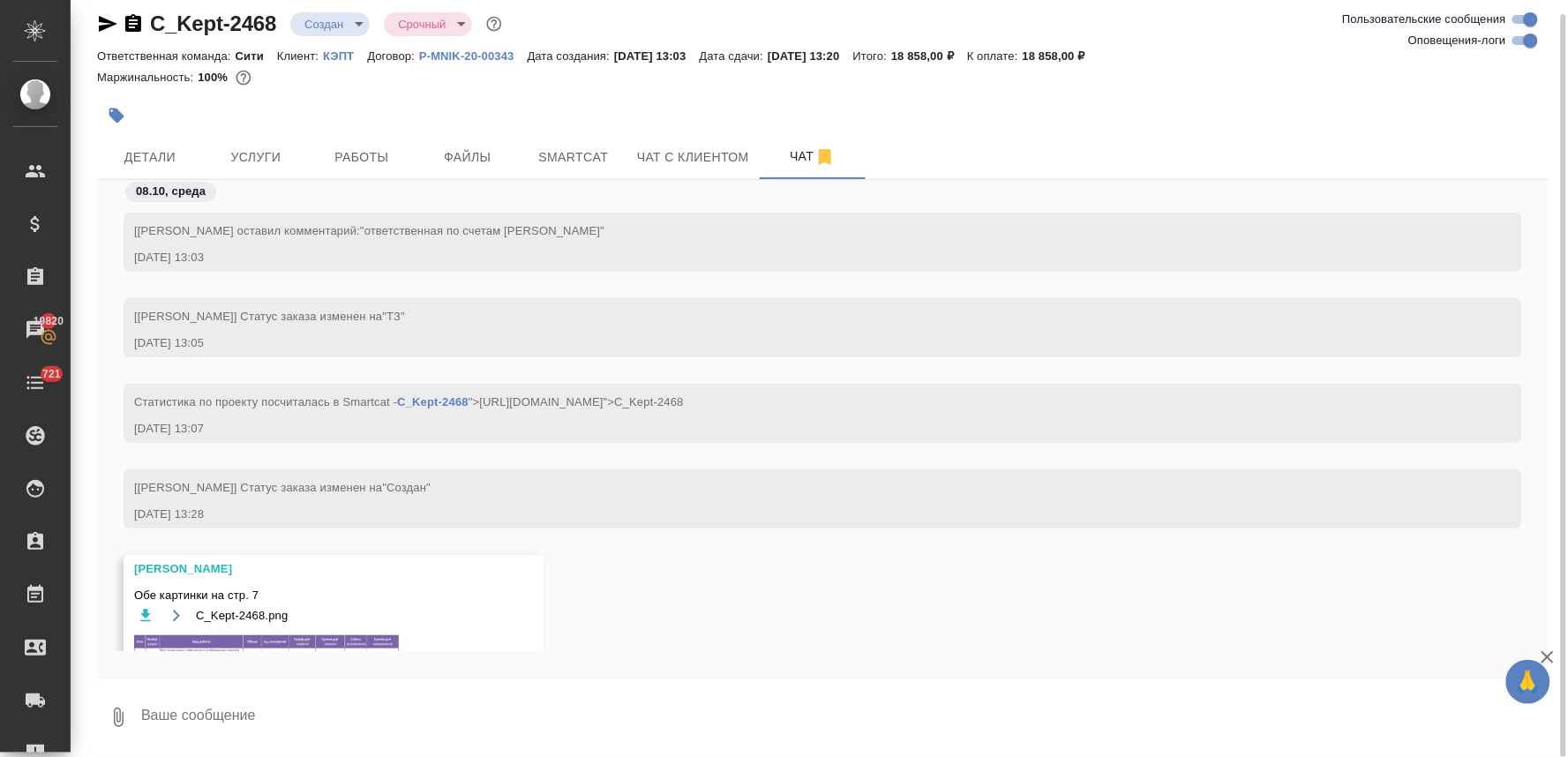
scroll to position [63, 0]
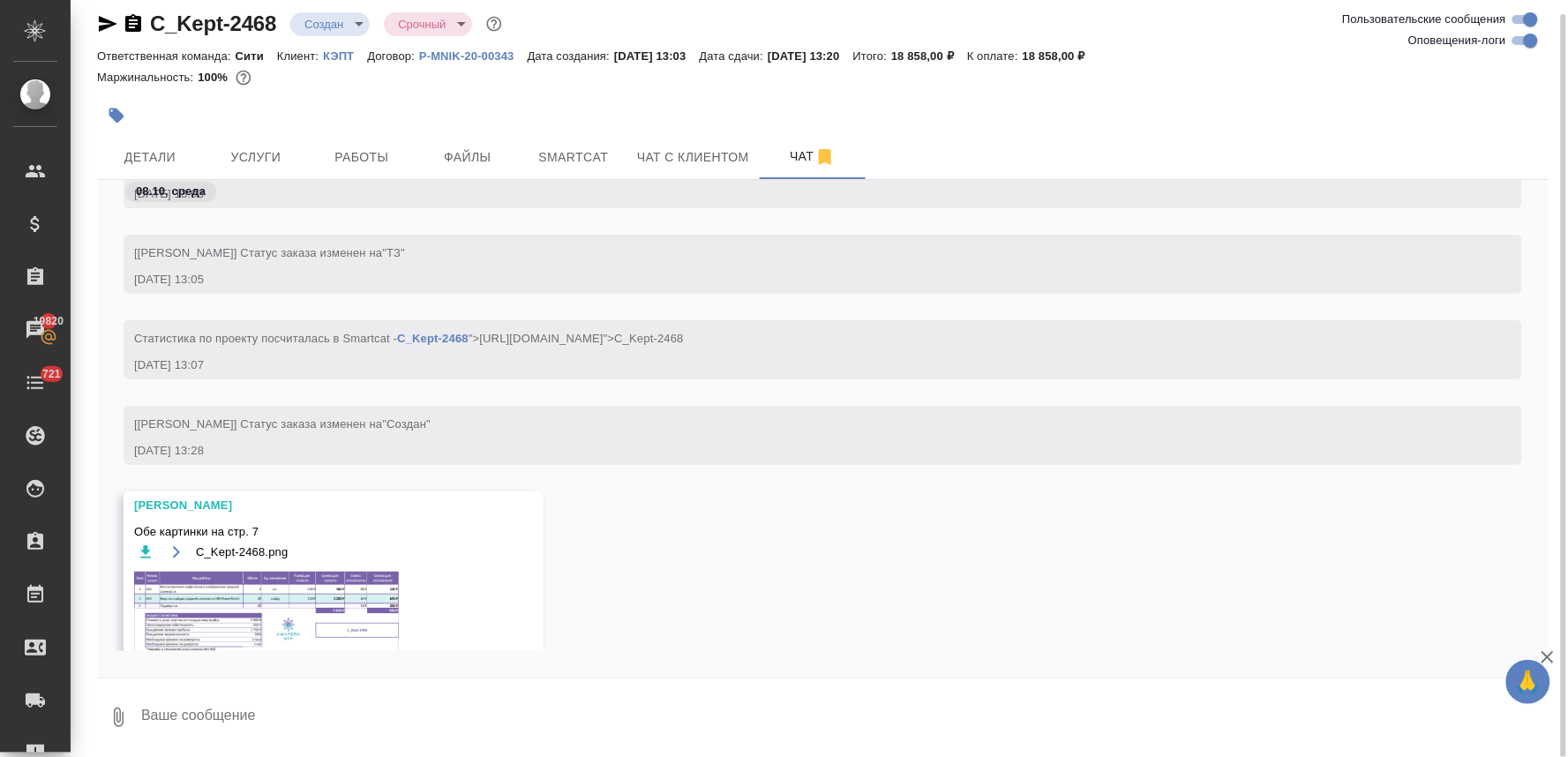
click at [321, 607] on img at bounding box center [266, 612] width 265 height 80
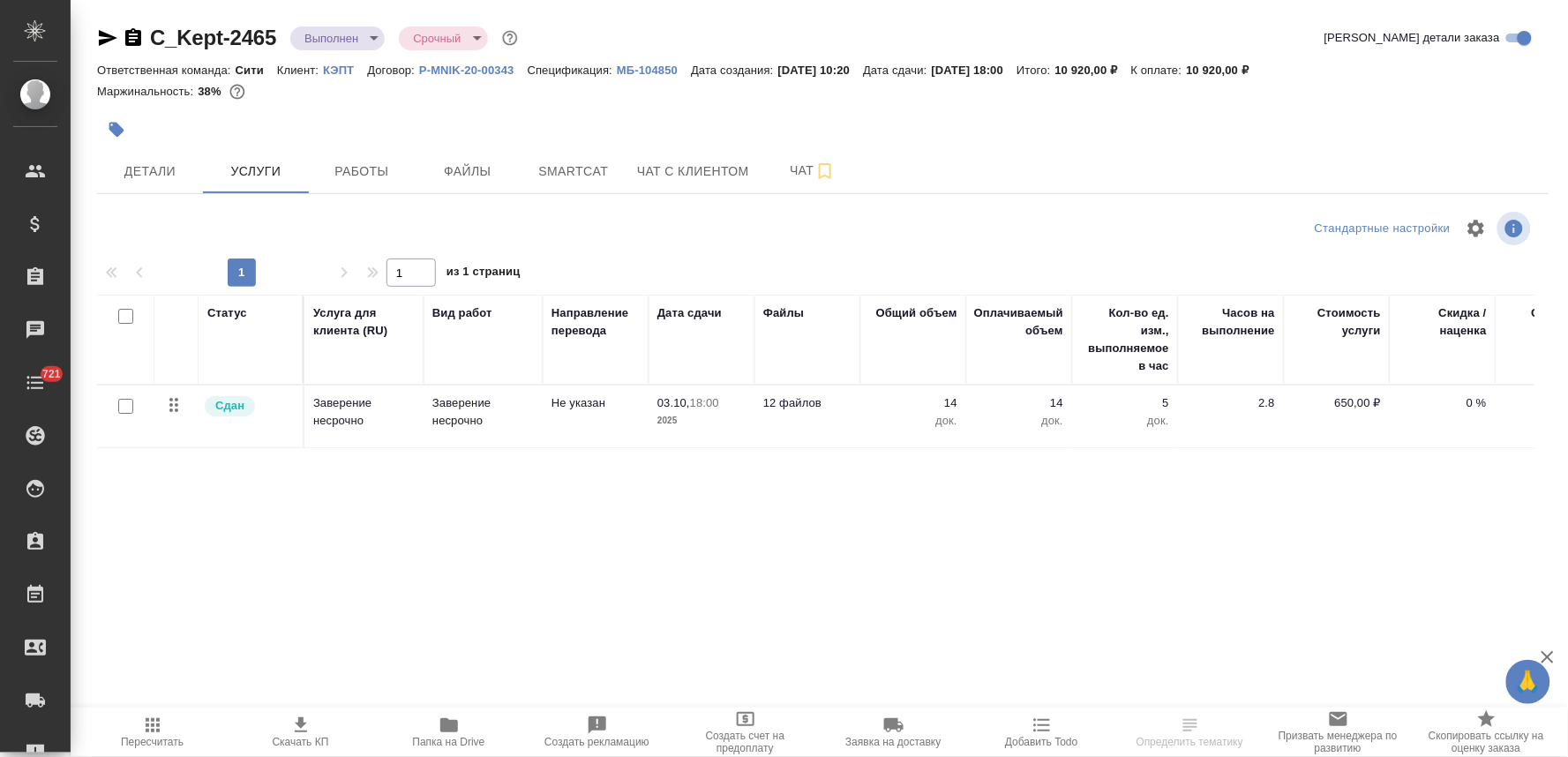
click at [368, 413] on p "Заверение несрочно" at bounding box center [364, 411] width 102 height 35
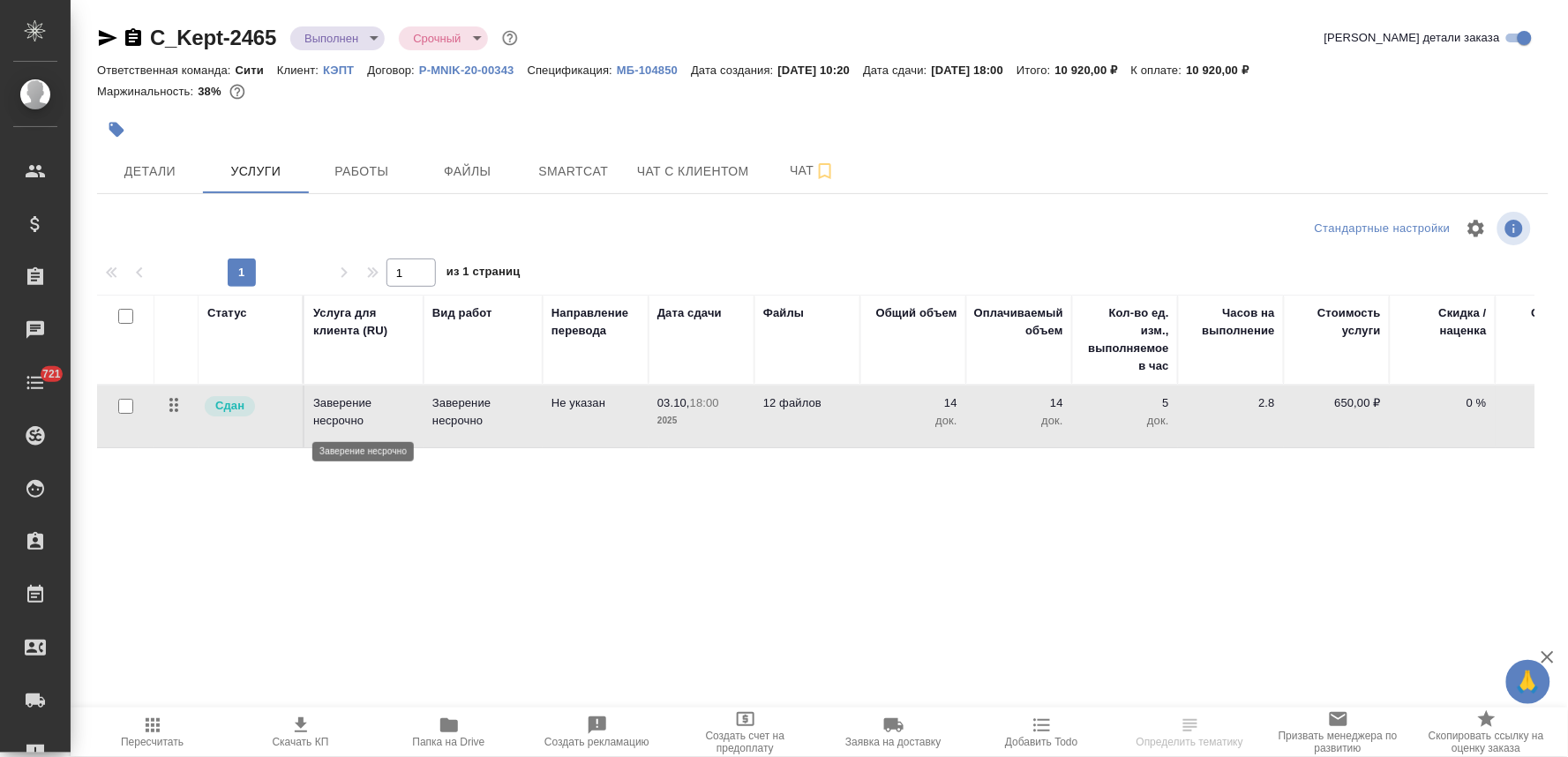
click at [368, 413] on p "Заверение несрочно" at bounding box center [364, 411] width 102 height 35
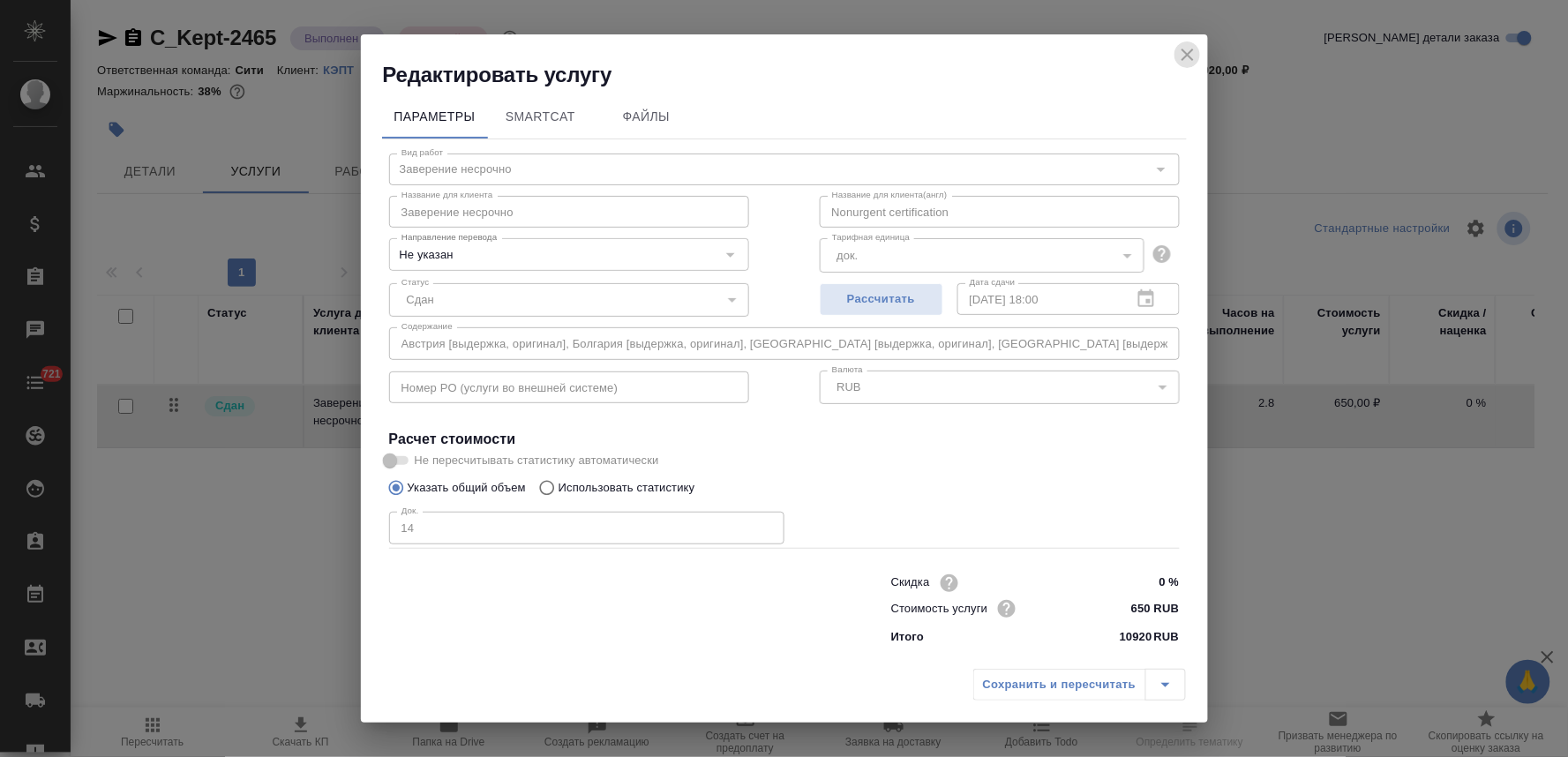
click at [1184, 45] on icon "close" at bounding box center [1187, 55] width 21 height 21
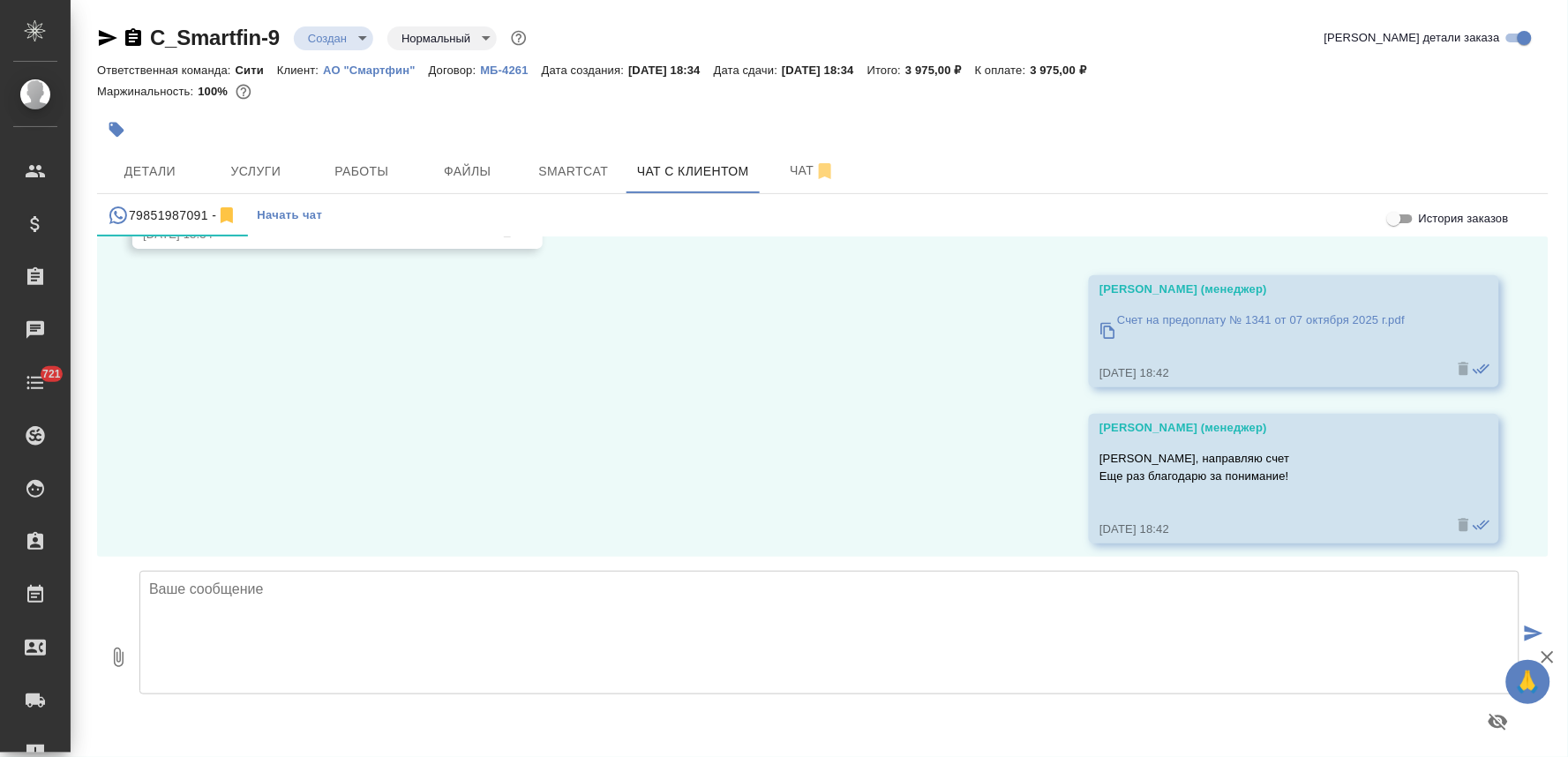
scroll to position [13509, 0]
